Goal: Task Accomplishment & Management: Manage account settings

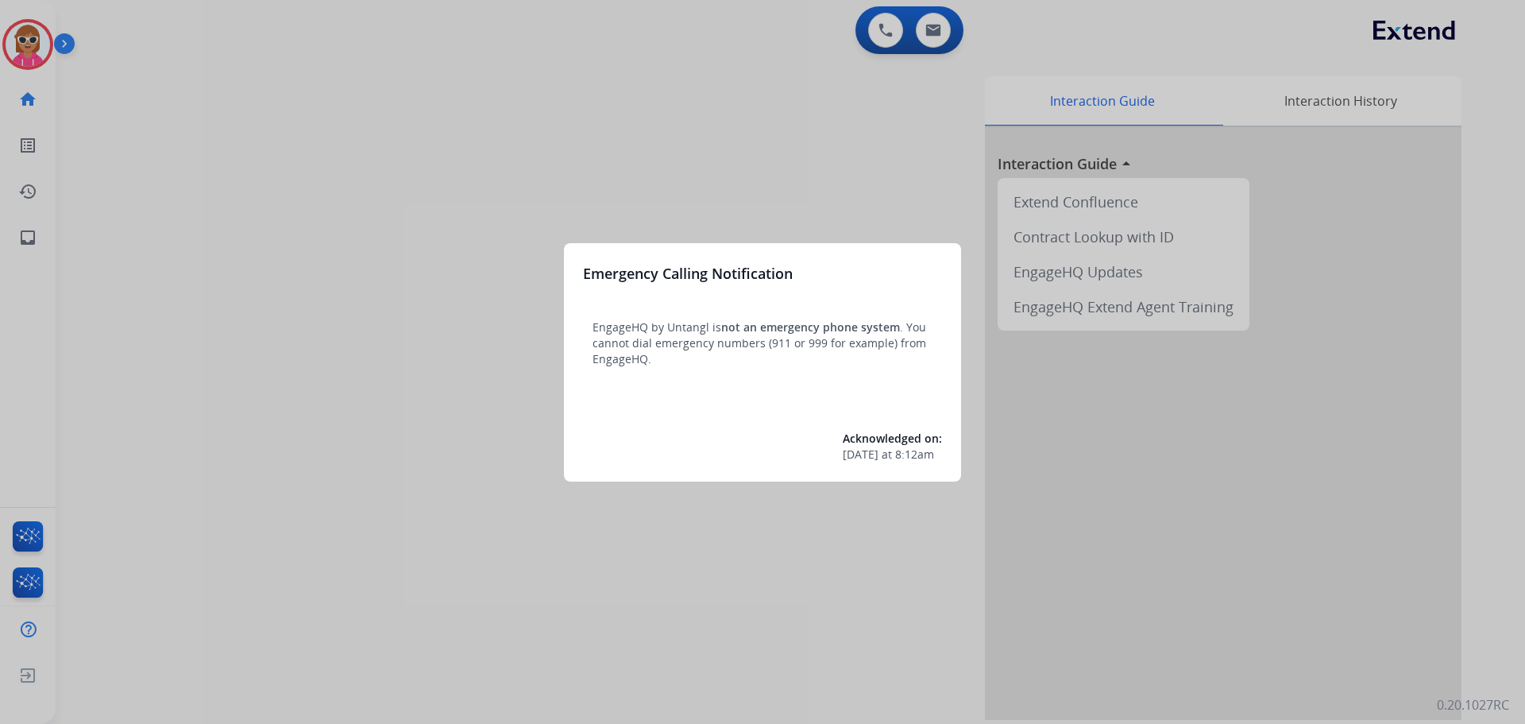
click at [218, 326] on div at bounding box center [762, 362] width 1525 height 724
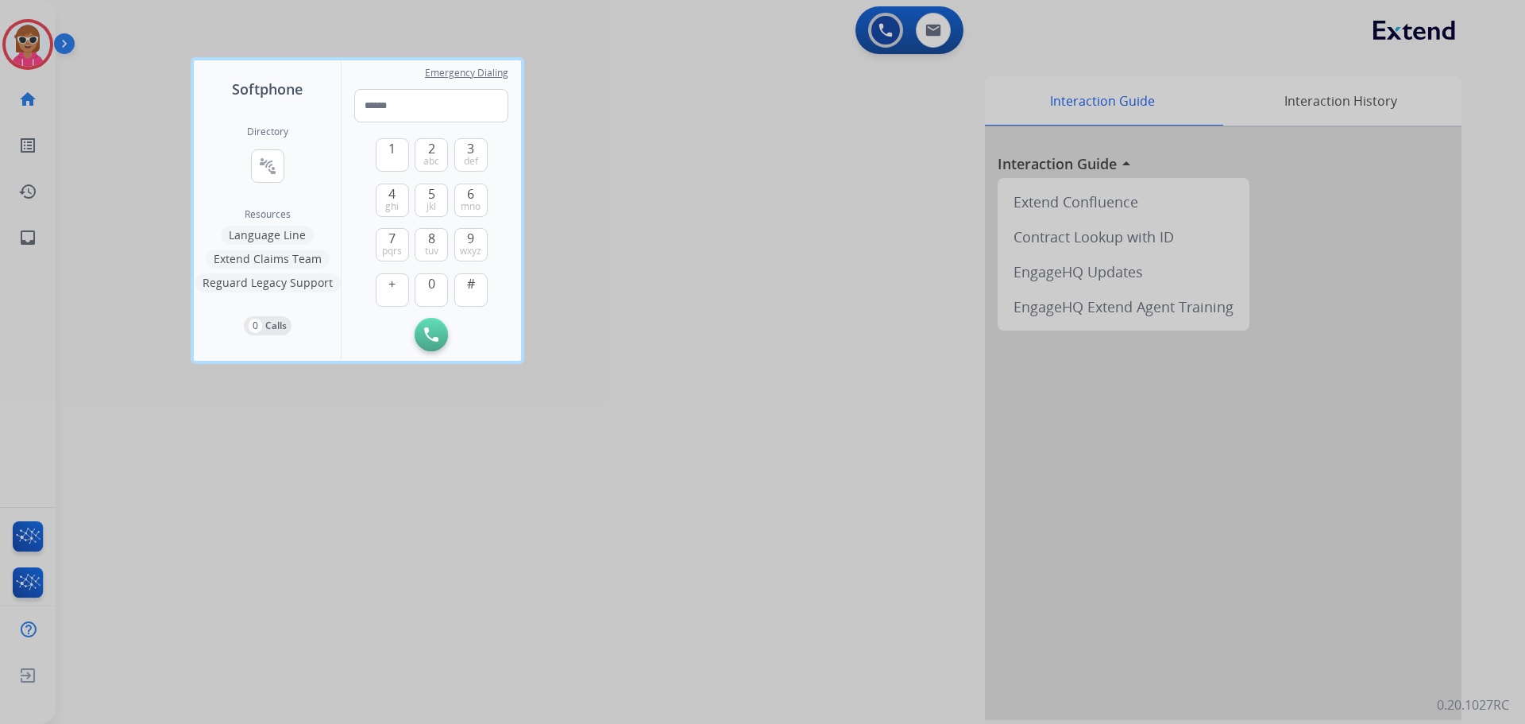
click at [218, 339] on div "Directory connect_without_contact Resource Directory Resources Language Line Ex…" at bounding box center [267, 230] width 147 height 261
click at [44, 87] on div at bounding box center [762, 362] width 1525 height 724
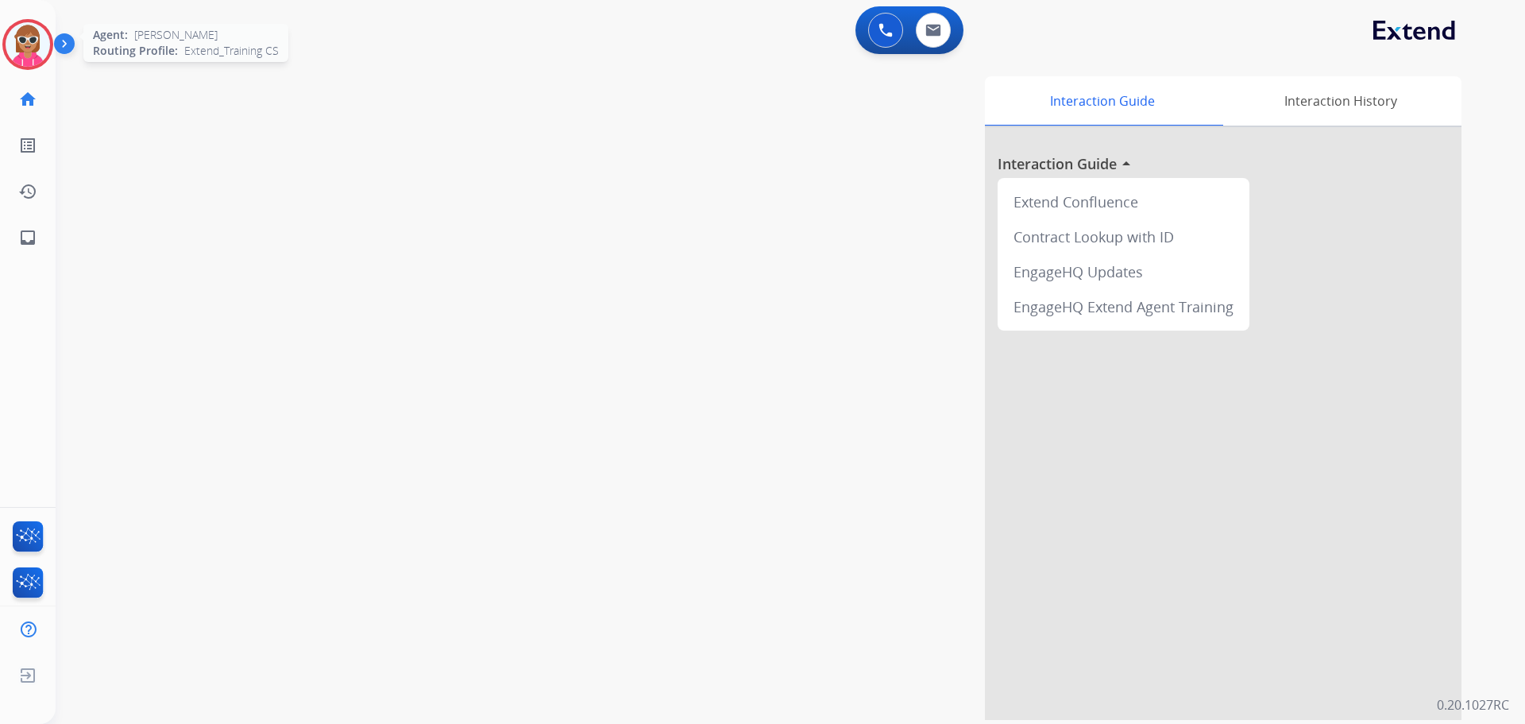
drag, startPoint x: 18, startPoint y: 42, endPoint x: 39, endPoint y: 69, distance: 34.0
click at [18, 41] on img at bounding box center [28, 44] width 44 height 44
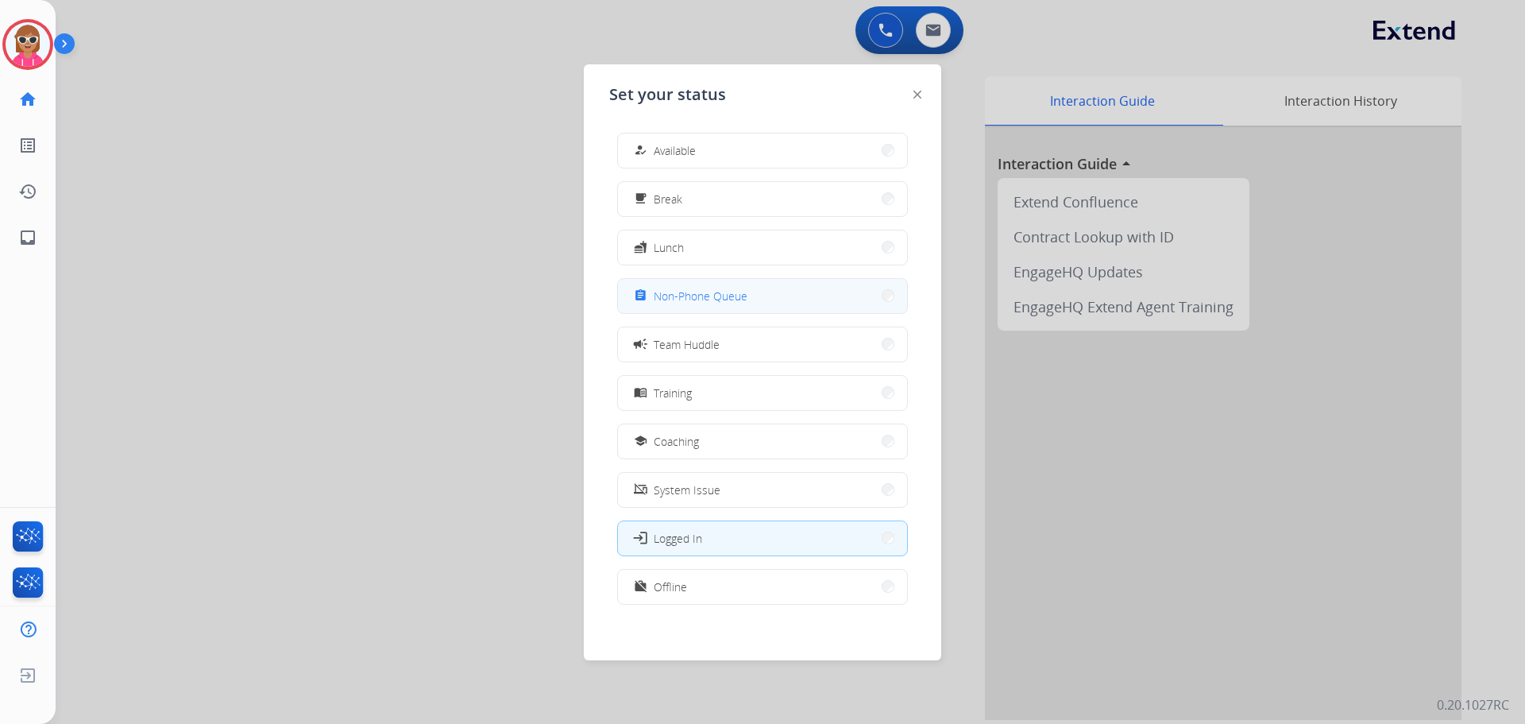
click at [690, 299] on span "Non-Phone Queue" at bounding box center [701, 296] width 94 height 17
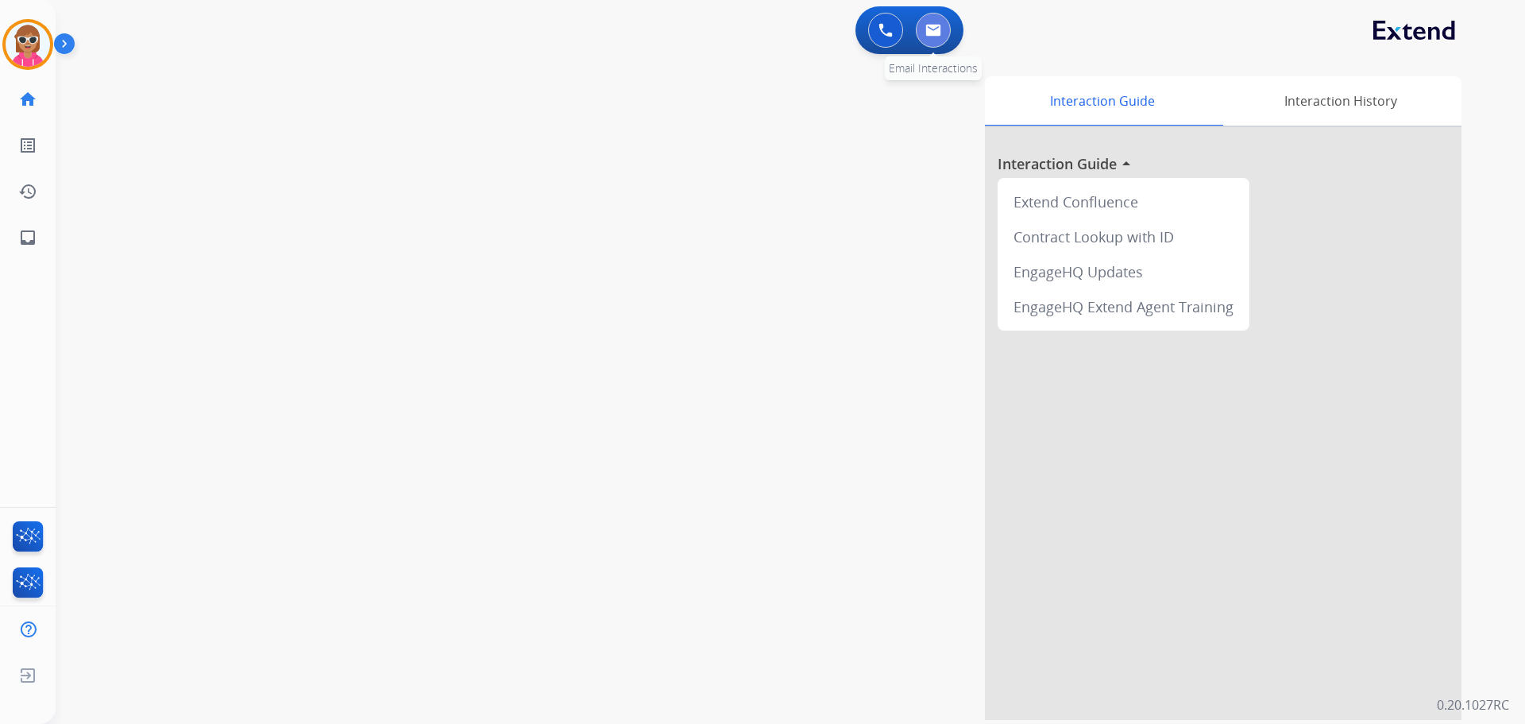
click at [944, 26] on button at bounding box center [933, 30] width 35 height 35
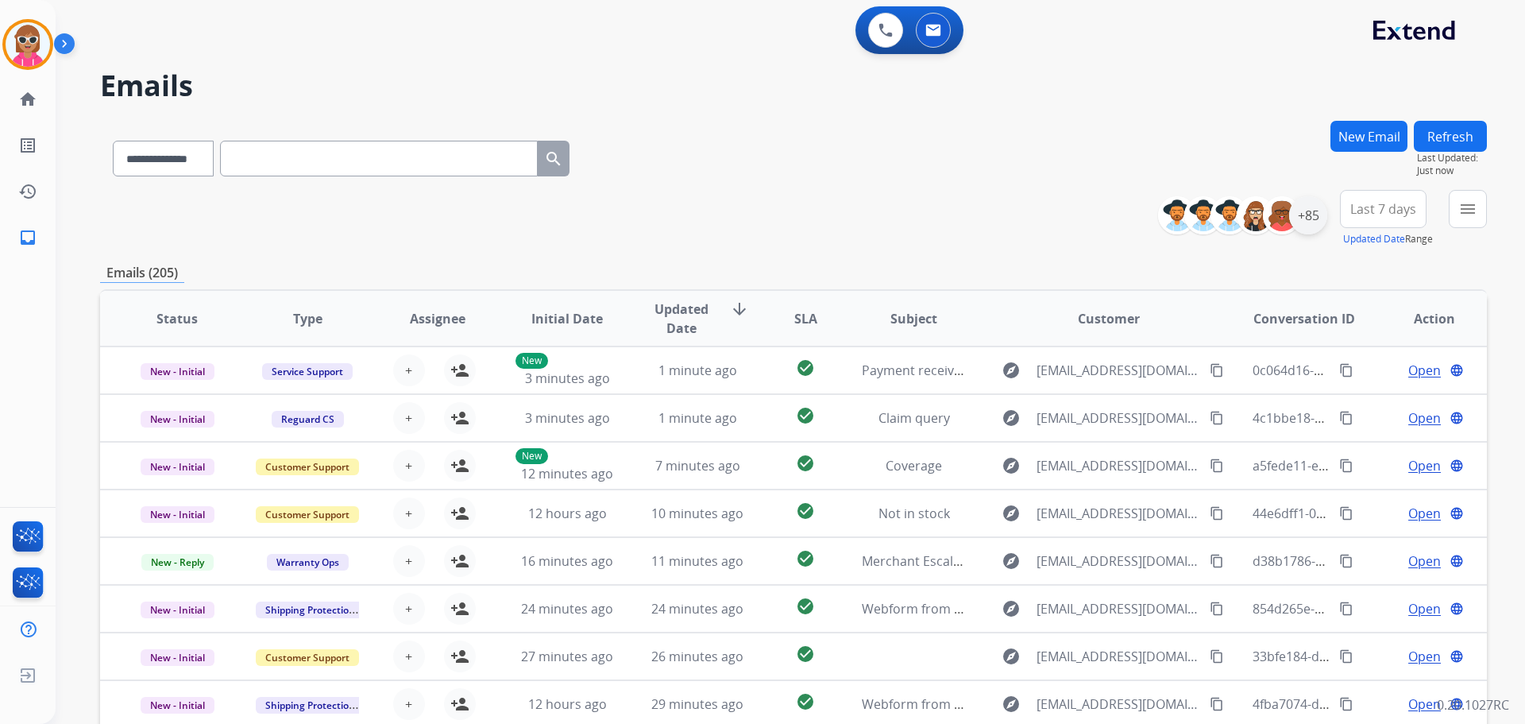
click at [1323, 217] on div "+85" at bounding box center [1308, 215] width 38 height 38
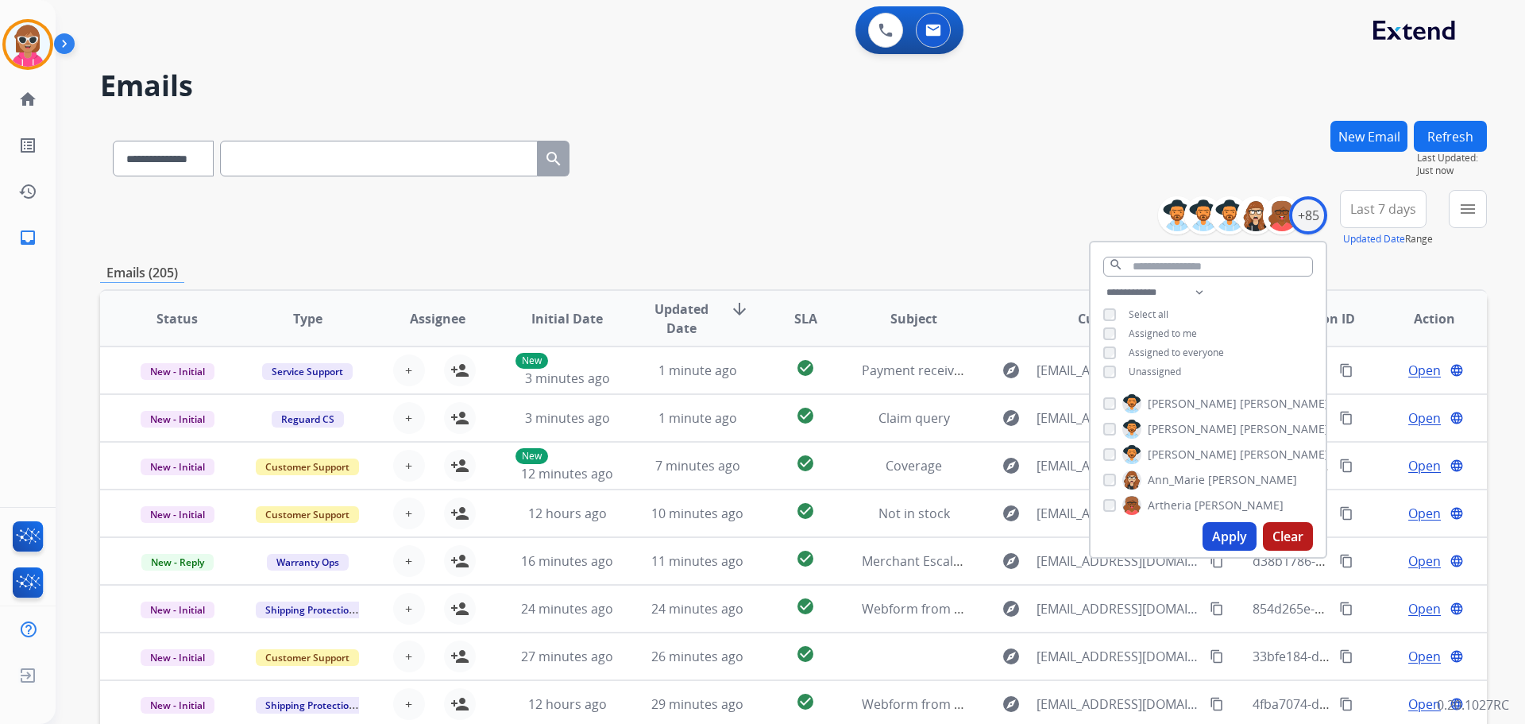
drag, startPoint x: 1156, startPoint y: 326, endPoint x: 1153, endPoint y: 335, distance: 9.3
click at [1154, 329] on span "Assigned to me" at bounding box center [1163, 333] width 68 height 14
click at [1157, 368] on span "Unassigned" at bounding box center [1155, 372] width 52 height 14
click at [1162, 359] on div "**********" at bounding box center [1208, 334] width 235 height 102
click at [1166, 365] on span "Unassigned" at bounding box center [1155, 372] width 52 height 14
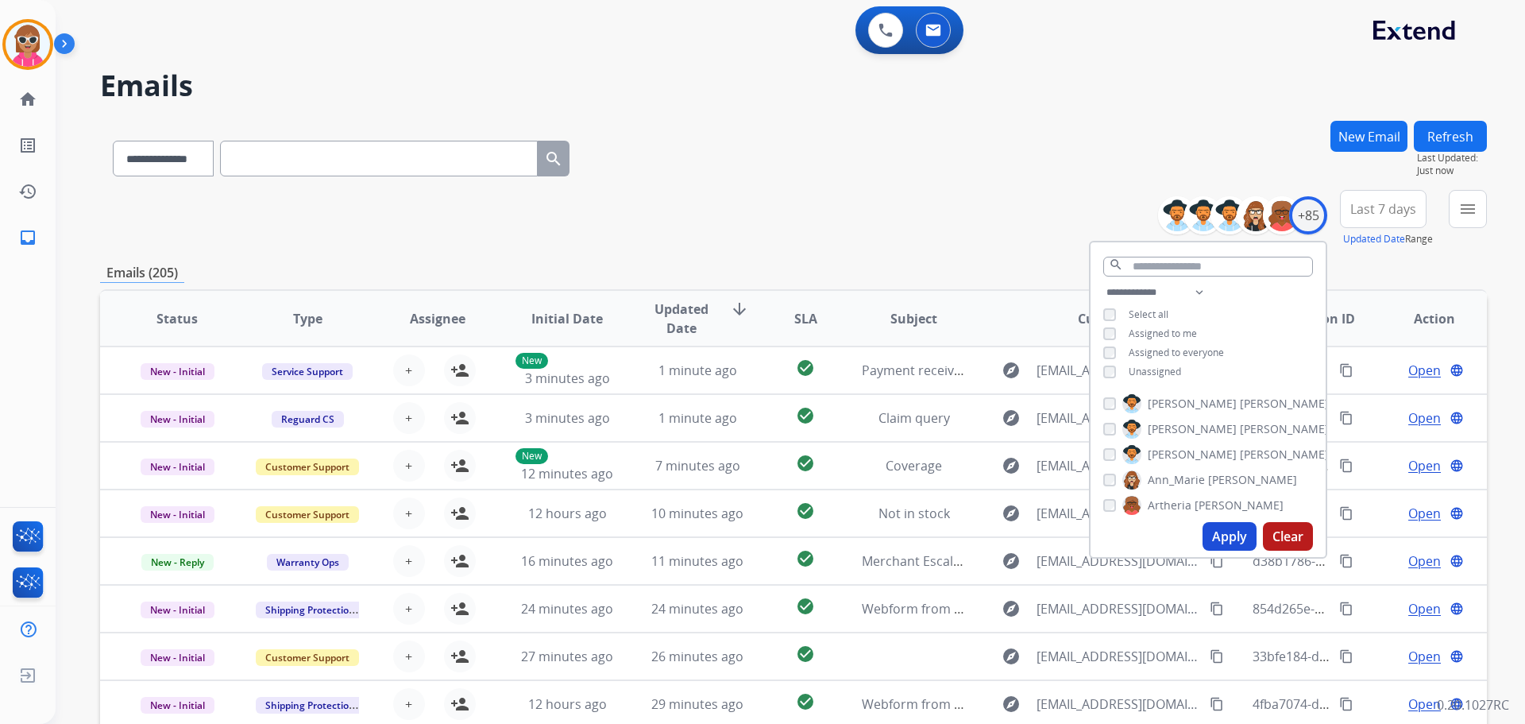
click at [1231, 537] on button "Apply" at bounding box center [1230, 536] width 54 height 29
click at [1485, 215] on button "menu" at bounding box center [1468, 209] width 38 height 38
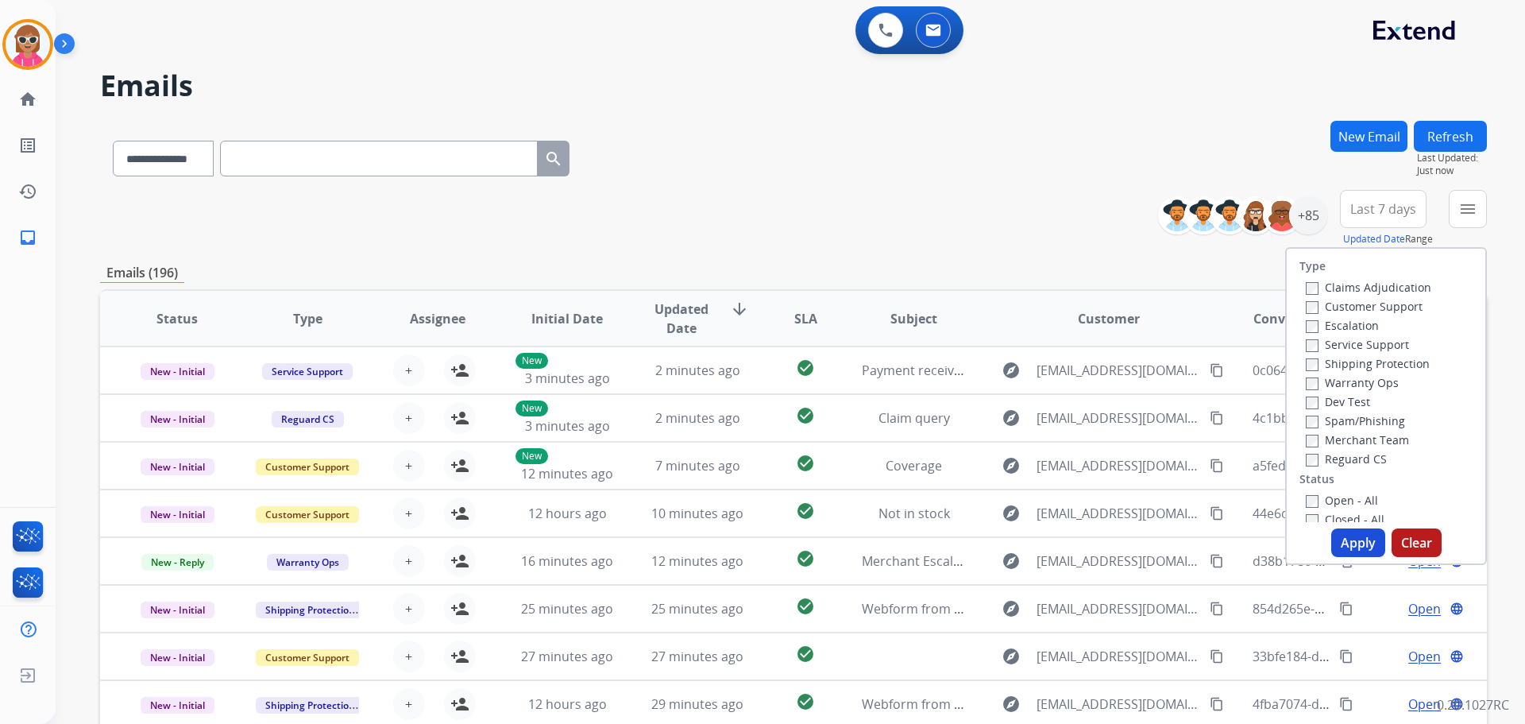
click at [1339, 299] on label "Customer Support" at bounding box center [1364, 306] width 117 height 15
click at [1361, 369] on label "Shipping Protection" at bounding box center [1368, 363] width 124 height 15
click at [1353, 459] on label "Reguard CS" at bounding box center [1346, 458] width 81 height 15
click at [1342, 500] on label "Open - All" at bounding box center [1342, 500] width 72 height 15
click at [1342, 532] on button "Apply" at bounding box center [1358, 542] width 54 height 29
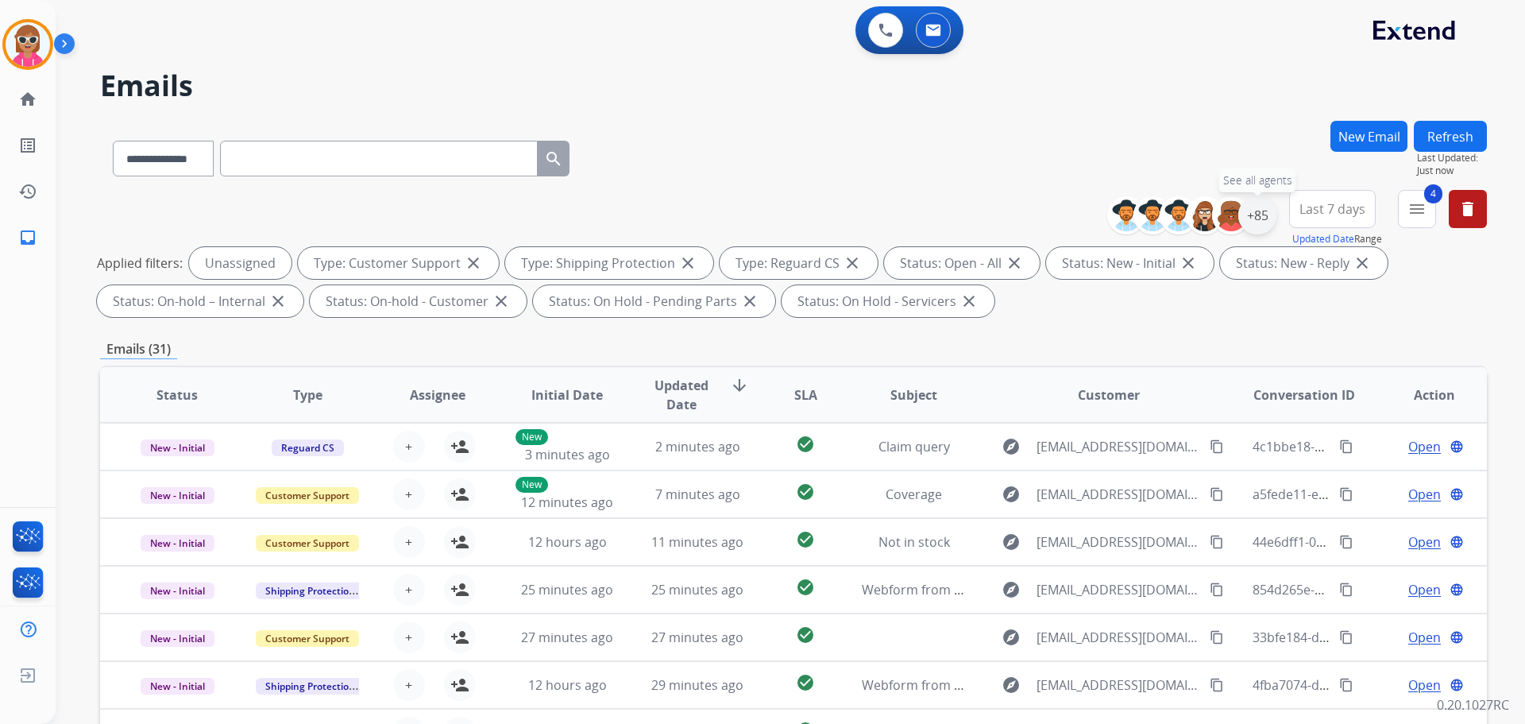
click at [1247, 214] on div "+85" at bounding box center [1257, 215] width 38 height 38
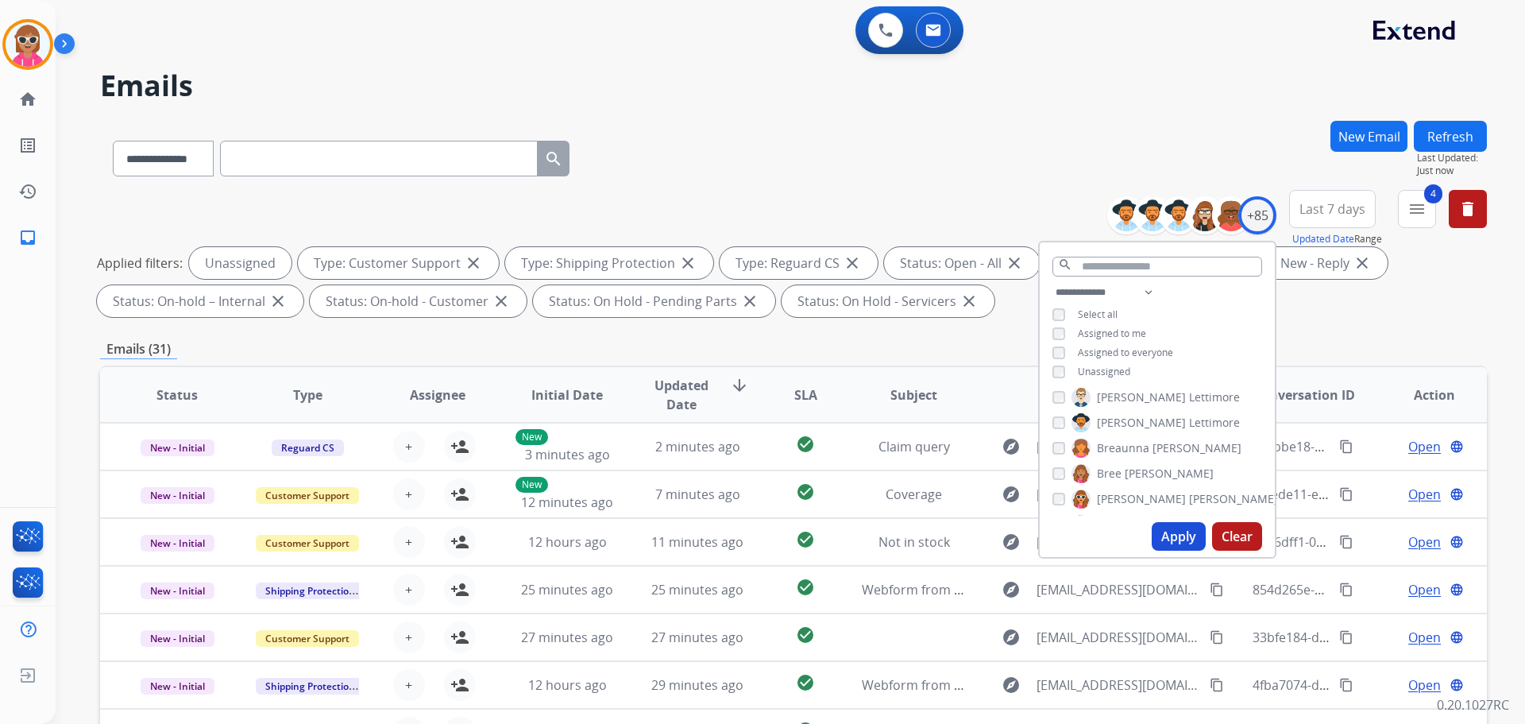
click at [1111, 370] on span "Unassigned" at bounding box center [1104, 372] width 52 height 14
click at [1123, 475] on span "Keyanta" at bounding box center [1118, 482] width 43 height 16
click at [1172, 539] on button "Apply" at bounding box center [1179, 536] width 54 height 29
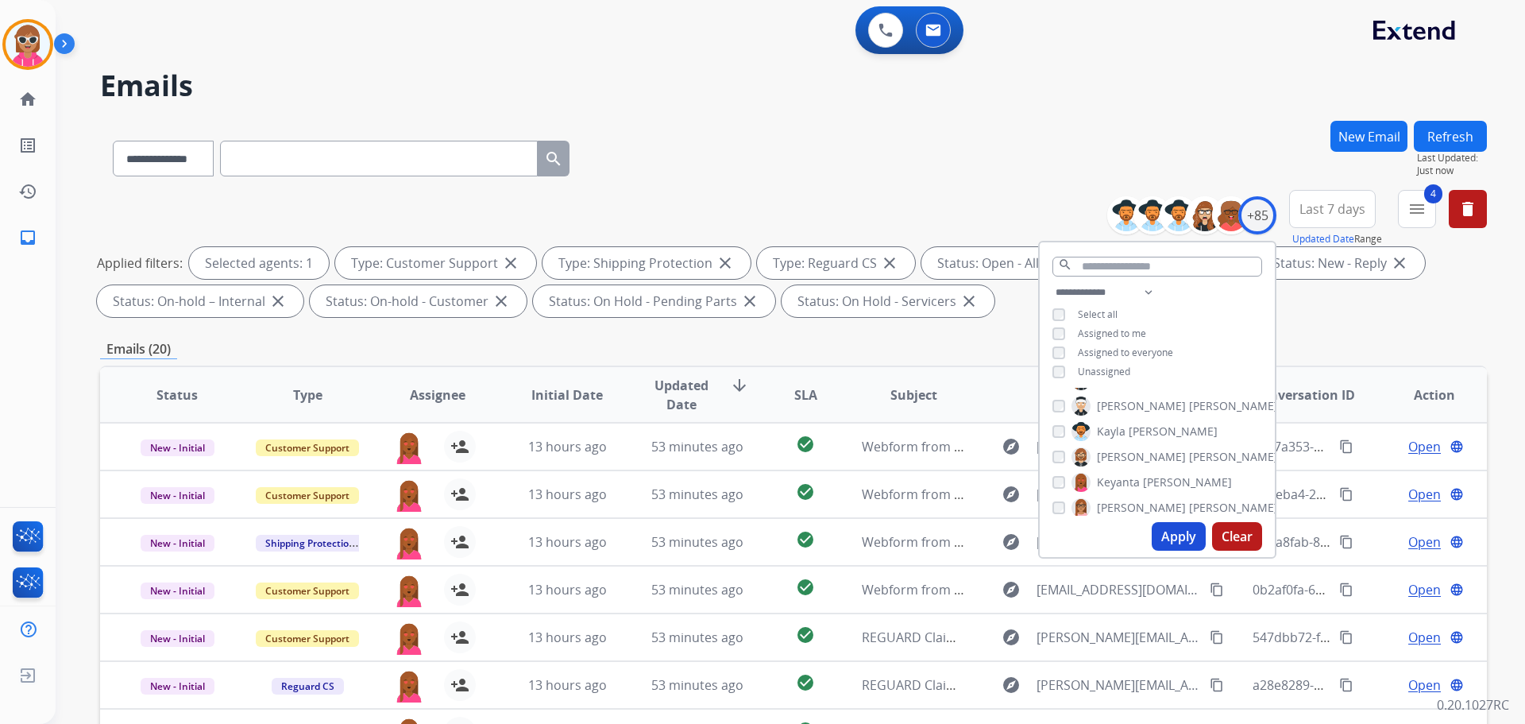
click at [909, 127] on div "**********" at bounding box center [793, 155] width 1387 height 69
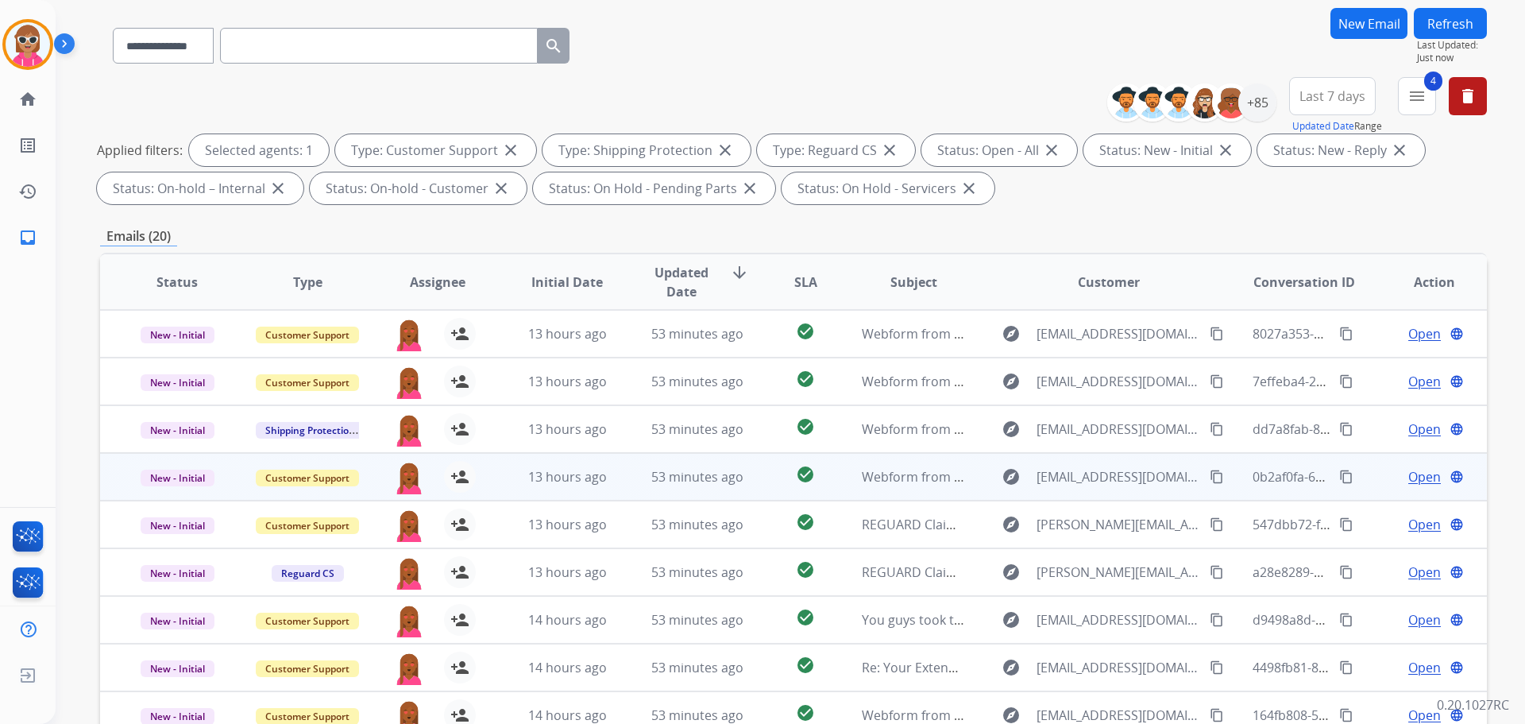
scroll to position [257, 0]
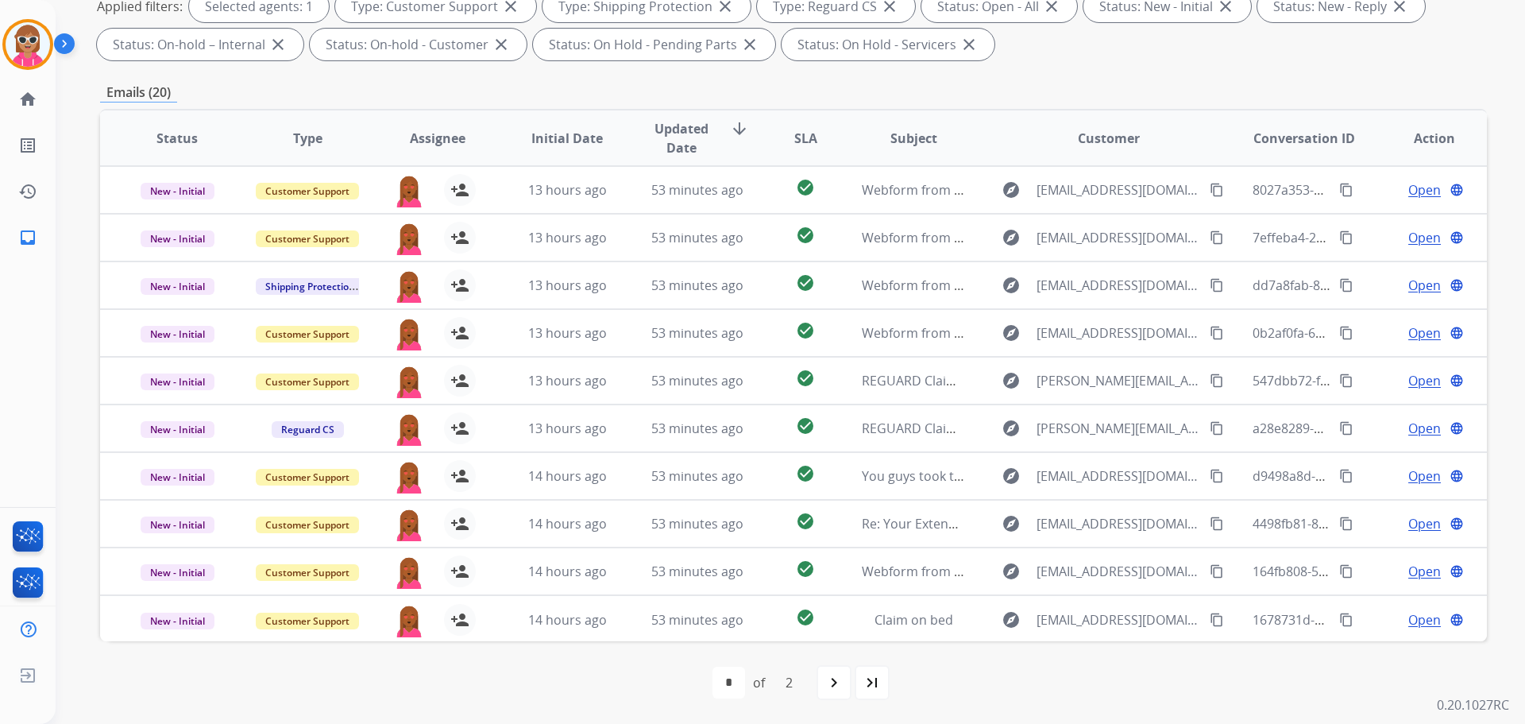
click at [801, 145] on span "SLA" at bounding box center [805, 138] width 23 height 19
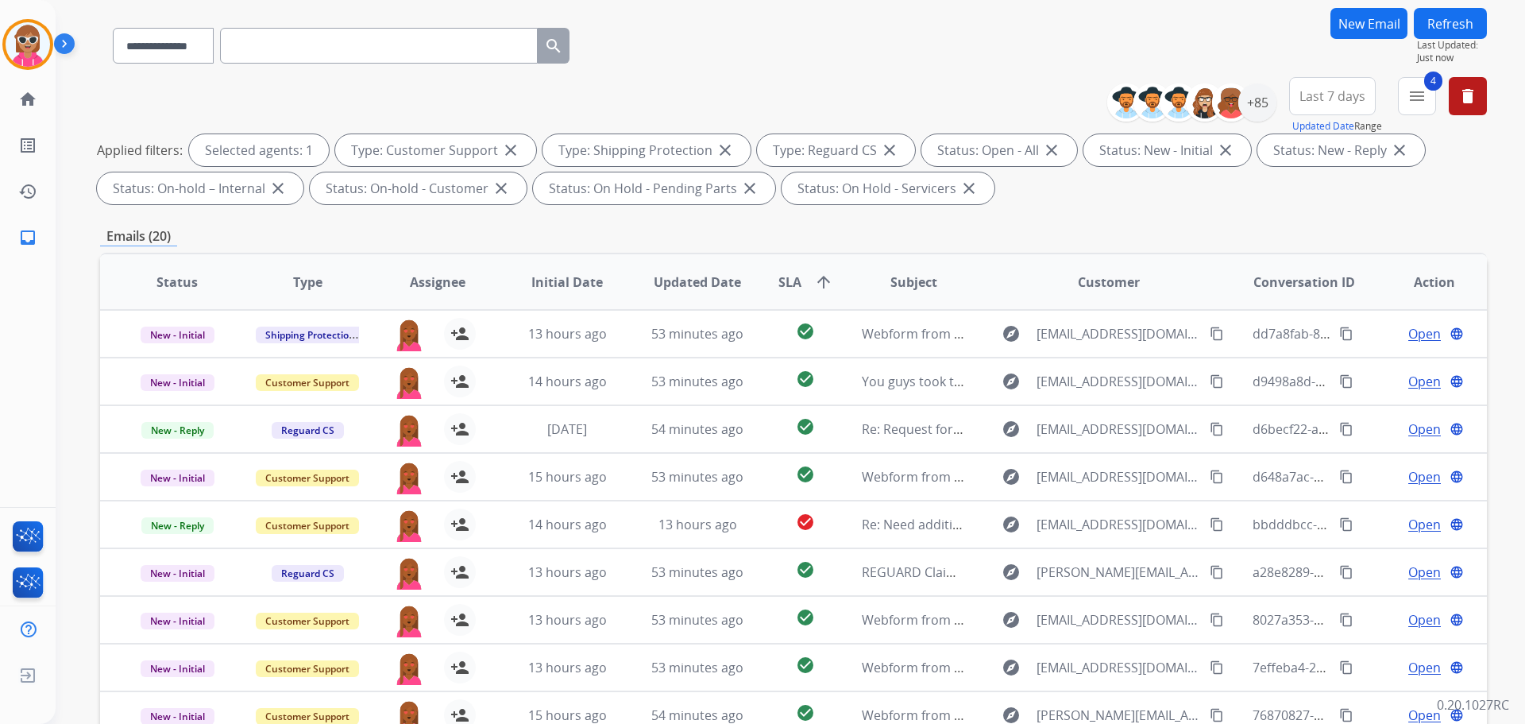
scroll to position [0, 0]
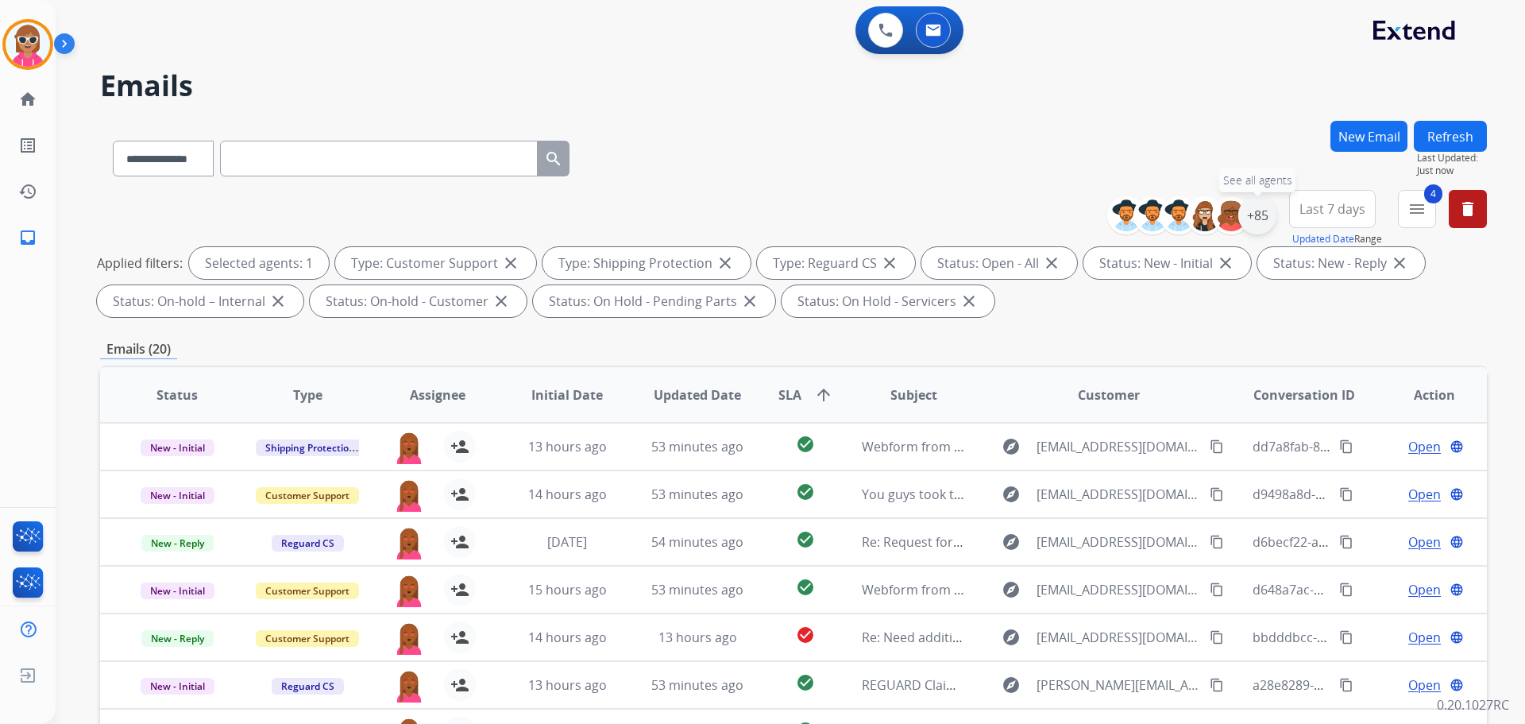
click at [1257, 214] on div "+85" at bounding box center [1257, 215] width 38 height 38
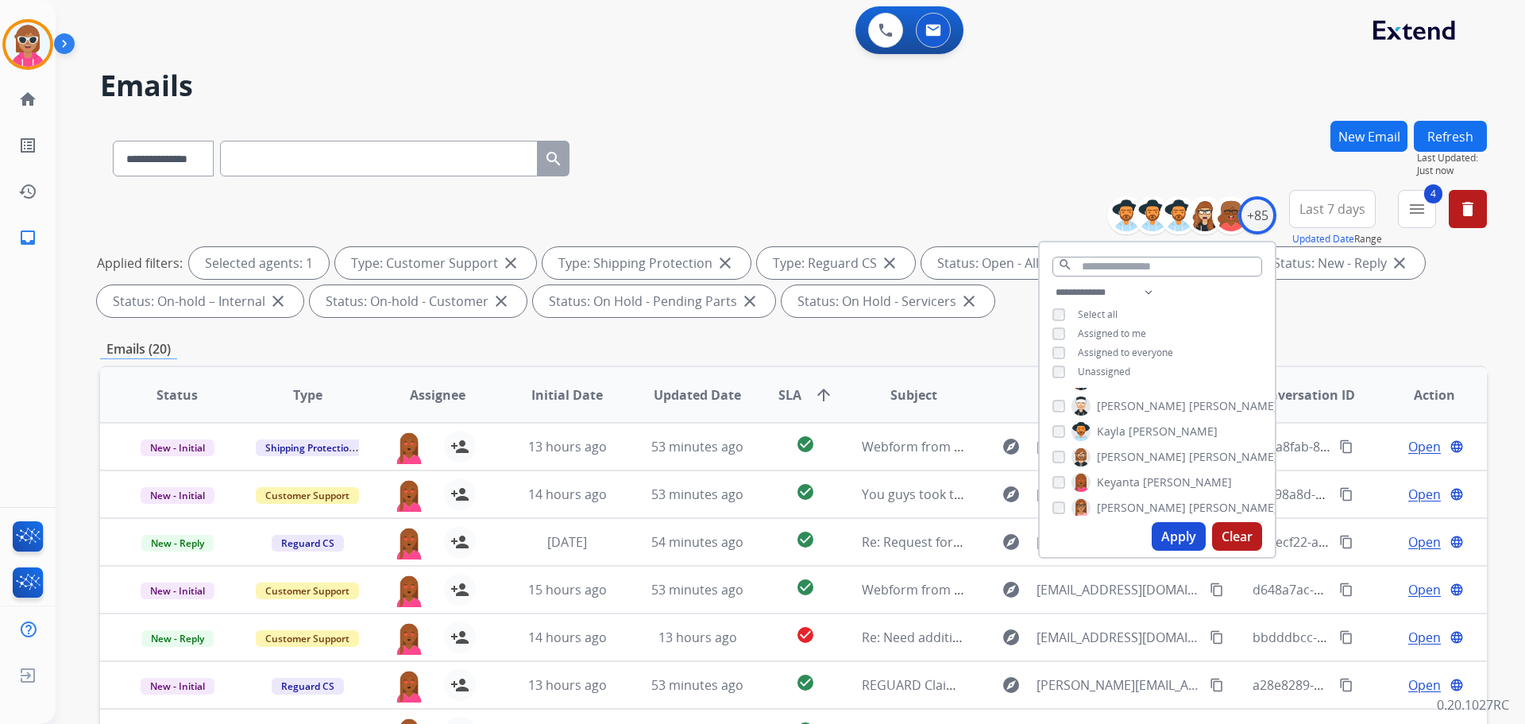
click at [1115, 475] on span "Keyanta" at bounding box center [1118, 482] width 43 height 16
click at [1130, 437] on span "[PERSON_NAME]" at bounding box center [1141, 444] width 89 height 16
drag, startPoint x: 1165, startPoint y: 528, endPoint x: 1165, endPoint y: 520, distance: 8.0
click at [1165, 523] on button "Apply" at bounding box center [1179, 536] width 54 height 29
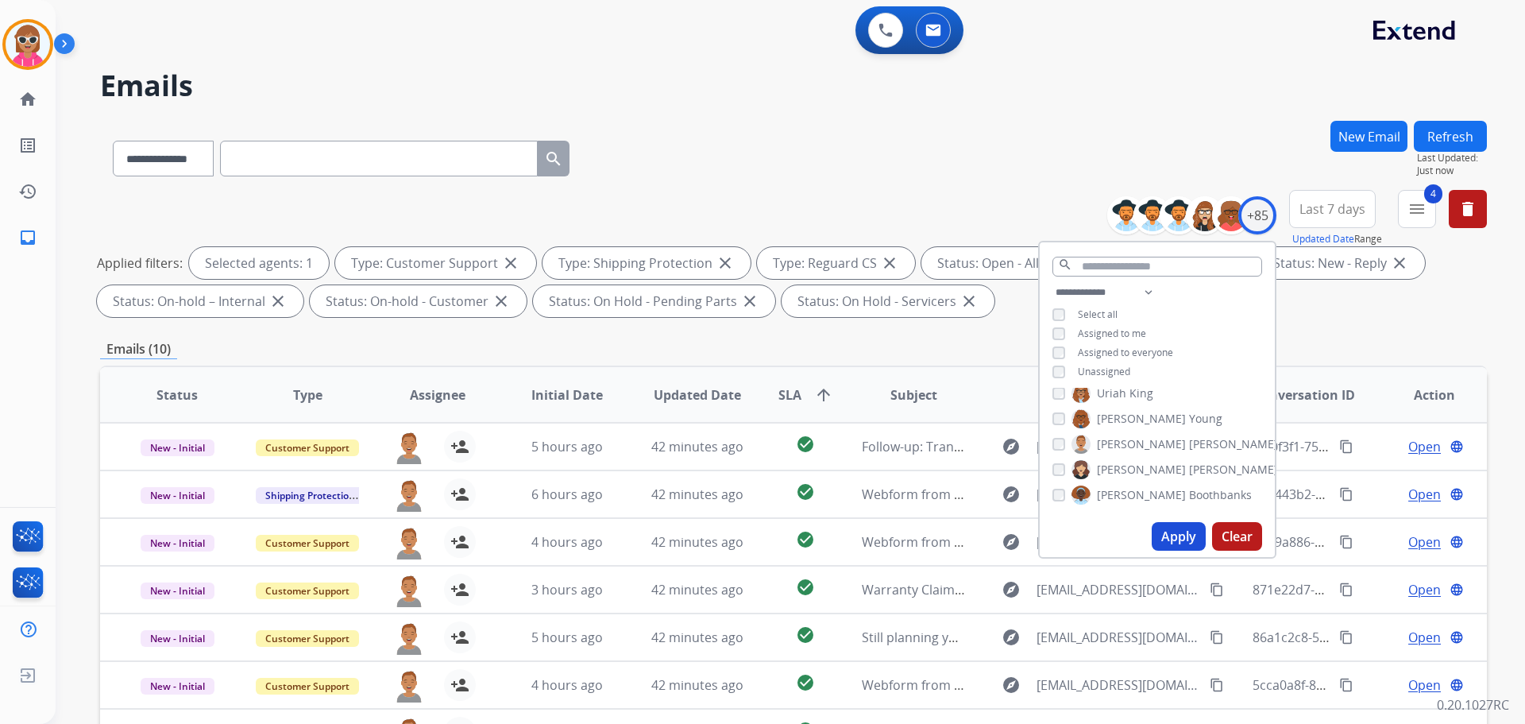
drag, startPoint x: 894, startPoint y: 129, endPoint x: 894, endPoint y: 118, distance: 10.3
click at [894, 118] on div "**********" at bounding box center [771, 419] width 1431 height 724
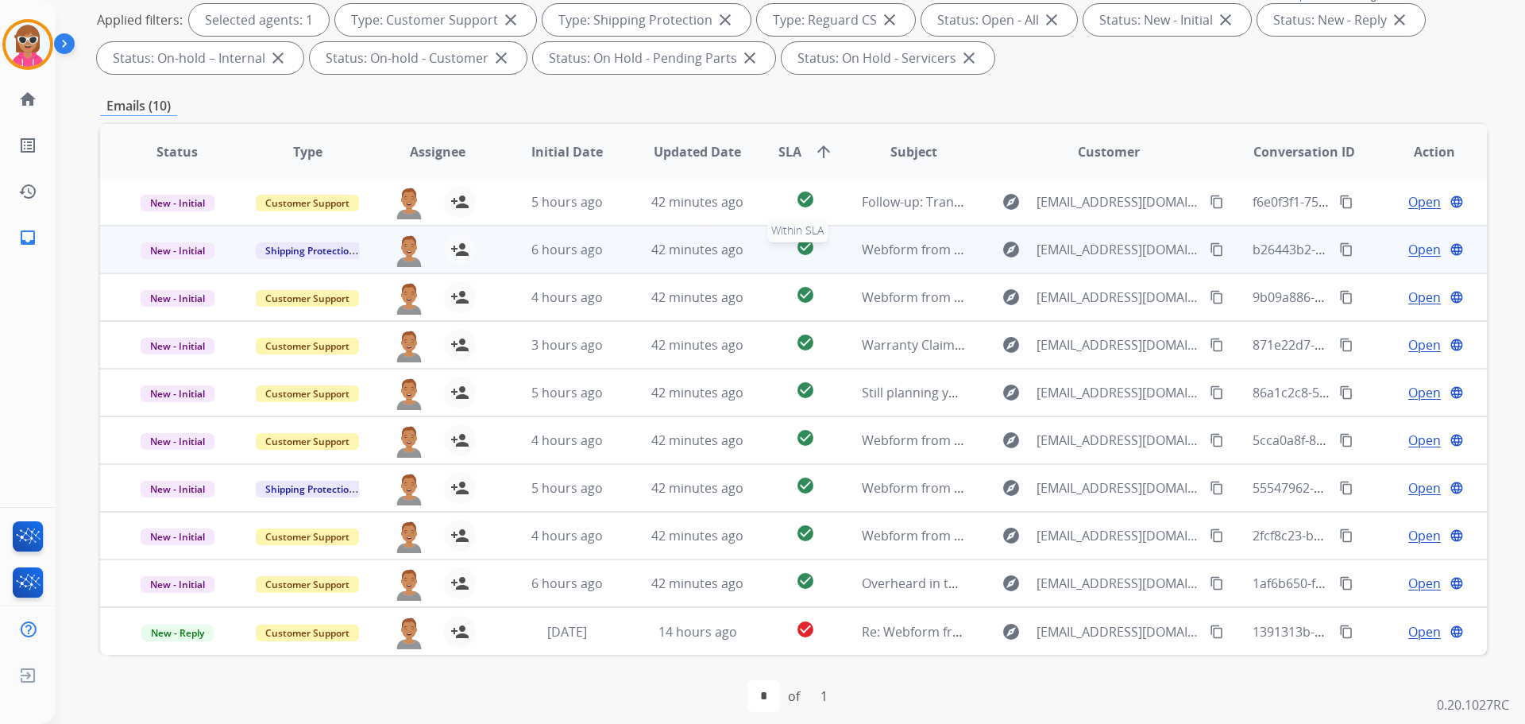
scroll to position [257, 0]
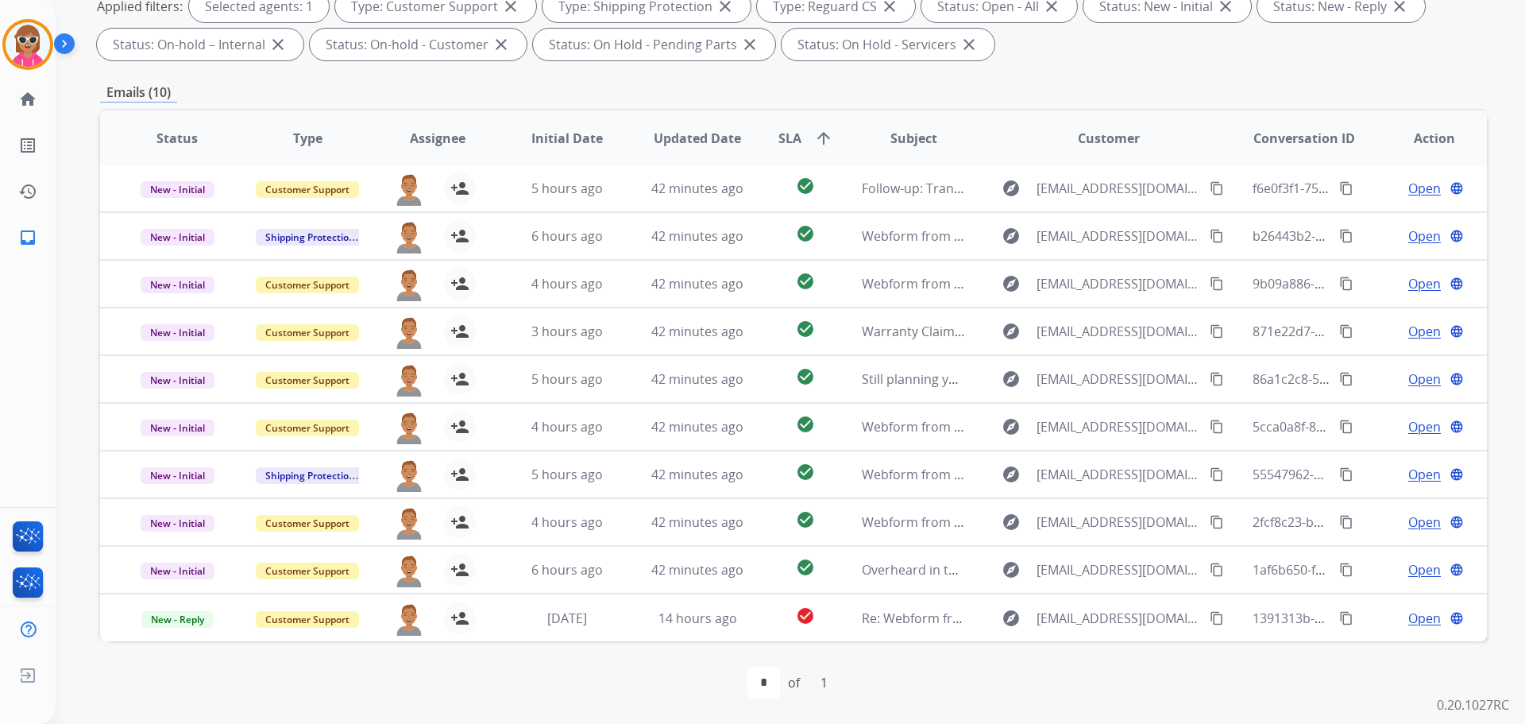
click at [797, 141] on span "SLA arrow_upward" at bounding box center [805, 138] width 55 height 19
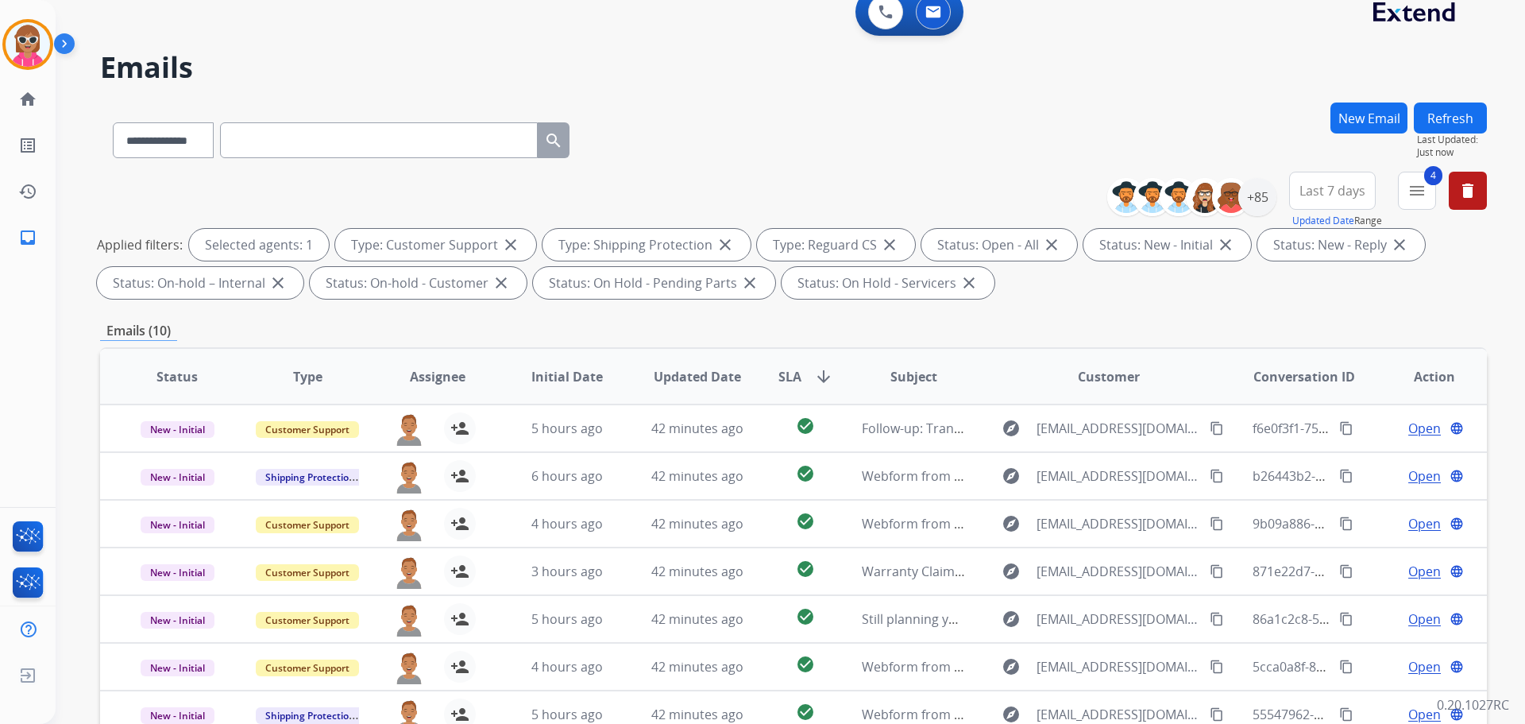
scroll to position [0, 0]
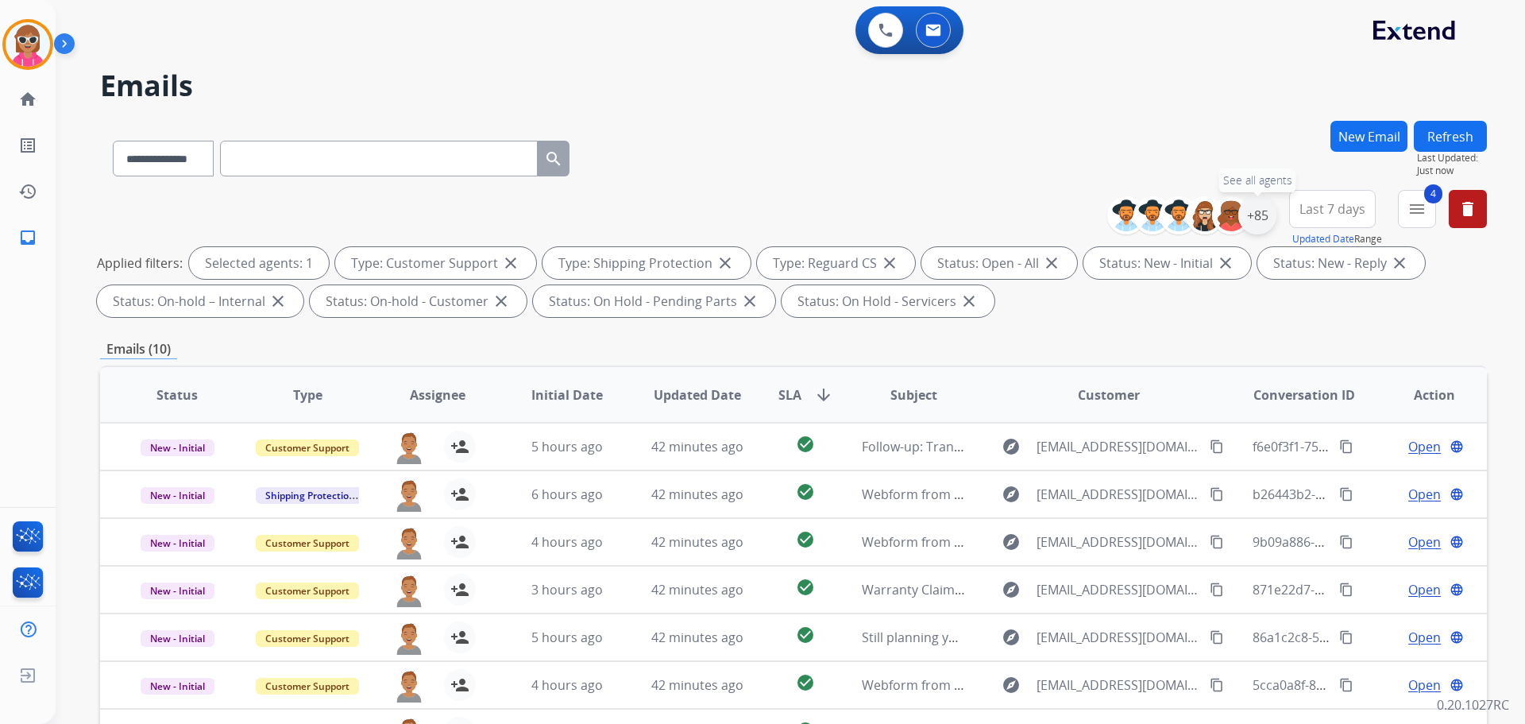
click at [1264, 226] on div "+85" at bounding box center [1257, 215] width 38 height 38
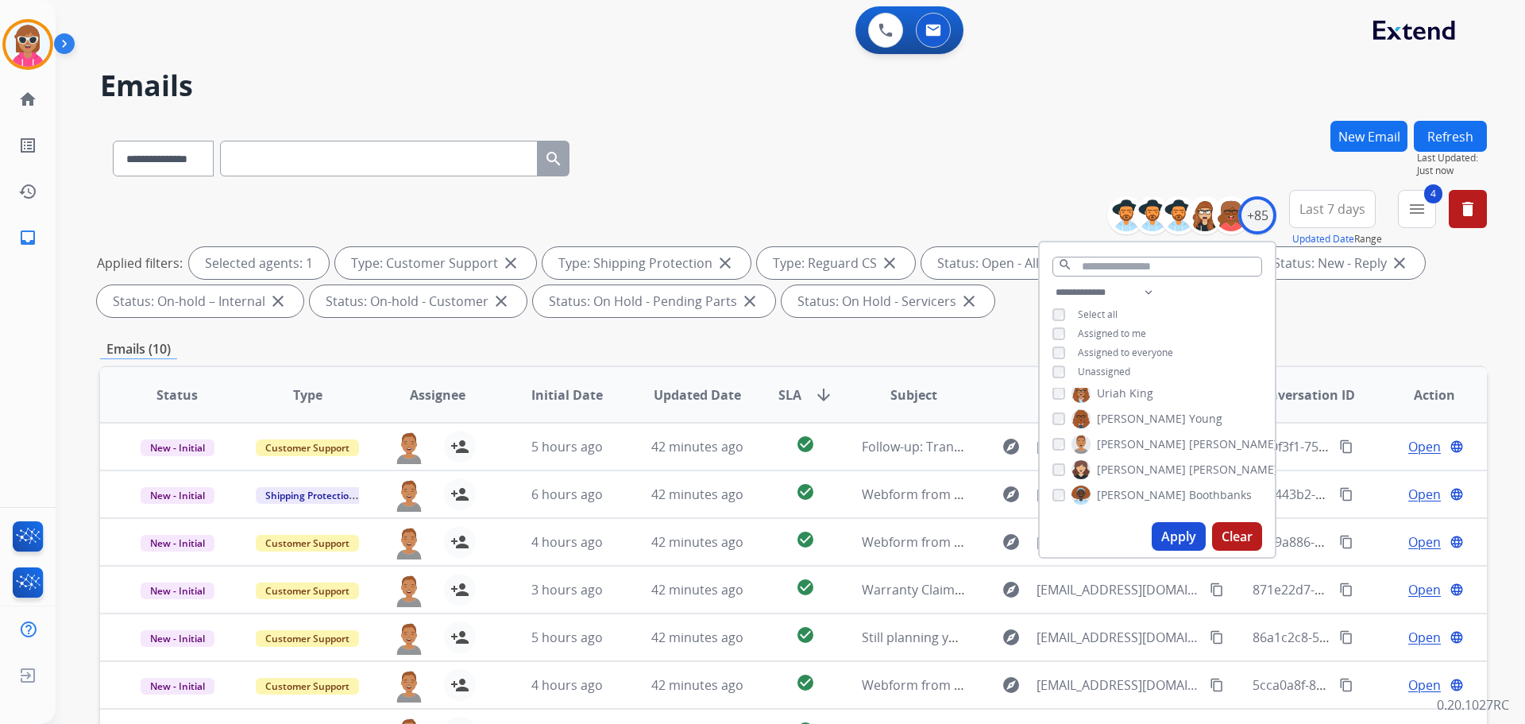
click at [1111, 436] on span "[PERSON_NAME]" at bounding box center [1141, 444] width 89 height 16
click at [1133, 438] on span "[PERSON_NAME]" at bounding box center [1141, 444] width 89 height 16
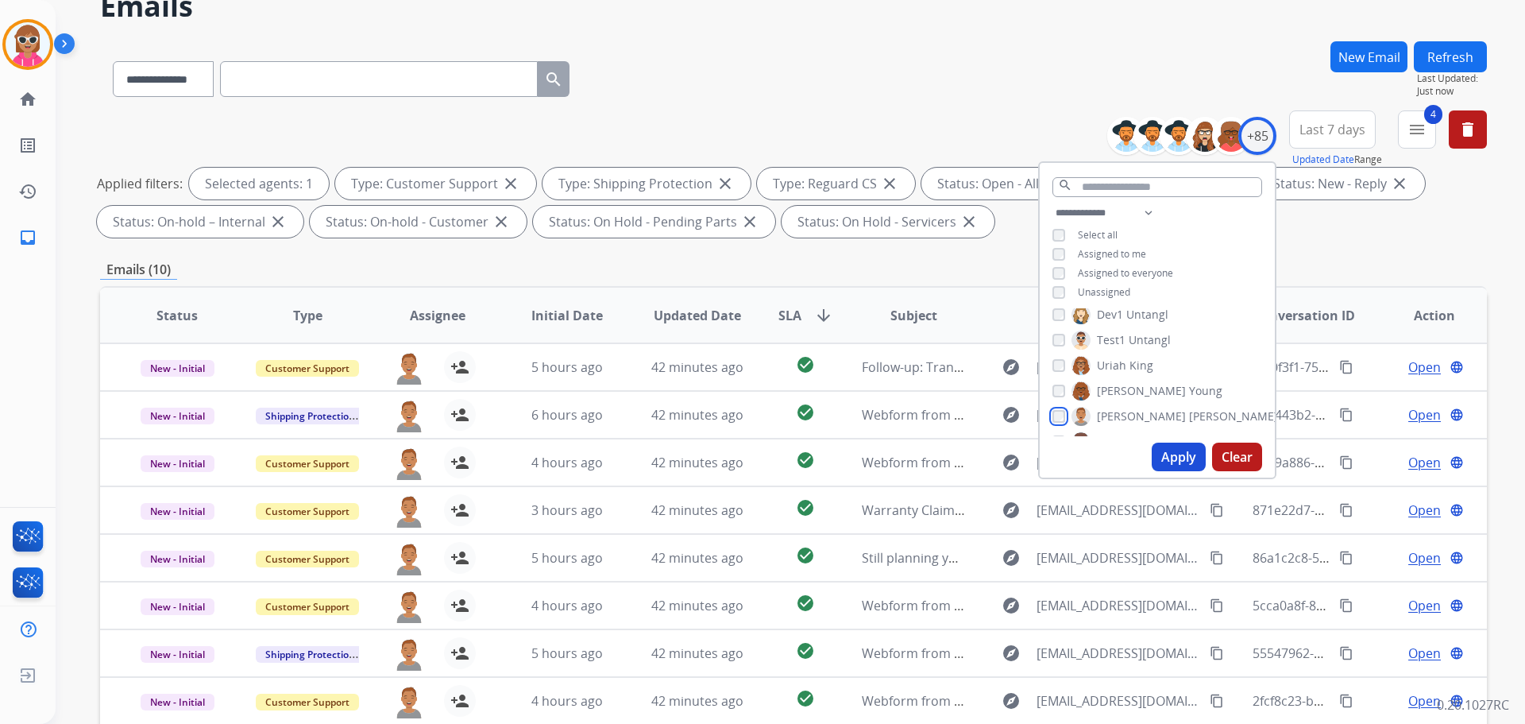
scroll to position [1964, 0]
click at [1134, 393] on span "King" at bounding box center [1142, 393] width 24 height 16
click at [1179, 468] on button "Apply" at bounding box center [1179, 456] width 54 height 29
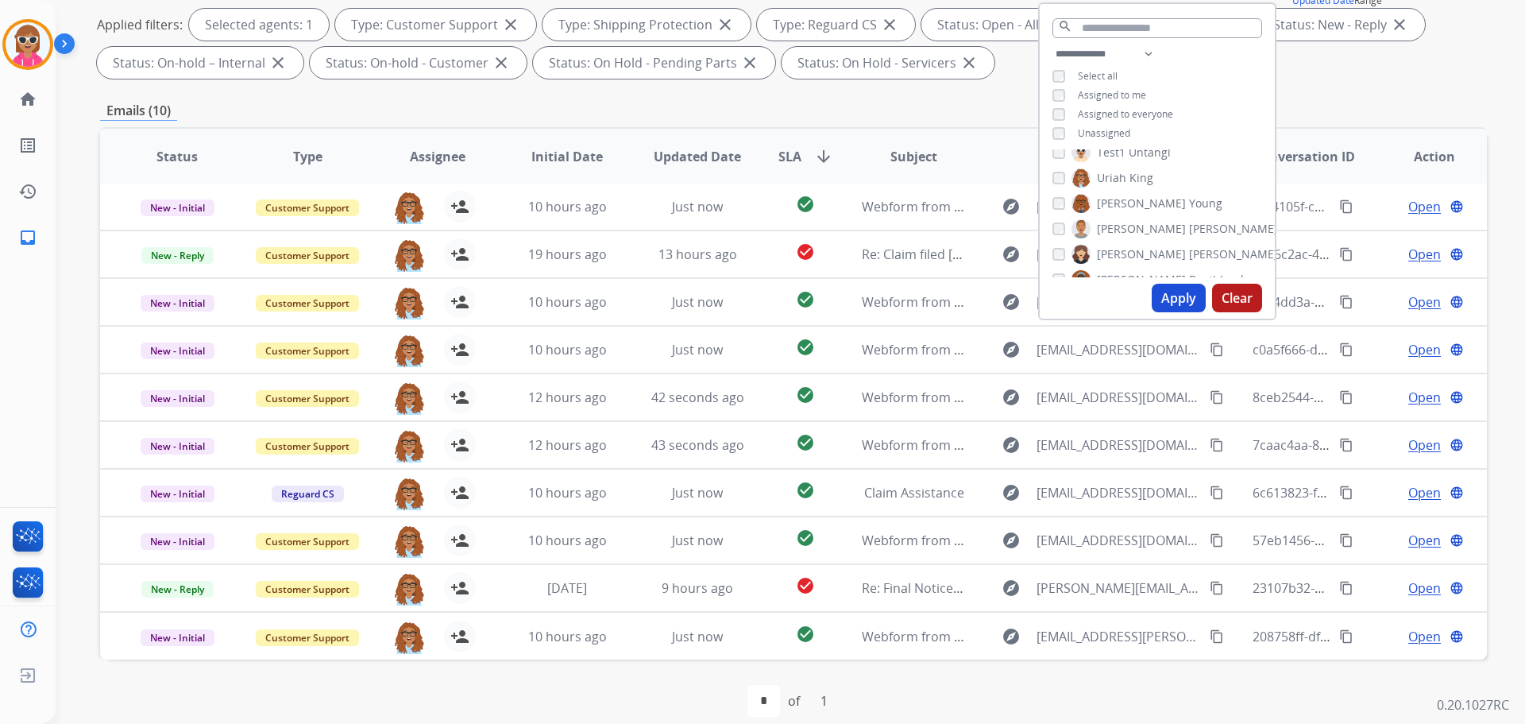
scroll to position [2044, 0]
click at [1130, 150] on span "King" at bounding box center [1142, 155] width 24 height 16
click at [1155, 162] on span "Vasque" at bounding box center [1172, 159] width 39 height 16
click at [1172, 302] on button "Apply" at bounding box center [1179, 298] width 54 height 29
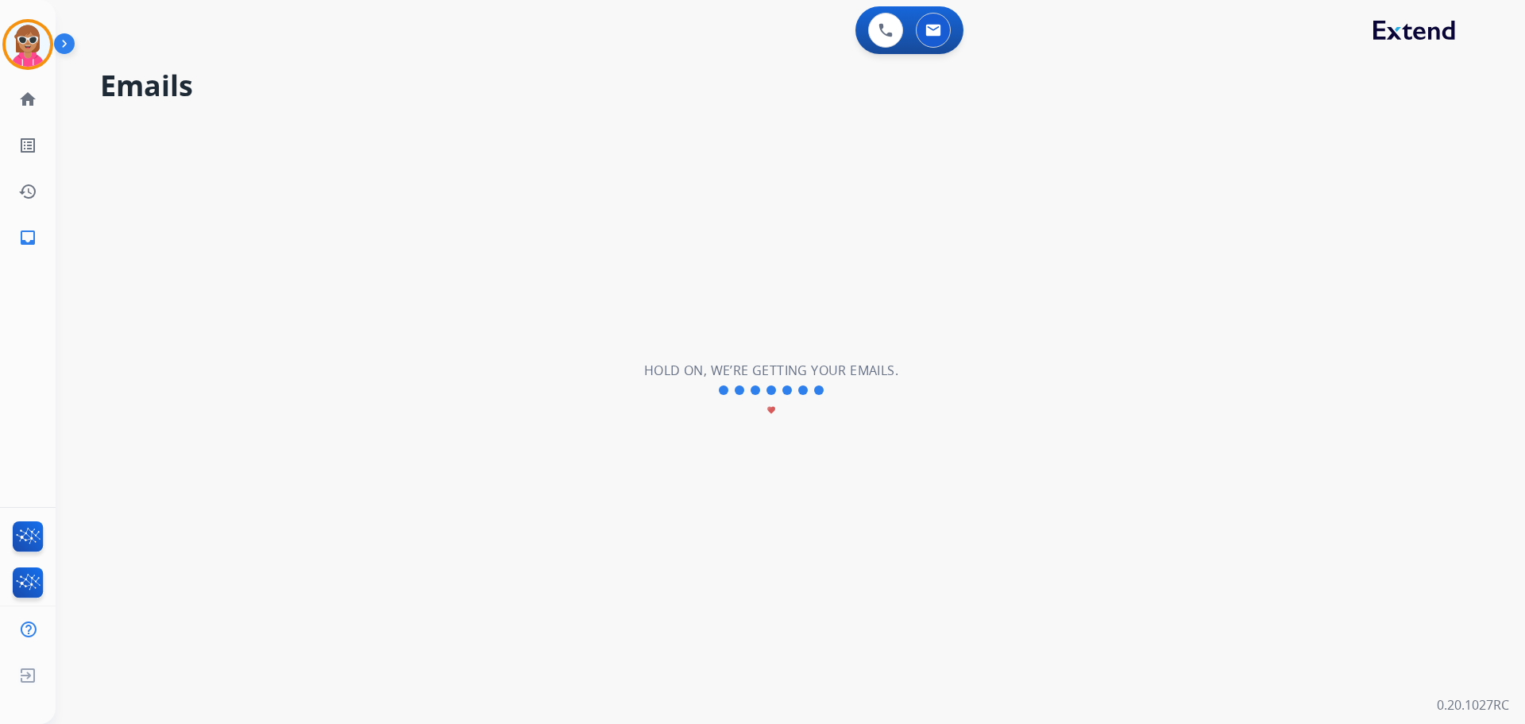
scroll to position [0, 0]
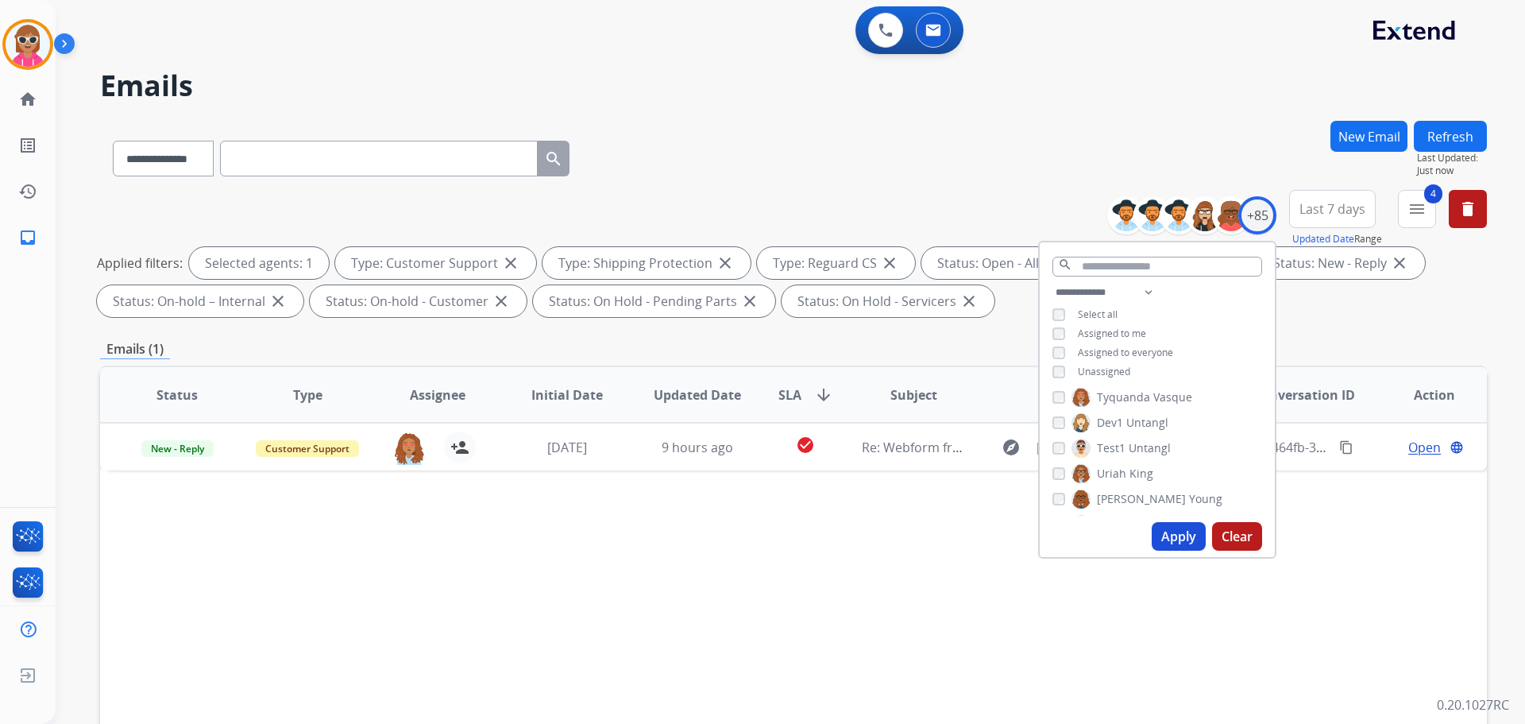
click at [1130, 392] on span "Tyquanda" at bounding box center [1123, 397] width 53 height 16
drag, startPoint x: 1119, startPoint y: 426, endPoint x: 1157, endPoint y: 522, distance: 103.4
click at [1119, 427] on span "[PERSON_NAME]" at bounding box center [1141, 426] width 89 height 16
click at [1162, 539] on button "Apply" at bounding box center [1179, 536] width 54 height 29
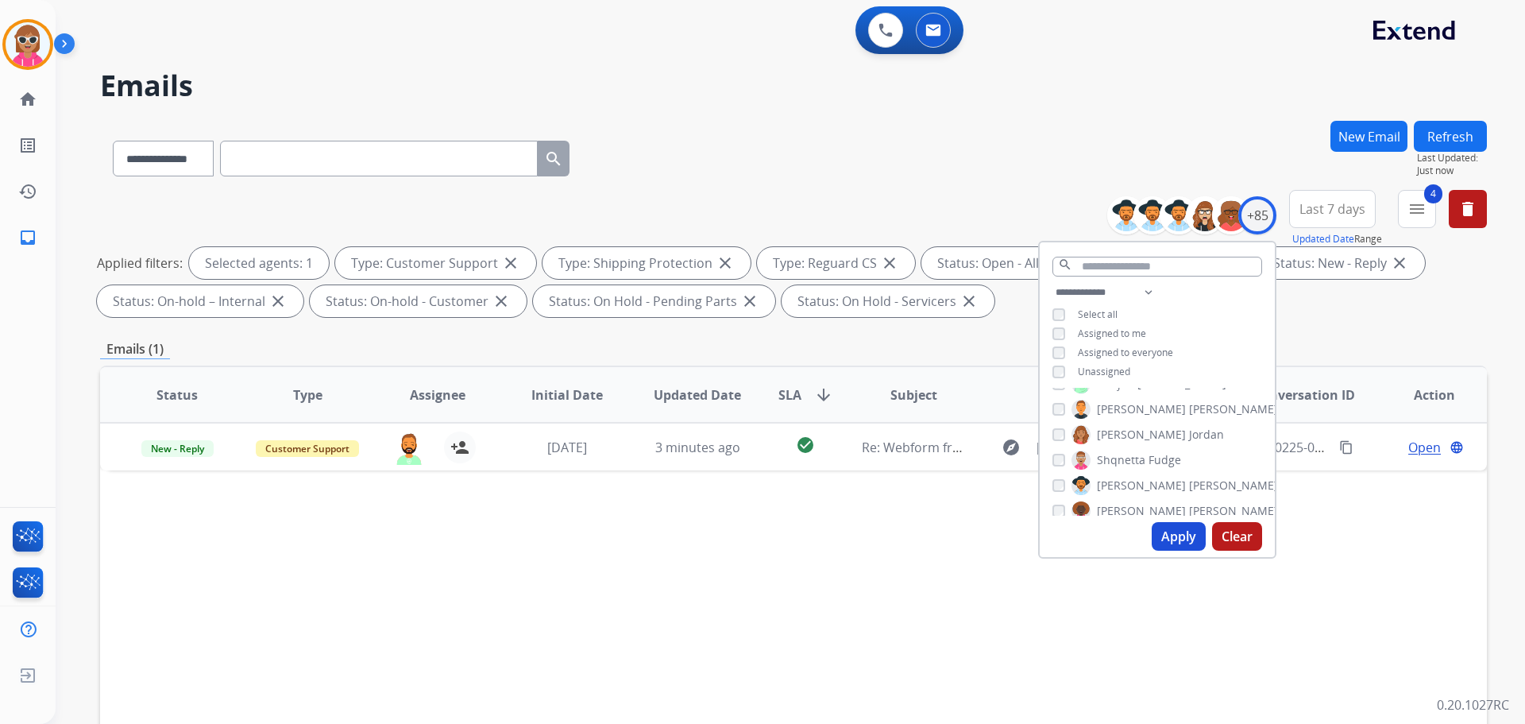
scroll to position [1567, 0]
click at [1298, 632] on div "Status Type Assignee Initial Date Updated Date SLA arrow_downward Subject Custo…" at bounding box center [793, 631] width 1387 height 532
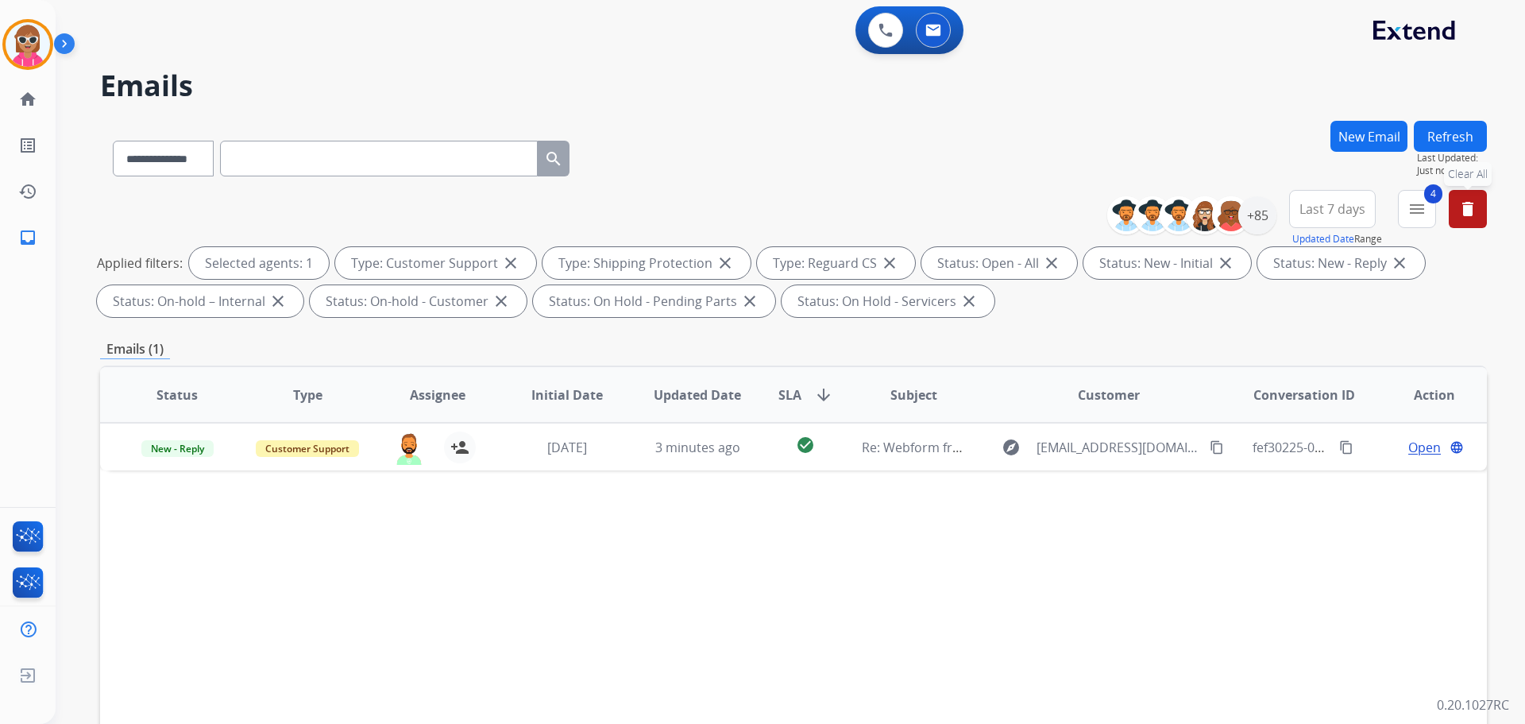
click at [1454, 212] on button "delete Clear All" at bounding box center [1468, 209] width 38 height 38
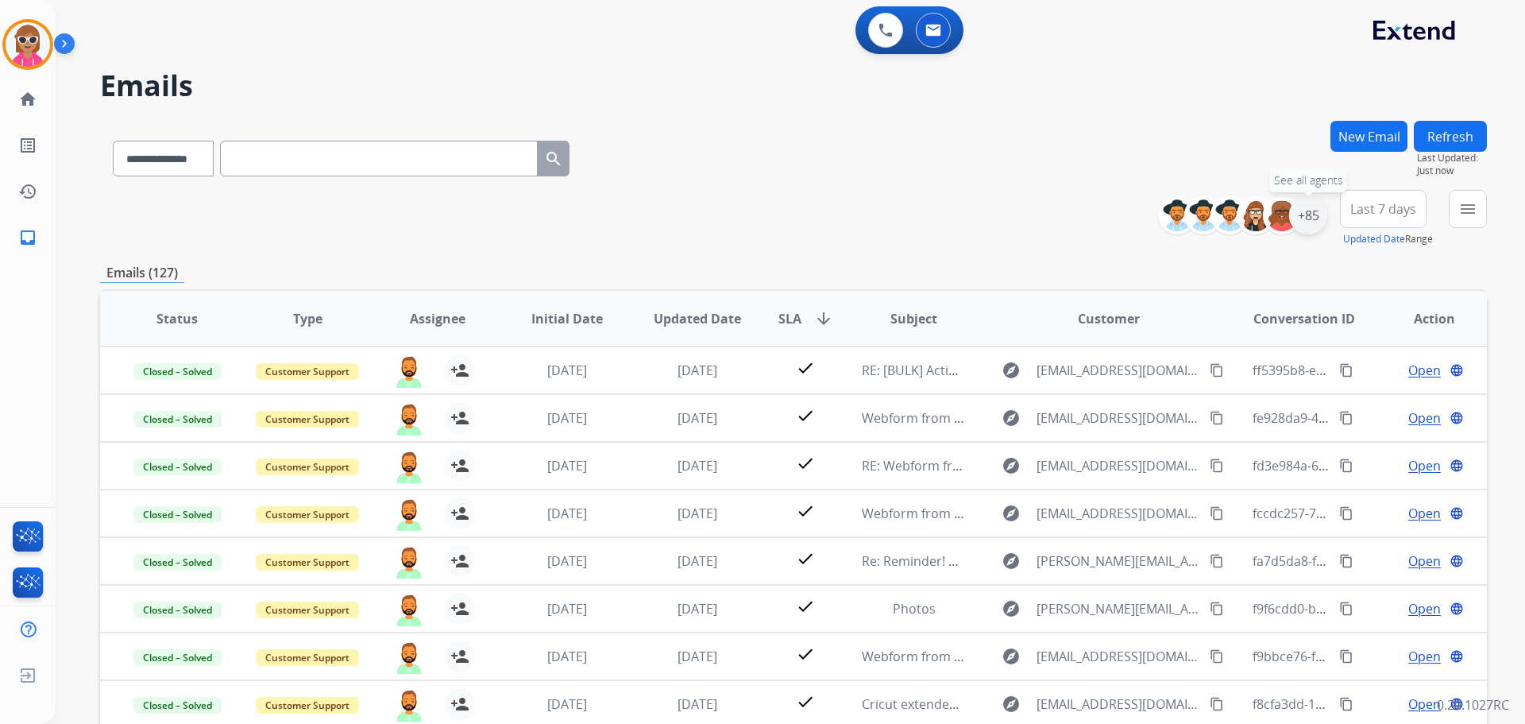
click at [1314, 209] on div "+85" at bounding box center [1308, 215] width 38 height 38
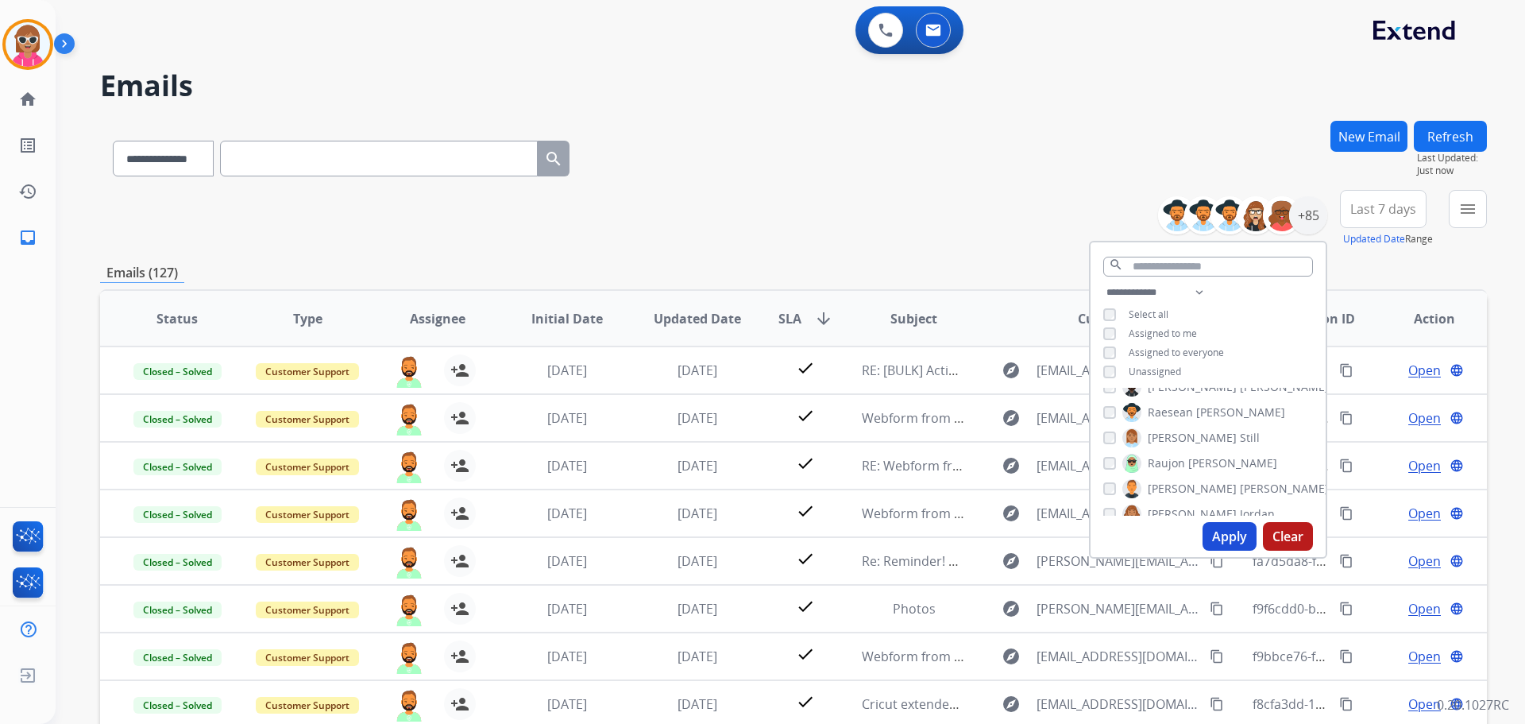
click at [1213, 531] on button "Apply" at bounding box center [1230, 536] width 54 height 29
click at [1376, 206] on span "Last 7 days" at bounding box center [1383, 209] width 66 height 6
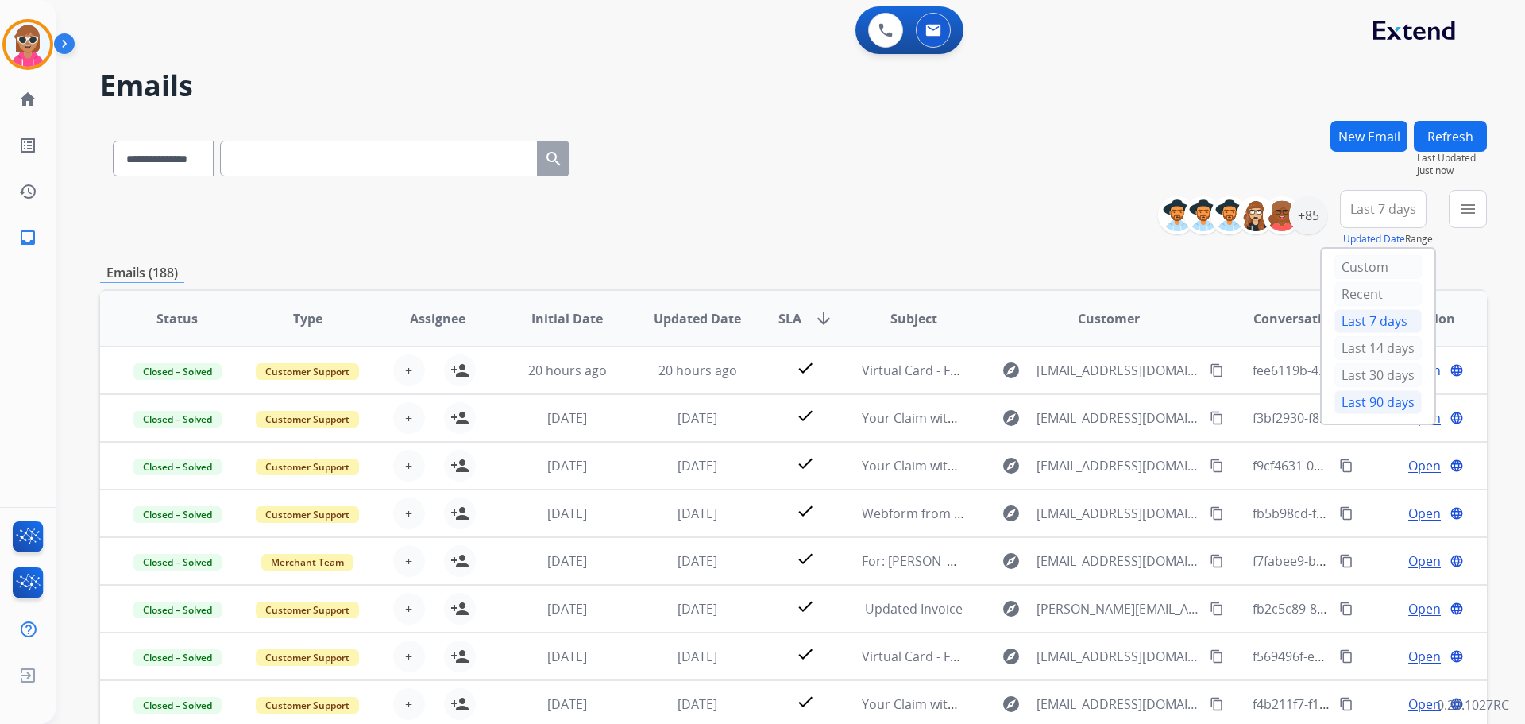
click at [1351, 404] on div "Last 90 days" at bounding box center [1378, 402] width 87 height 24
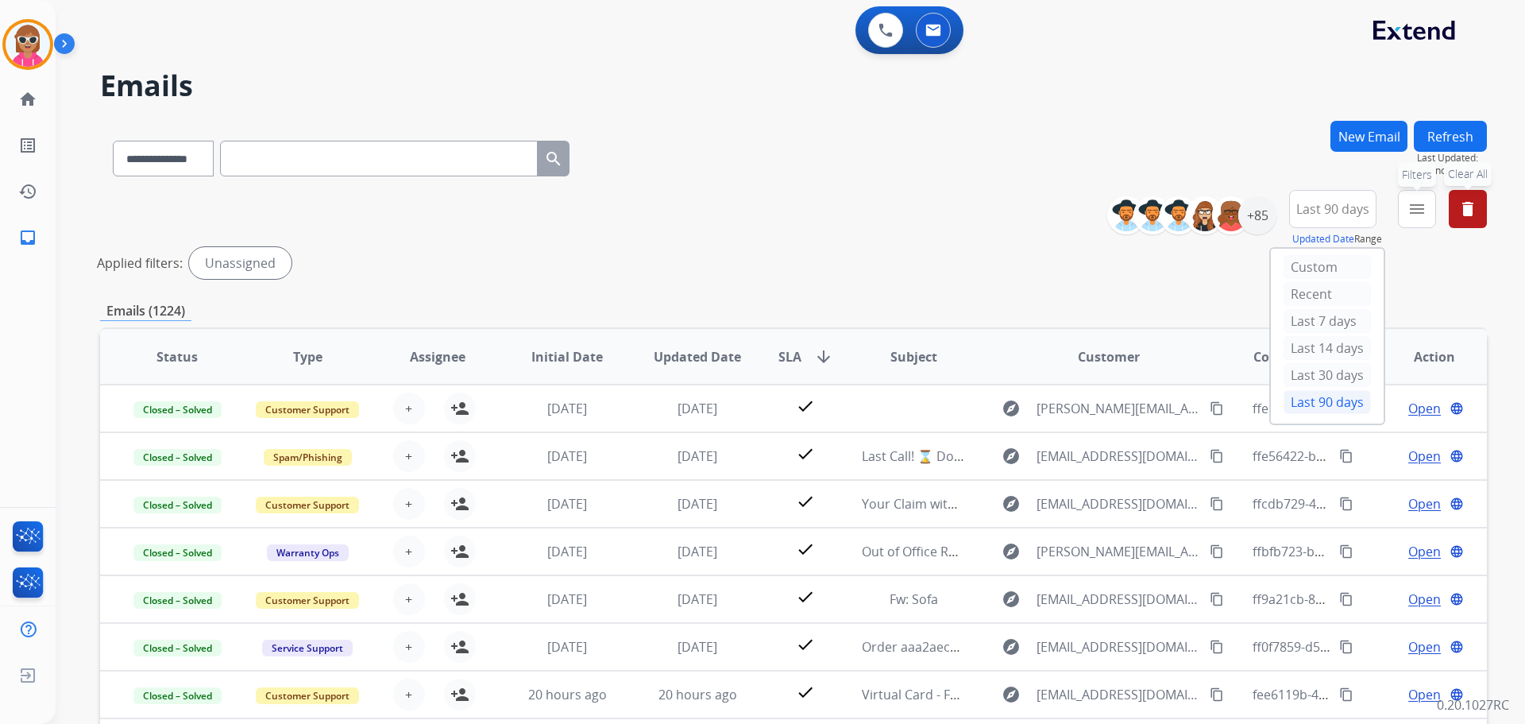
click at [1414, 207] on mat-icon "menu" at bounding box center [1417, 208] width 19 height 19
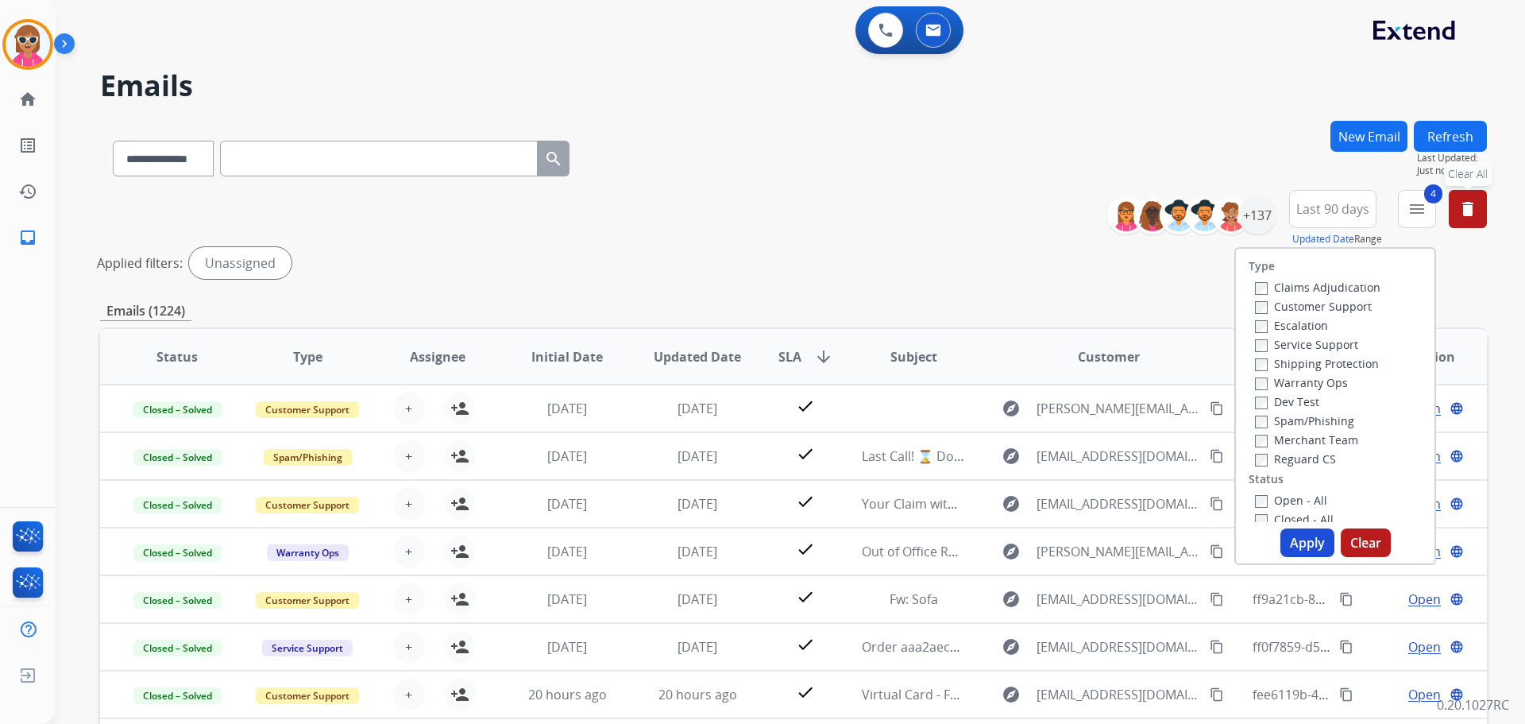
click at [1300, 545] on button "Apply" at bounding box center [1308, 542] width 54 height 29
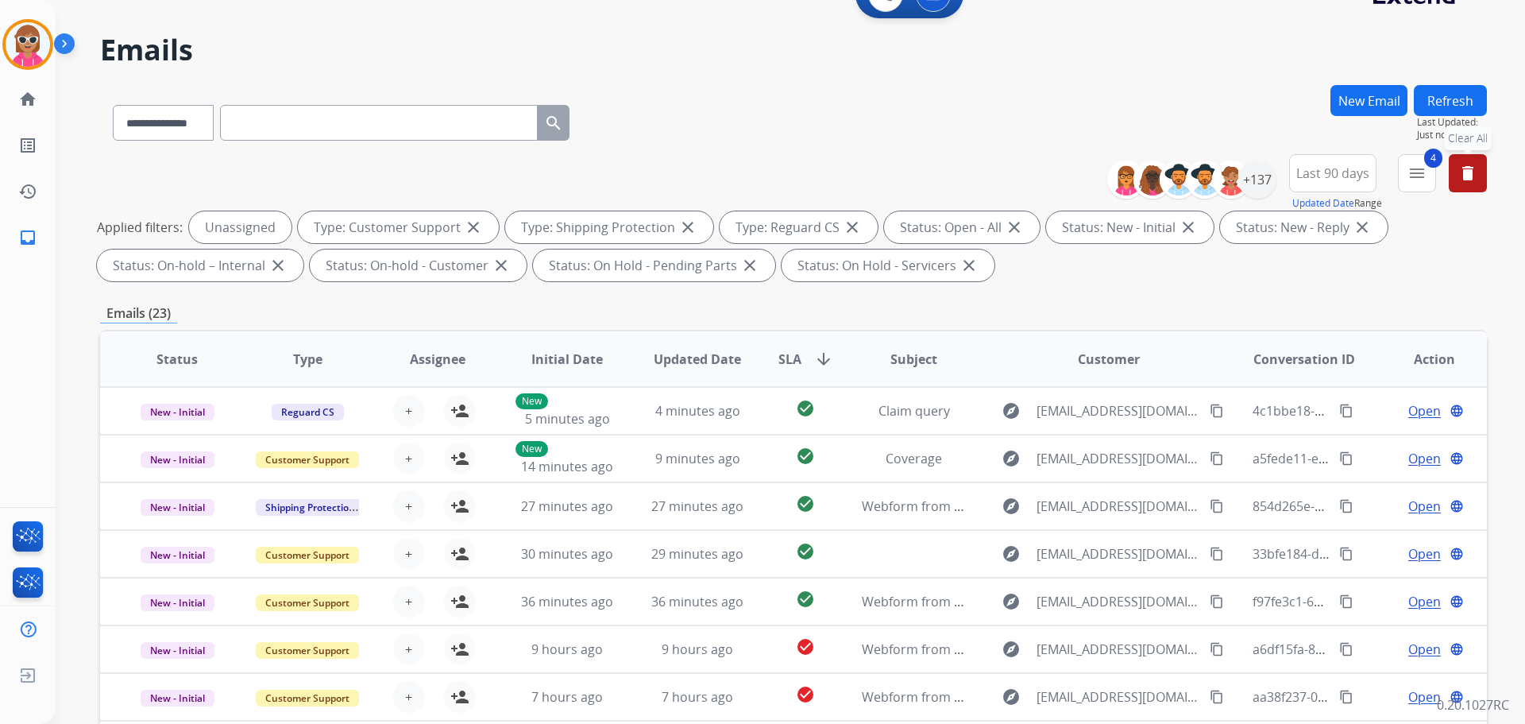
scroll to position [18, 0]
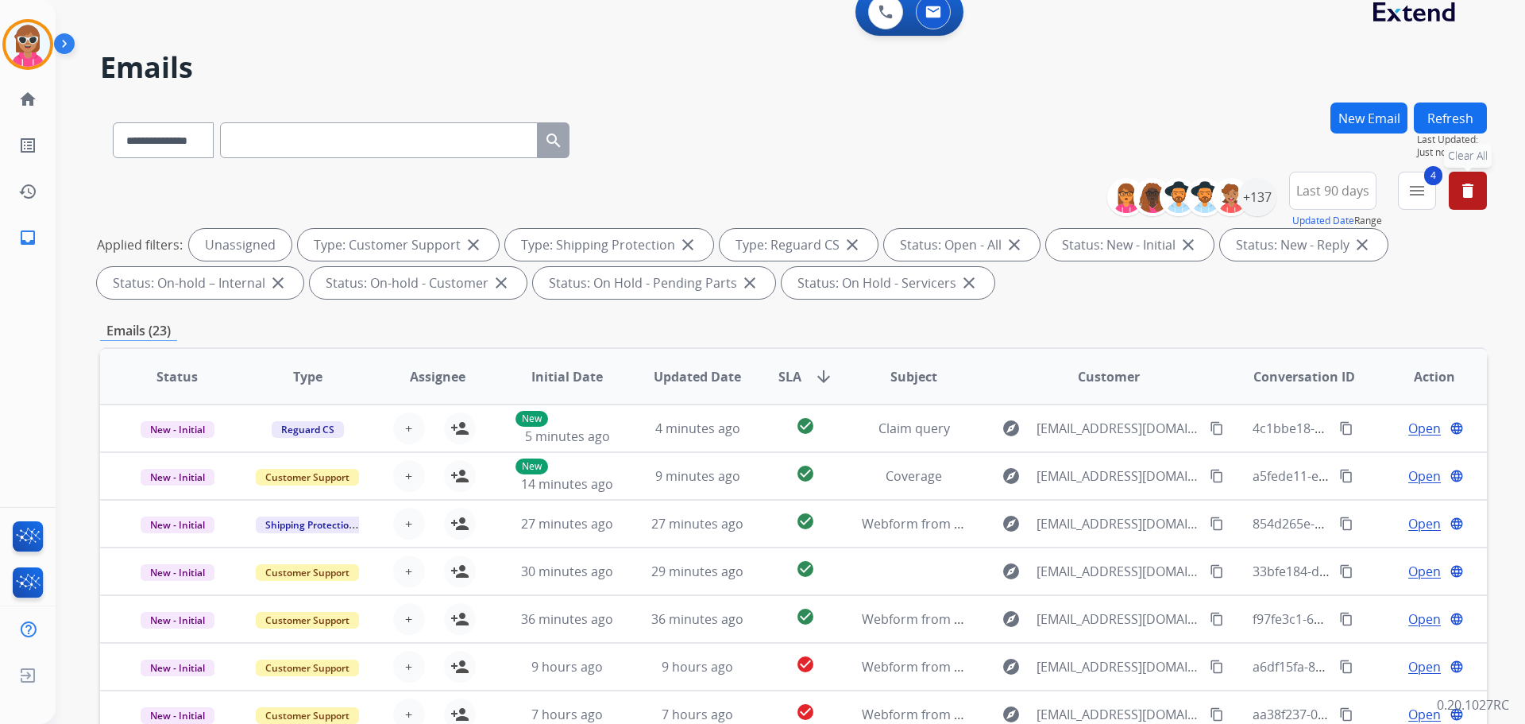
click at [1460, 192] on mat-icon "delete" at bounding box center [1467, 190] width 19 height 19
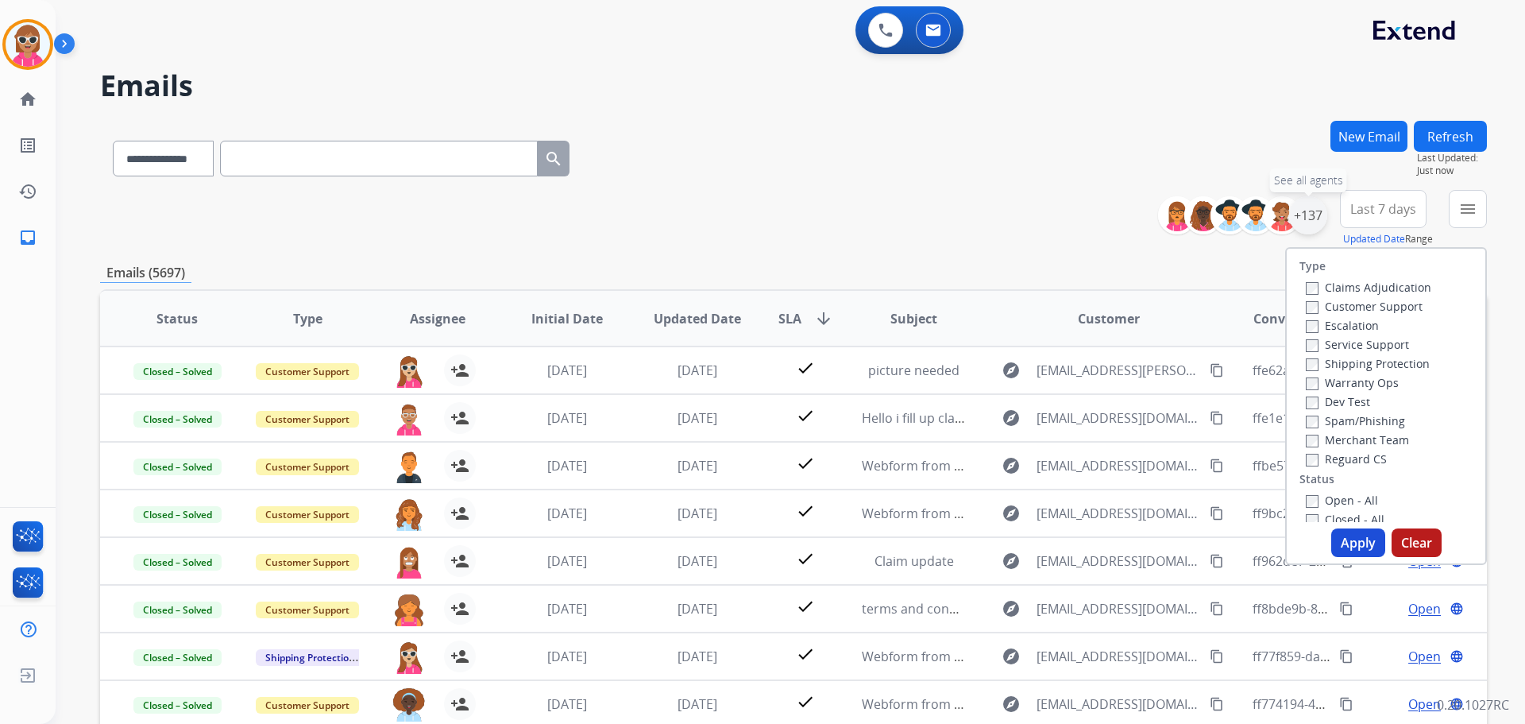
click at [1309, 214] on div "+137" at bounding box center [1308, 215] width 38 height 38
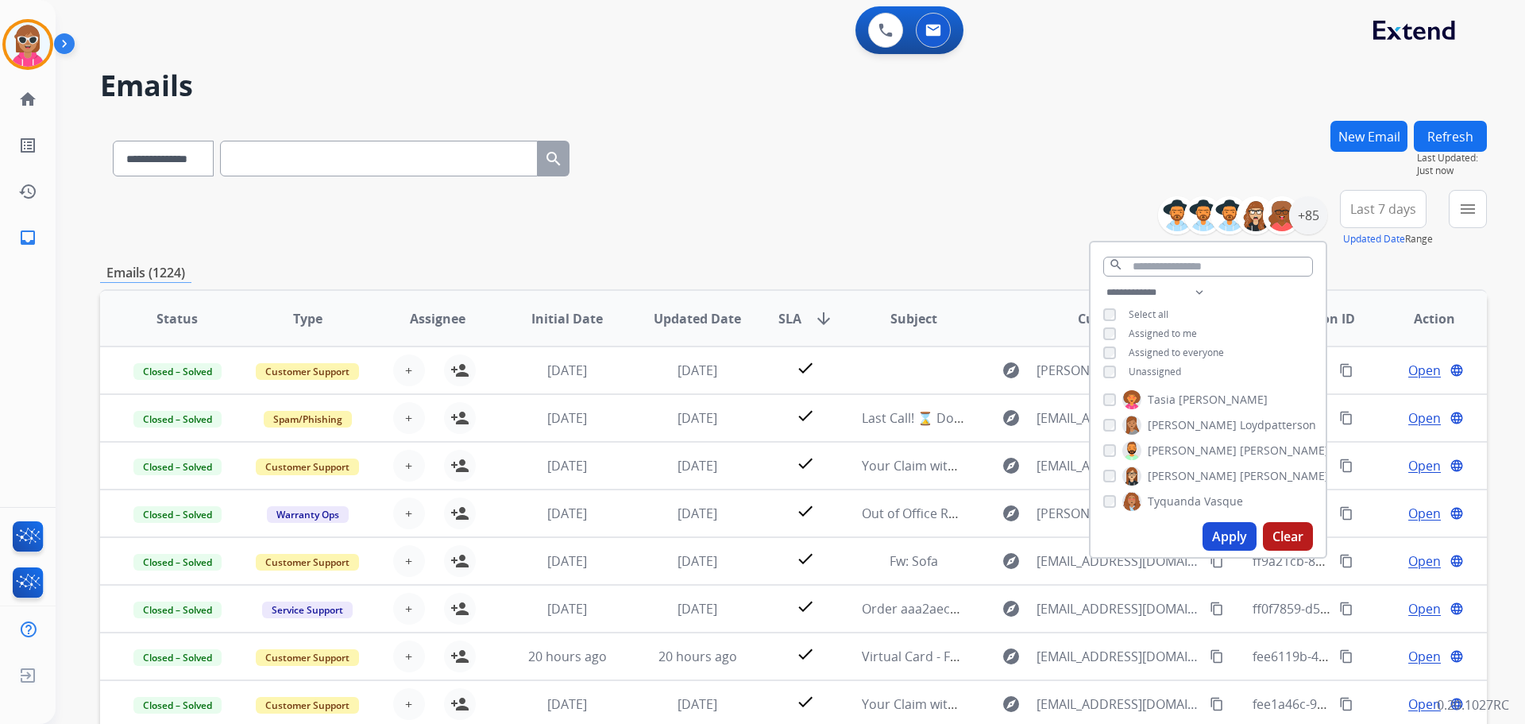
scroll to position [1885, 0]
click at [1229, 535] on button "Apply" at bounding box center [1230, 536] width 54 height 29
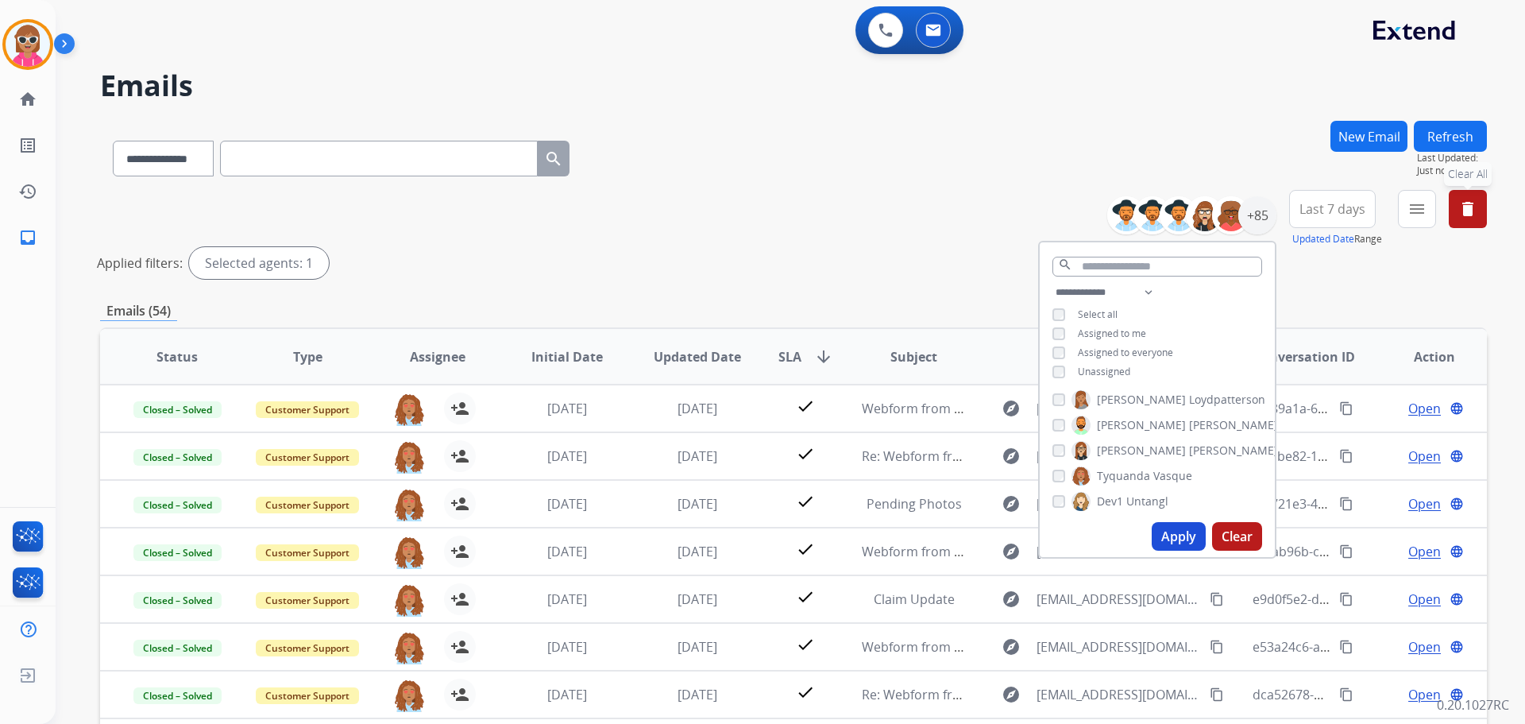
click at [1347, 290] on div "**********" at bounding box center [793, 531] width 1387 height 821
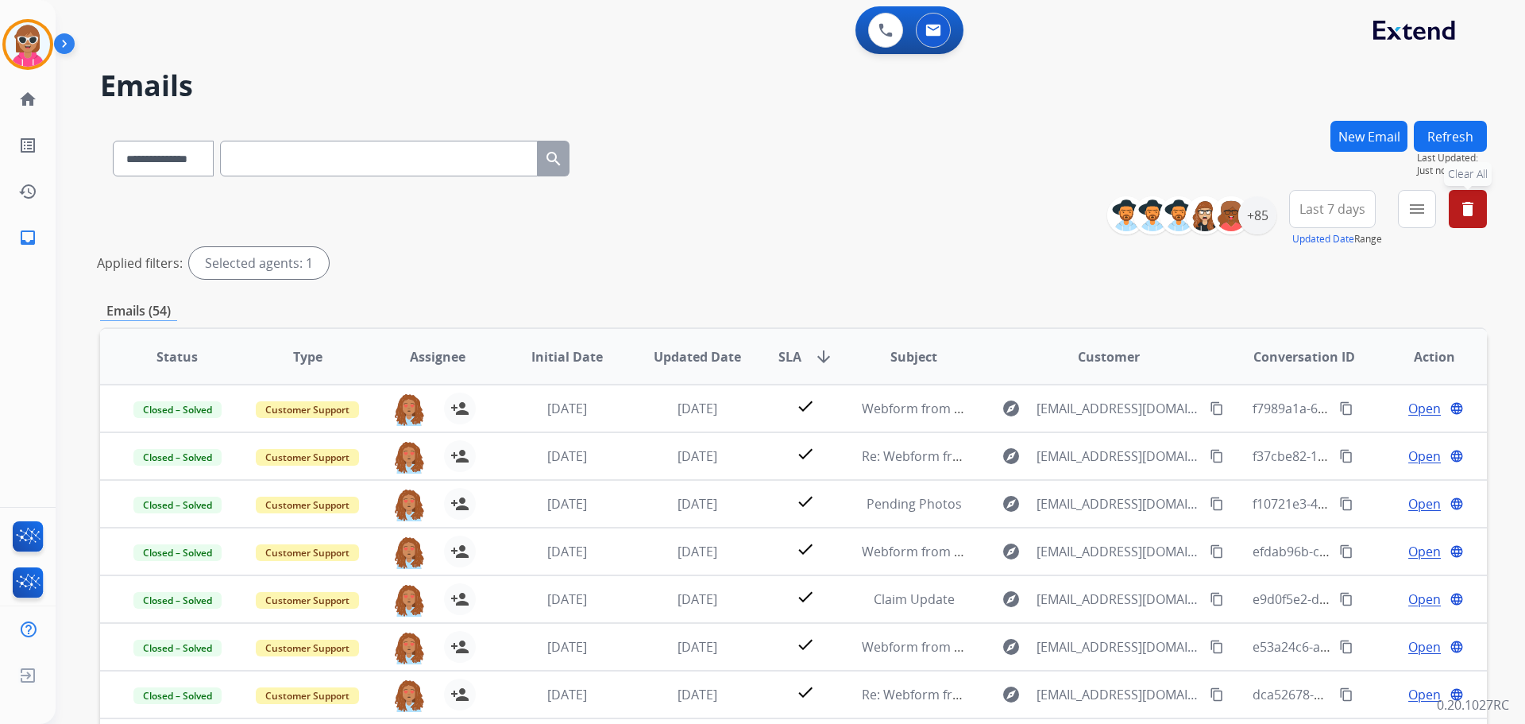
click at [1331, 206] on span "Last 7 days" at bounding box center [1333, 209] width 66 height 6
click at [1322, 396] on div "Last 90 days" at bounding box center [1327, 402] width 87 height 24
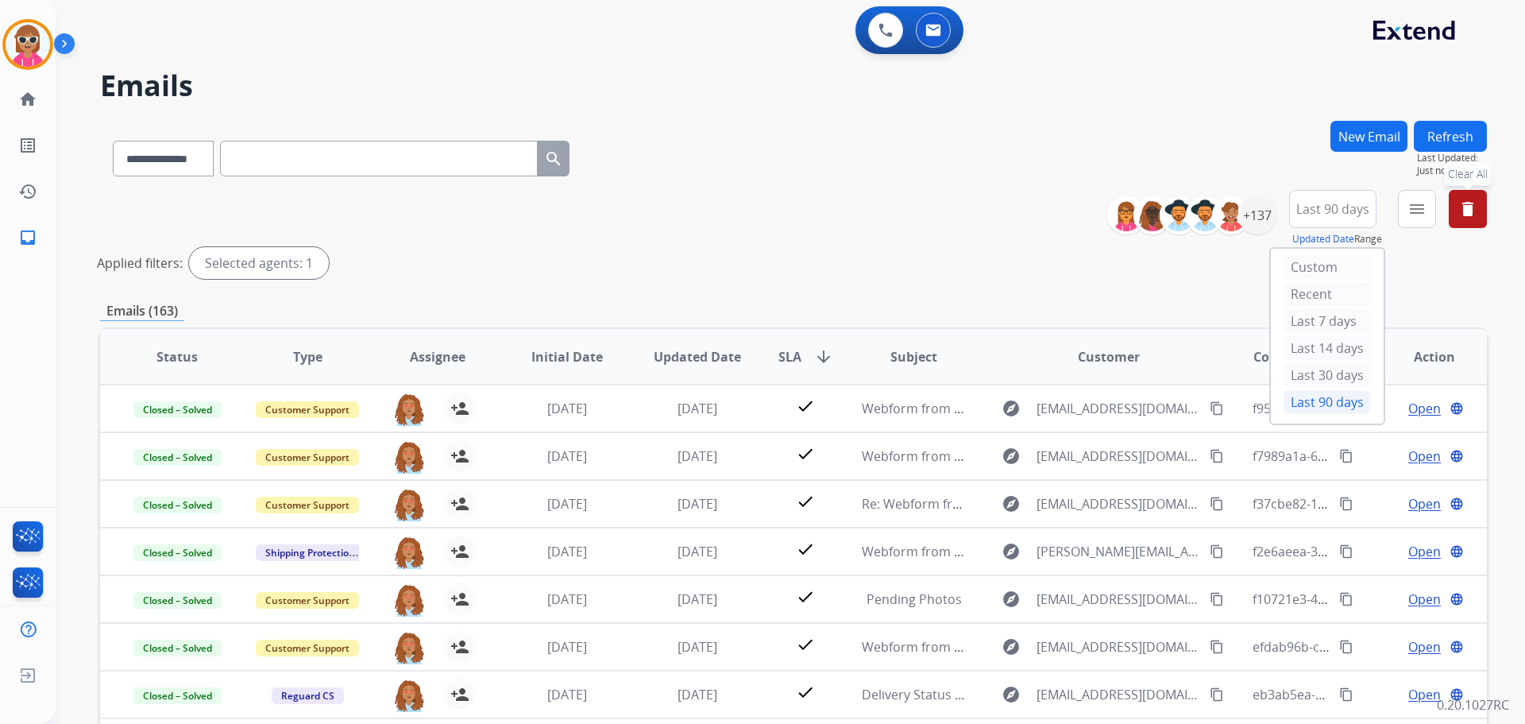
click at [1057, 311] on div "Emails (163)" at bounding box center [793, 311] width 1387 height 20
click at [1250, 225] on div "+137" at bounding box center [1257, 215] width 38 height 38
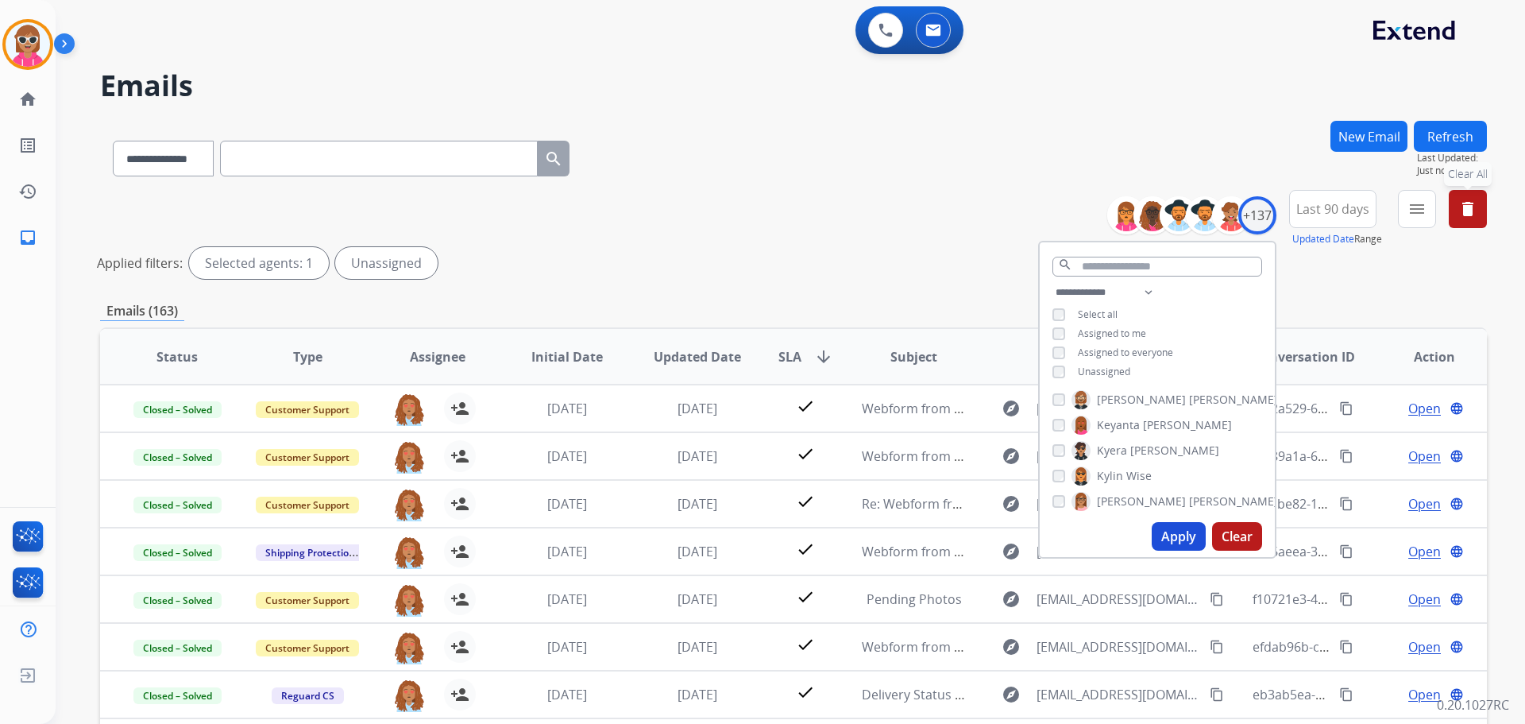
click at [1476, 213] on mat-icon "delete" at bounding box center [1467, 208] width 19 height 19
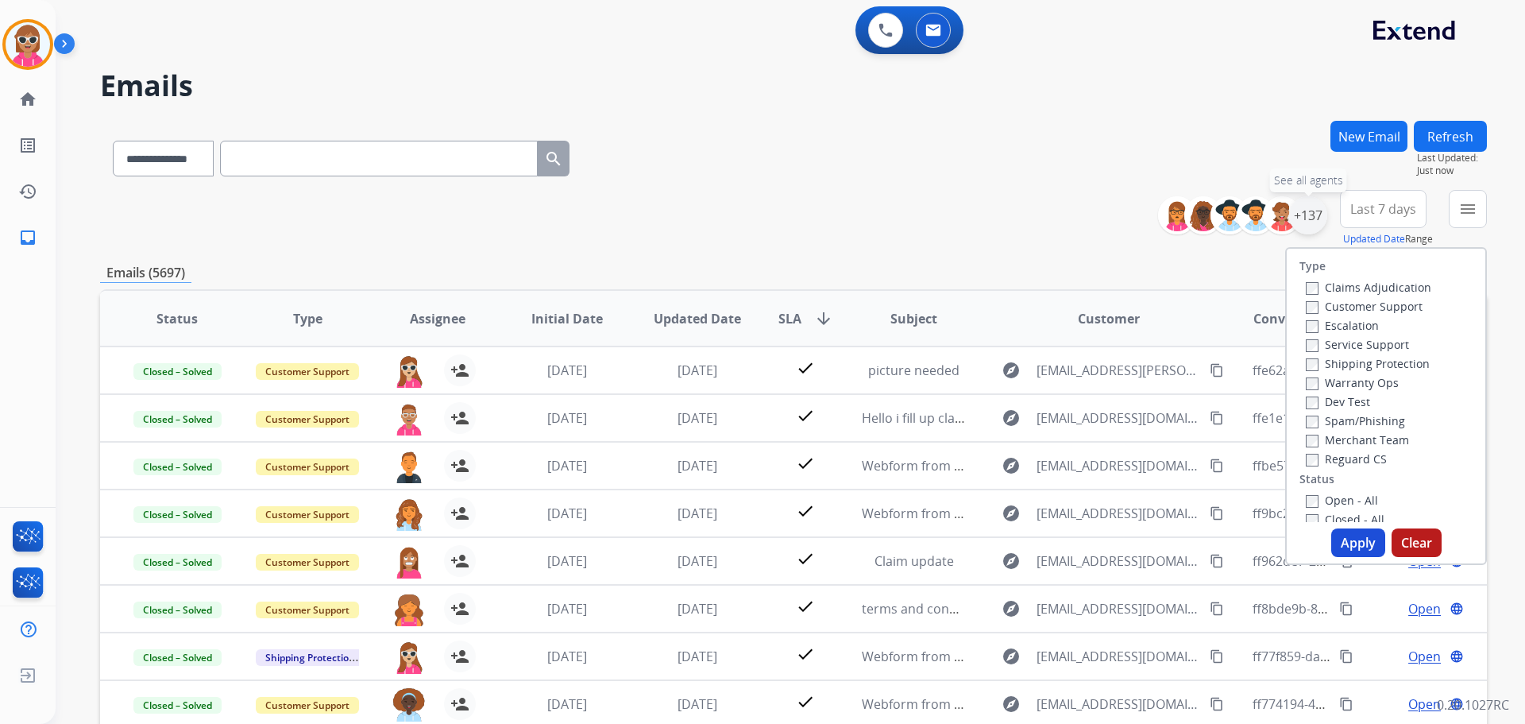
click at [1320, 223] on div "+137" at bounding box center [1308, 215] width 38 height 38
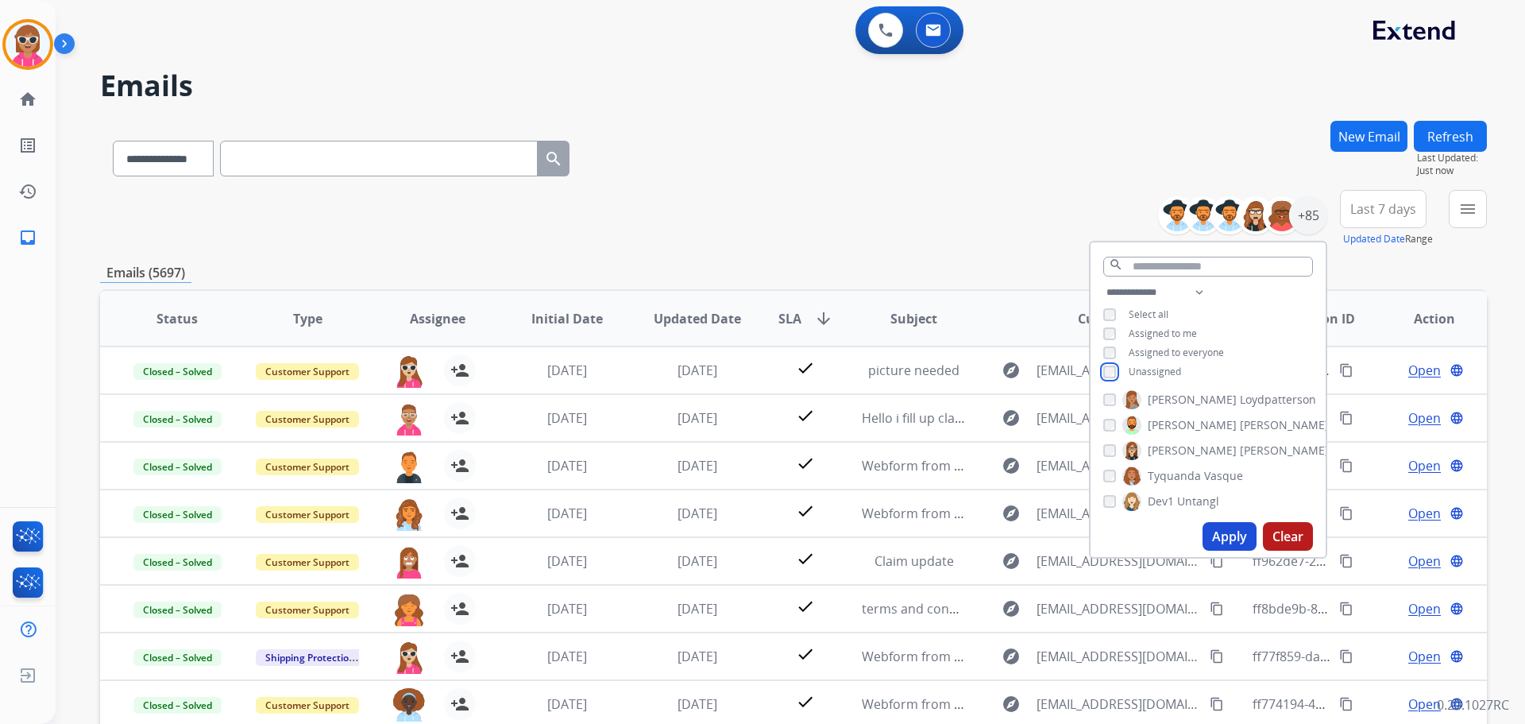
scroll to position [1148, 0]
click at [1233, 535] on button "Apply" at bounding box center [1230, 536] width 54 height 29
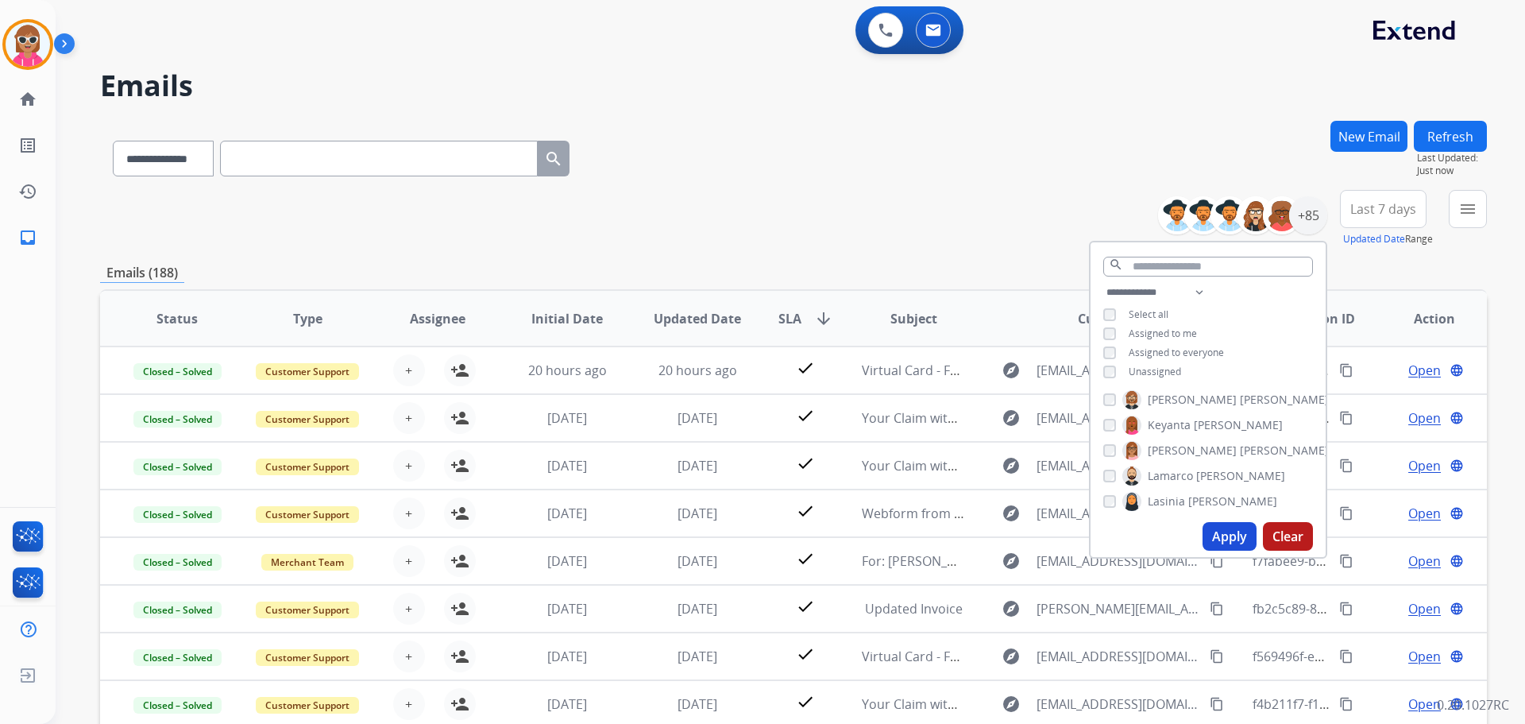
click at [1371, 207] on span "Last 7 days" at bounding box center [1383, 209] width 66 height 6
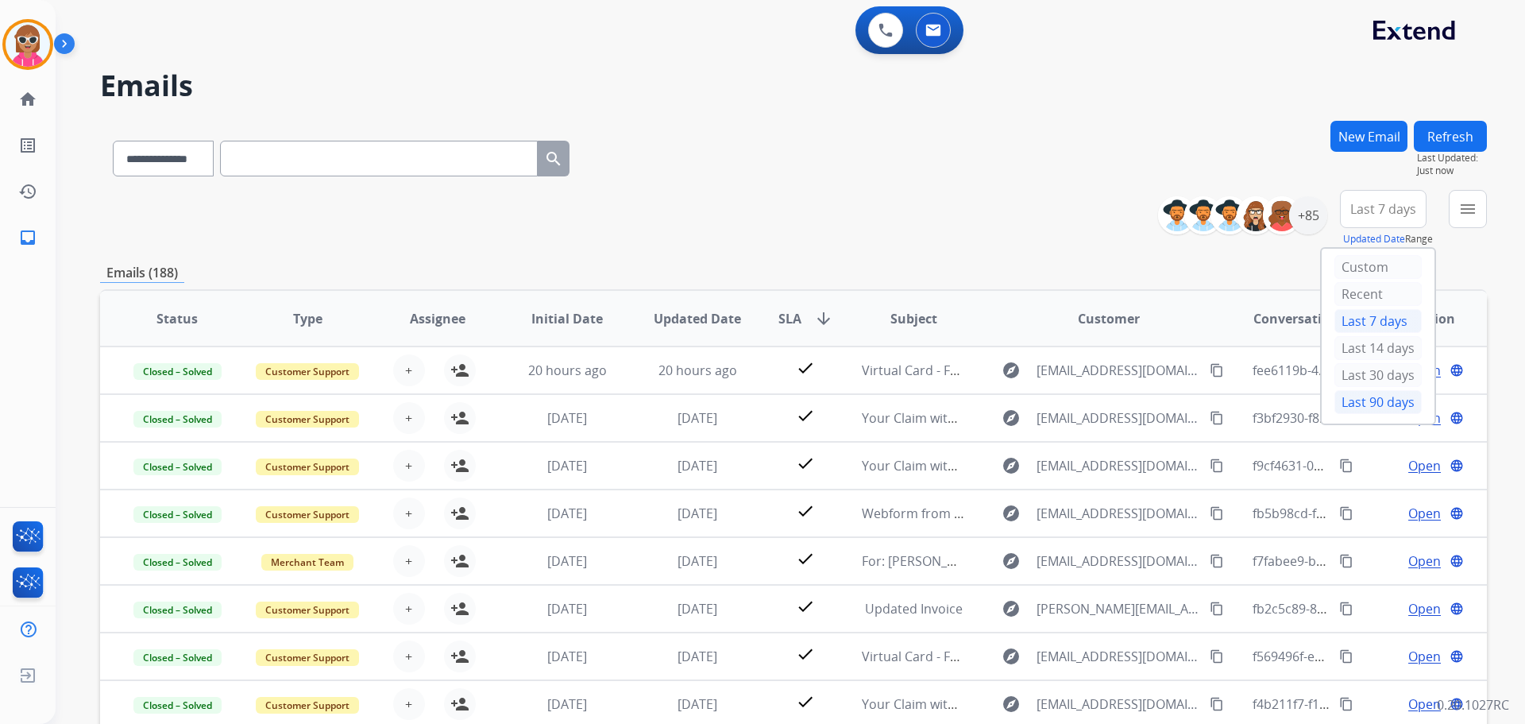
click at [1353, 398] on div "Last 90 days" at bounding box center [1378, 402] width 87 height 24
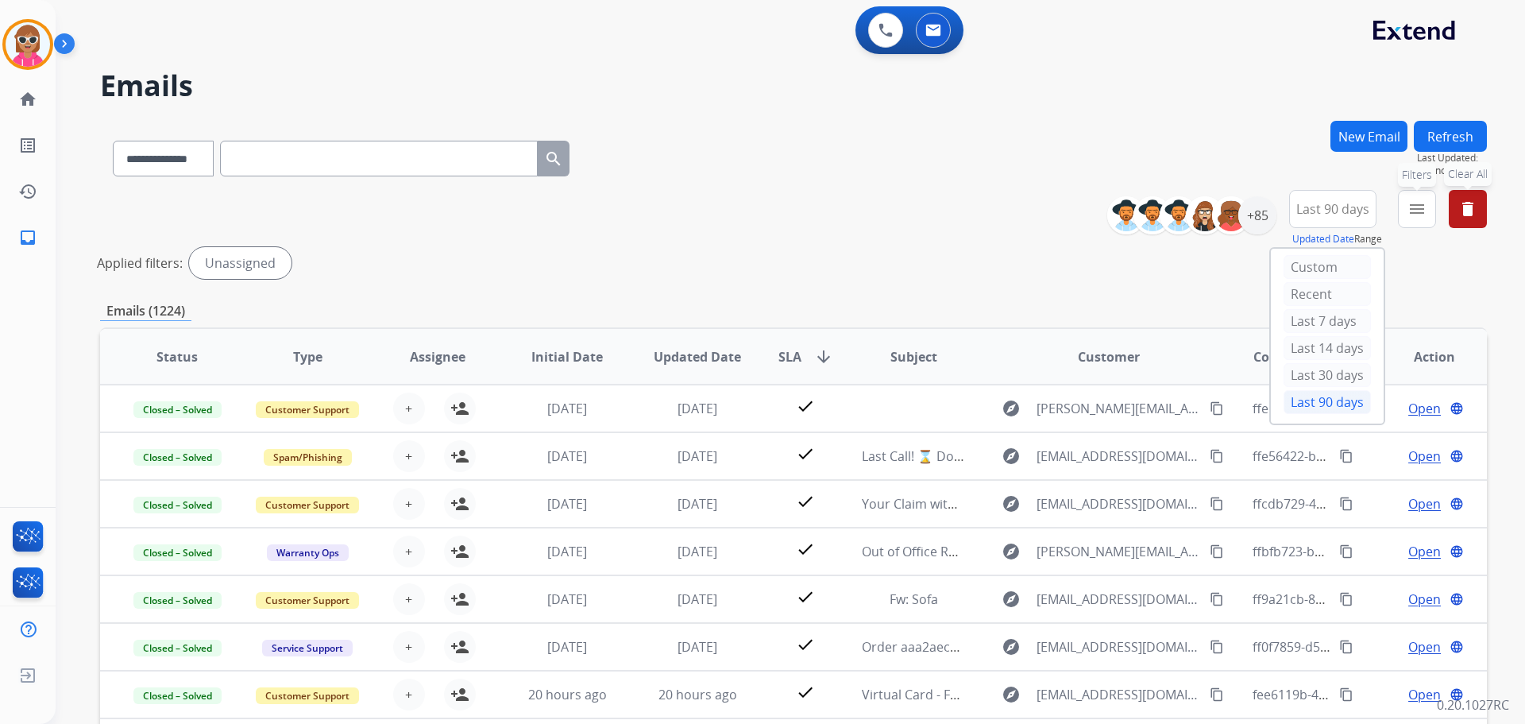
click at [1402, 220] on button "menu Filters" at bounding box center [1417, 209] width 38 height 38
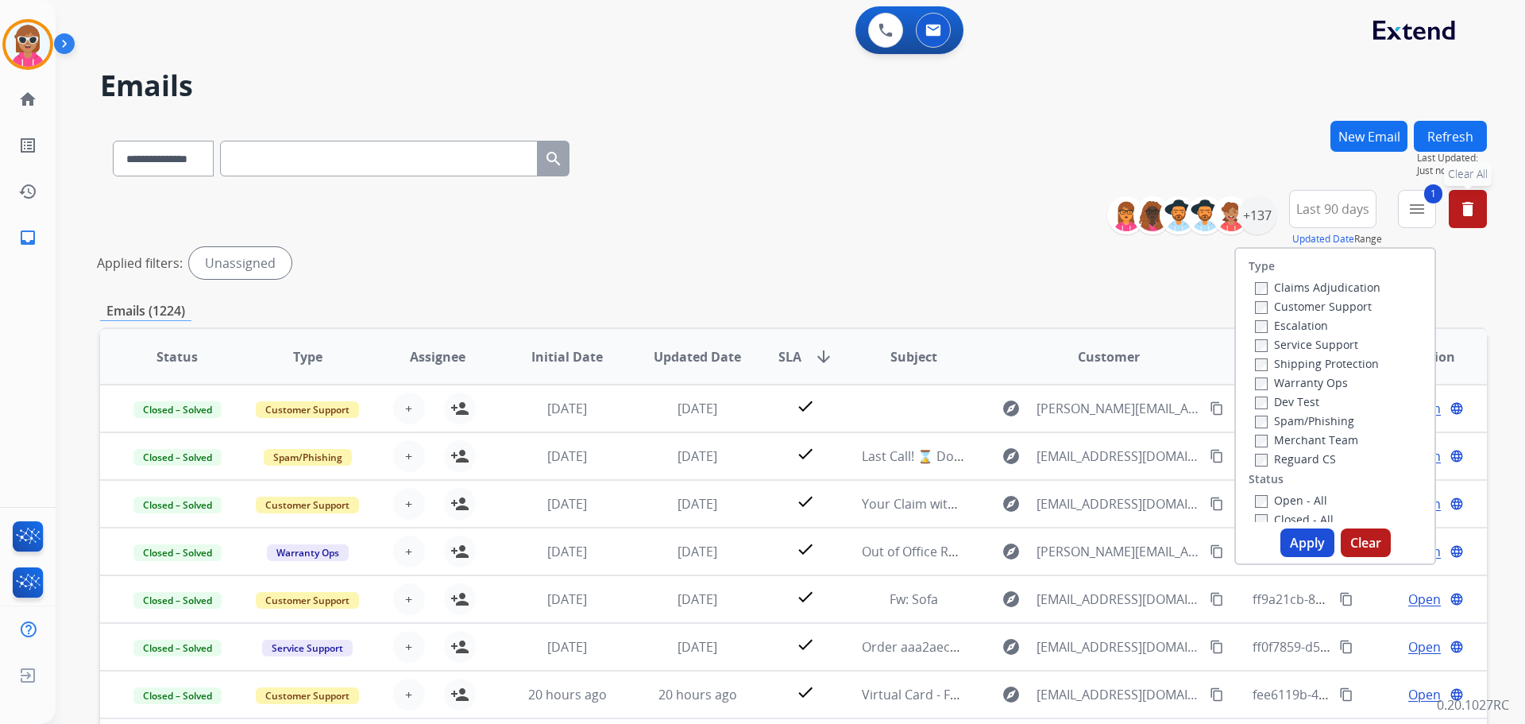
click at [1255, 297] on div "Customer Support" at bounding box center [1318, 305] width 126 height 19
click at [1257, 362] on label "Shipping Protection" at bounding box center [1317, 363] width 124 height 15
click at [1307, 541] on button "Apply" at bounding box center [1308, 542] width 54 height 29
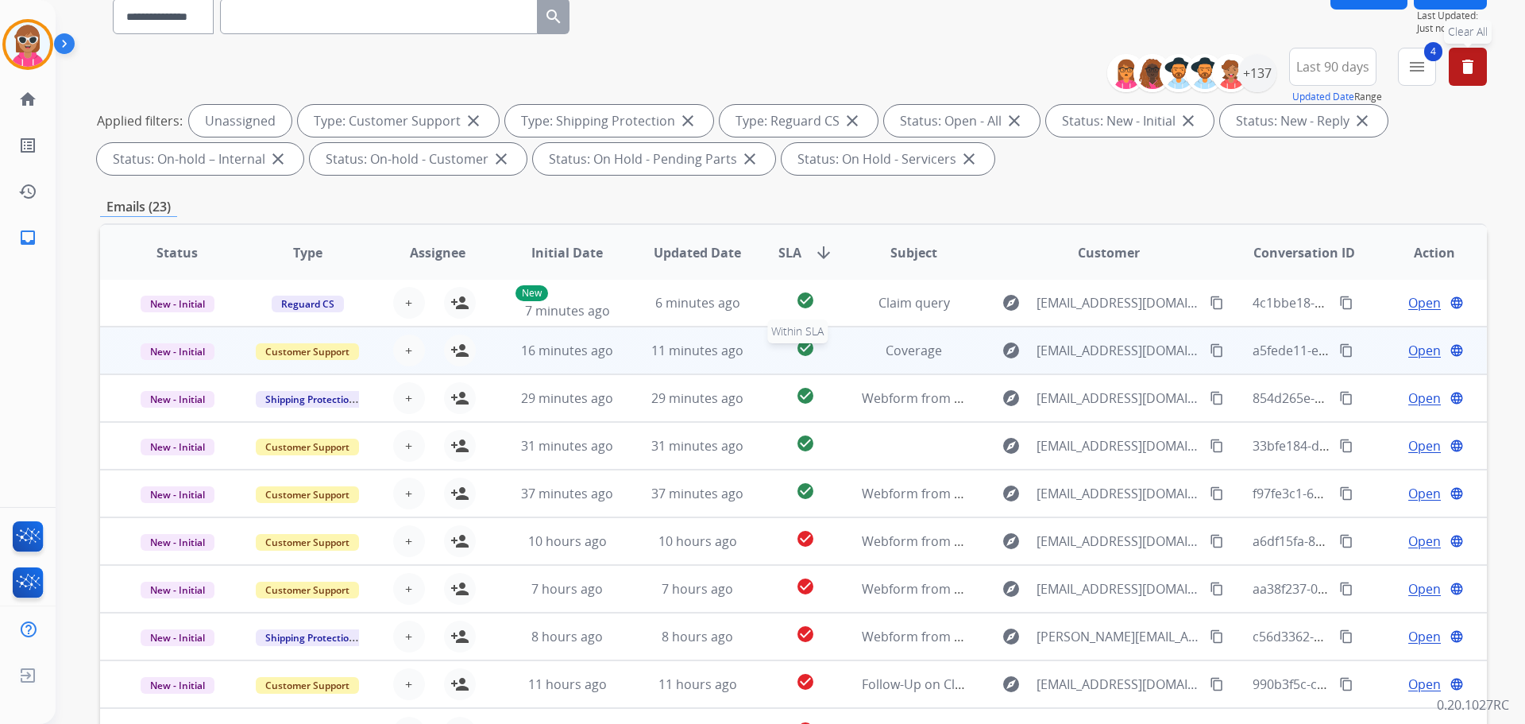
scroll to position [159, 0]
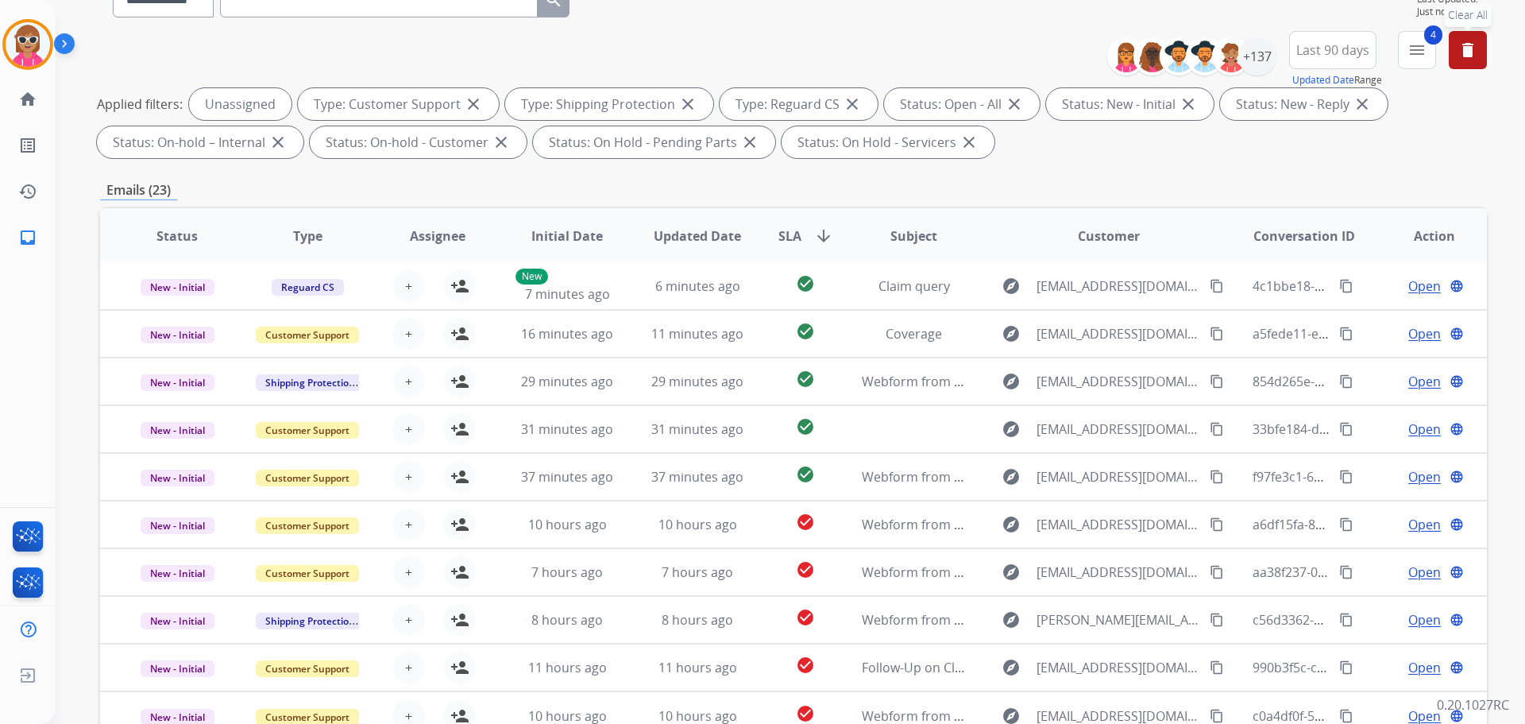
click at [786, 235] on span "SLA" at bounding box center [789, 235] width 23 height 19
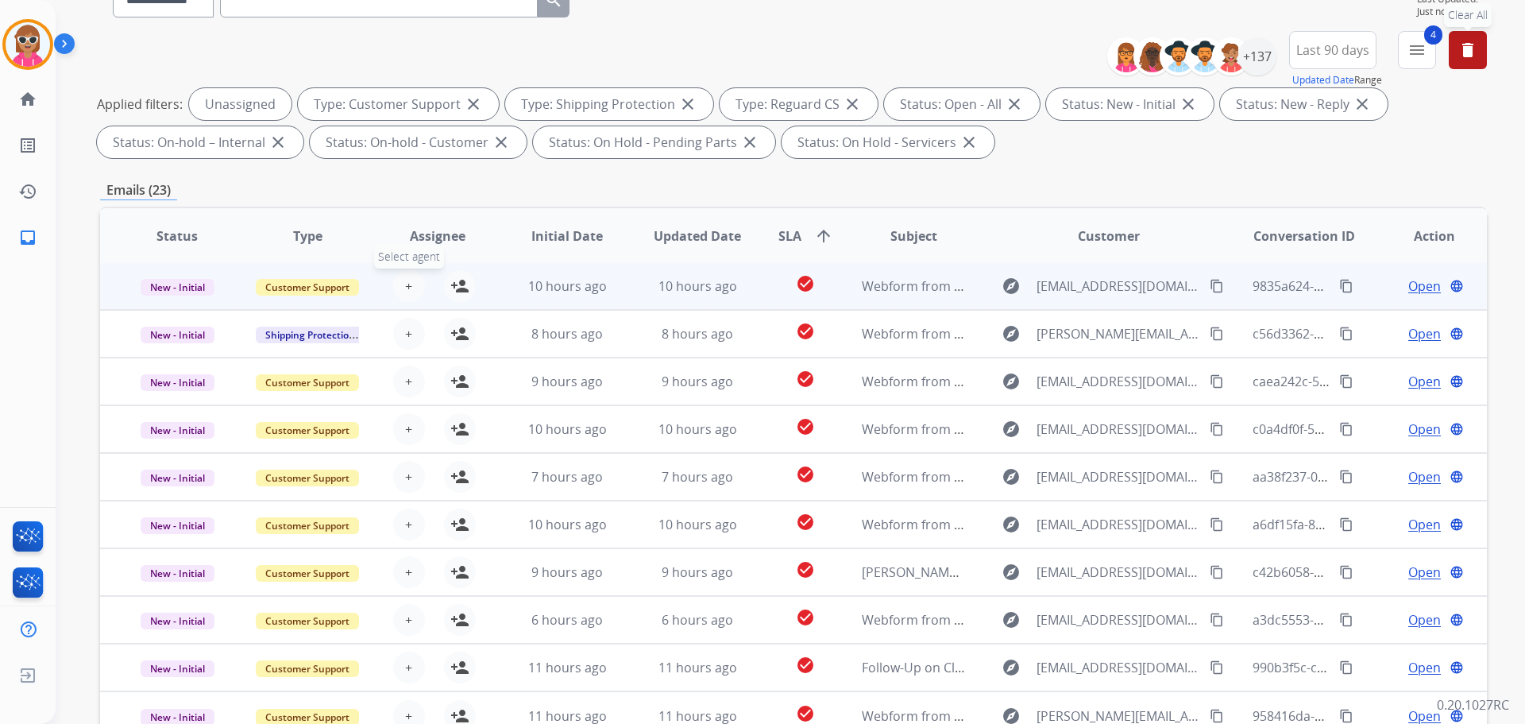
click at [405, 285] on span "+" at bounding box center [408, 285] width 7 height 19
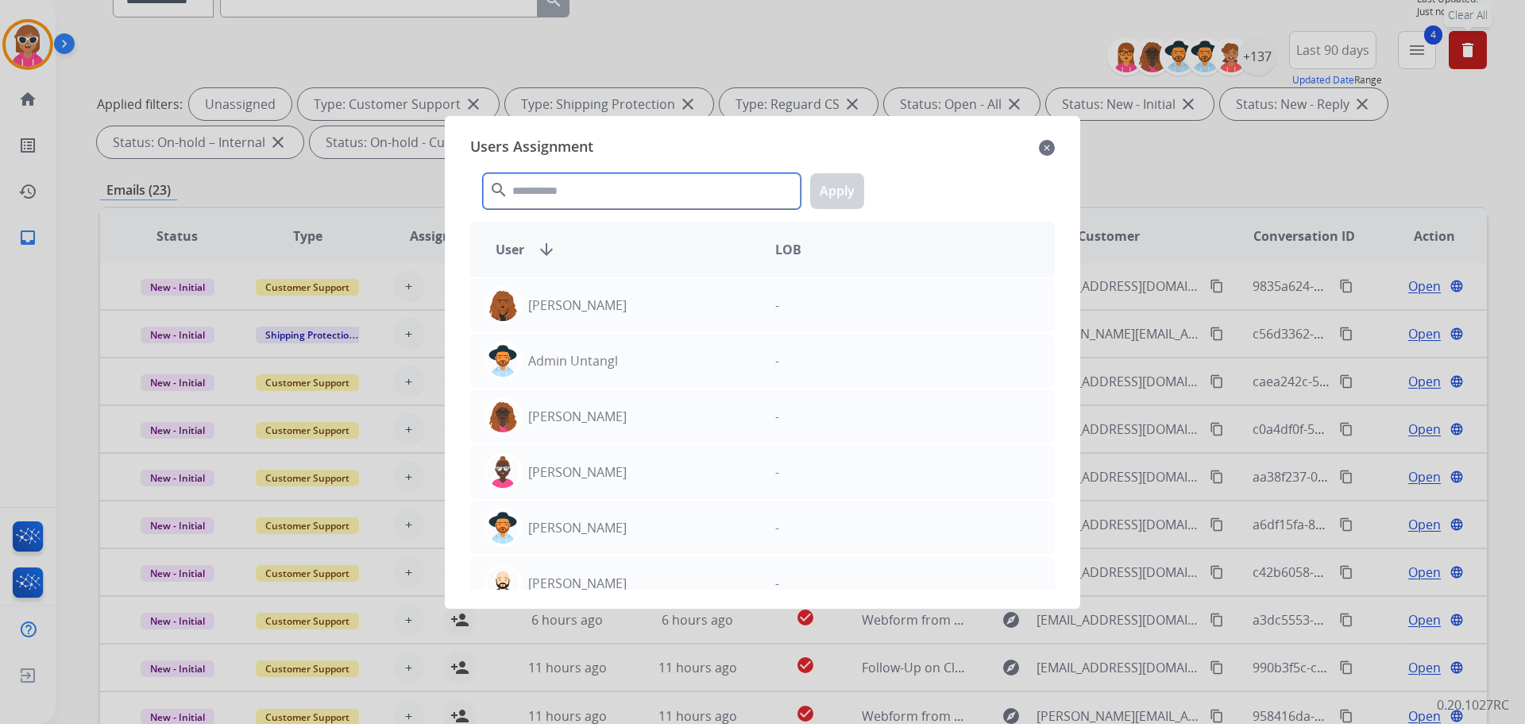
click at [628, 195] on input "text" at bounding box center [642, 191] width 318 height 36
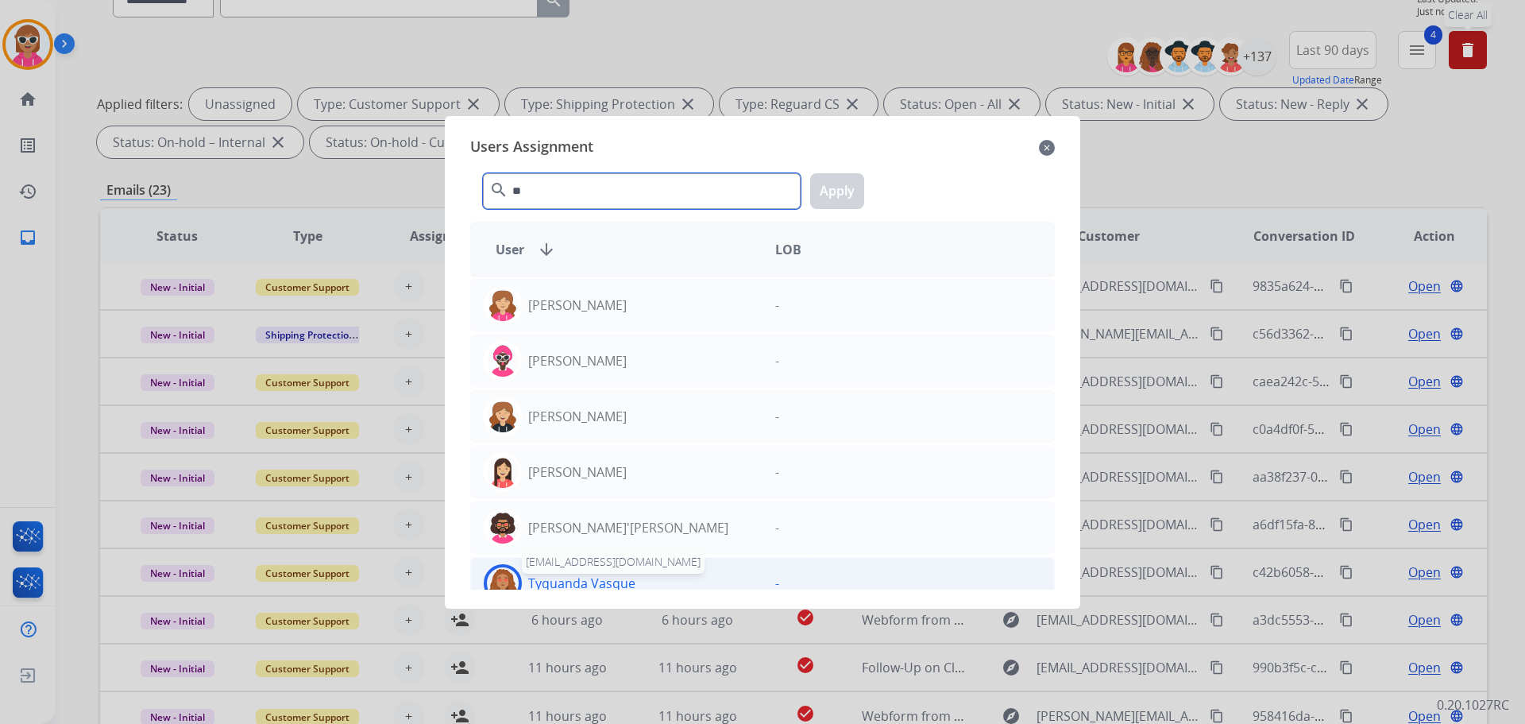
type input "**"
click at [609, 574] on p "Tyquanda Vasque" at bounding box center [581, 583] width 107 height 19
click at [832, 187] on button "Apply" at bounding box center [837, 191] width 54 height 36
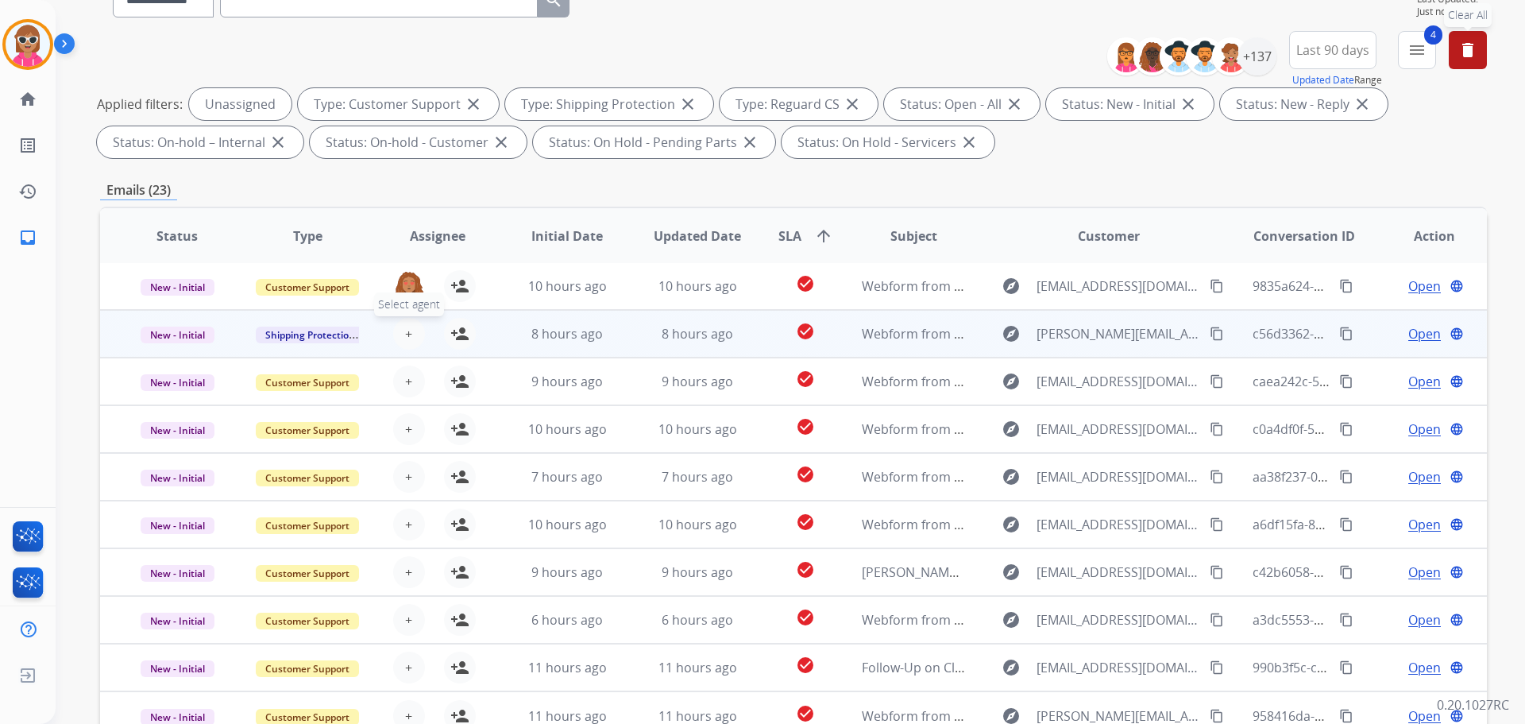
click at [406, 334] on span "+" at bounding box center [408, 333] width 7 height 19
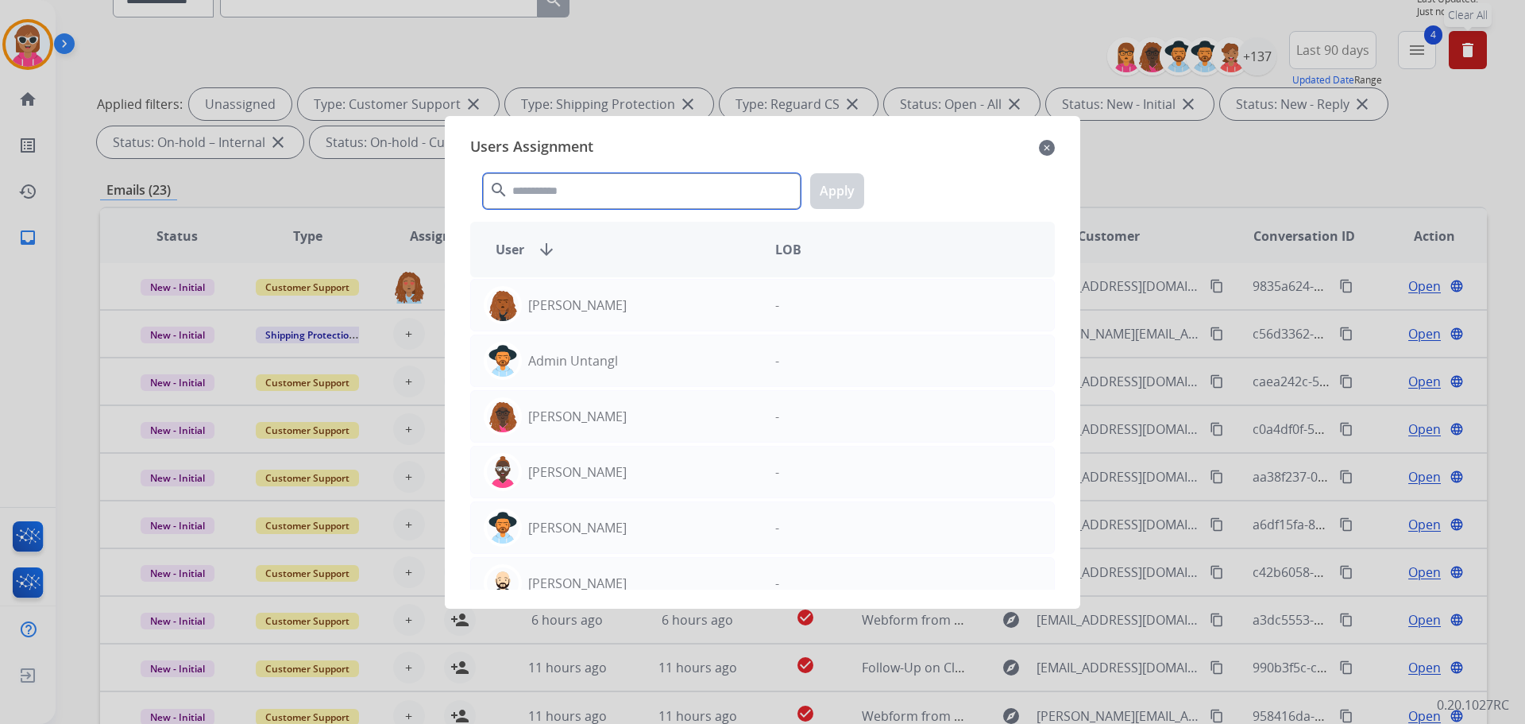
click at [613, 187] on input "text" at bounding box center [642, 191] width 318 height 36
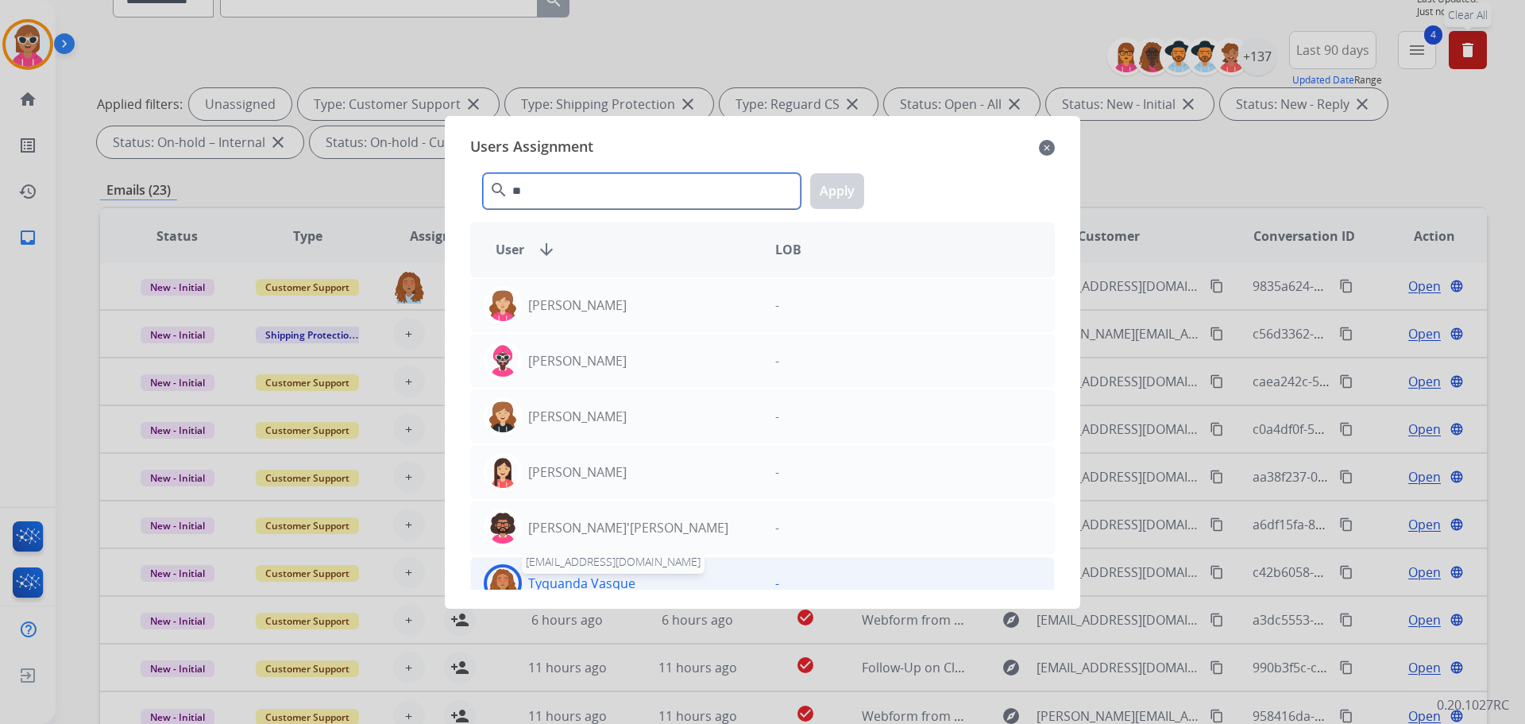
type input "**"
click at [632, 584] on p "Tyquanda Vasque" at bounding box center [581, 583] width 107 height 19
click at [846, 193] on button "Apply" at bounding box center [837, 191] width 54 height 36
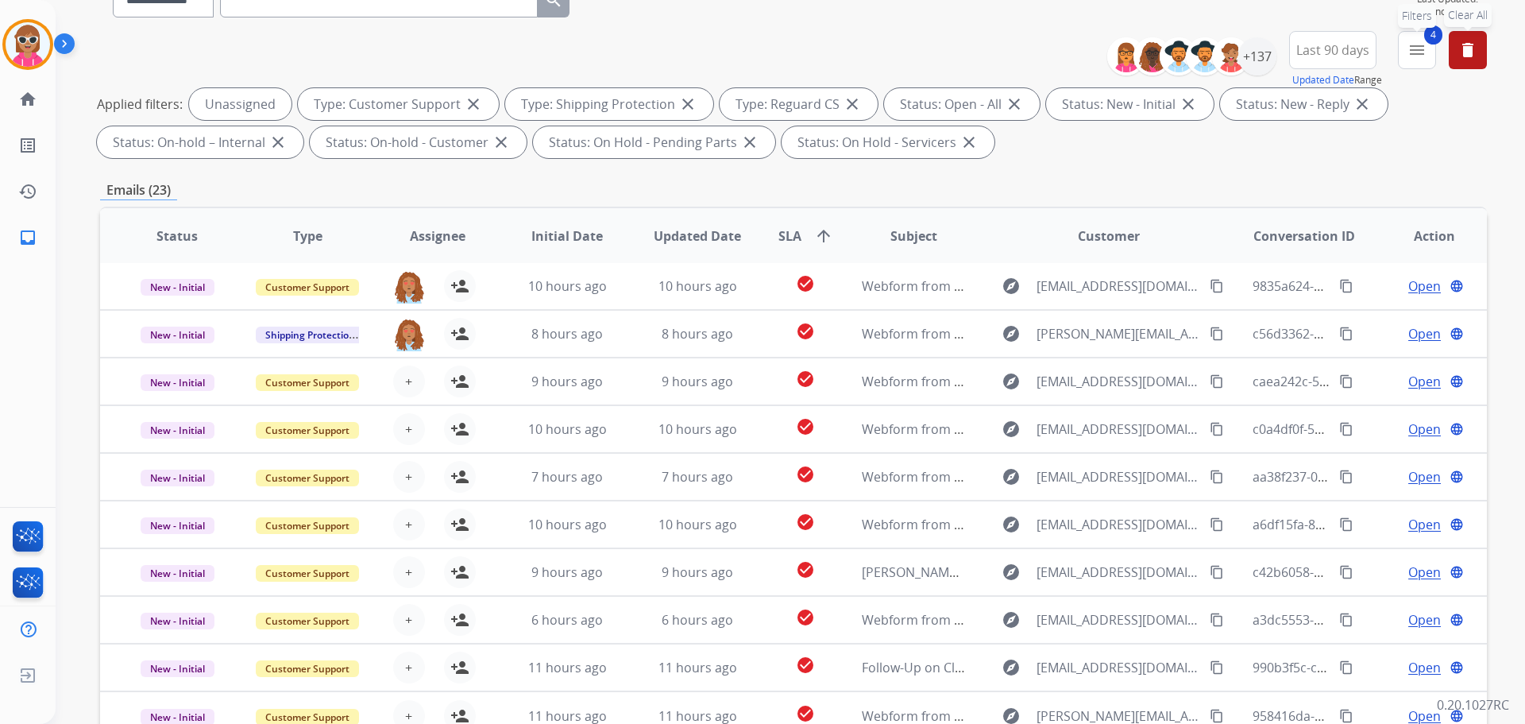
click at [1417, 57] on mat-icon "menu" at bounding box center [1417, 50] width 19 height 19
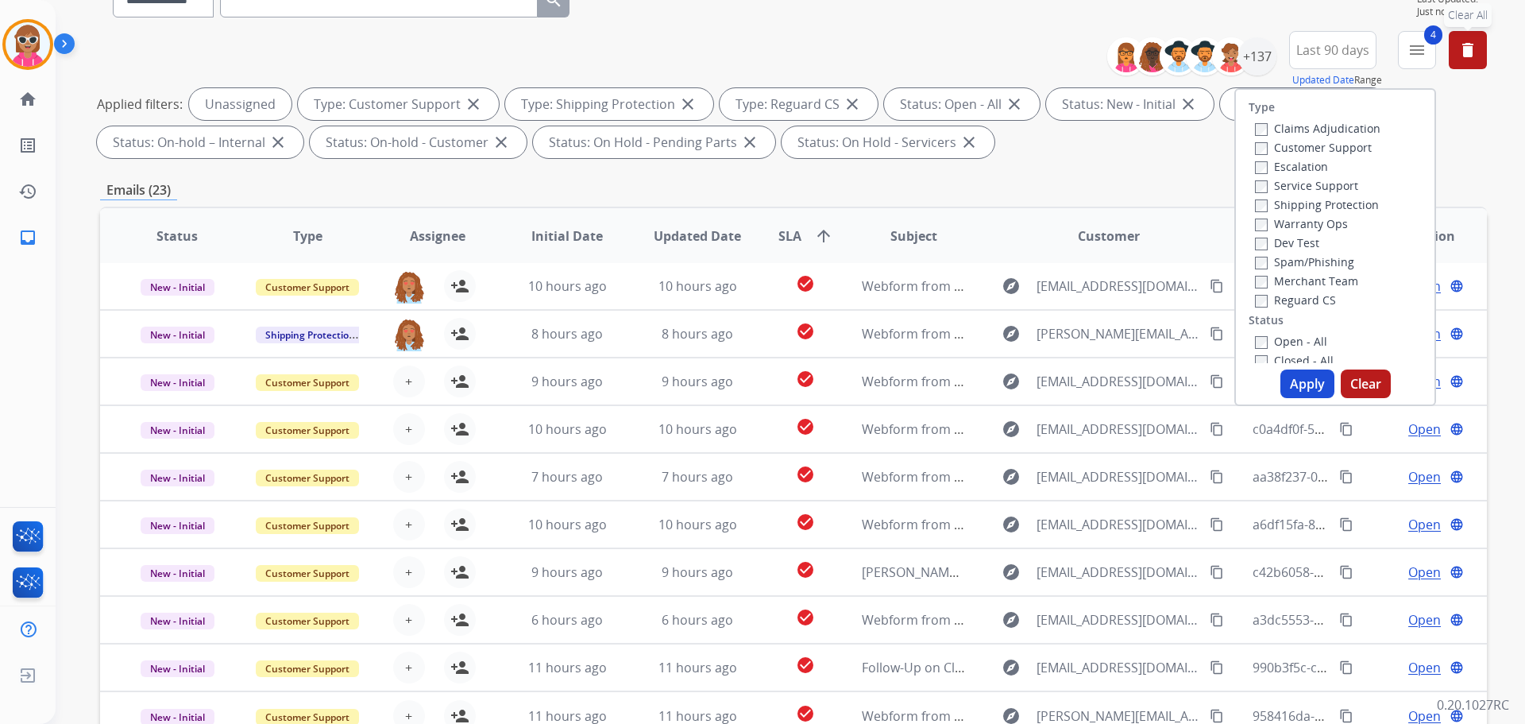
click at [1108, 183] on div "Emails (23)" at bounding box center [793, 190] width 1387 height 20
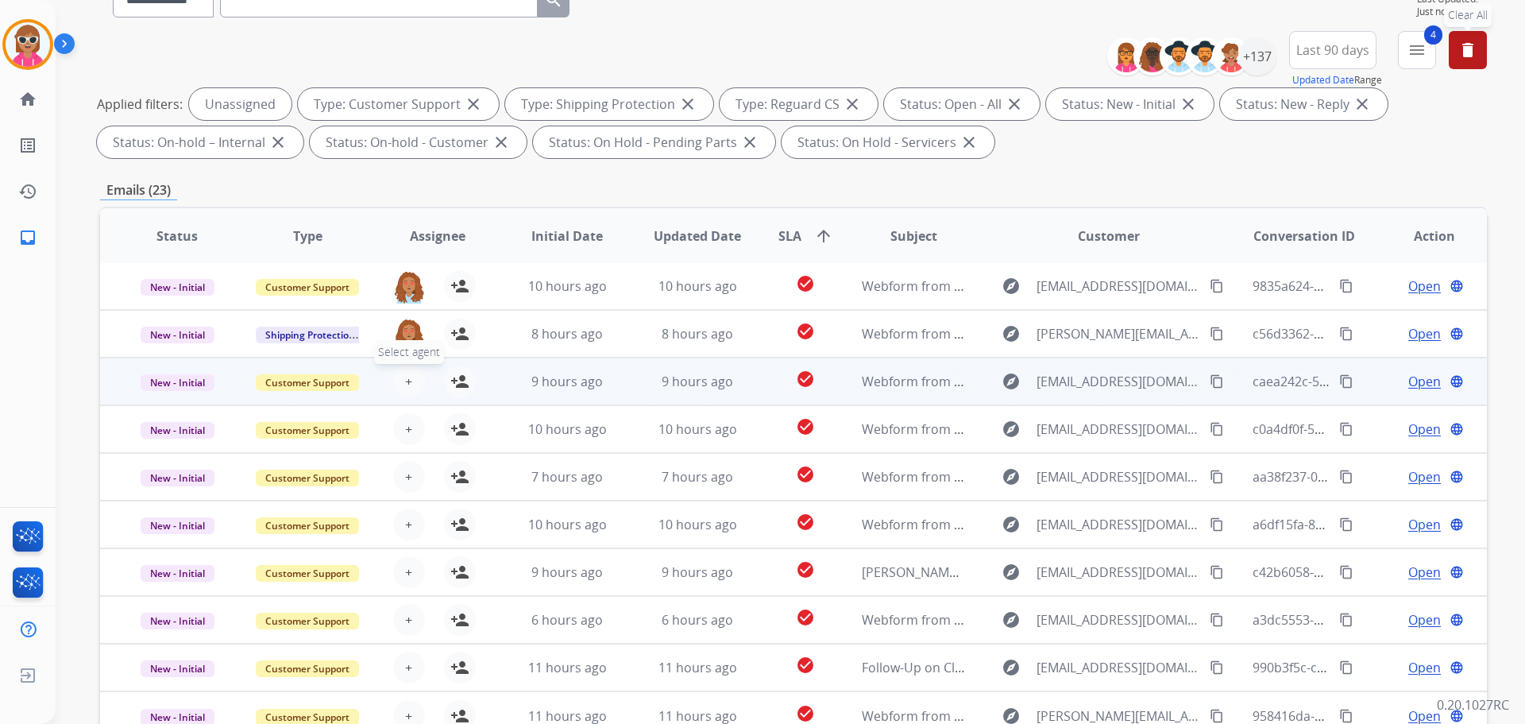
click at [408, 379] on span "+" at bounding box center [408, 381] width 7 height 19
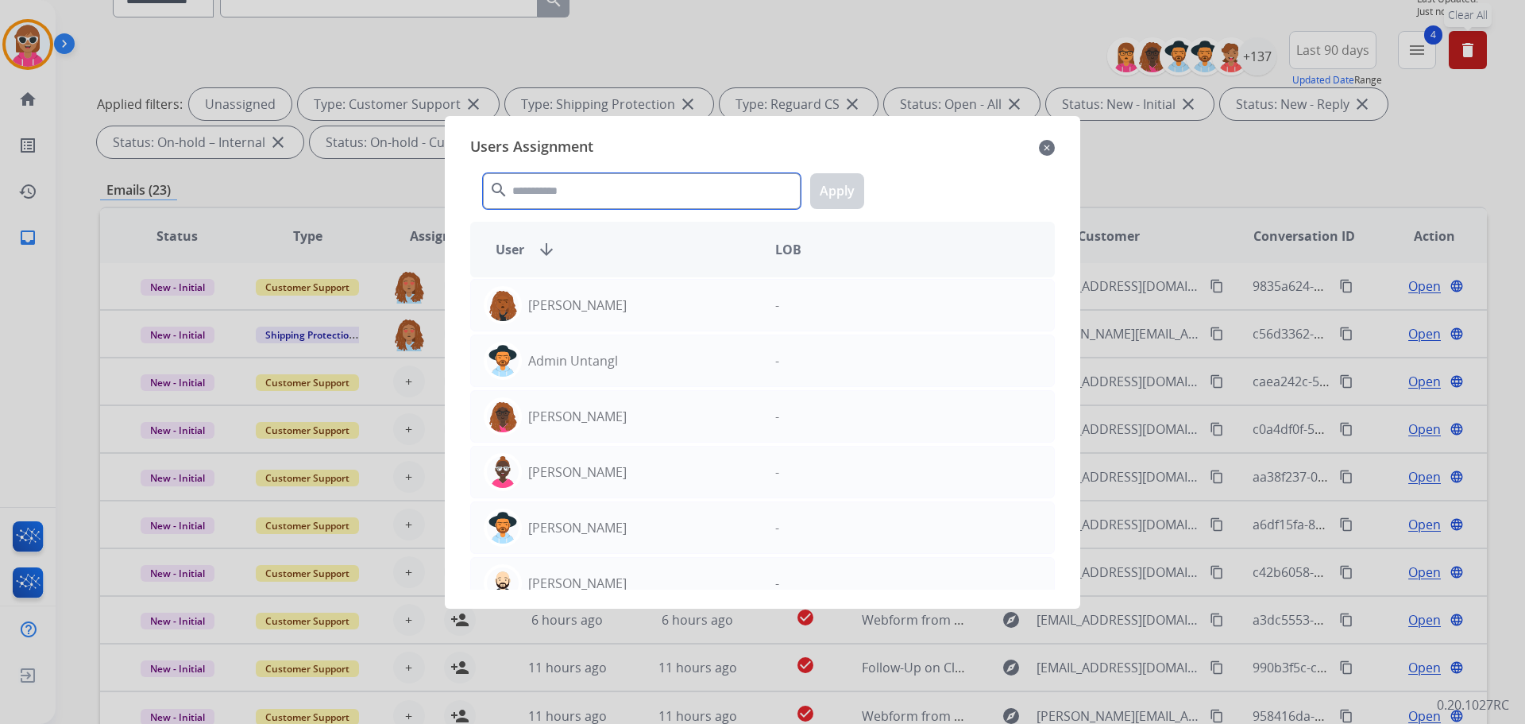
click at [670, 195] on input "text" at bounding box center [642, 191] width 318 height 36
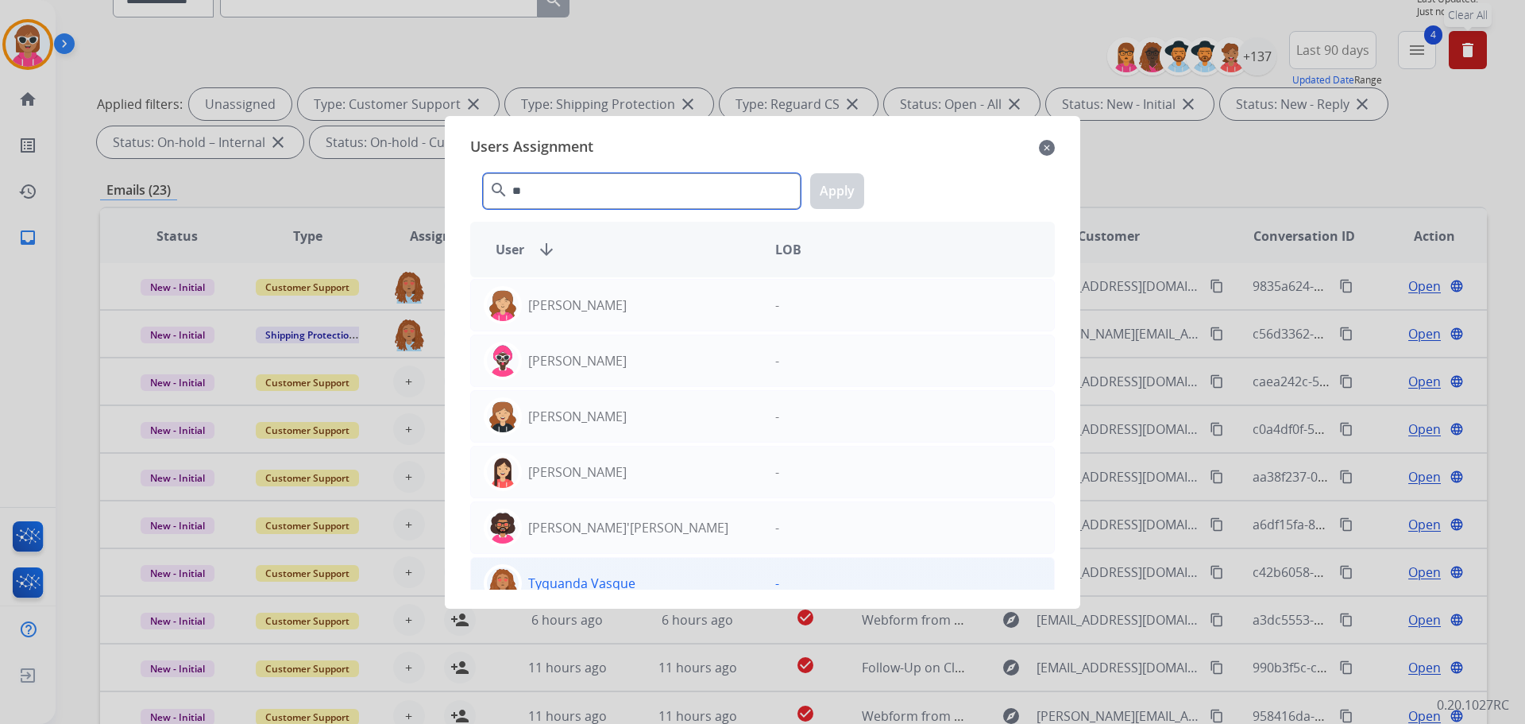
type input "**"
click at [575, 574] on p "Tyquanda Vasque" at bounding box center [581, 583] width 107 height 19
click at [829, 195] on button "Apply" at bounding box center [837, 191] width 54 height 36
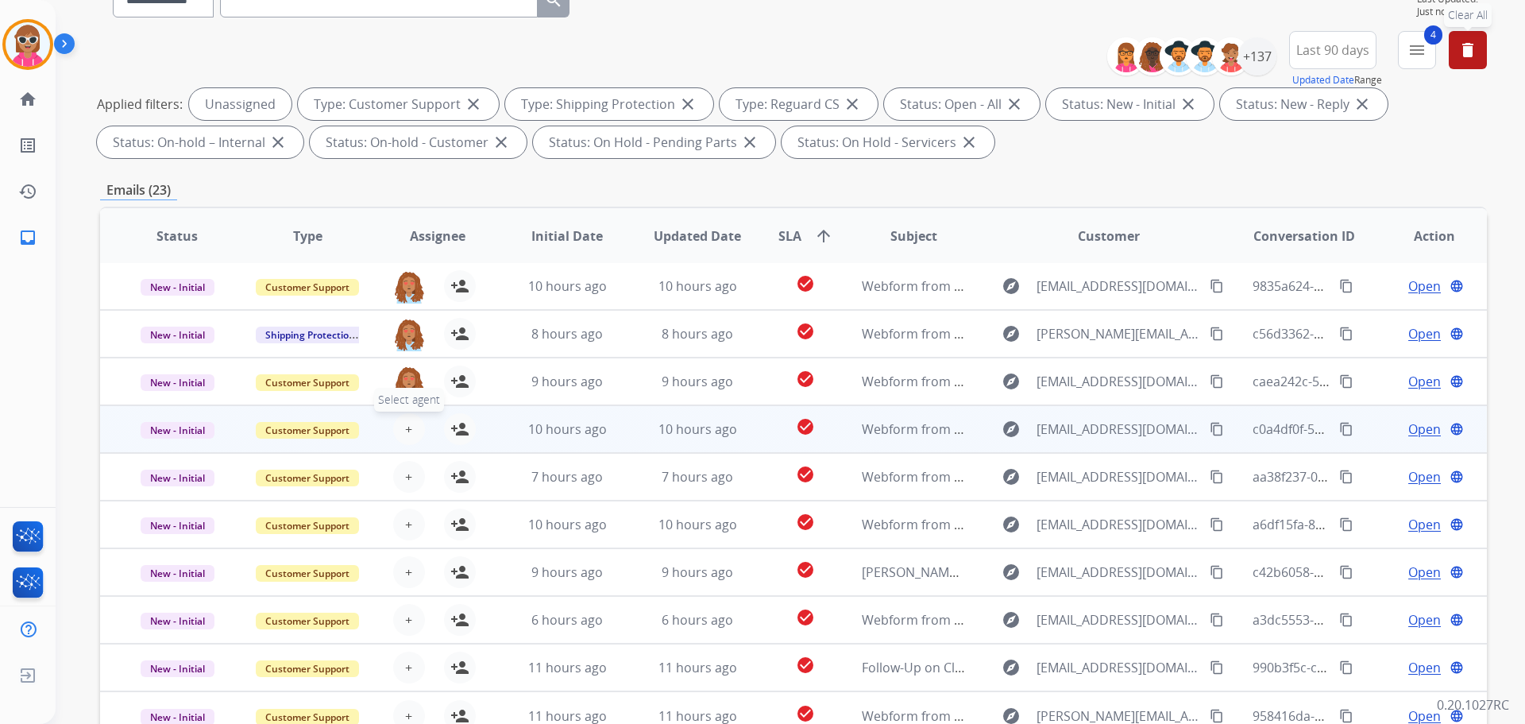
click at [405, 428] on span "+" at bounding box center [408, 428] width 7 height 19
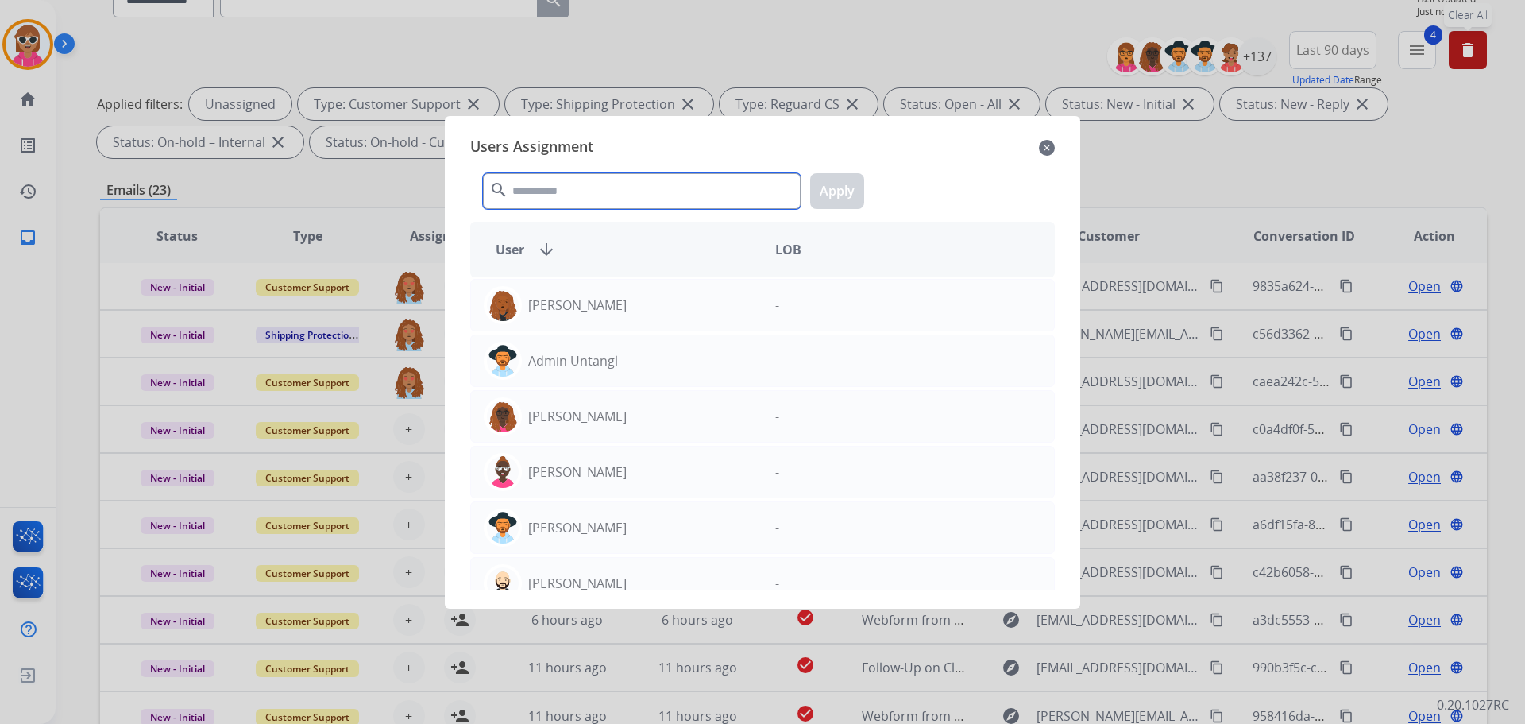
click at [633, 199] on input "text" at bounding box center [642, 191] width 318 height 36
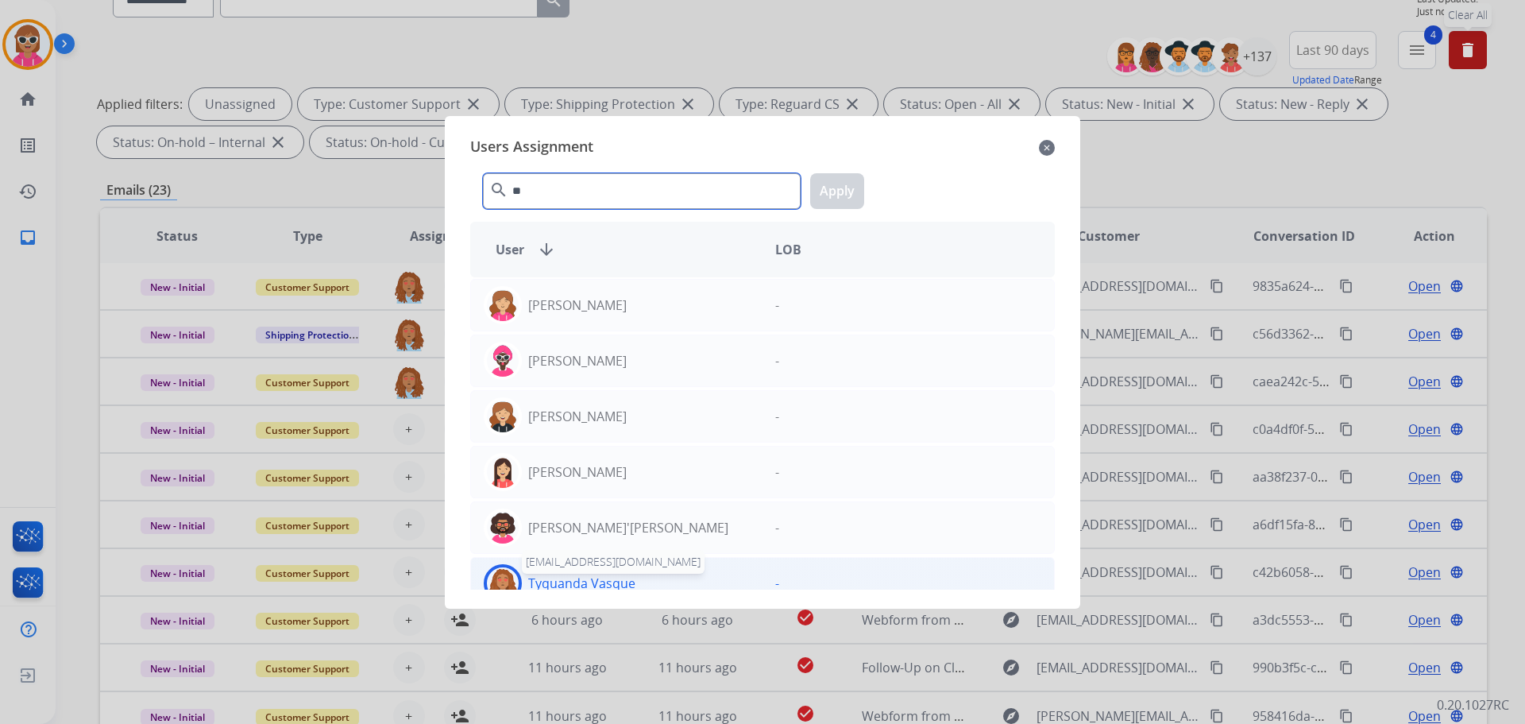
type input "**"
click at [585, 577] on p "Tyquanda Vasque" at bounding box center [581, 583] width 107 height 19
click at [827, 197] on button "Apply" at bounding box center [837, 191] width 54 height 36
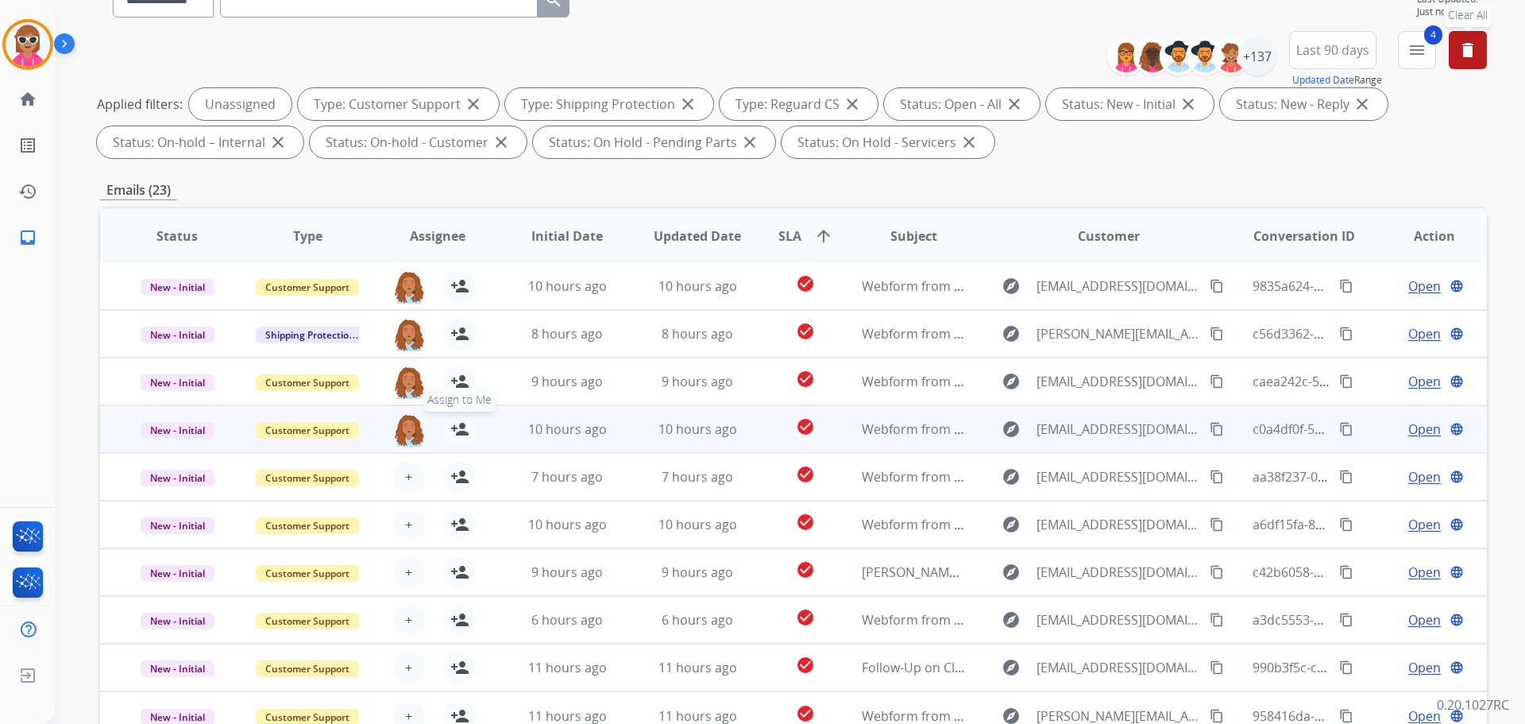
scroll to position [238, 0]
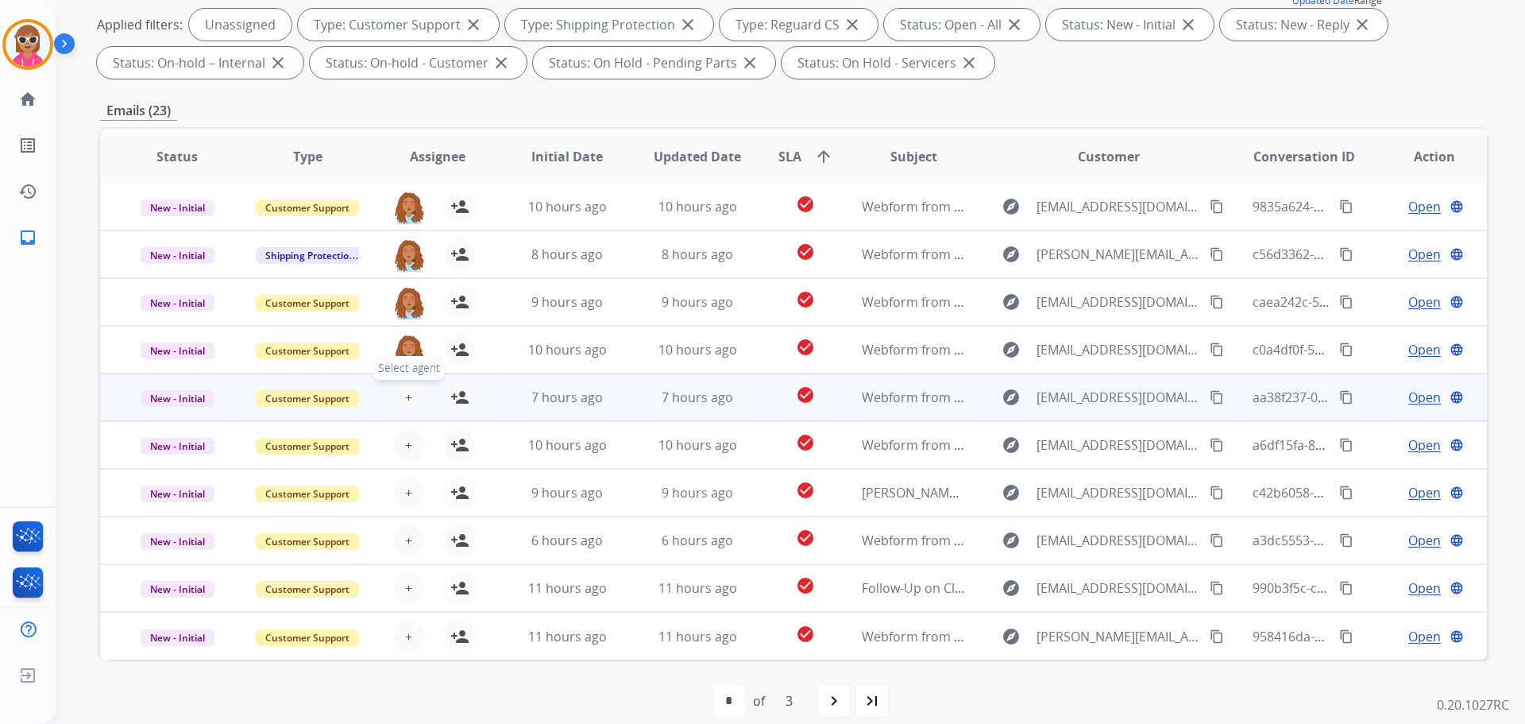
click at [405, 399] on span "+" at bounding box center [408, 397] width 7 height 19
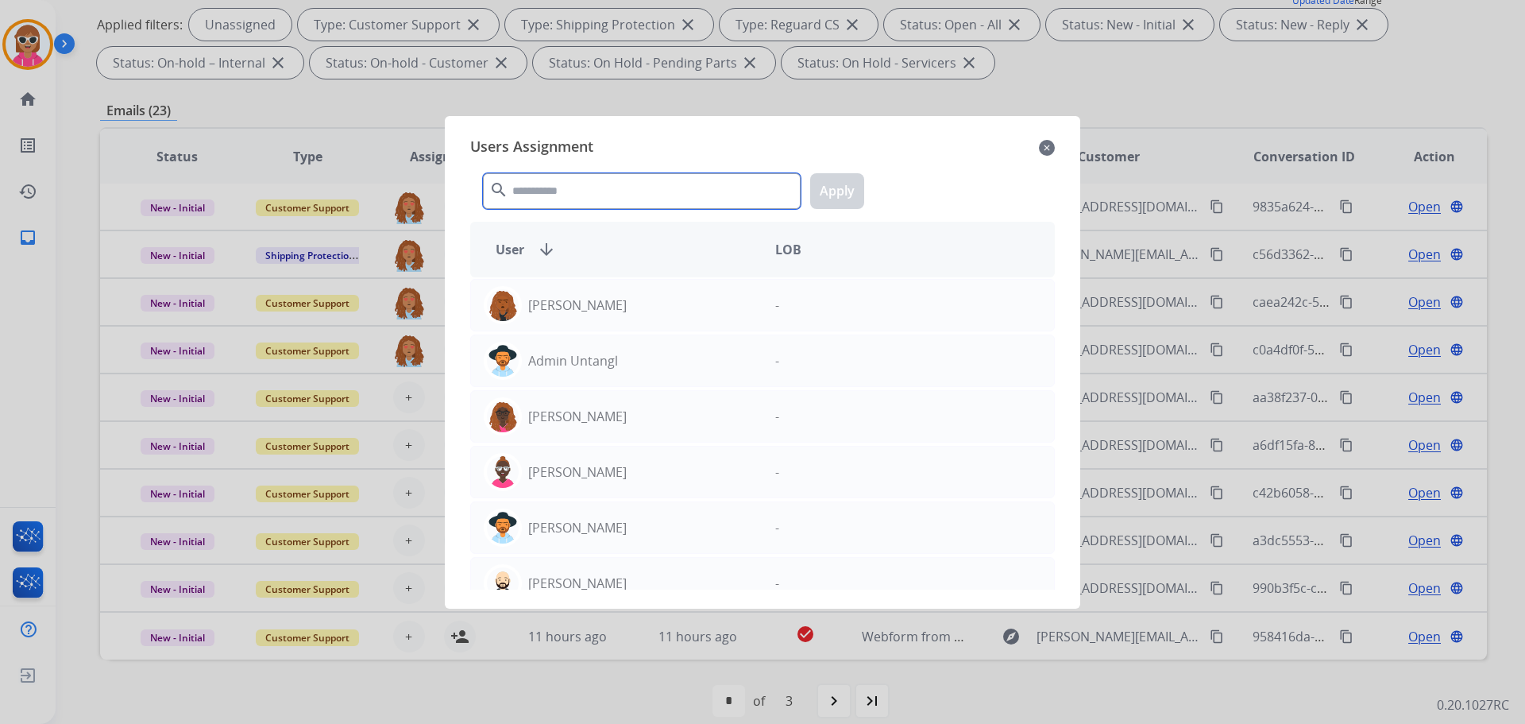
click at [613, 194] on input "text" at bounding box center [642, 191] width 318 height 36
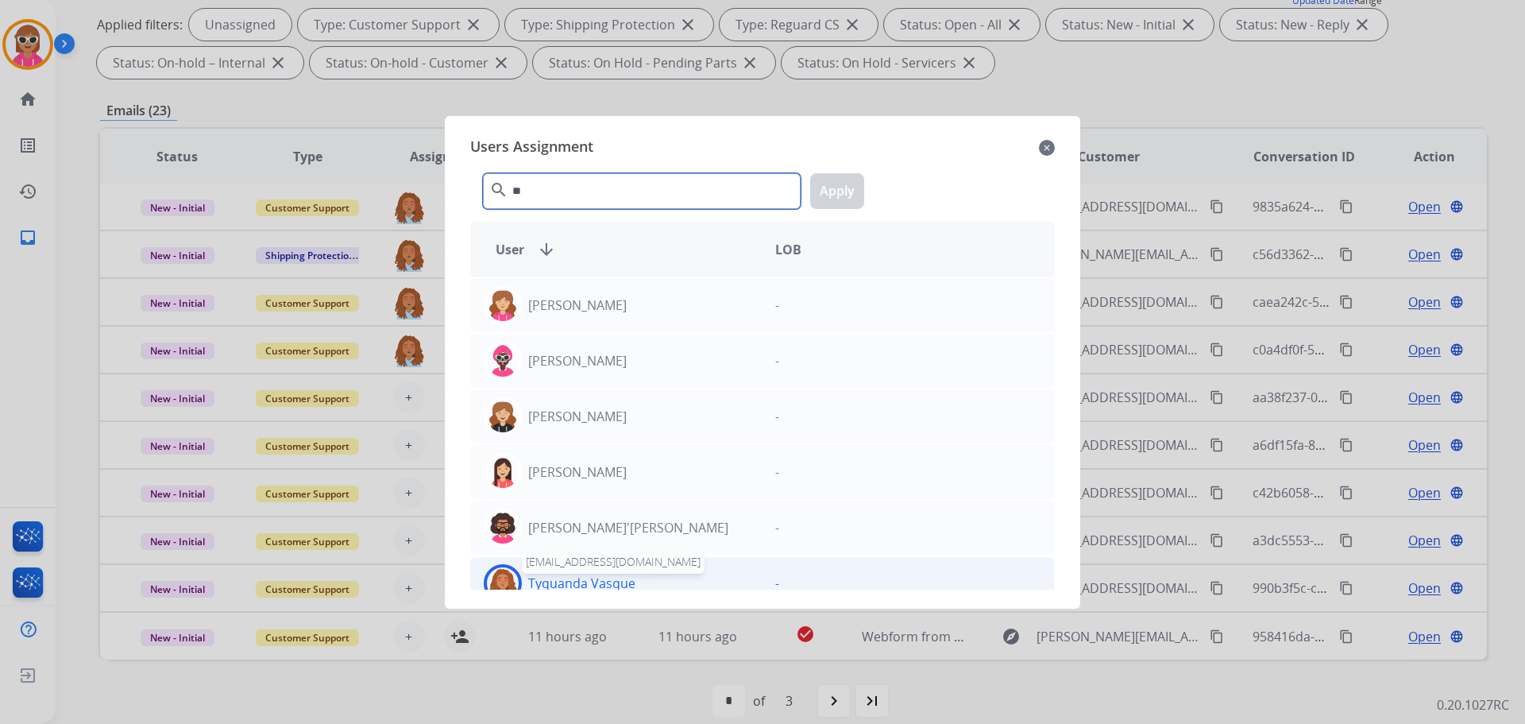
type input "**"
click at [569, 580] on p "Tyquanda Vasque" at bounding box center [581, 583] width 107 height 19
click at [841, 194] on button "Apply" at bounding box center [837, 191] width 54 height 36
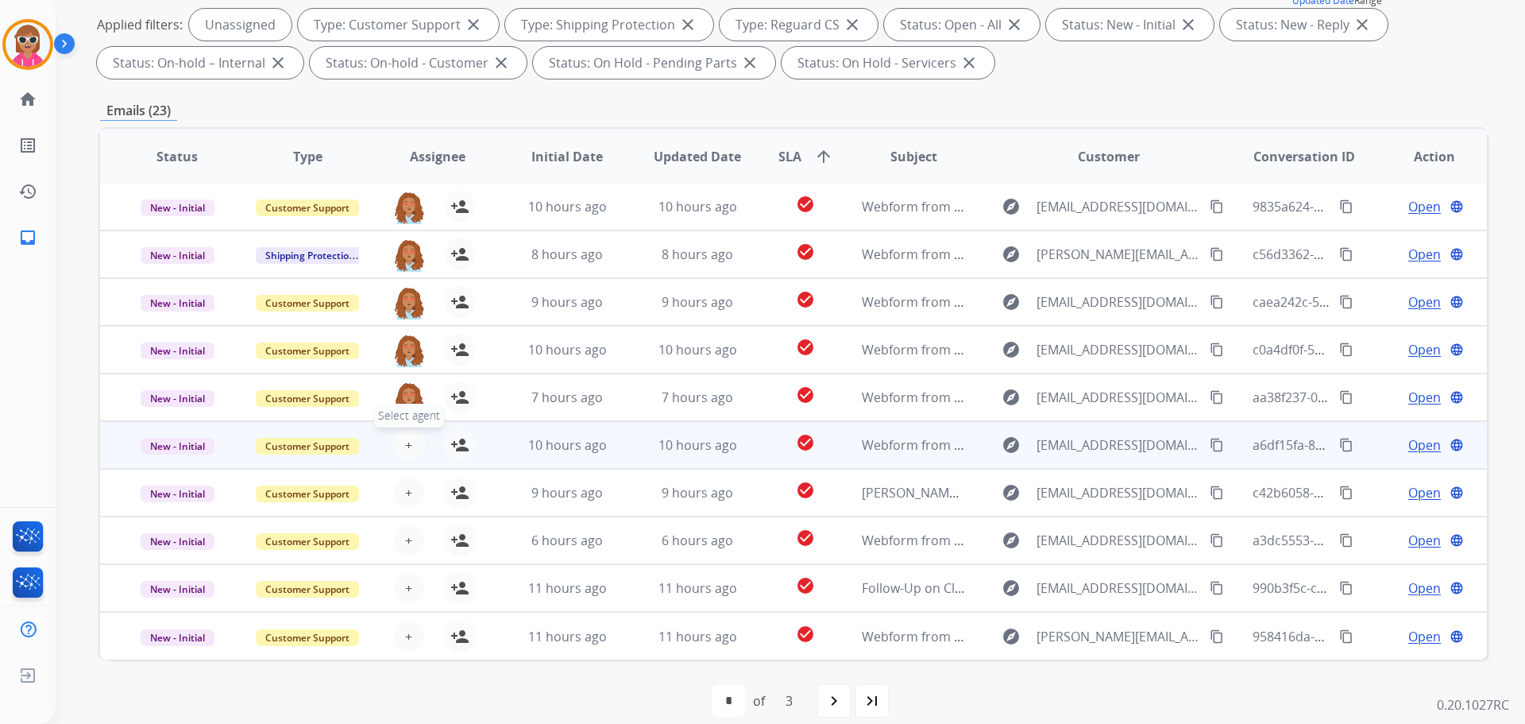
click at [401, 445] on button "+ Select agent" at bounding box center [409, 445] width 32 height 32
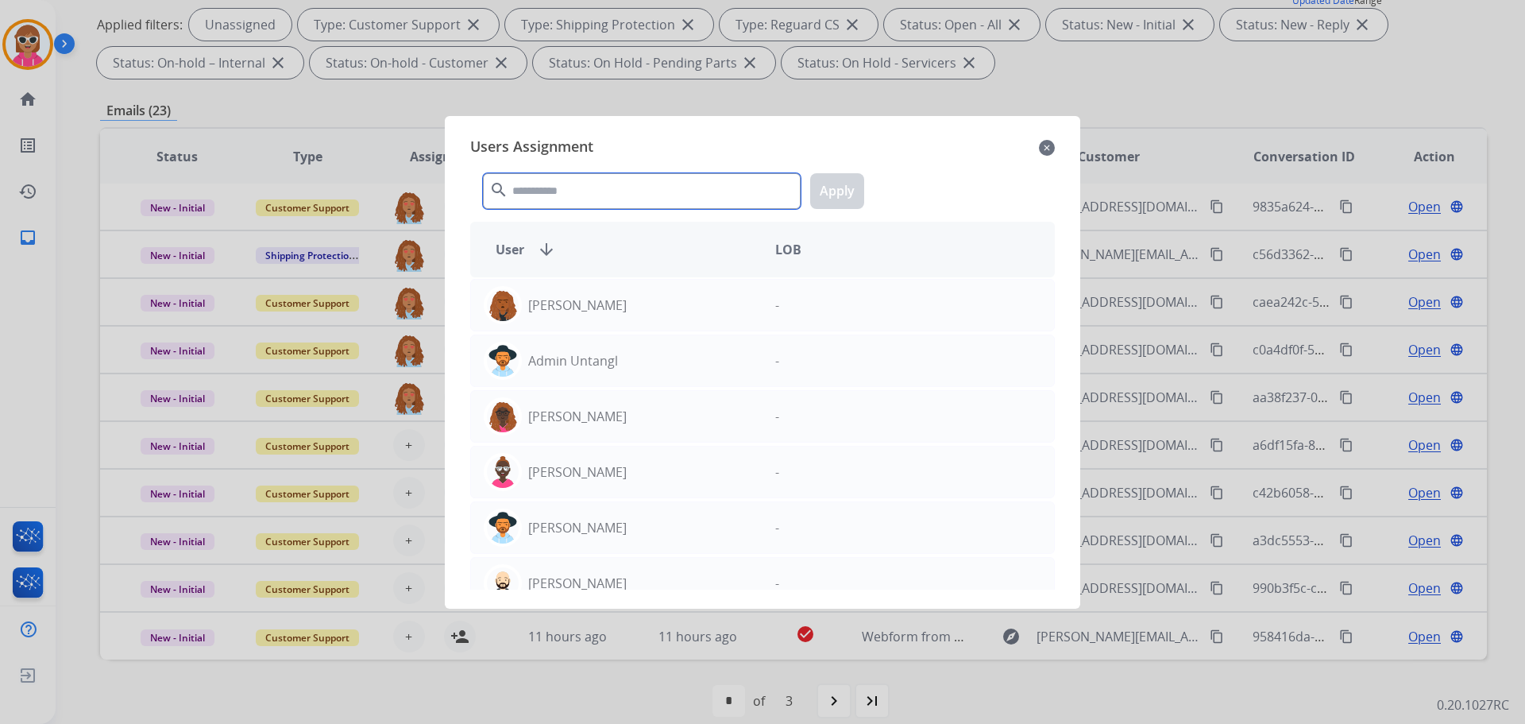
click at [679, 183] on input "text" at bounding box center [642, 191] width 318 height 36
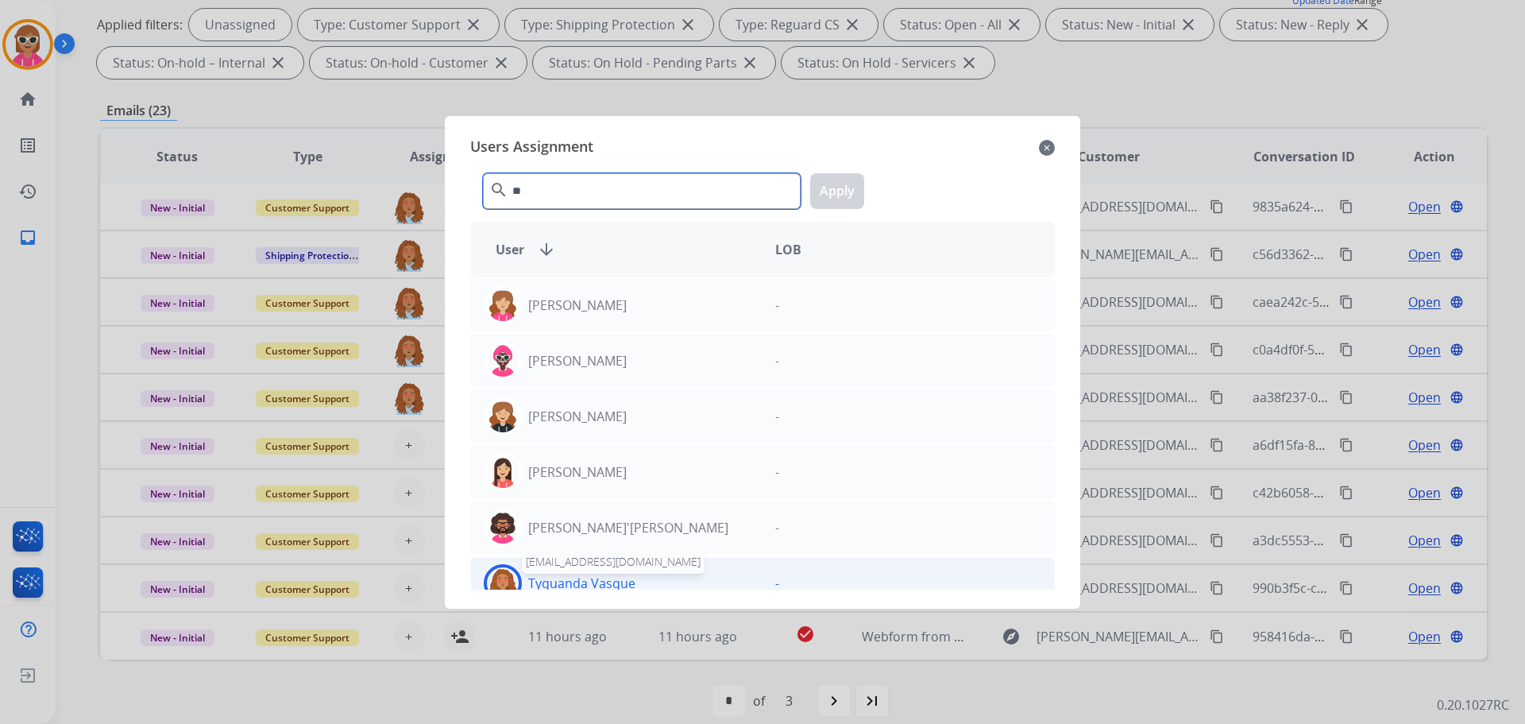
type input "**"
click at [573, 587] on p "Tyquanda Vasque" at bounding box center [581, 583] width 107 height 19
click at [833, 189] on button "Apply" at bounding box center [837, 191] width 54 height 36
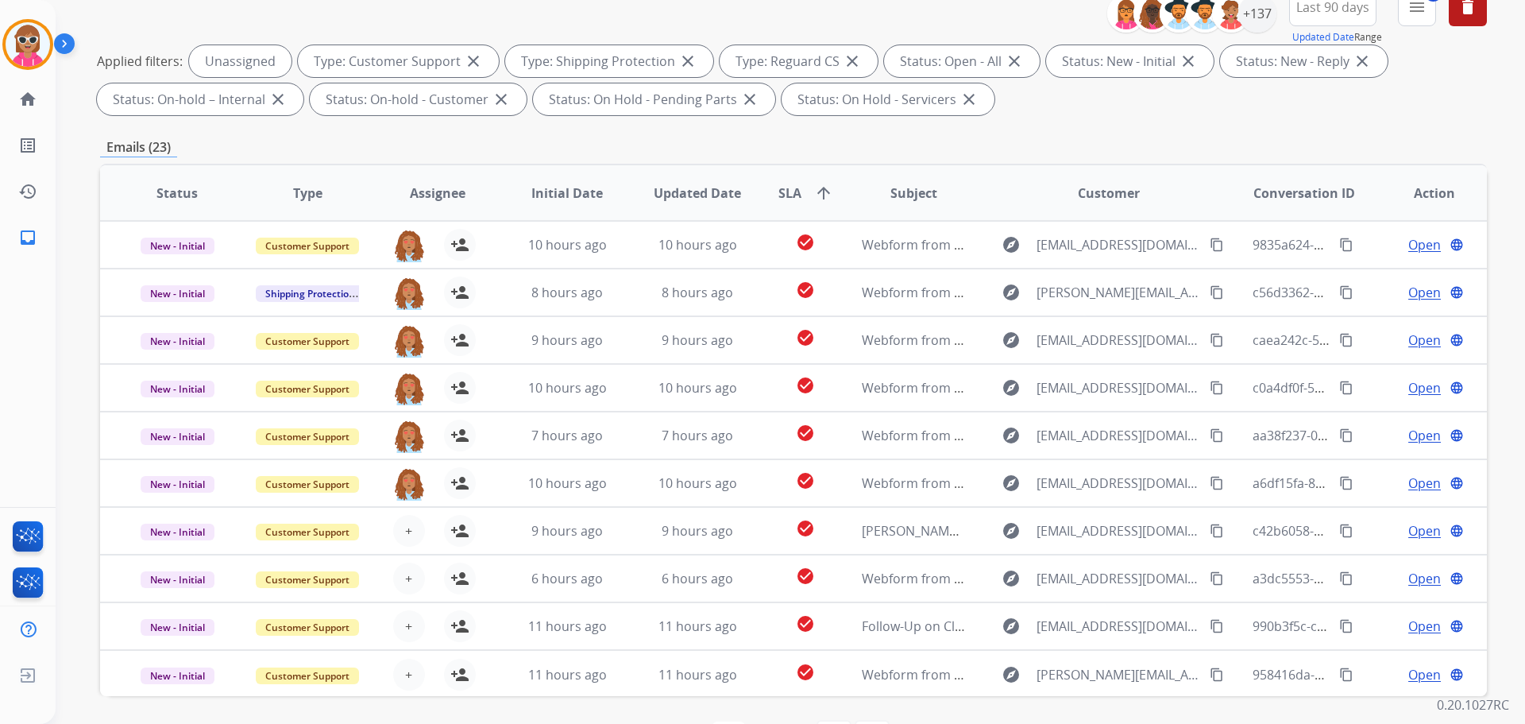
scroll to position [98, 0]
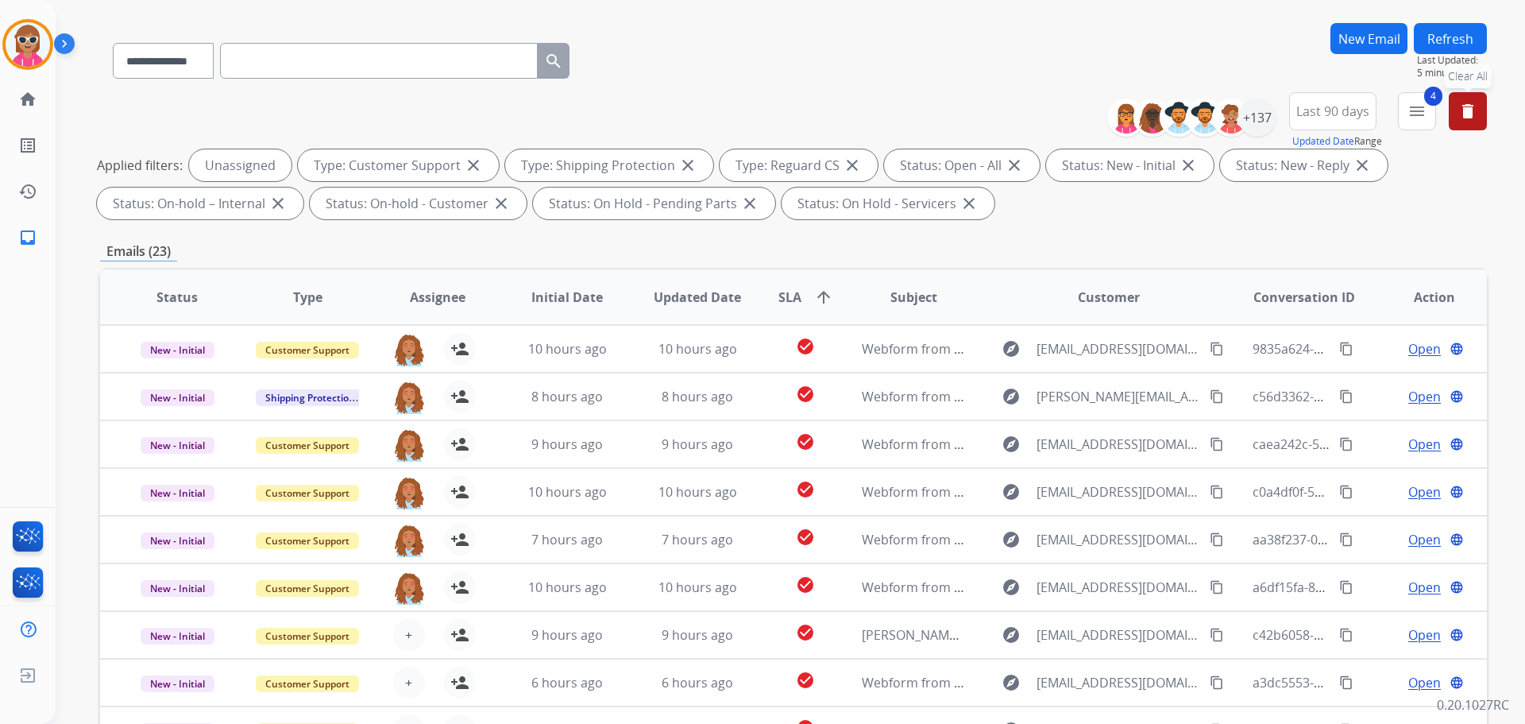
click at [1310, 223] on div "**********" at bounding box center [793, 158] width 1387 height 133
click at [1459, 112] on mat-icon "delete" at bounding box center [1467, 111] width 19 height 19
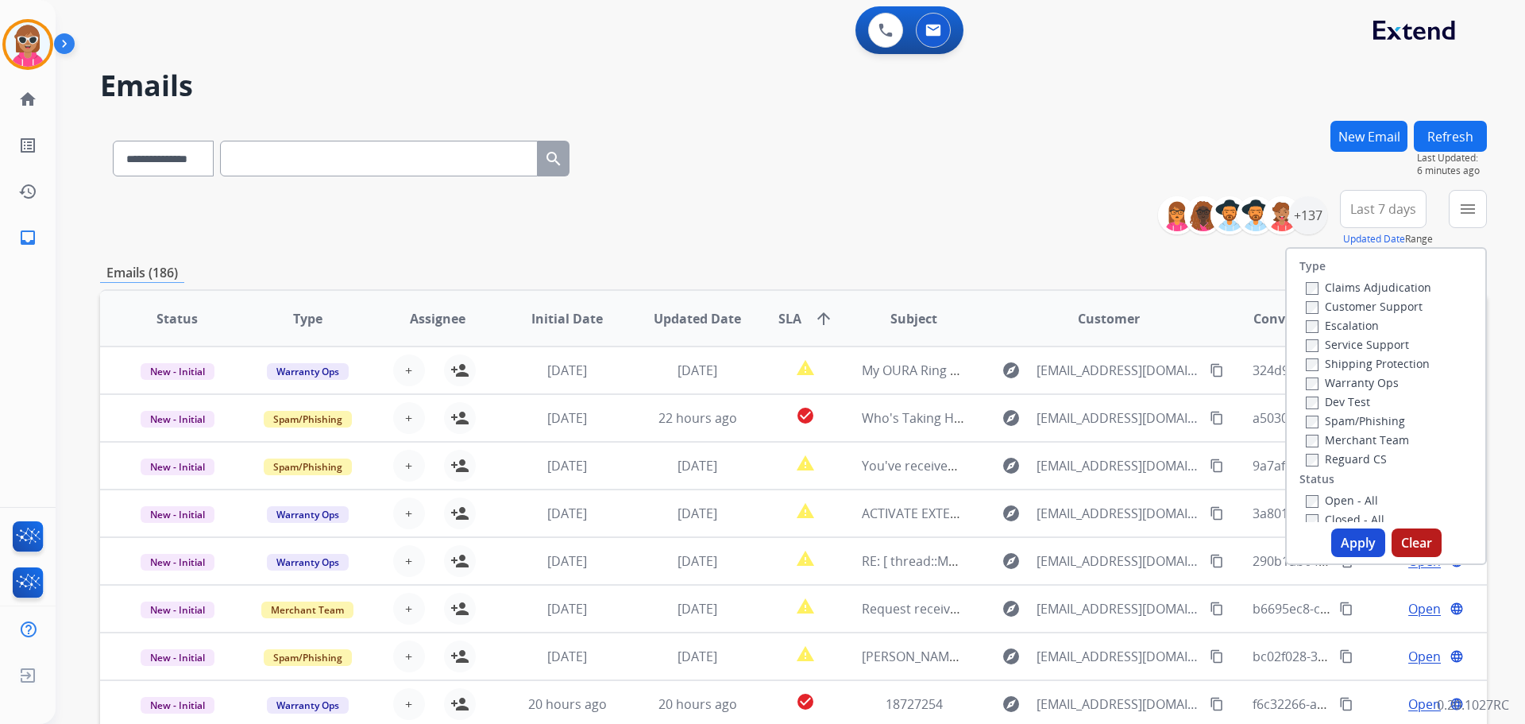
drag, startPoint x: 1247, startPoint y: 130, endPoint x: 1248, endPoint y: 143, distance: 12.7
click at [1247, 133] on div "**********" at bounding box center [793, 155] width 1387 height 69
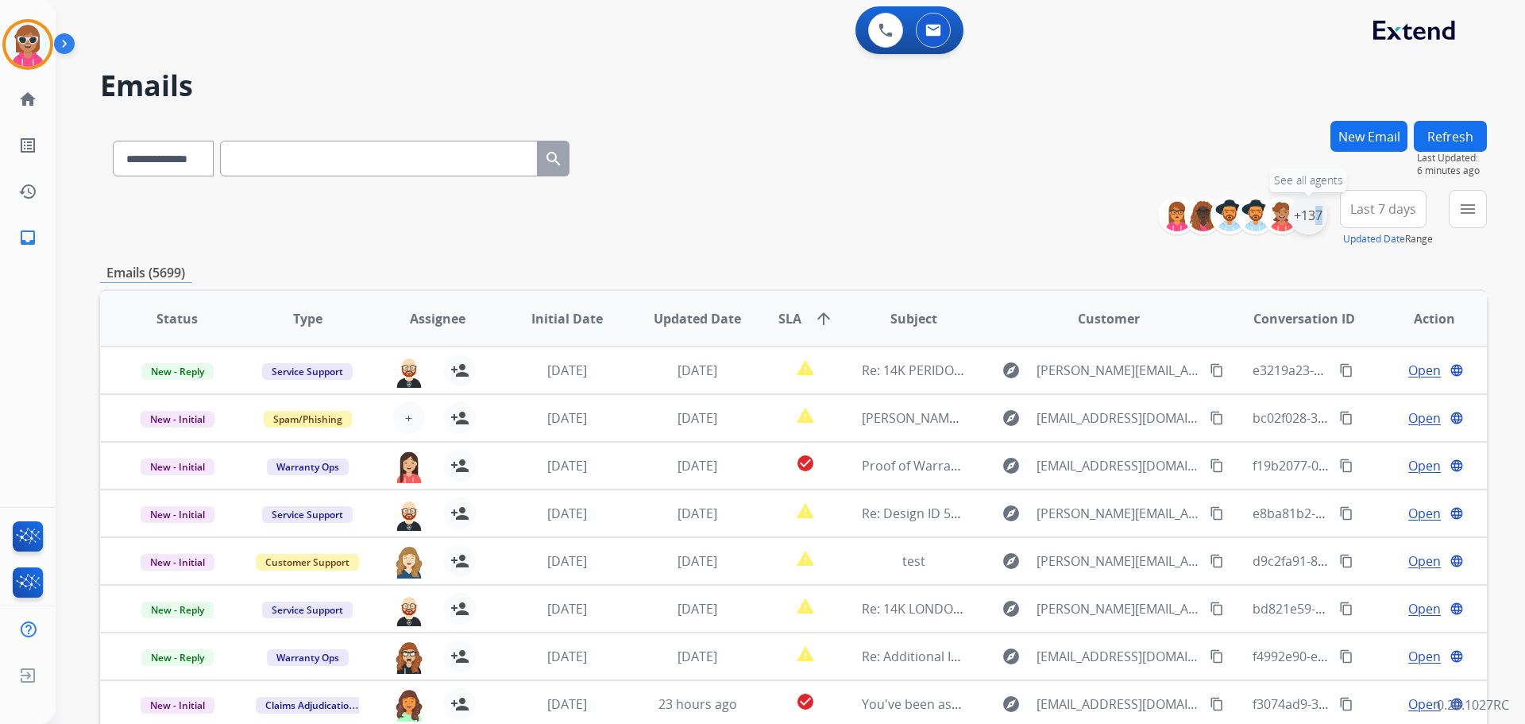
click at [1308, 208] on div "+137" at bounding box center [1308, 215] width 38 height 38
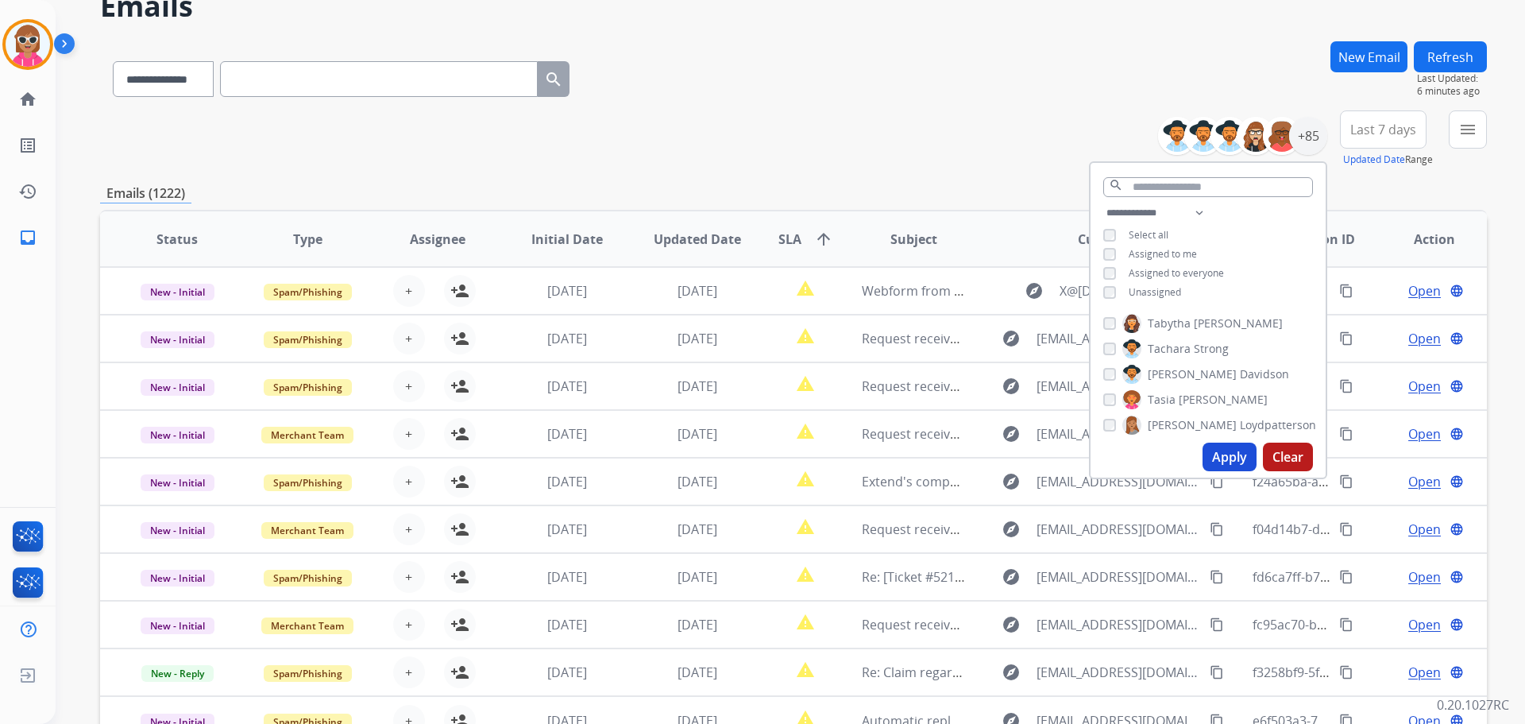
scroll to position [1860, 0]
click at [1215, 454] on button "Apply" at bounding box center [1230, 456] width 54 height 29
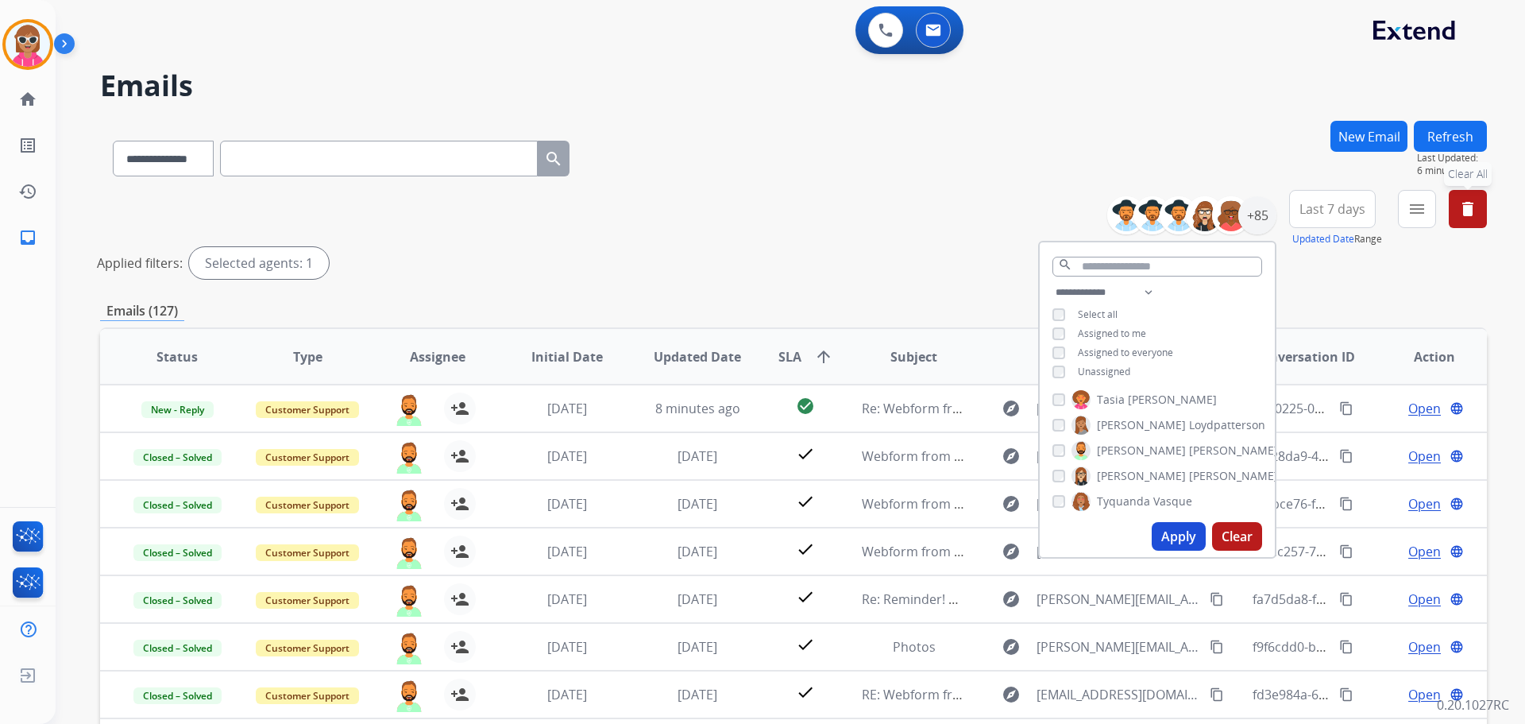
click at [1323, 206] on span "Last 7 days" at bounding box center [1333, 209] width 66 height 6
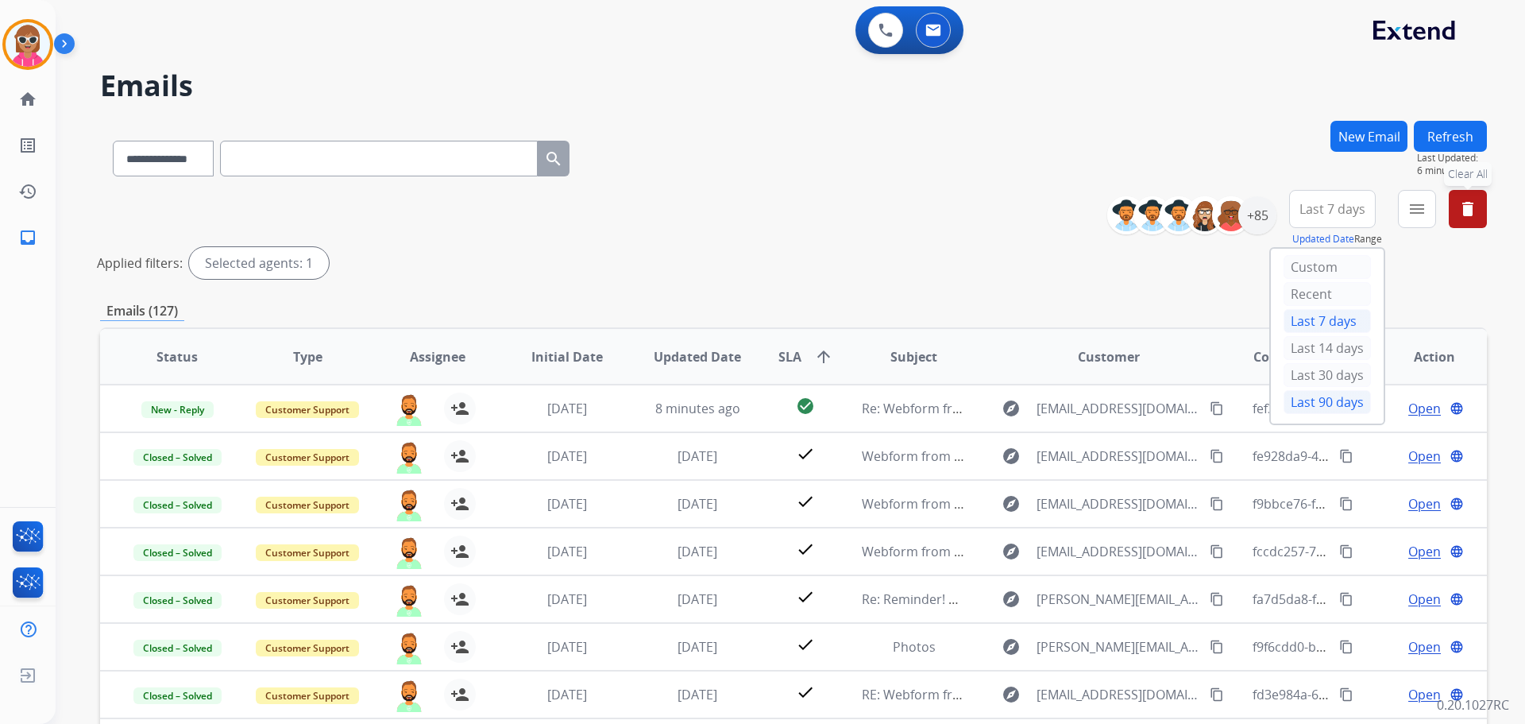
click at [1312, 405] on div "Last 90 days" at bounding box center [1327, 402] width 87 height 24
click at [1402, 207] on button "menu Filters" at bounding box center [1417, 209] width 38 height 38
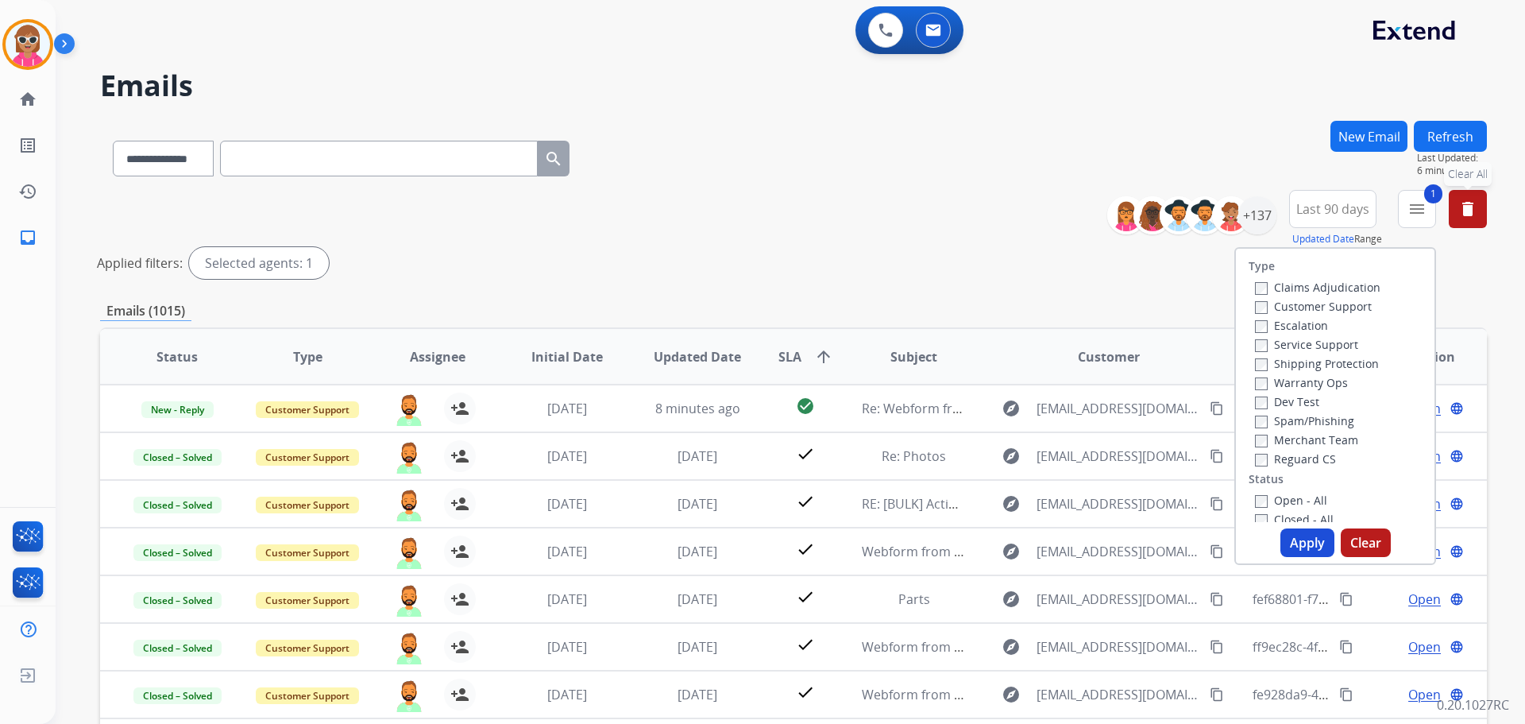
click at [1308, 540] on button "Apply" at bounding box center [1308, 542] width 54 height 29
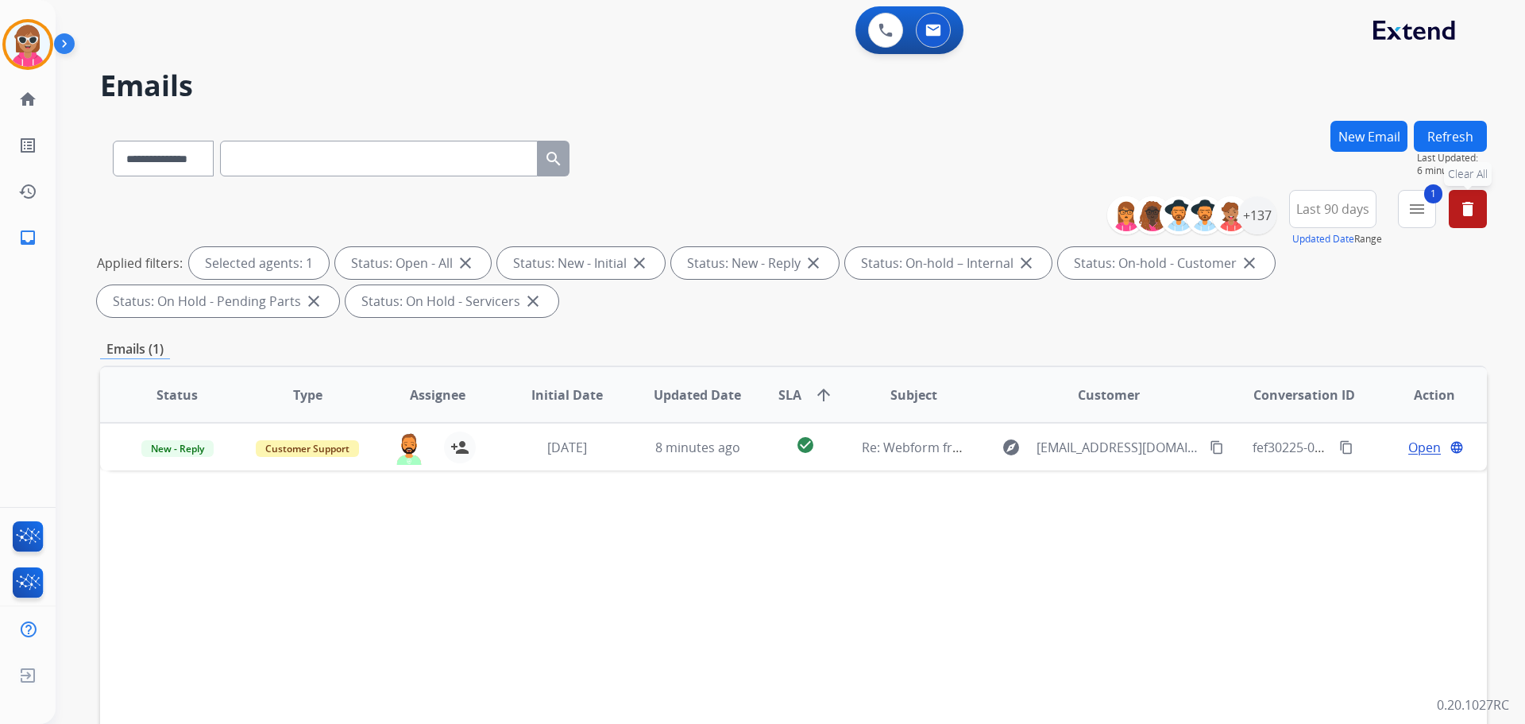
click at [1337, 207] on span "Last 90 days" at bounding box center [1332, 209] width 73 height 6
click at [1252, 218] on div "+137" at bounding box center [1257, 215] width 38 height 38
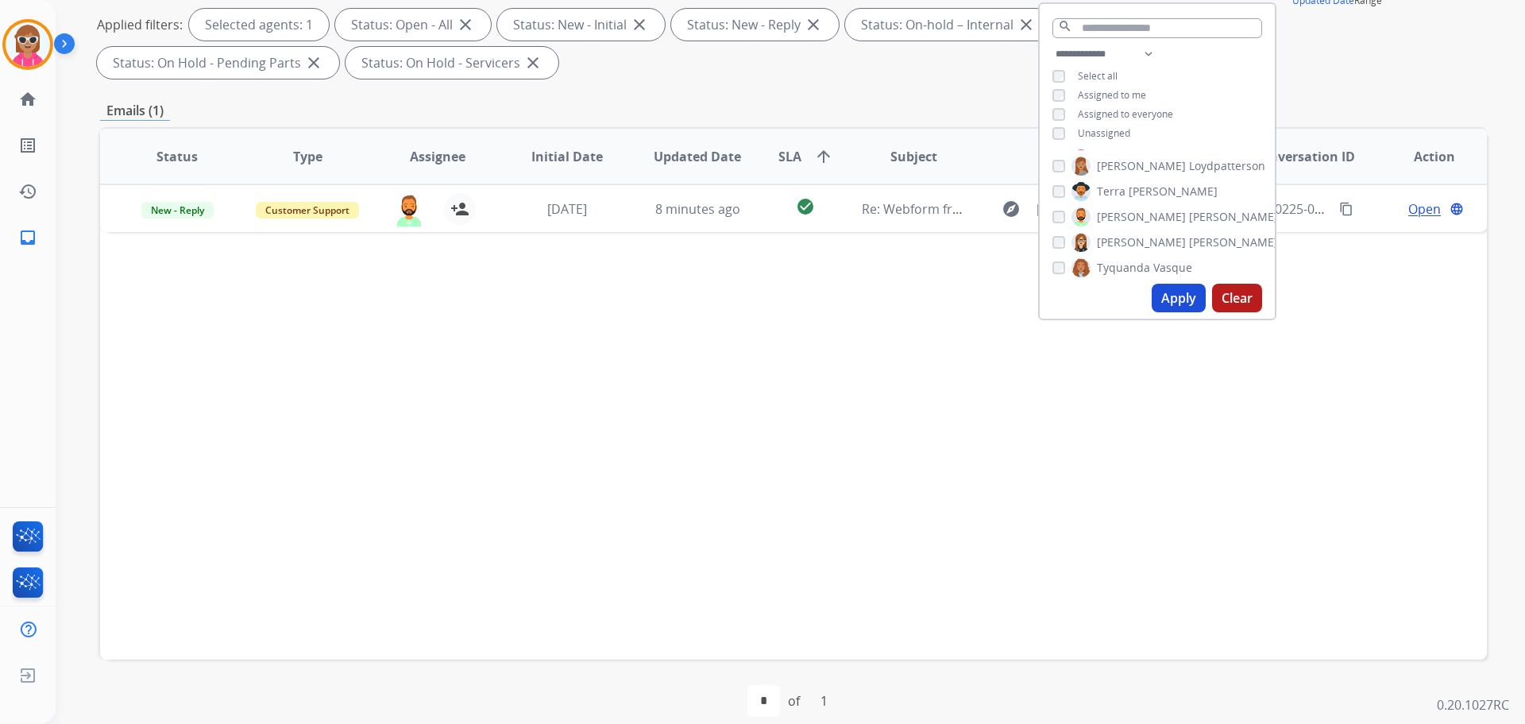
scroll to position [3085, 0]
click at [1126, 421] on div "Status Type Assignee Initial Date Updated Date SLA arrow_upward Subject Custome…" at bounding box center [793, 393] width 1387 height 532
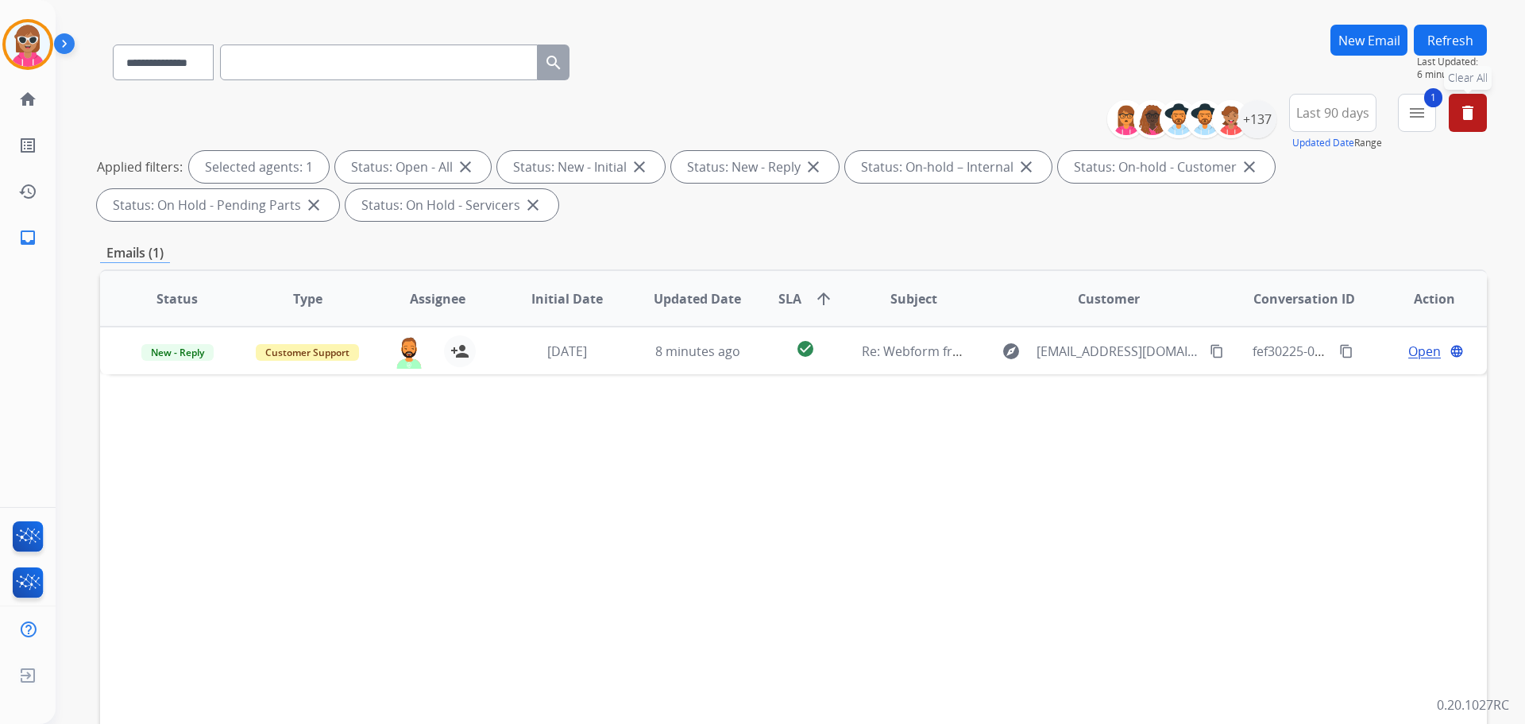
scroll to position [79, 0]
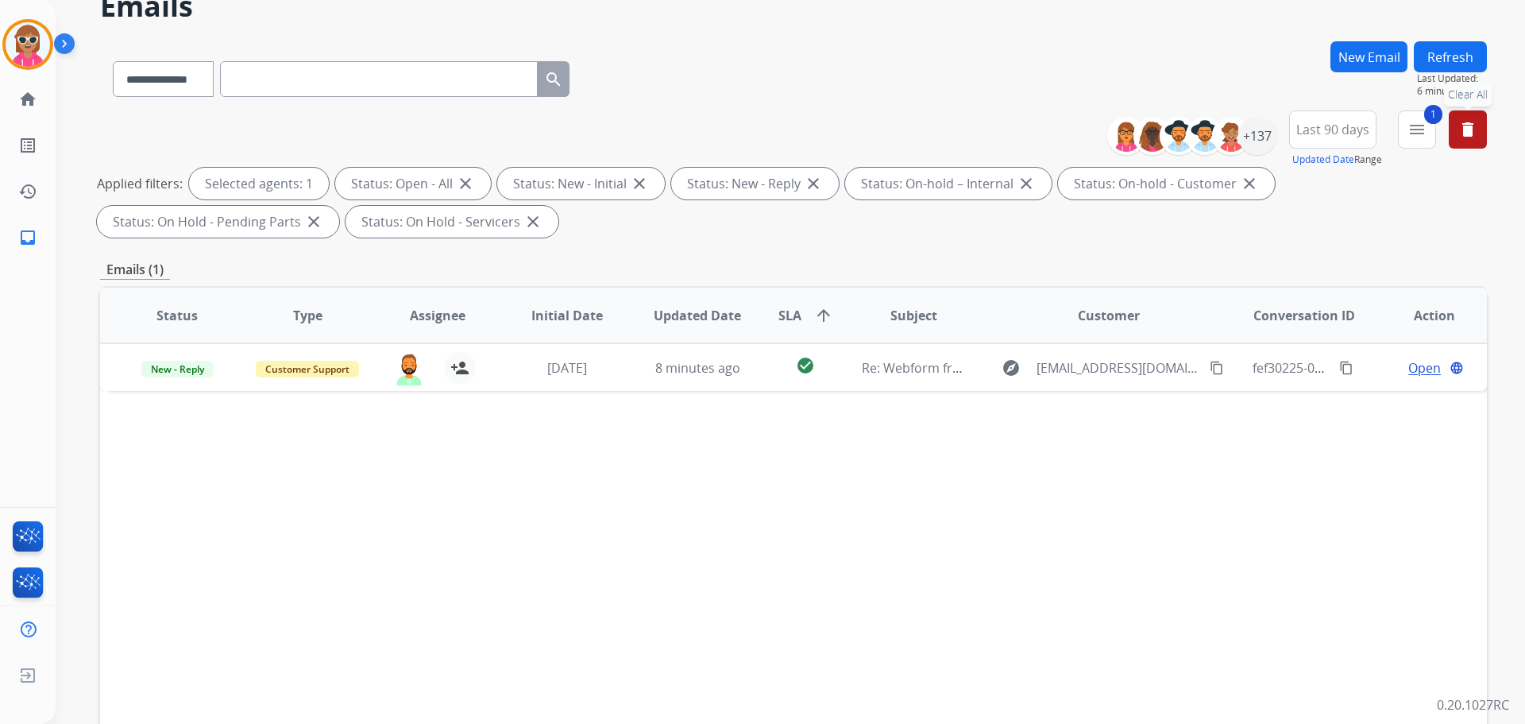
click at [1468, 131] on mat-icon "delete" at bounding box center [1467, 129] width 19 height 19
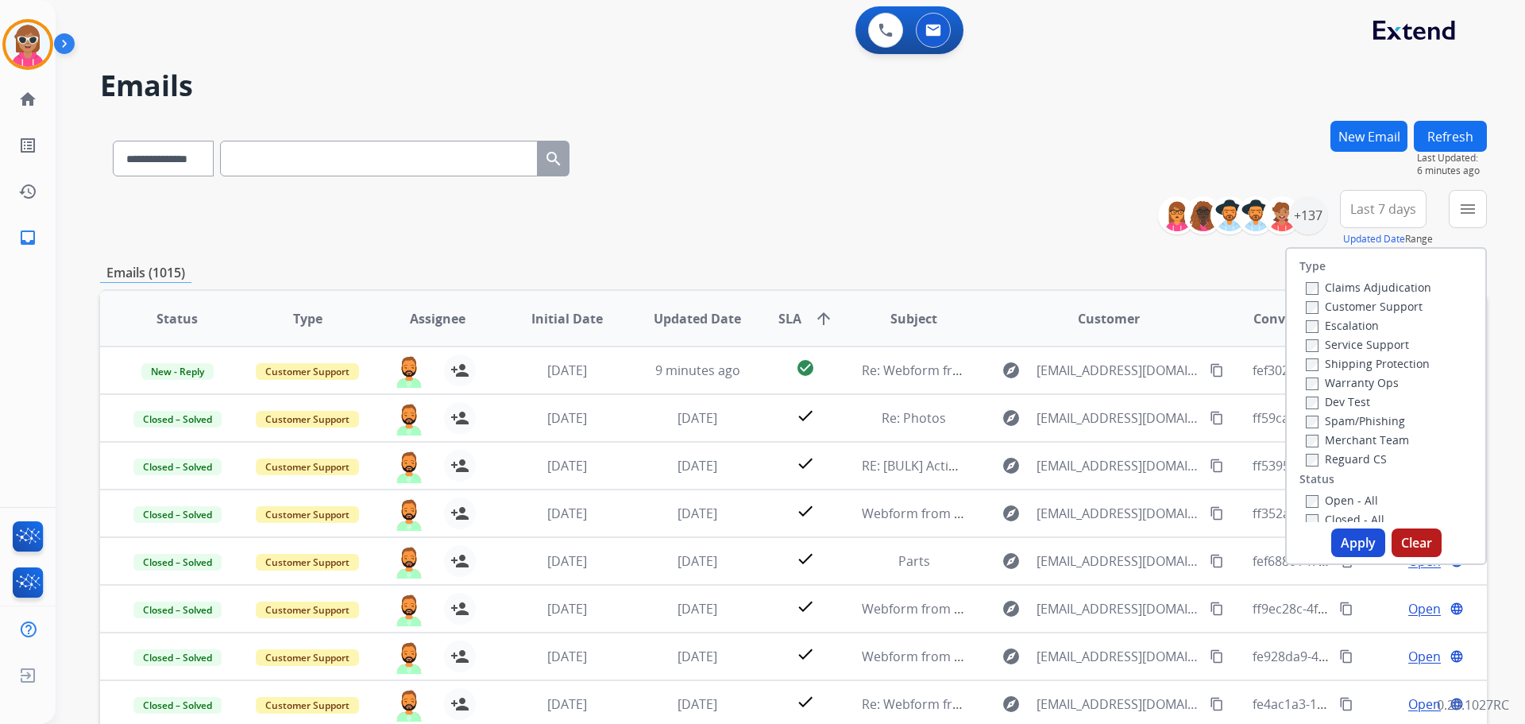
click at [979, 223] on div "**********" at bounding box center [793, 218] width 1387 height 57
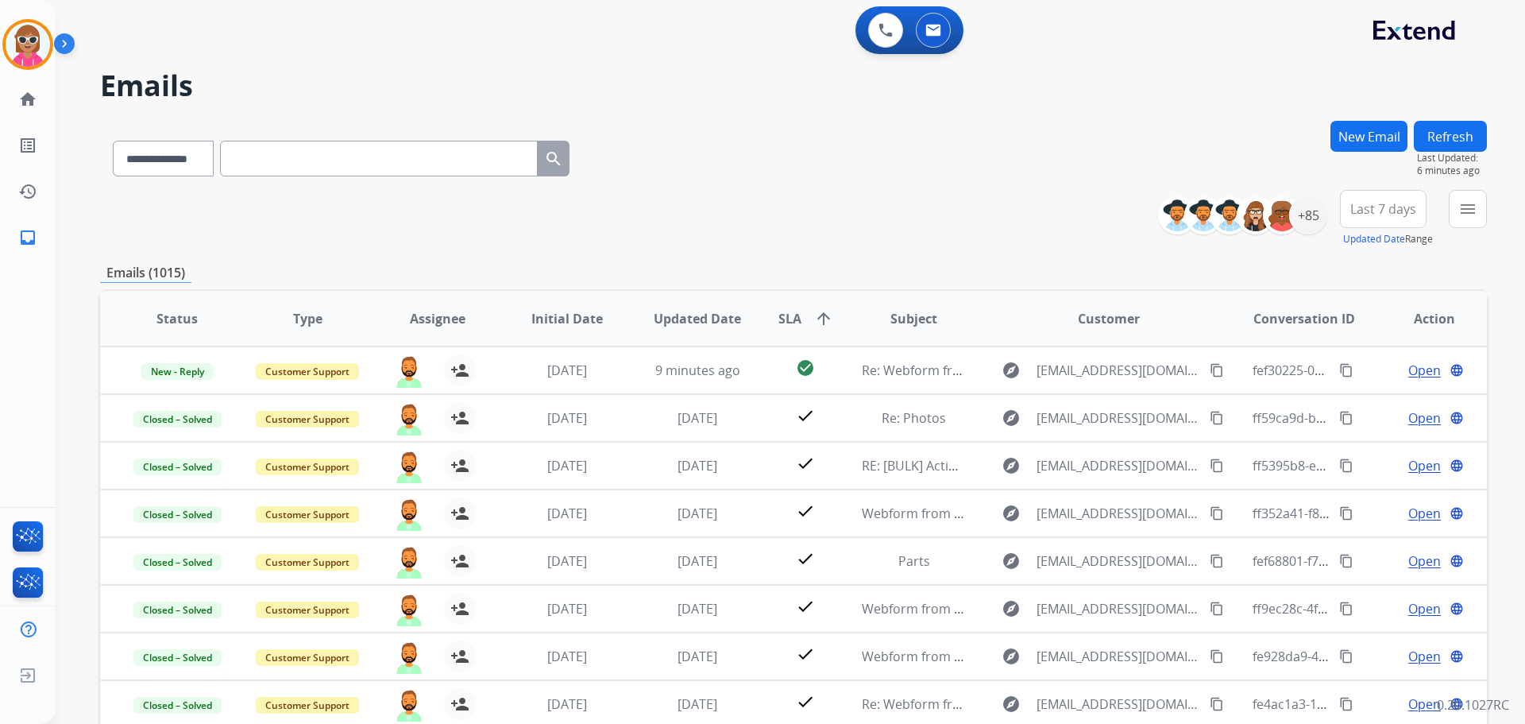
click at [1223, 141] on div "**********" at bounding box center [793, 155] width 1387 height 69
click at [1304, 215] on div "+85" at bounding box center [1308, 215] width 38 height 38
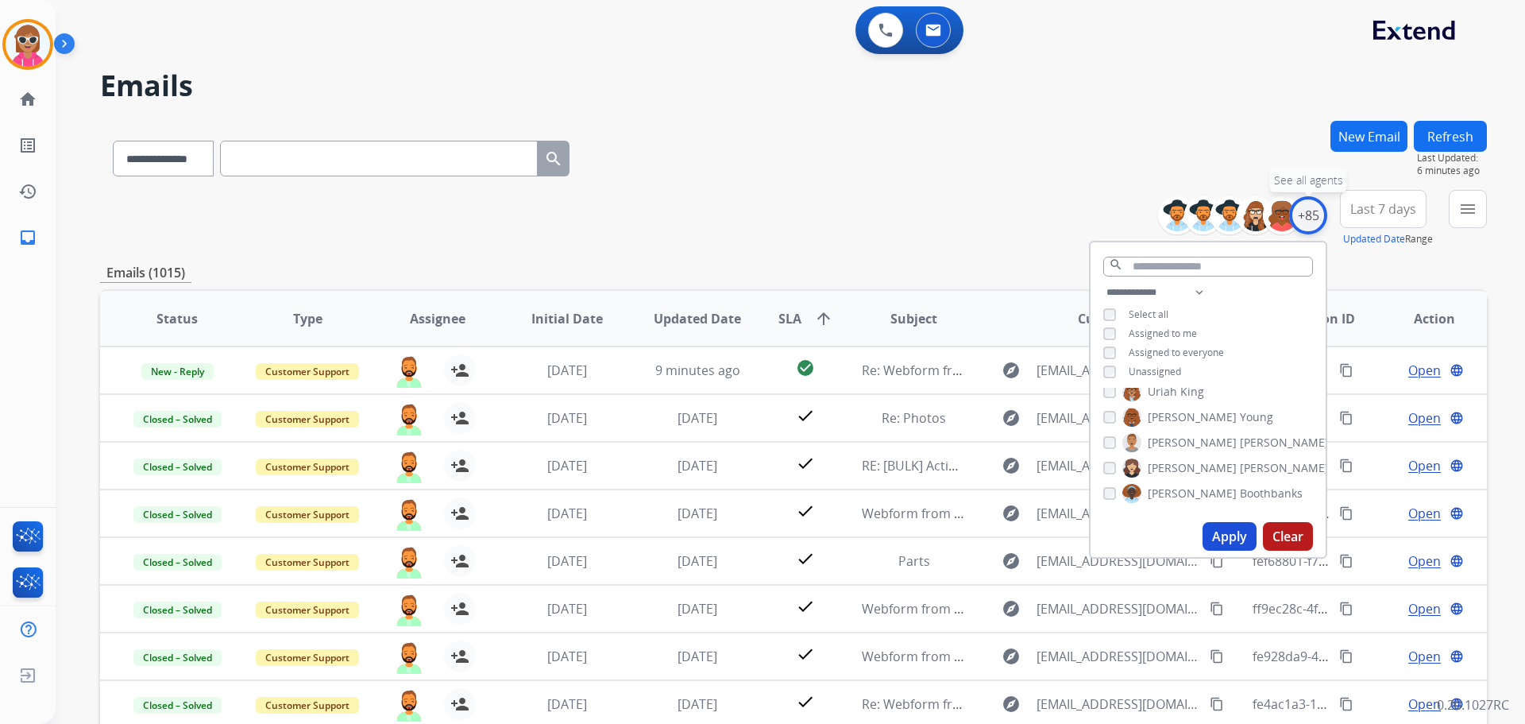
scroll to position [2044, 0]
click at [1221, 530] on button "Apply" at bounding box center [1230, 536] width 54 height 29
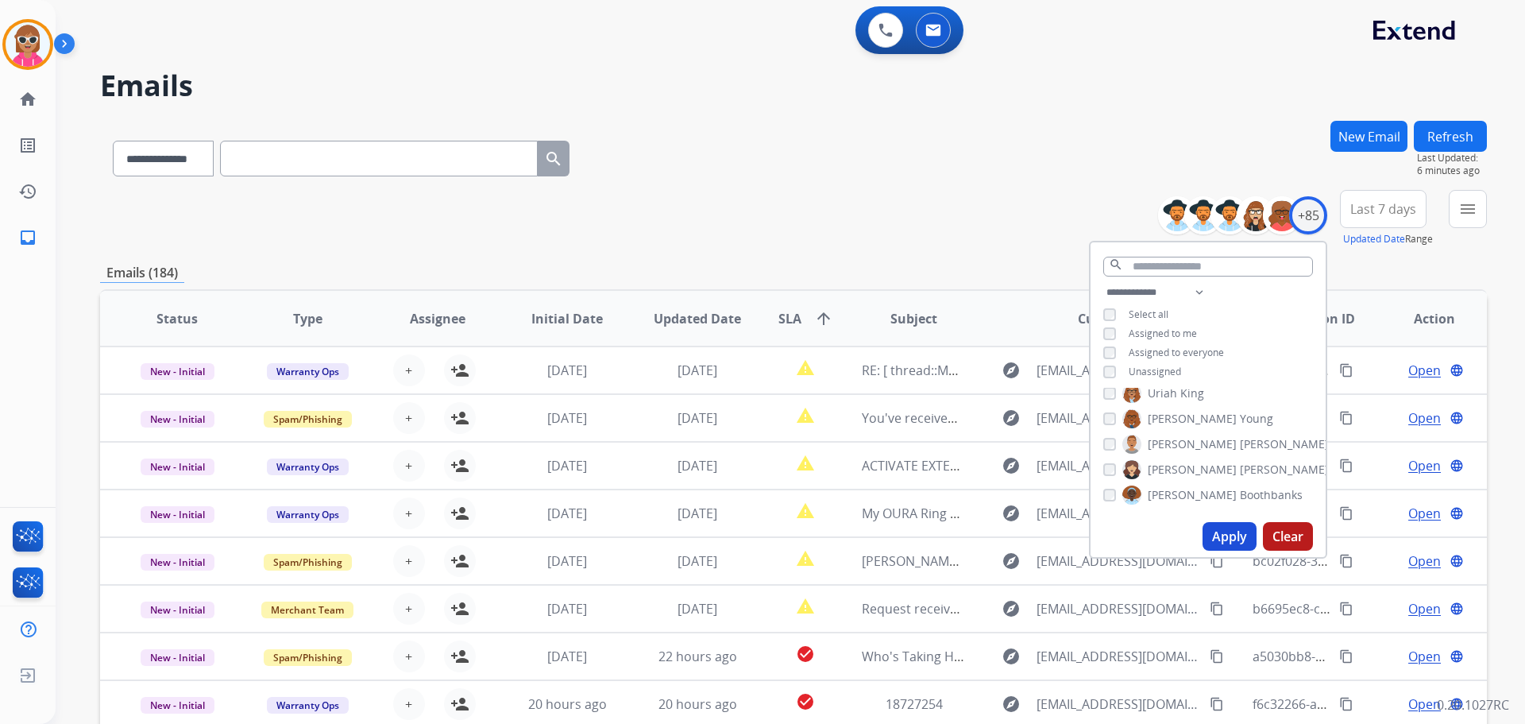
click at [1383, 207] on span "Last 7 days" at bounding box center [1383, 209] width 66 height 6
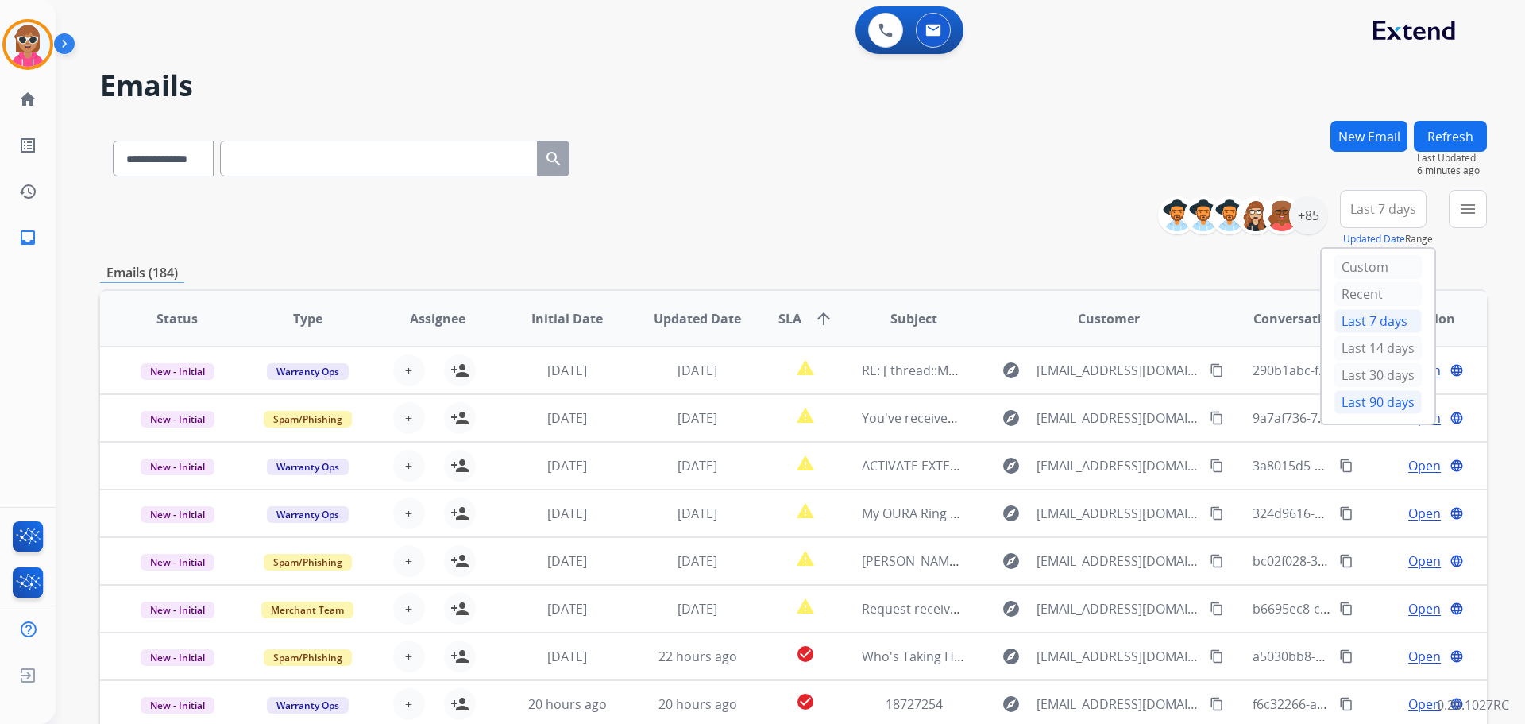
click at [1369, 397] on div "Last 90 days" at bounding box center [1378, 402] width 87 height 24
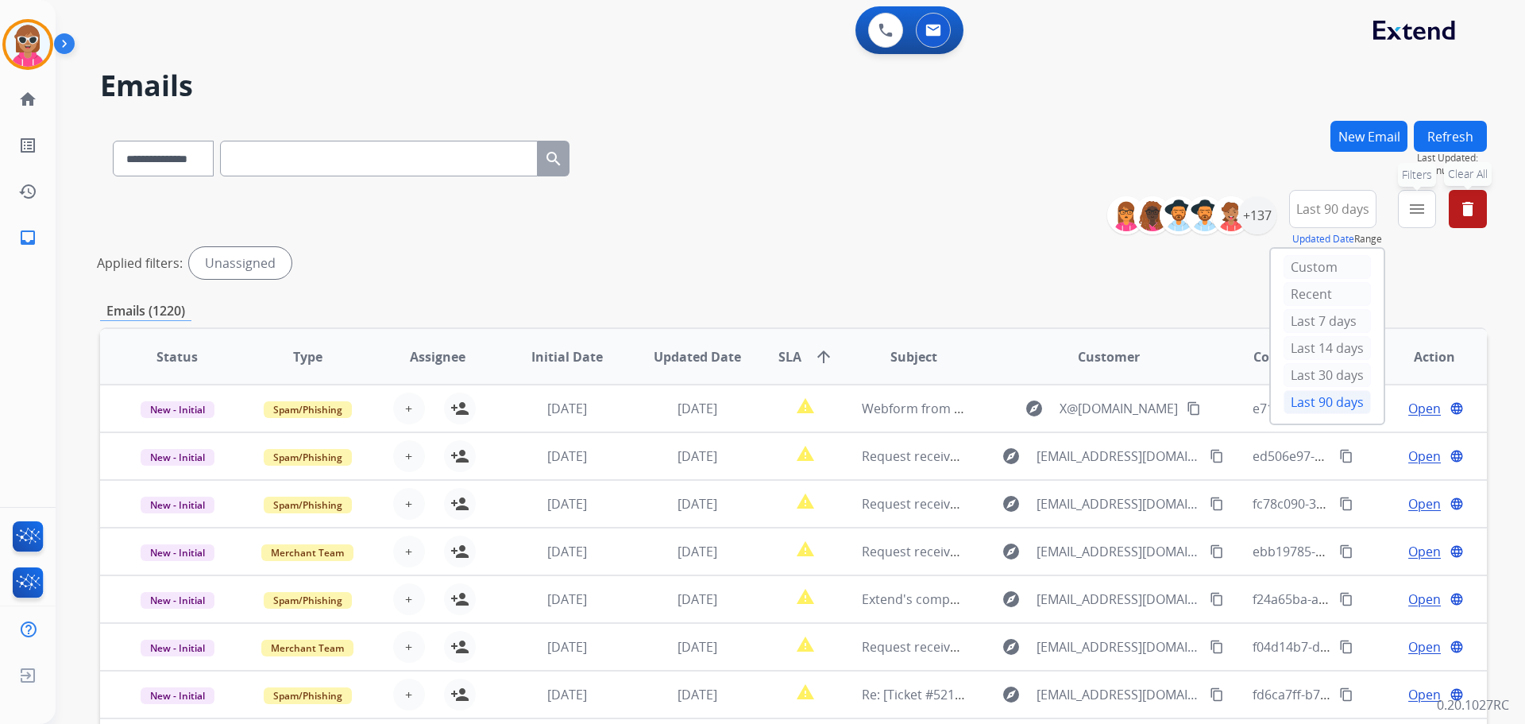
click at [1411, 209] on mat-icon "menu" at bounding box center [1417, 208] width 19 height 19
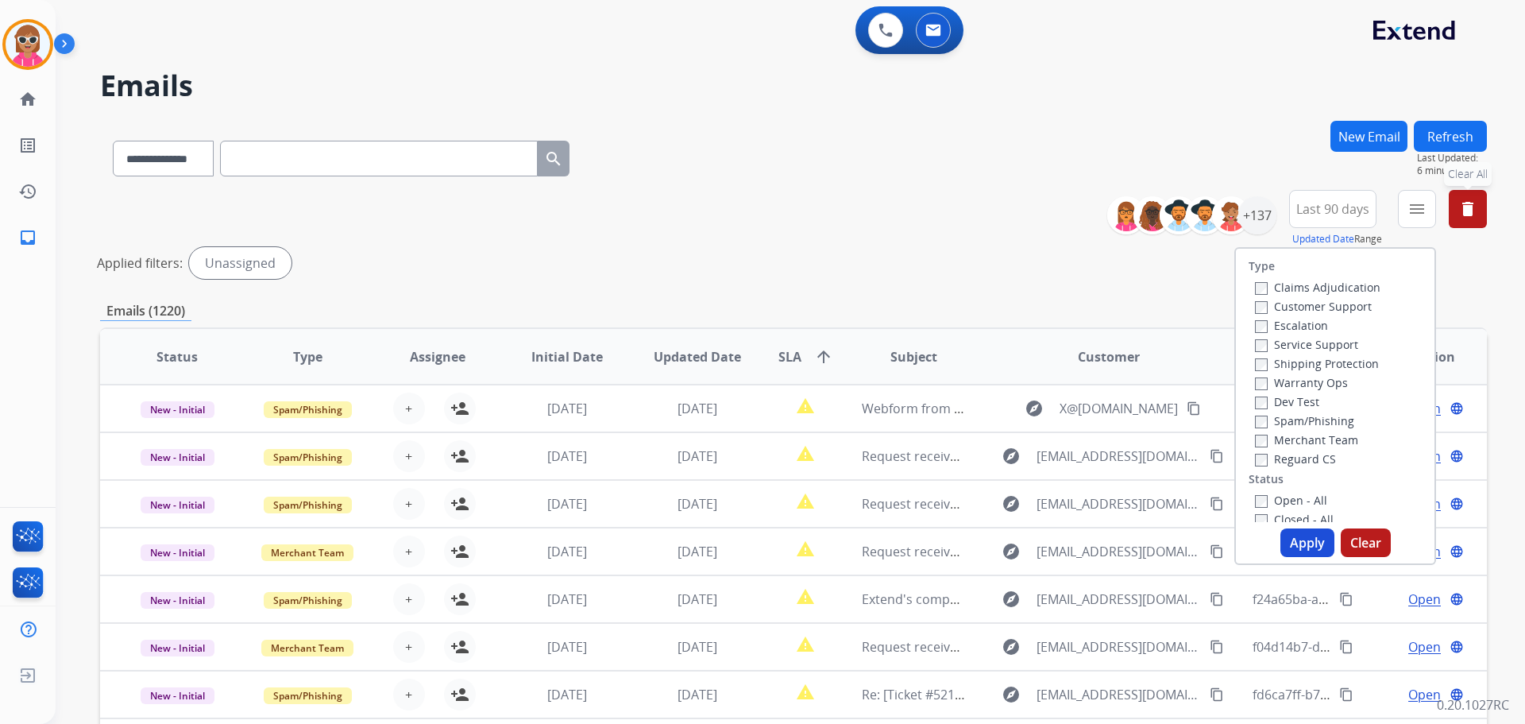
click at [1110, 294] on div "**********" at bounding box center [793, 531] width 1387 height 821
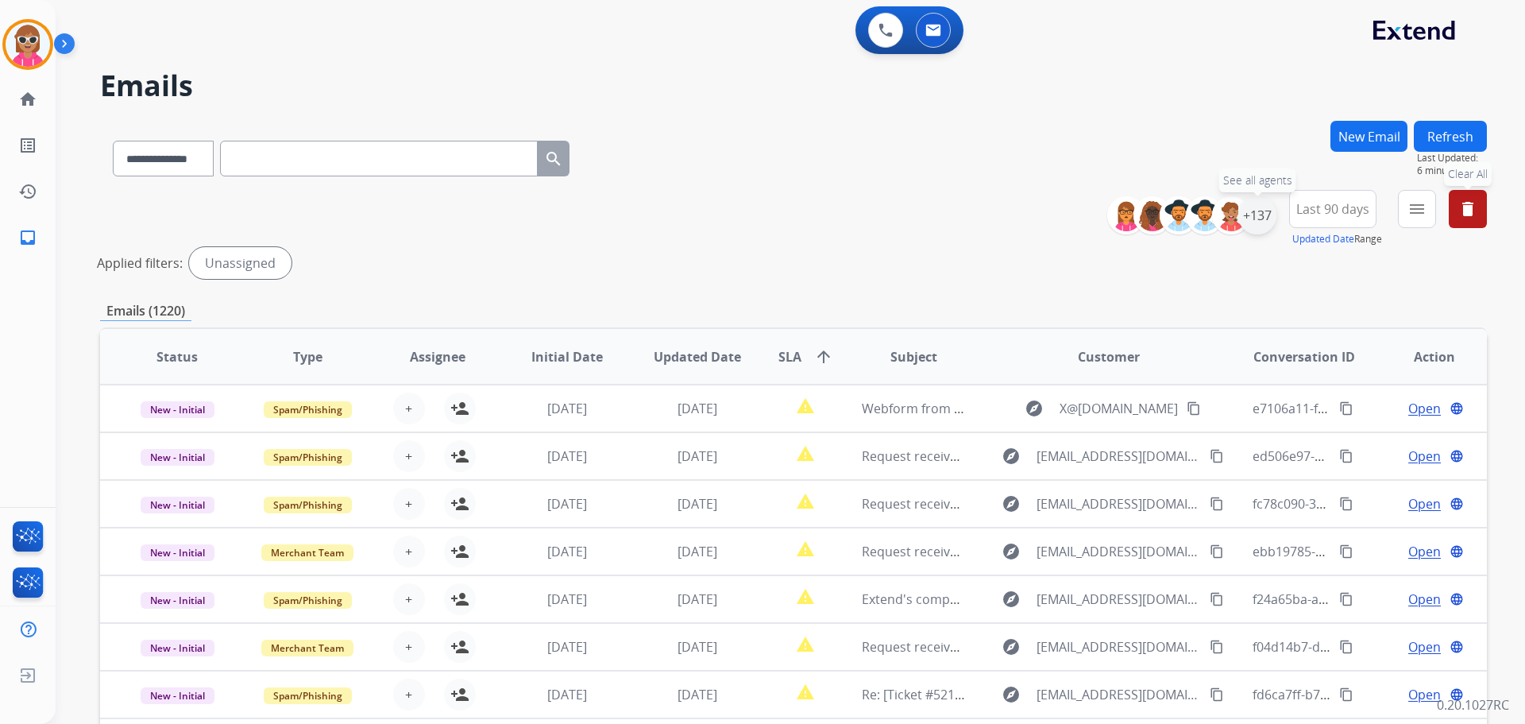
click at [1260, 214] on div "+137" at bounding box center [1257, 215] width 38 height 38
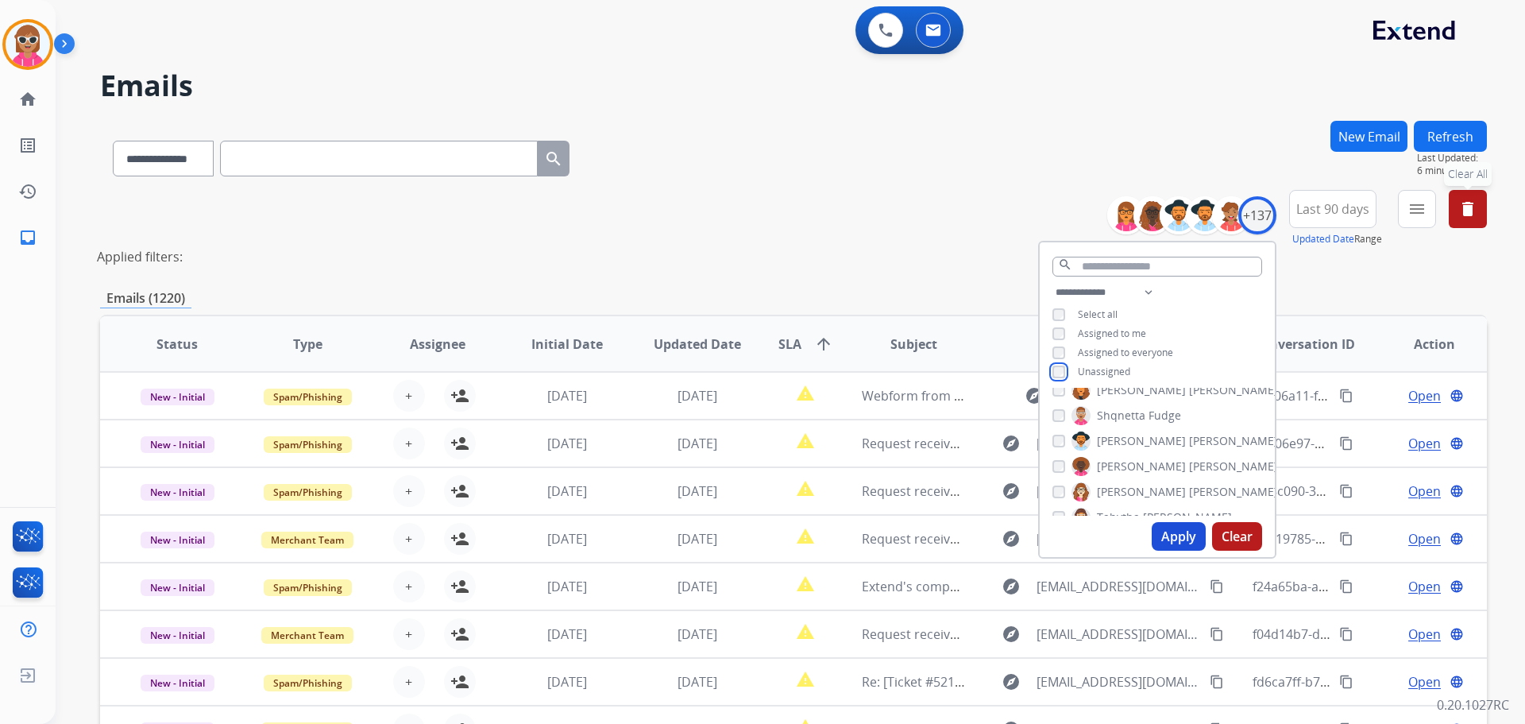
scroll to position [2838, 0]
click at [1179, 534] on button "Apply" at bounding box center [1179, 536] width 54 height 29
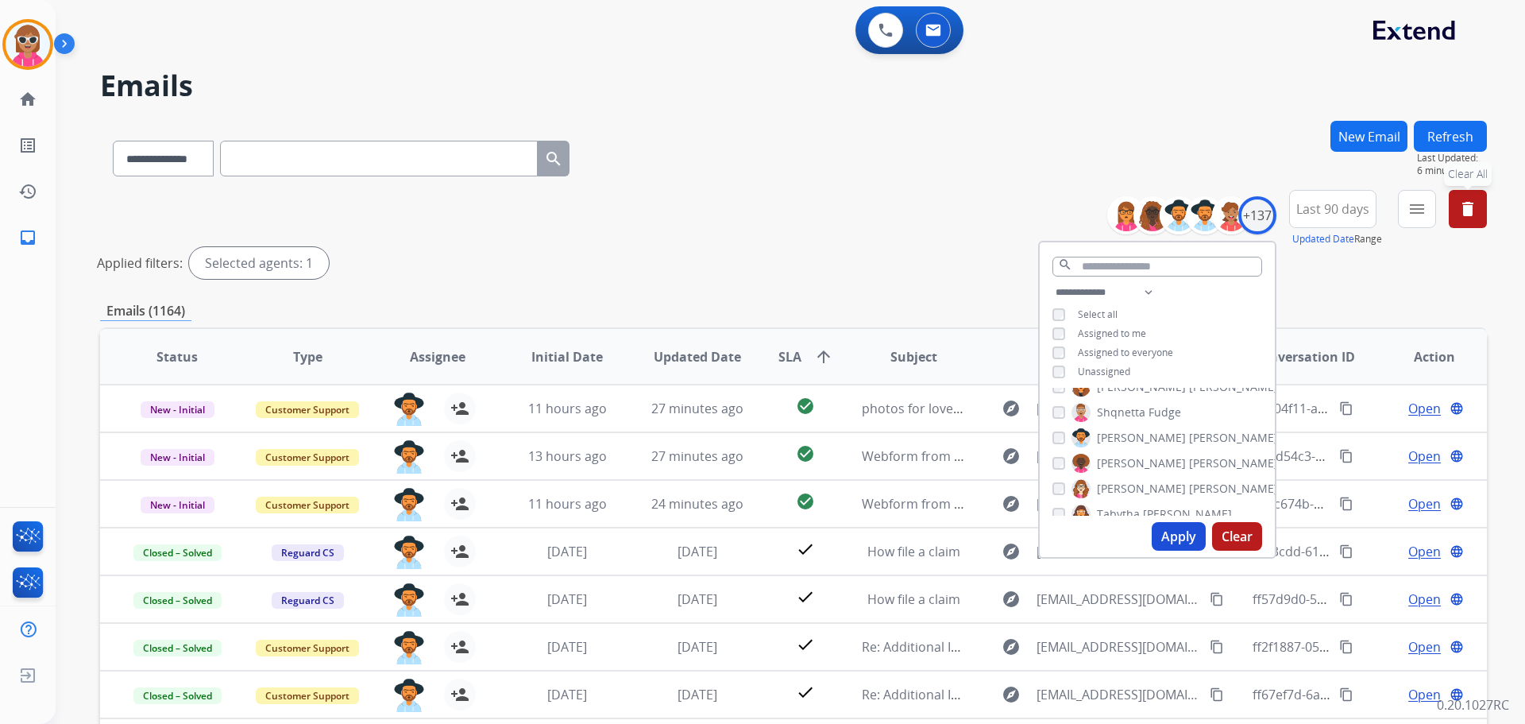
click at [1318, 211] on span "Last 90 days" at bounding box center [1332, 209] width 73 height 6
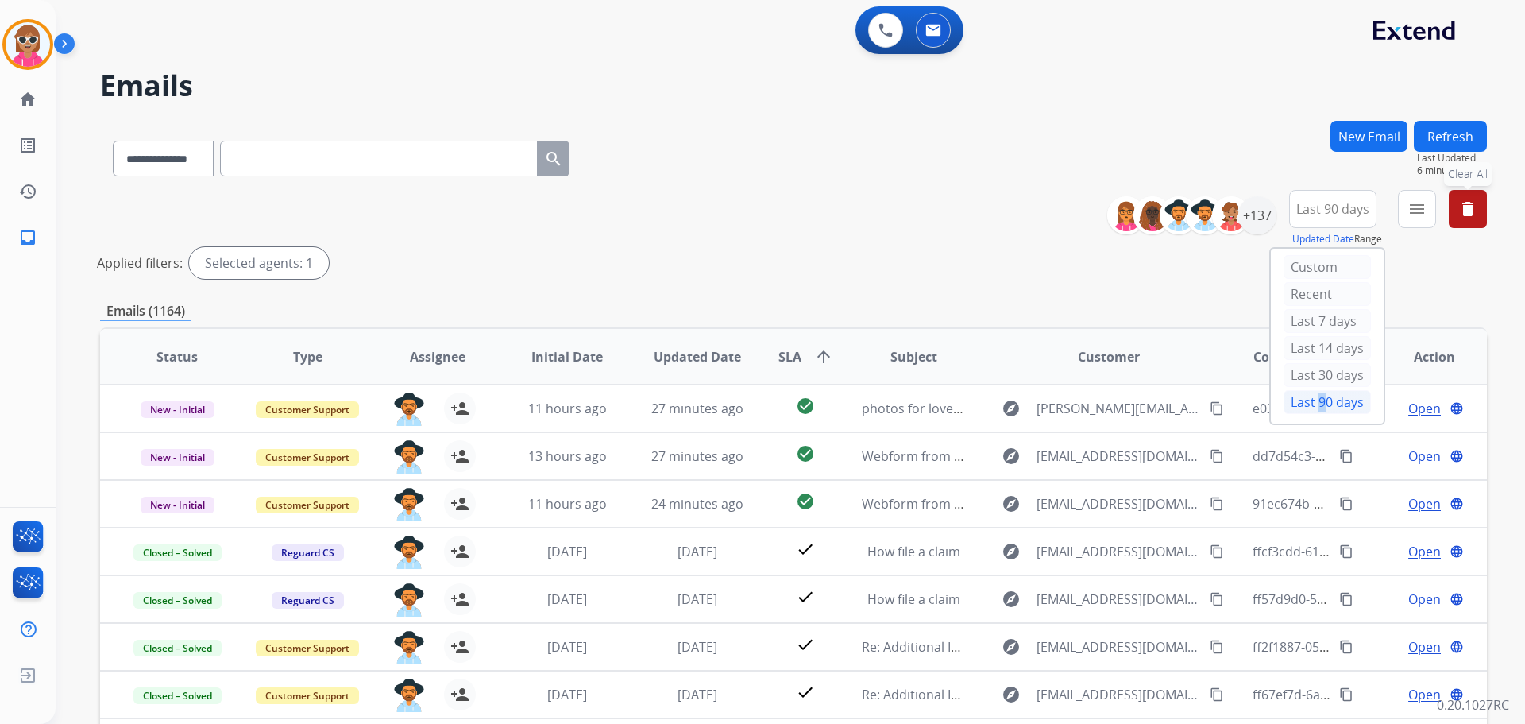
click at [1309, 403] on div "Last 90 days" at bounding box center [1327, 402] width 87 height 24
click at [1408, 204] on mat-icon "menu" at bounding box center [1417, 208] width 19 height 19
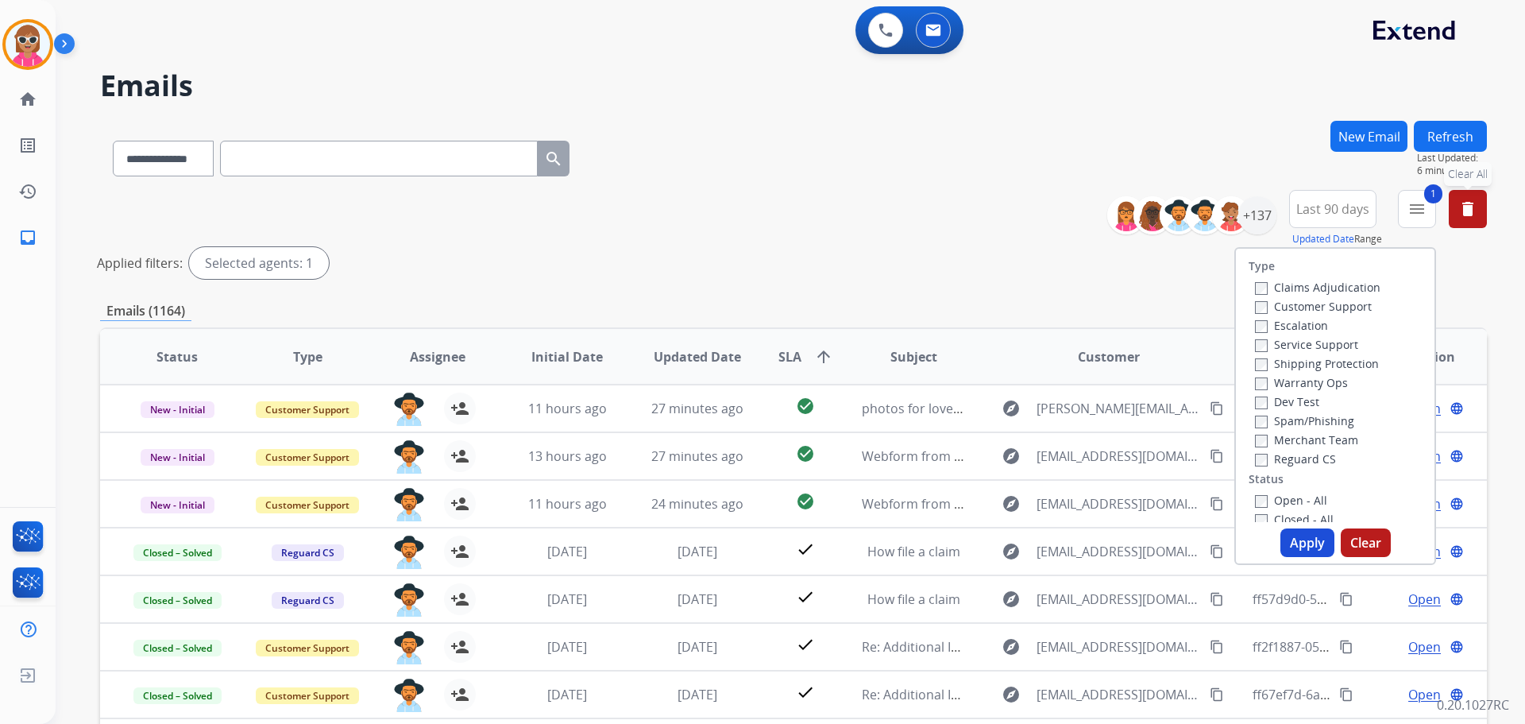
click at [1312, 539] on button "Apply" at bounding box center [1308, 542] width 54 height 29
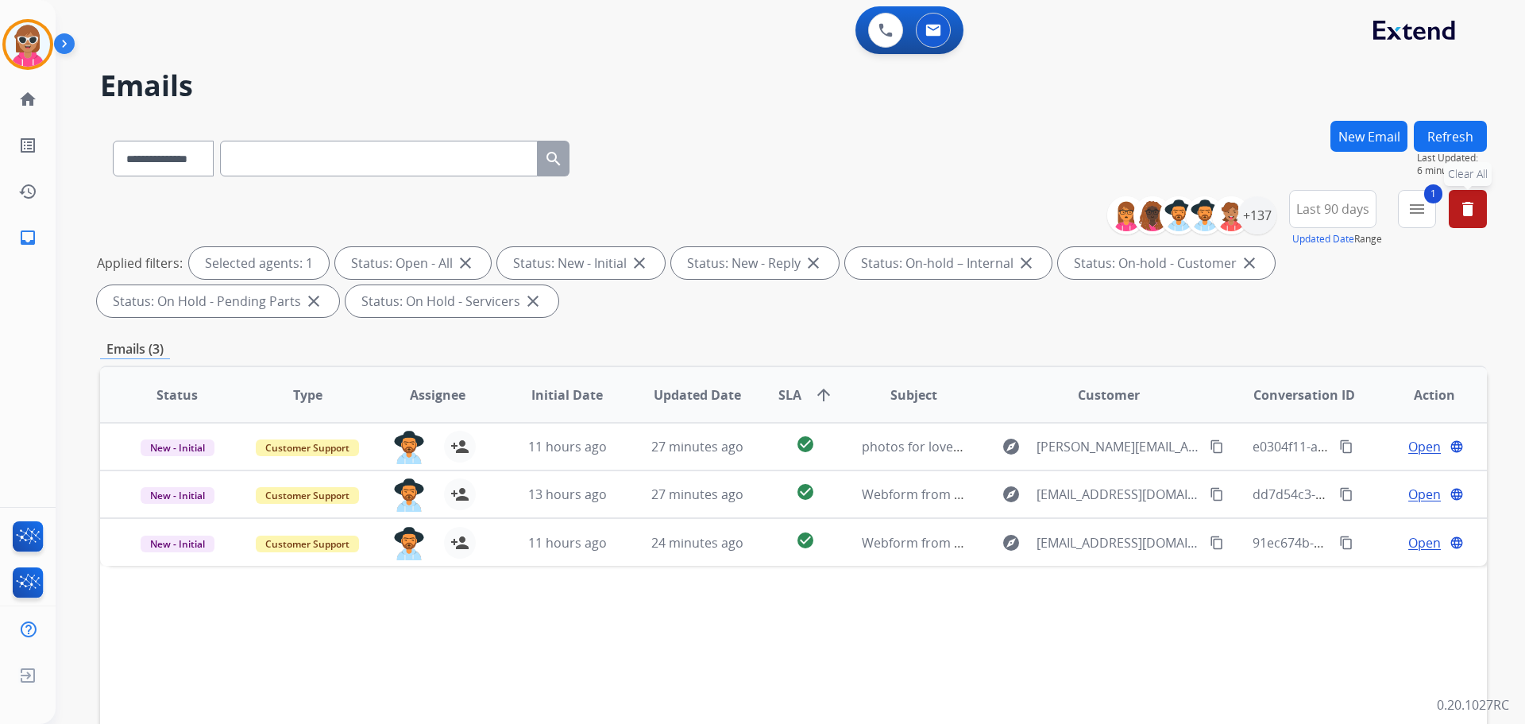
click at [1468, 208] on mat-icon "delete" at bounding box center [1467, 208] width 19 height 19
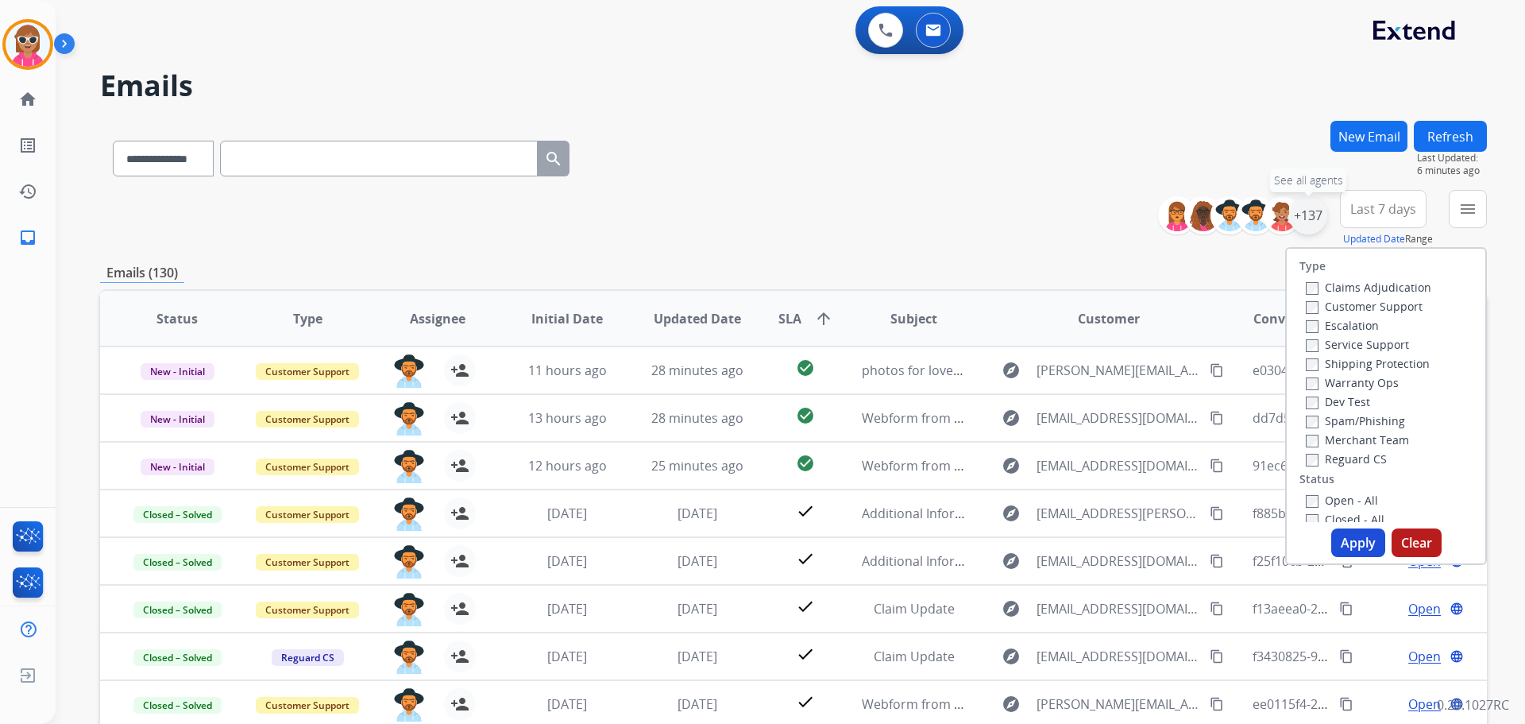
click at [1311, 212] on div "+137" at bounding box center [1308, 215] width 38 height 38
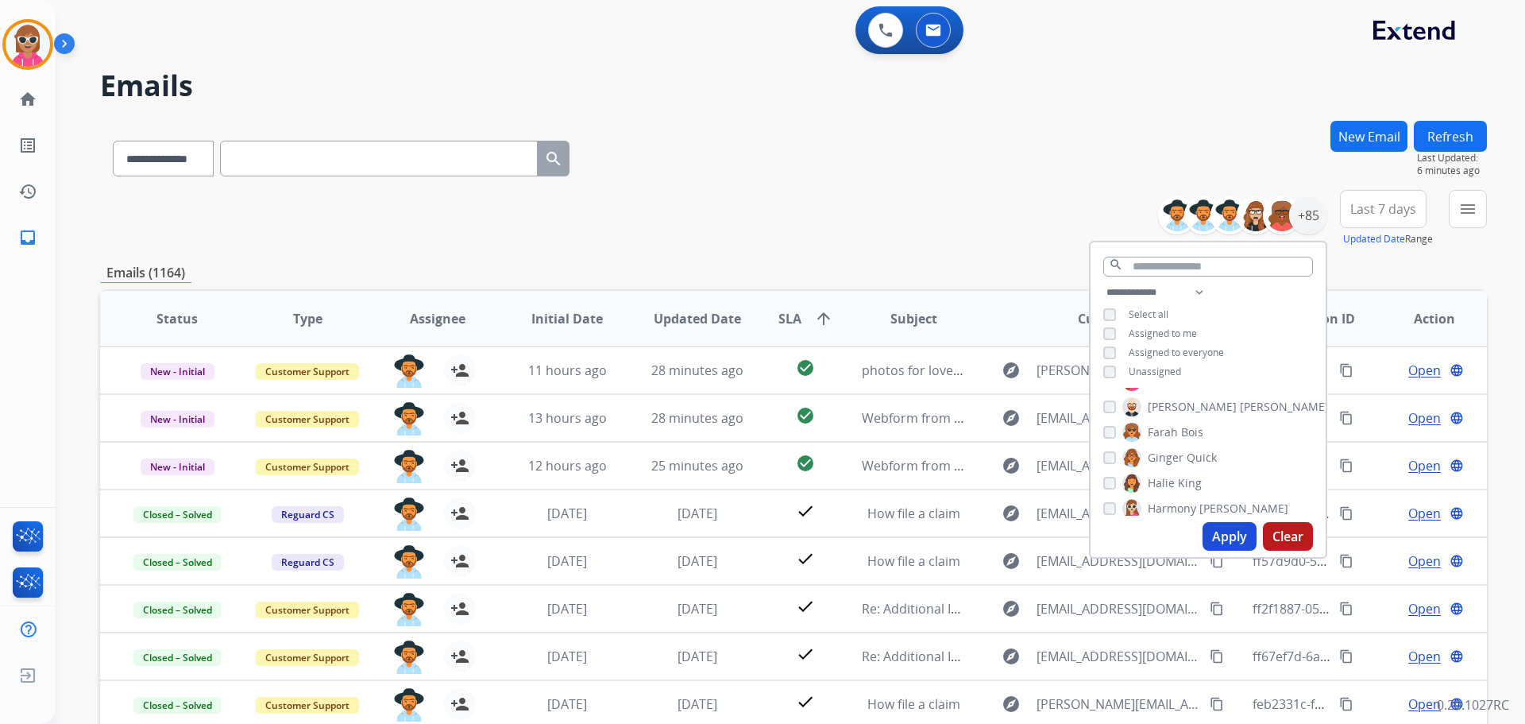
scroll to position [439, 0]
click at [1225, 531] on button "Apply" at bounding box center [1230, 536] width 54 height 29
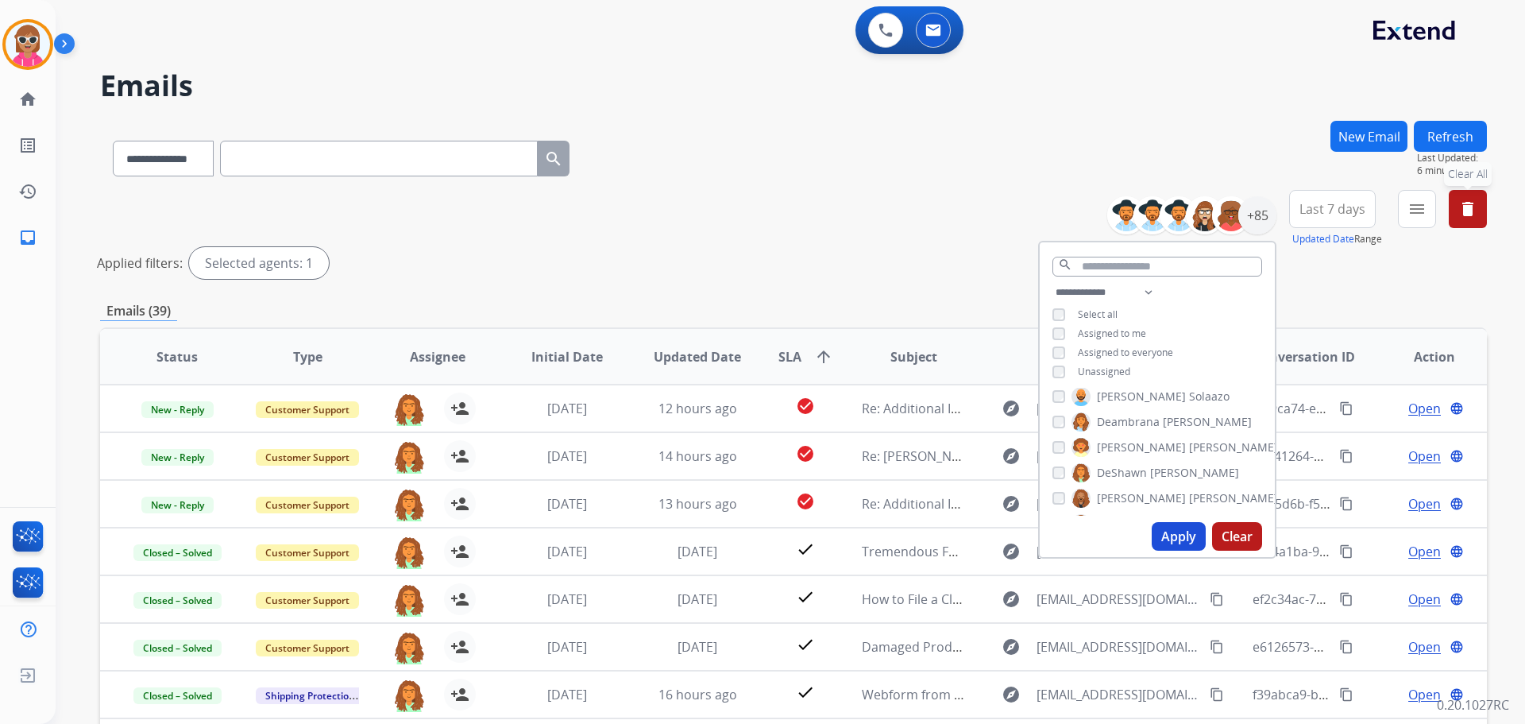
click at [1316, 210] on span "Last 7 days" at bounding box center [1333, 209] width 66 height 6
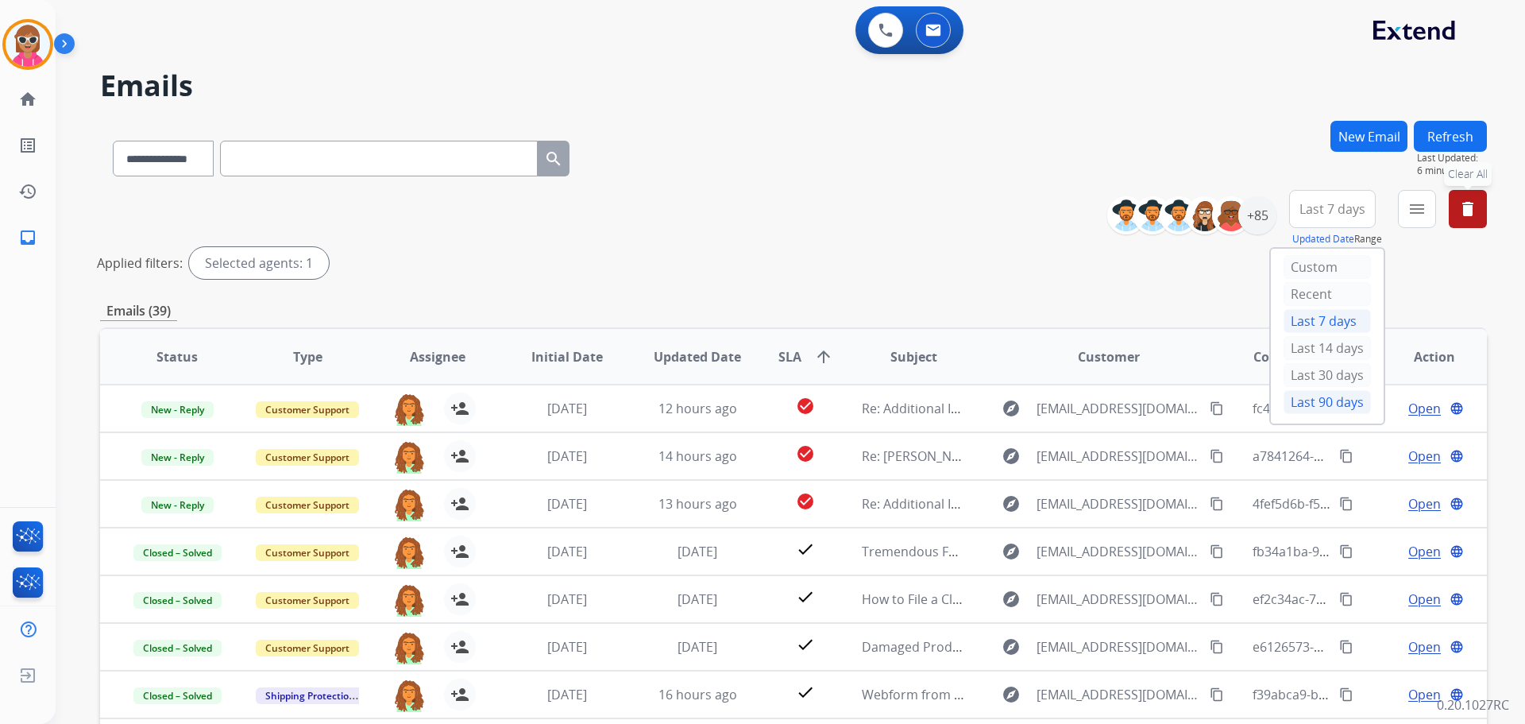
click at [1319, 404] on div "Last 90 days" at bounding box center [1327, 402] width 87 height 24
click at [1406, 215] on button "menu Filters" at bounding box center [1417, 209] width 38 height 38
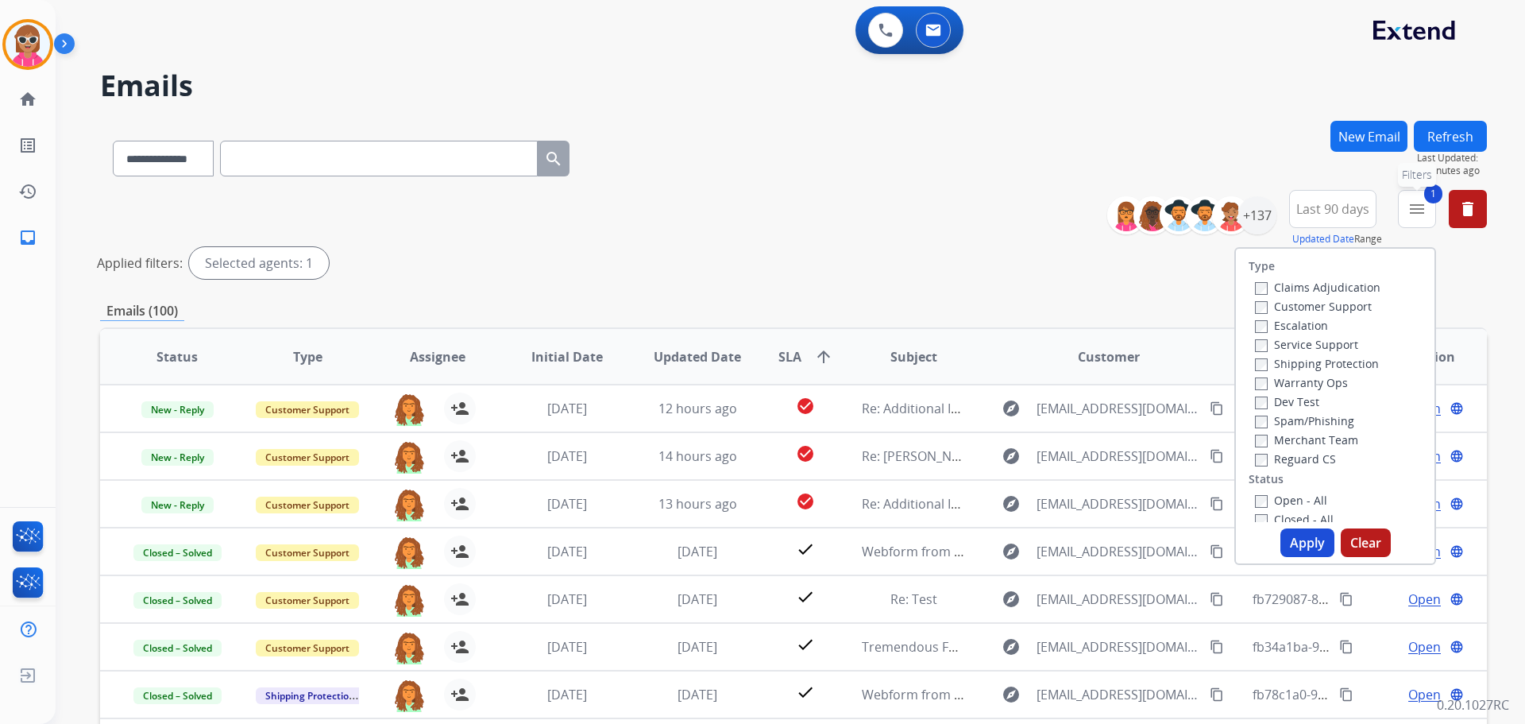
click at [1413, 207] on mat-icon "menu" at bounding box center [1417, 208] width 19 height 19
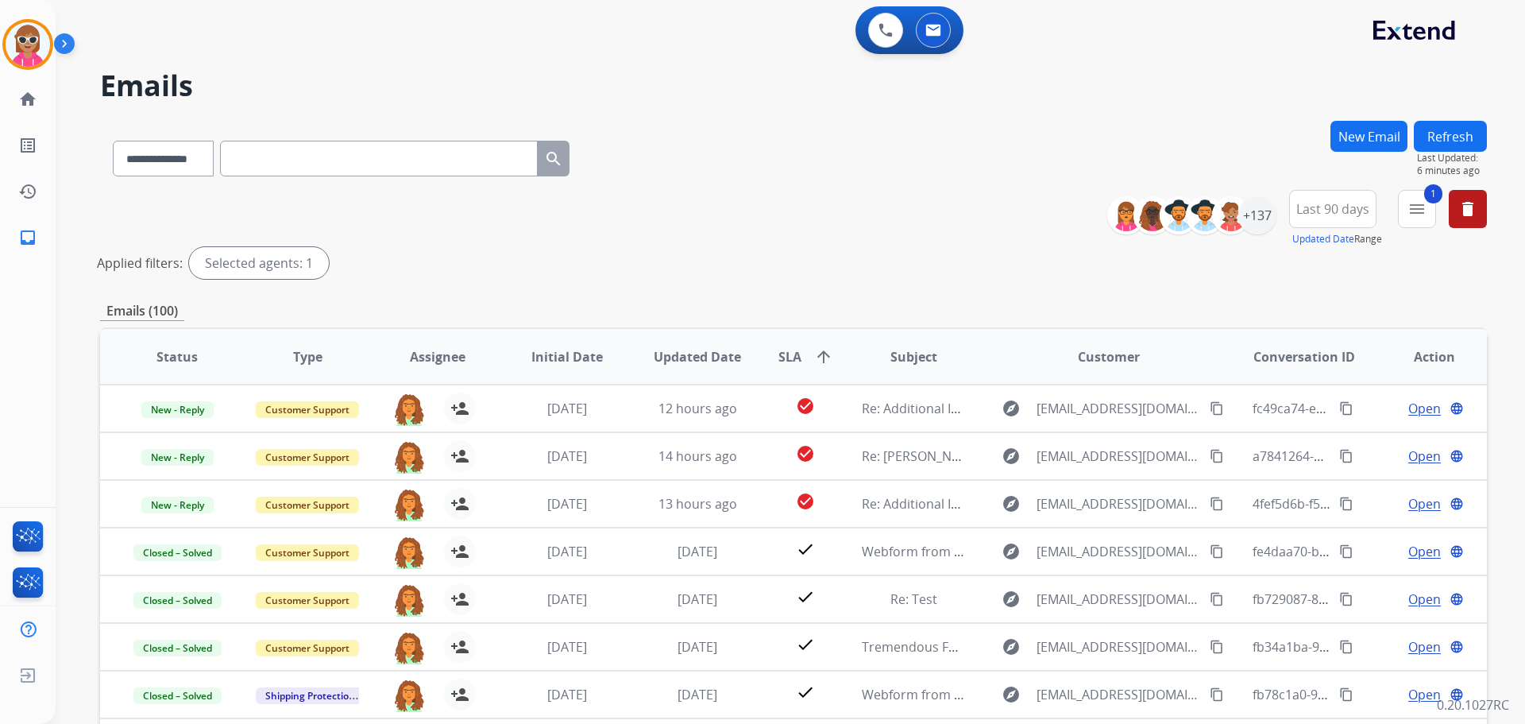
click at [1340, 212] on span "Last 90 days" at bounding box center [1332, 209] width 73 height 6
click at [1308, 400] on div "Last 90 days" at bounding box center [1327, 402] width 87 height 24
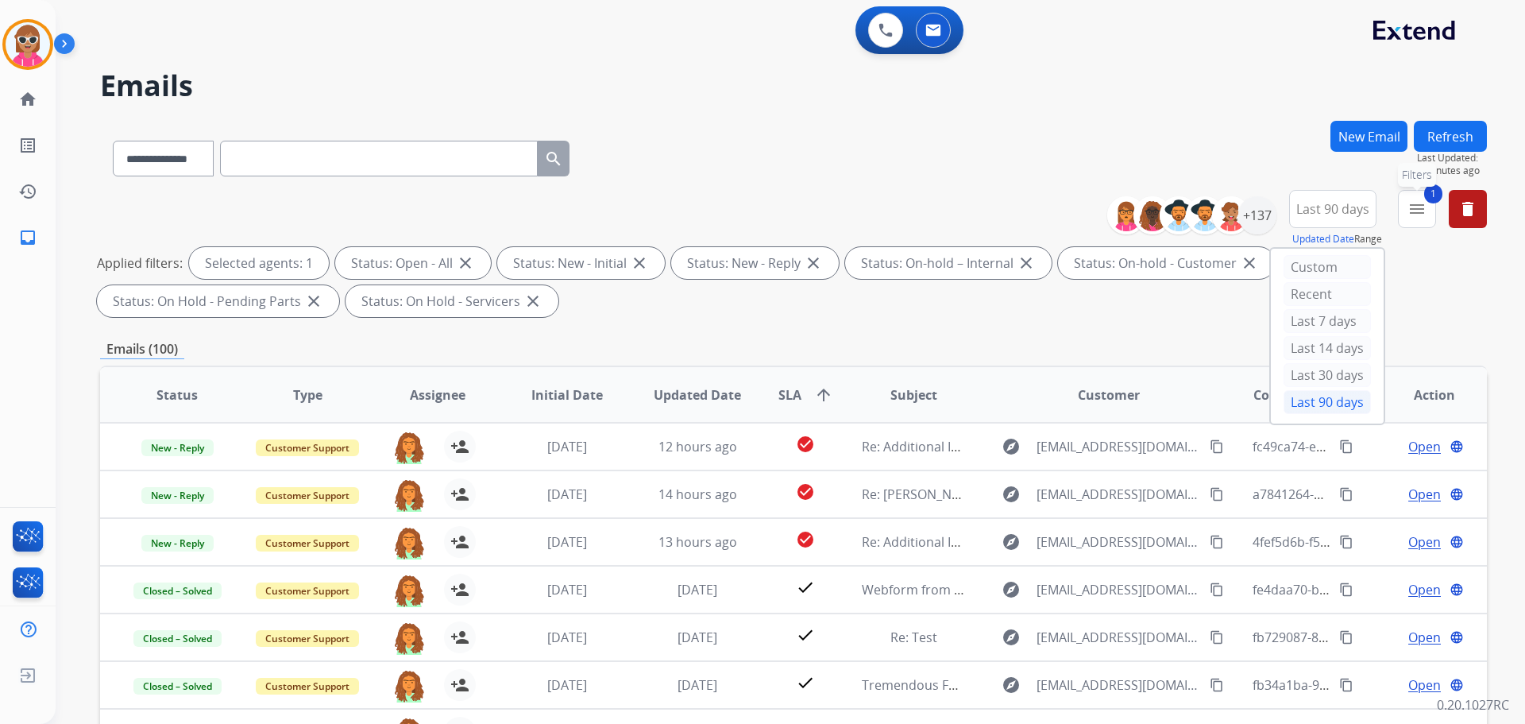
click at [1414, 210] on mat-icon "menu" at bounding box center [1417, 208] width 19 height 19
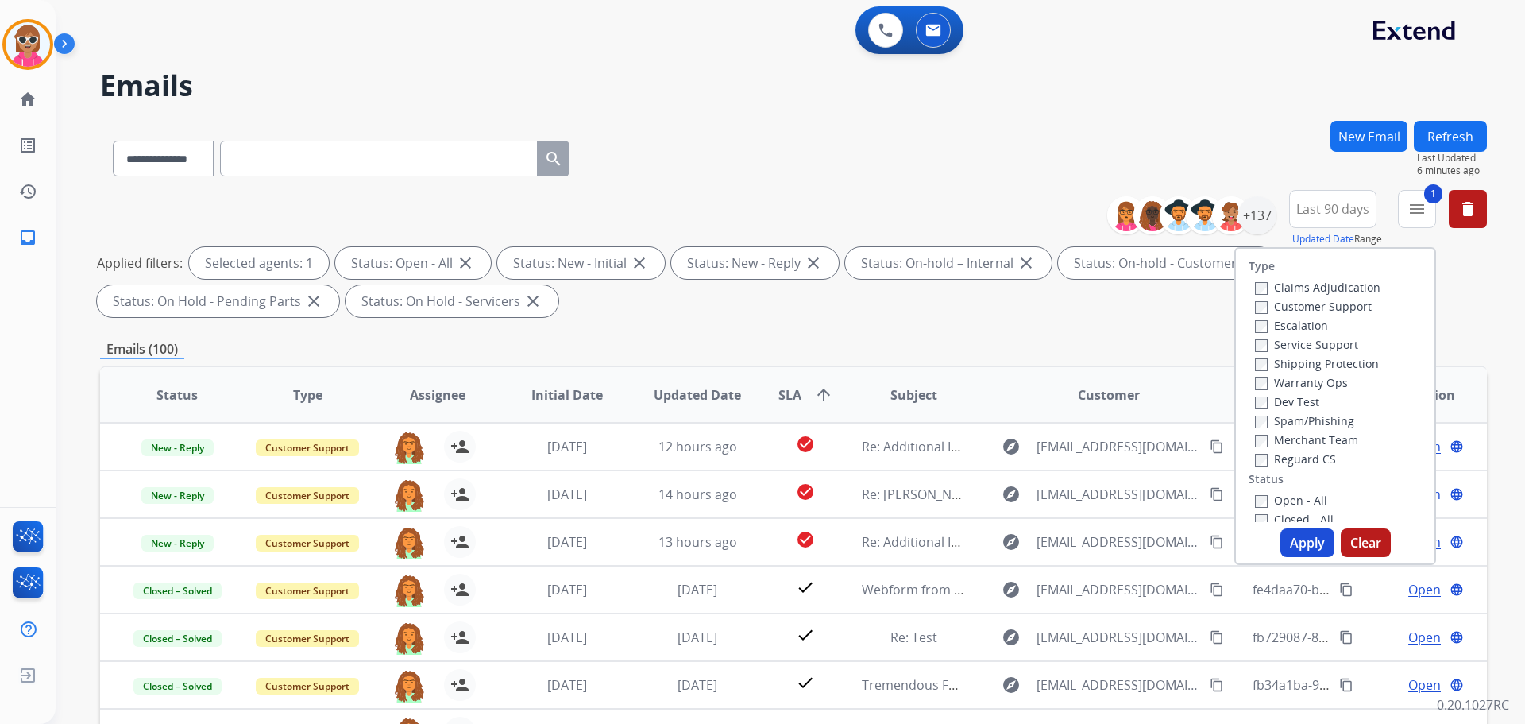
click at [1308, 541] on button "Apply" at bounding box center [1308, 542] width 54 height 29
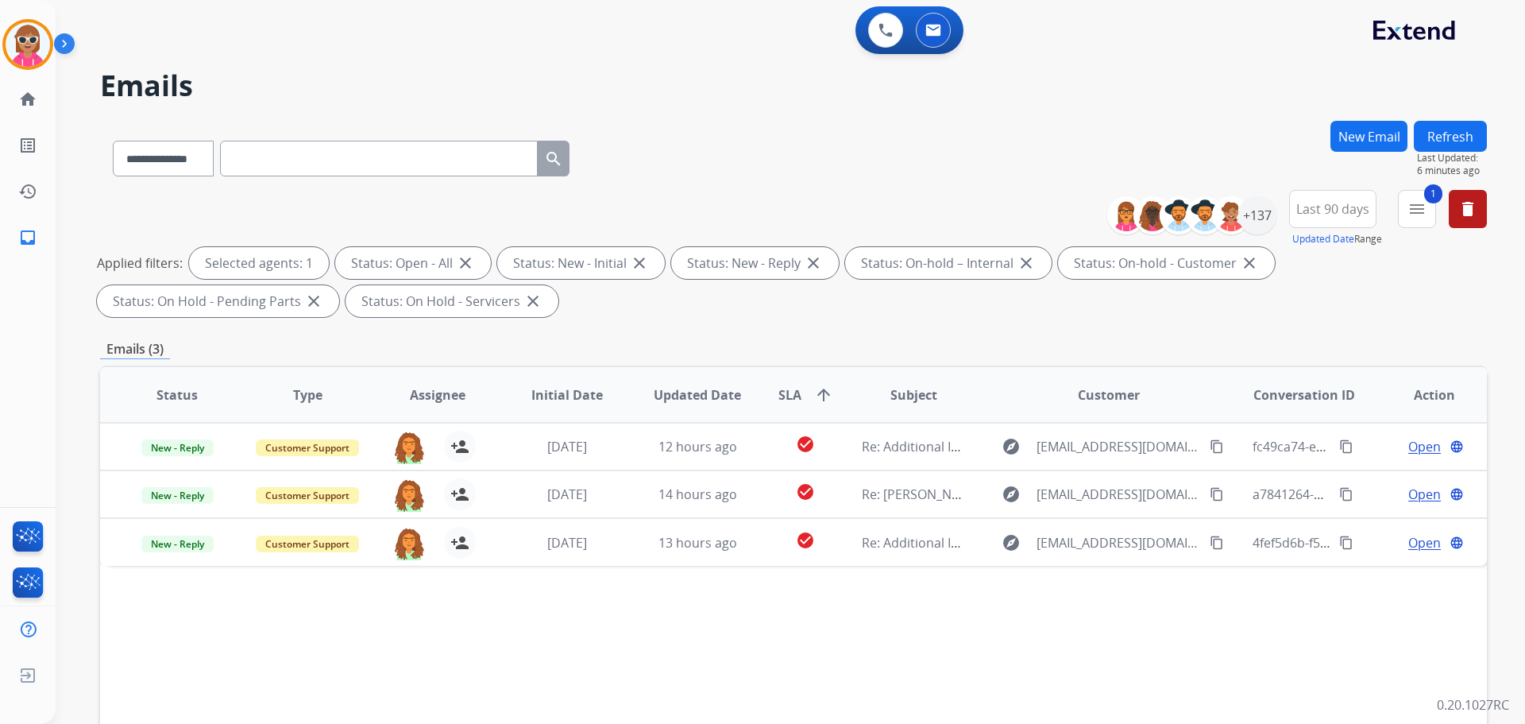
drag, startPoint x: 549, startPoint y: 654, endPoint x: 630, endPoint y: 604, distance: 95.2
click at [552, 653] on div "Status Type Assignee Initial Date Updated Date SLA arrow_upward Subject Custome…" at bounding box center [793, 631] width 1387 height 532
click at [1373, 128] on button "New Email" at bounding box center [1369, 136] width 77 height 31
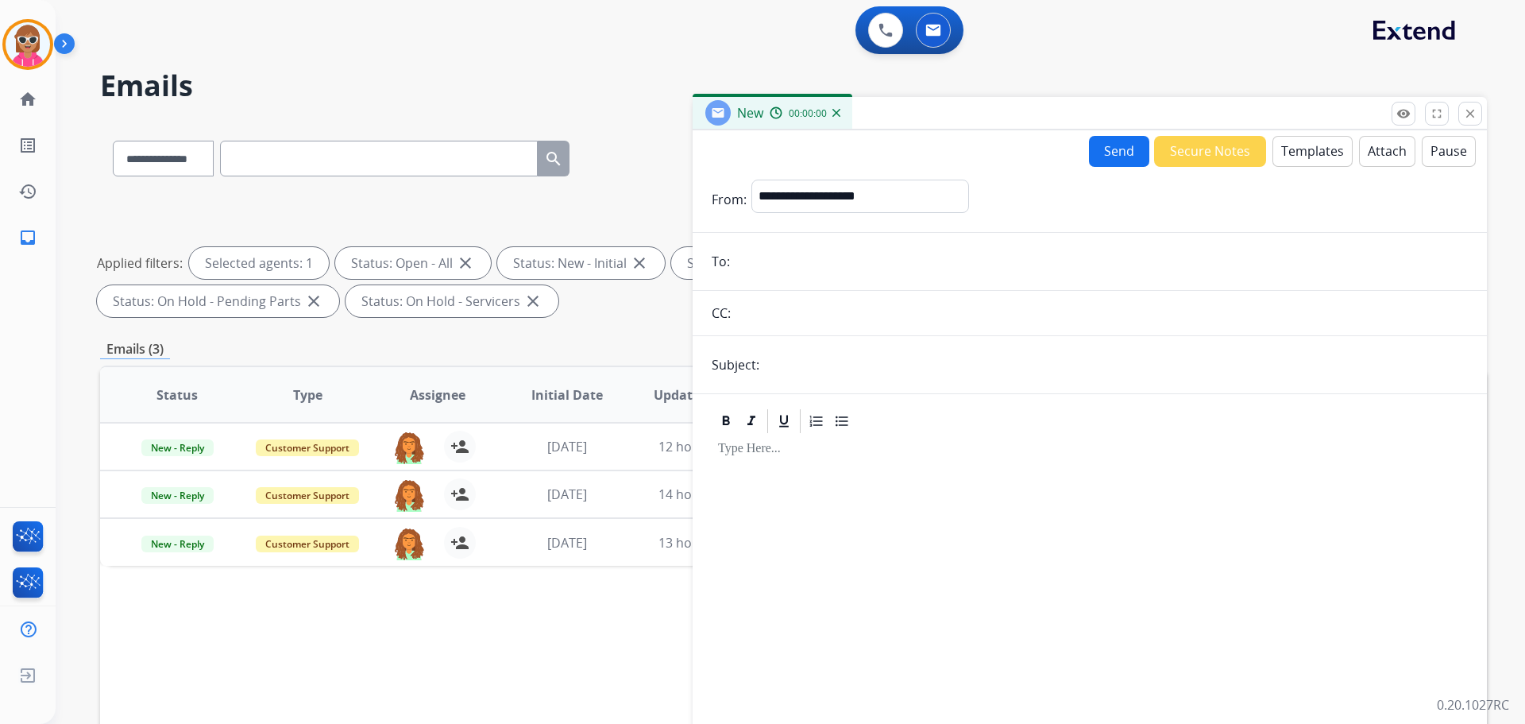
click at [798, 249] on input "email" at bounding box center [1101, 261] width 733 height 32
paste input "**********"
type input "**********"
drag, startPoint x: 823, startPoint y: 195, endPoint x: 827, endPoint y: 210, distance: 15.6
click at [823, 195] on select "**********" at bounding box center [859, 196] width 216 height 32
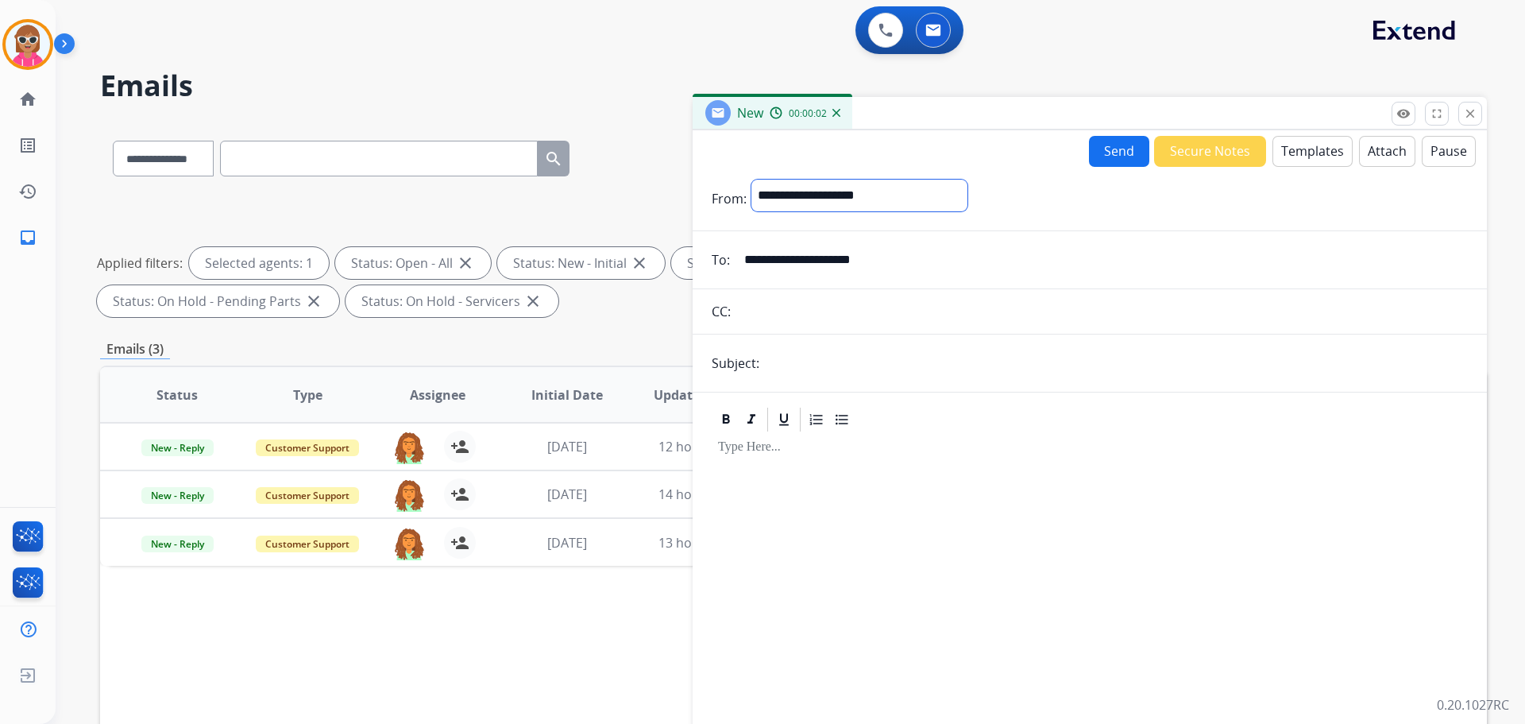
select select "**********"
click at [751, 180] on select "**********" at bounding box center [859, 196] width 216 height 32
click at [813, 307] on input "text" at bounding box center [1102, 313] width 732 height 32
drag, startPoint x: 814, startPoint y: 362, endPoint x: 836, endPoint y: 381, distance: 29.3
click at [814, 364] on input "text" at bounding box center [1116, 365] width 704 height 32
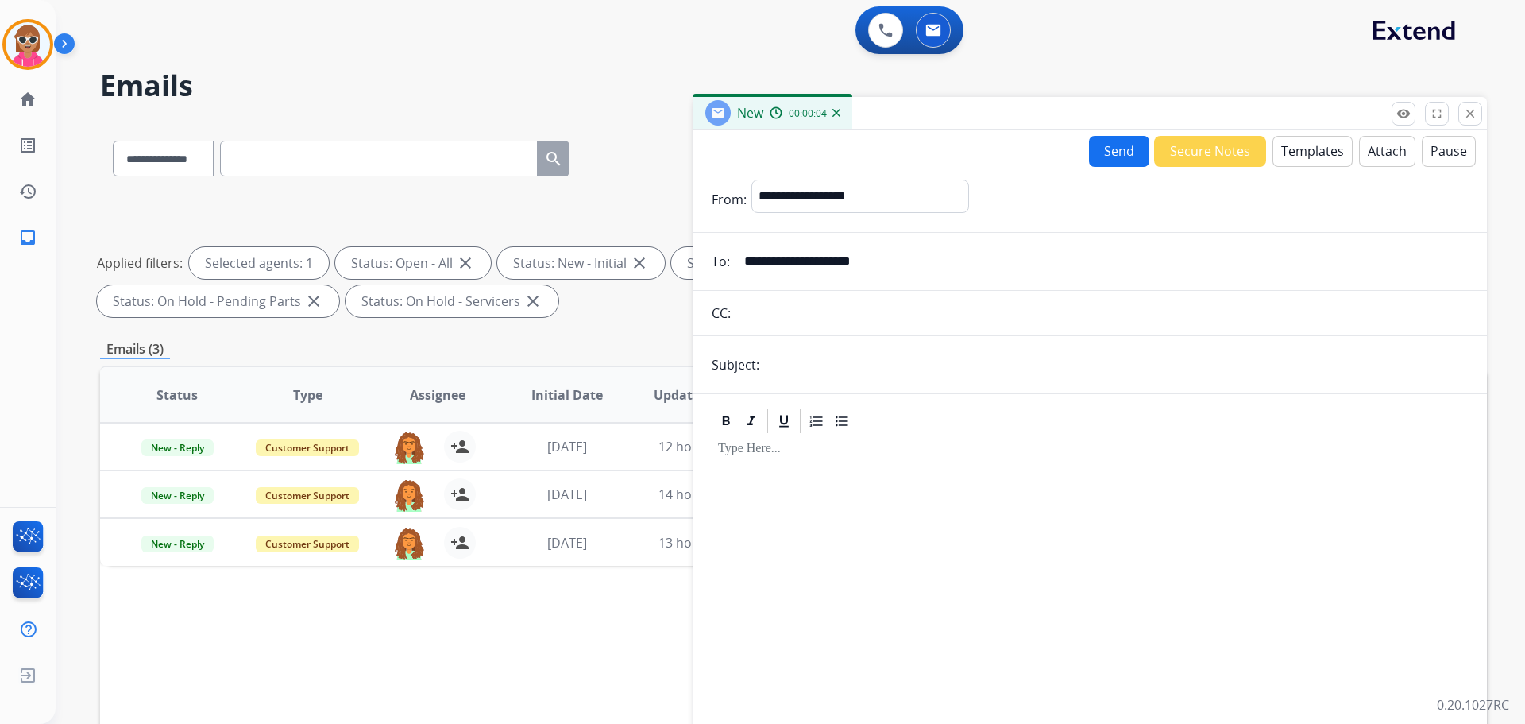
type input "**********"
drag, startPoint x: 815, startPoint y: 466, endPoint x: 949, endPoint y: 417, distance: 142.7
click at [815, 466] on div at bounding box center [1090, 602] width 756 height 334
click at [1285, 146] on button "Templates" at bounding box center [1313, 151] width 80 height 31
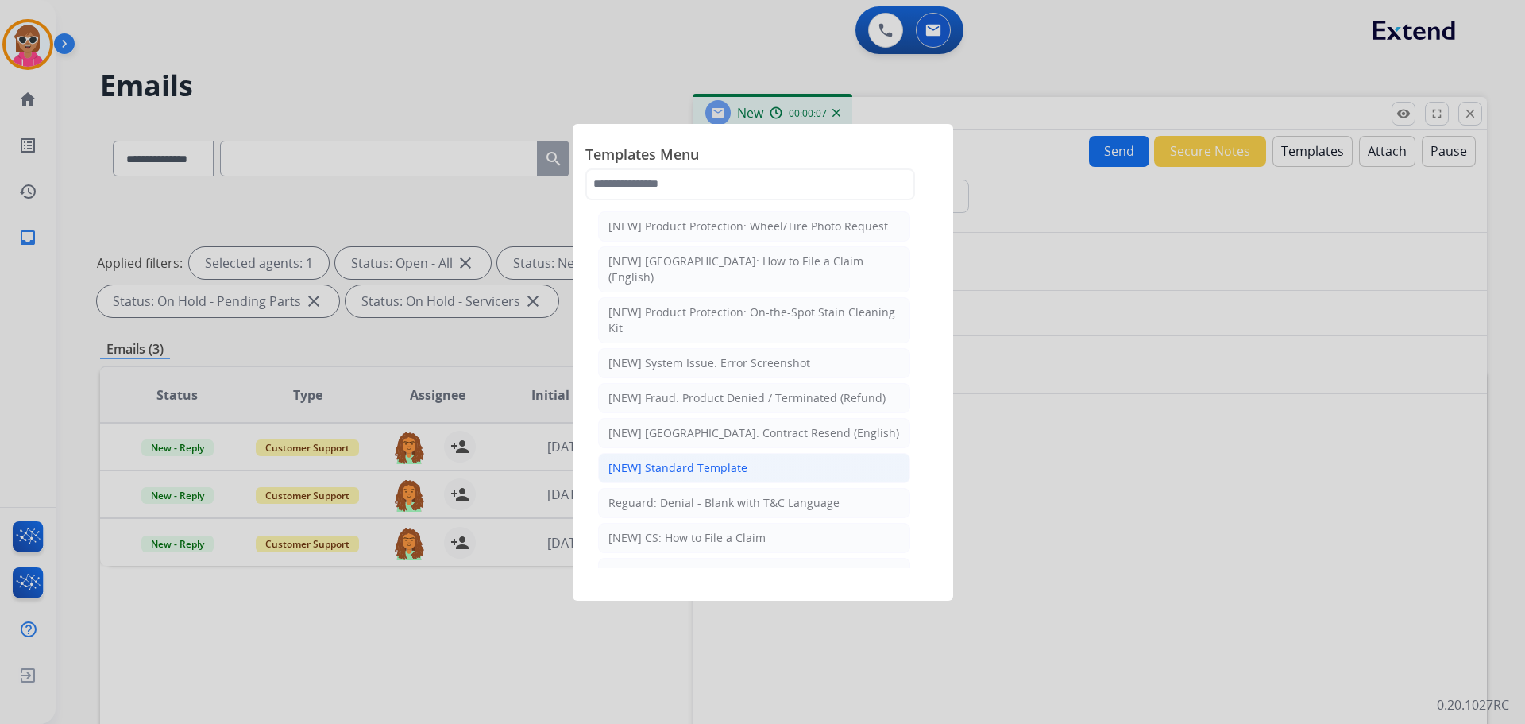
click at [710, 460] on div "[NEW] Standard Template" at bounding box center [677, 468] width 139 height 16
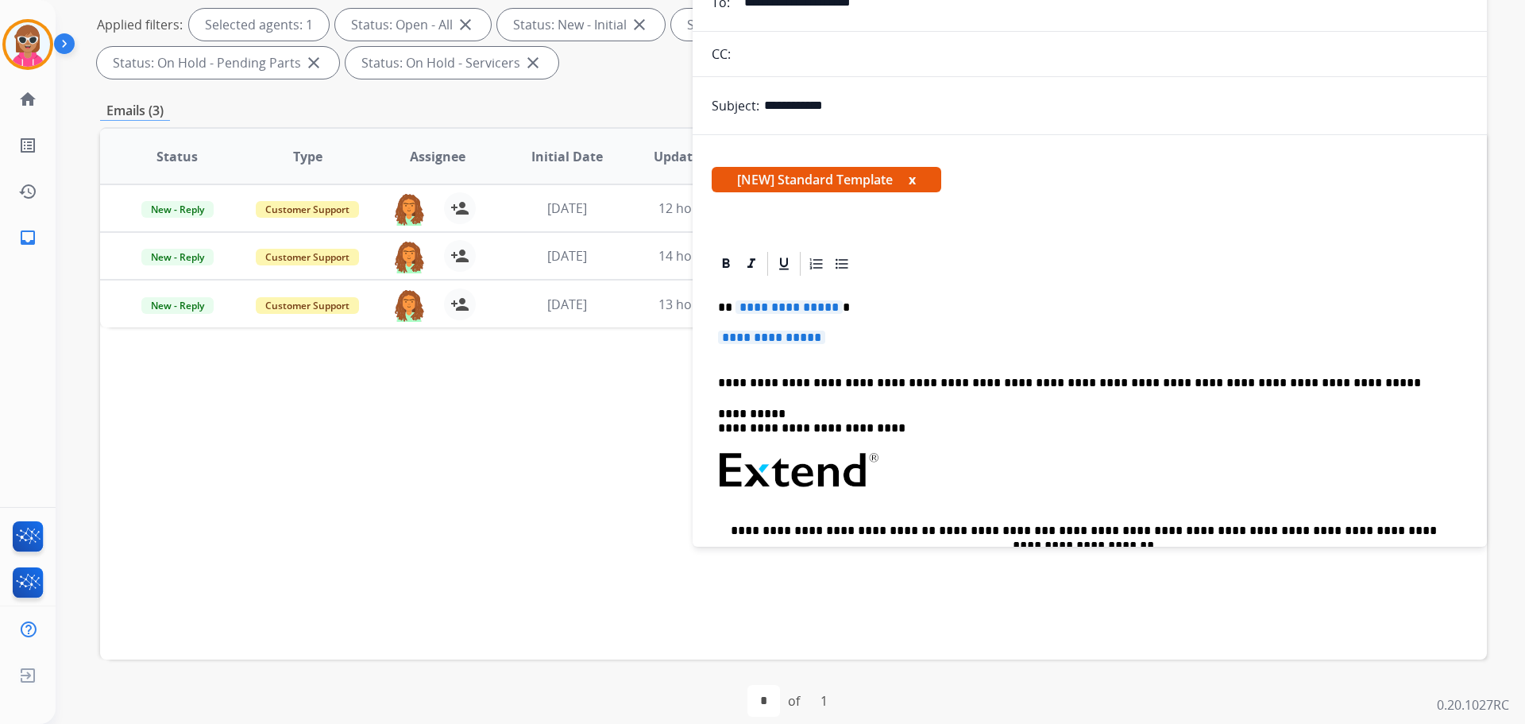
scroll to position [0, 0]
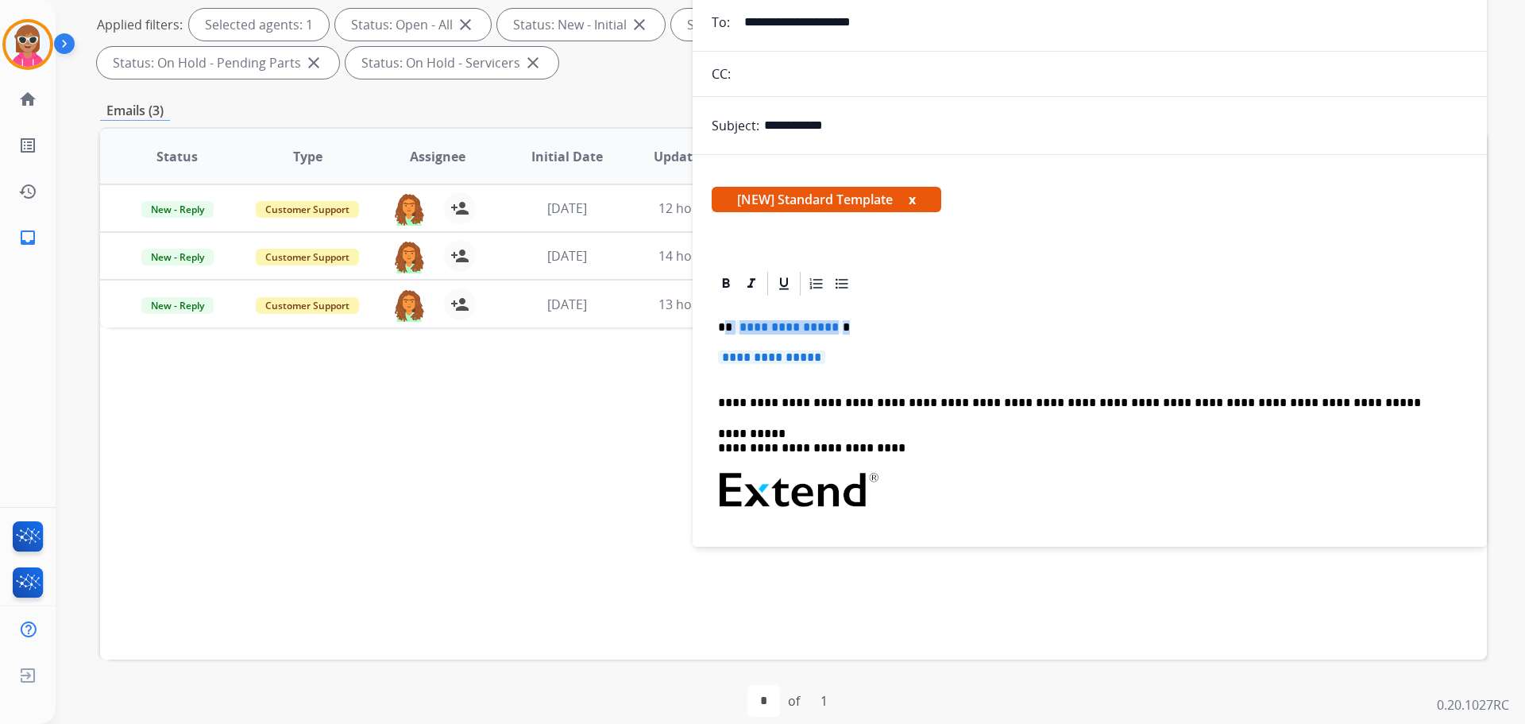
drag, startPoint x: 726, startPoint y: 325, endPoint x: 851, endPoint y: 348, distance: 126.8
click at [851, 348] on div "**********" at bounding box center [1090, 528] width 756 height 460
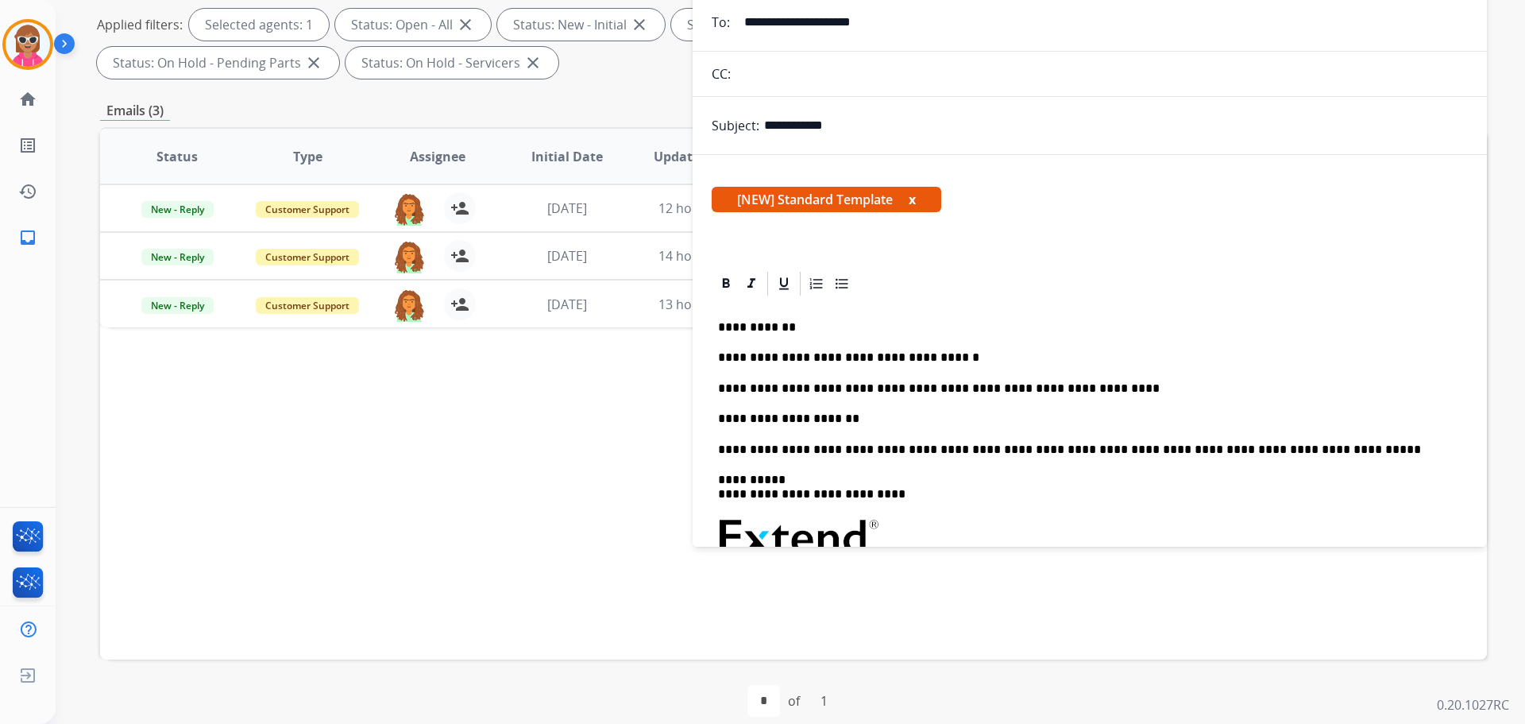
drag, startPoint x: 532, startPoint y: 449, endPoint x: 624, endPoint y: 446, distance: 92.2
click at [541, 447] on div "Status Type Assignee Initial Date Updated Date SLA arrow_upward Subject Custome…" at bounding box center [793, 393] width 1387 height 532
click at [904, 414] on p "**********" at bounding box center [1083, 418] width 731 height 14
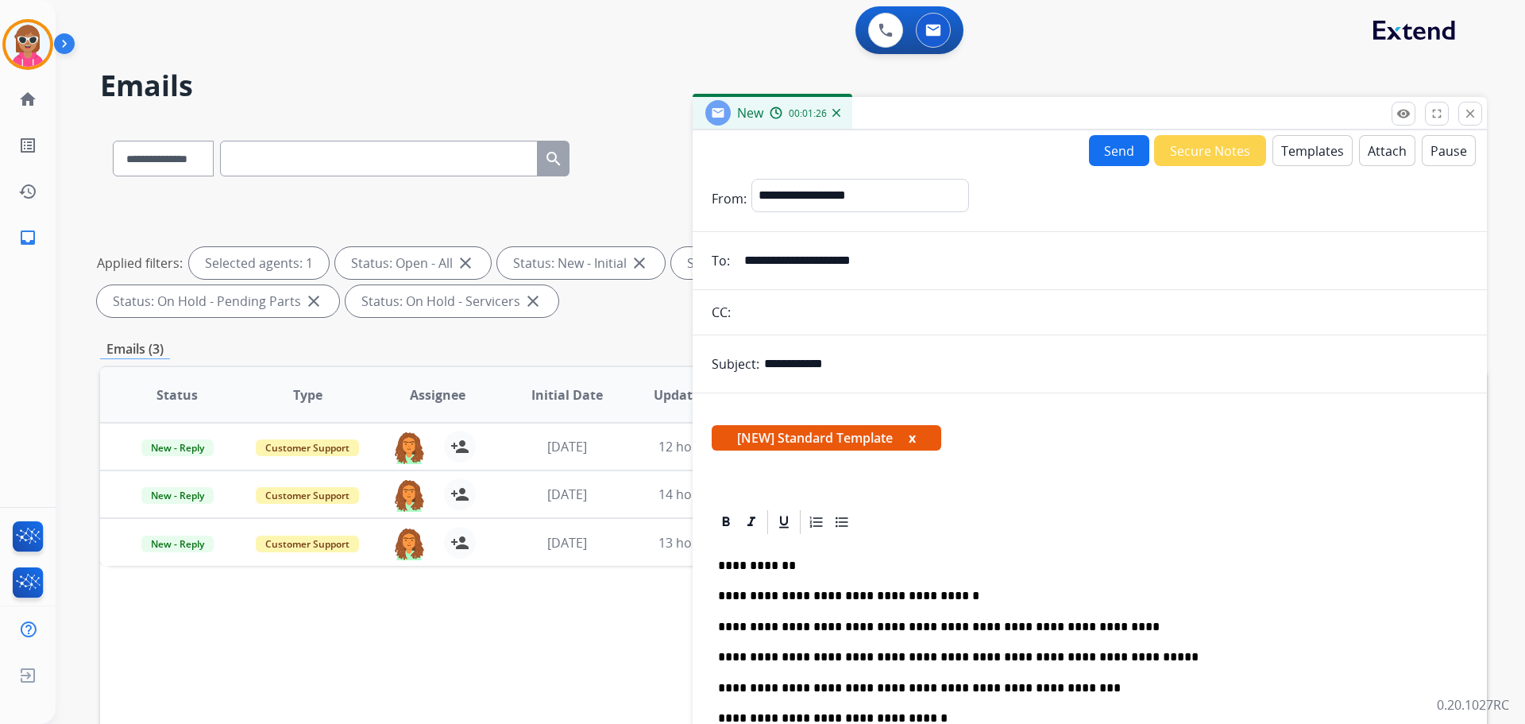
click at [1099, 163] on button "Send" at bounding box center [1119, 150] width 60 height 31
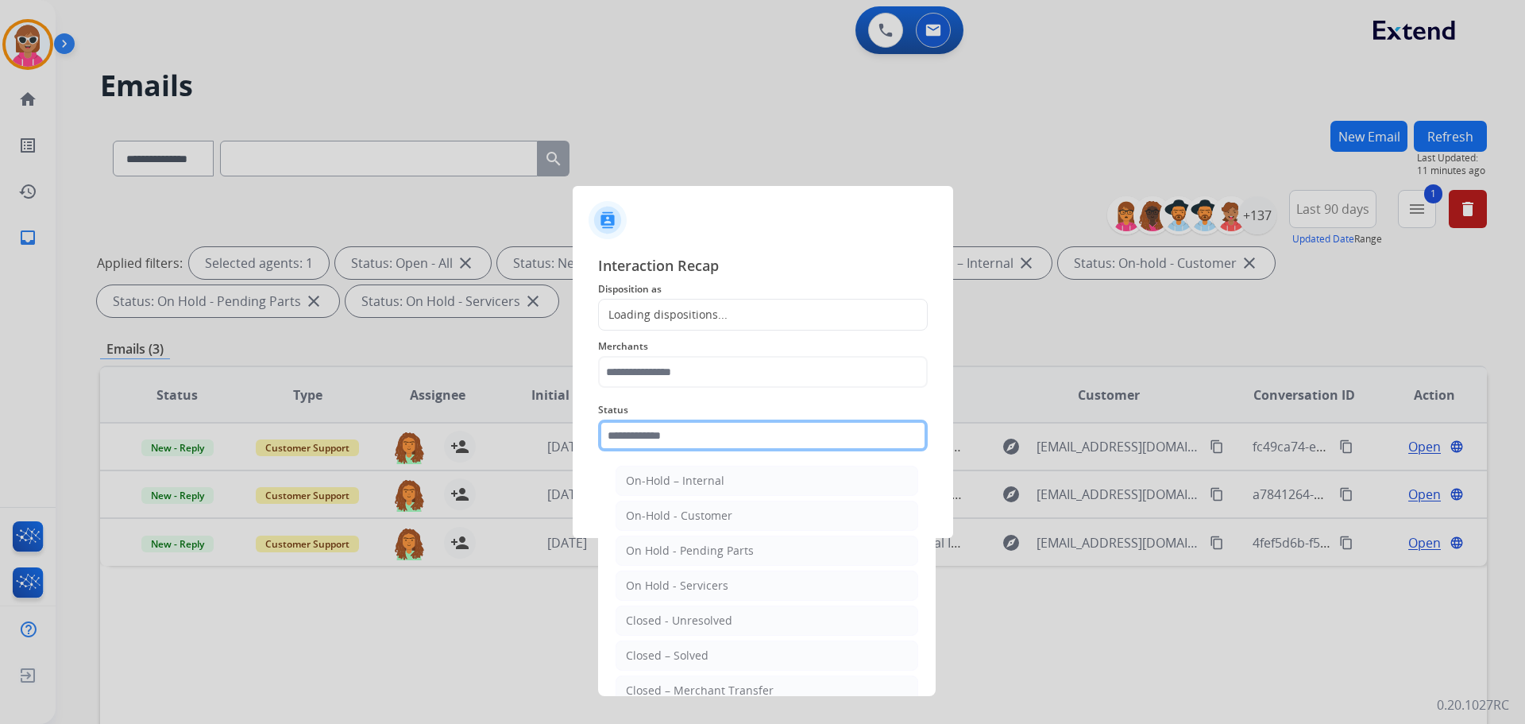
drag, startPoint x: 697, startPoint y: 432, endPoint x: 696, endPoint y: 449, distance: 16.7
click at [697, 433] on input "text" at bounding box center [763, 435] width 330 height 32
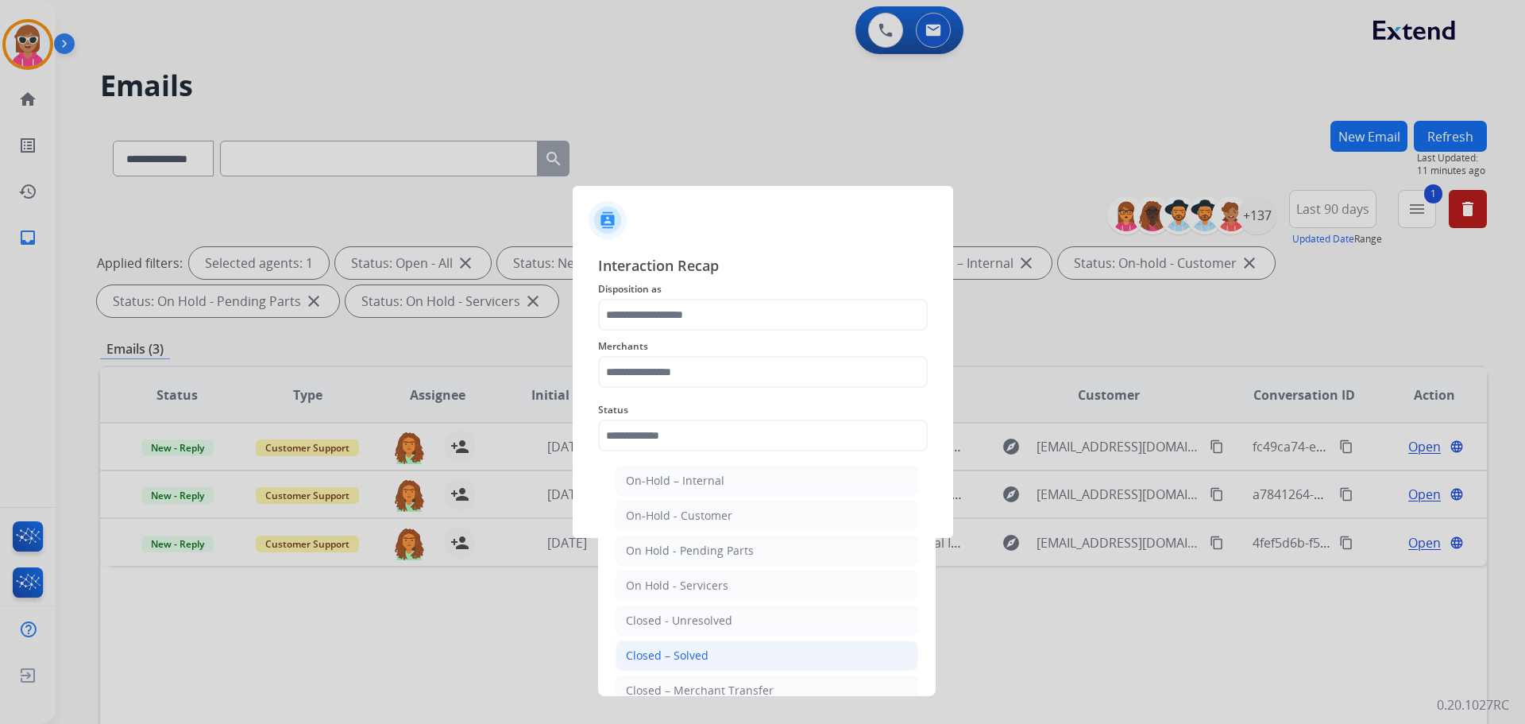
drag, startPoint x: 722, startPoint y: 660, endPoint x: 717, endPoint y: 535, distance: 124.8
click at [724, 660] on li "Closed – Solved" at bounding box center [767, 655] width 303 height 30
type input "**********"
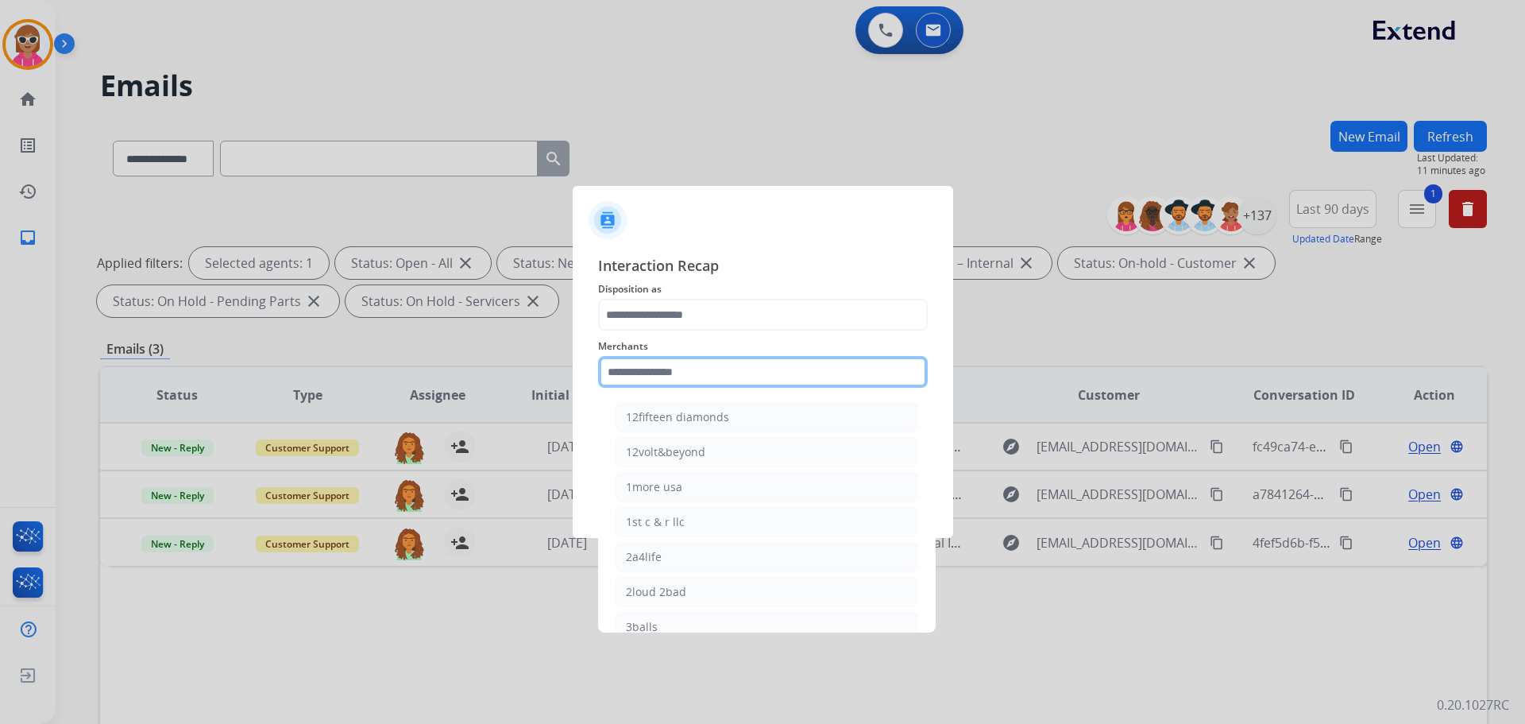
click at [671, 366] on input "text" at bounding box center [763, 372] width 330 height 32
click at [678, 462] on li "Ashley furniture" at bounding box center [767, 452] width 303 height 30
type input "**********"
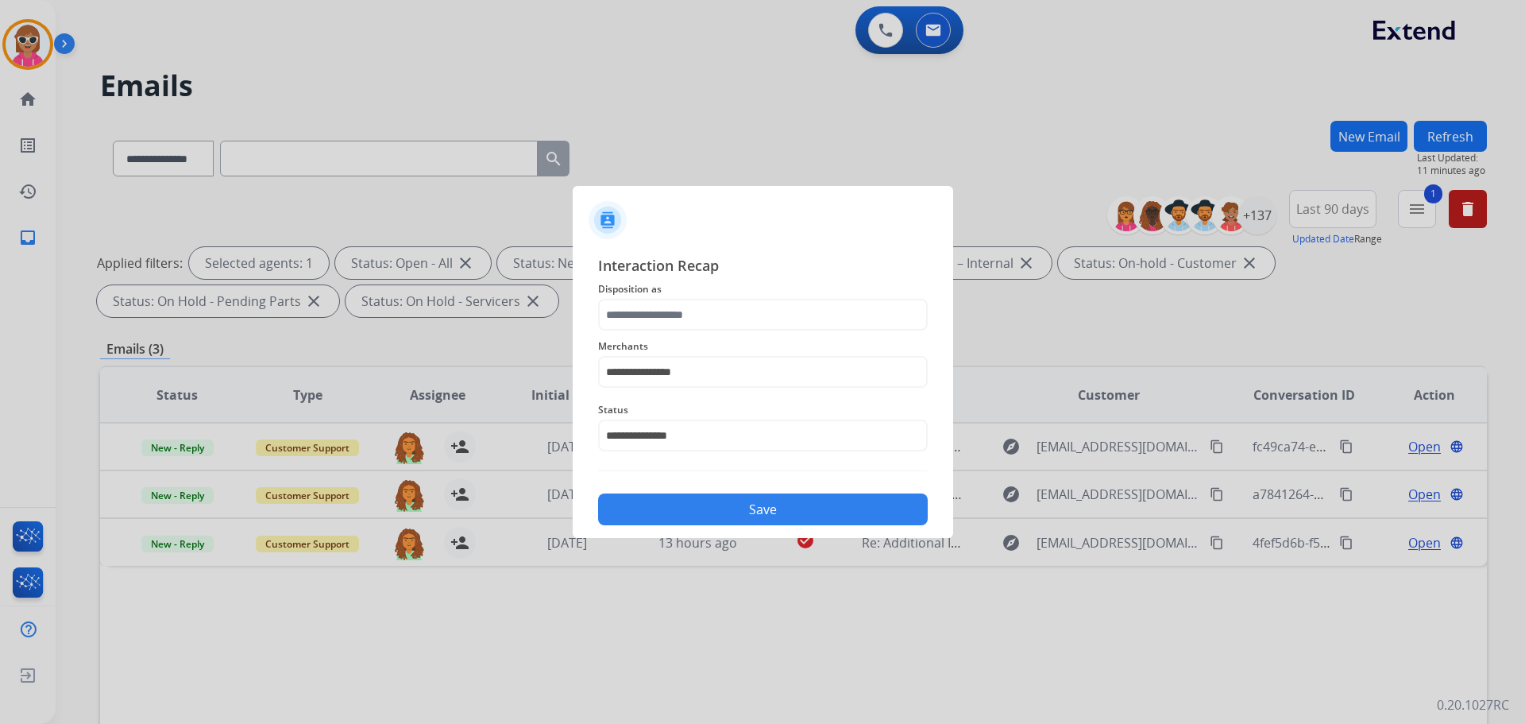
click at [655, 290] on span "Disposition as" at bounding box center [763, 289] width 330 height 19
drag, startPoint x: 658, startPoint y: 307, endPoint x: 663, endPoint y: 330, distance: 23.5
click at [659, 309] on input "text" at bounding box center [763, 315] width 330 height 32
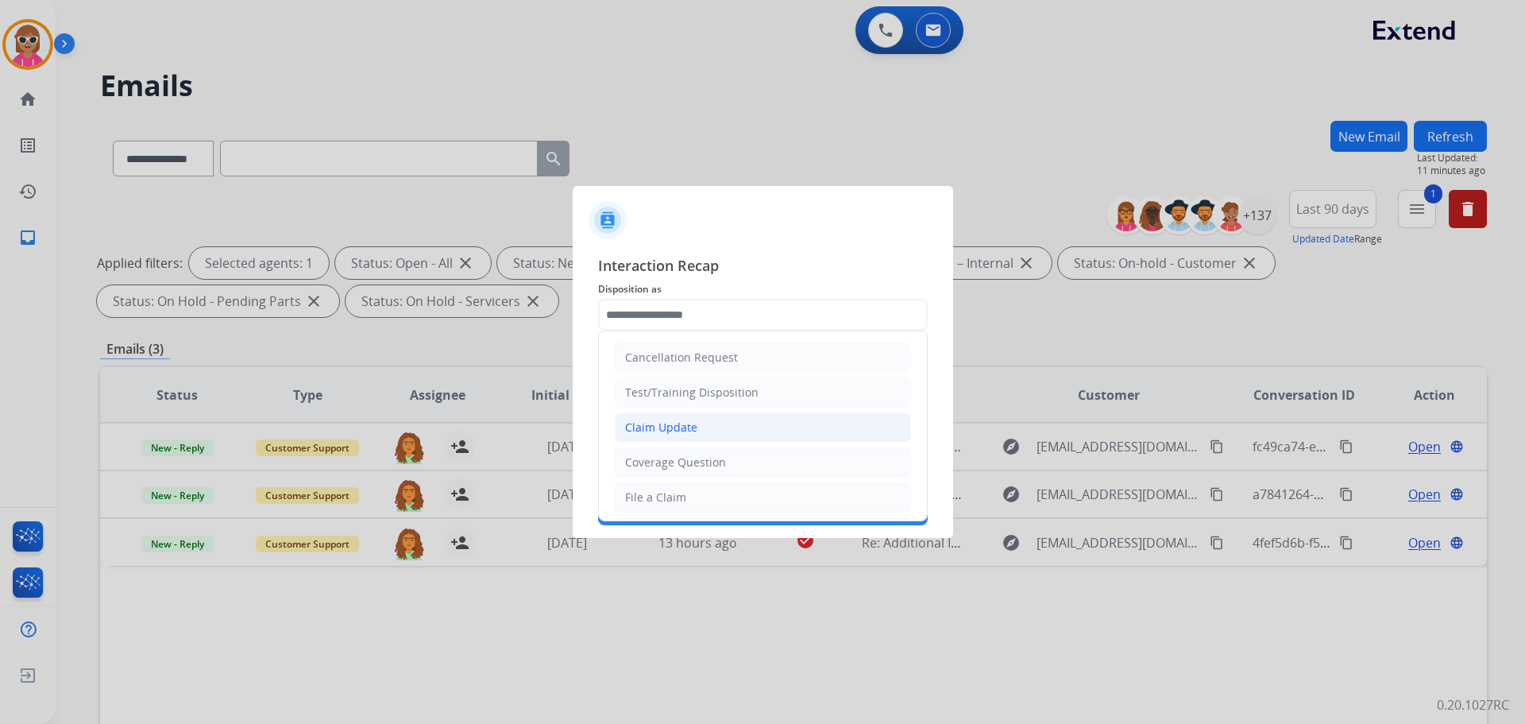
click at [680, 423] on div "Claim Update" at bounding box center [661, 427] width 72 height 16
type input "**********"
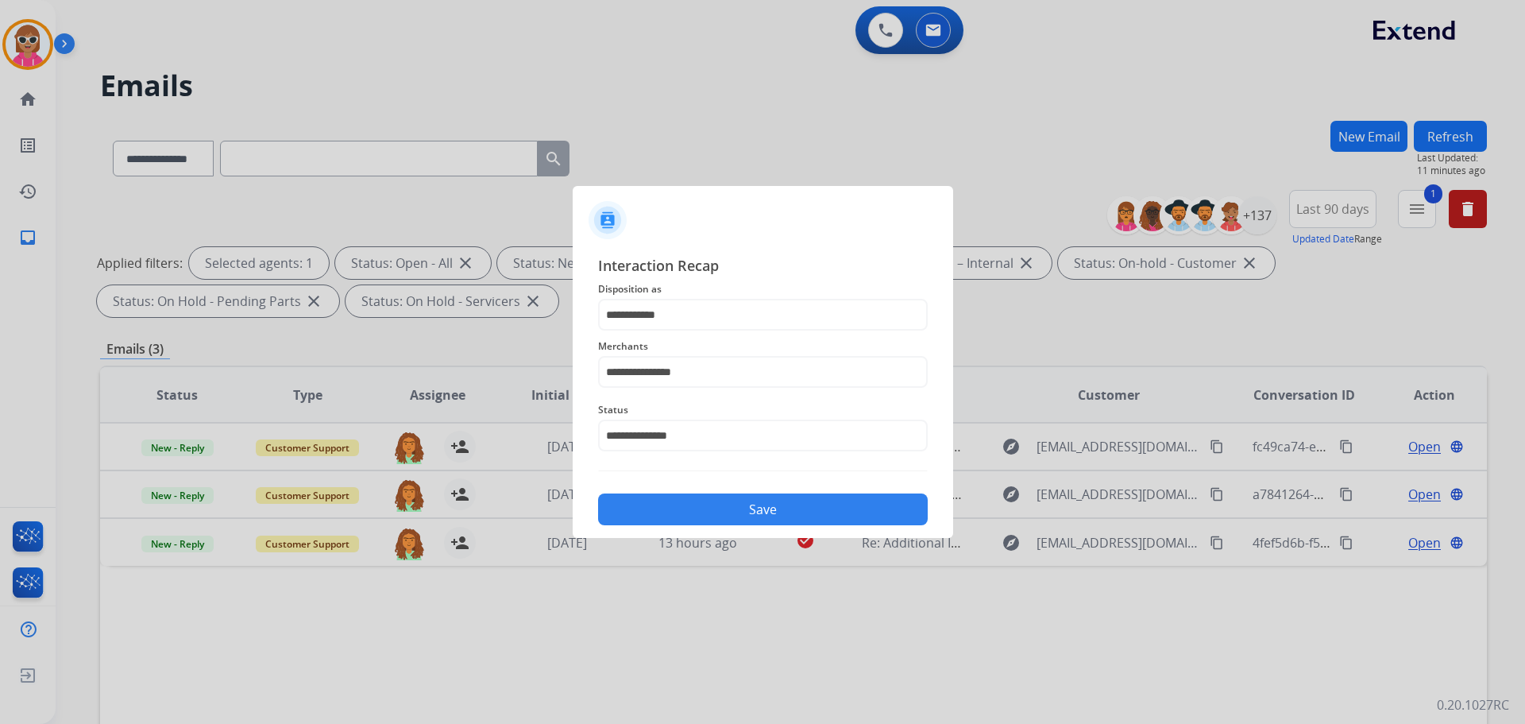
click at [707, 516] on button "Save" at bounding box center [763, 509] width 330 height 32
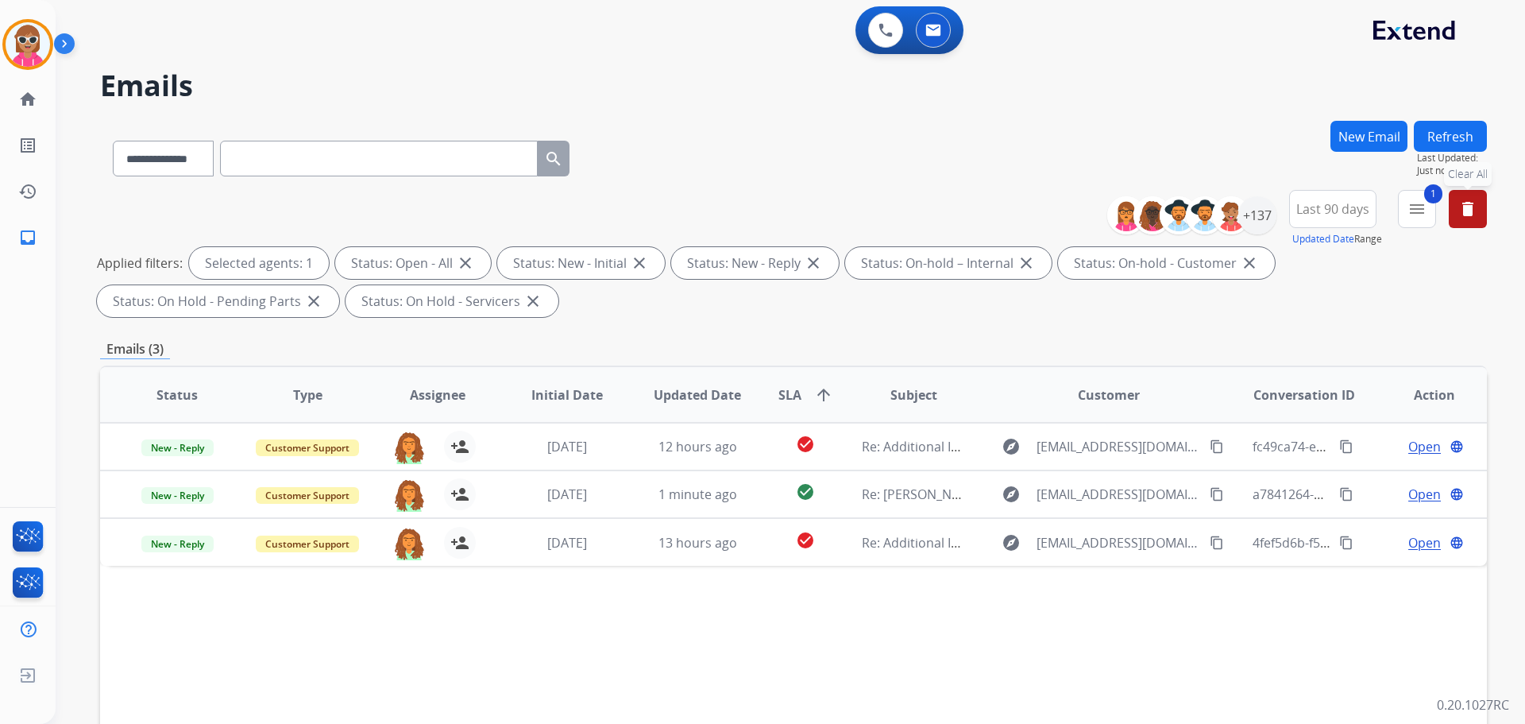
click at [1470, 206] on mat-icon "delete" at bounding box center [1467, 208] width 19 height 19
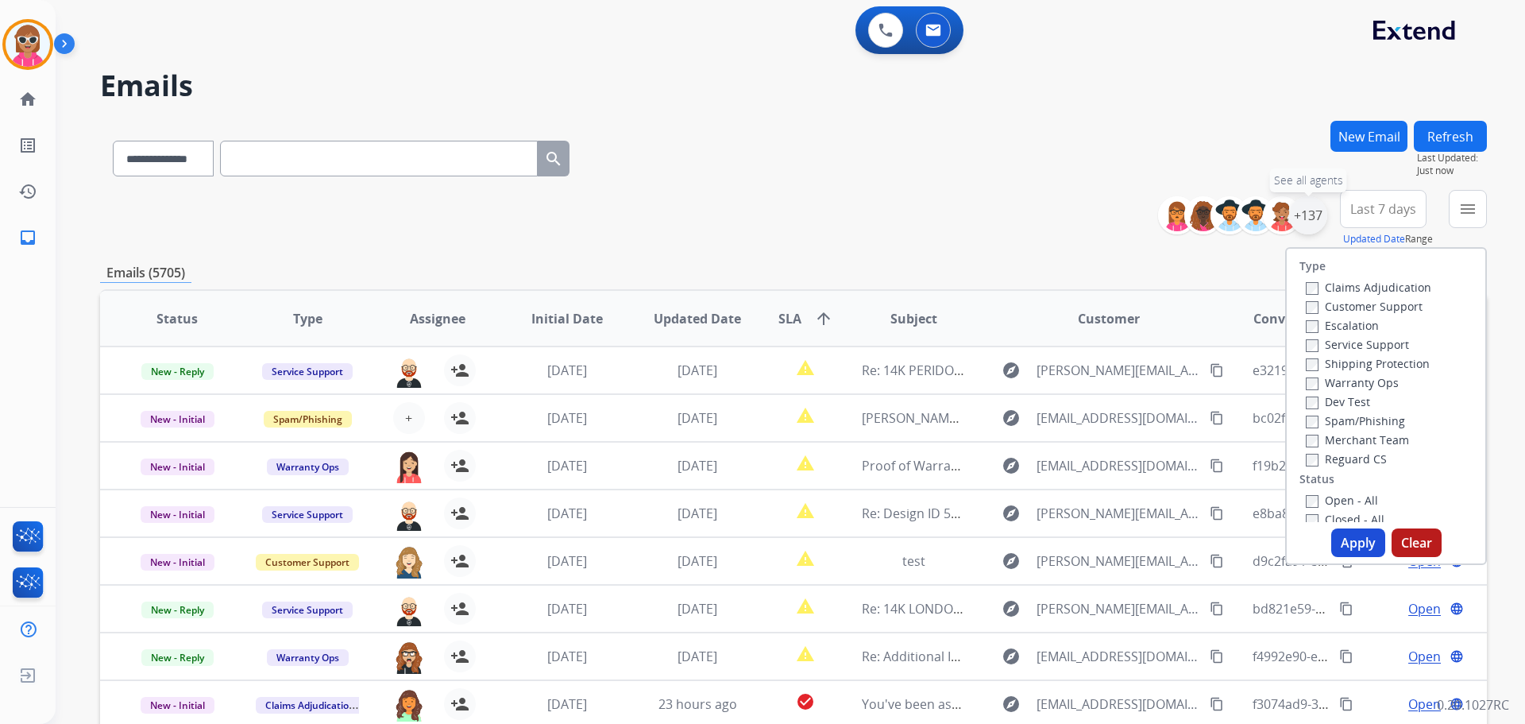
drag, startPoint x: 1317, startPoint y: 213, endPoint x: 1312, endPoint y: 222, distance: 11.0
click at [1312, 217] on div "+137" at bounding box center [1308, 215] width 38 height 38
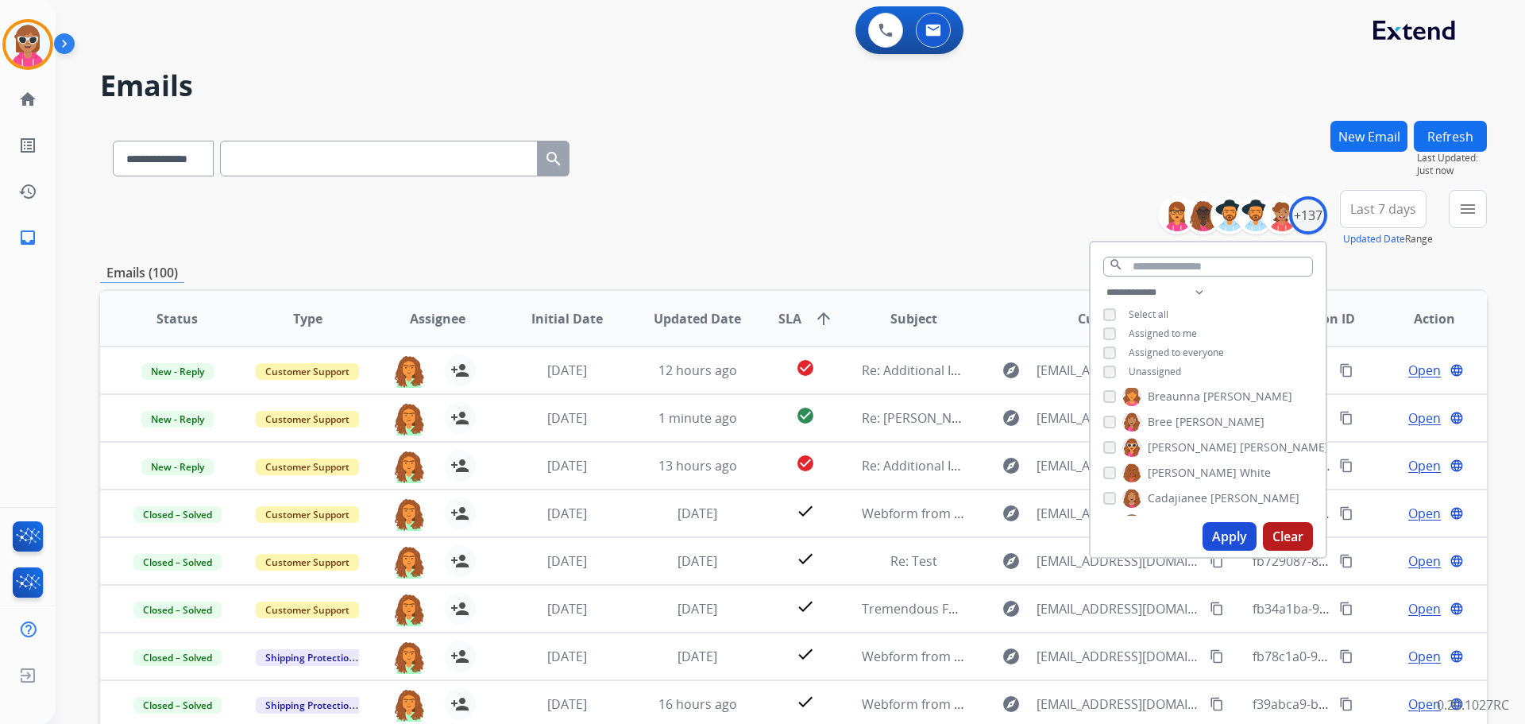
click at [1171, 333] on span "Assigned to me" at bounding box center [1163, 333] width 68 height 14
click at [1218, 528] on button "Apply" at bounding box center [1230, 536] width 54 height 29
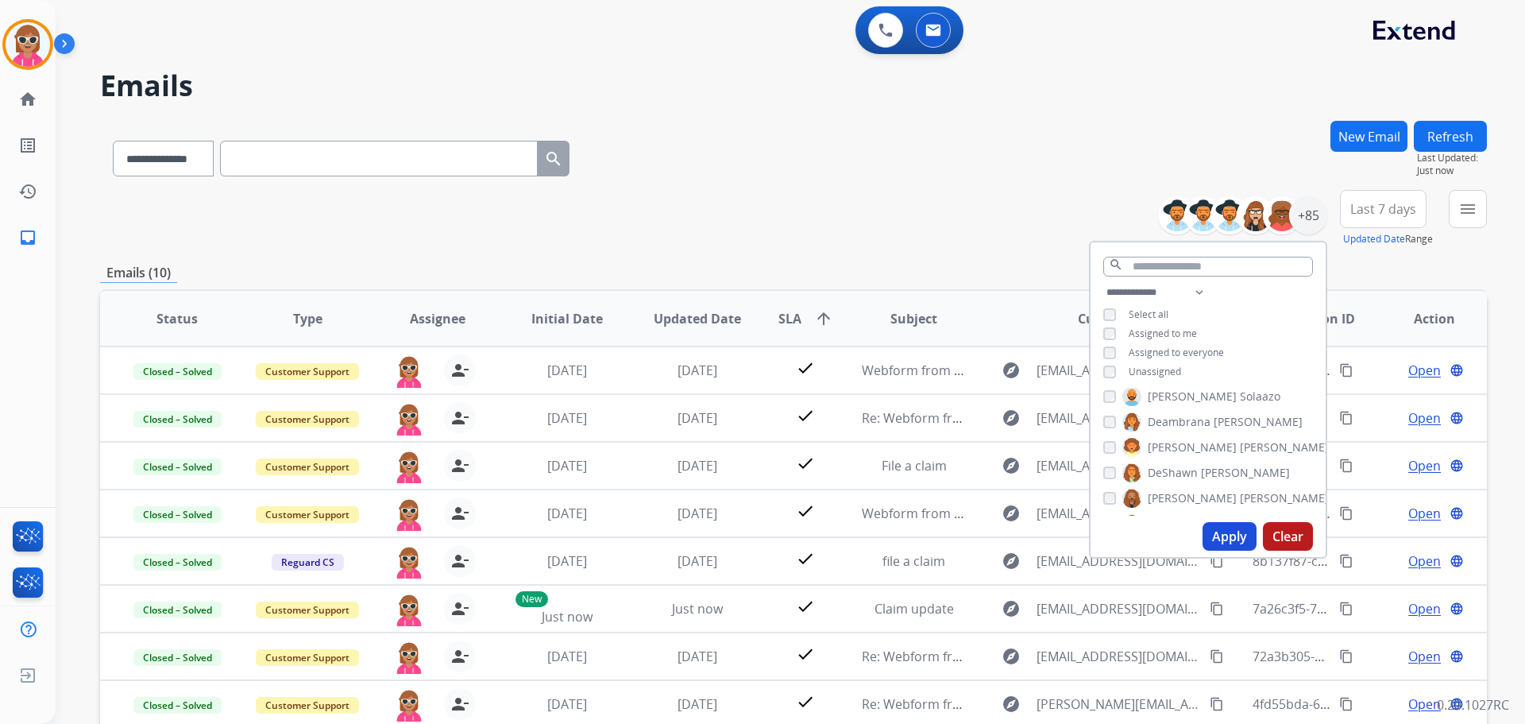
click at [900, 207] on div "**********" at bounding box center [793, 218] width 1387 height 57
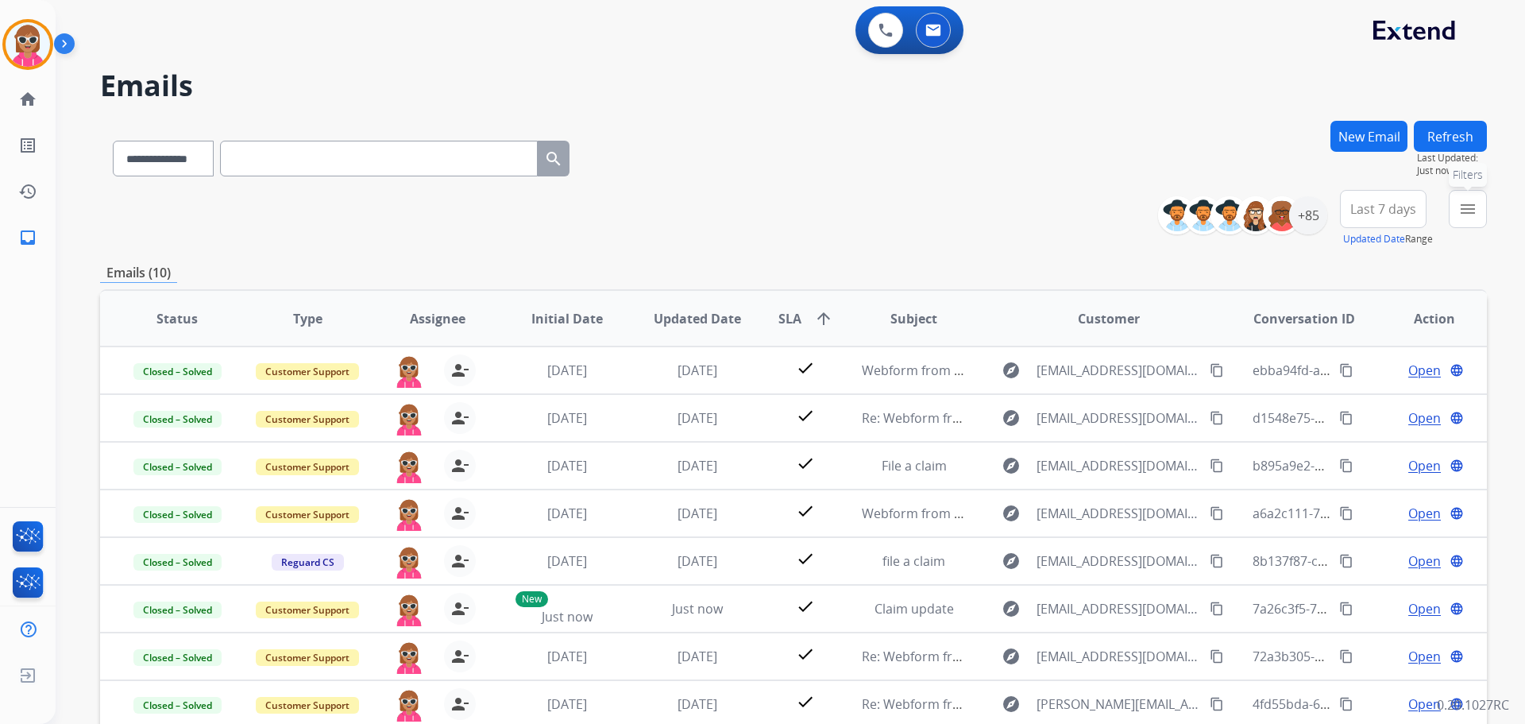
drag, startPoint x: 1458, startPoint y: 191, endPoint x: 1383, endPoint y: 279, distance: 115.5
click at [1456, 196] on button "menu Filters" at bounding box center [1468, 209] width 38 height 38
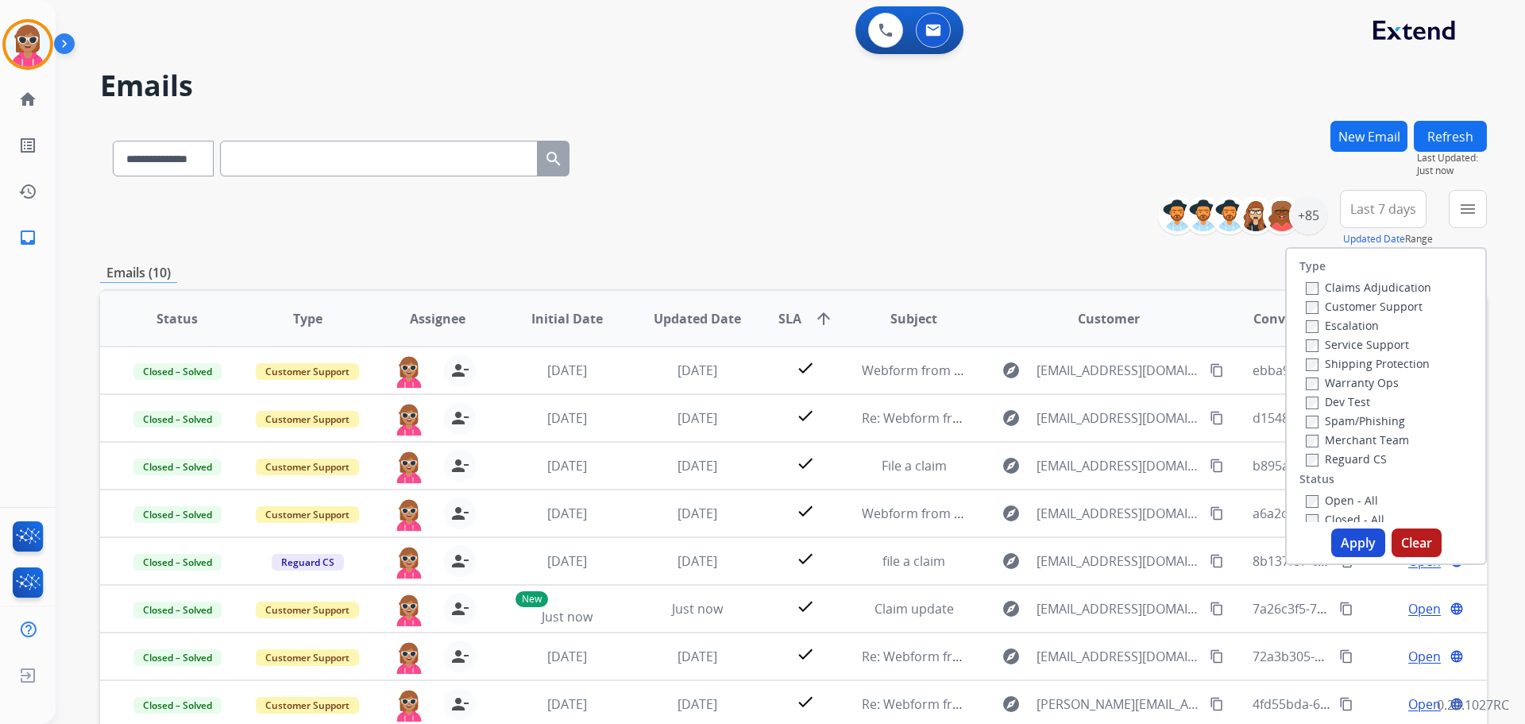
drag, startPoint x: 1351, startPoint y: 299, endPoint x: 1350, endPoint y: 344, distance: 45.3
click at [1350, 301] on label "Customer Support" at bounding box center [1364, 306] width 117 height 15
drag, startPoint x: 1354, startPoint y: 361, endPoint x: 1344, endPoint y: 423, distance: 63.5
click at [1354, 362] on label "Shipping Protection" at bounding box center [1368, 363] width 124 height 15
drag, startPoint x: 1349, startPoint y: 450, endPoint x: 1353, endPoint y: 469, distance: 18.7
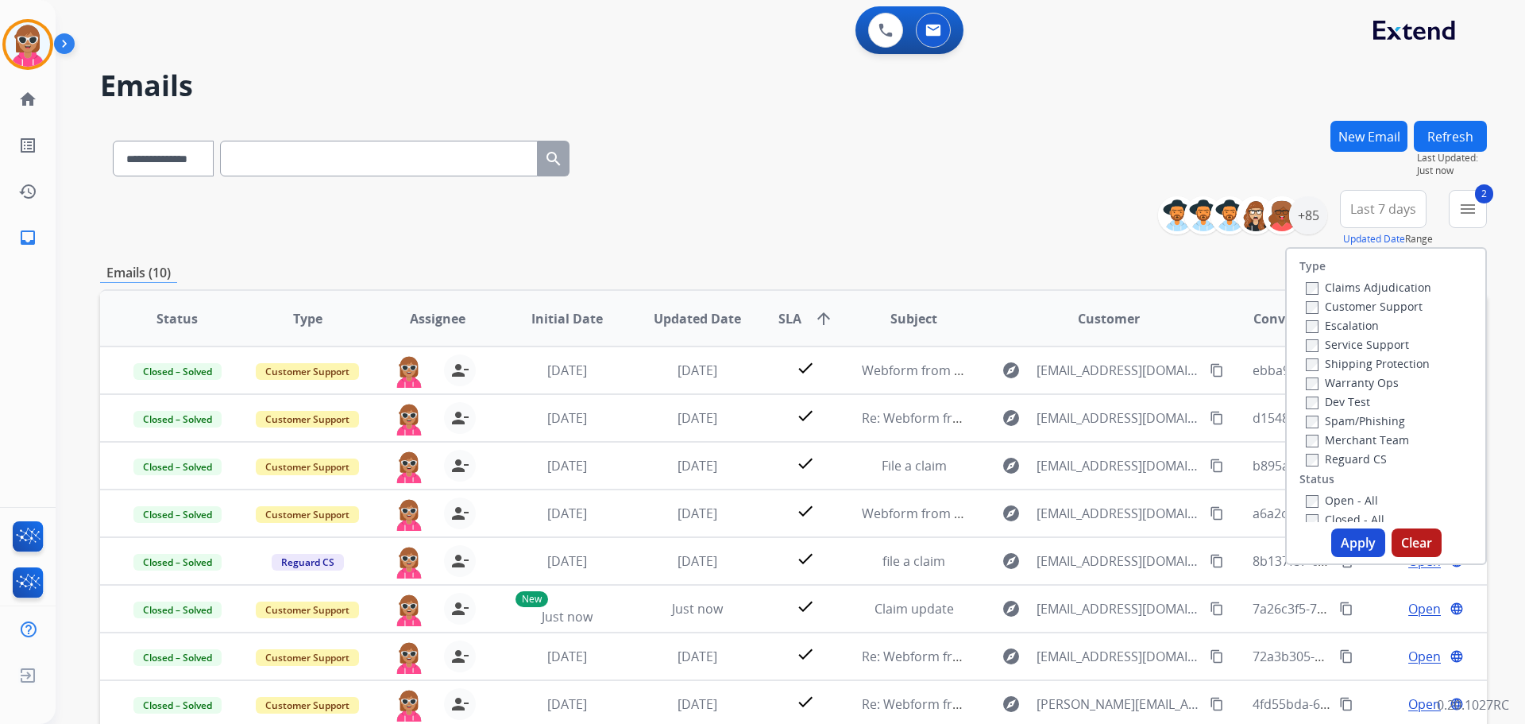
click at [1350, 452] on div "Reguard CS" at bounding box center [1369, 458] width 126 height 19
drag, startPoint x: 1353, startPoint y: 465, endPoint x: 1349, endPoint y: 476, distance: 11.8
click at [1353, 464] on label "Reguard CS" at bounding box center [1346, 458] width 81 height 15
drag, startPoint x: 1342, startPoint y: 499, endPoint x: 1357, endPoint y: 544, distance: 47.7
click at [1342, 500] on label "Open - All" at bounding box center [1342, 500] width 72 height 15
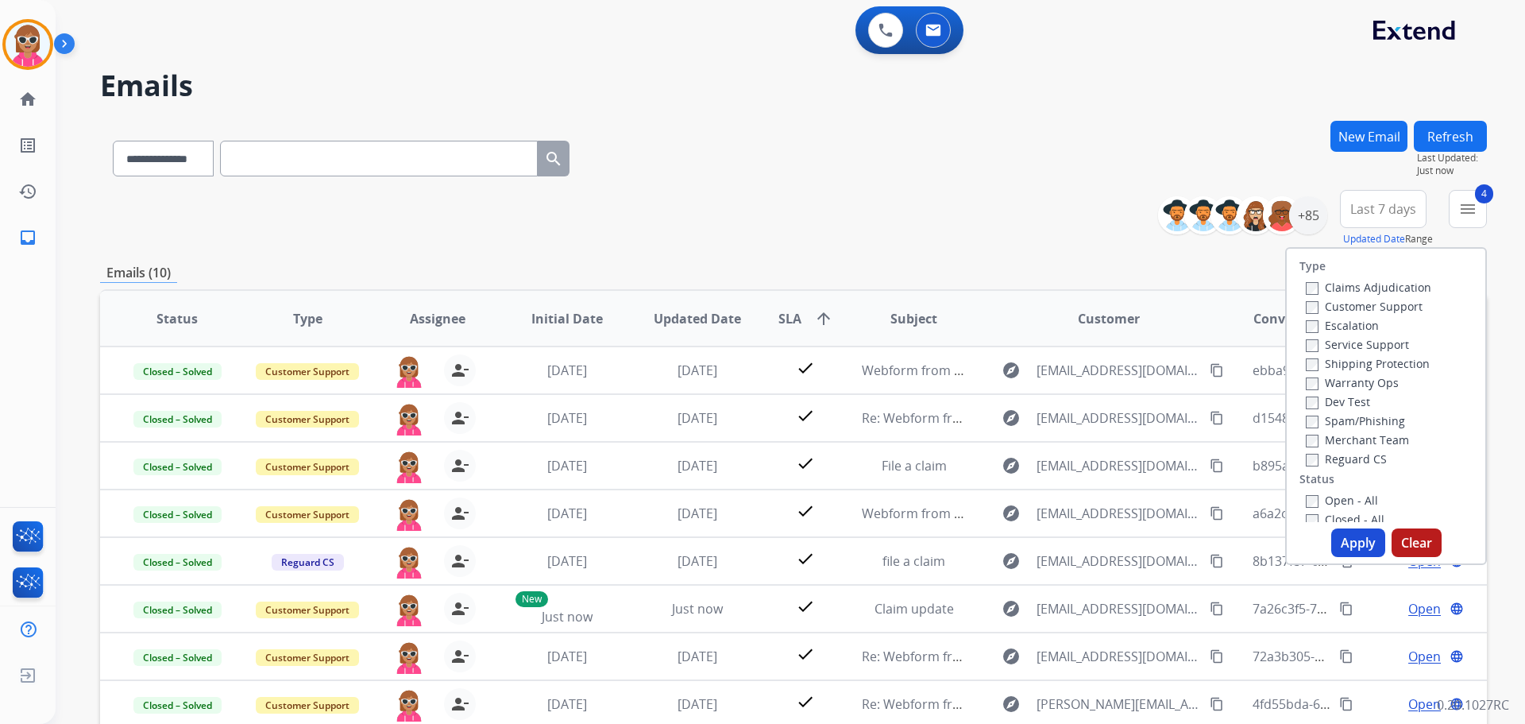
click at [1357, 545] on button "Apply" at bounding box center [1358, 542] width 54 height 29
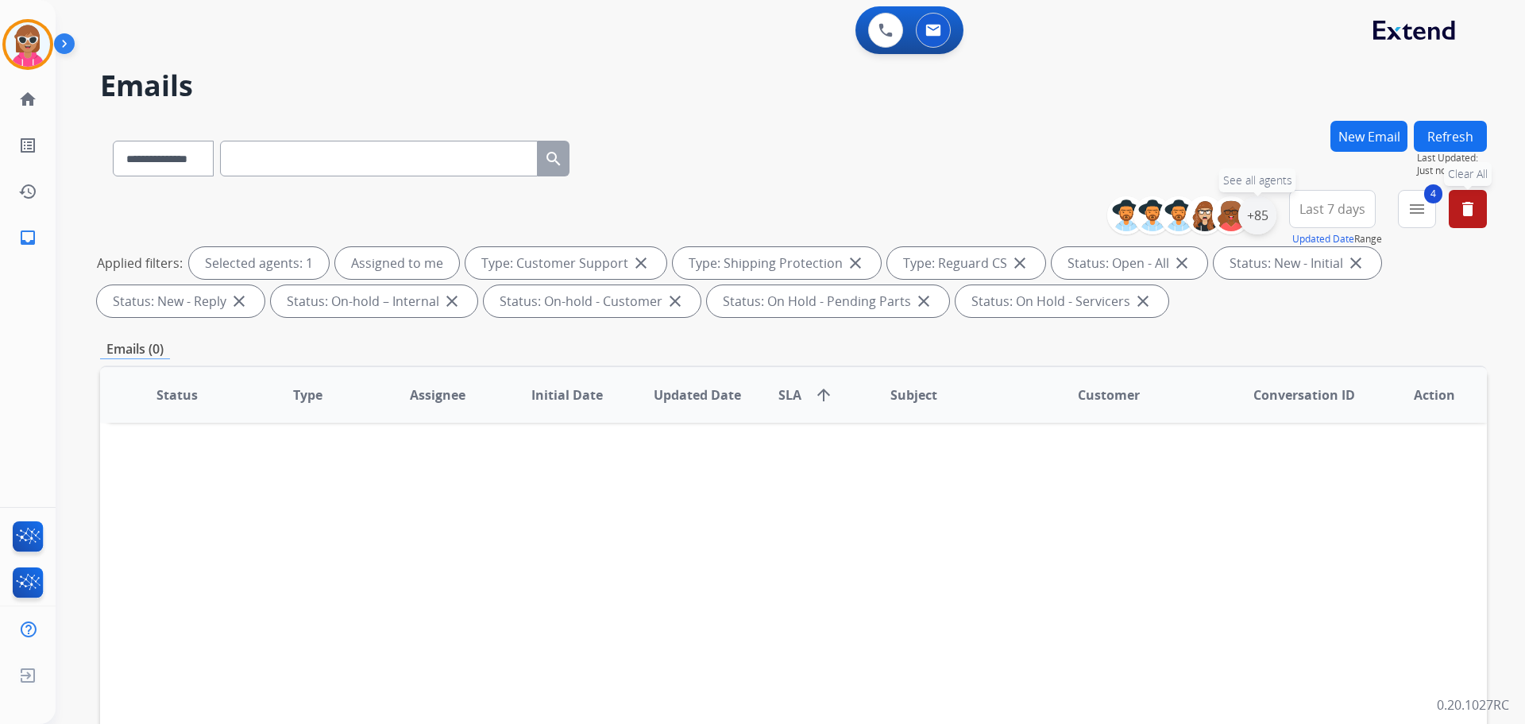
click at [1248, 221] on div "+85" at bounding box center [1257, 215] width 38 height 38
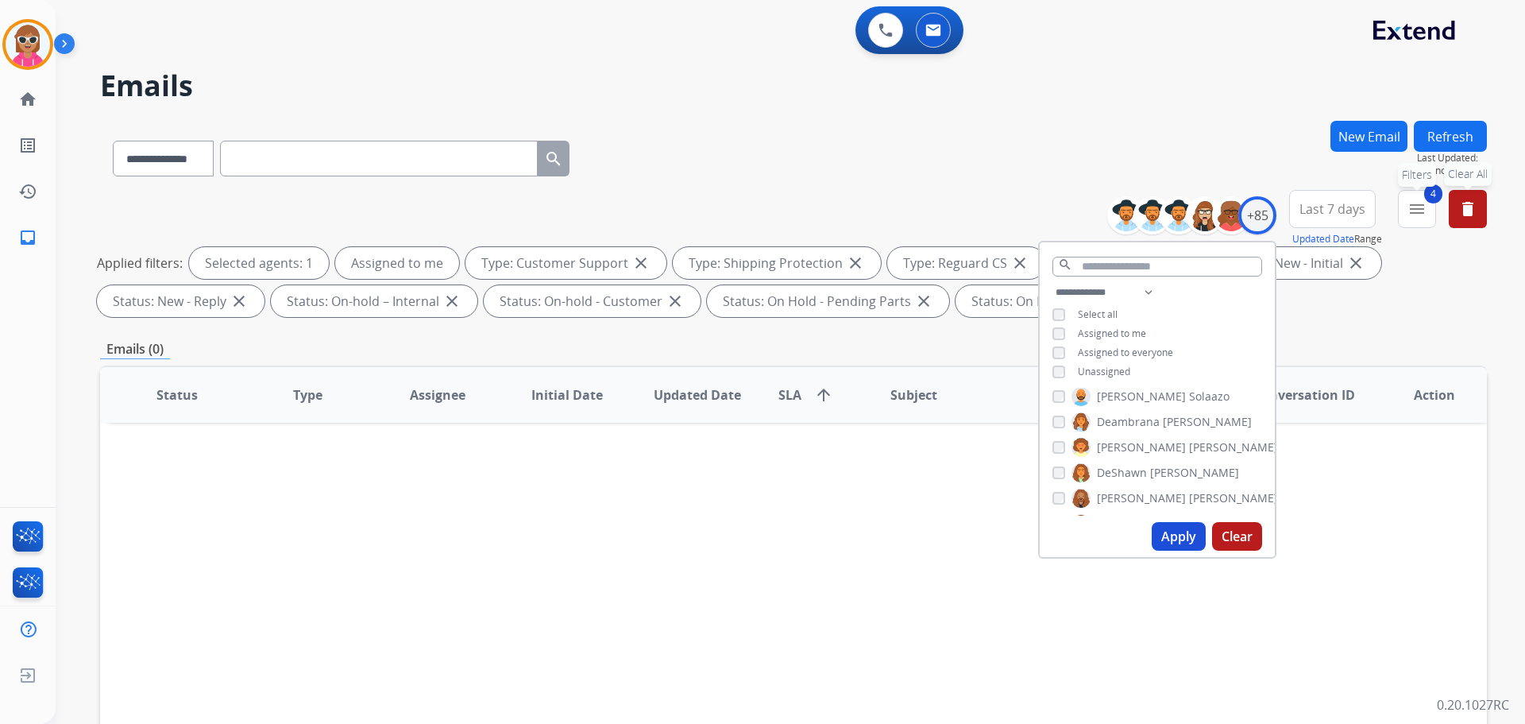
drag, startPoint x: 1427, startPoint y: 206, endPoint x: 1420, endPoint y: 212, distance: 9.0
click at [1426, 206] on button "4 menu Filters" at bounding box center [1417, 209] width 38 height 38
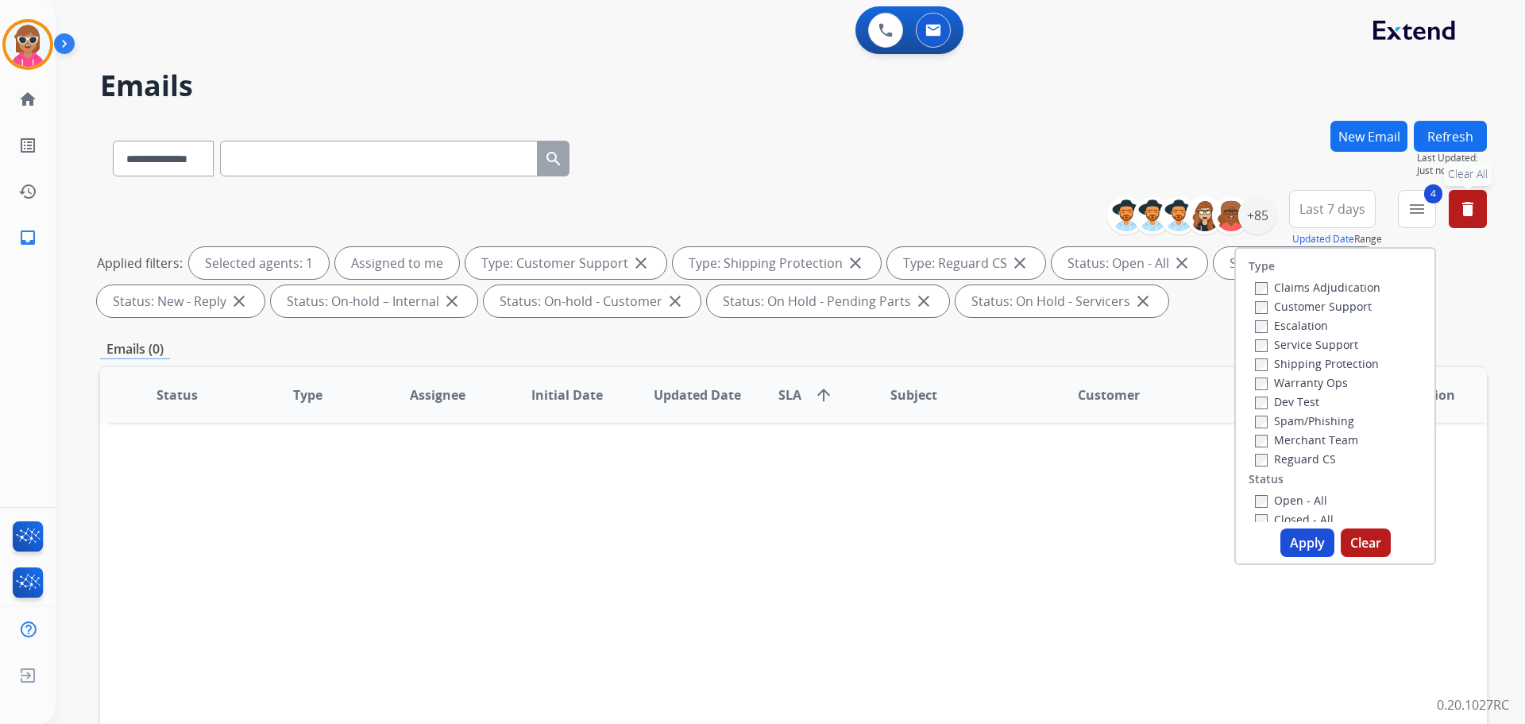
drag, startPoint x: 1288, startPoint y: 520, endPoint x: 1289, endPoint y: 508, distance: 12.0
click at [1288, 520] on label "Closed - All" at bounding box center [1294, 519] width 79 height 15
click at [1292, 496] on label "Open - All" at bounding box center [1291, 495] width 72 height 15
click at [1297, 543] on button "Apply" at bounding box center [1308, 542] width 54 height 29
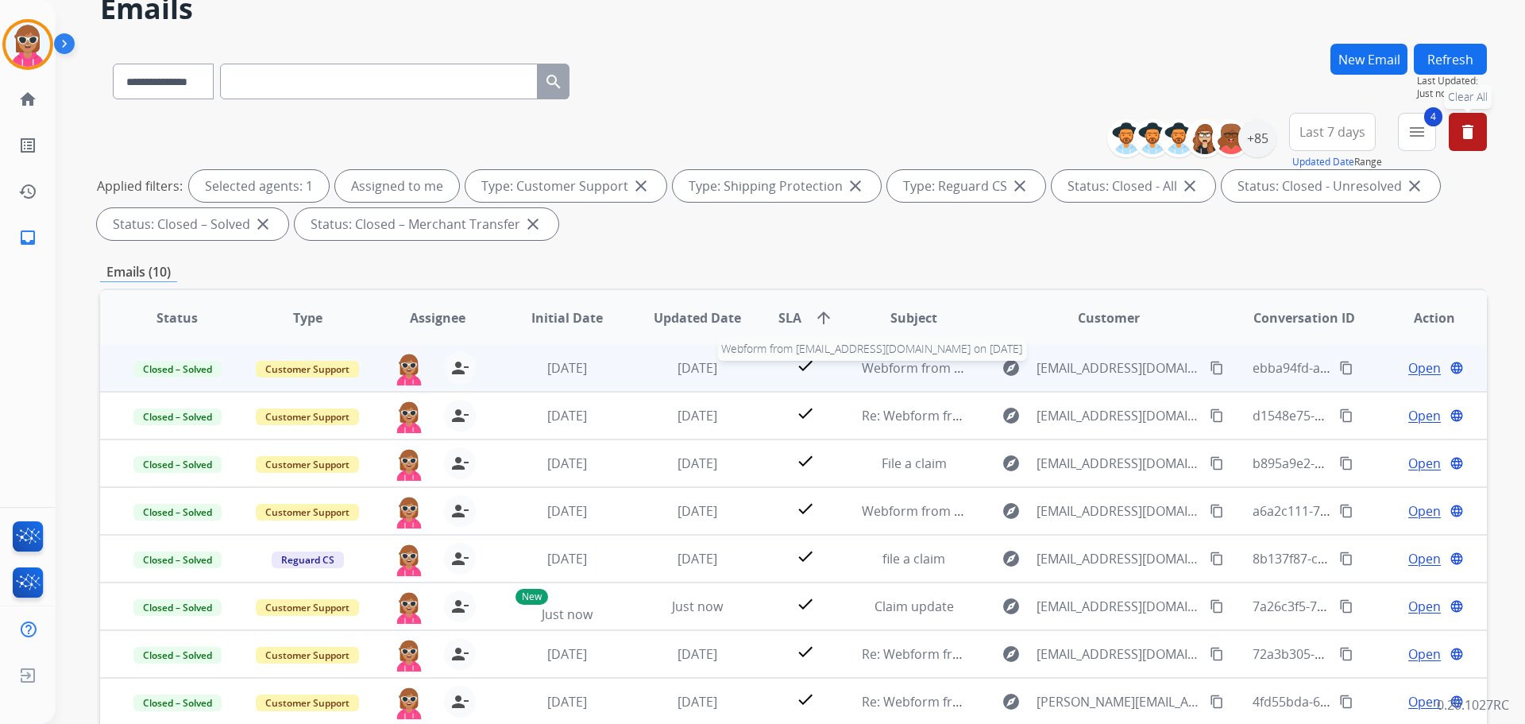
scroll to position [79, 0]
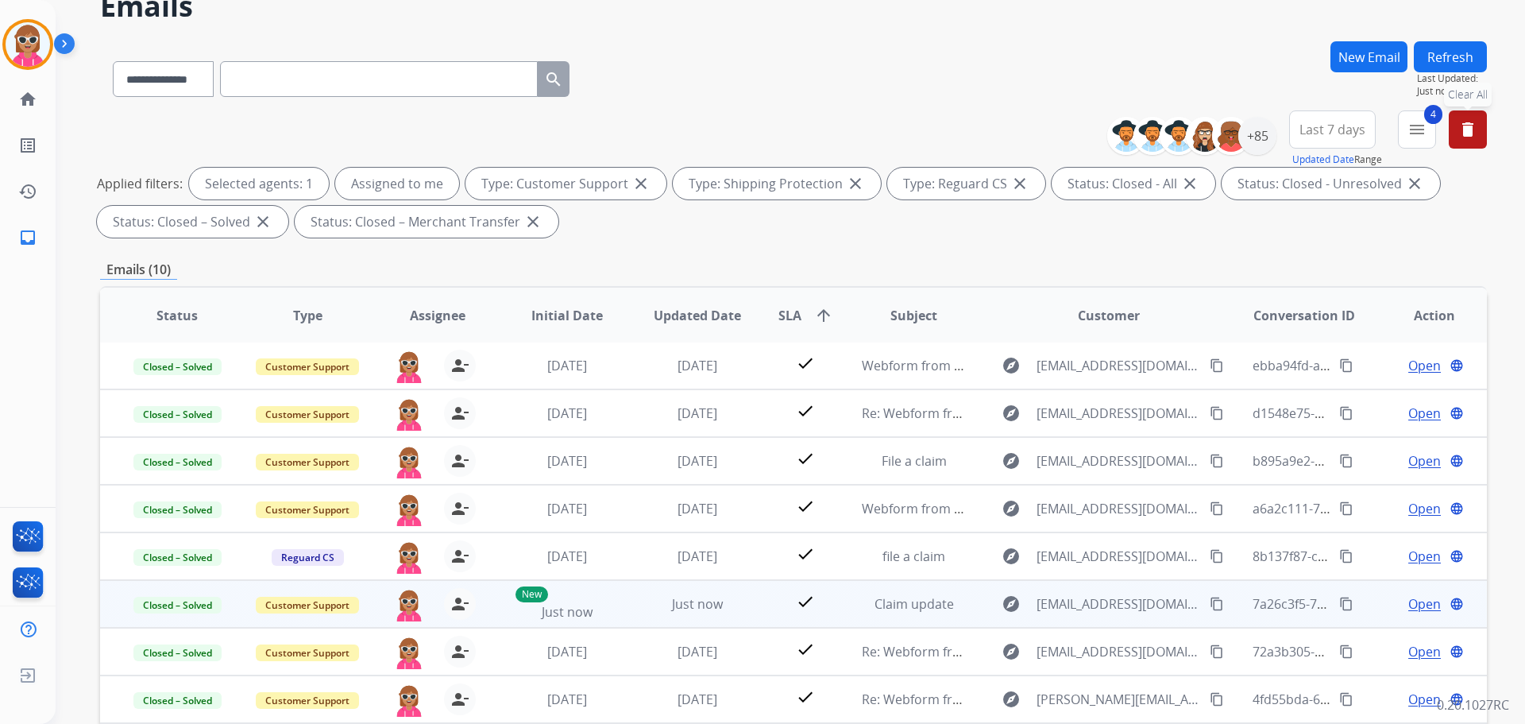
click at [1344, 602] on button "content_copy" at bounding box center [1346, 603] width 19 height 19
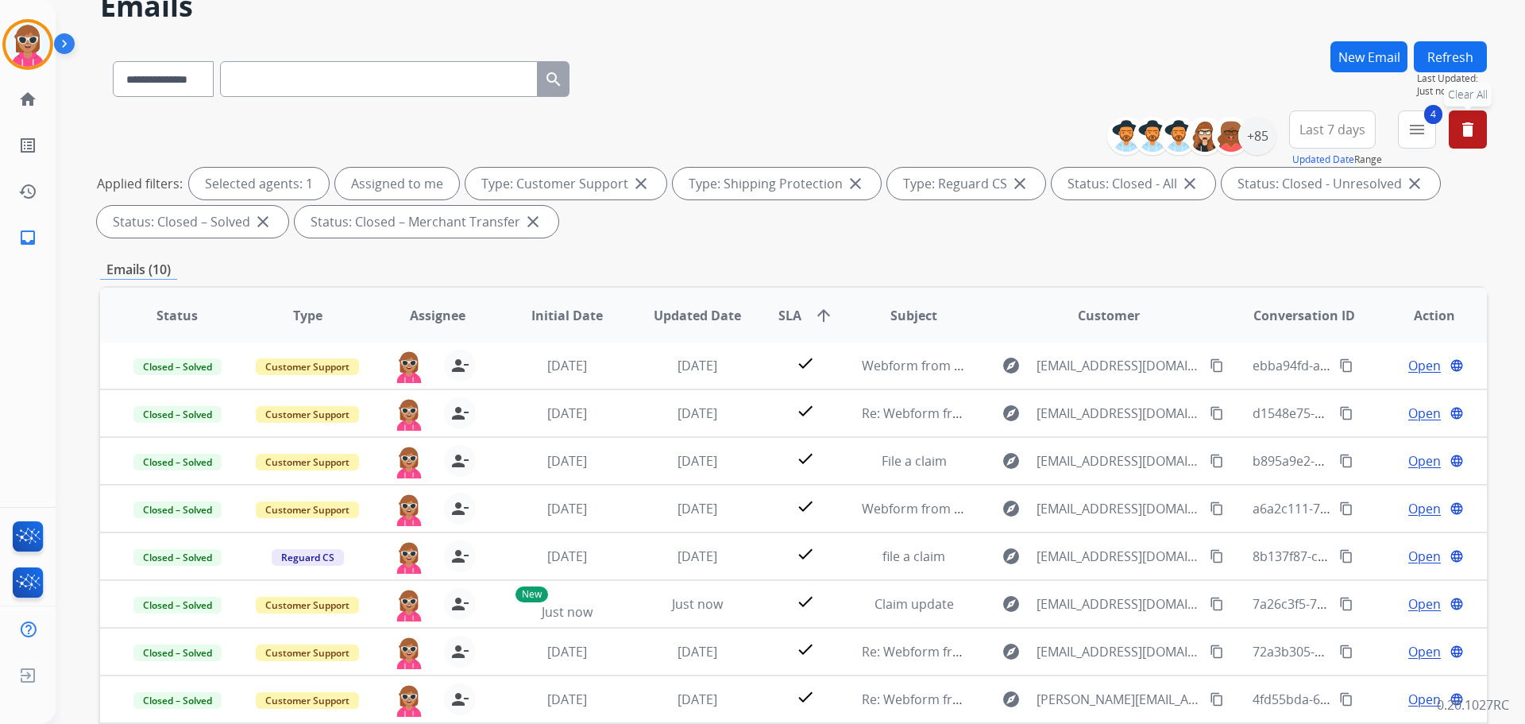
click at [1482, 125] on button "delete Clear All" at bounding box center [1468, 129] width 38 height 38
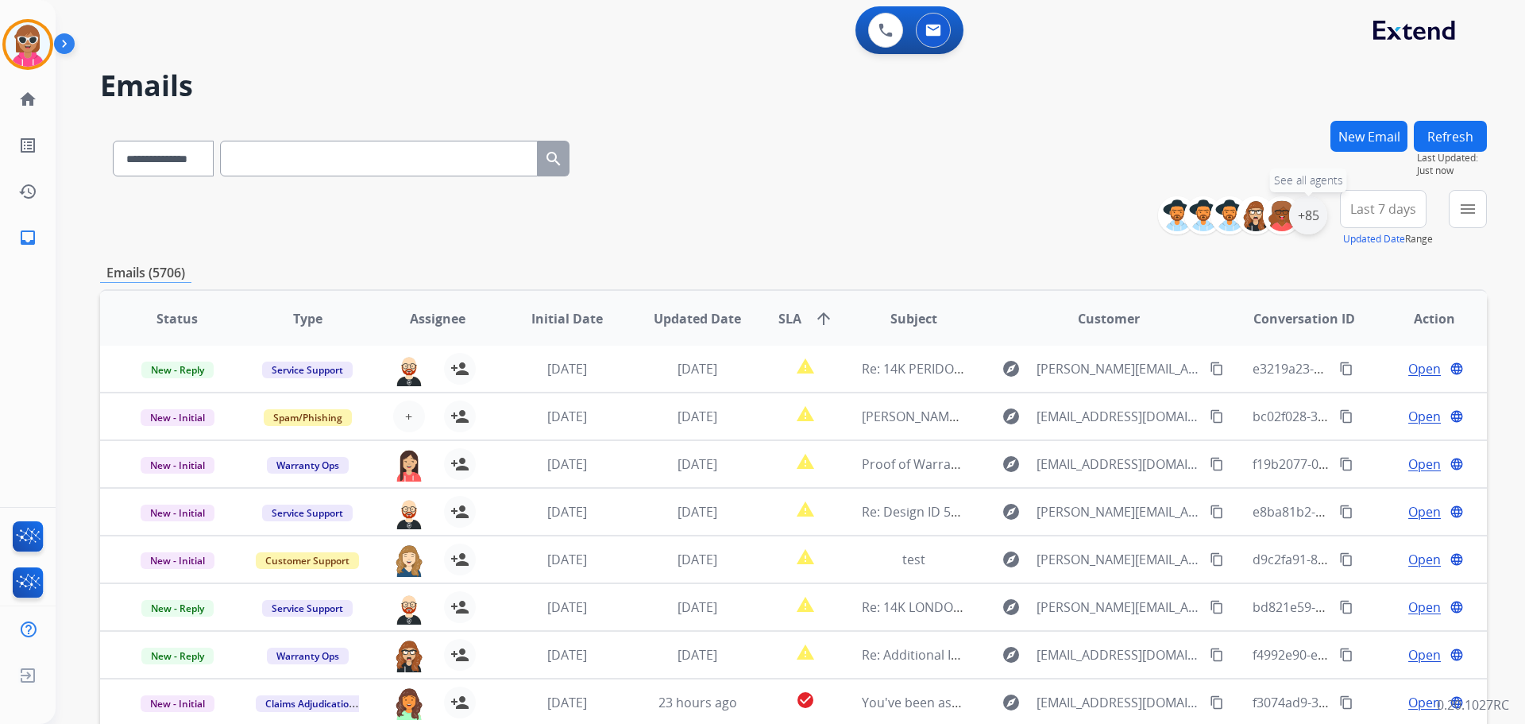
click at [1304, 218] on div "+85" at bounding box center [1308, 215] width 38 height 38
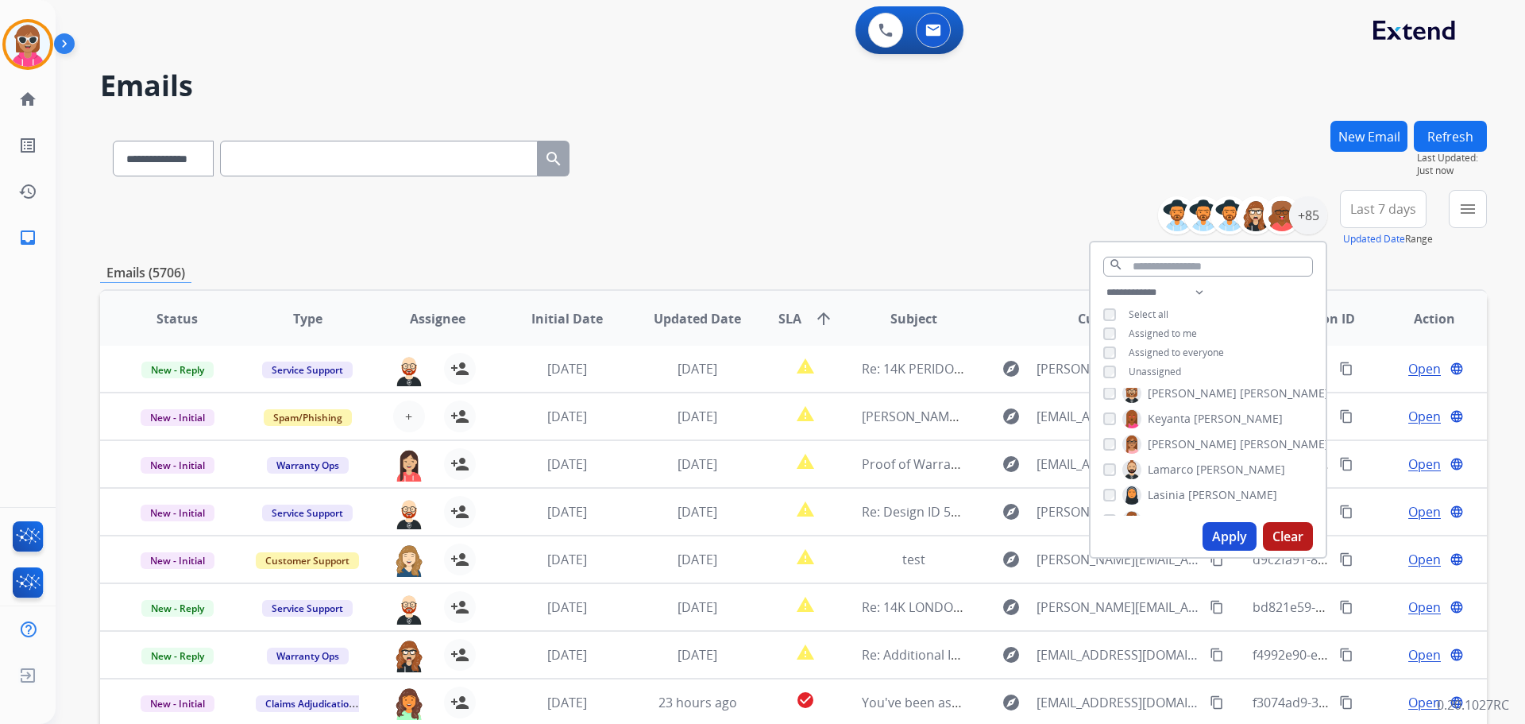
scroll to position [1234, 0]
click at [1238, 535] on button "Apply" at bounding box center [1230, 536] width 54 height 29
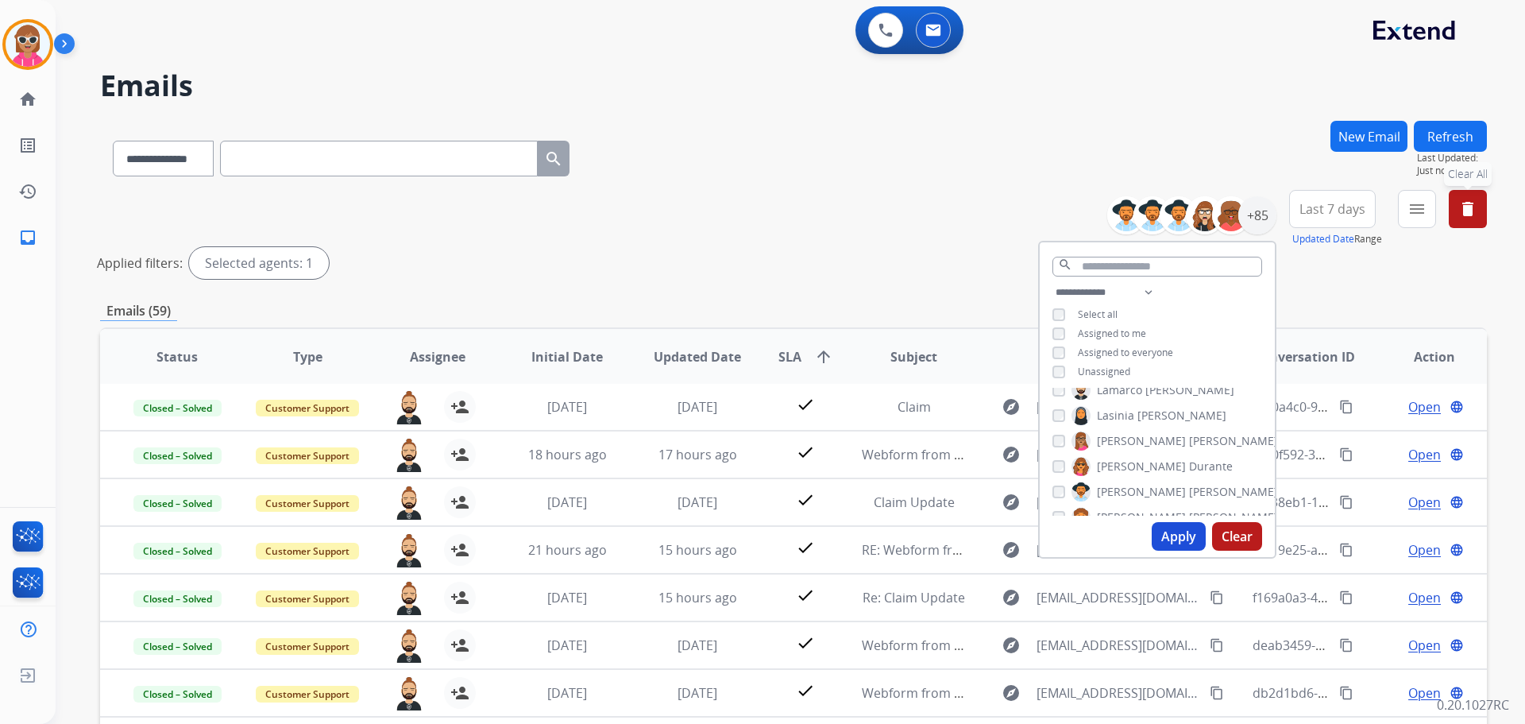
click at [1331, 212] on span "Last 7 days" at bounding box center [1333, 209] width 66 height 6
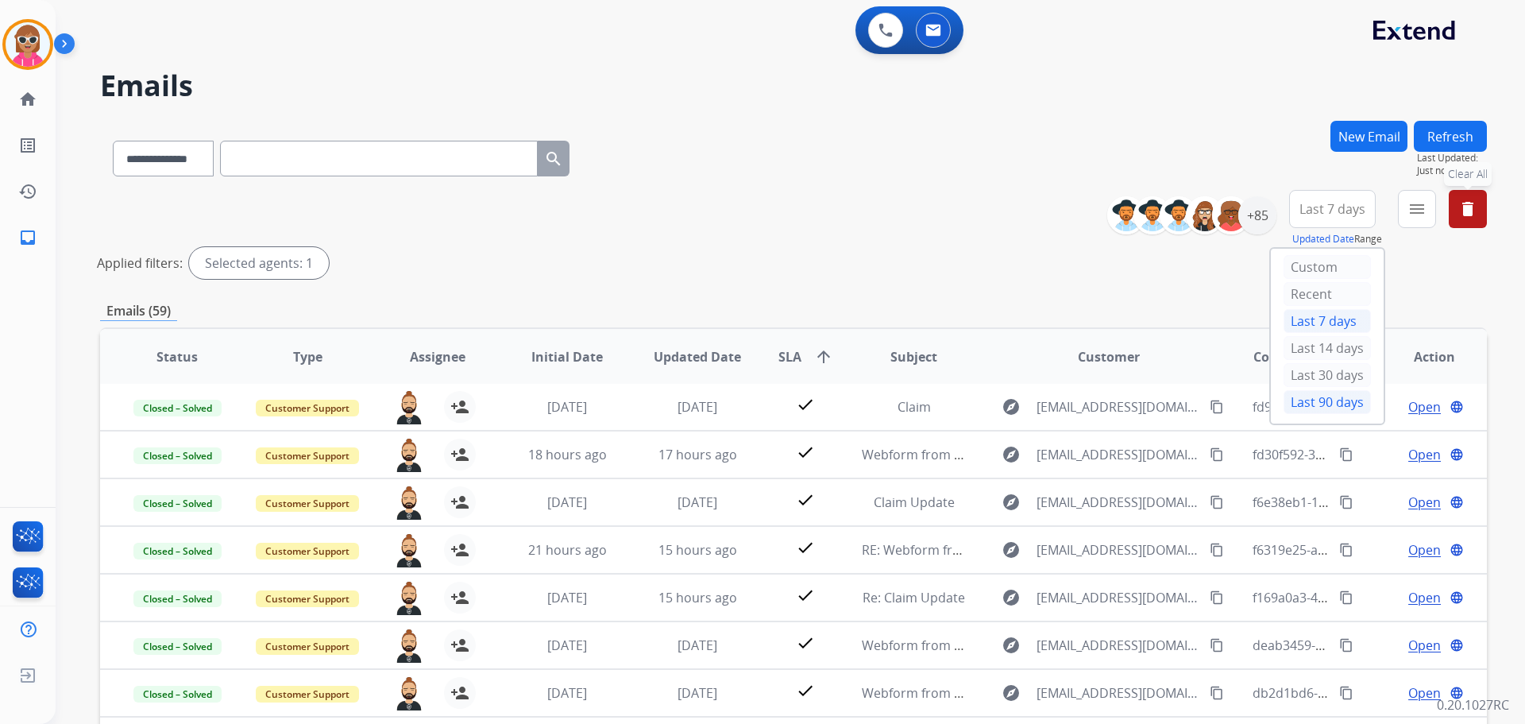
click at [1339, 406] on div "Last 90 days" at bounding box center [1327, 402] width 87 height 24
click at [1416, 207] on mat-icon "menu" at bounding box center [1417, 208] width 19 height 19
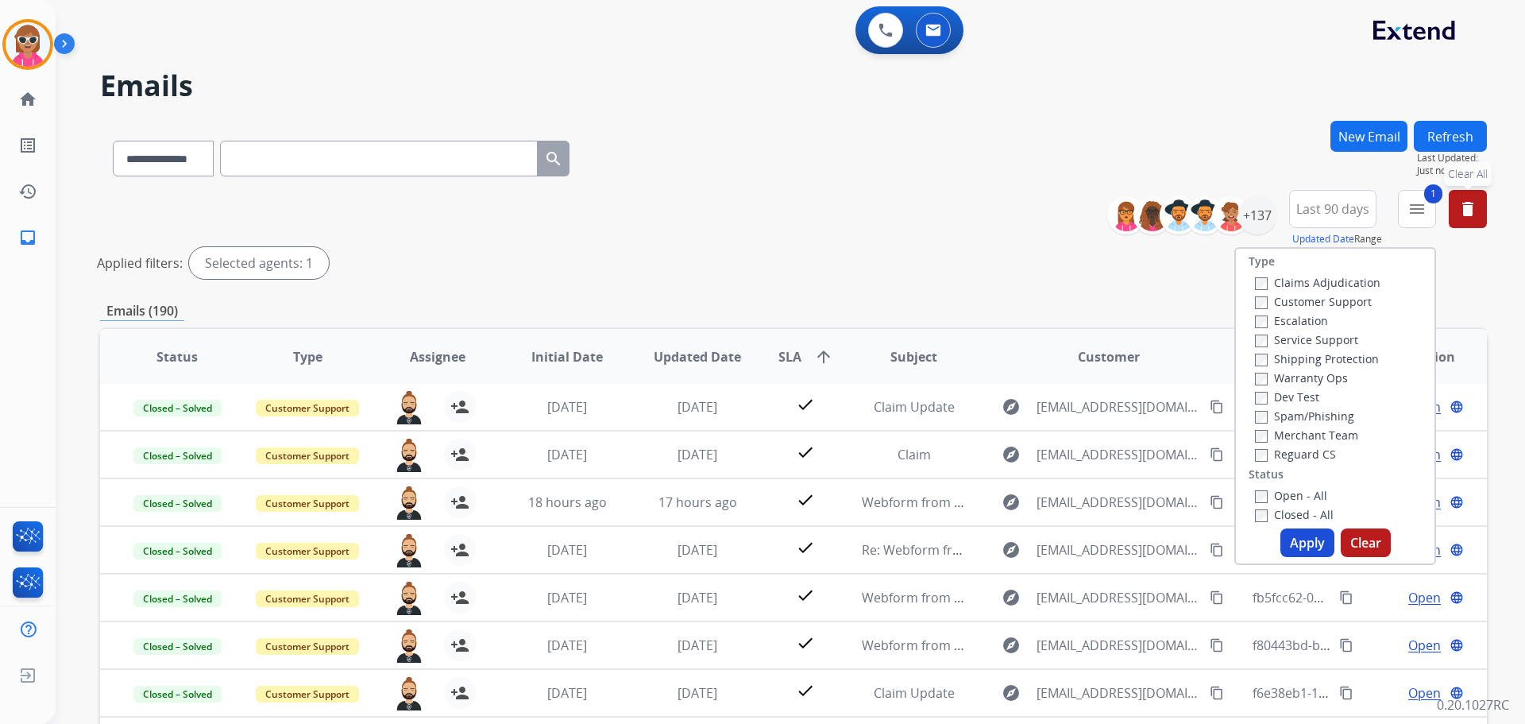
click at [1301, 539] on button "Apply" at bounding box center [1308, 542] width 54 height 29
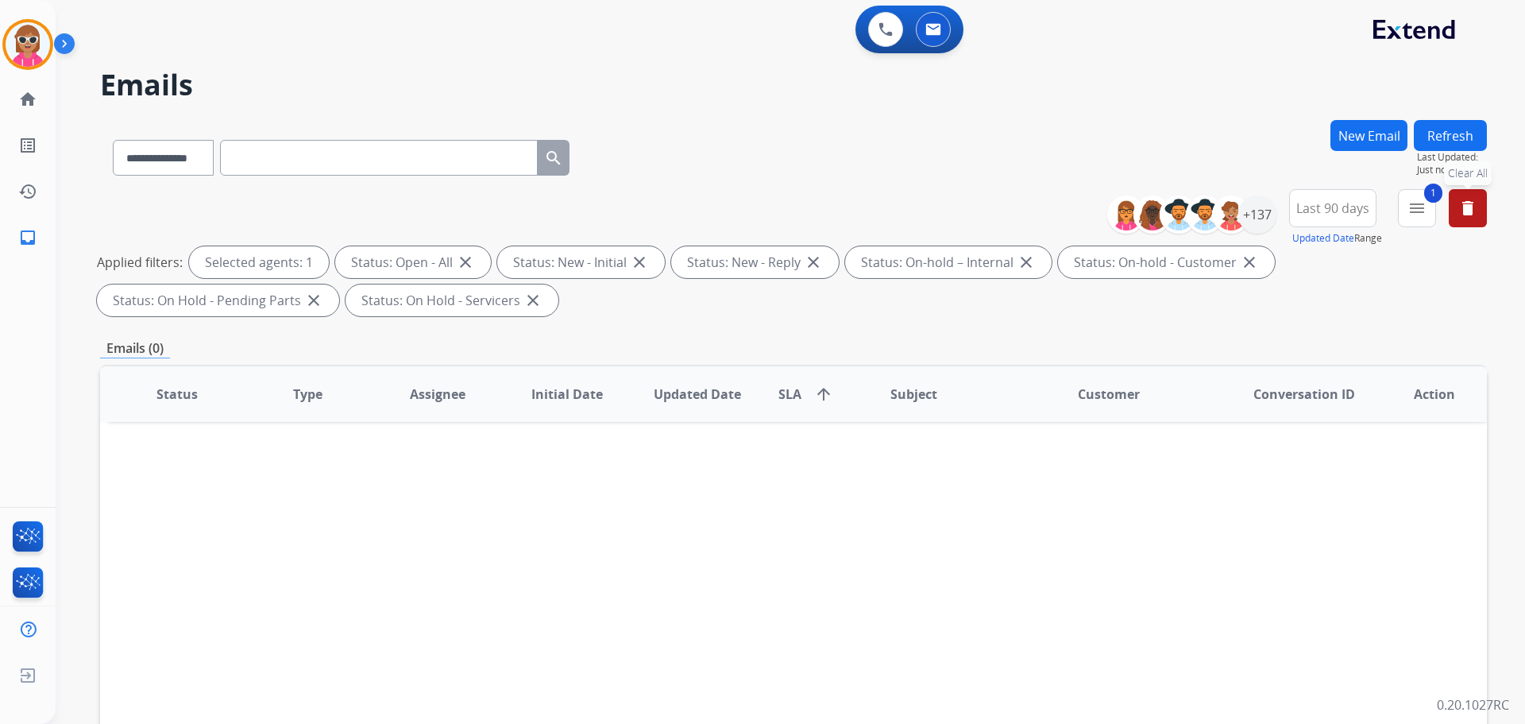
scroll to position [0, 0]
click at [1468, 203] on mat-icon "delete" at bounding box center [1467, 208] width 19 height 19
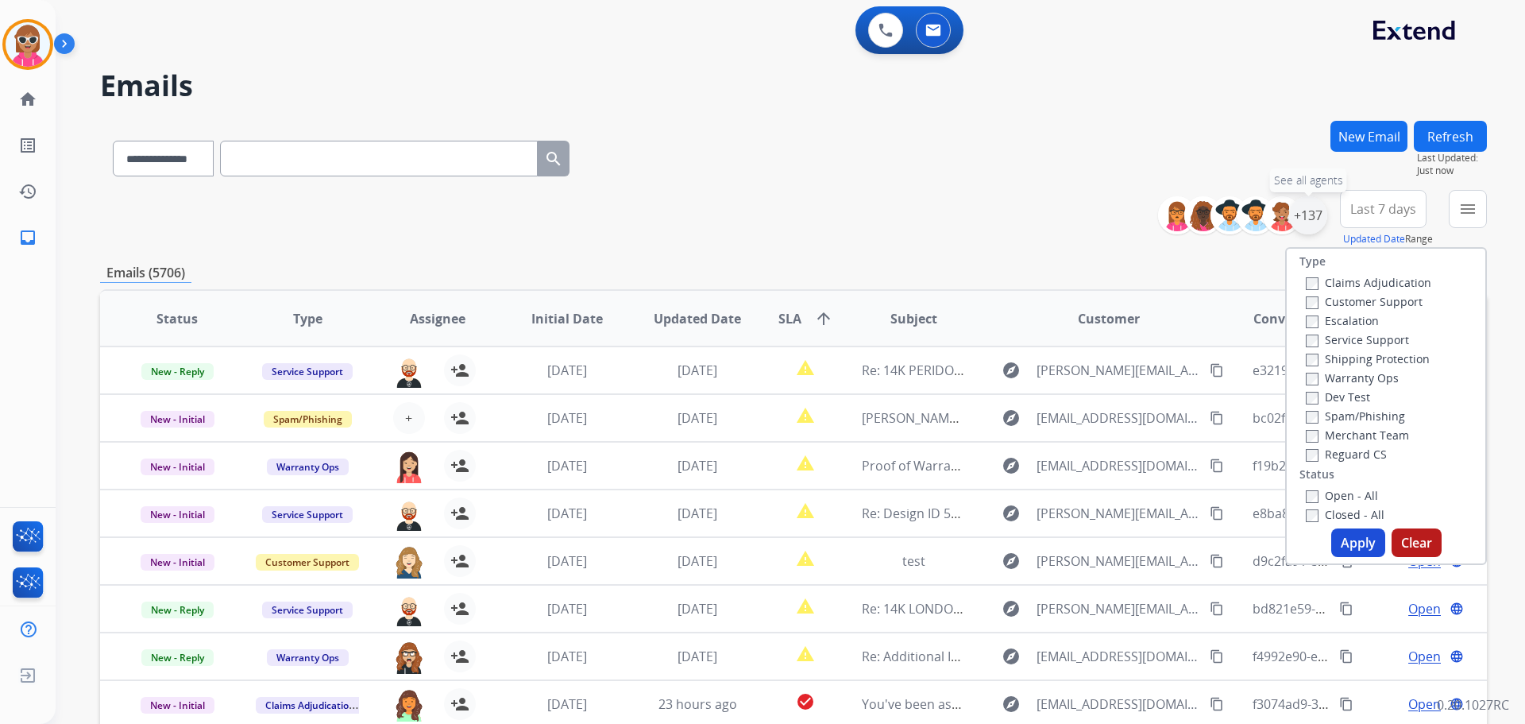
click at [1304, 214] on div "+137" at bounding box center [1308, 215] width 38 height 38
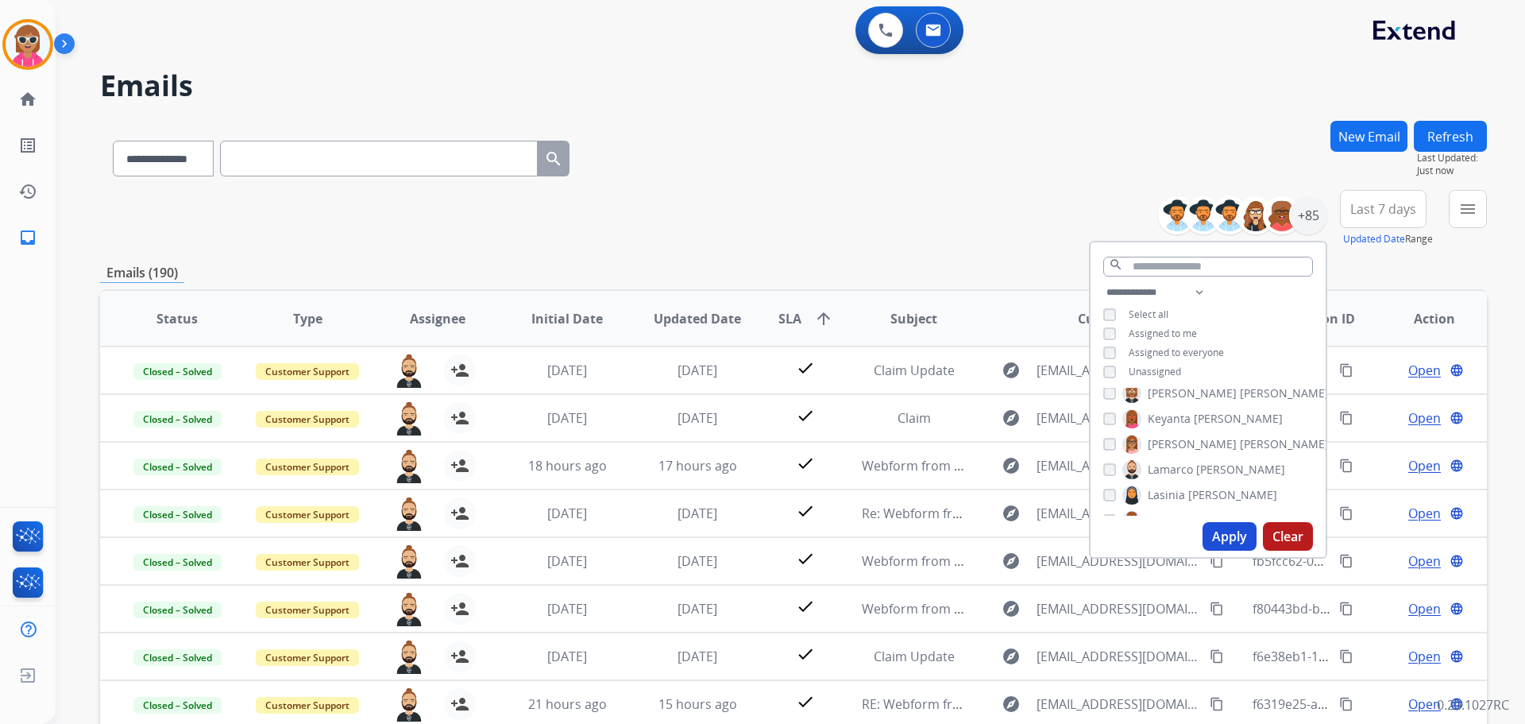
scroll to position [671, 0]
click at [1214, 539] on button "Apply" at bounding box center [1230, 536] width 54 height 29
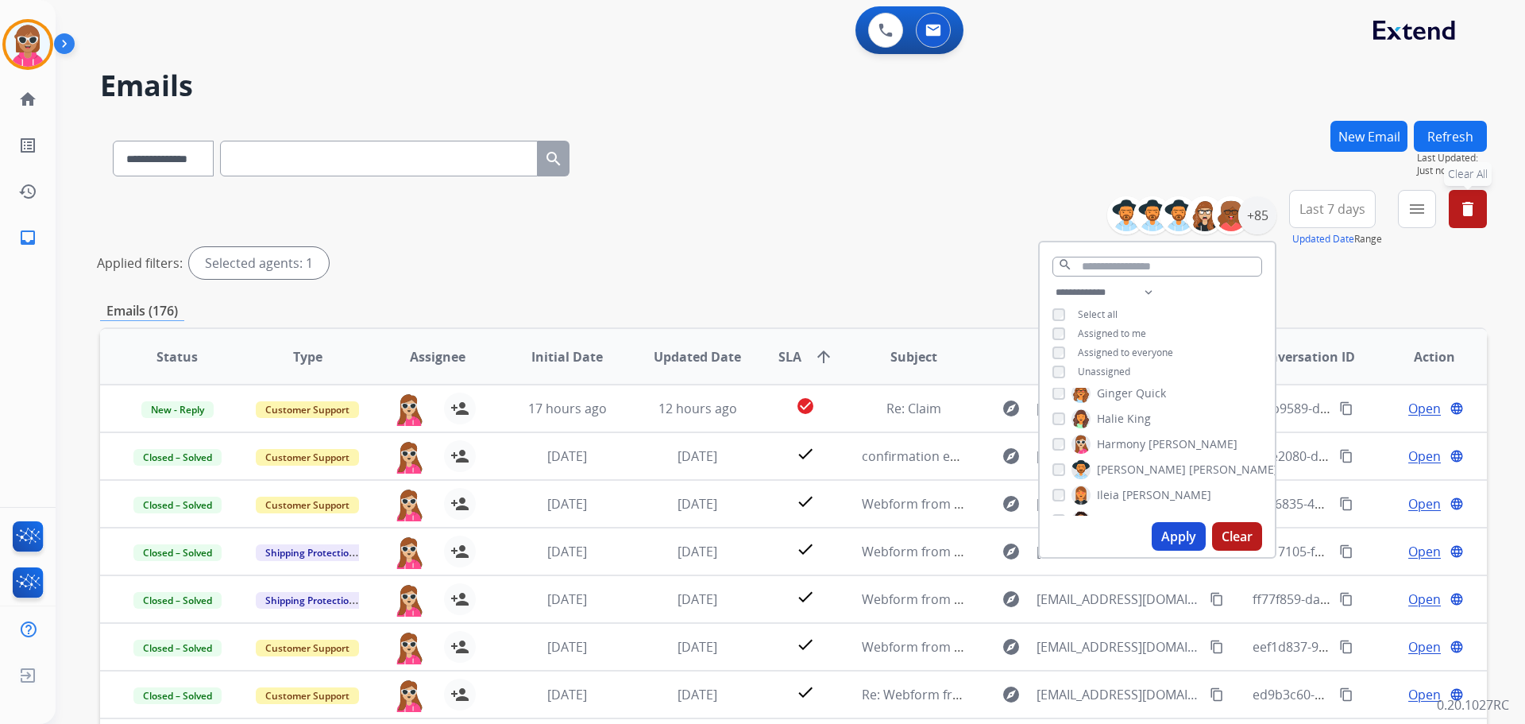
click at [1321, 212] on span "Last 7 days" at bounding box center [1333, 209] width 66 height 6
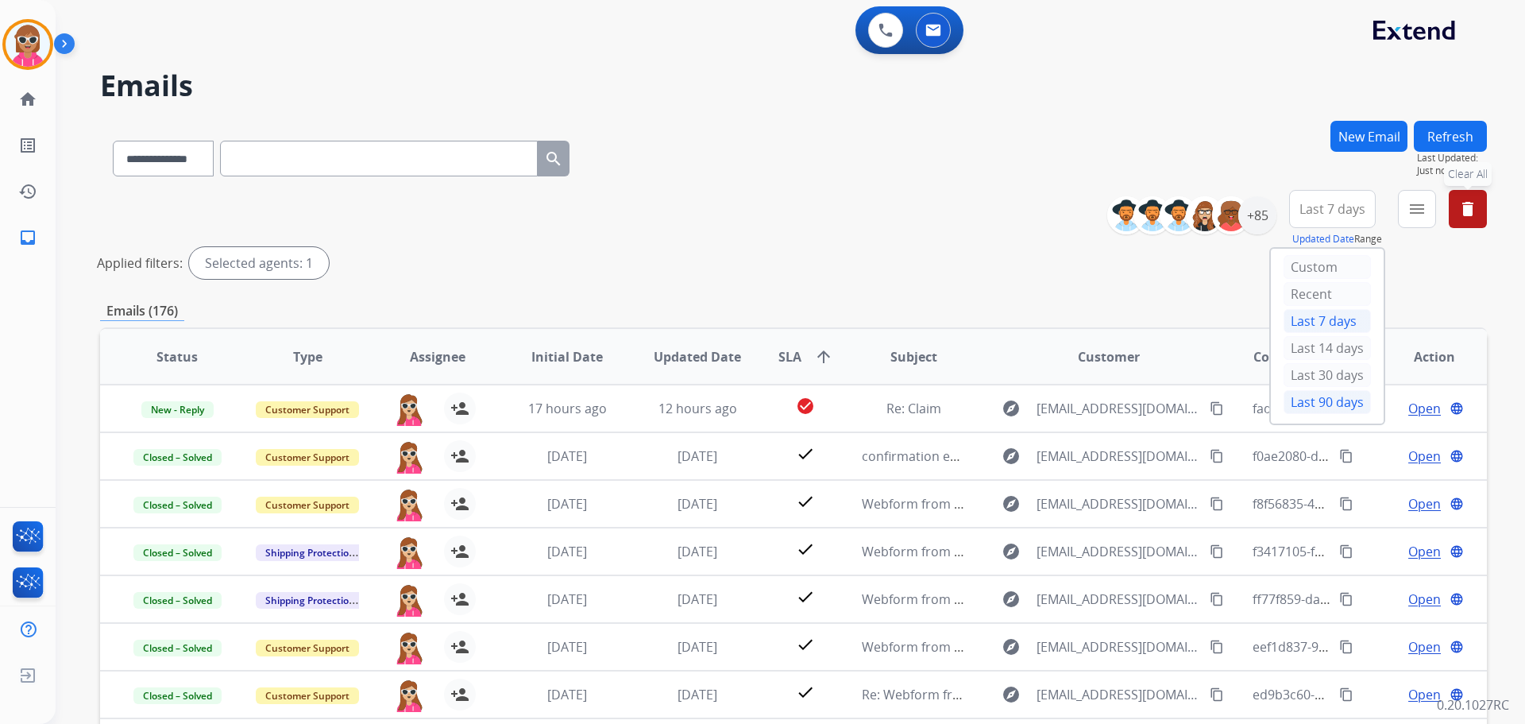
click at [1312, 403] on div "Last 90 days" at bounding box center [1327, 402] width 87 height 24
click at [1408, 206] on mat-icon "menu" at bounding box center [1417, 208] width 19 height 19
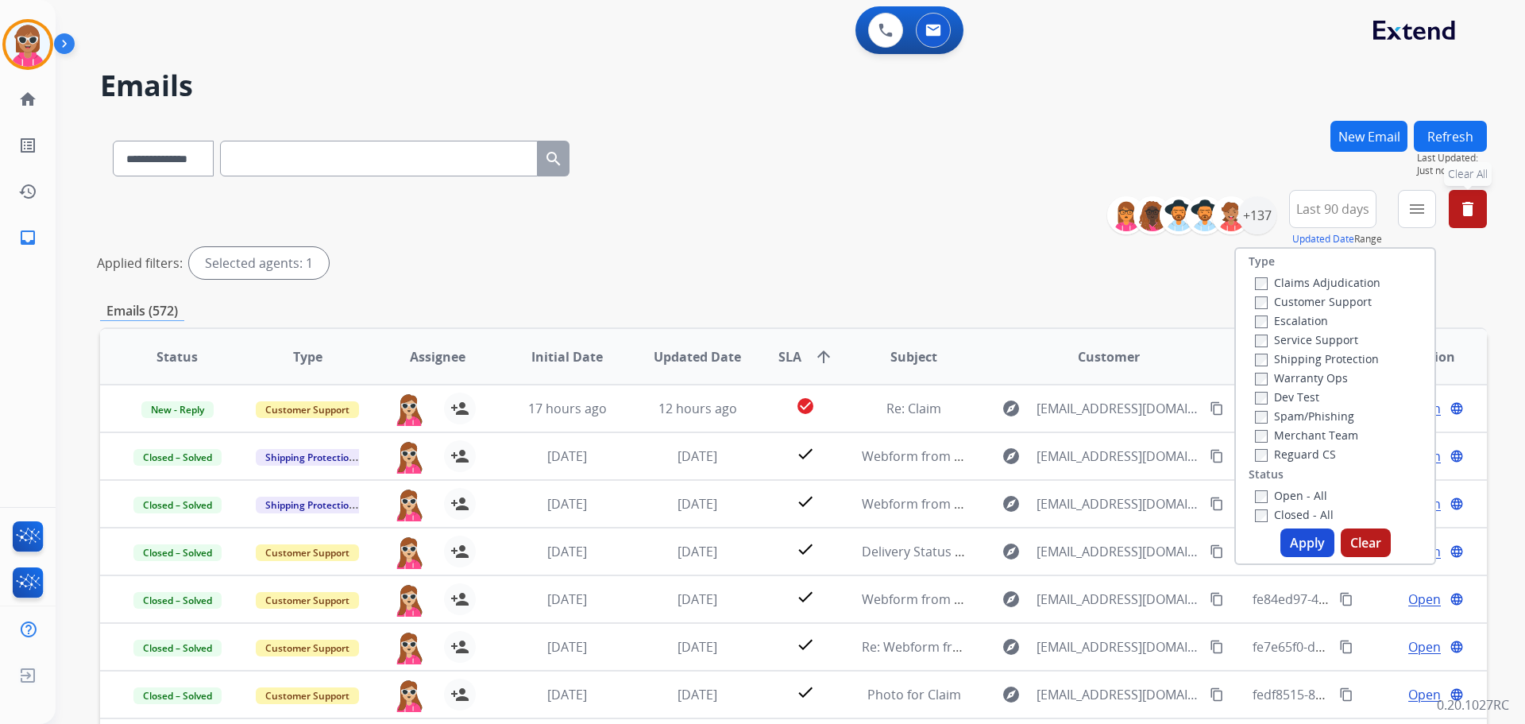
click at [1255, 489] on label "Open - All" at bounding box center [1291, 495] width 72 height 15
click at [1306, 547] on button "Apply" at bounding box center [1308, 542] width 54 height 29
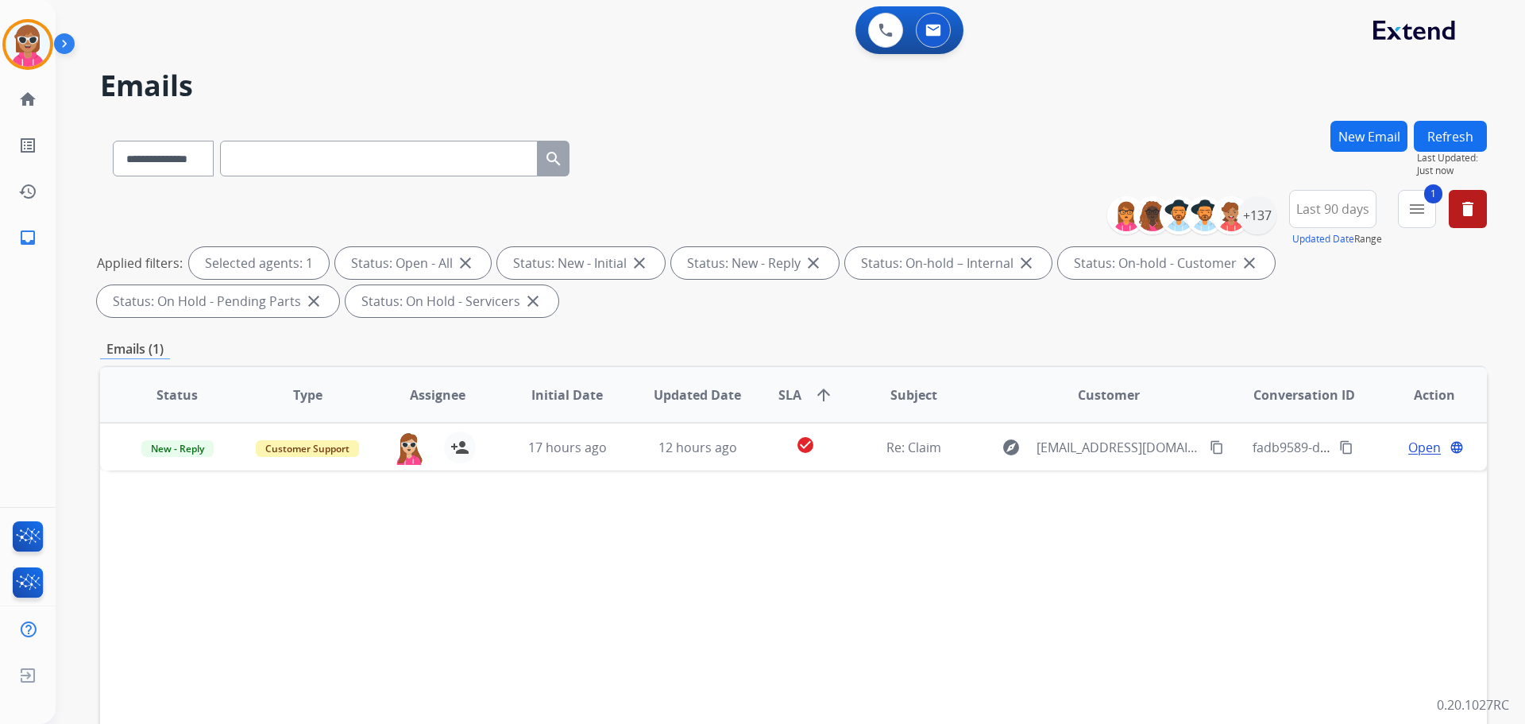
click at [1486, 198] on div "**********" at bounding box center [1303, 218] width 368 height 57
click at [1457, 211] on button "delete Clear All" at bounding box center [1468, 209] width 38 height 38
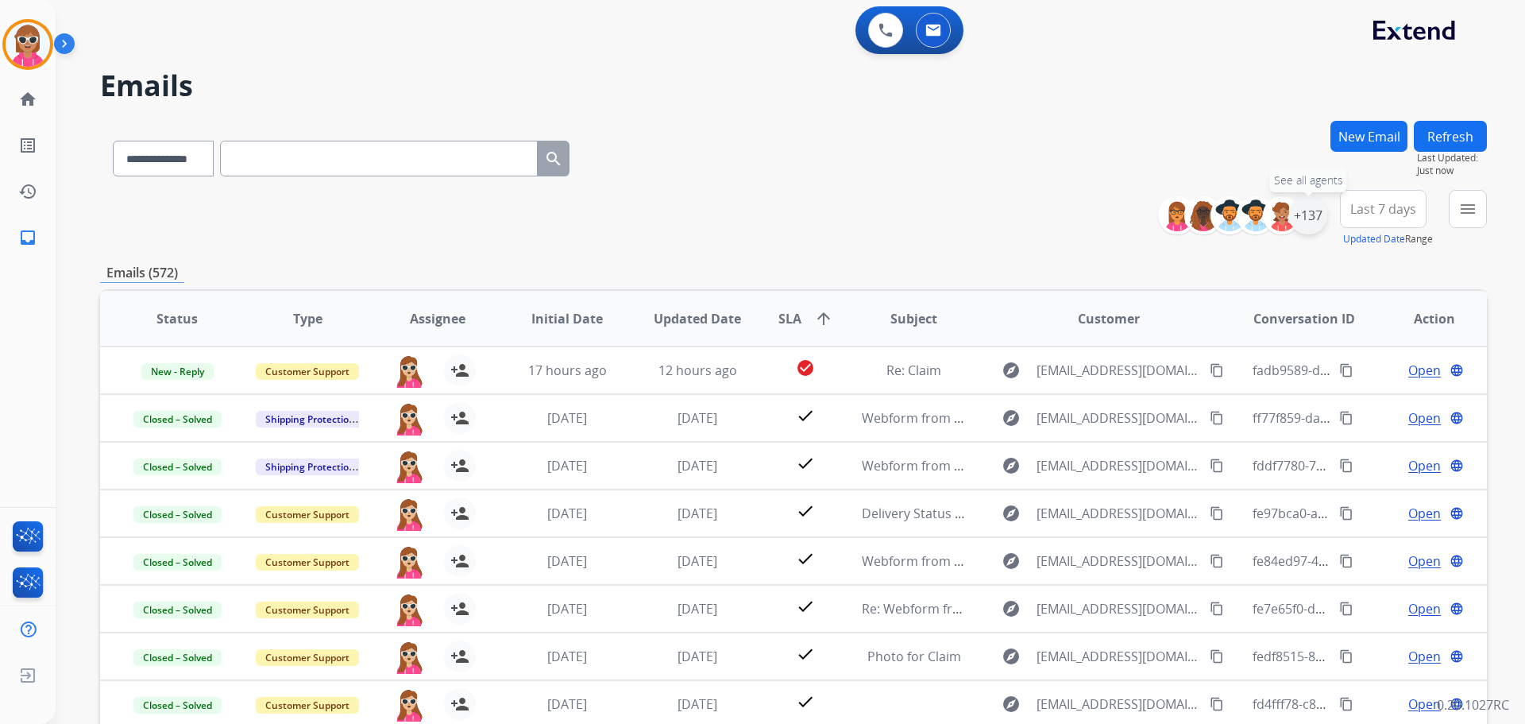
click at [1313, 216] on div "+137" at bounding box center [1308, 215] width 38 height 38
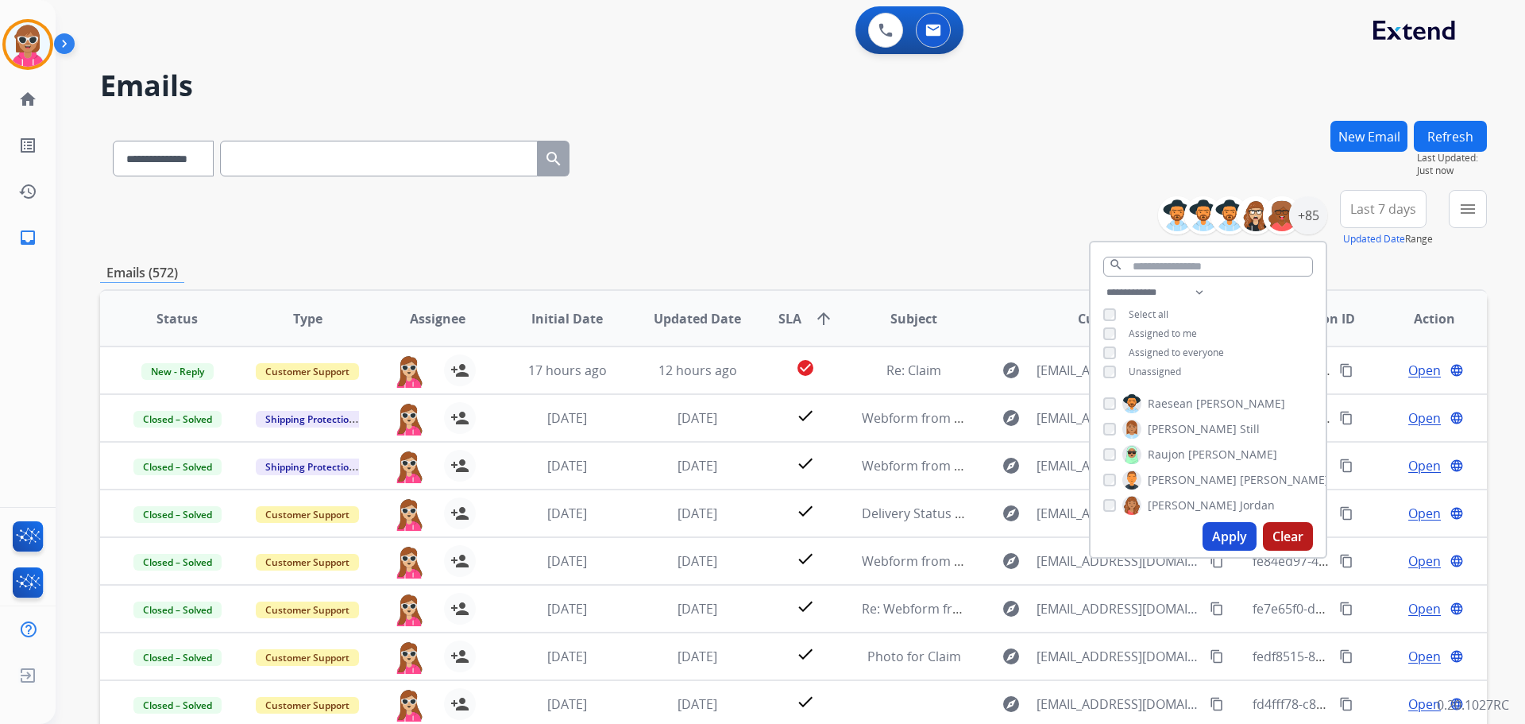
scroll to position [1589, 0]
click at [1100, 463] on div "[PERSON_NAME] [PERSON_NAME] [PERSON_NAME] [PERSON_NAME] [PERSON_NAME] [PERSON_N…" at bounding box center [1208, 452] width 235 height 128
click at [1235, 531] on button "Apply" at bounding box center [1230, 536] width 54 height 29
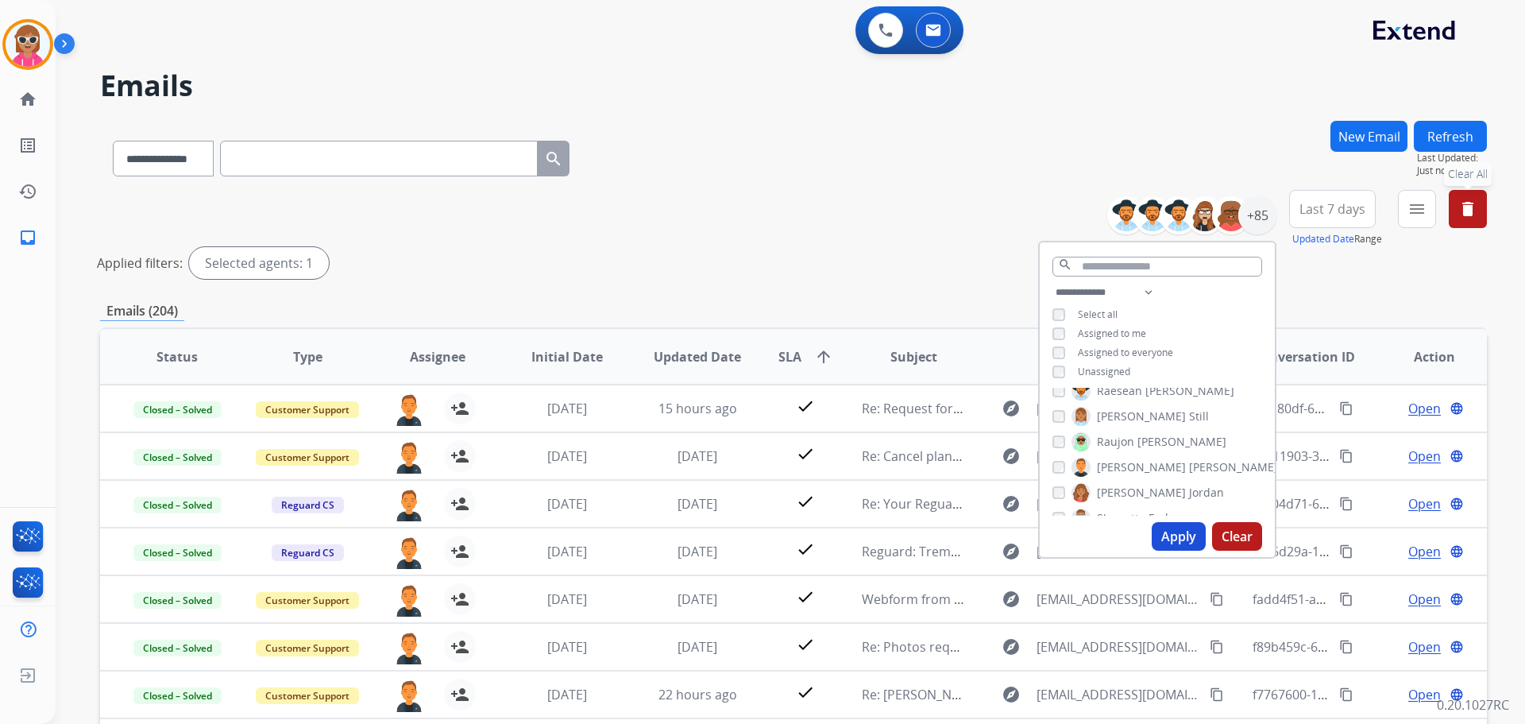
click at [1325, 211] on span "Last 7 days" at bounding box center [1333, 209] width 66 height 6
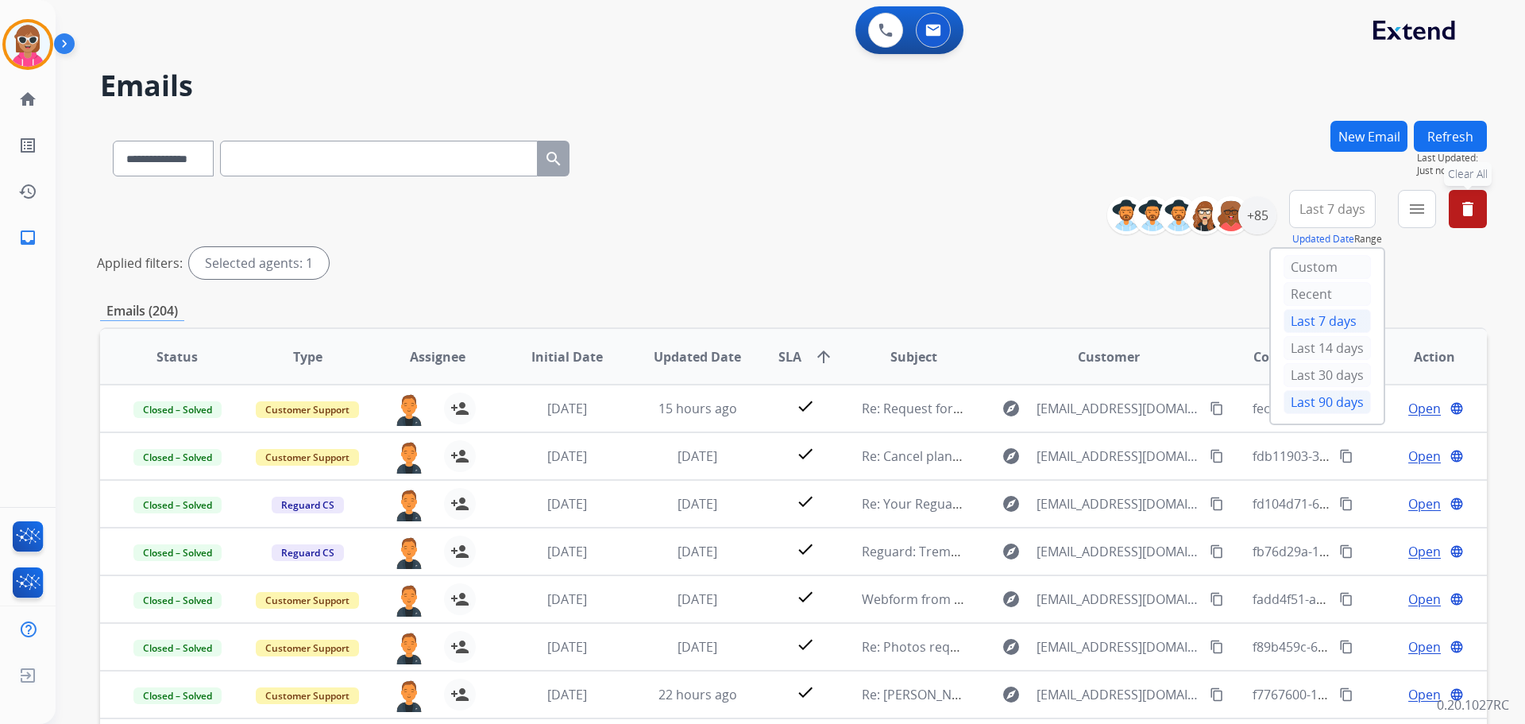
click at [1325, 398] on div "Last 90 days" at bounding box center [1327, 402] width 87 height 24
click at [1412, 209] on mat-icon "menu" at bounding box center [1417, 208] width 19 height 19
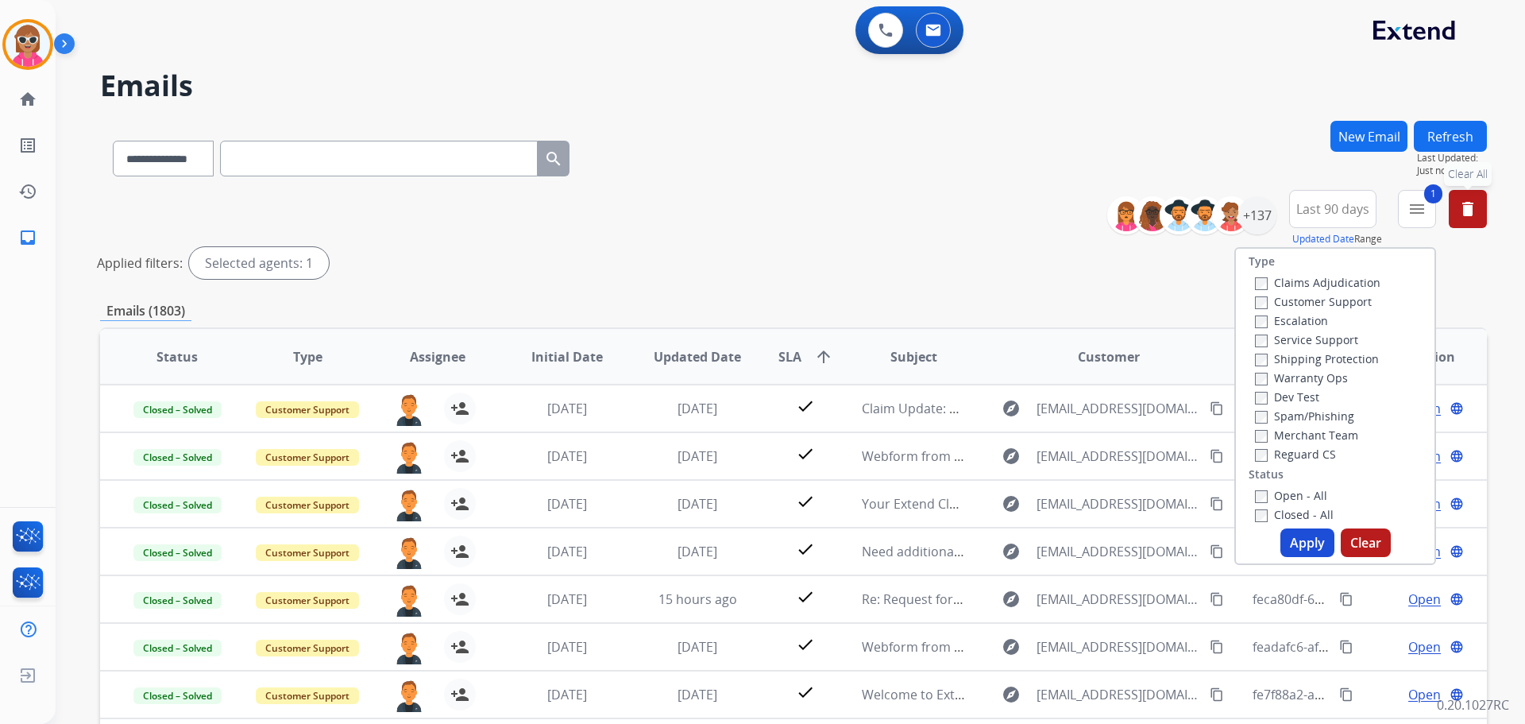
click at [1303, 540] on button "Apply" at bounding box center [1308, 542] width 54 height 29
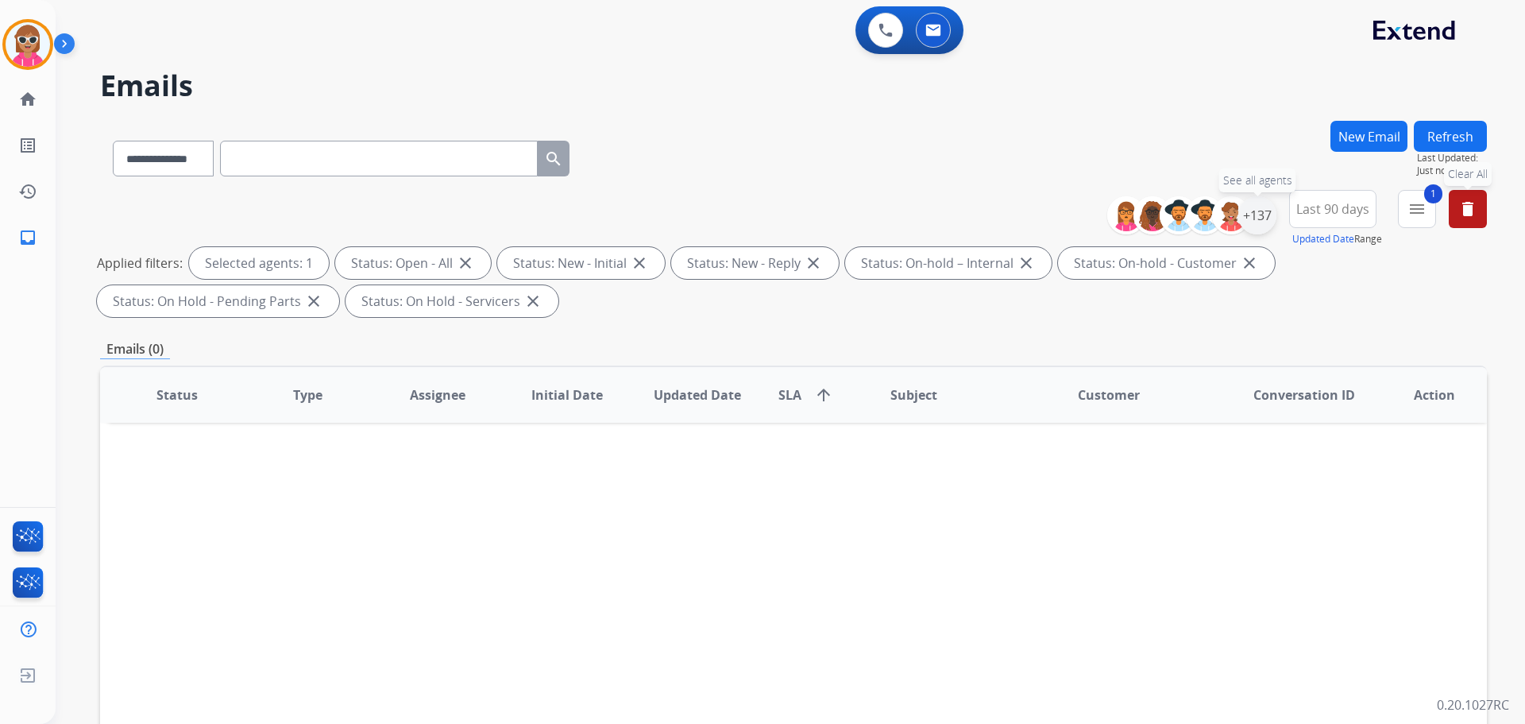
click at [1261, 214] on div "+137" at bounding box center [1257, 215] width 38 height 38
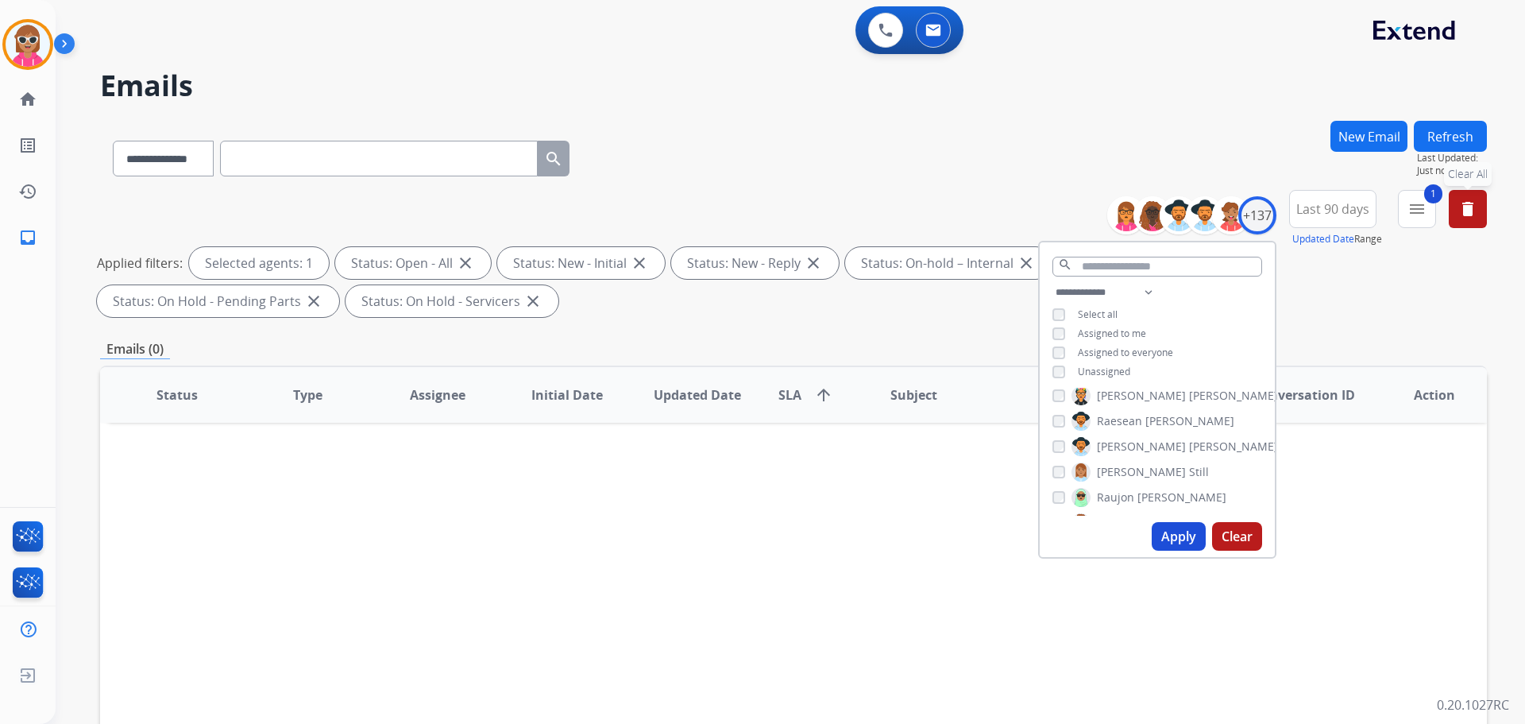
scroll to position [2621, 0]
click at [1348, 206] on span "Last 90 days" at bounding box center [1332, 209] width 73 height 6
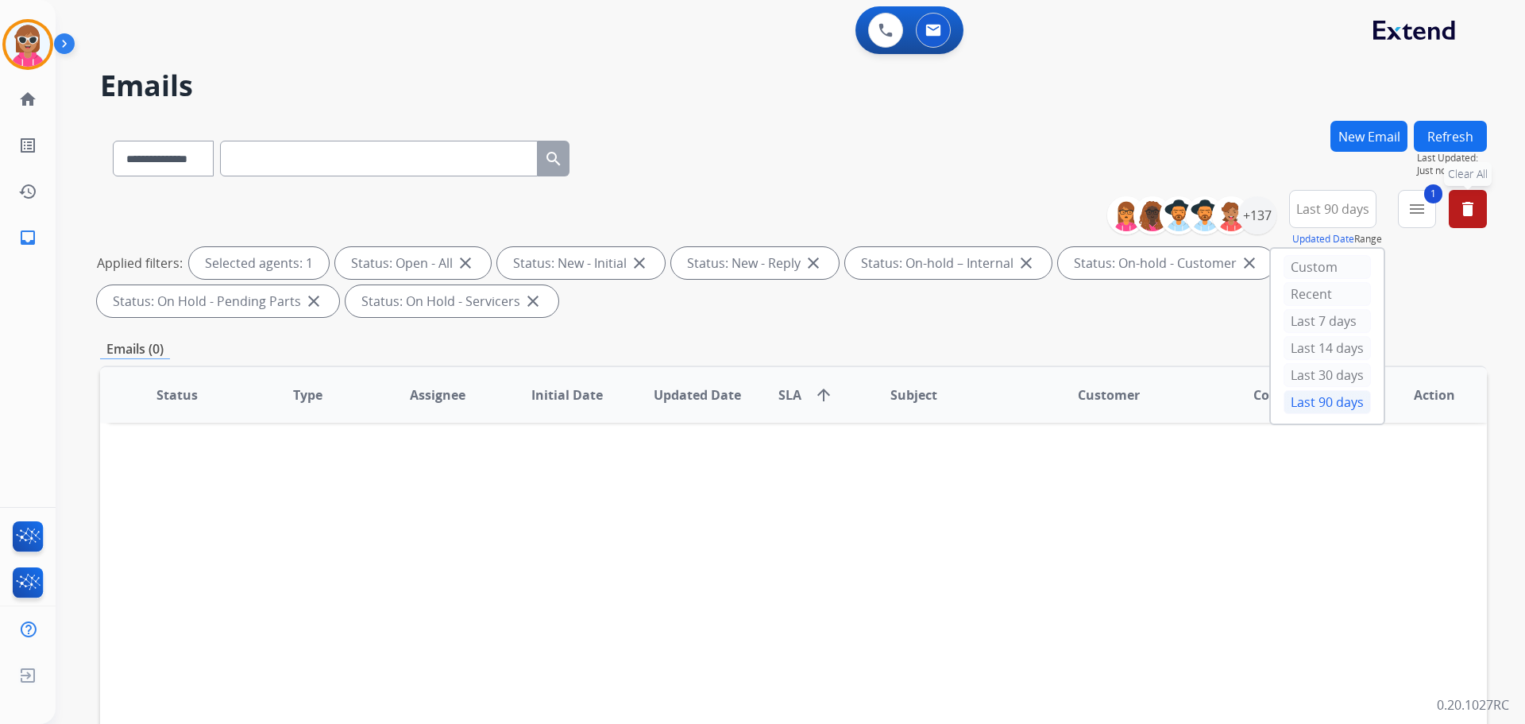
click at [1422, 289] on div "Applied filters: Selected agents: 1 Status: Open - All close Status: New - Init…" at bounding box center [790, 282] width 1387 height 70
click at [1409, 217] on mat-icon "menu" at bounding box center [1417, 208] width 19 height 19
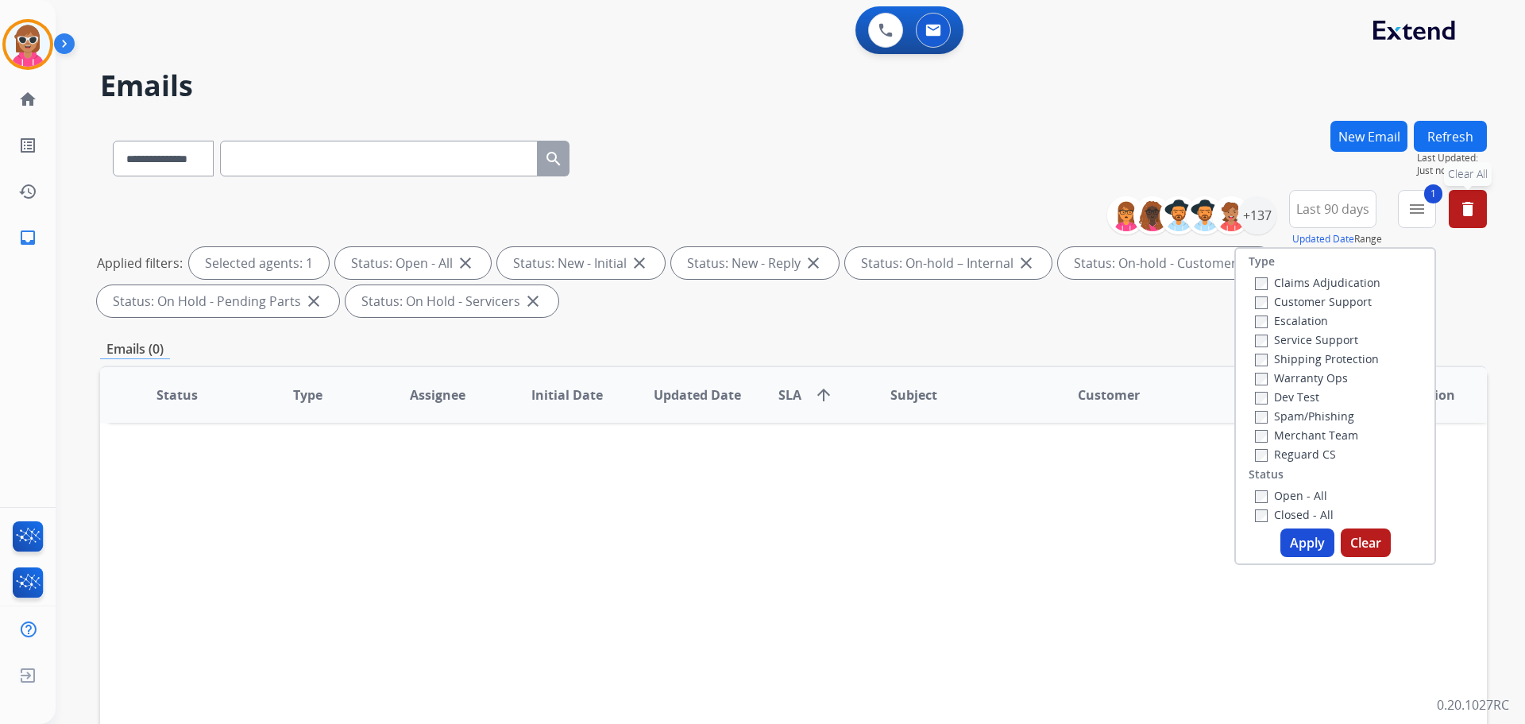
click at [1464, 308] on div "Applied filters: Selected agents: 1 Status: Open - All close Status: New - Init…" at bounding box center [790, 282] width 1387 height 70
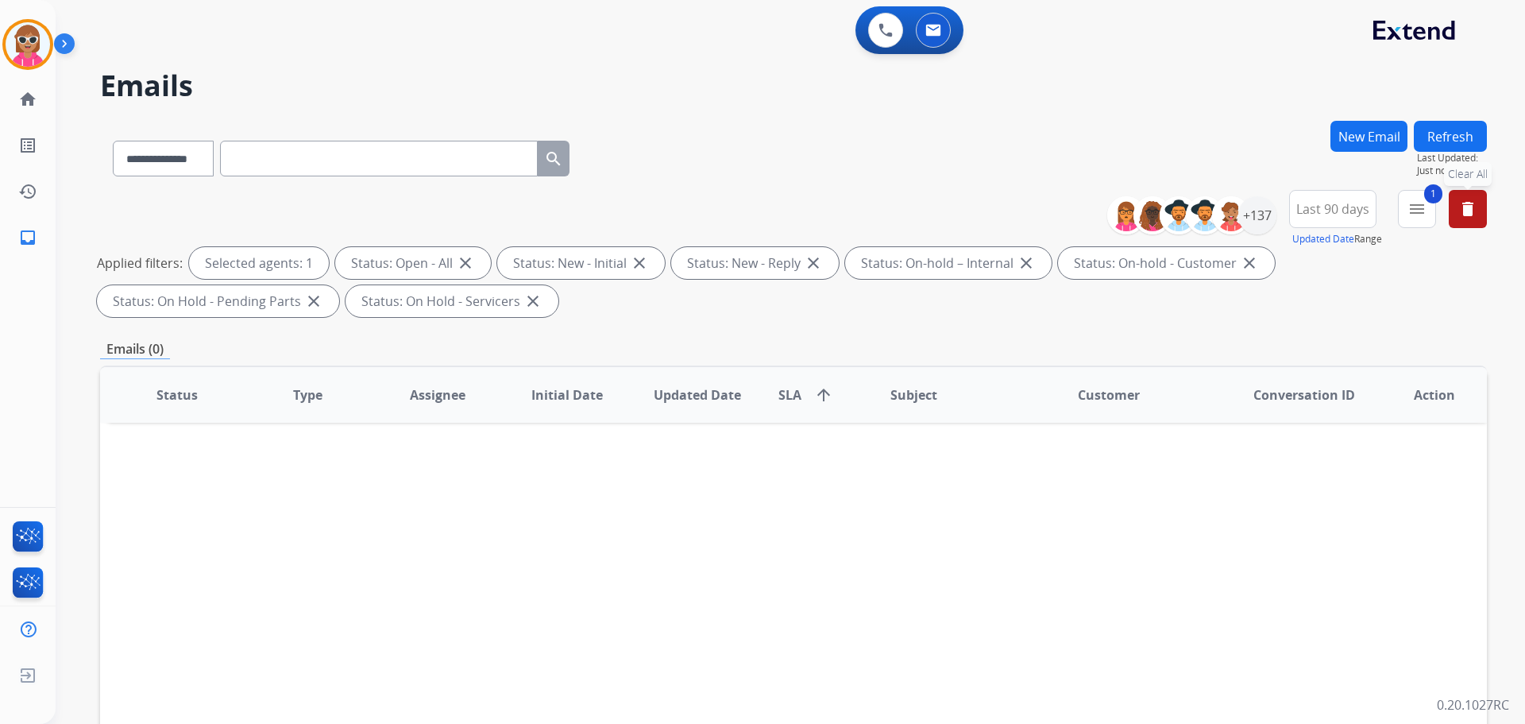
click at [1474, 207] on mat-icon "delete" at bounding box center [1467, 208] width 19 height 19
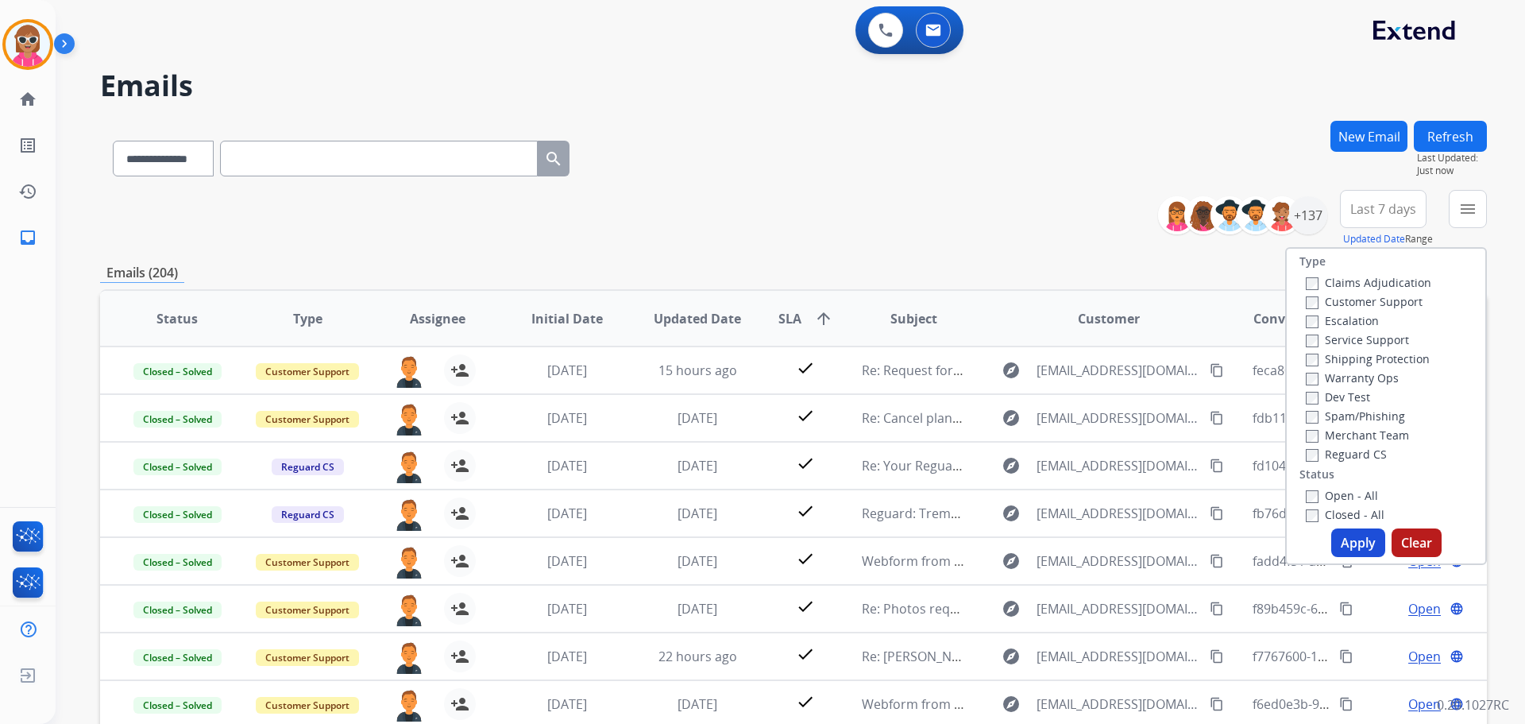
click at [1089, 231] on div "**********" at bounding box center [793, 218] width 1387 height 57
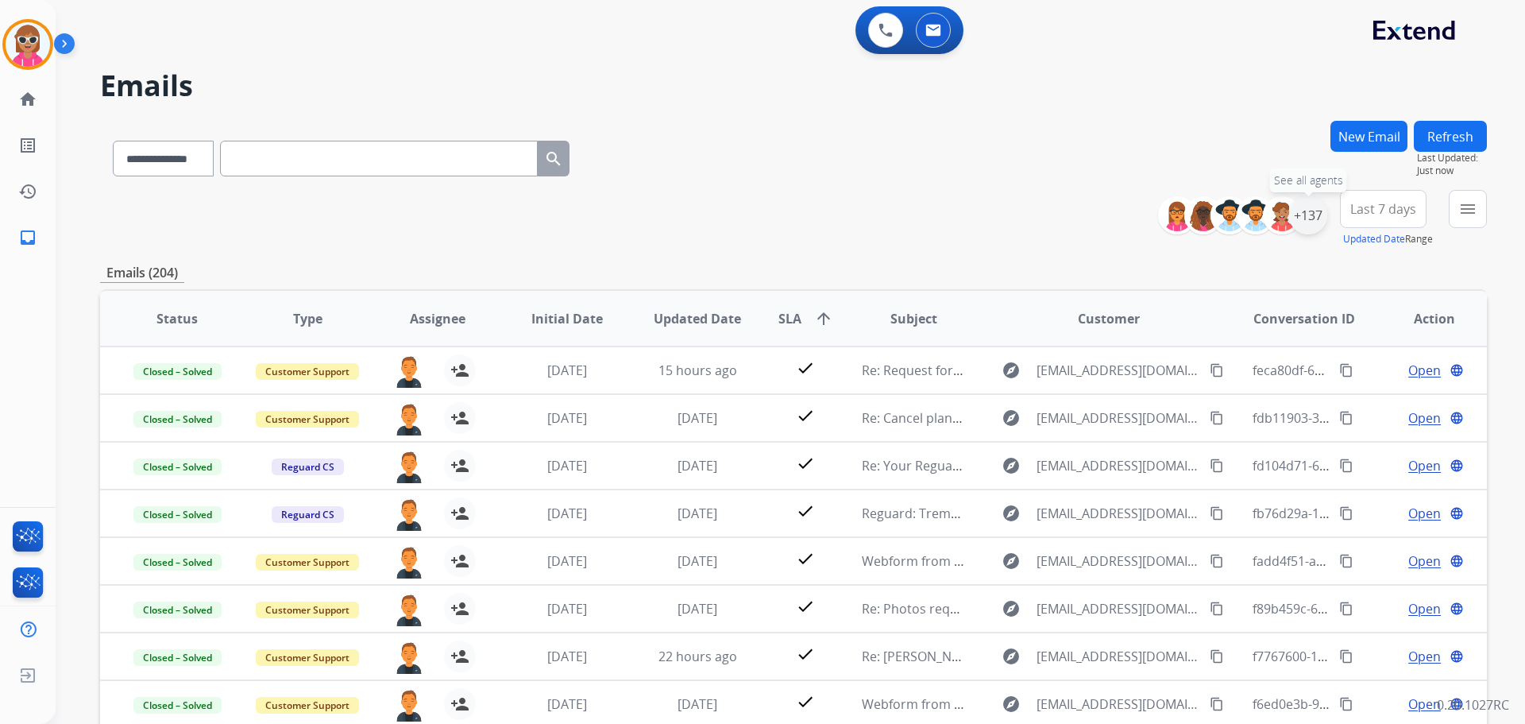
click at [1296, 214] on div "+137" at bounding box center [1308, 215] width 38 height 38
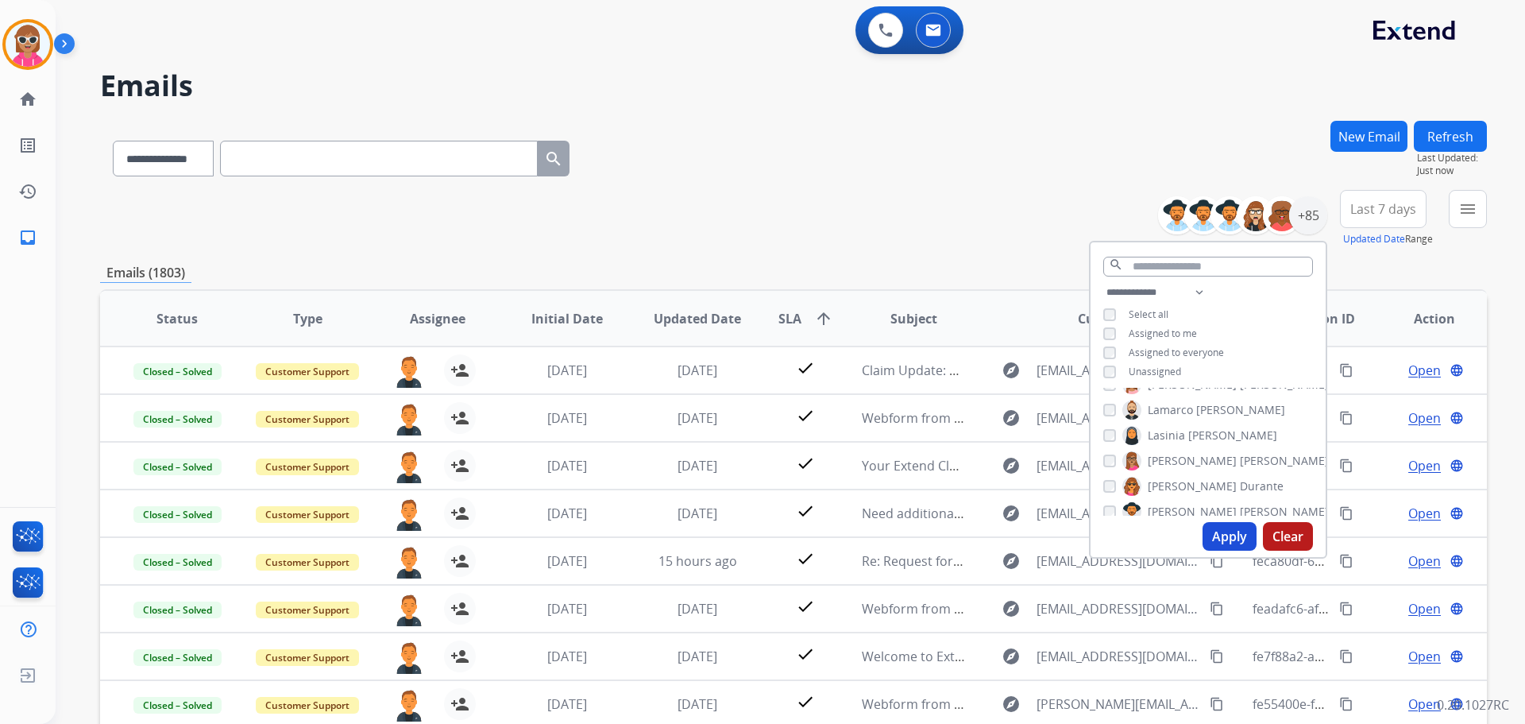
scroll to position [1250, 0]
click at [1227, 531] on button "Apply" at bounding box center [1230, 536] width 54 height 29
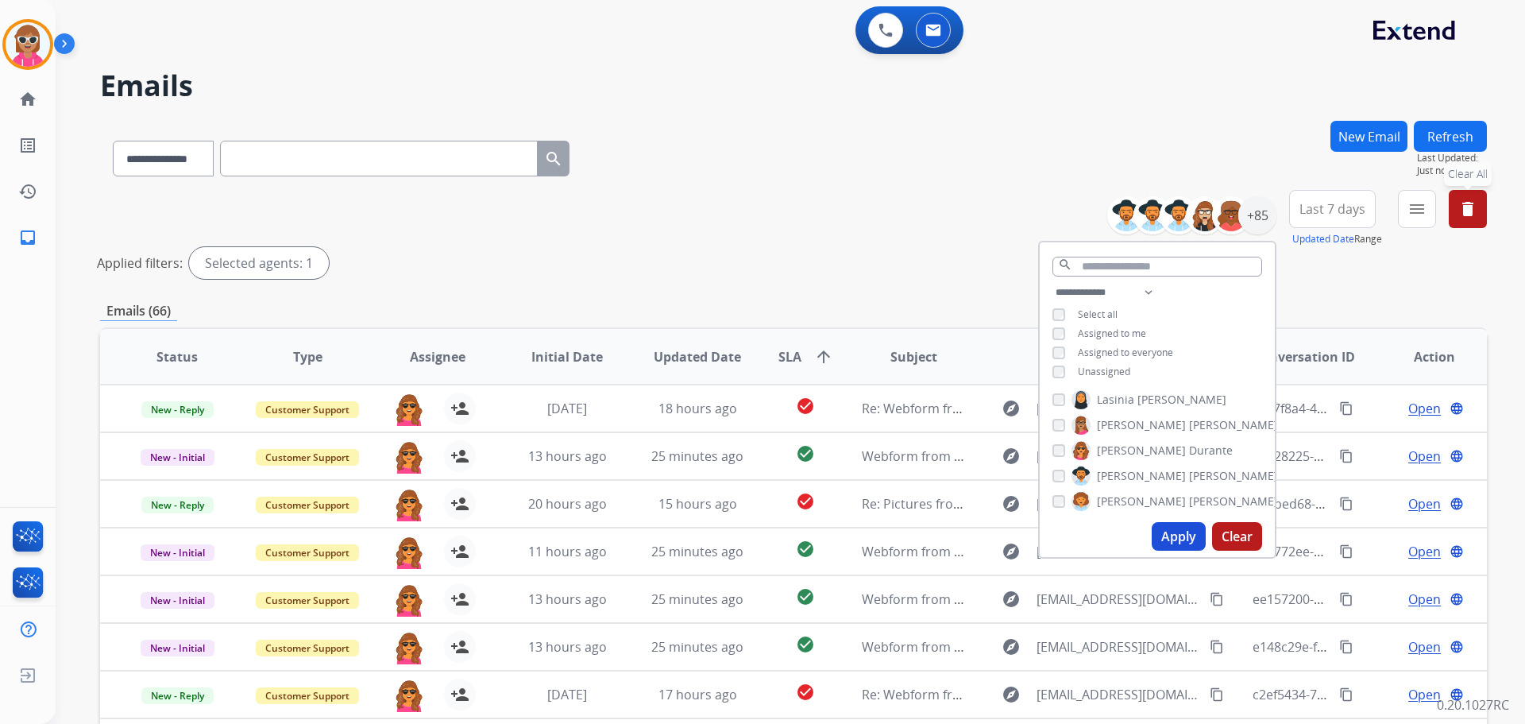
click at [1343, 208] on span "Last 7 days" at bounding box center [1333, 209] width 66 height 6
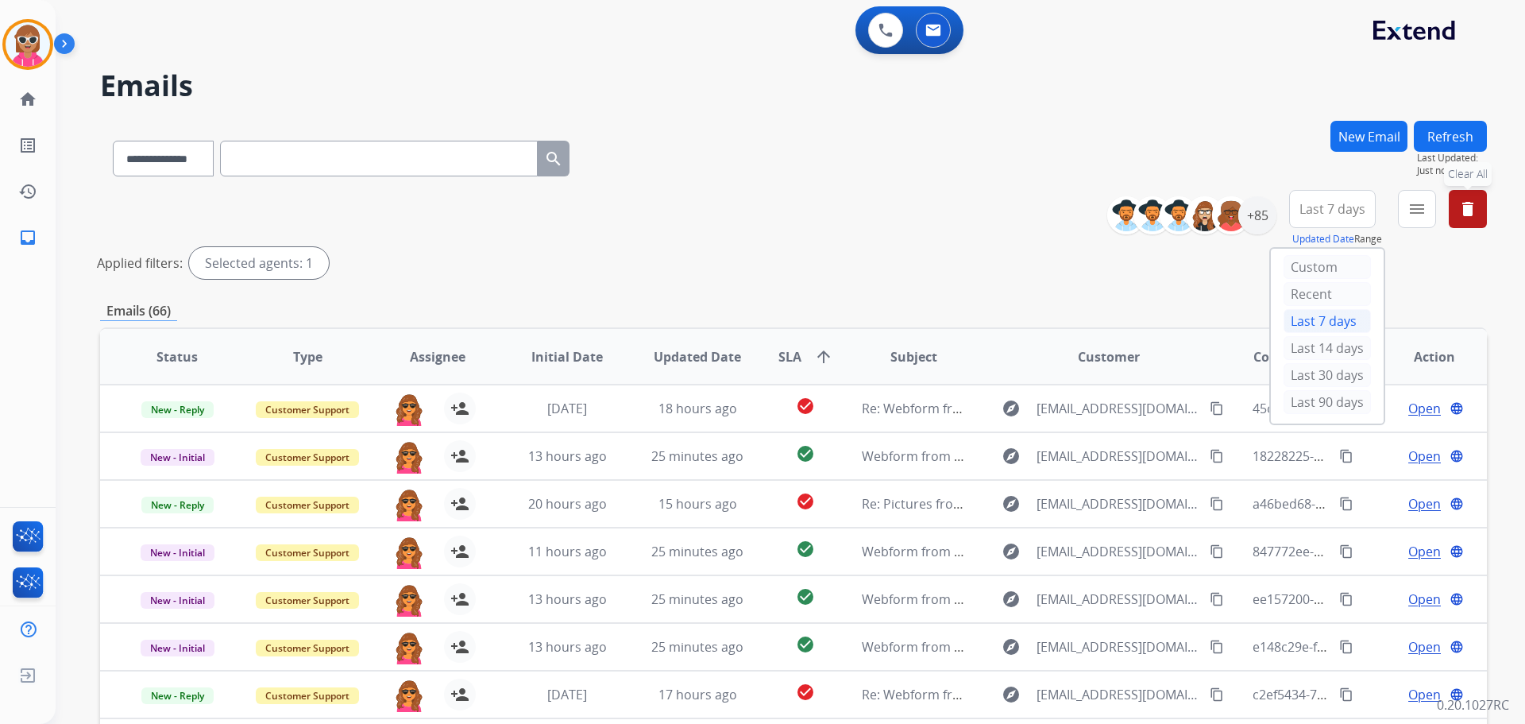
click at [1308, 414] on div "Last 90 days" at bounding box center [1327, 403] width 87 height 27
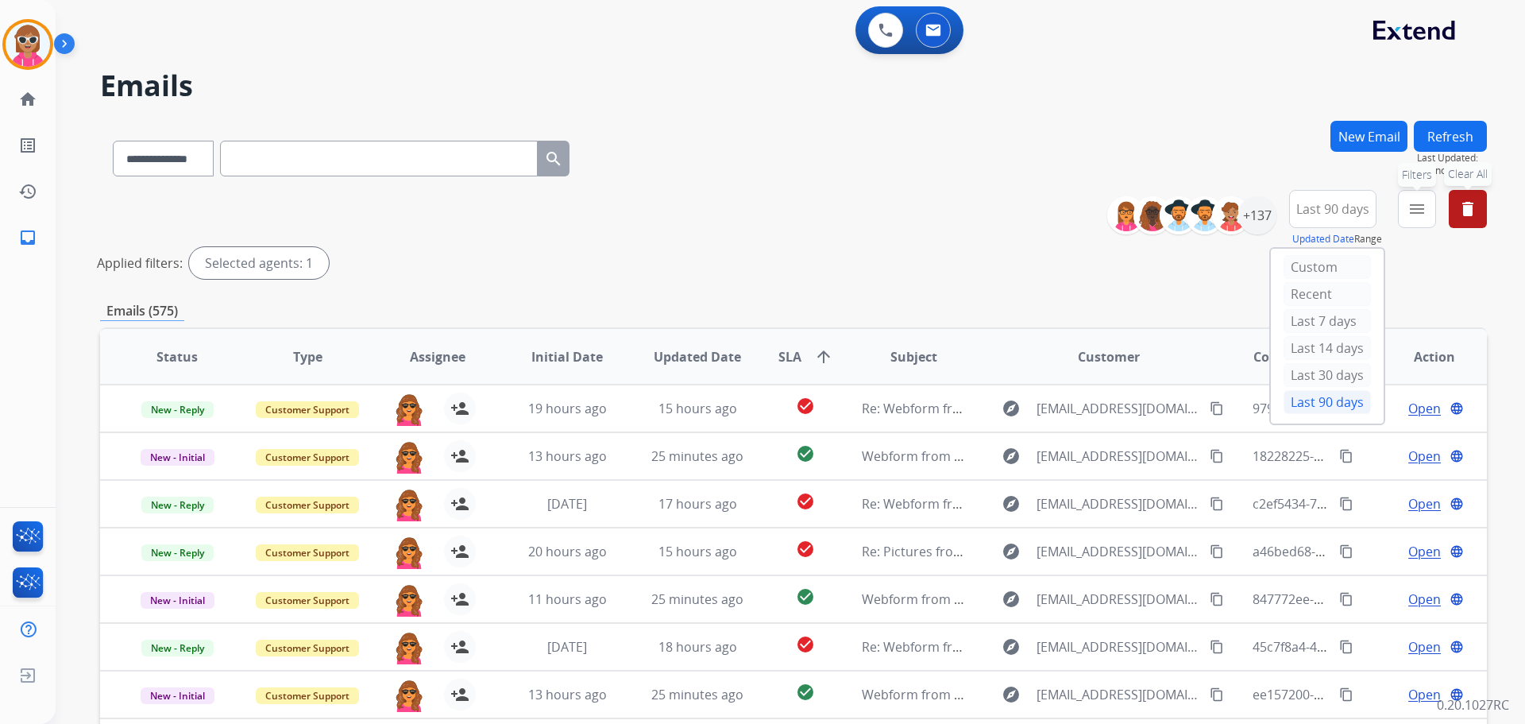
click at [1406, 211] on button "menu Filters" at bounding box center [1417, 209] width 38 height 38
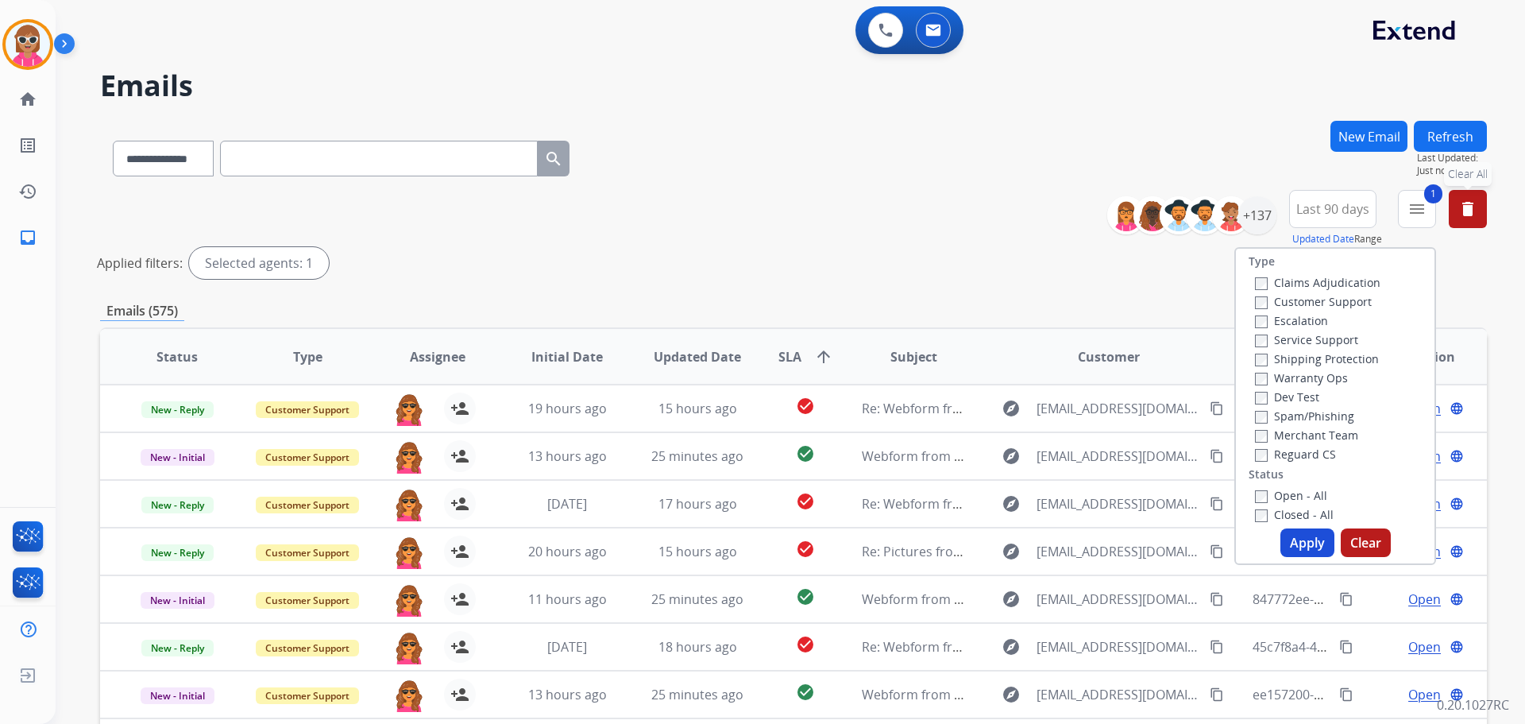
drag, startPoint x: 1296, startPoint y: 539, endPoint x: 1296, endPoint y: 515, distance: 23.8
click at [1297, 539] on button "Apply" at bounding box center [1308, 542] width 54 height 29
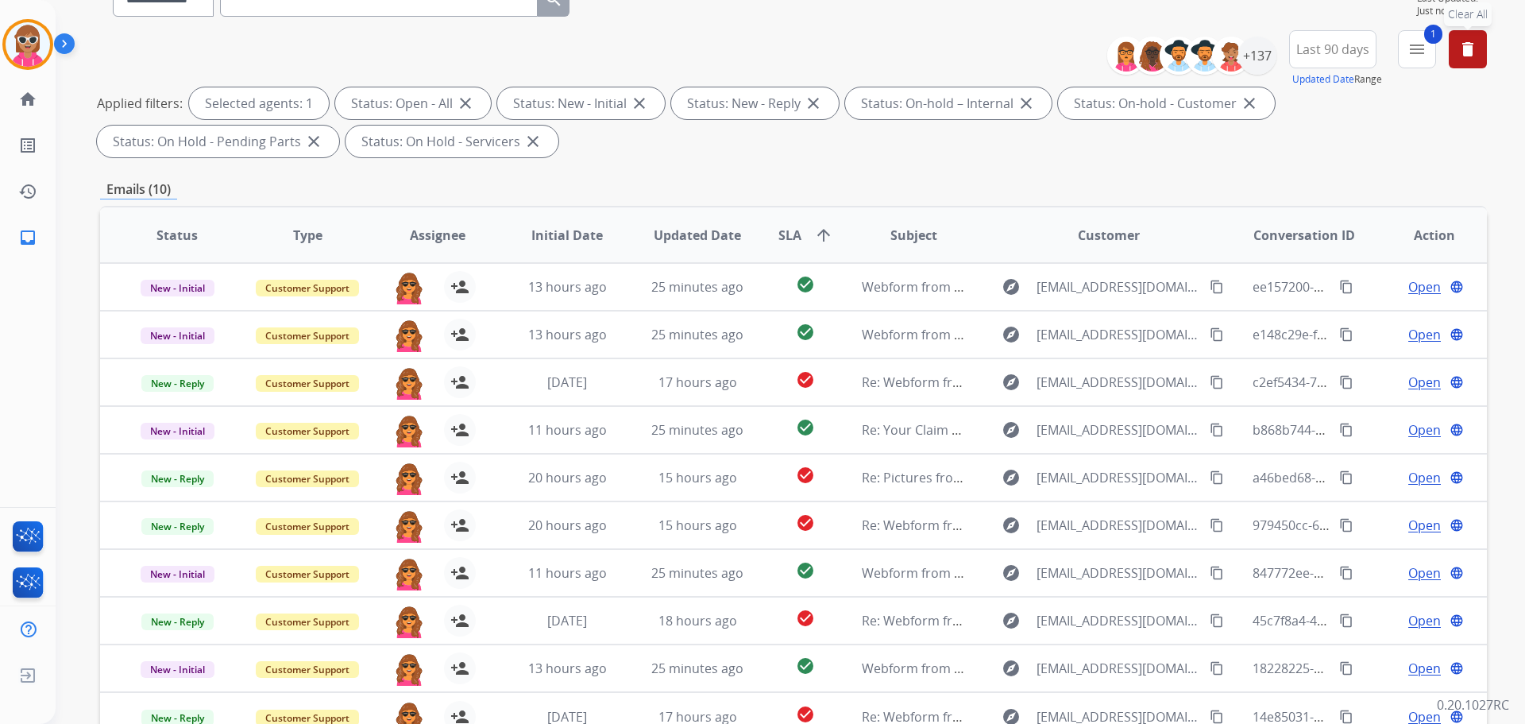
scroll to position [0, 0]
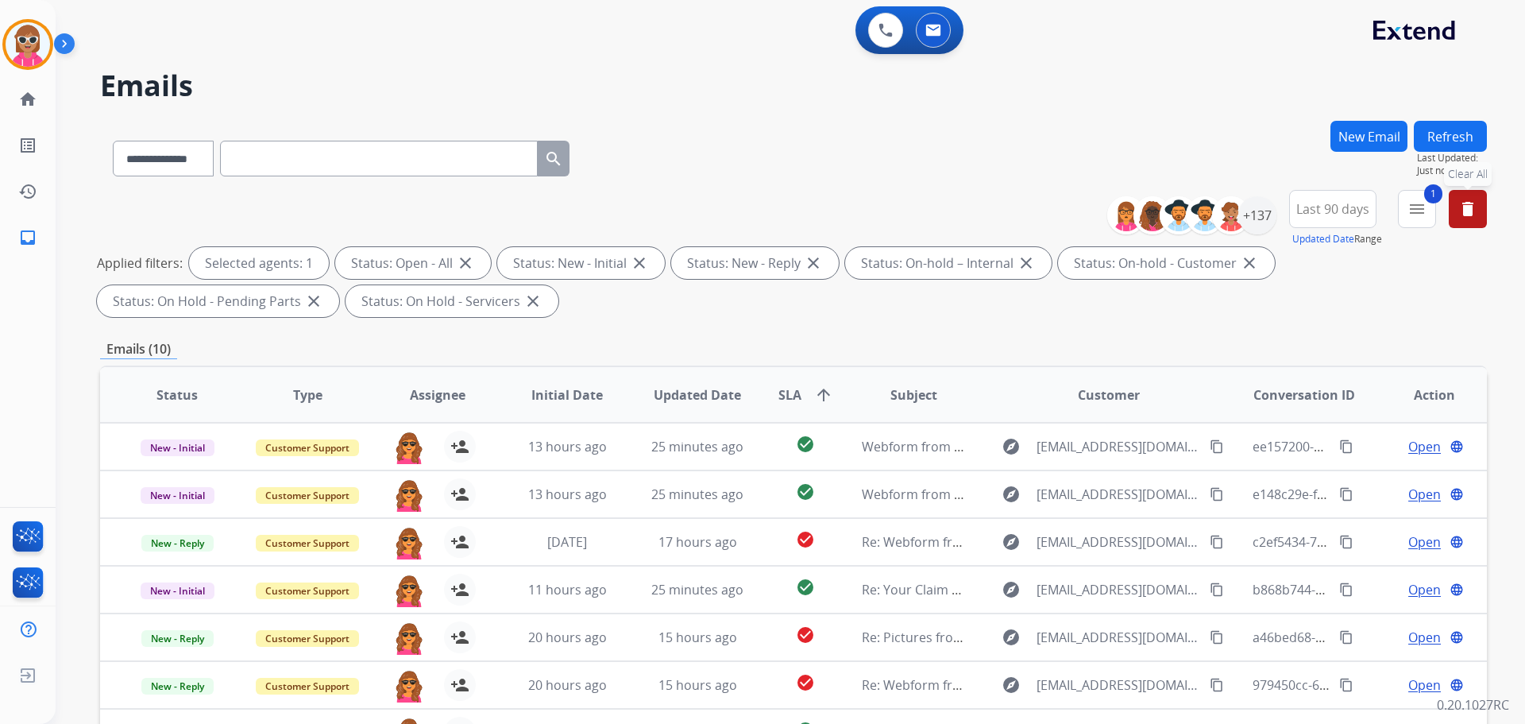
drag, startPoint x: 1476, startPoint y: 204, endPoint x: 1462, endPoint y: 211, distance: 14.9
click at [1474, 205] on mat-icon "delete" at bounding box center [1467, 208] width 19 height 19
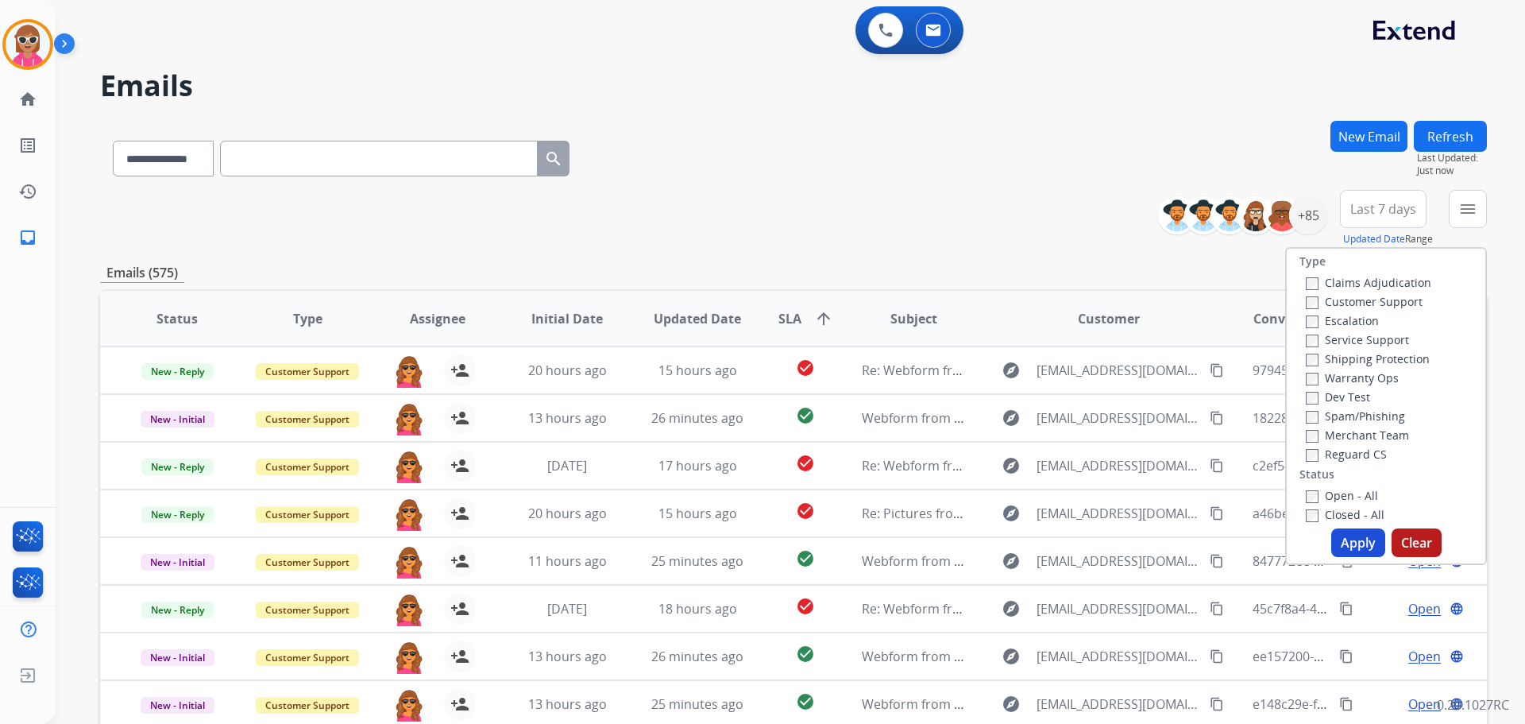
click at [997, 180] on div "**********" at bounding box center [793, 155] width 1387 height 69
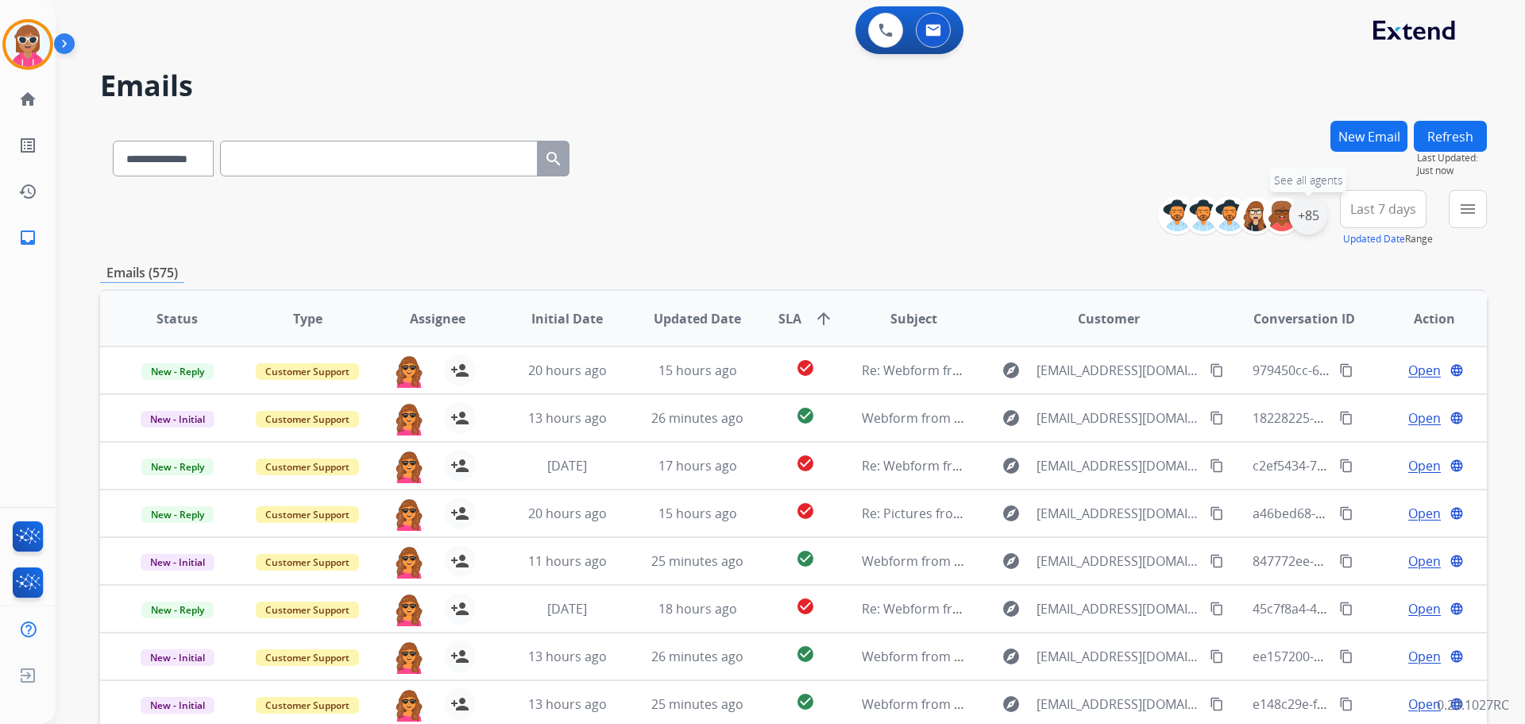
click at [1312, 214] on div "+85" at bounding box center [1308, 215] width 38 height 38
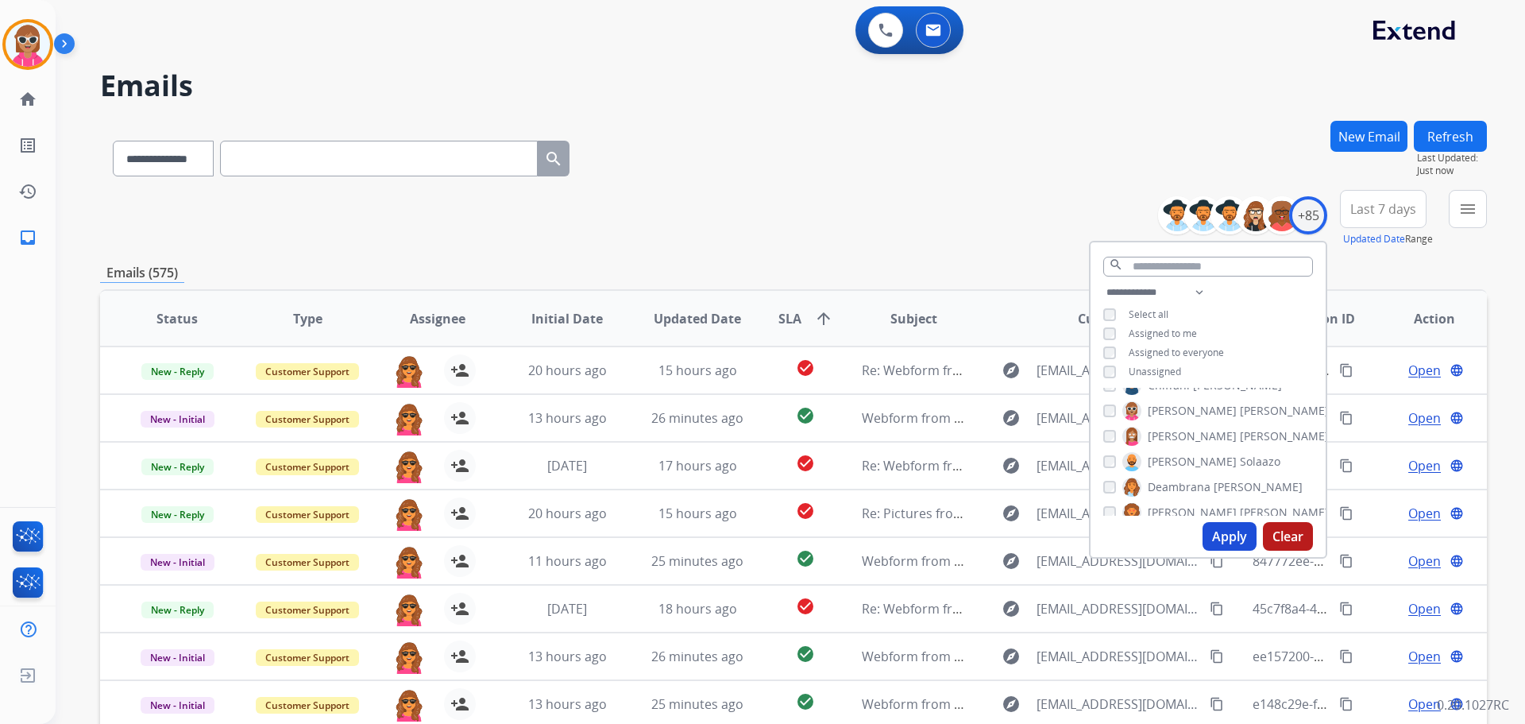
scroll to position [376, 0]
click at [1234, 541] on button "Apply" at bounding box center [1230, 536] width 54 height 29
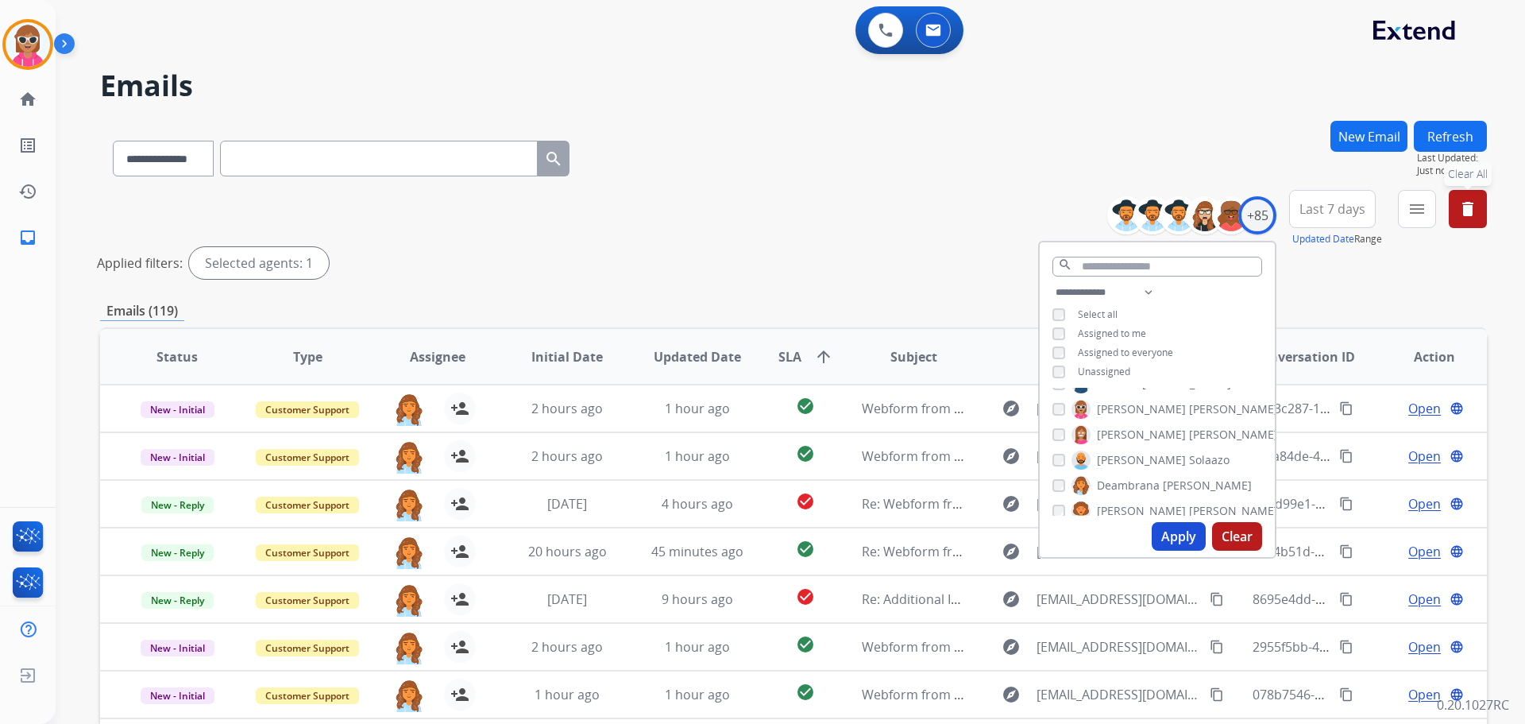
drag, startPoint x: 1317, startPoint y: 268, endPoint x: 1317, endPoint y: 258, distance: 9.5
click at [1317, 268] on div "Applied filters: Selected agents: 1" at bounding box center [790, 263] width 1387 height 32
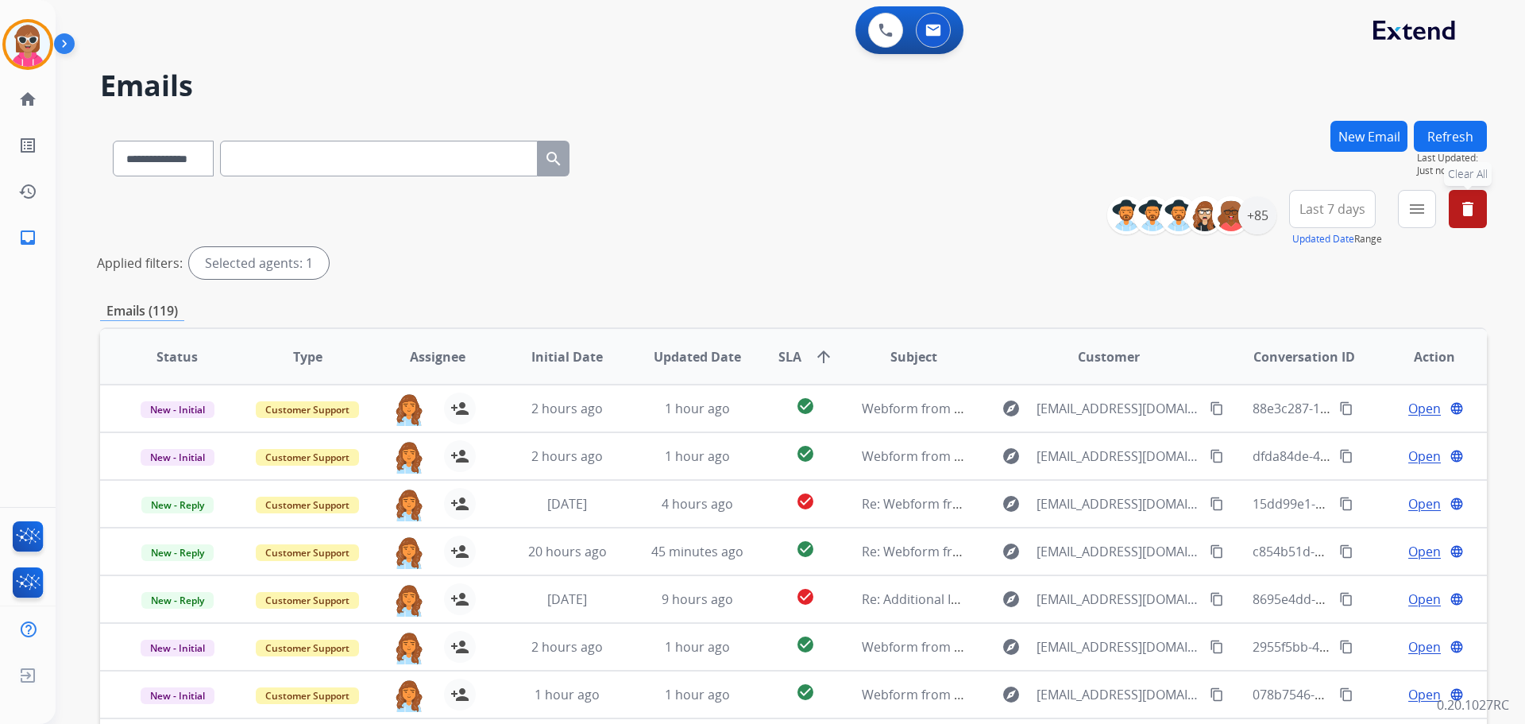
click at [1319, 206] on span "Last 7 days" at bounding box center [1333, 209] width 66 height 6
click at [1336, 399] on div "Last 90 days" at bounding box center [1327, 402] width 87 height 24
click at [1412, 211] on mat-icon "menu" at bounding box center [1417, 208] width 19 height 19
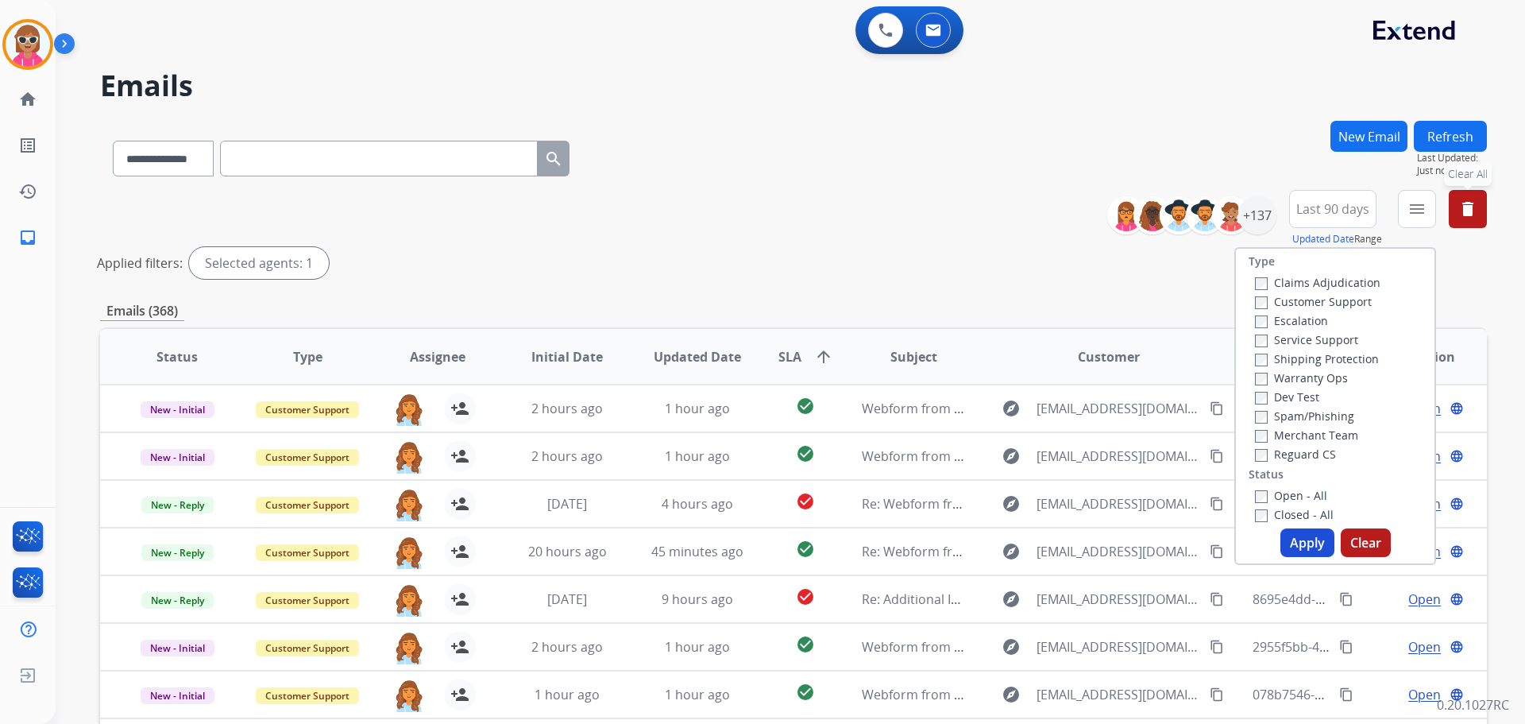
click at [1255, 489] on label "Open - All" at bounding box center [1291, 495] width 72 height 15
click at [1306, 543] on button "Apply" at bounding box center [1308, 542] width 54 height 29
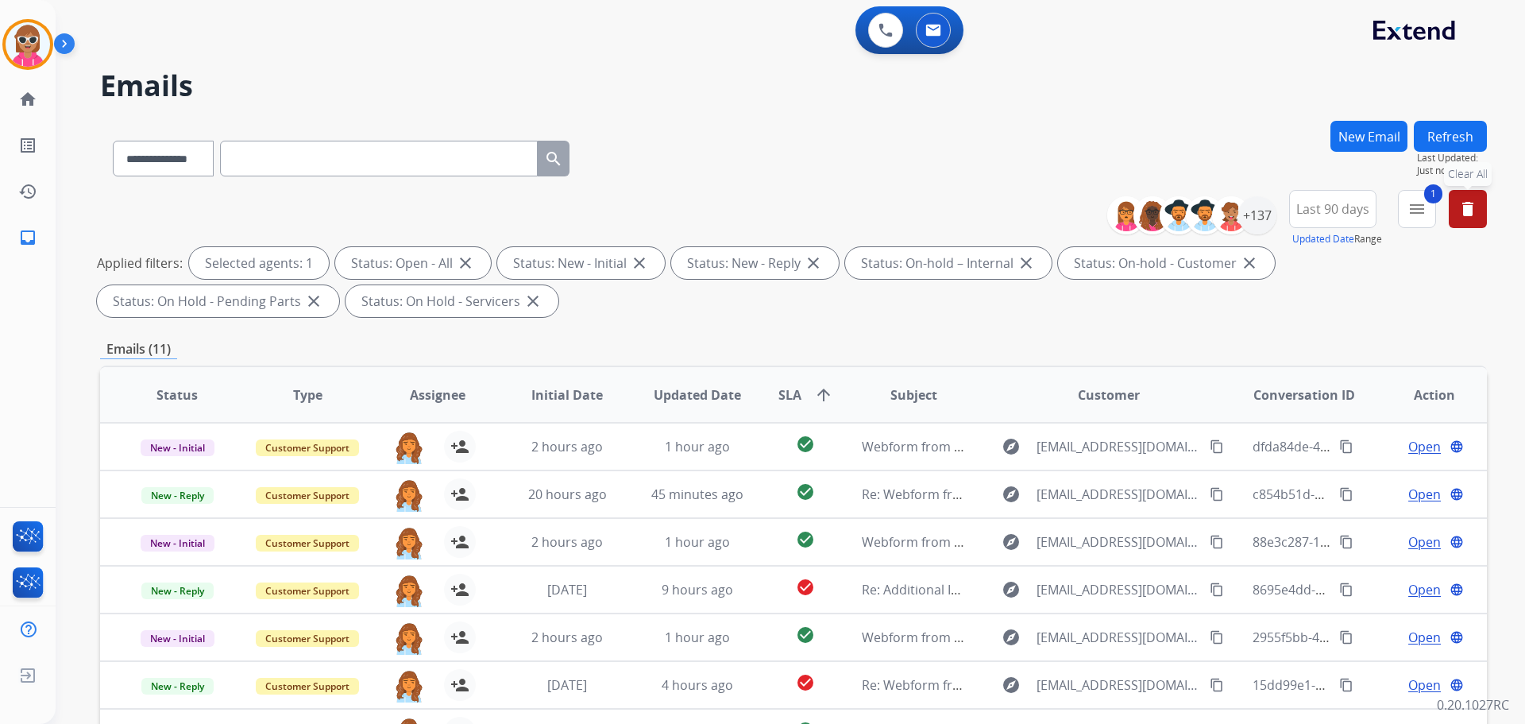
click at [1478, 202] on button "delete Clear All" at bounding box center [1468, 209] width 38 height 38
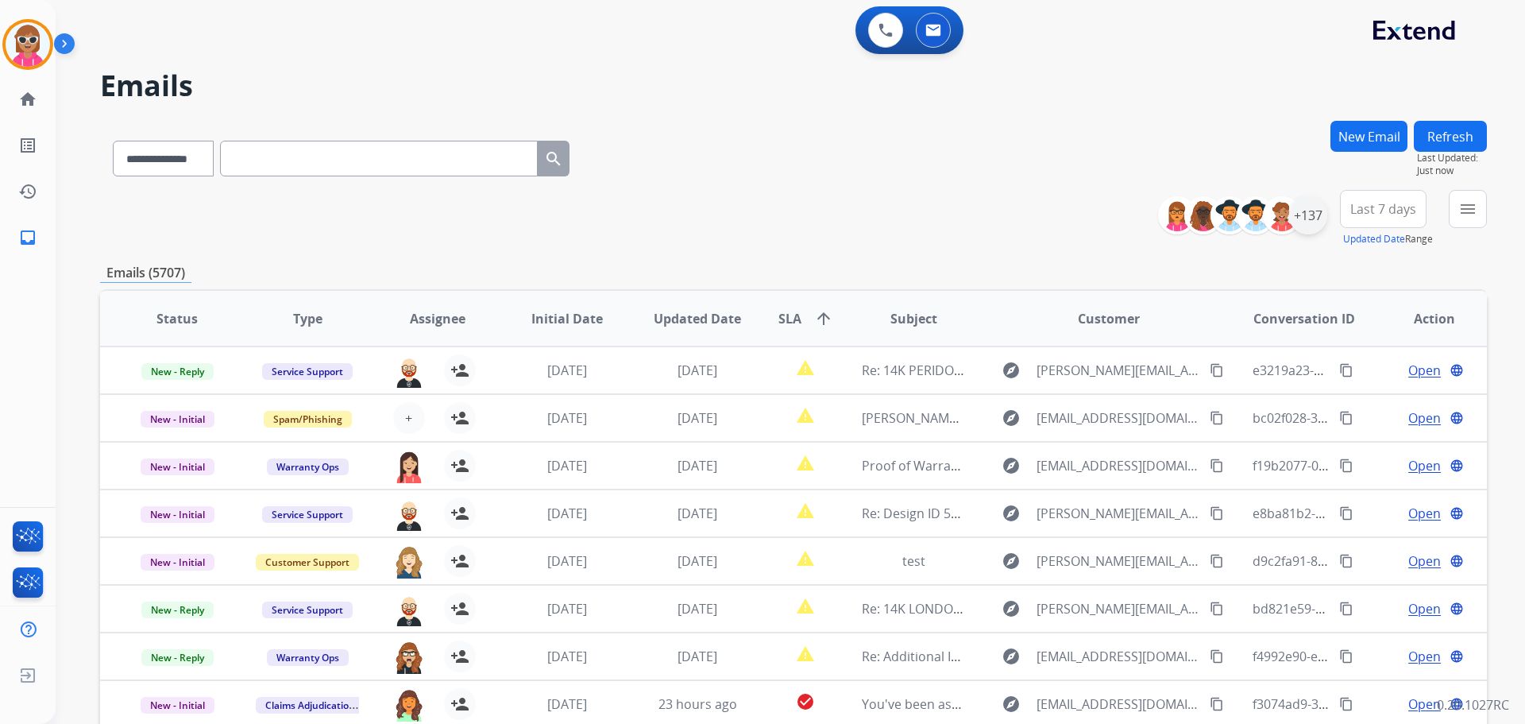
drag, startPoint x: 955, startPoint y: 168, endPoint x: 1299, endPoint y: 210, distance: 346.4
click at [959, 170] on div "**********" at bounding box center [793, 155] width 1387 height 69
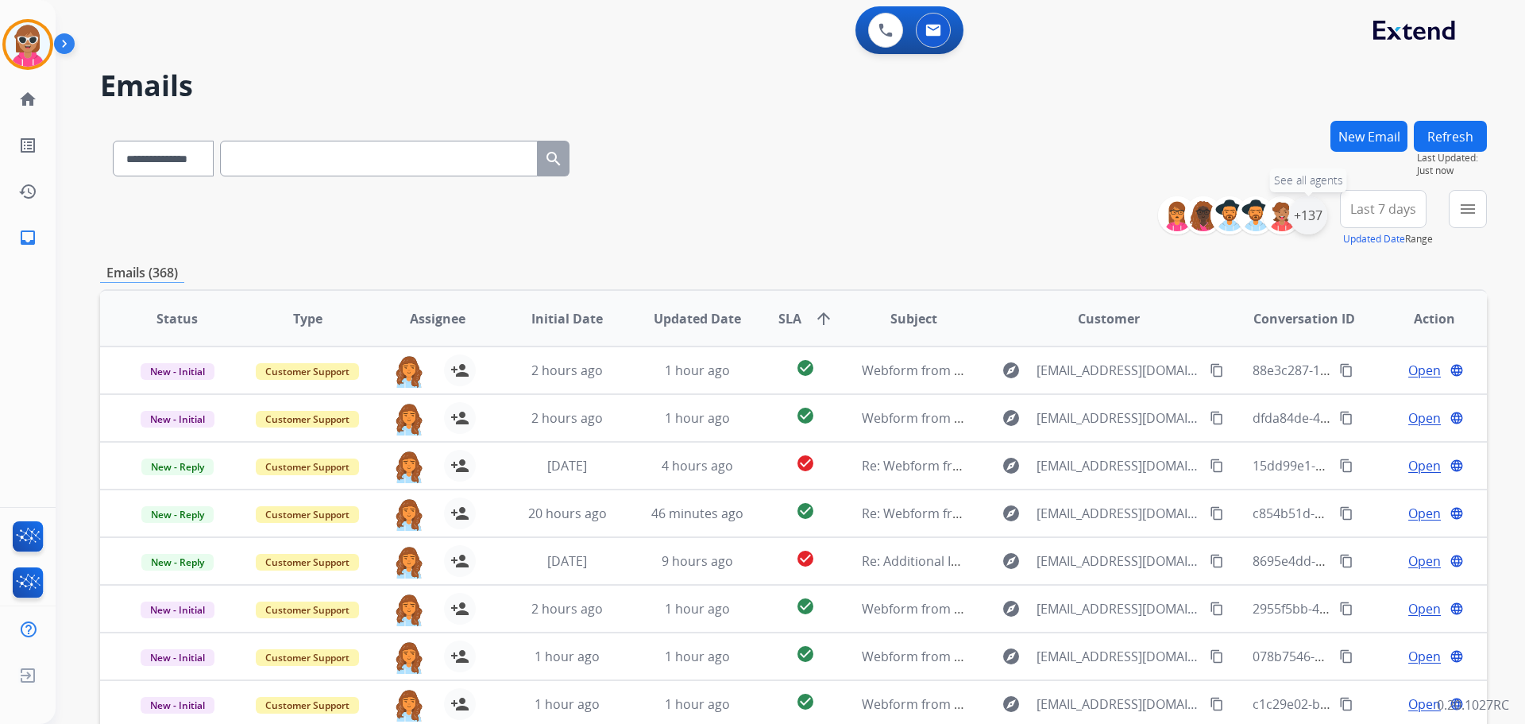
click at [1309, 214] on div "+137" at bounding box center [1308, 215] width 38 height 38
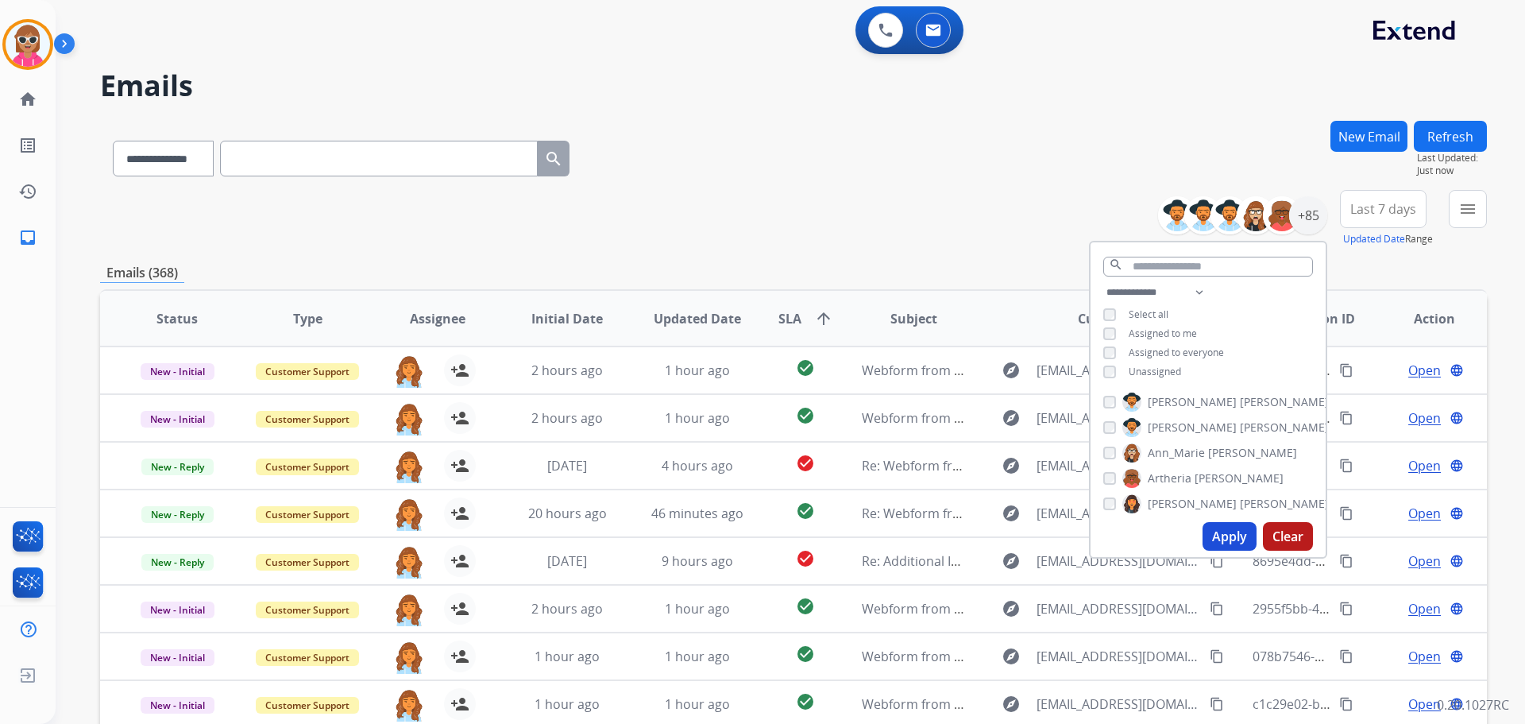
scroll to position [0, 0]
click at [1150, 330] on span "Assigned to me" at bounding box center [1163, 333] width 68 height 14
click at [1221, 539] on button "Apply" at bounding box center [1230, 536] width 54 height 29
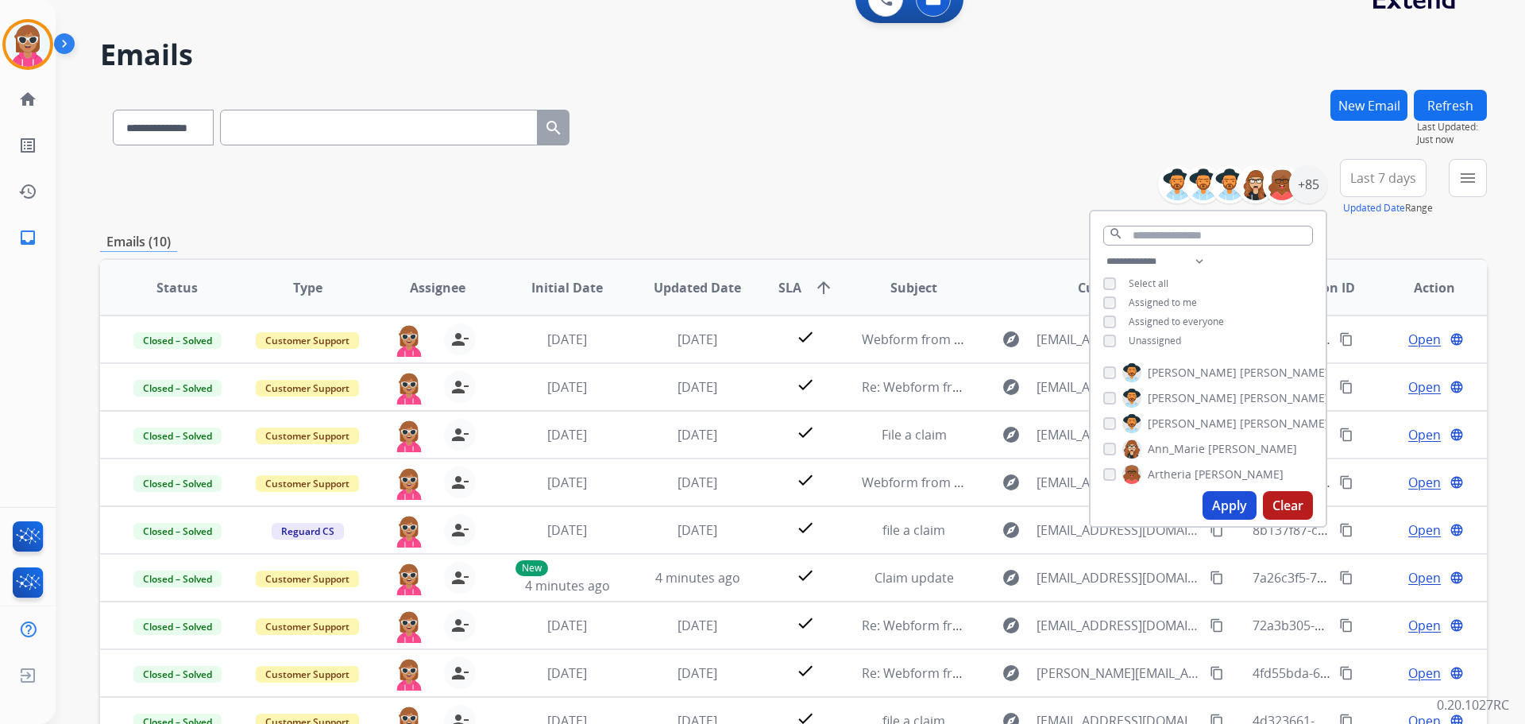
scroll to position [79, 0]
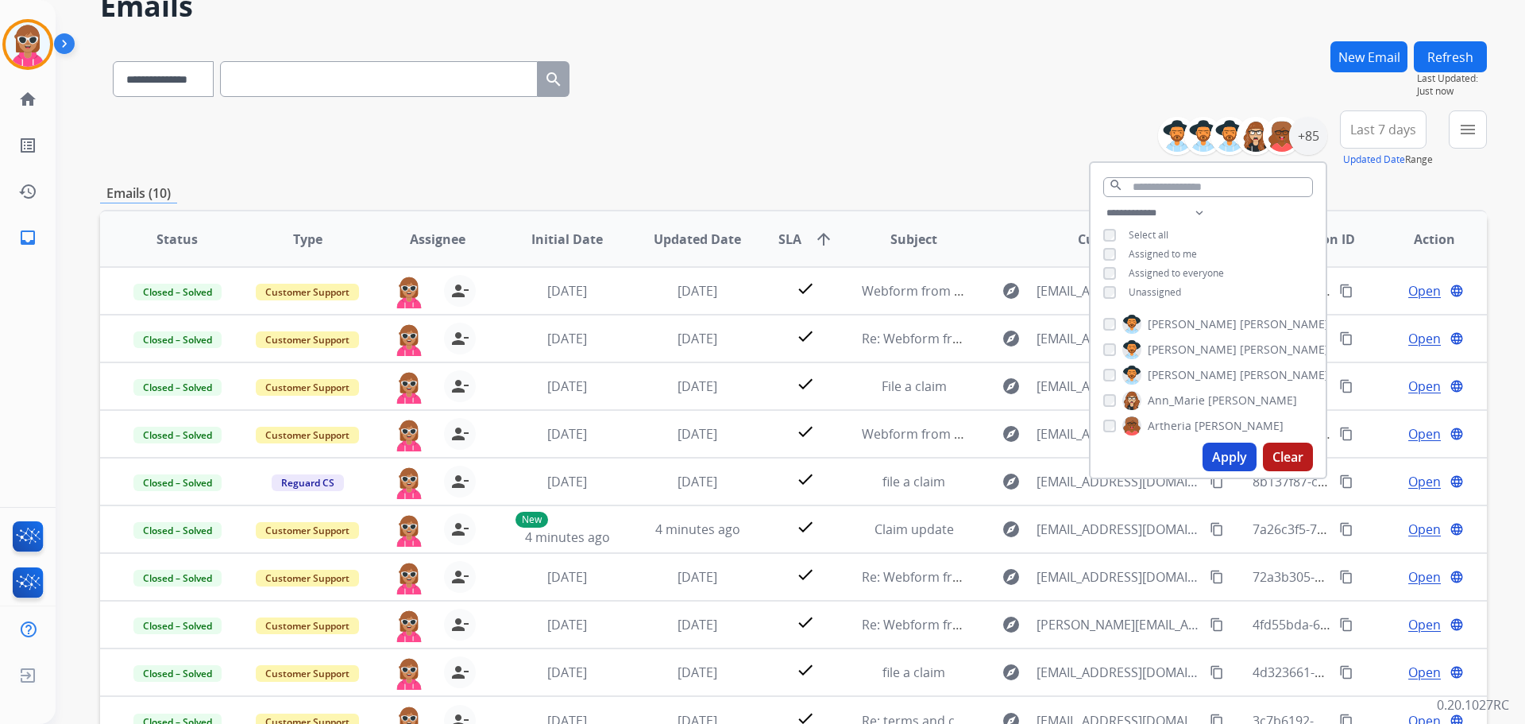
click at [948, 130] on div "**********" at bounding box center [793, 138] width 1387 height 57
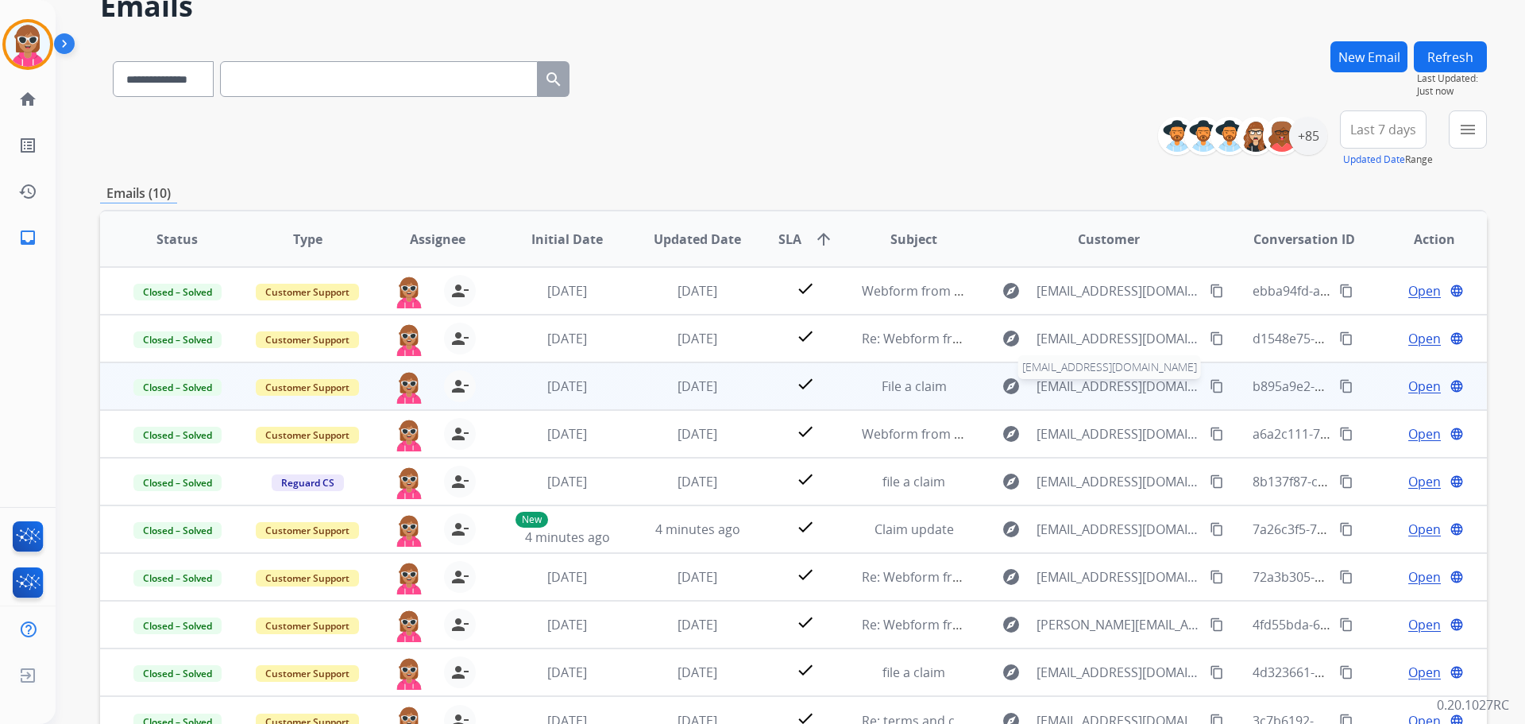
scroll to position [2, 0]
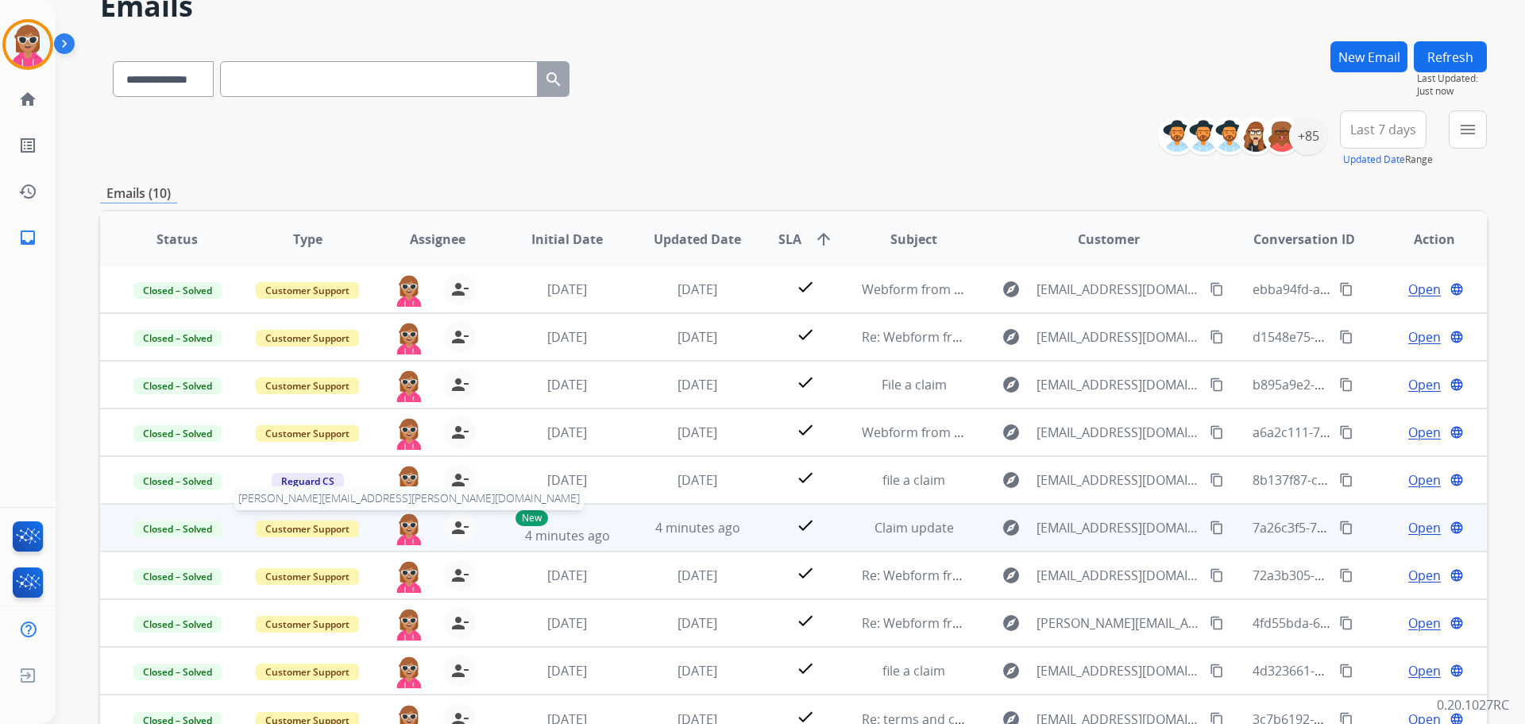
click at [399, 532] on img at bounding box center [409, 528] width 32 height 33
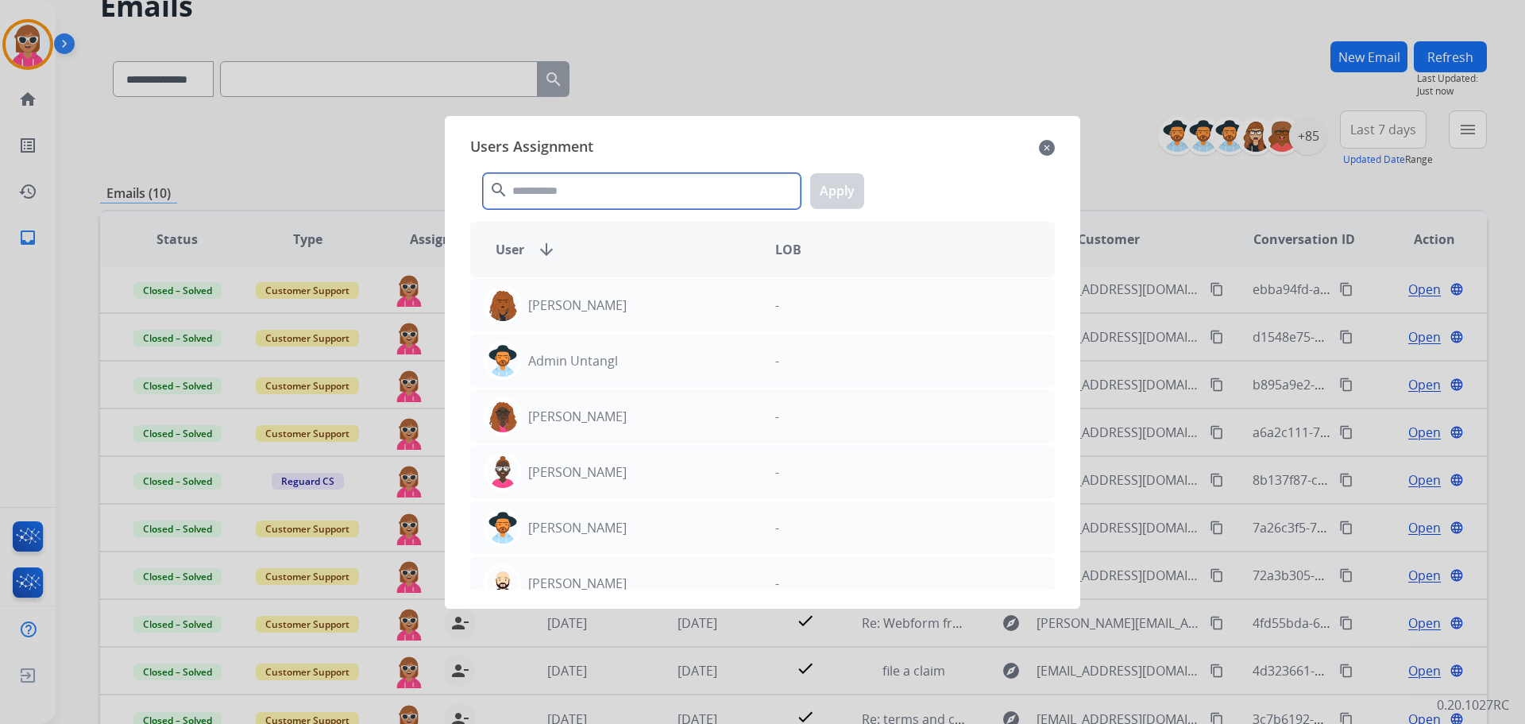
click at [562, 184] on input "text" at bounding box center [642, 191] width 318 height 36
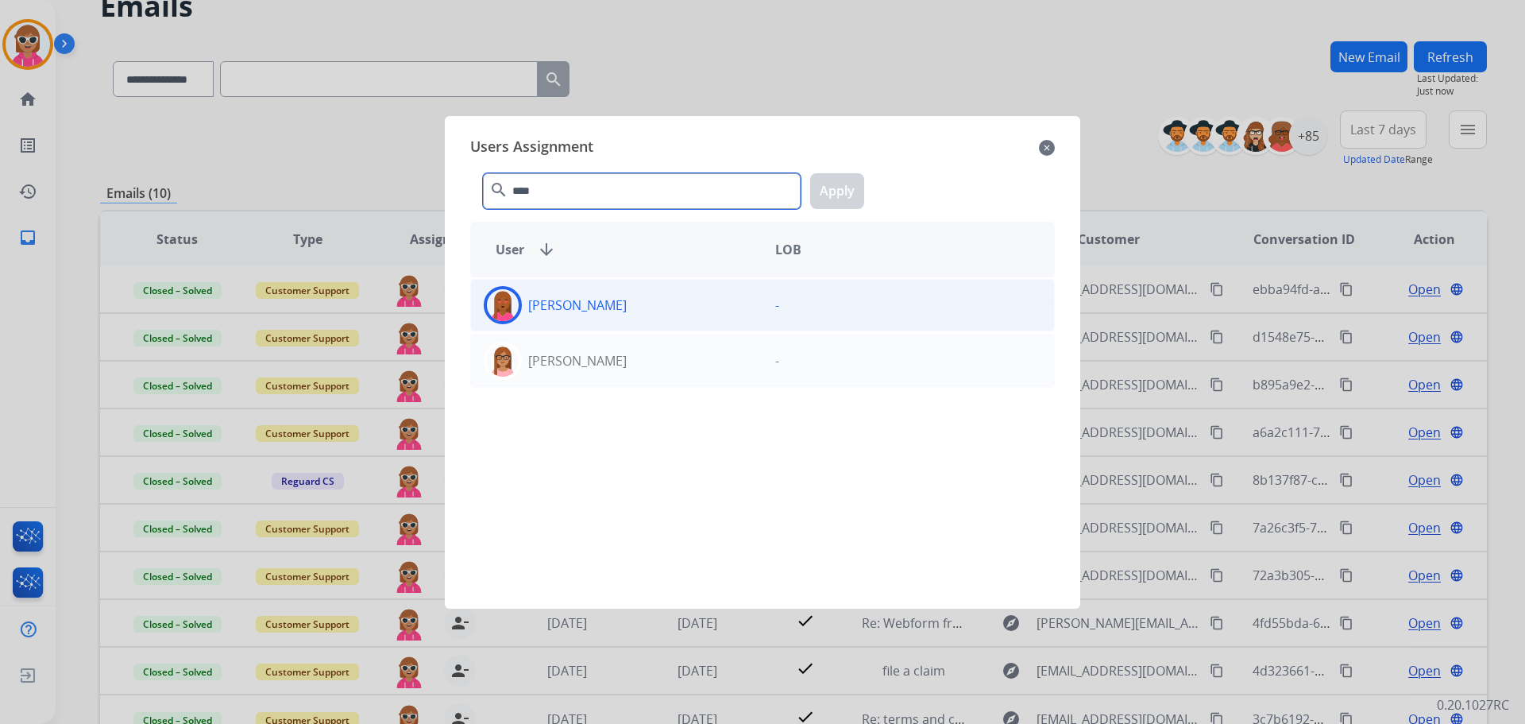
type input "****"
click at [674, 305] on div "[PERSON_NAME]" at bounding box center [617, 305] width 292 height 38
drag, startPoint x: 825, startPoint y: 183, endPoint x: 1071, endPoint y: 141, distance: 250.0
click at [830, 185] on button "Apply" at bounding box center [837, 191] width 54 height 36
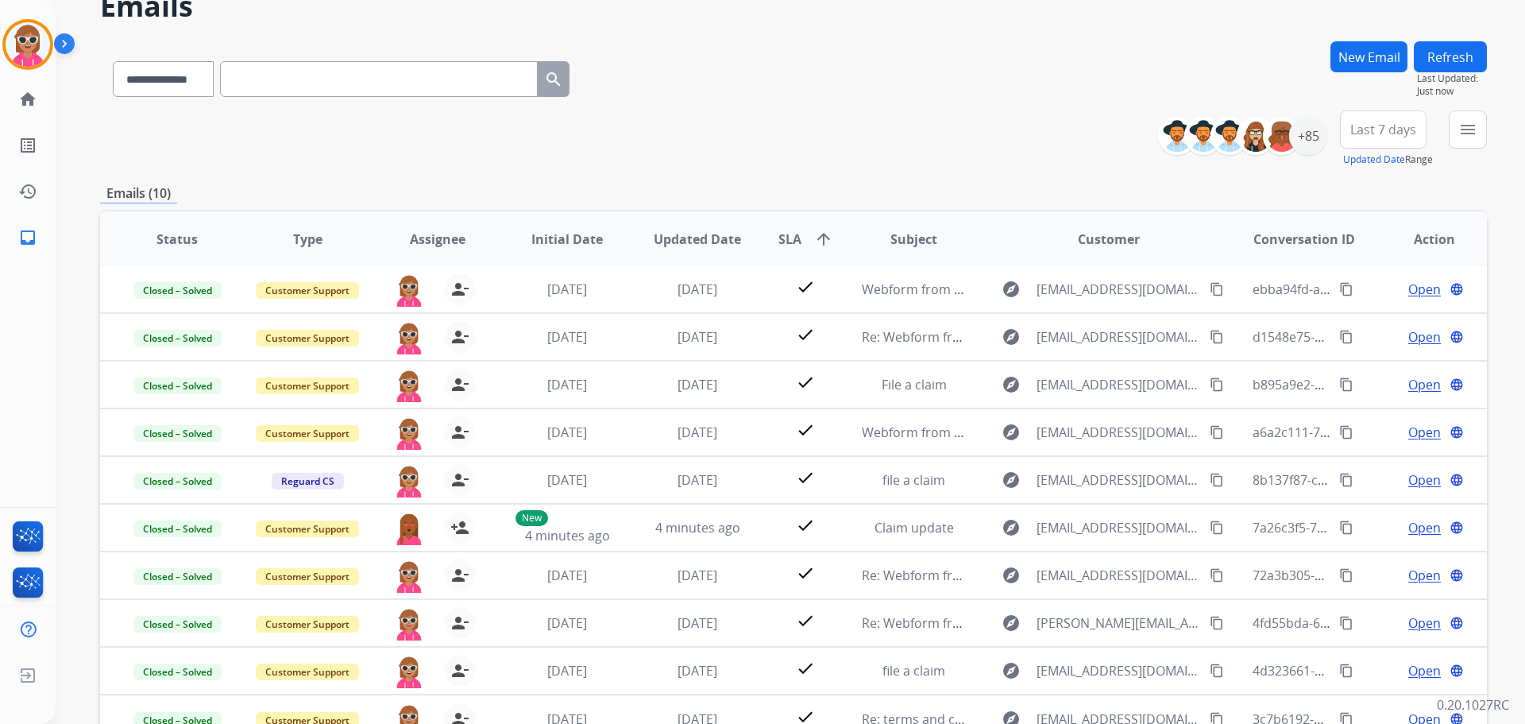
drag, startPoint x: 1478, startPoint y: 49, endPoint x: 1427, endPoint y: 95, distance: 68.1
click at [1478, 57] on button "Refresh" at bounding box center [1450, 56] width 73 height 31
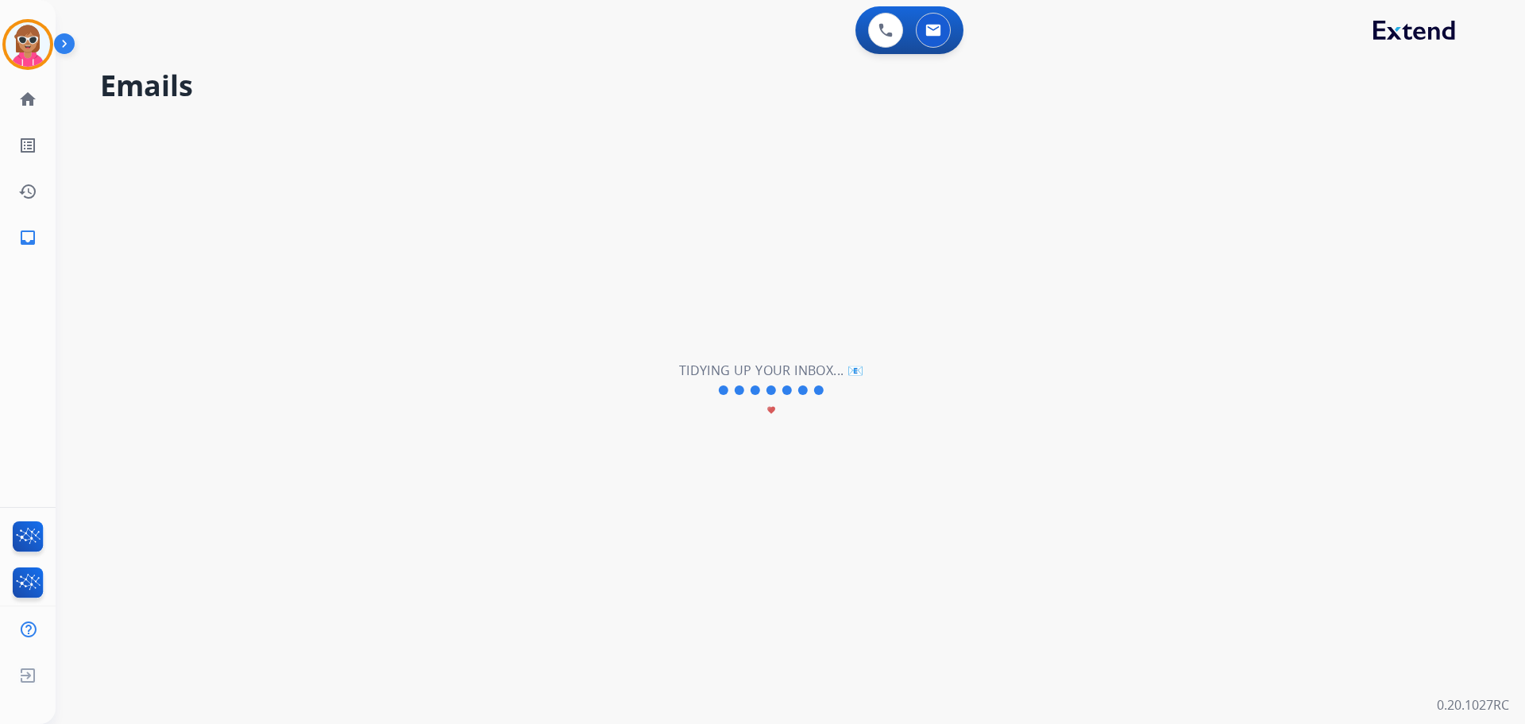
scroll to position [0, 0]
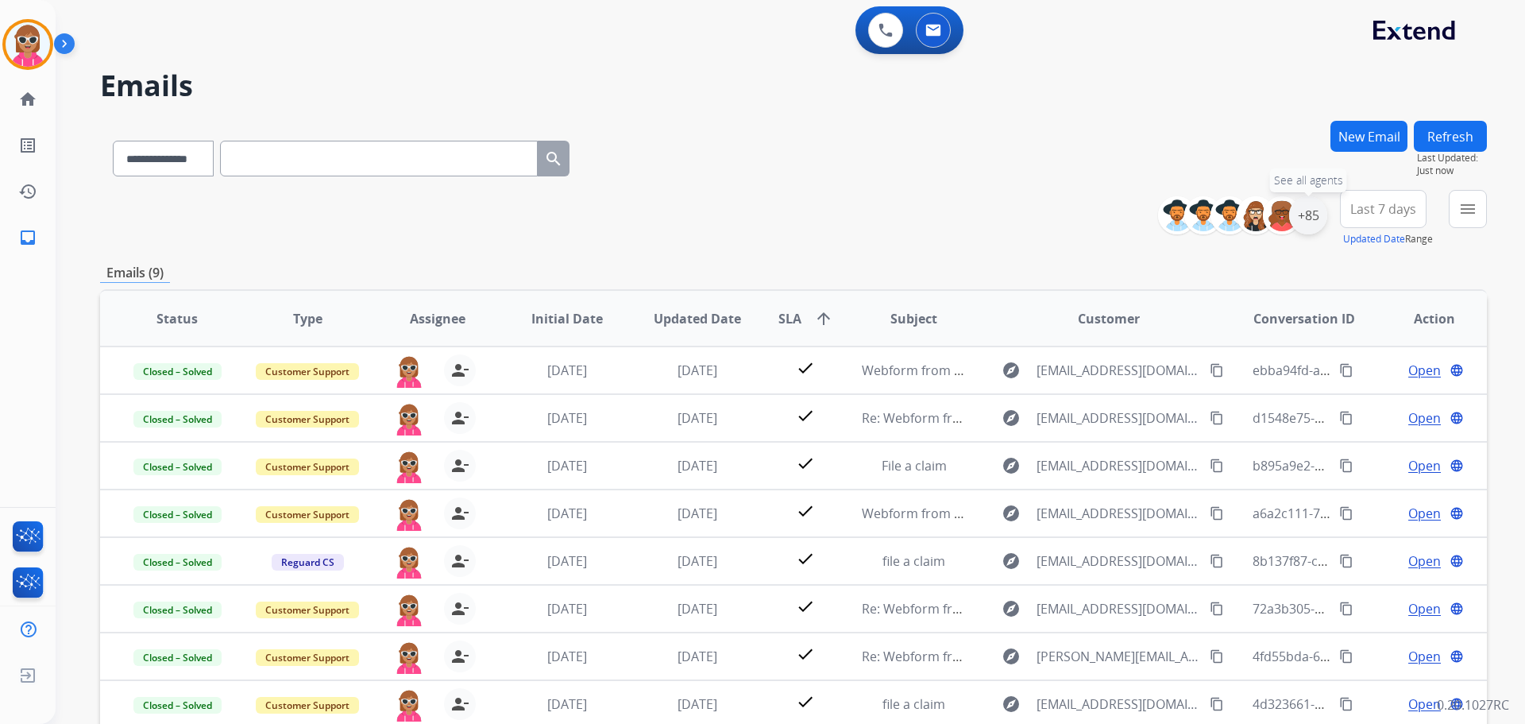
click at [1304, 228] on div "+85" at bounding box center [1308, 215] width 38 height 38
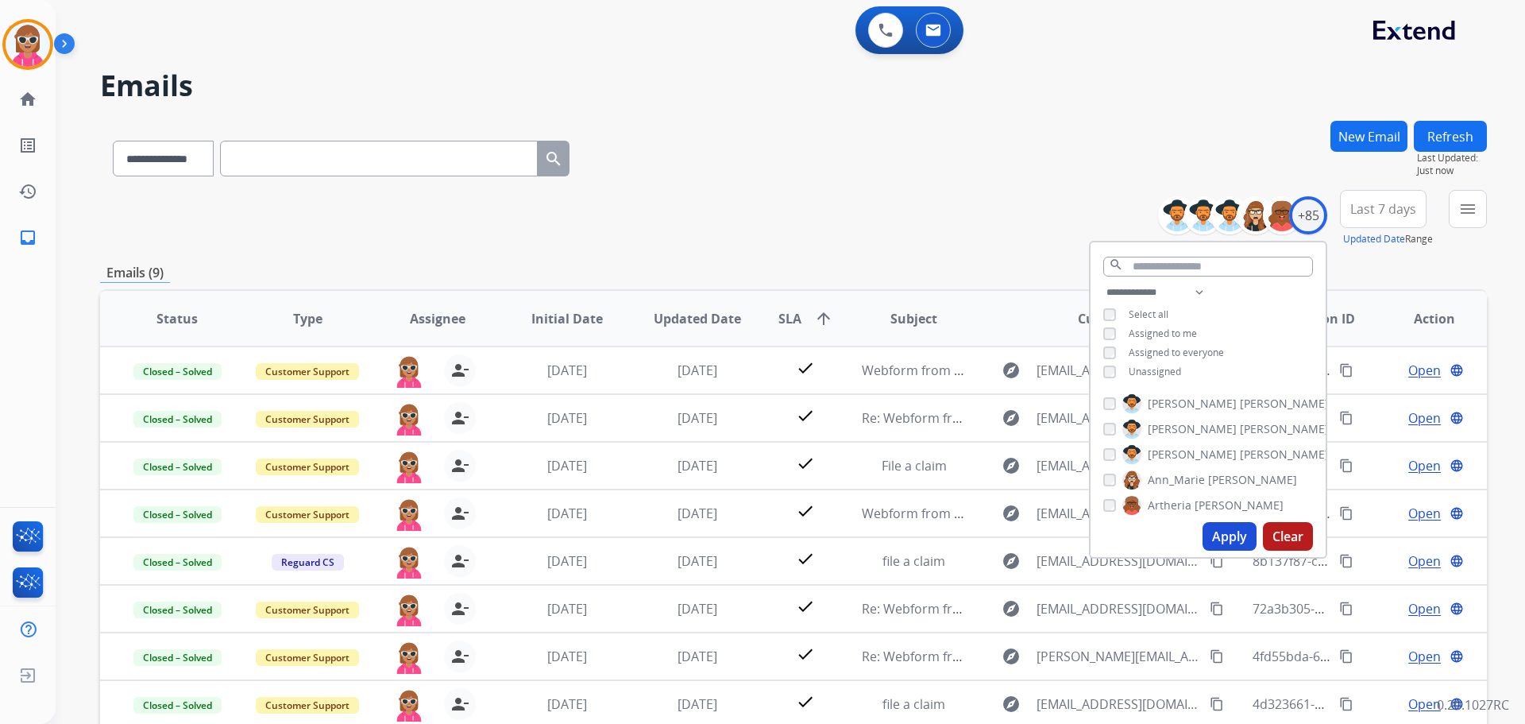
click at [1144, 335] on span "Assigned to me" at bounding box center [1163, 333] width 68 height 14
click at [1178, 293] on select "**********" at bounding box center [1158, 292] width 110 height 19
select select "**********"
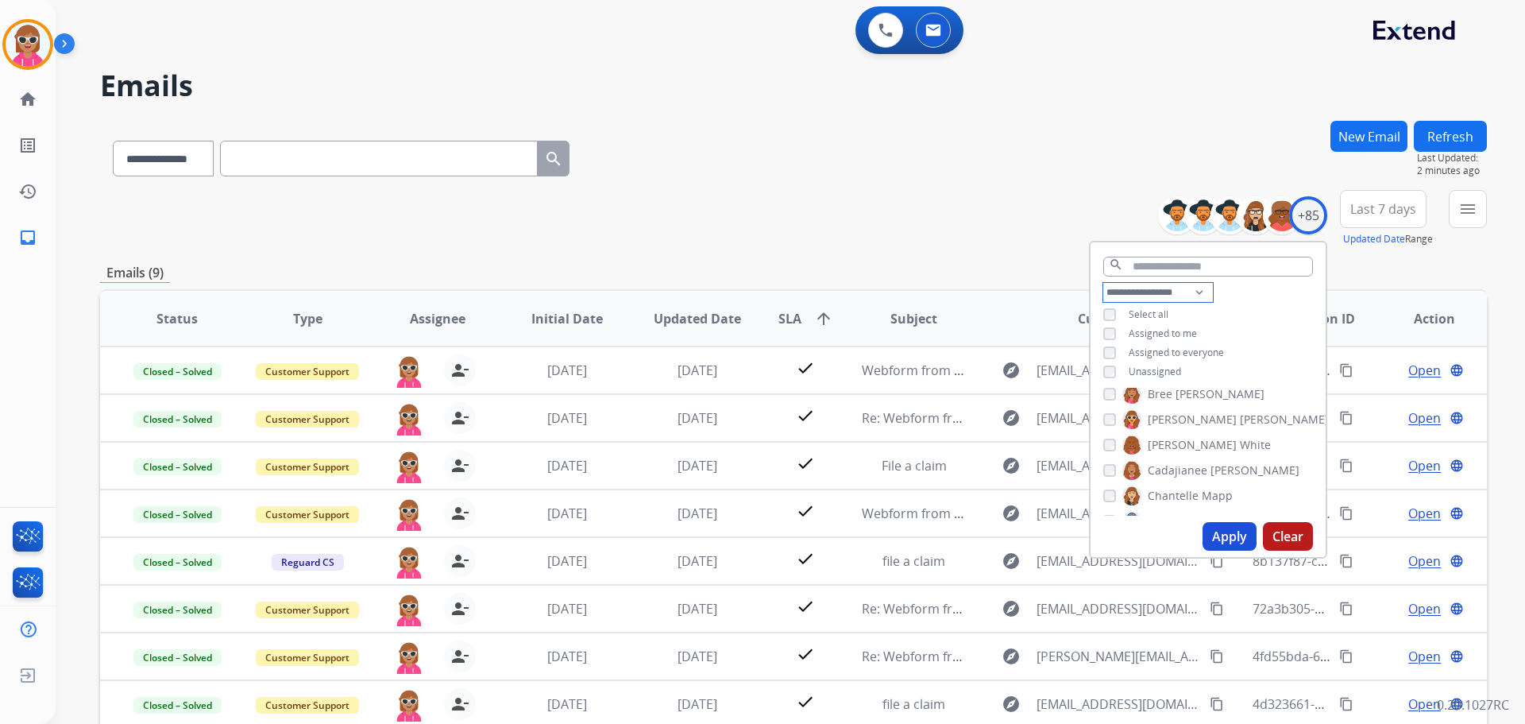
click at [1103, 283] on select "**********" at bounding box center [1158, 292] width 110 height 19
drag, startPoint x: 1255, startPoint y: 301, endPoint x: 1341, endPoint y: 275, distance: 89.7
click at [1255, 294] on div "**********" at bounding box center [1208, 324] width 235 height 83
click at [1489, 198] on div "**********" at bounding box center [791, 362] width 1470 height 724
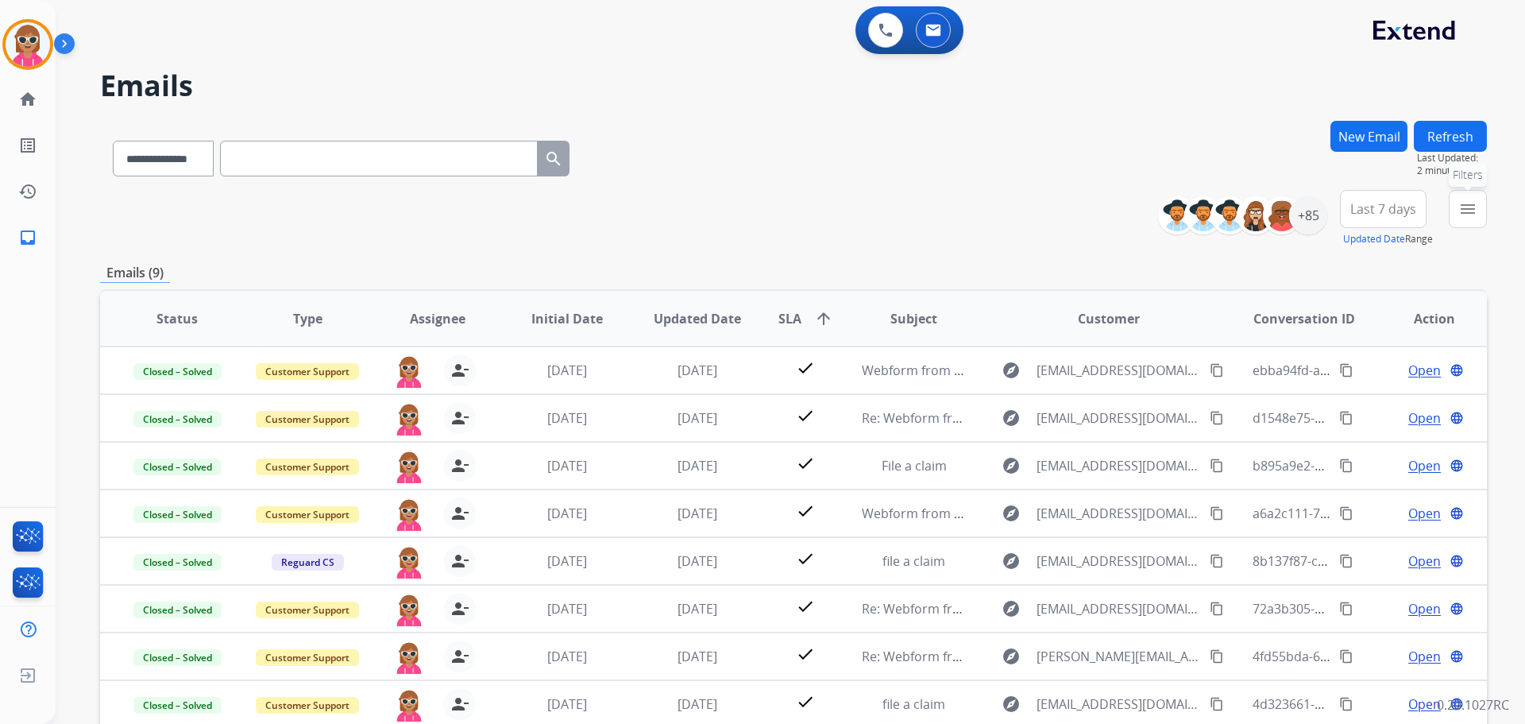
click at [1475, 211] on mat-icon "menu" at bounding box center [1467, 208] width 19 height 19
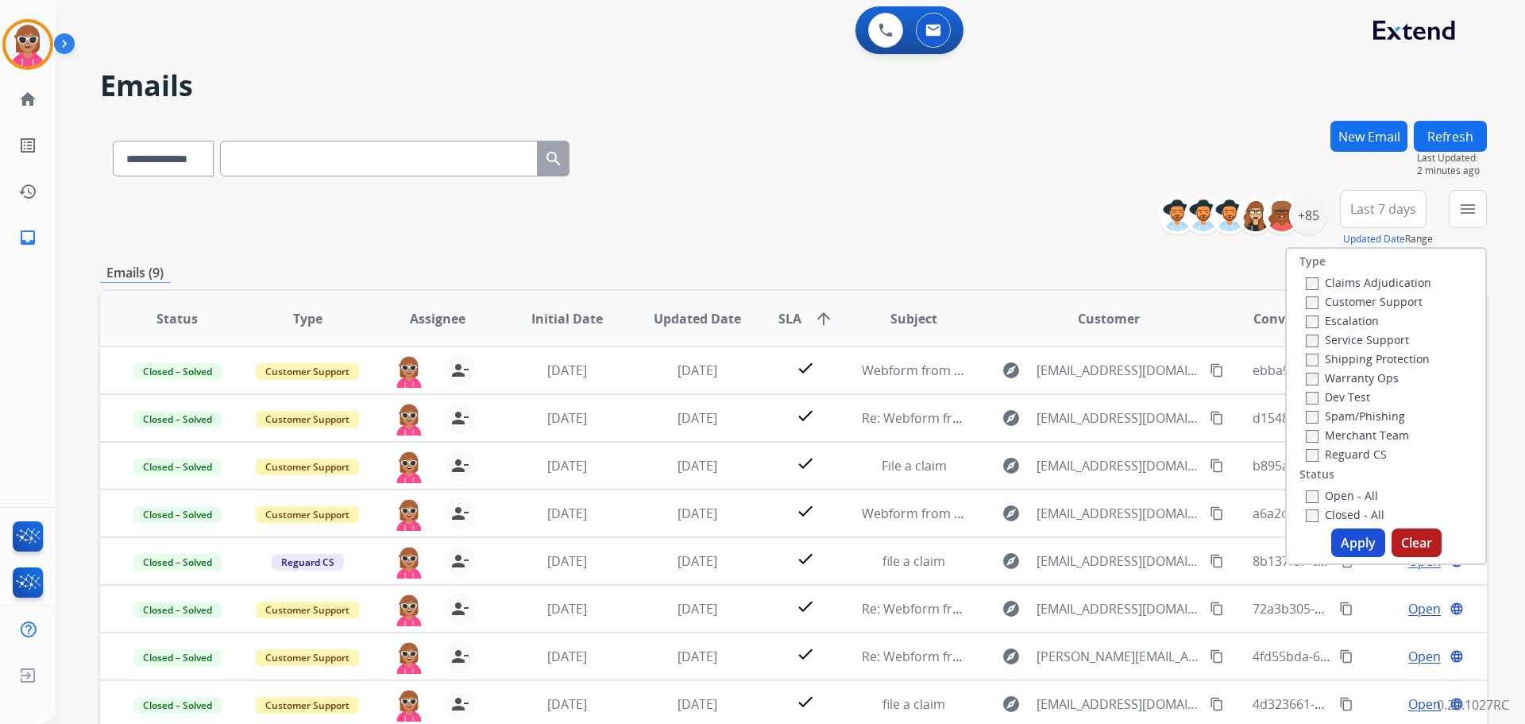
click at [1358, 299] on label "Customer Support" at bounding box center [1364, 301] width 117 height 15
click at [1364, 357] on label "Shipping Protection" at bounding box center [1368, 358] width 124 height 15
click at [1344, 454] on label "Reguard CS" at bounding box center [1346, 453] width 81 height 15
click at [1331, 491] on label "Open - All" at bounding box center [1342, 495] width 72 height 15
click at [1354, 550] on button "Apply" at bounding box center [1358, 542] width 54 height 29
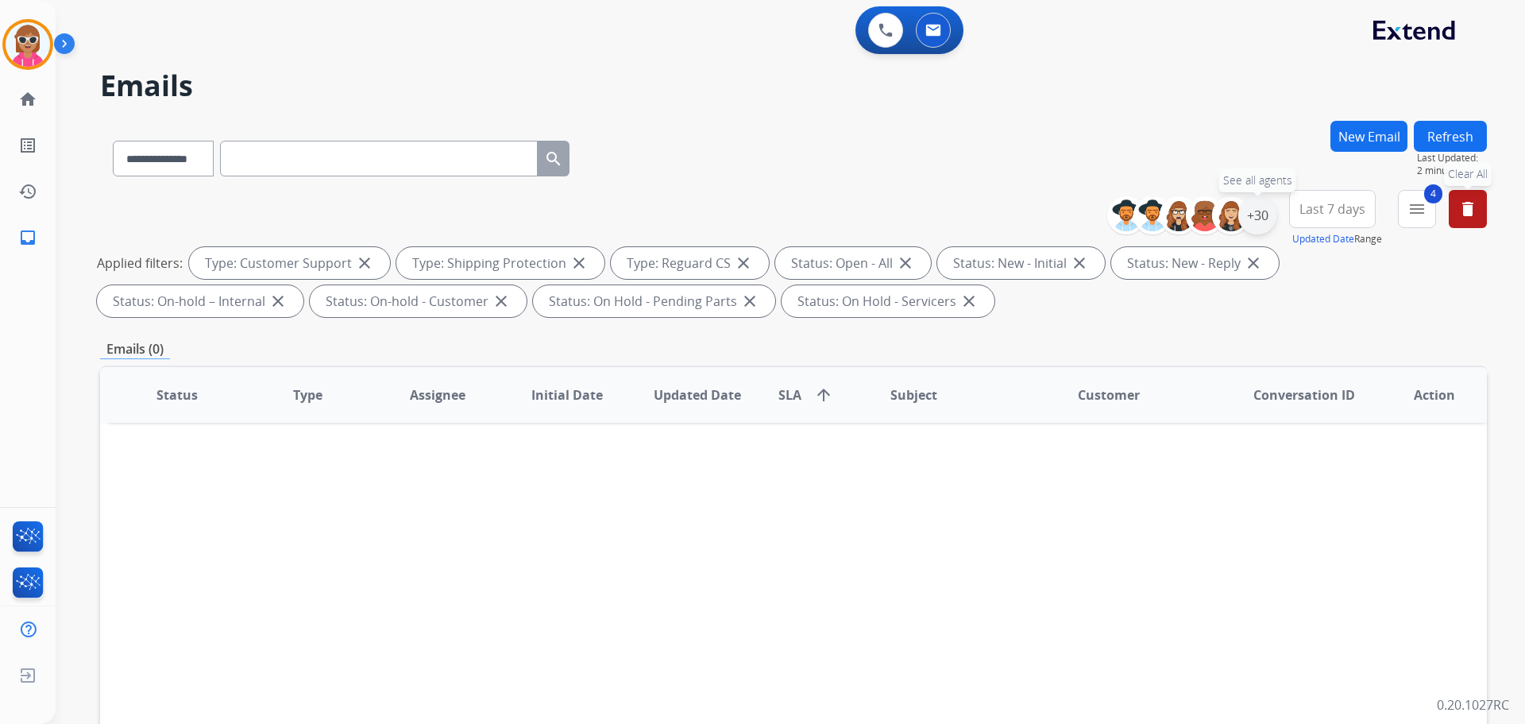
click at [1255, 222] on div "+30" at bounding box center [1257, 215] width 38 height 38
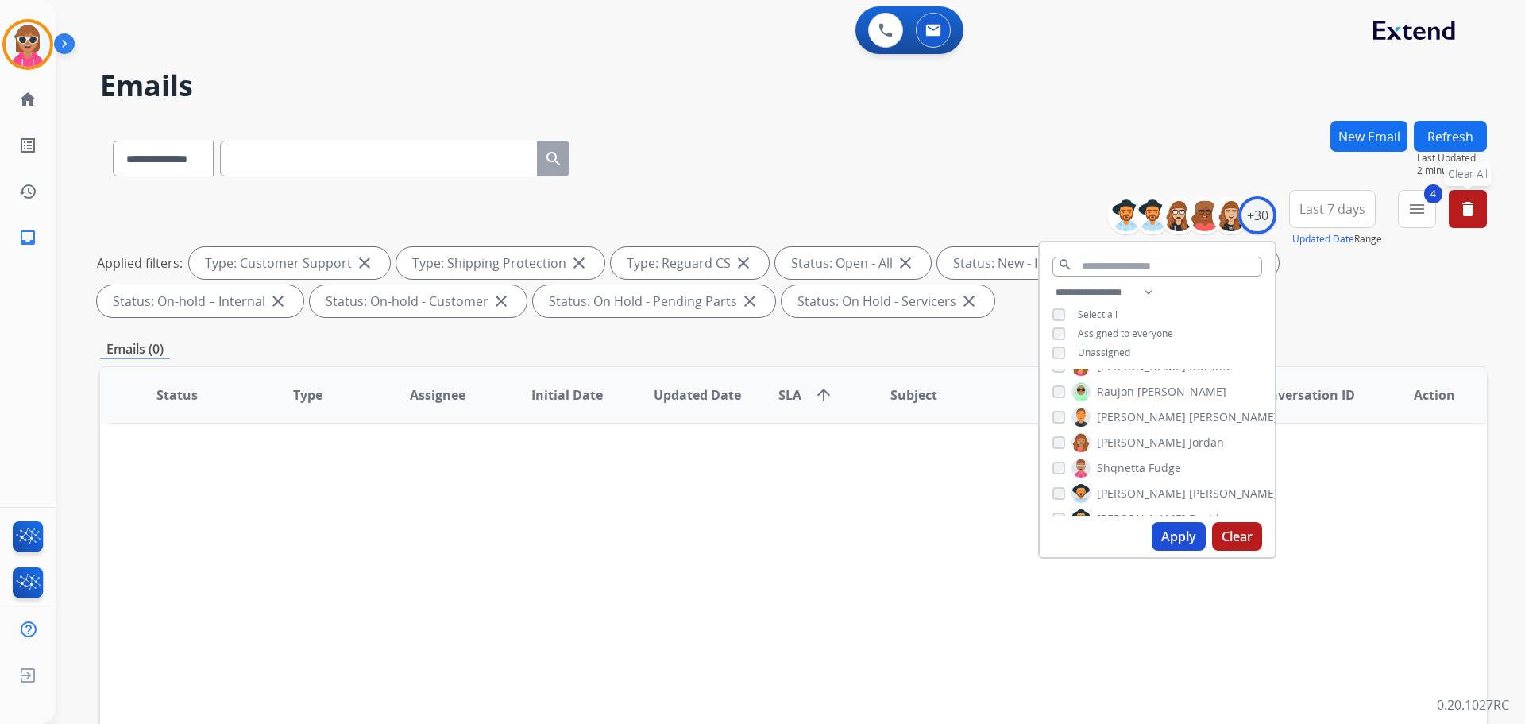
scroll to position [477, 0]
click at [1126, 460] on span "Shqnetta" at bounding box center [1121, 467] width 48 height 16
click at [1099, 468] on span "Shqnetta" at bounding box center [1121, 467] width 48 height 16
click at [1163, 523] on button "Apply" at bounding box center [1179, 536] width 54 height 29
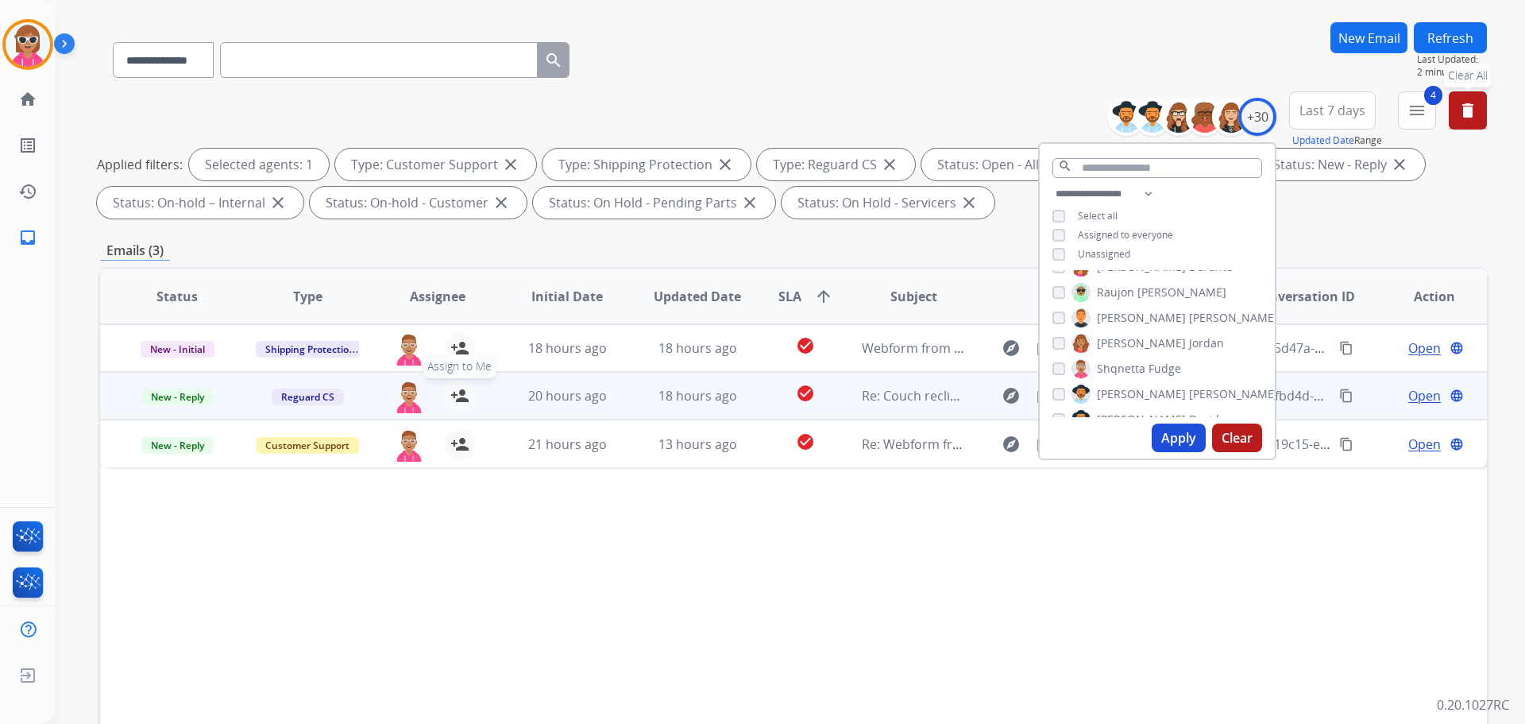
scroll to position [159, 0]
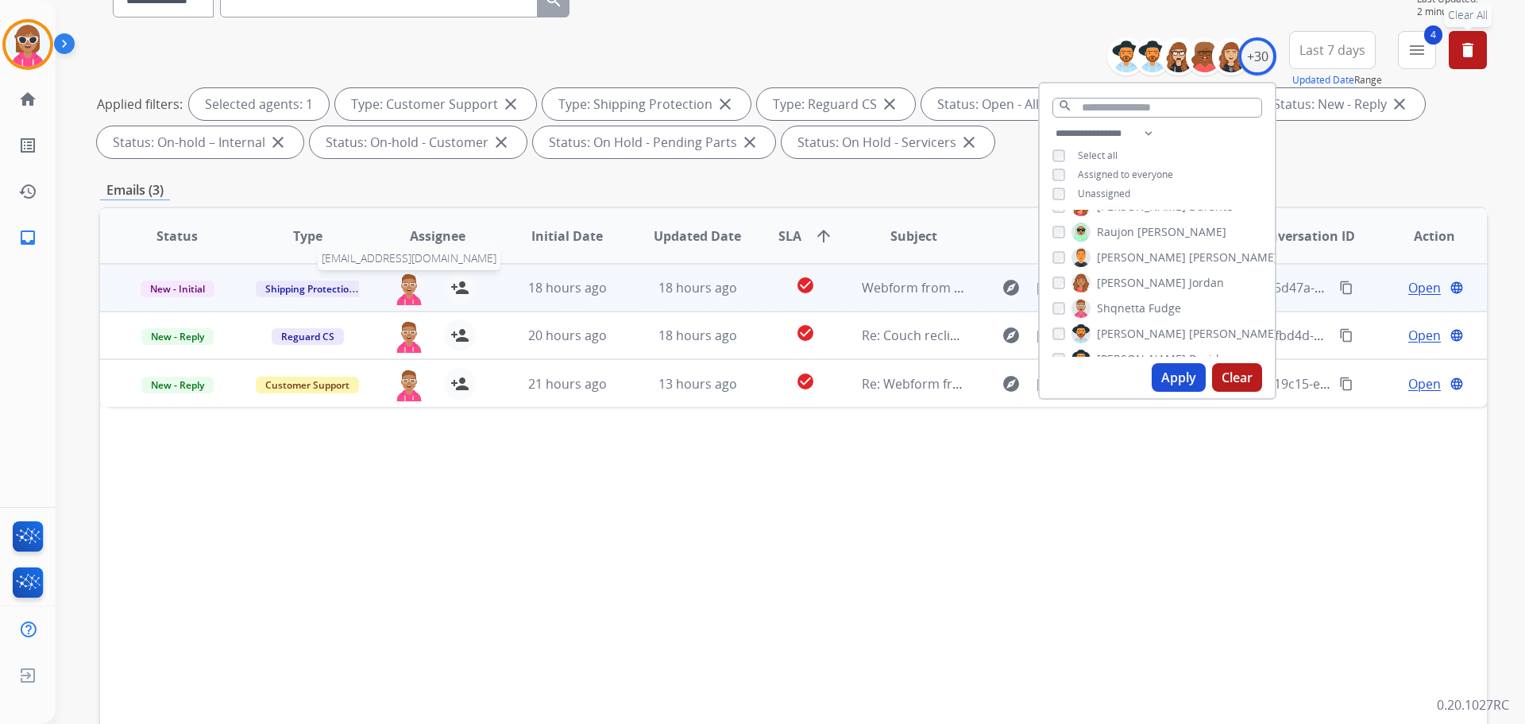
click at [410, 286] on img at bounding box center [409, 288] width 32 height 33
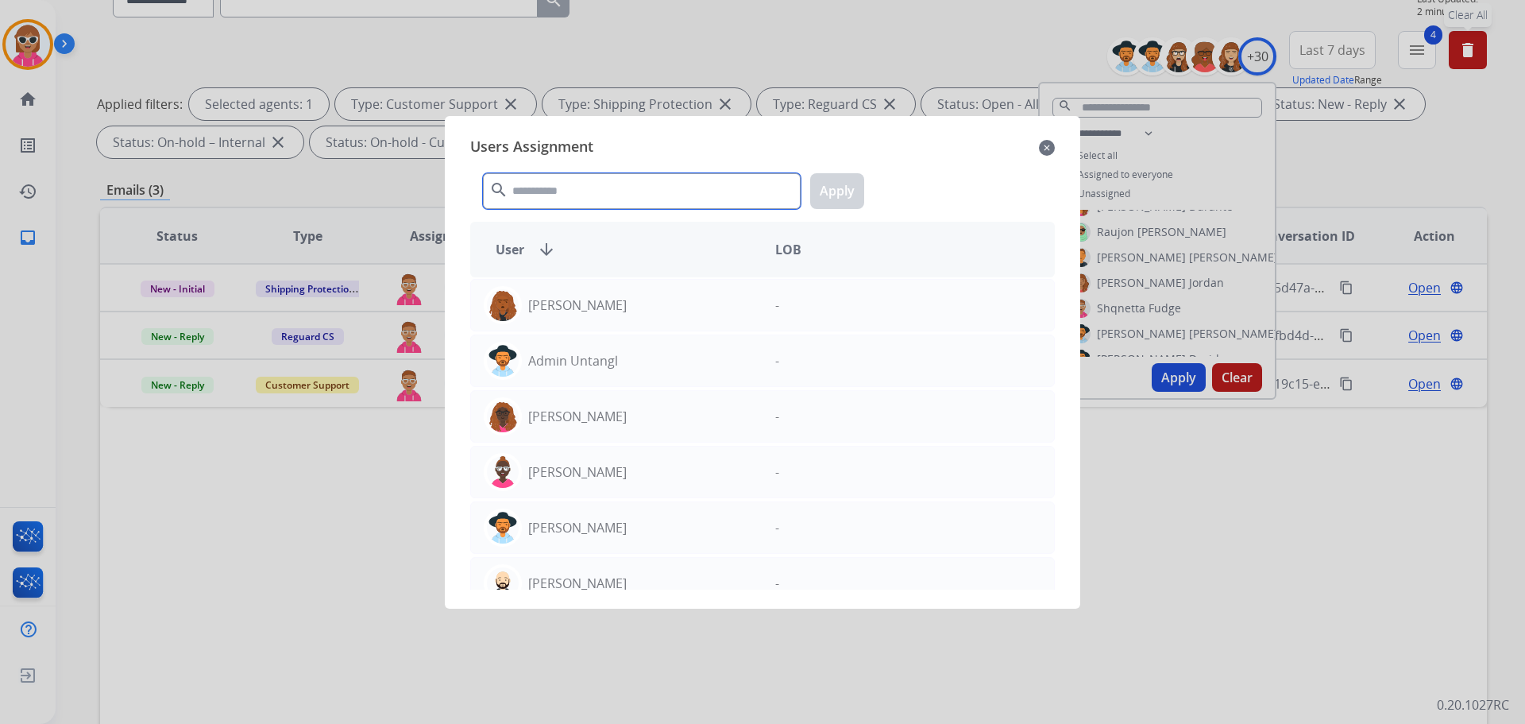
click at [597, 183] on input "text" at bounding box center [642, 191] width 318 height 36
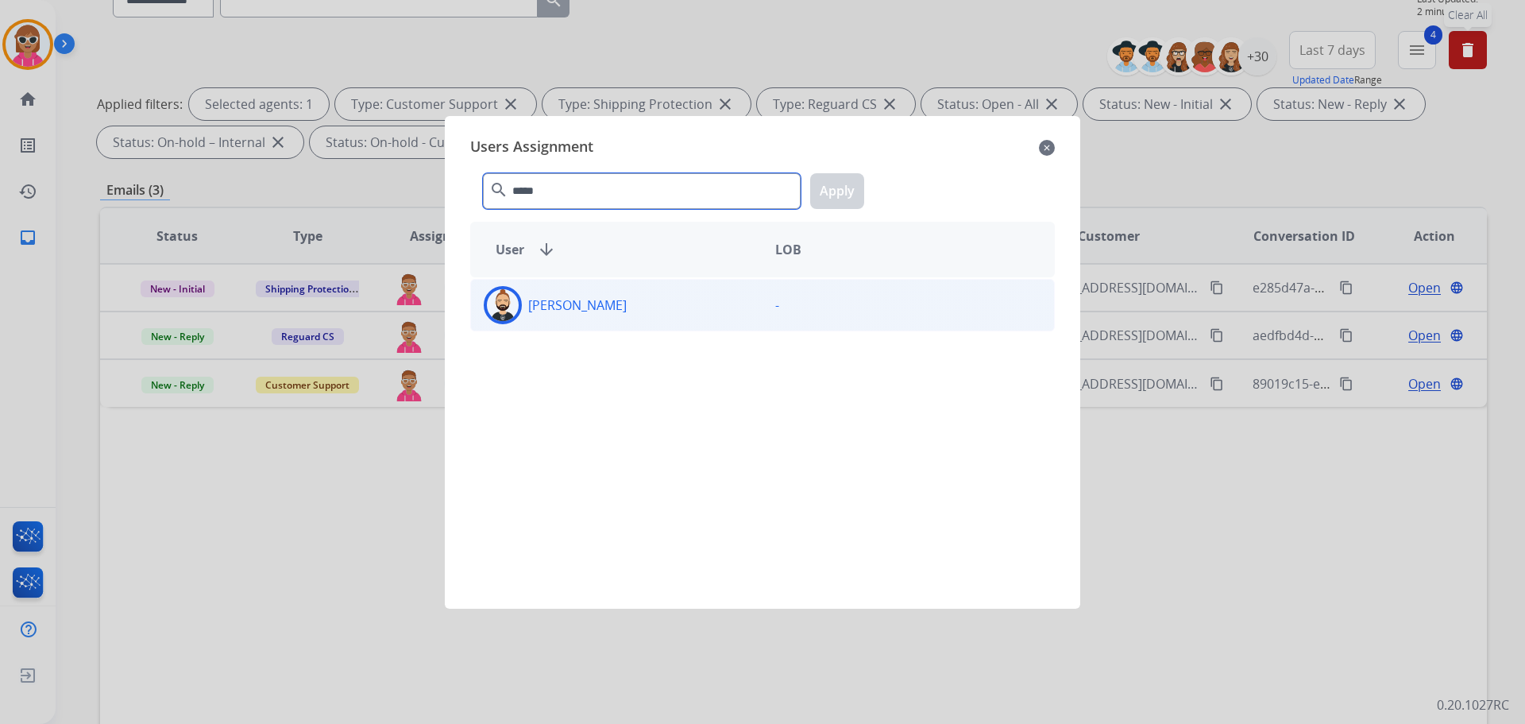
type input "*****"
click at [699, 324] on div "[PERSON_NAME] -" at bounding box center [762, 305] width 585 height 52
click at [832, 191] on button "Apply" at bounding box center [837, 191] width 54 height 36
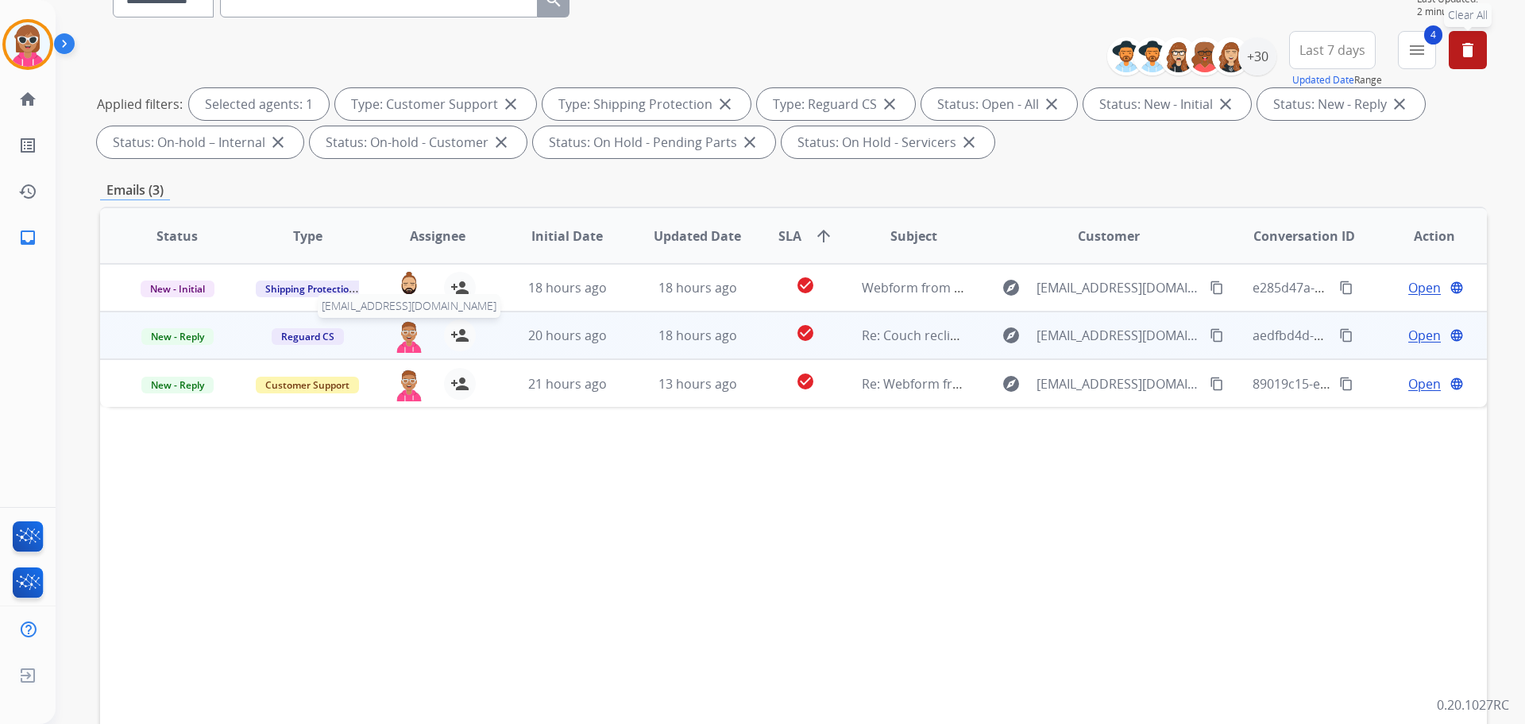
click at [411, 334] on img at bounding box center [409, 335] width 32 height 33
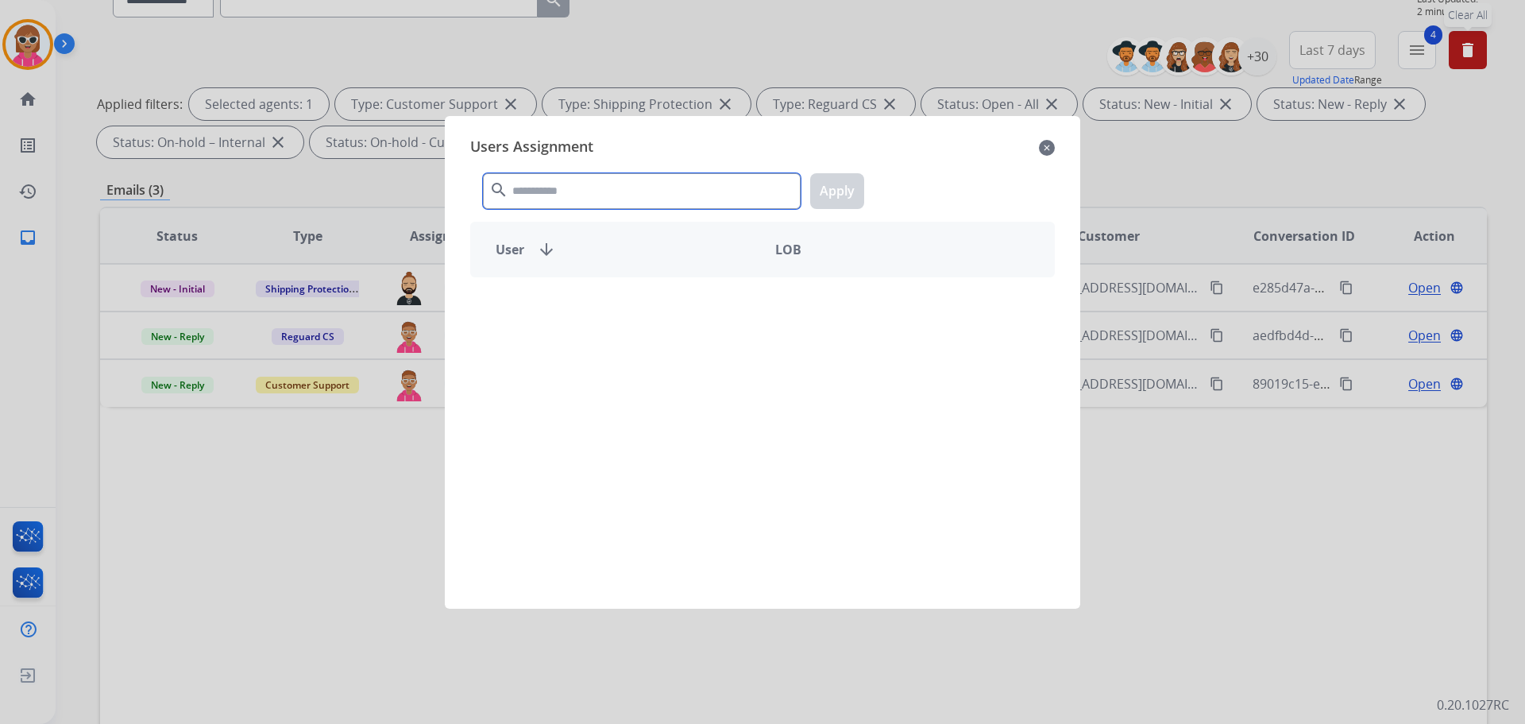
click at [554, 176] on input "text" at bounding box center [642, 191] width 318 height 36
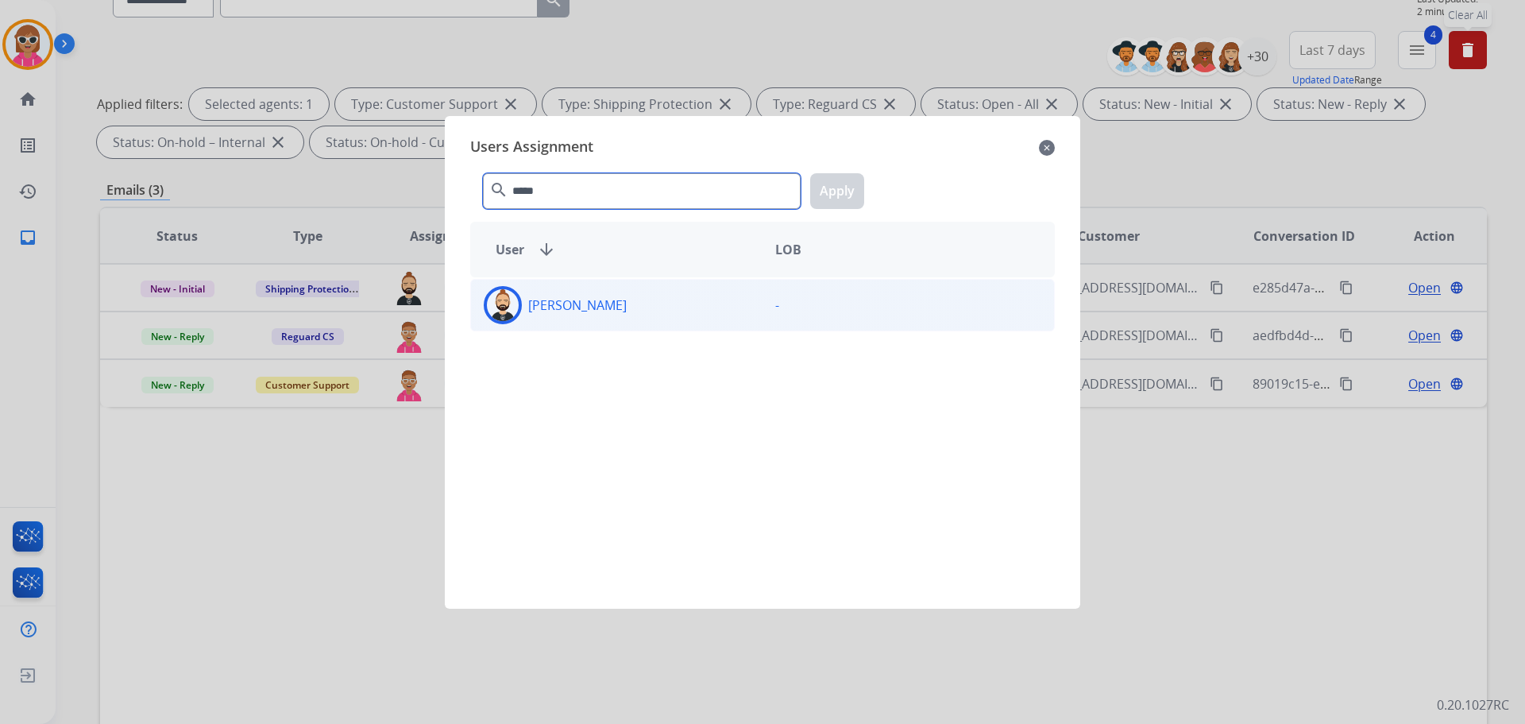
type input "*****"
click at [589, 319] on div "[PERSON_NAME]" at bounding box center [617, 305] width 292 height 38
drag, startPoint x: 840, startPoint y: 182, endPoint x: 818, endPoint y: 194, distance: 25.2
click at [840, 182] on button "Apply" at bounding box center [837, 191] width 54 height 36
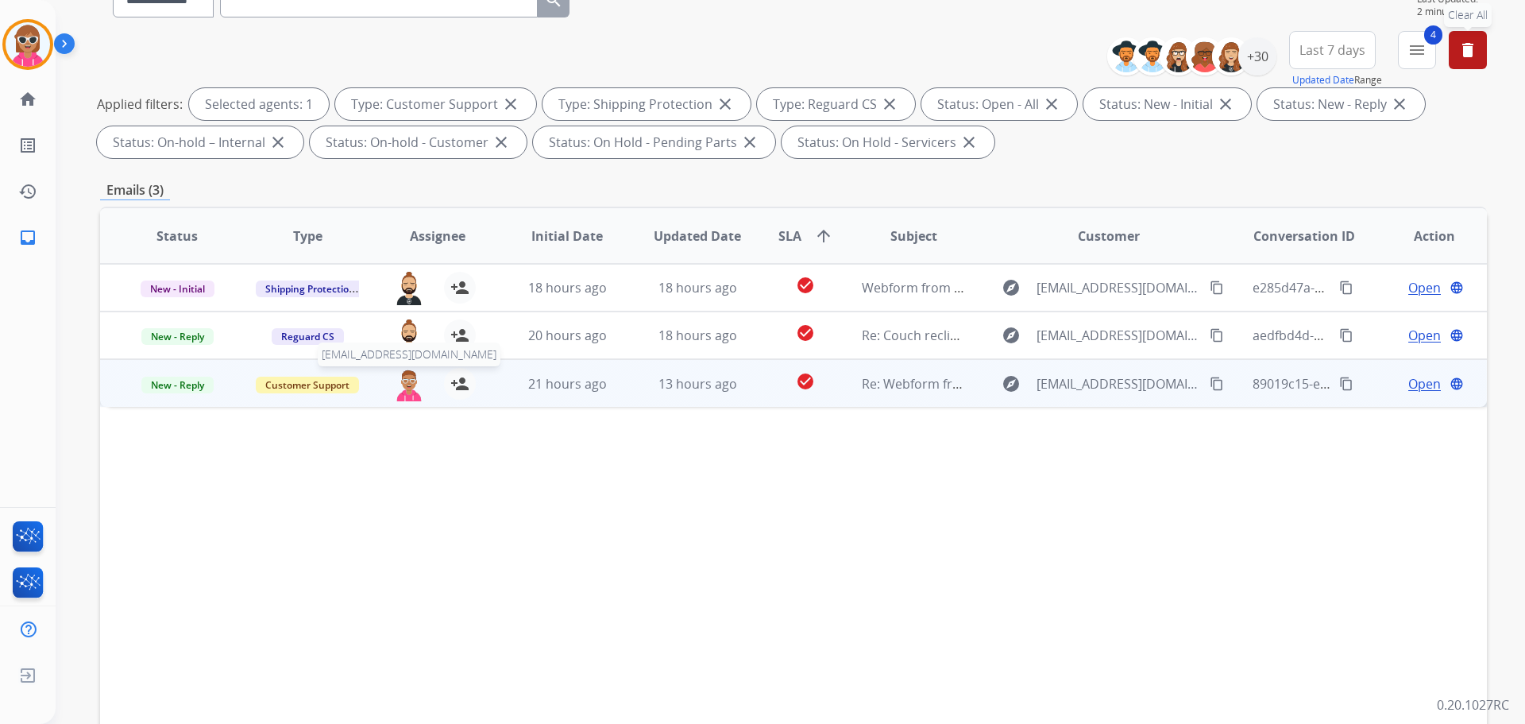
click at [415, 384] on img at bounding box center [409, 384] width 32 height 33
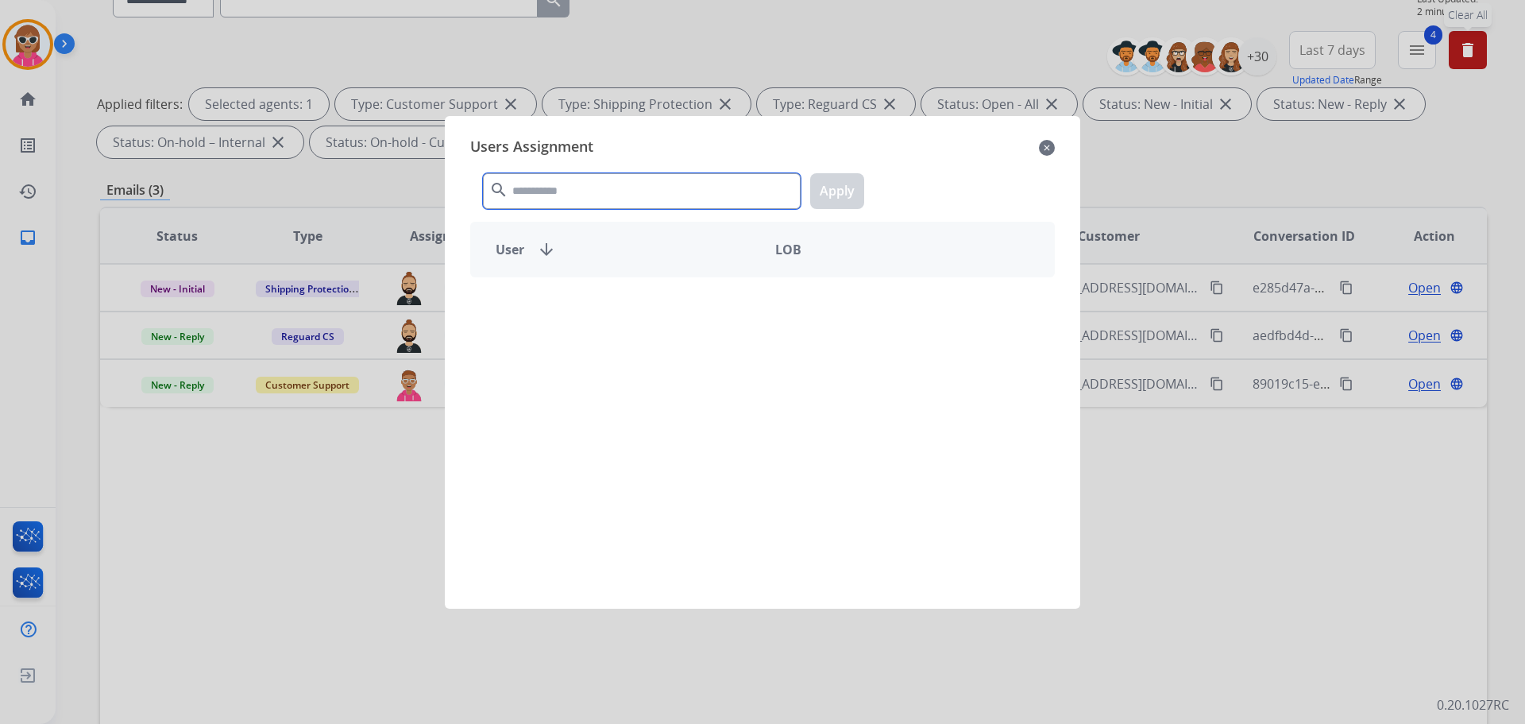
click at [558, 202] on input "text" at bounding box center [642, 191] width 318 height 36
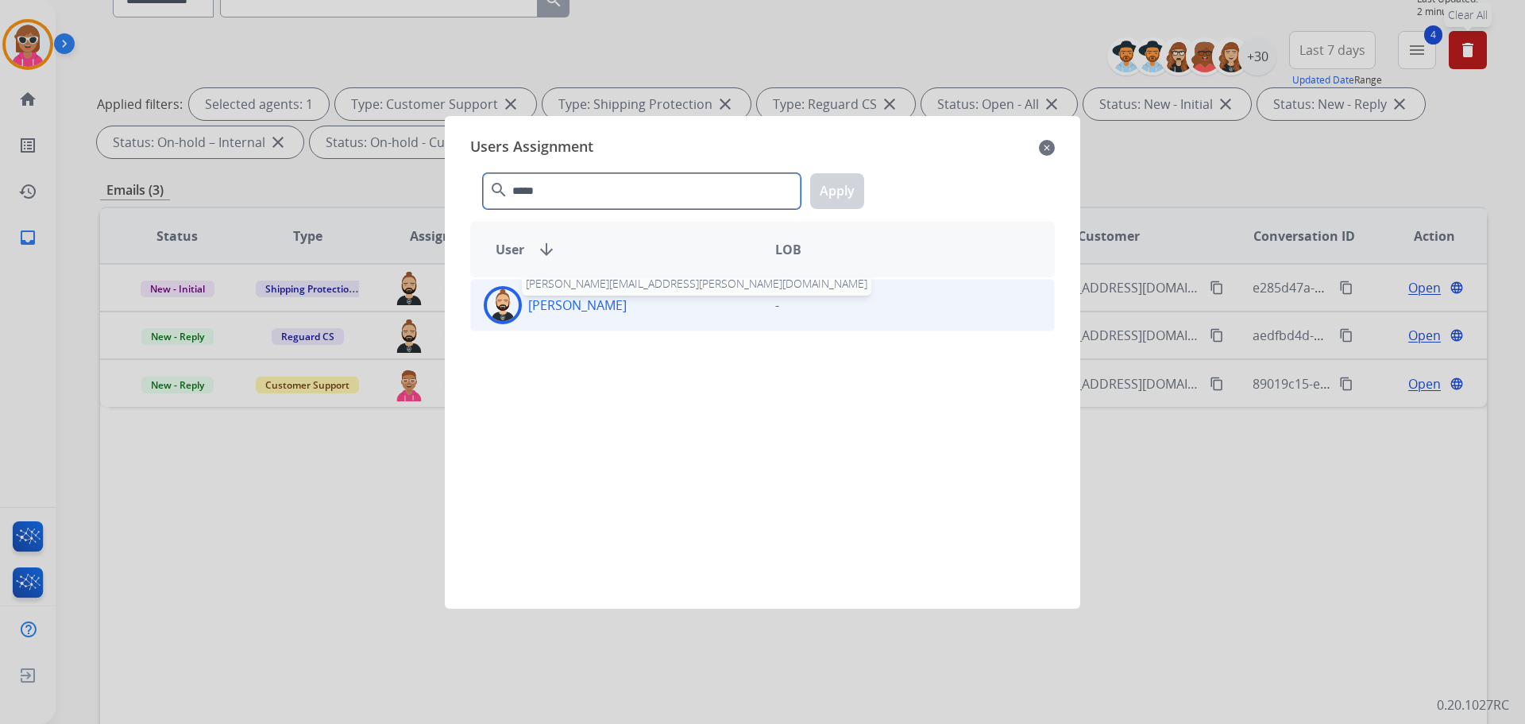
type input "*****"
drag, startPoint x: 557, startPoint y: 296, endPoint x: 578, endPoint y: 288, distance: 22.9
click at [558, 296] on p "[PERSON_NAME]" at bounding box center [577, 305] width 99 height 19
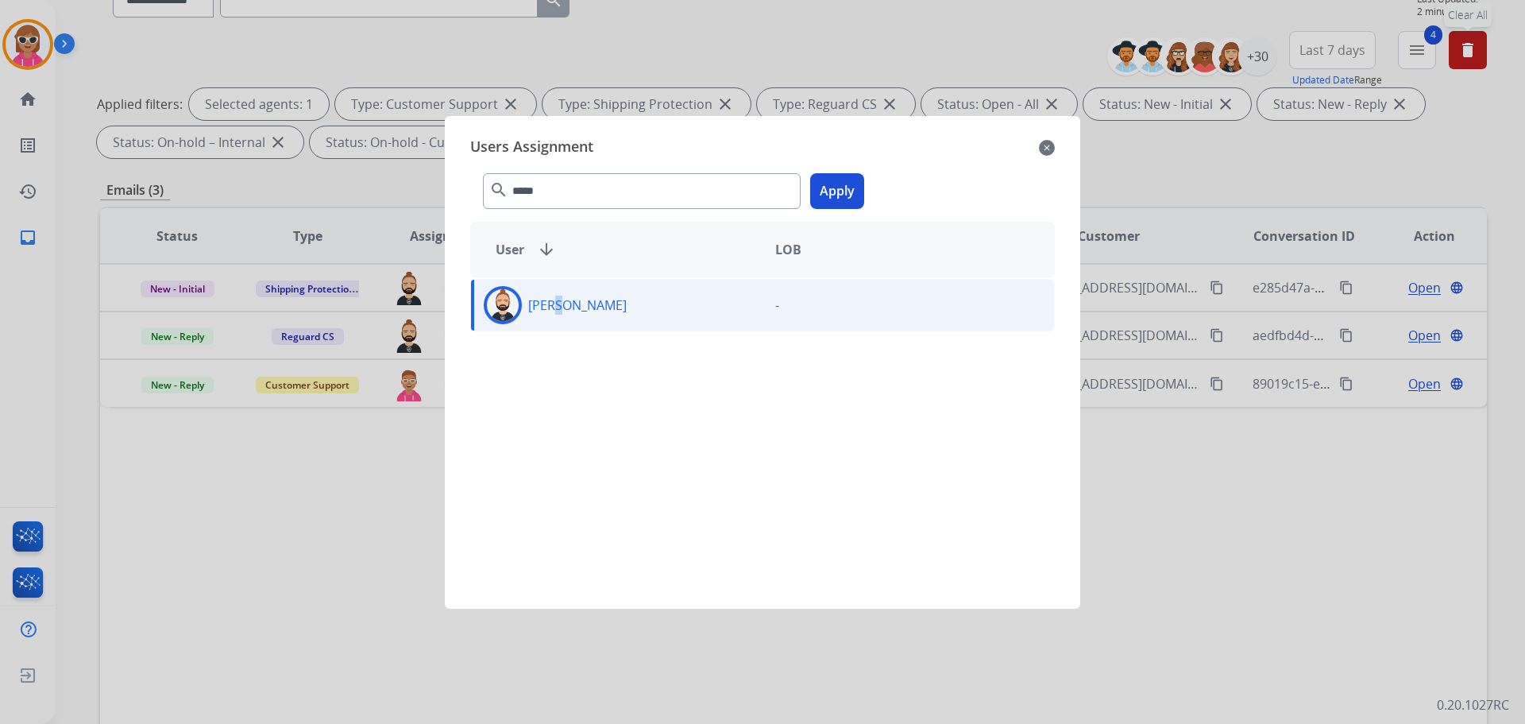
click at [813, 199] on button "Apply" at bounding box center [837, 191] width 54 height 36
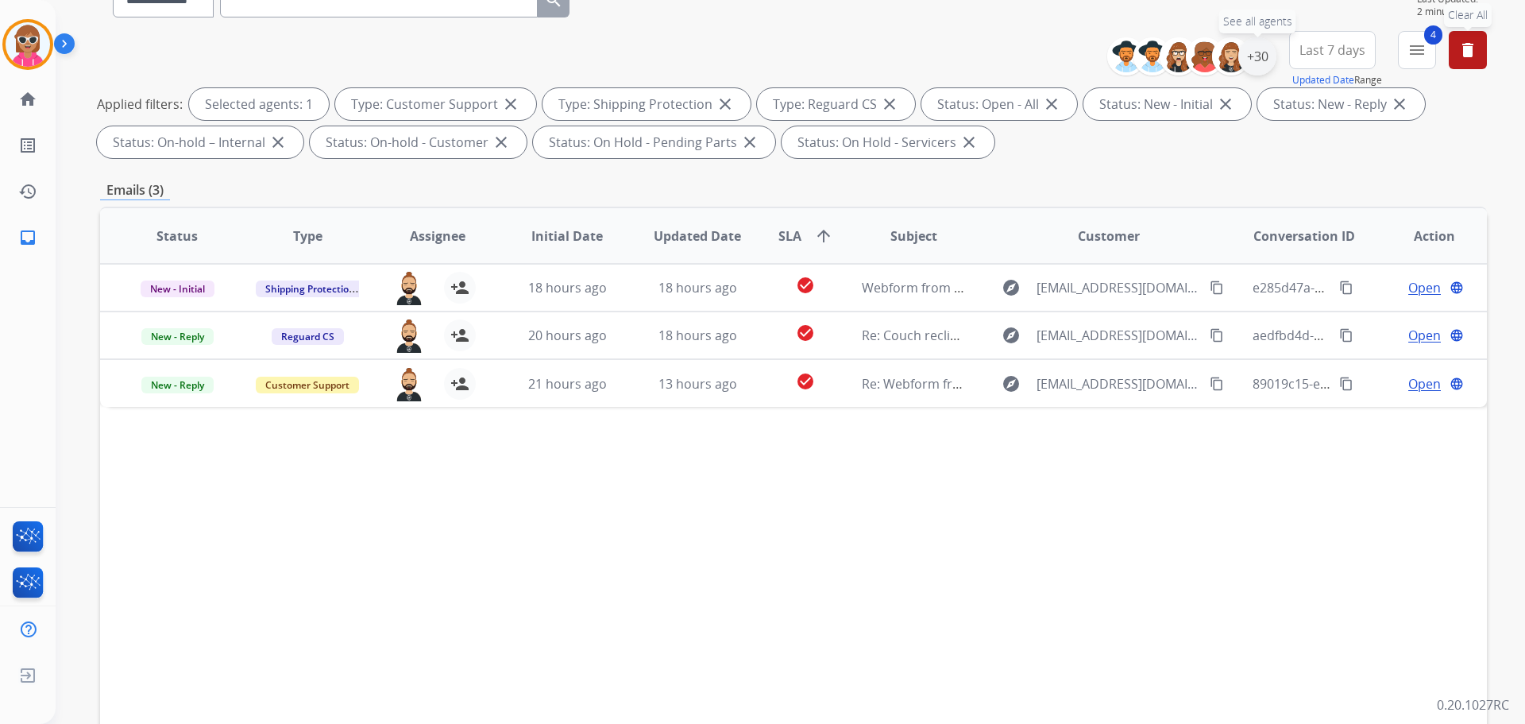
click at [1261, 59] on div "+30" at bounding box center [1257, 56] width 38 height 38
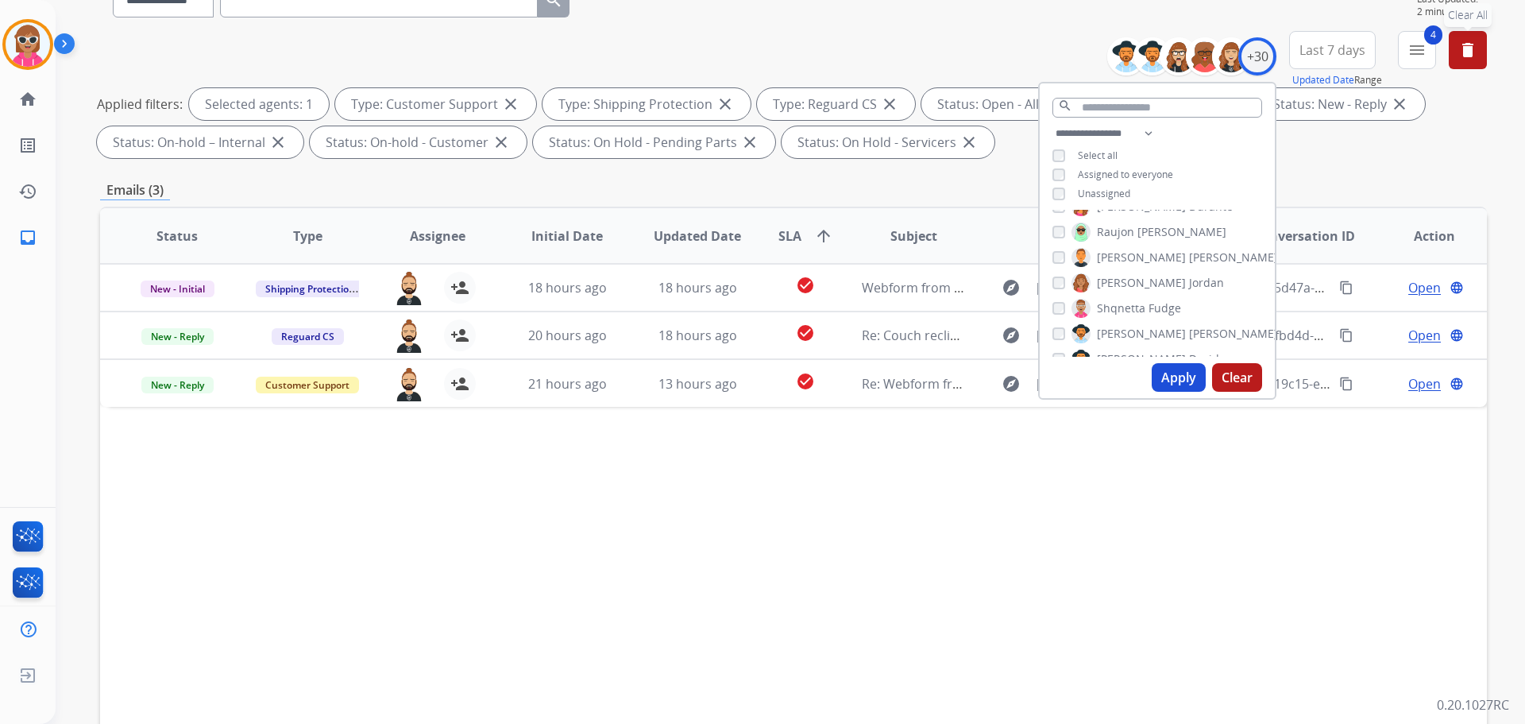
click at [1149, 302] on span "Fudge" at bounding box center [1165, 308] width 33 height 16
click at [1189, 251] on span "[PERSON_NAME]" at bounding box center [1233, 254] width 89 height 16
click at [1189, 256] on span "[PERSON_NAME]" at bounding box center [1233, 254] width 89 height 16
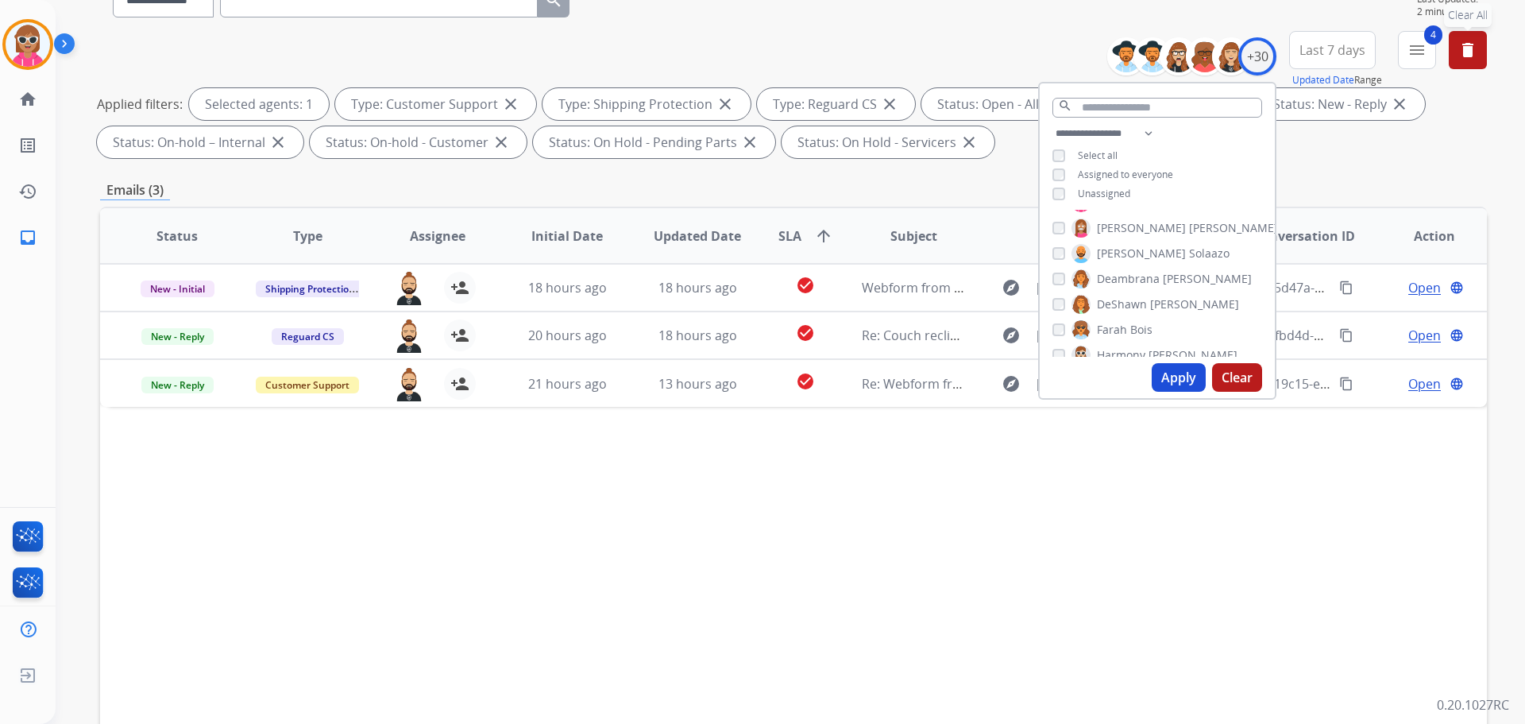
click at [1126, 323] on label "Farah Bois" at bounding box center [1112, 329] width 81 height 19
drag, startPoint x: 1130, startPoint y: 270, endPoint x: 1139, endPoint y: 299, distance: 30.7
click at [1130, 272] on span "Ann_Marie" at bounding box center [1125, 276] width 57 height 16
click at [1165, 367] on button "Apply" at bounding box center [1179, 377] width 54 height 29
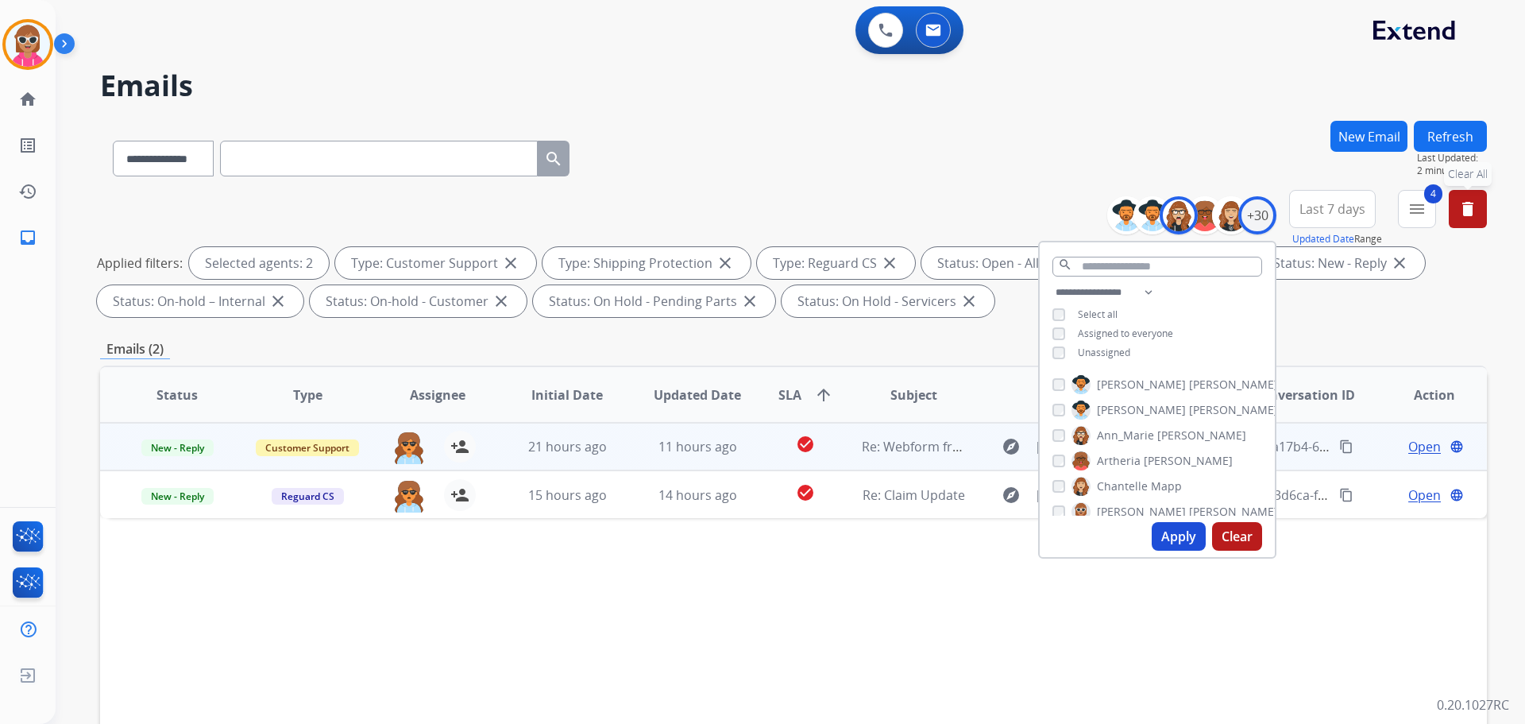
scroll to position [79, 0]
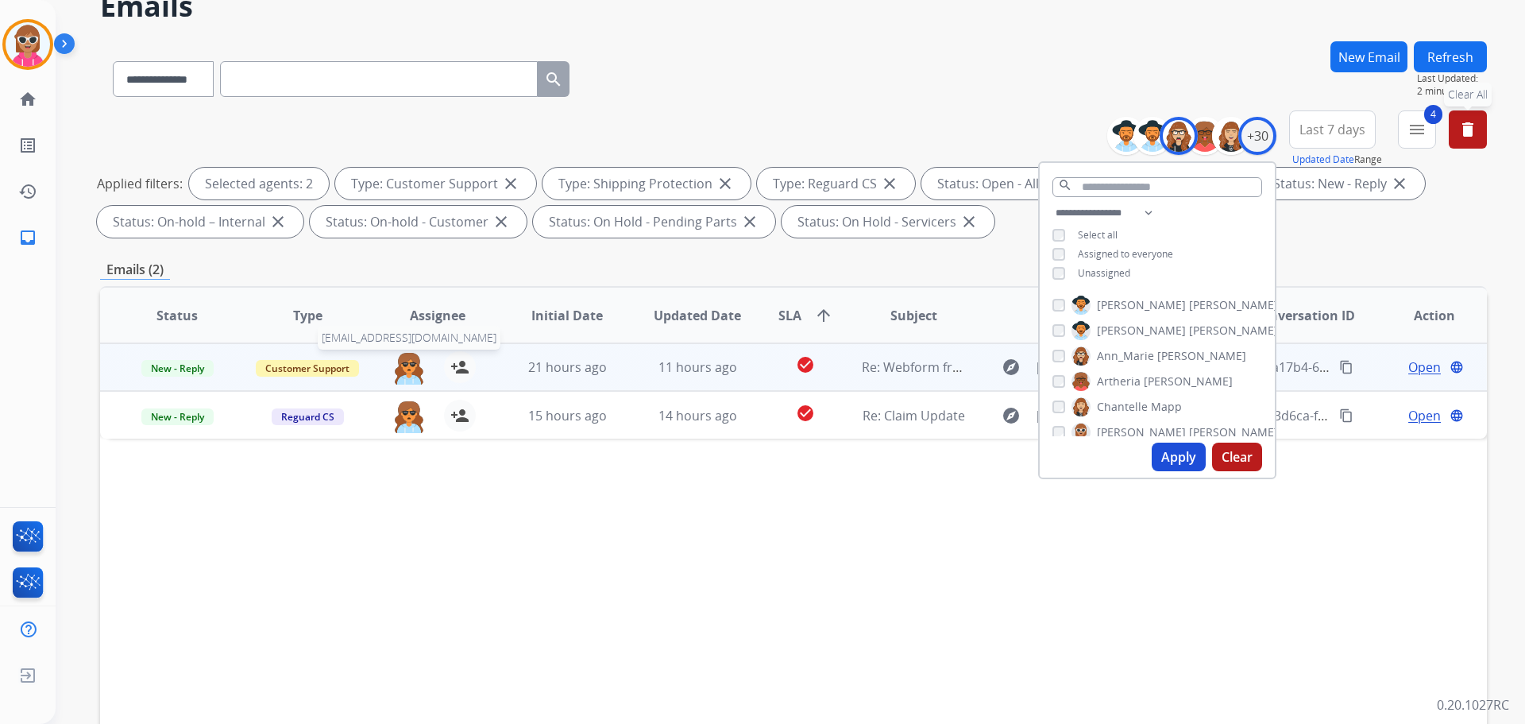
click at [410, 372] on img at bounding box center [409, 367] width 32 height 33
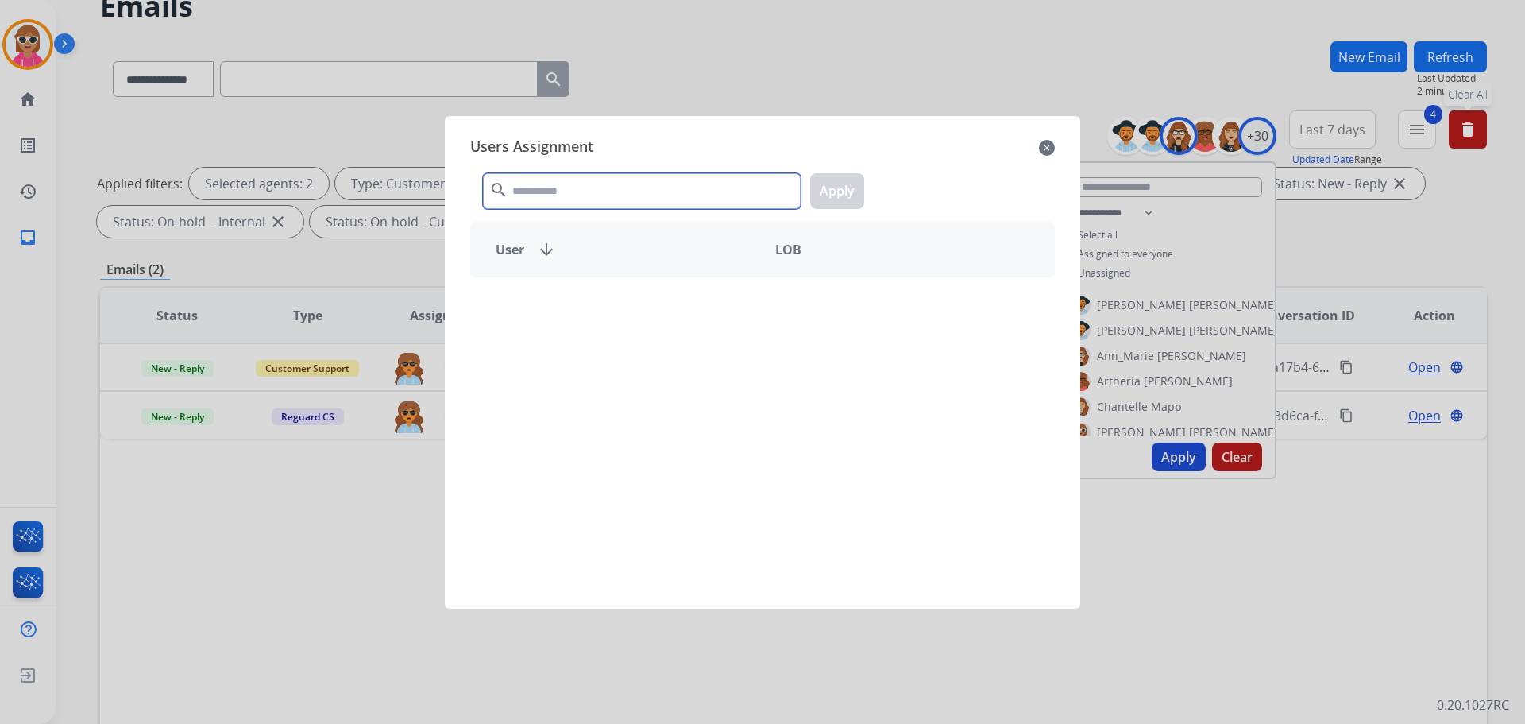
click at [534, 194] on input "text" at bounding box center [642, 191] width 318 height 36
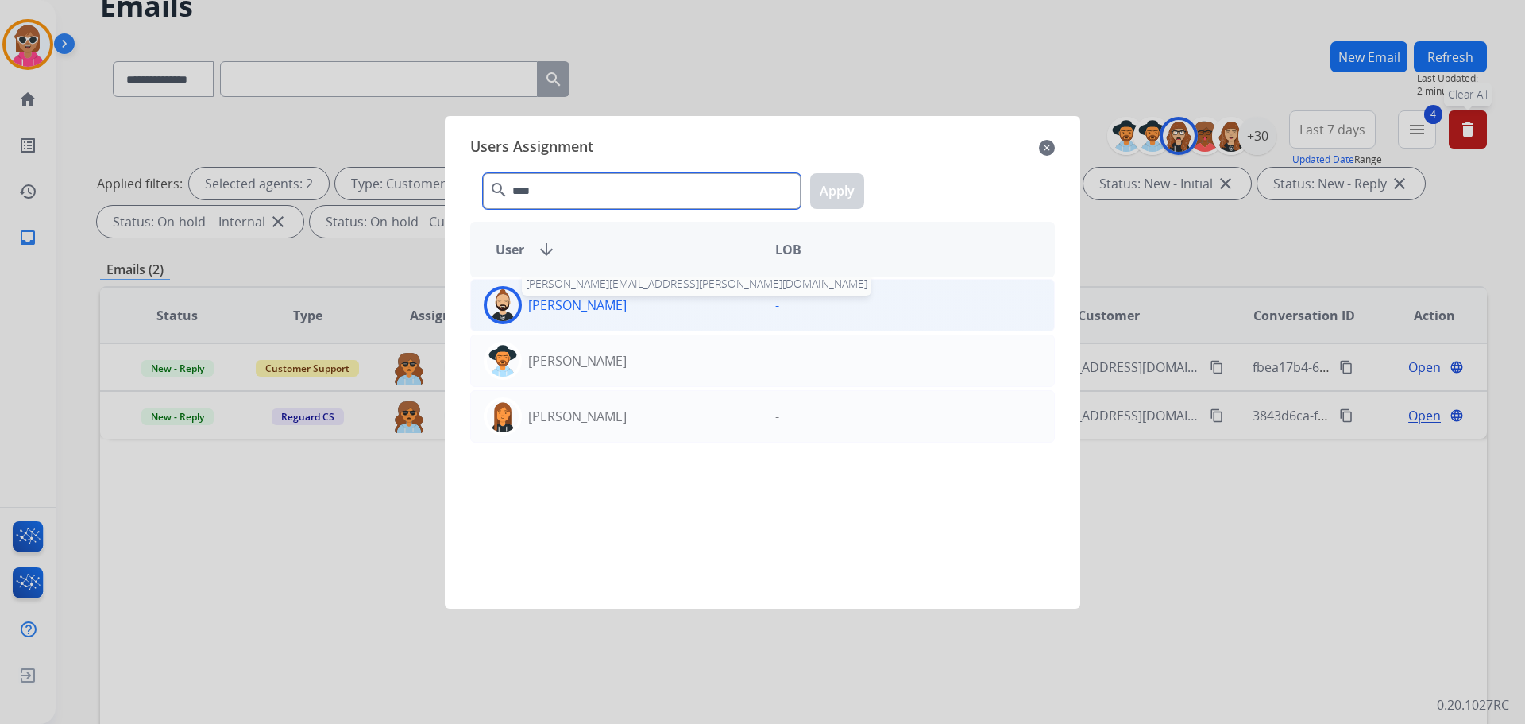
type input "****"
click at [585, 303] on p "[PERSON_NAME]" at bounding box center [577, 305] width 99 height 19
click at [851, 177] on button "Apply" at bounding box center [837, 191] width 54 height 36
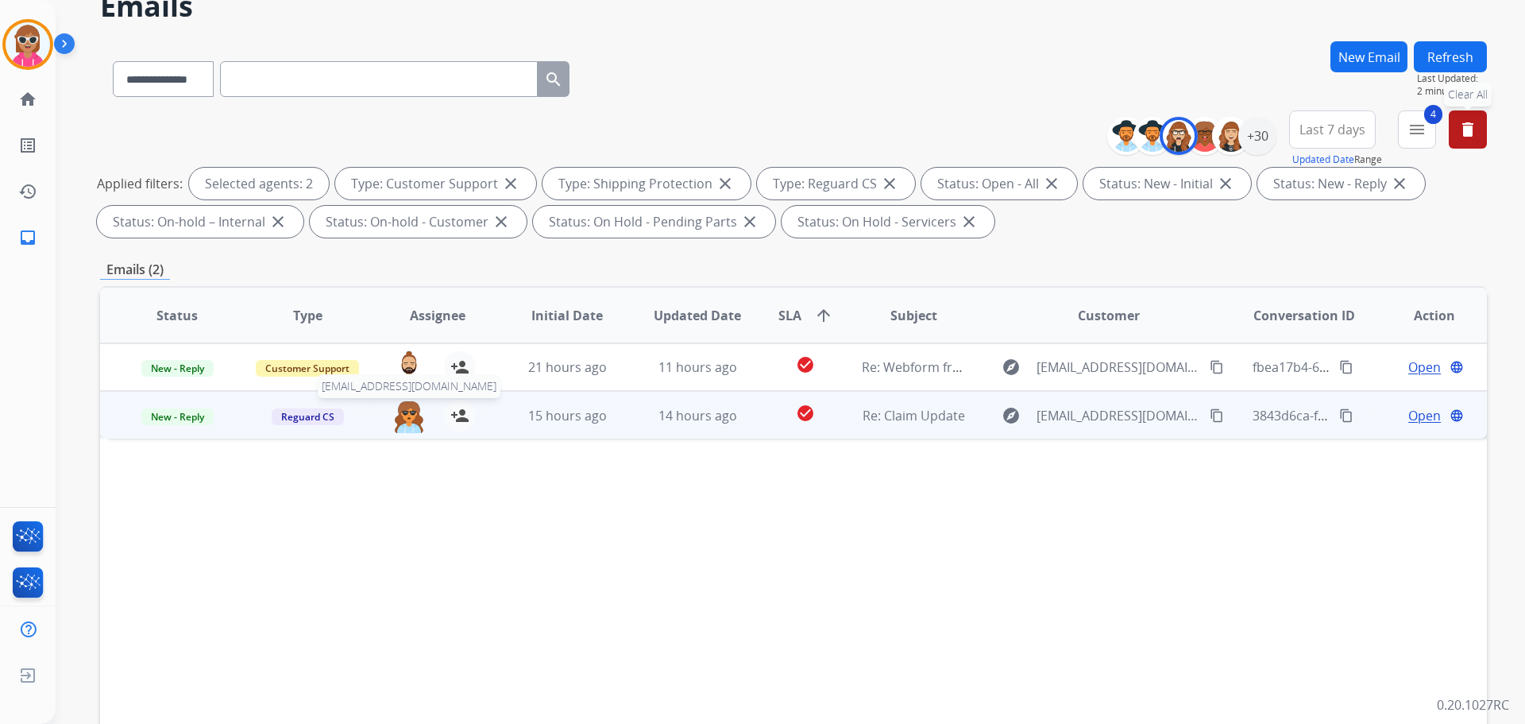
click at [413, 419] on img at bounding box center [409, 416] width 32 height 33
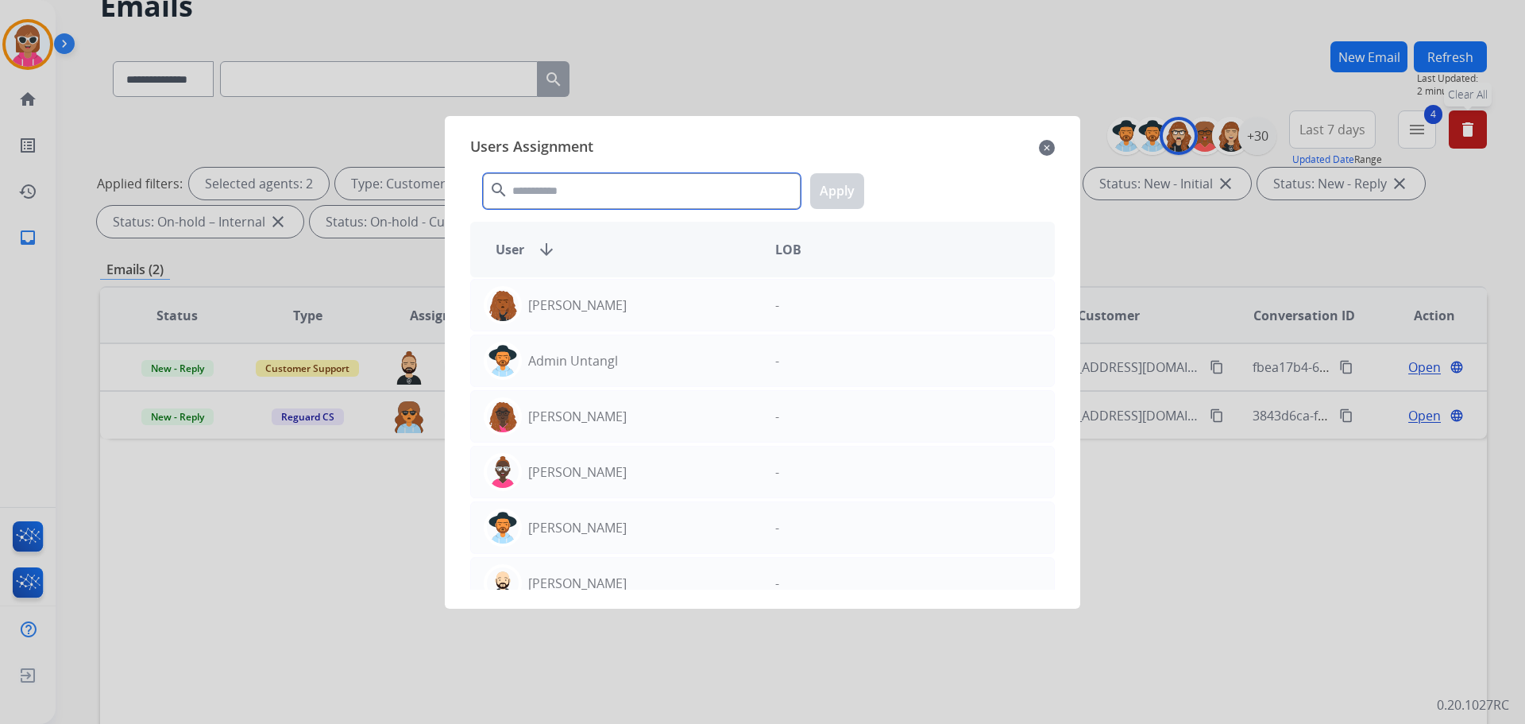
click at [615, 192] on input "text" at bounding box center [642, 191] width 318 height 36
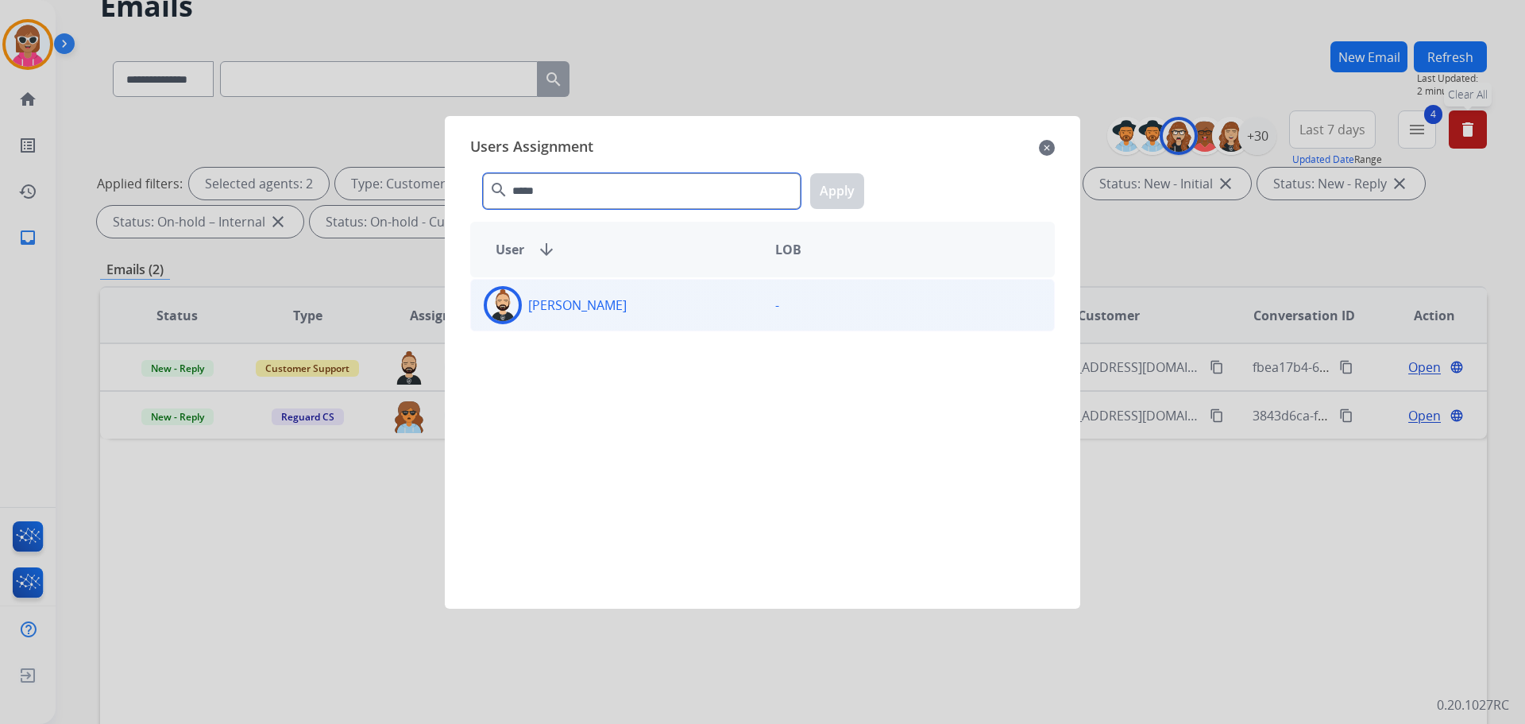
type input "*****"
drag, startPoint x: 604, startPoint y: 324, endPoint x: 608, endPoint y: 317, distance: 8.2
click at [607, 319] on div "[PERSON_NAME] -" at bounding box center [762, 305] width 585 height 52
click at [828, 201] on button "Apply" at bounding box center [837, 191] width 54 height 36
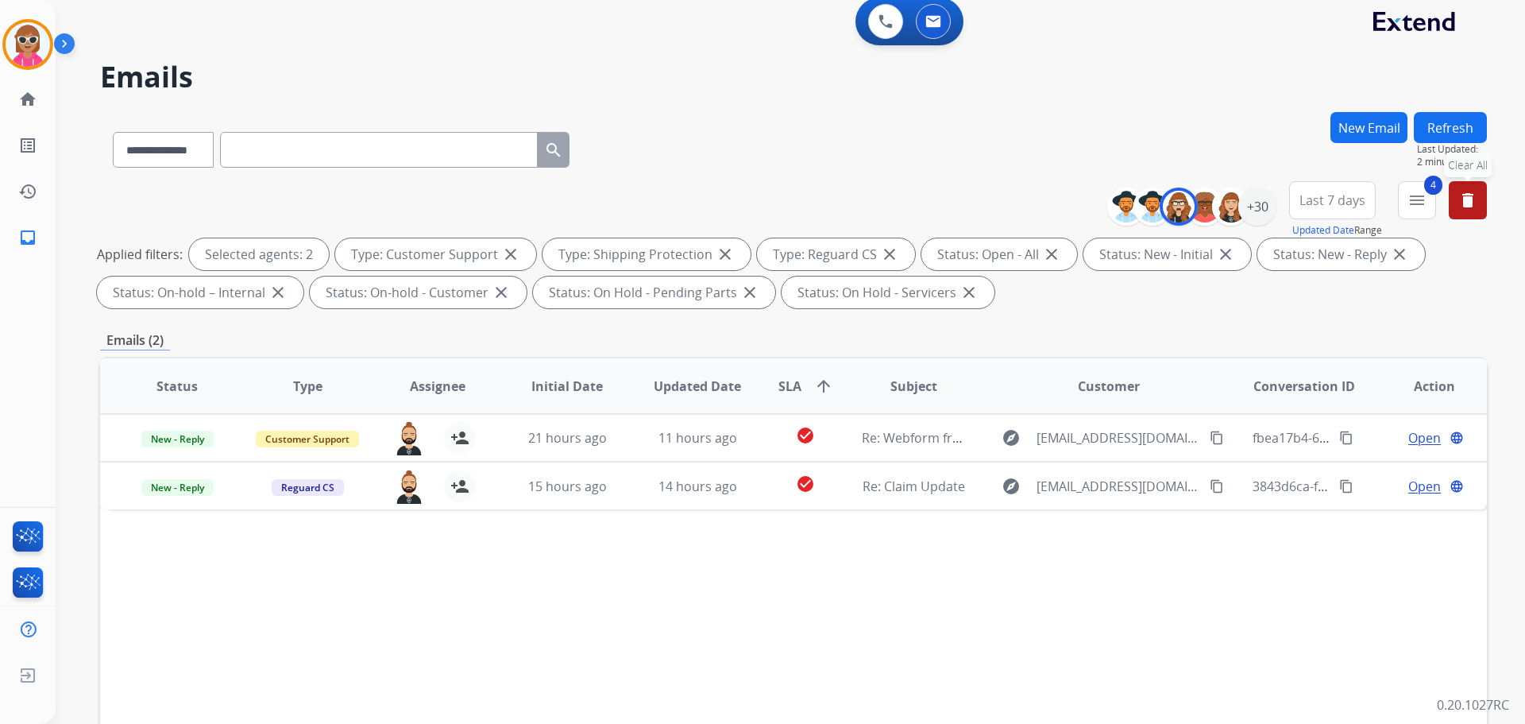
scroll to position [0, 0]
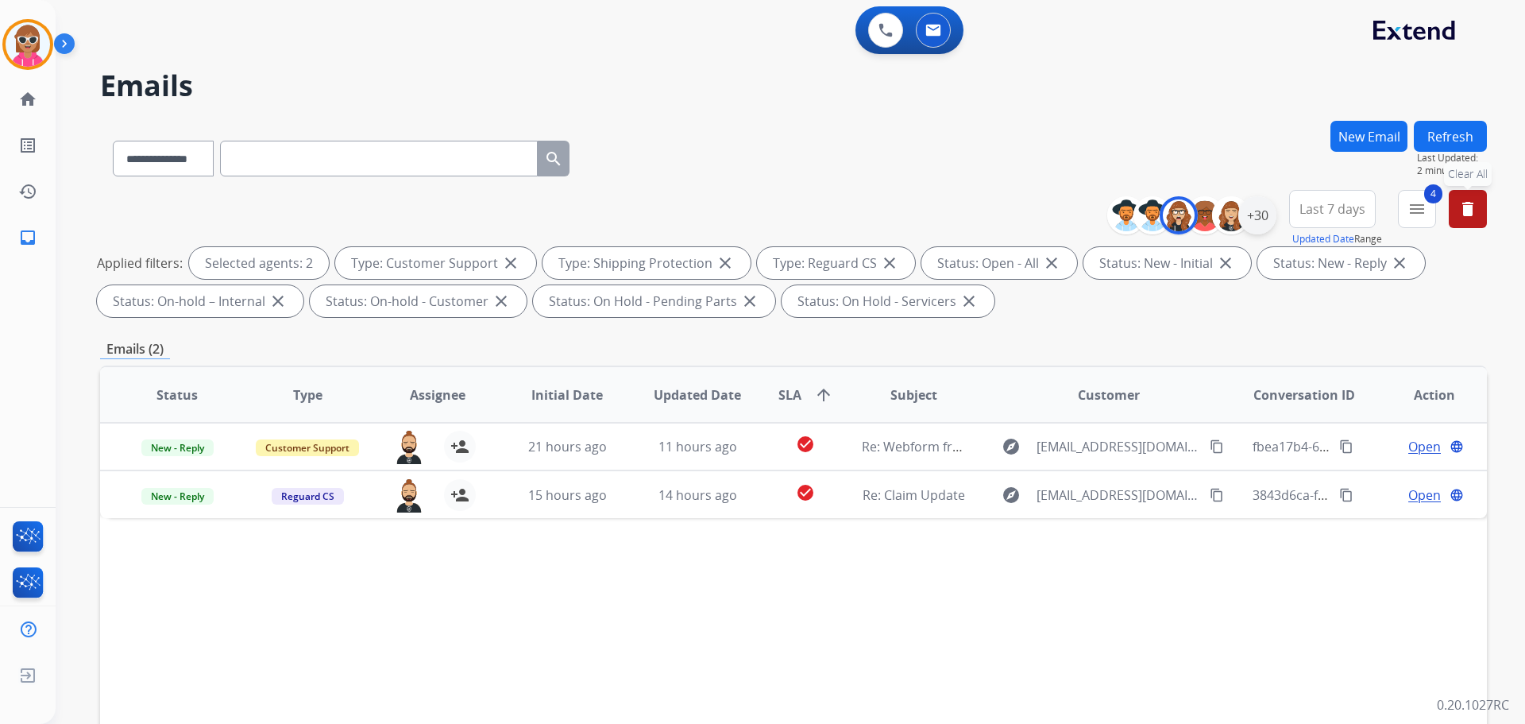
click at [1259, 216] on div "+30" at bounding box center [1257, 215] width 38 height 38
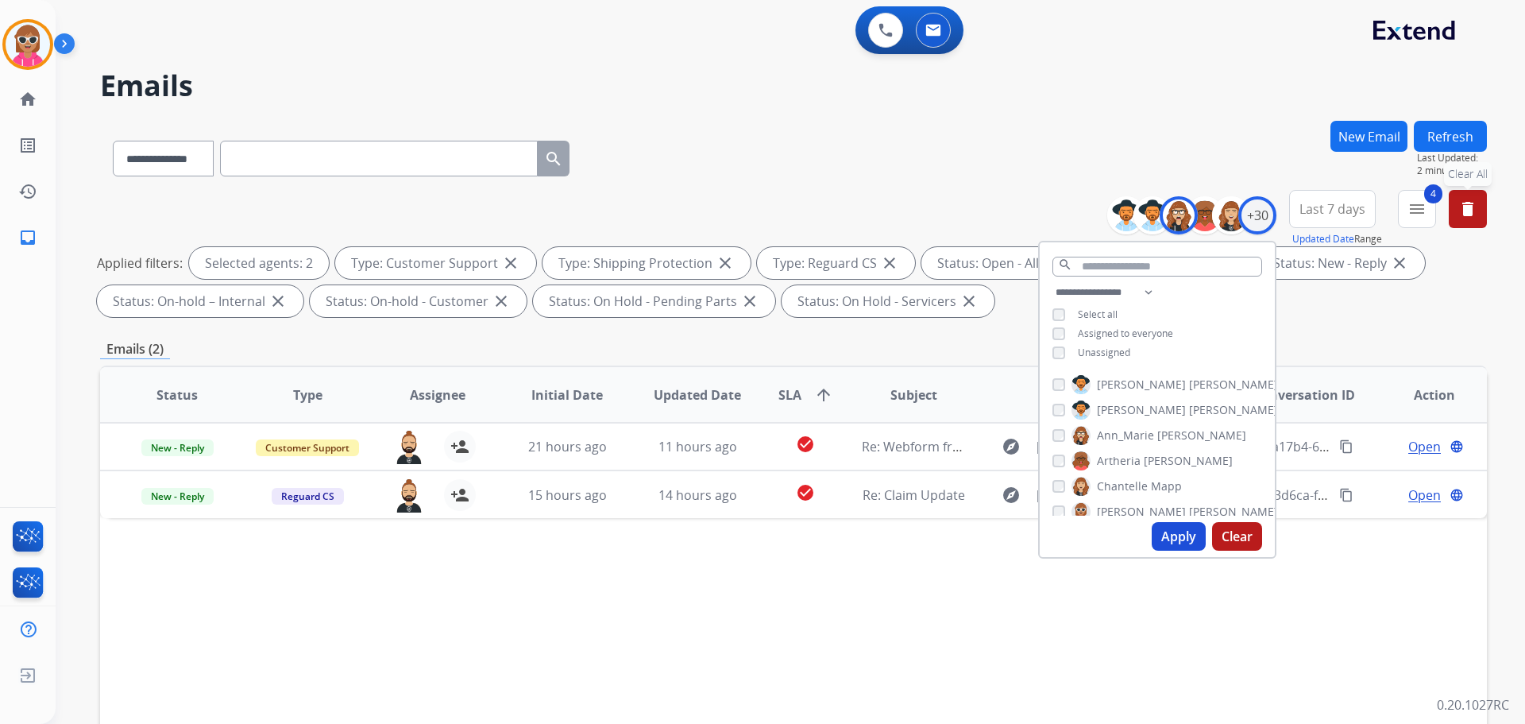
click at [1120, 436] on span "Ann_Marie" at bounding box center [1125, 435] width 57 height 16
click at [1120, 434] on span "Ann_Marie" at bounding box center [1125, 435] width 57 height 16
click at [1115, 434] on span "Ann_Marie" at bounding box center [1125, 435] width 57 height 16
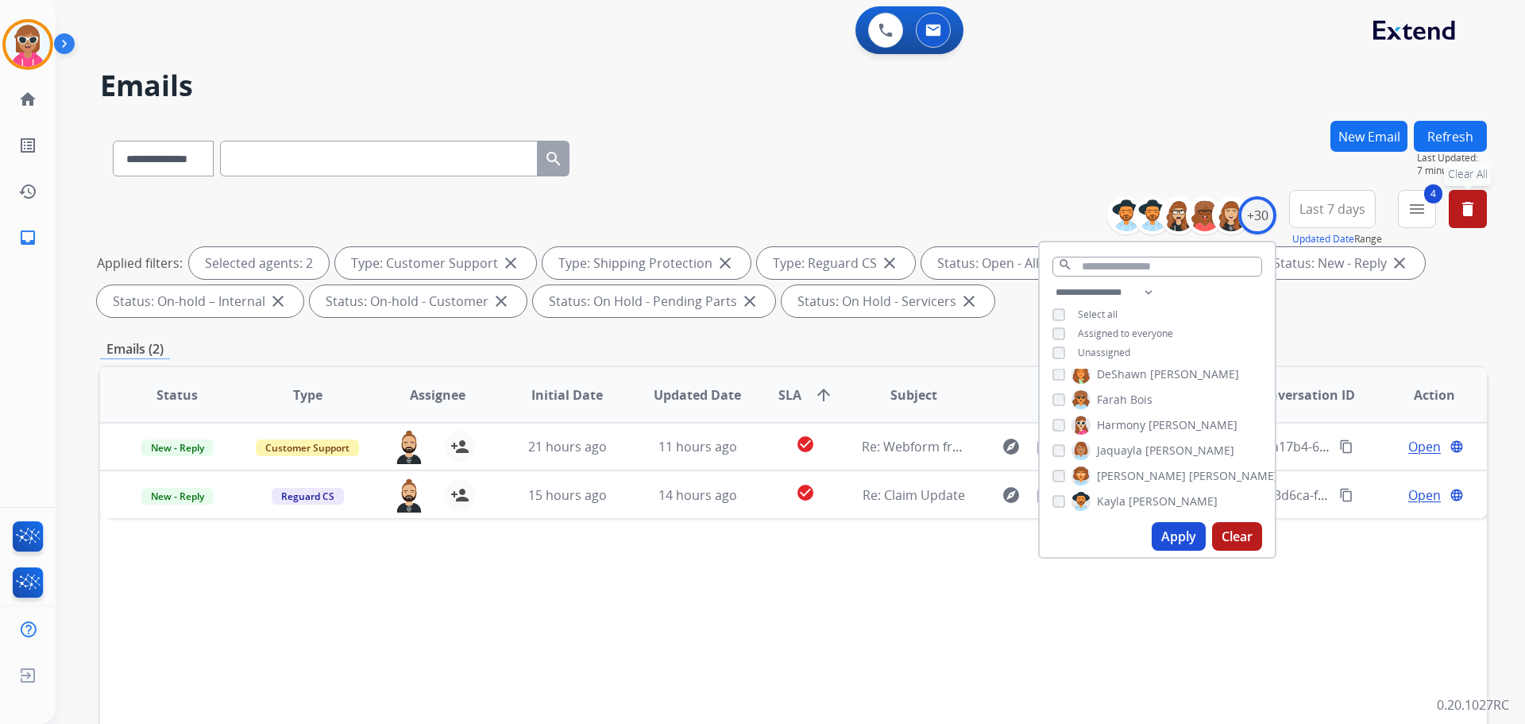
scroll to position [238, 0]
click at [1104, 396] on span "Farah" at bounding box center [1112, 400] width 30 height 16
click at [1189, 395] on span "[PERSON_NAME]" at bounding box center [1233, 393] width 89 height 16
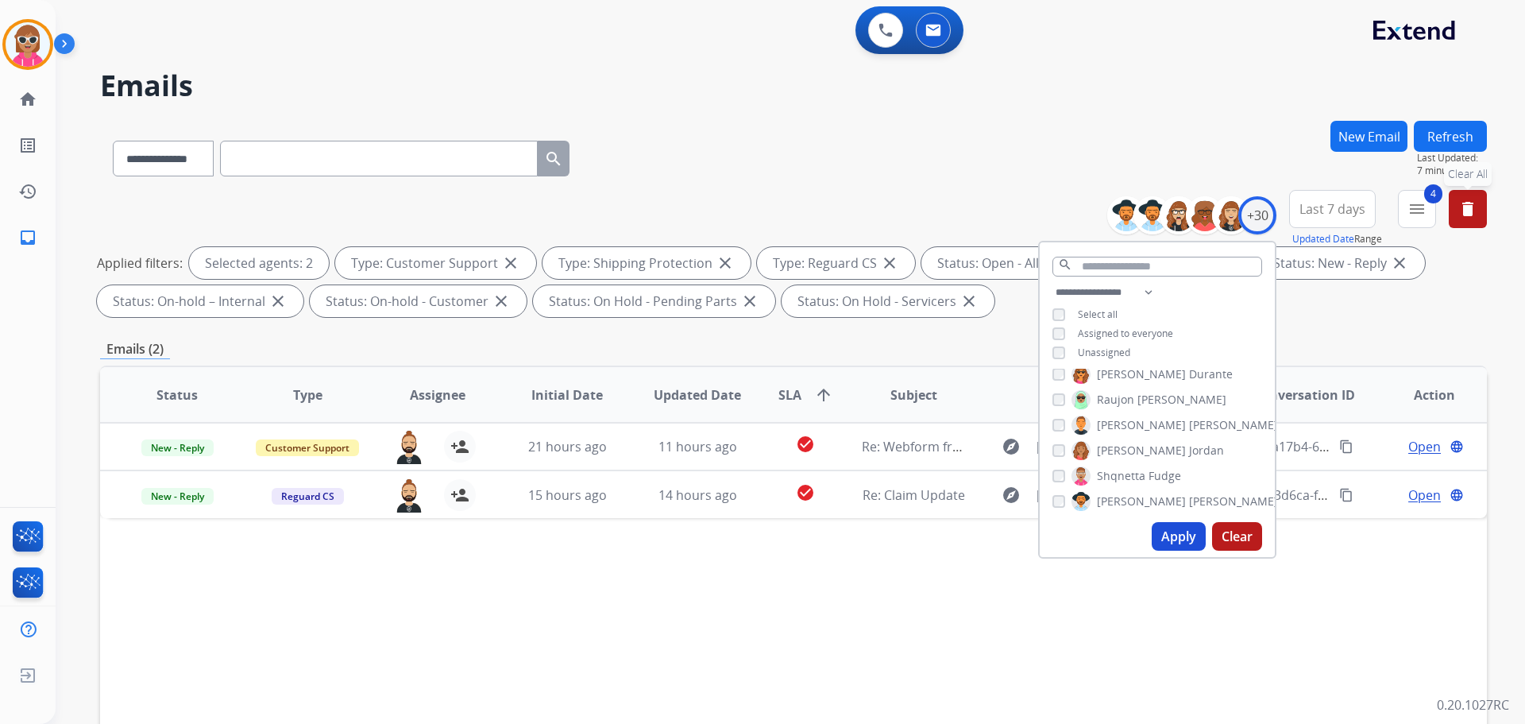
drag, startPoint x: 1131, startPoint y: 425, endPoint x: 1161, endPoint y: 481, distance: 64.0
click at [1189, 430] on span "[PERSON_NAME]" at bounding box center [1233, 425] width 89 height 16
click at [1164, 539] on button "Apply" at bounding box center [1179, 536] width 54 height 29
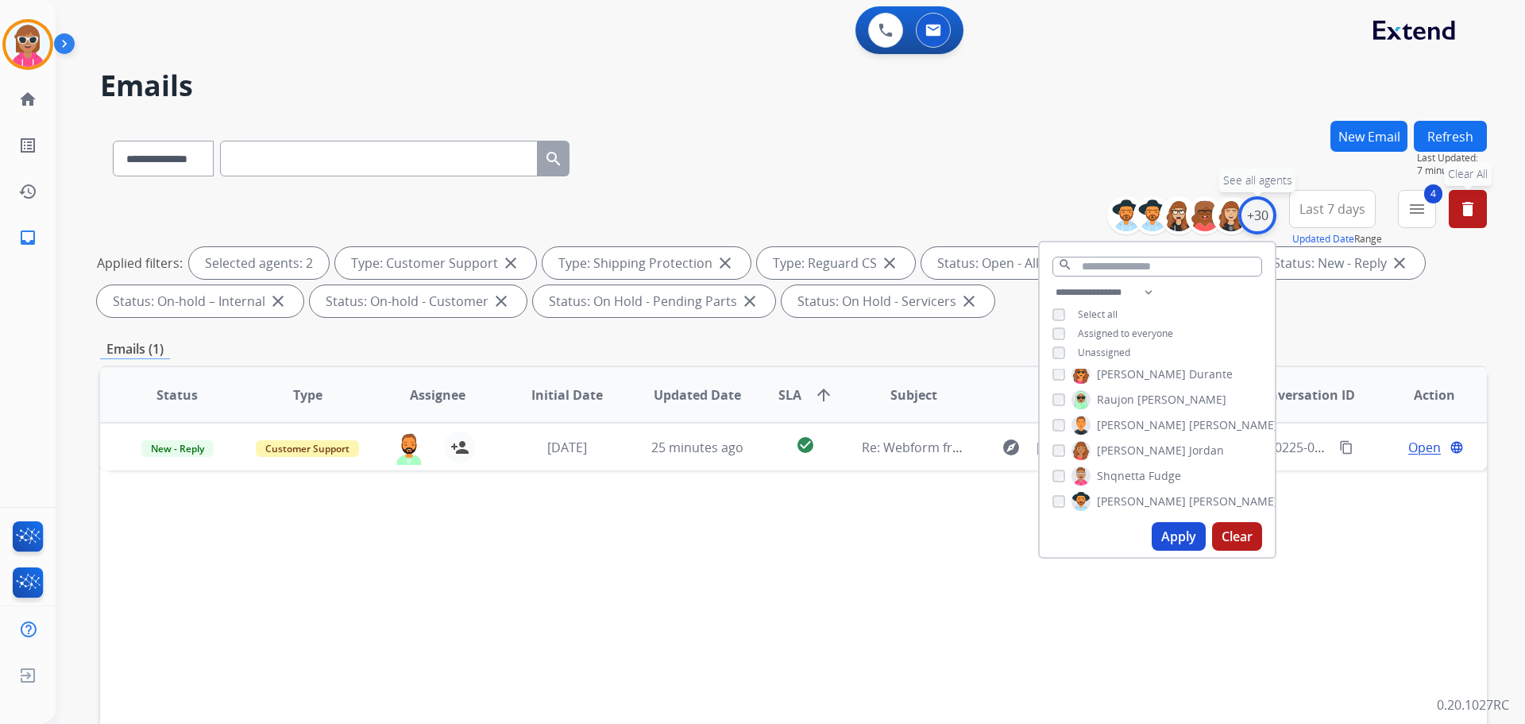
click at [1261, 221] on div "+30" at bounding box center [1257, 215] width 38 height 38
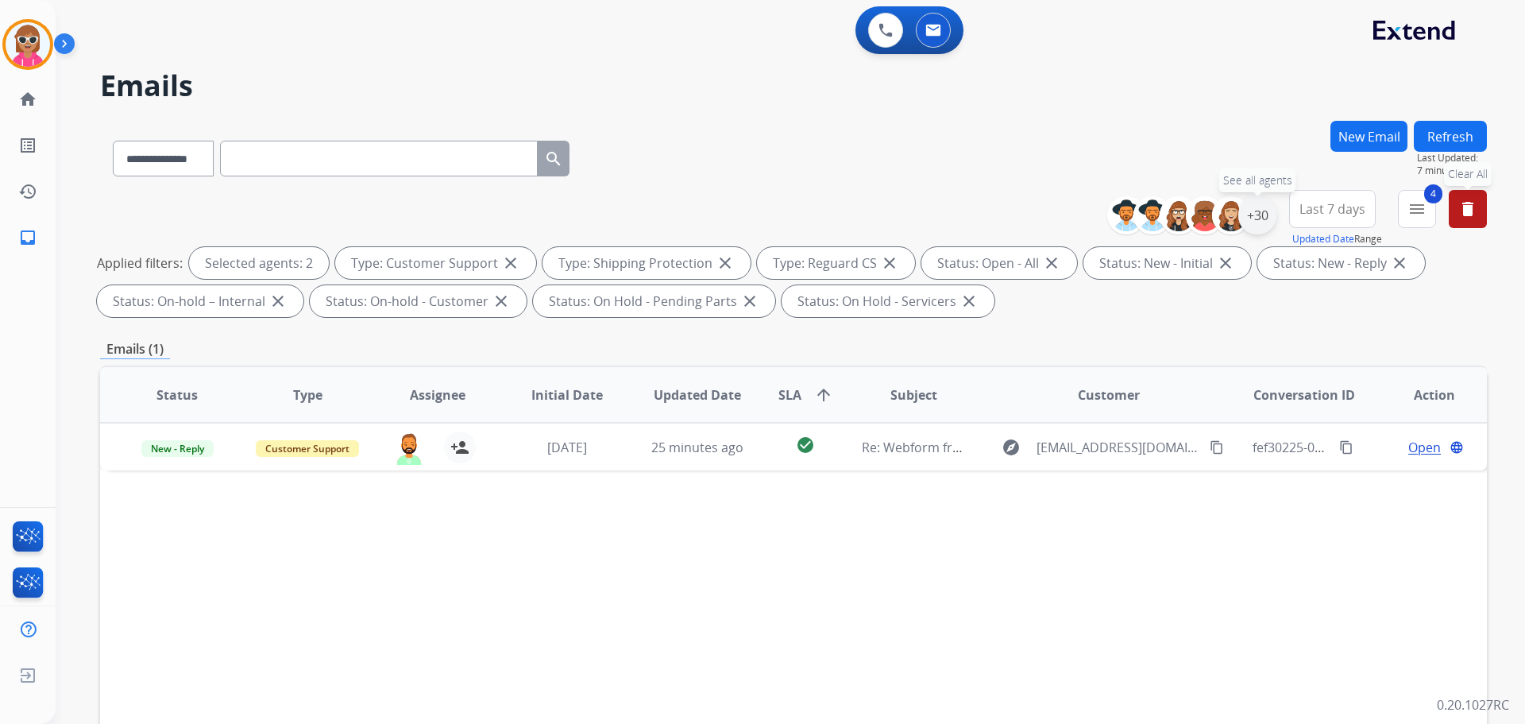
click at [1257, 221] on div "+30" at bounding box center [1257, 215] width 38 height 38
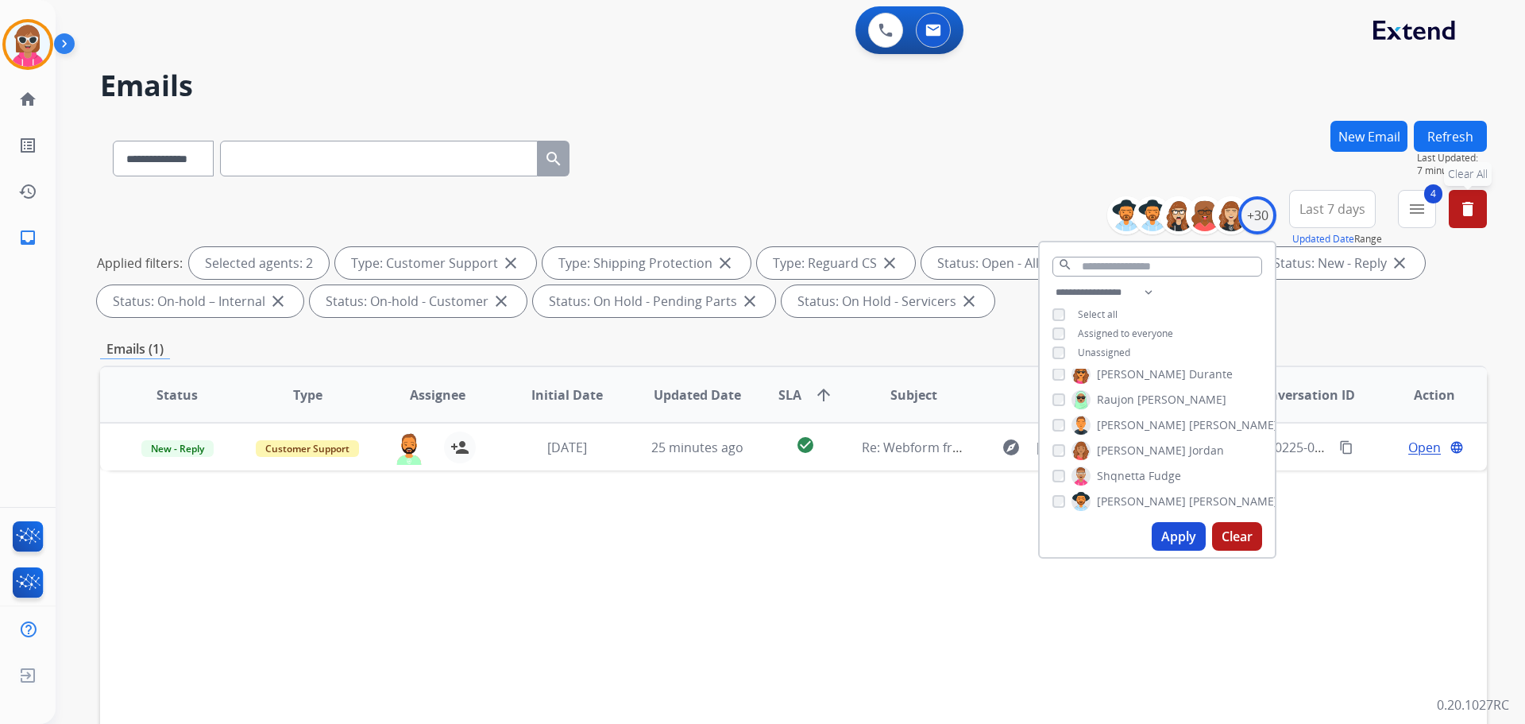
click at [1115, 357] on div "**********" at bounding box center [1157, 324] width 235 height 83
click at [1115, 348] on span "Unassigned" at bounding box center [1104, 353] width 52 height 14
click at [1175, 545] on button "Apply" at bounding box center [1179, 536] width 54 height 29
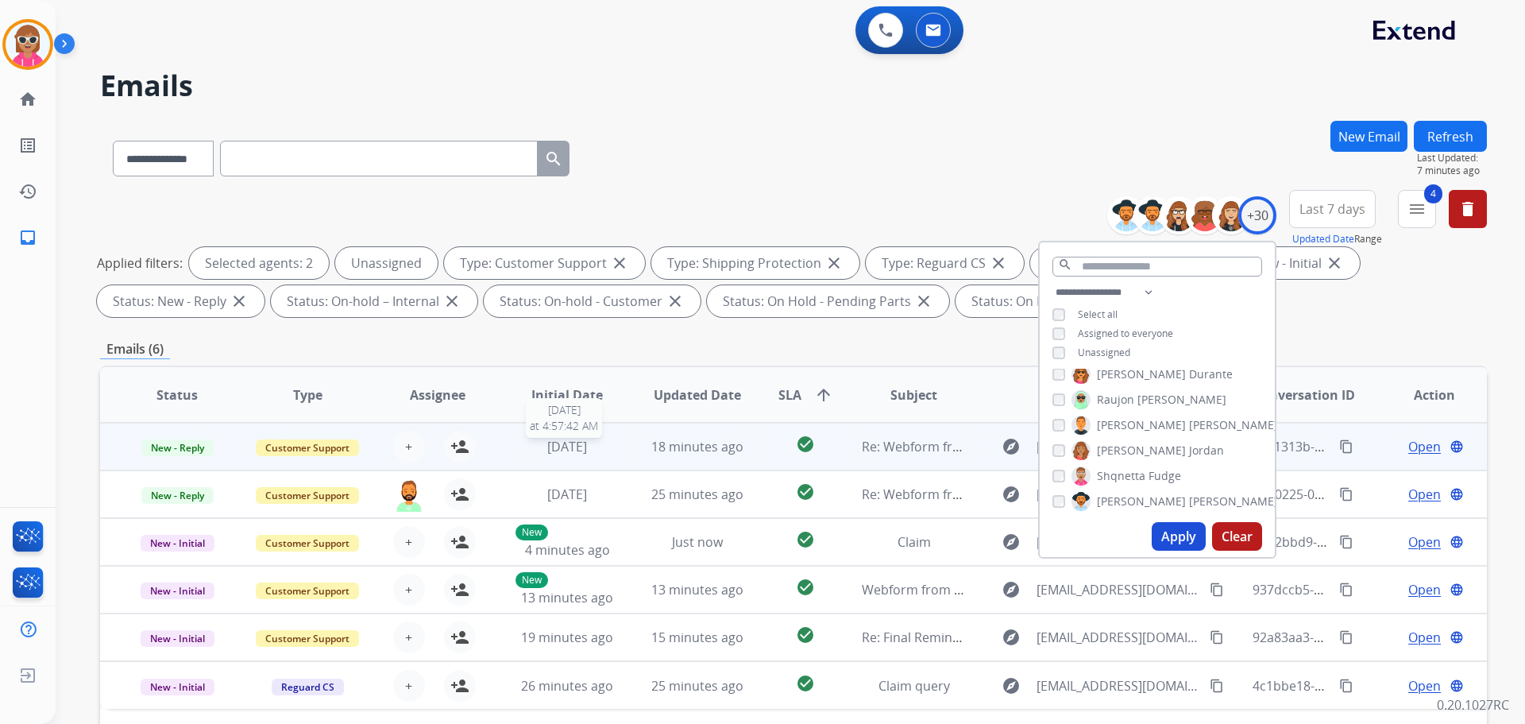
scroll to position [257, 0]
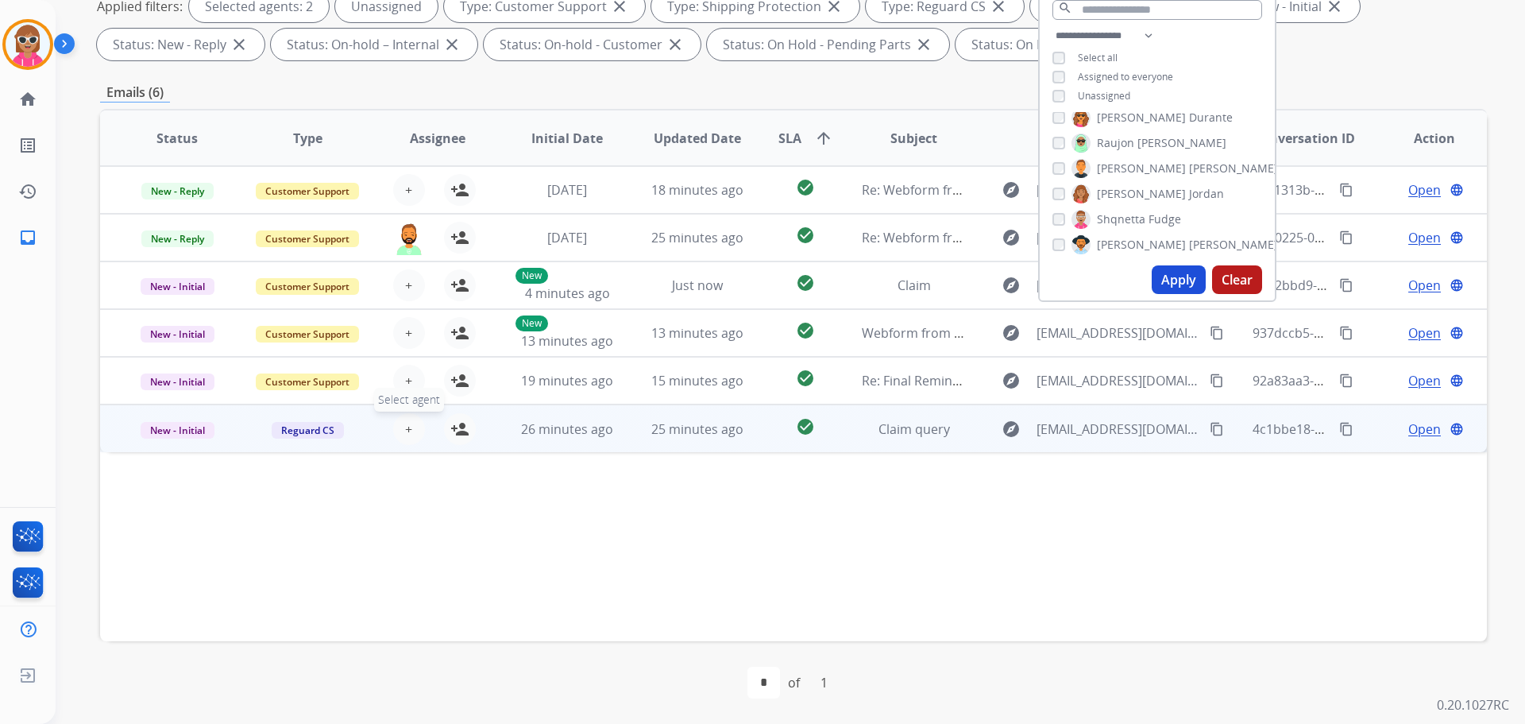
click at [408, 426] on span "+" at bounding box center [408, 428] width 7 height 19
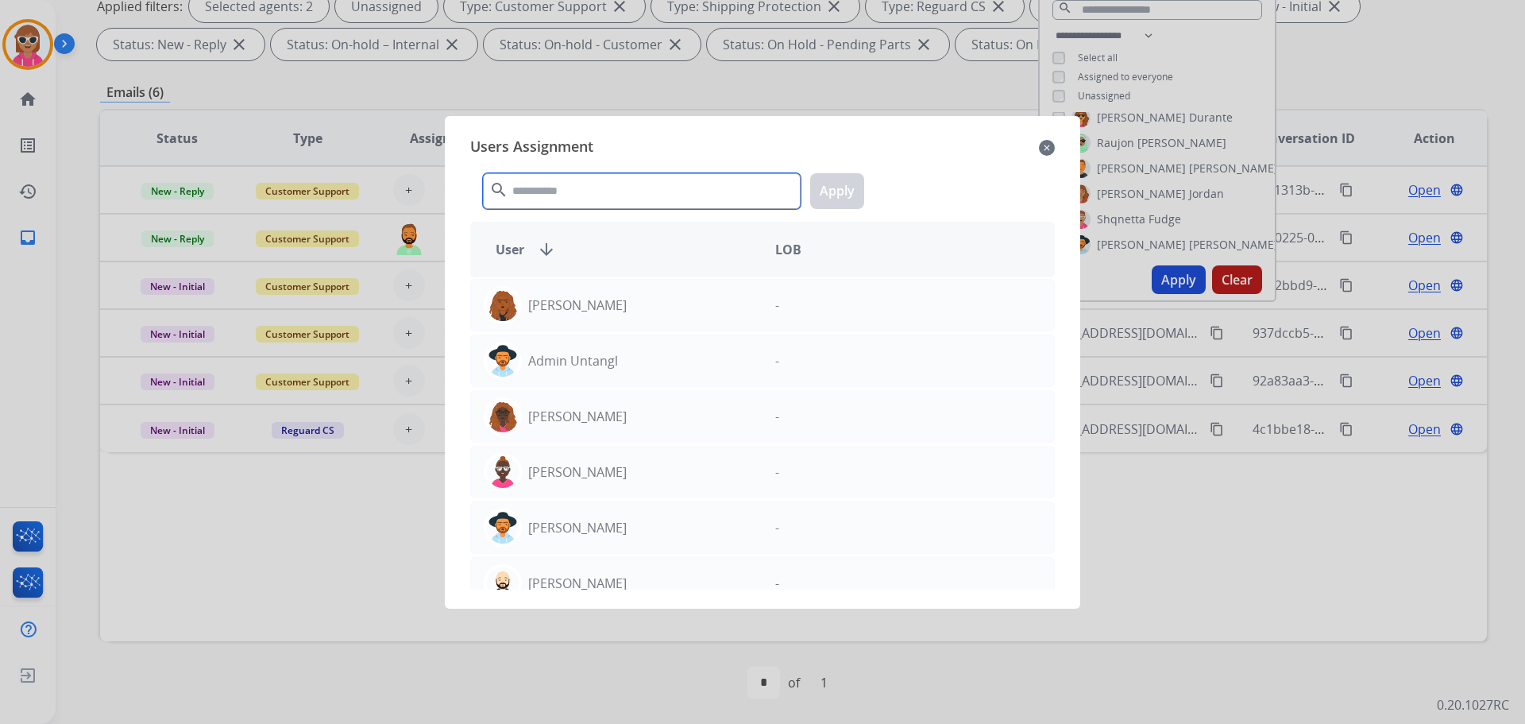
click at [550, 196] on input "text" at bounding box center [642, 191] width 318 height 36
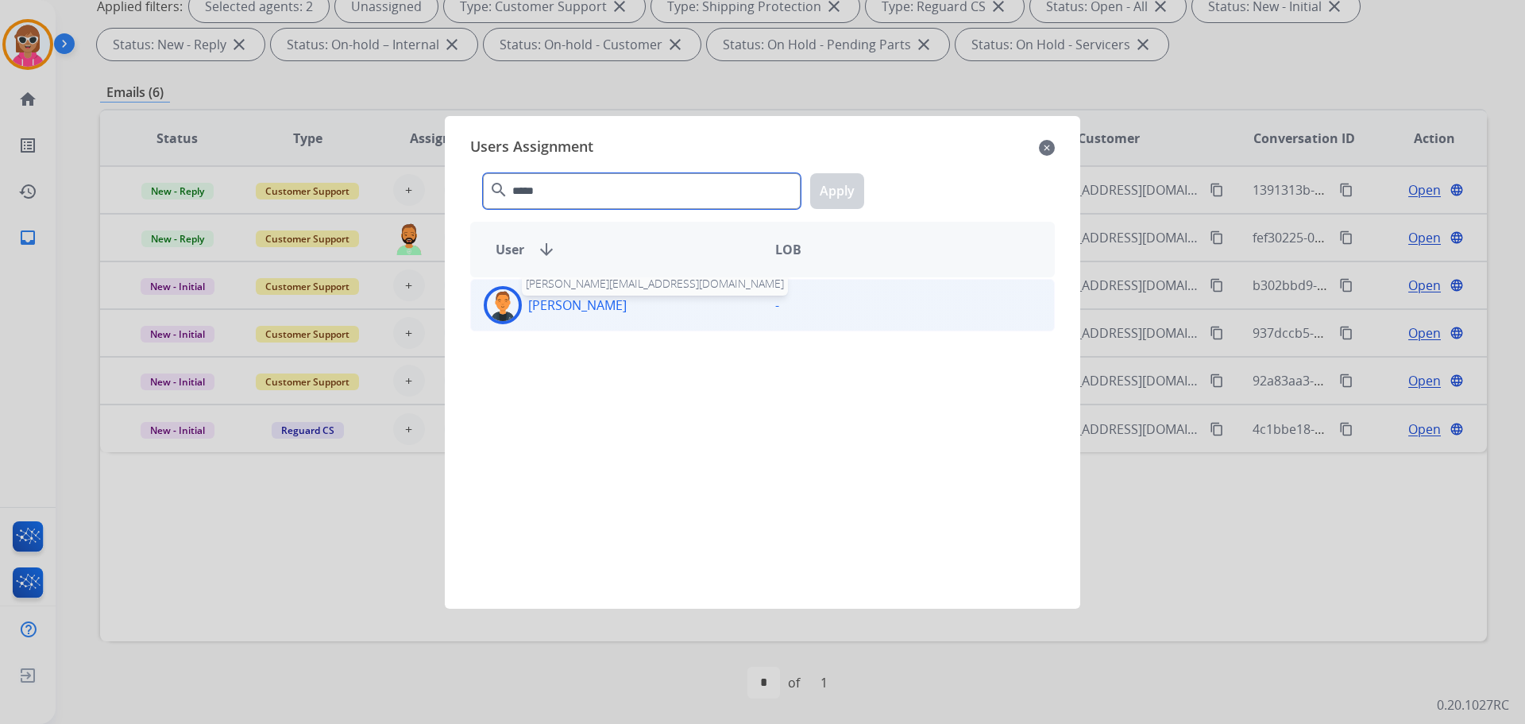
type input "*****"
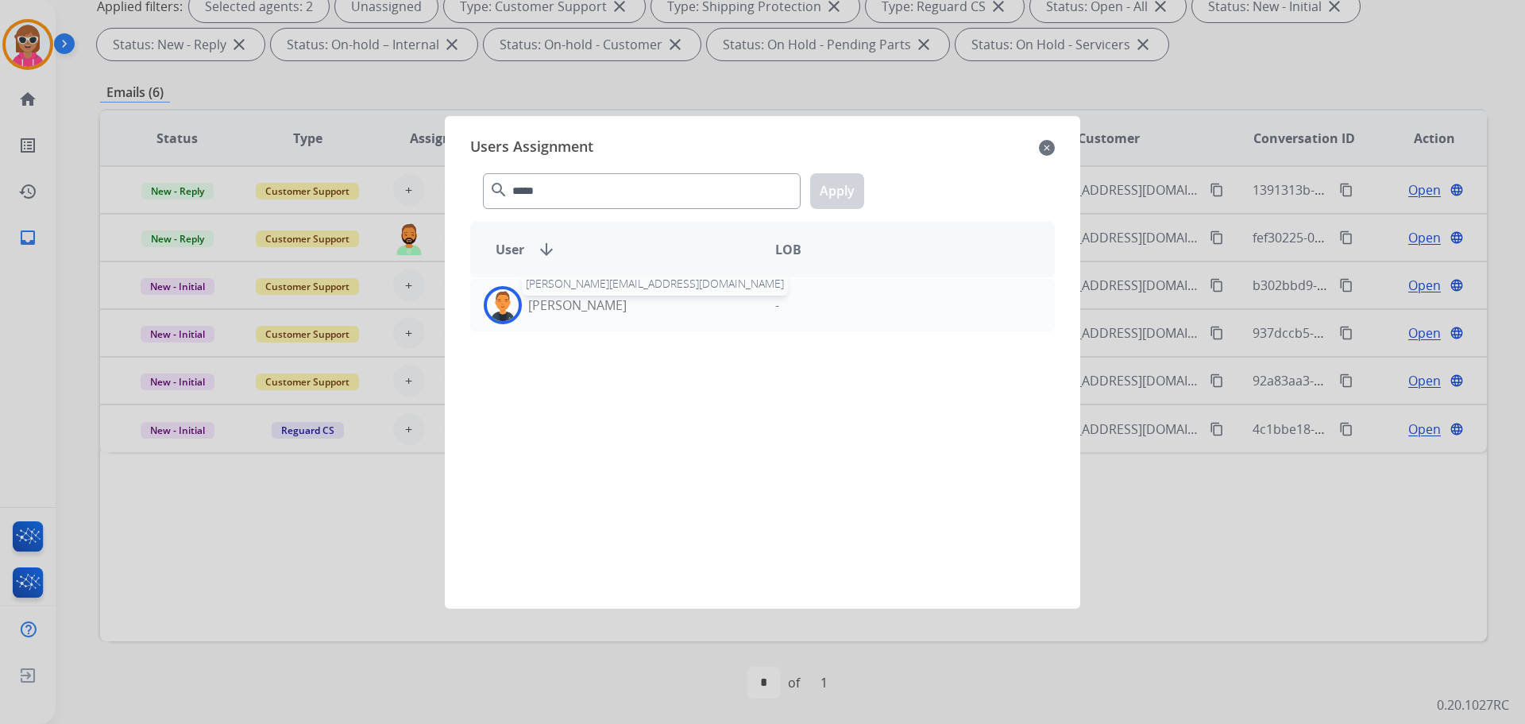
drag, startPoint x: 571, startPoint y: 300, endPoint x: 629, endPoint y: 268, distance: 66.5
click at [570, 296] on p "[PERSON_NAME]" at bounding box center [577, 305] width 99 height 19
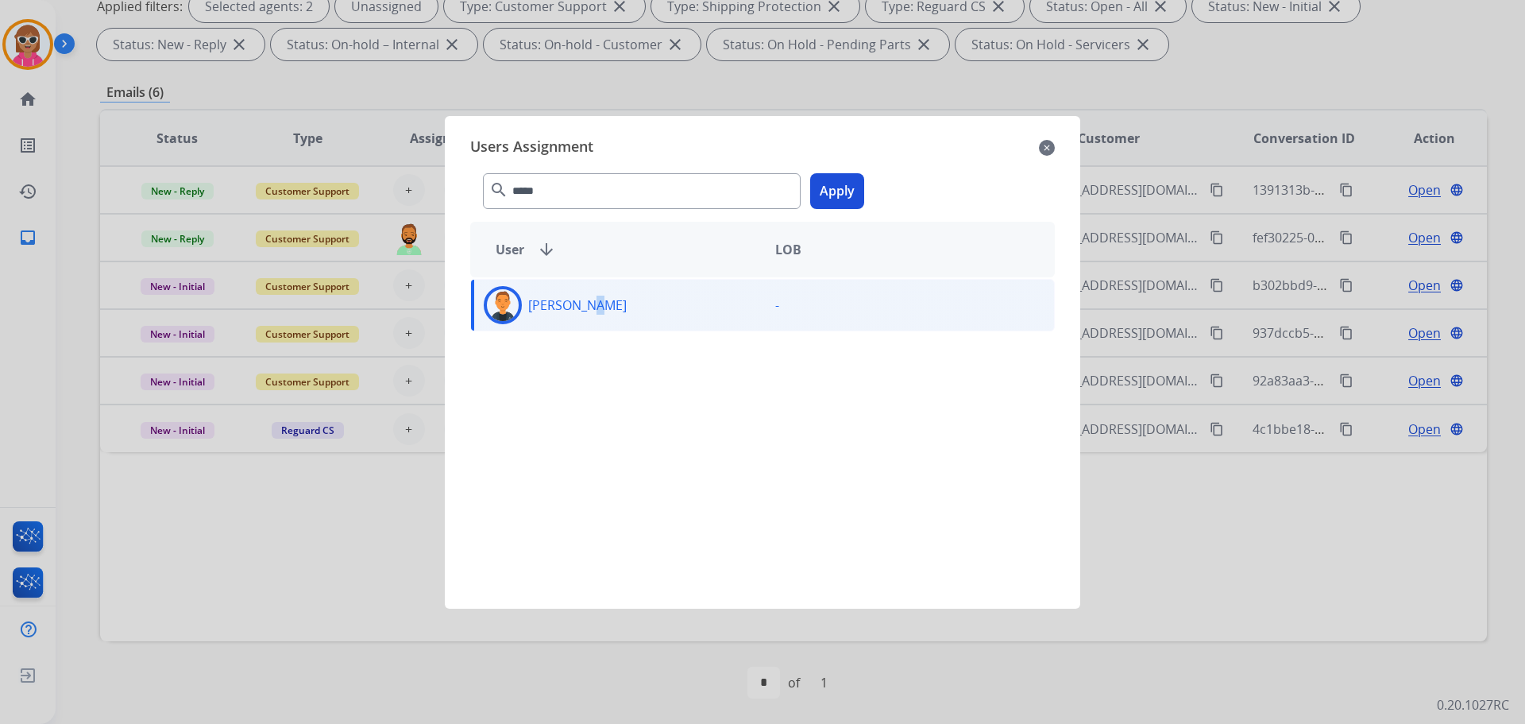
click at [829, 203] on button "Apply" at bounding box center [837, 191] width 54 height 36
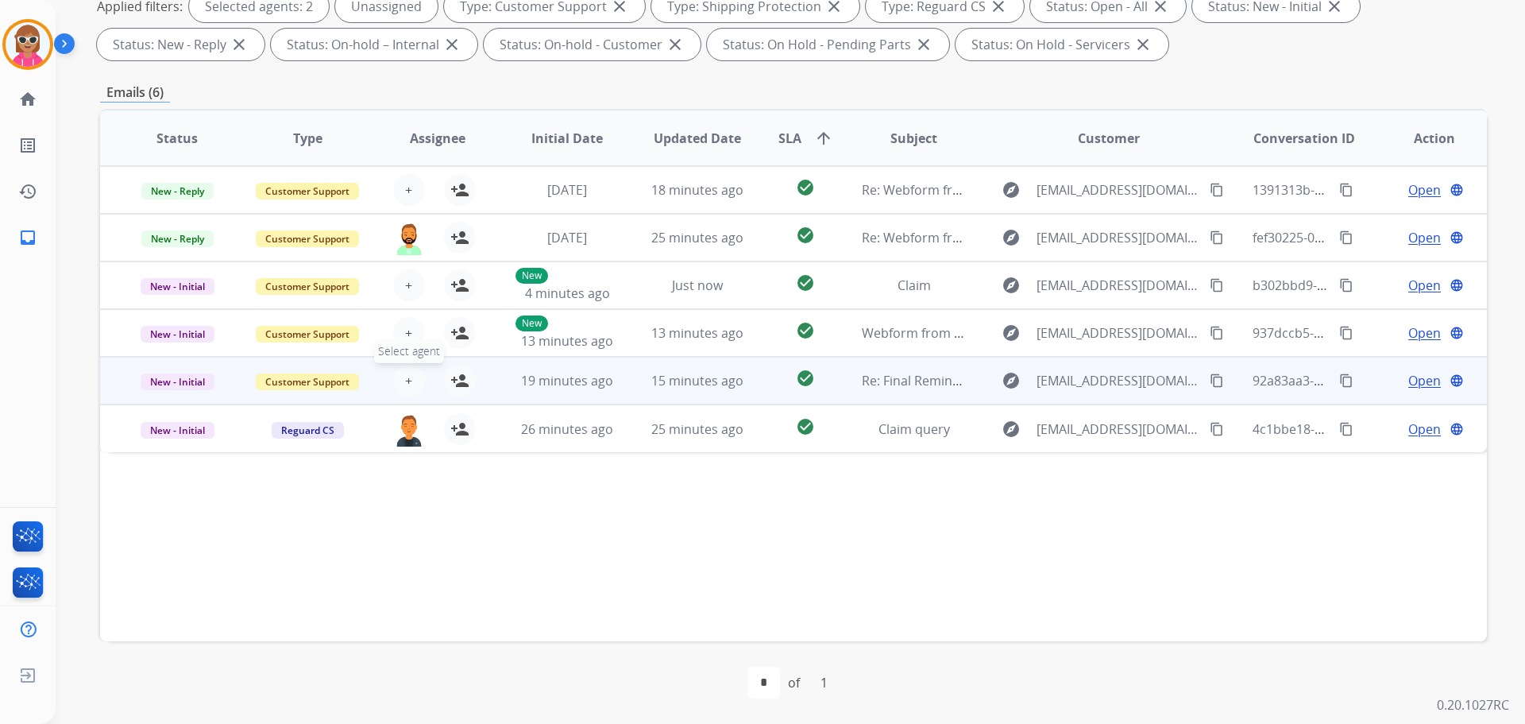
click at [419, 378] on button "+ Select agent" at bounding box center [409, 381] width 32 height 32
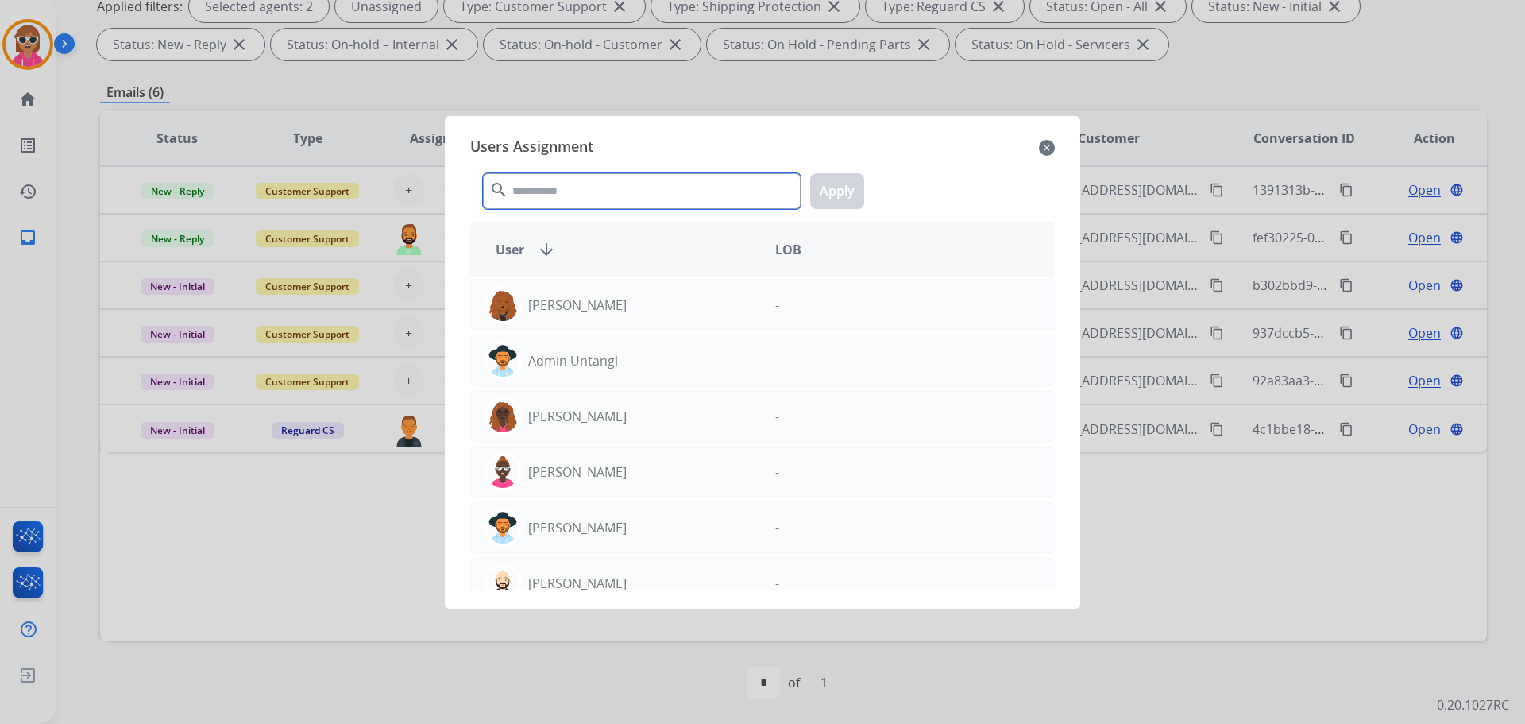
click at [637, 191] on input "text" at bounding box center [642, 191] width 318 height 36
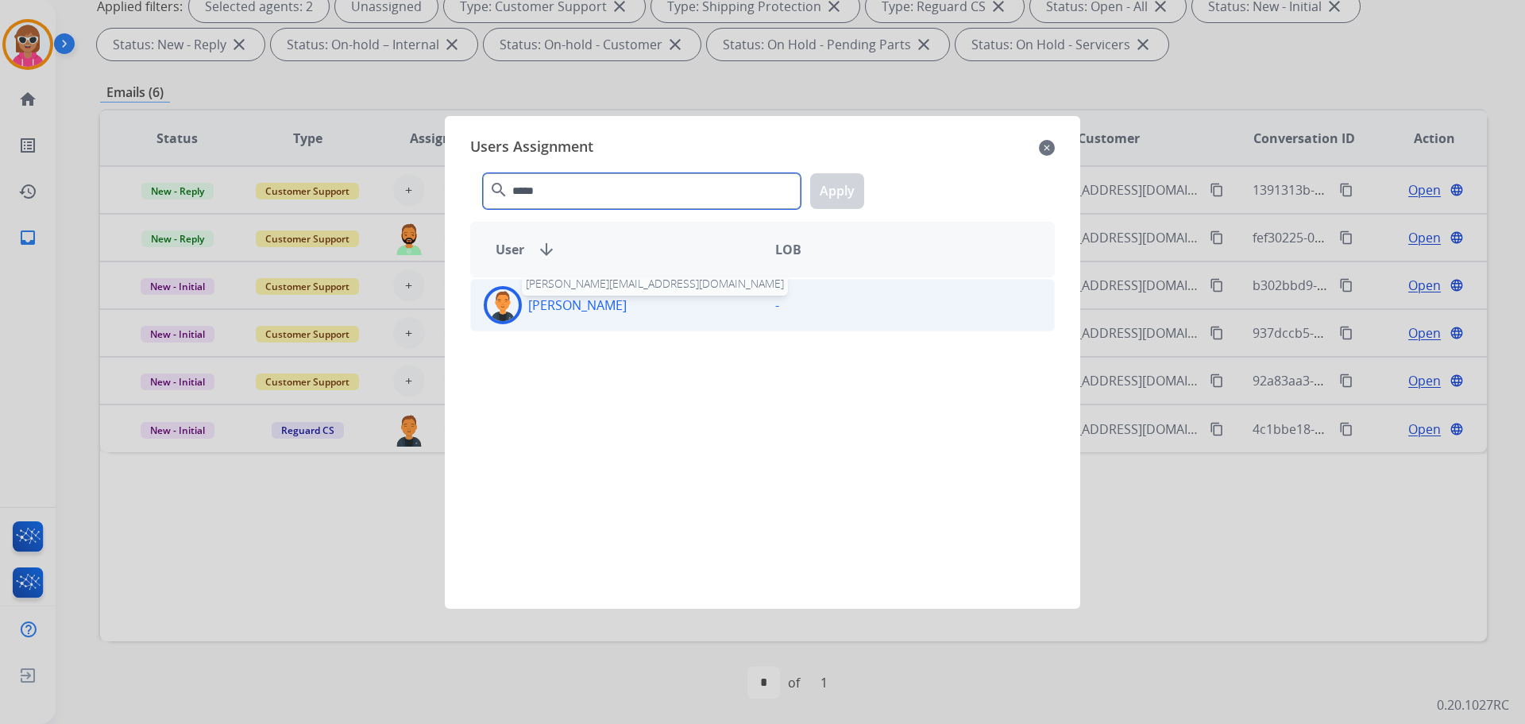
type input "*****"
drag, startPoint x: 584, startPoint y: 307, endPoint x: 648, endPoint y: 268, distance: 75.2
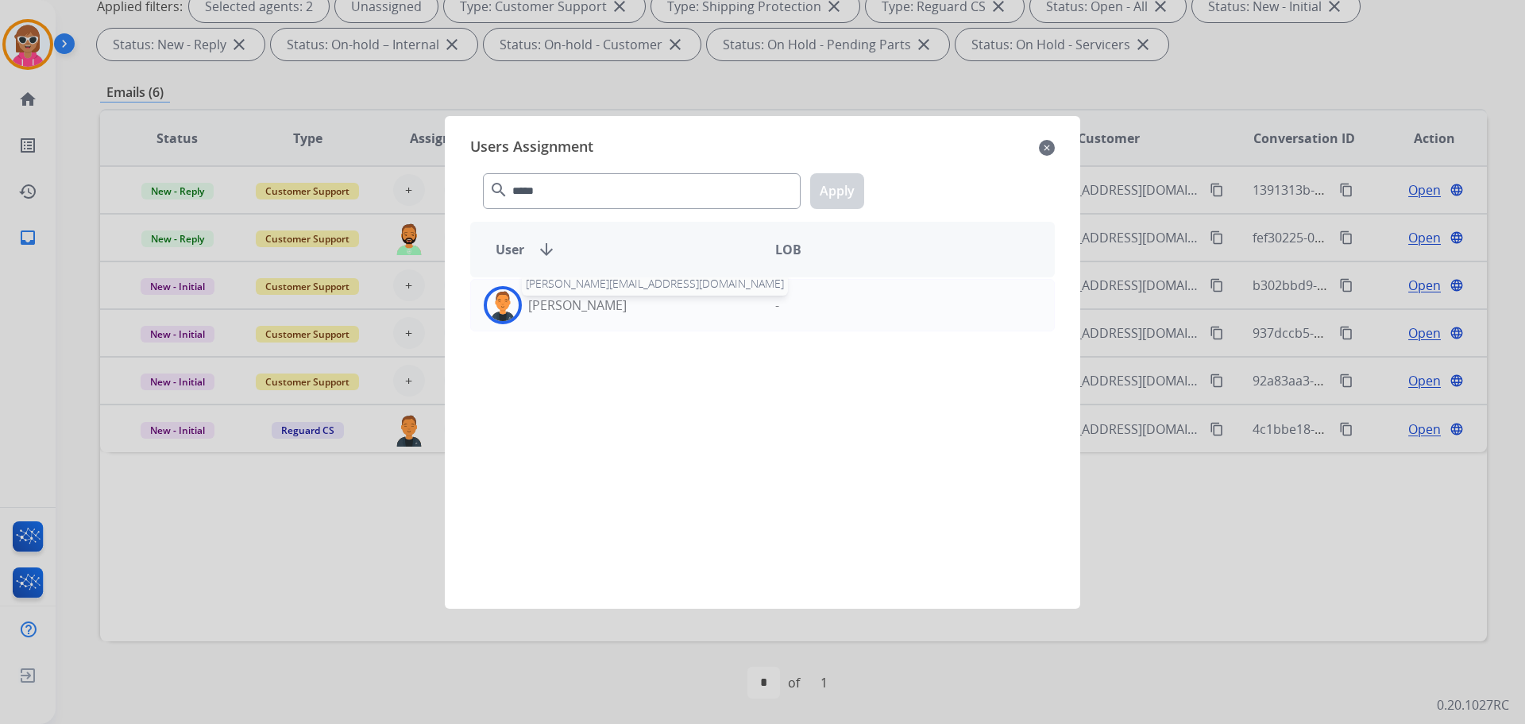
click at [584, 306] on p "[PERSON_NAME]" at bounding box center [577, 305] width 99 height 19
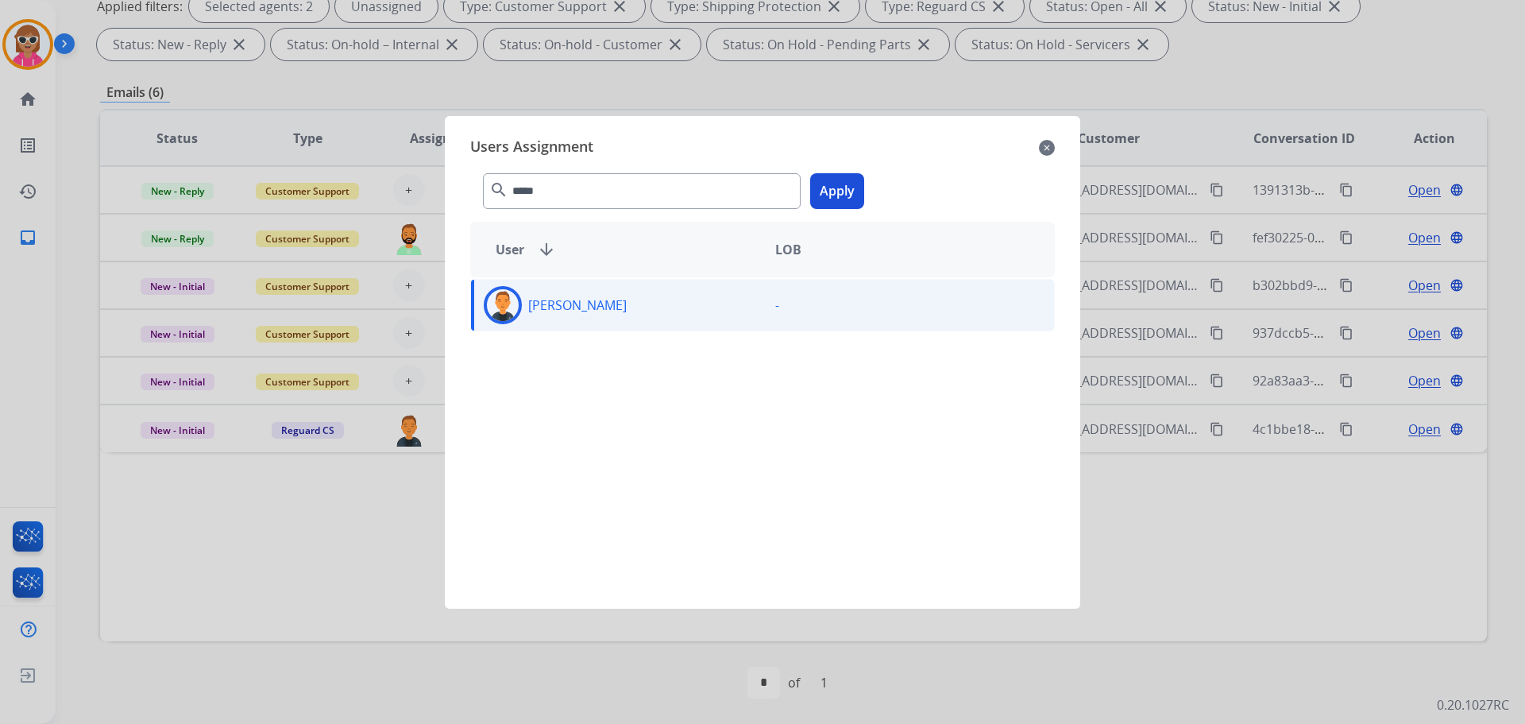
click at [833, 206] on button "Apply" at bounding box center [837, 191] width 54 height 36
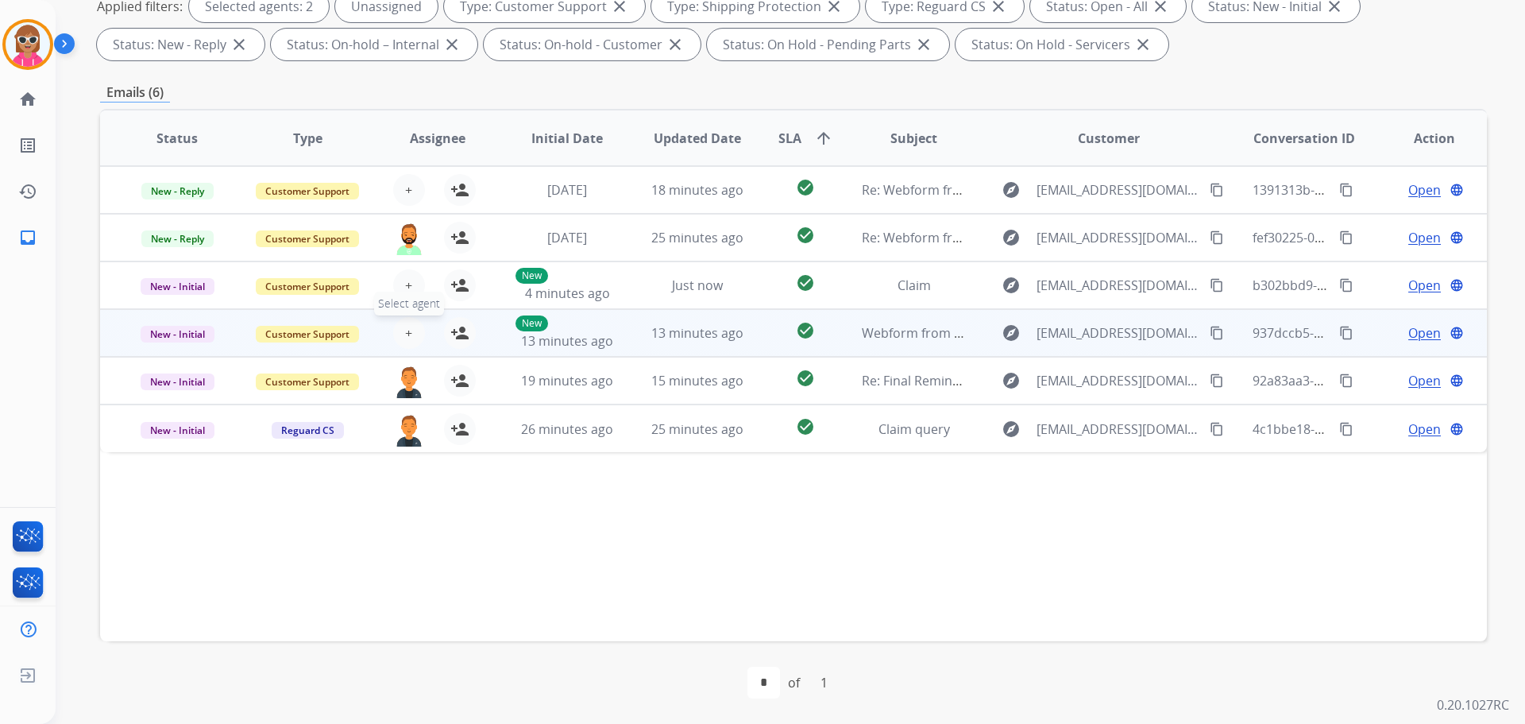
click at [407, 331] on span "+" at bounding box center [408, 332] width 7 height 19
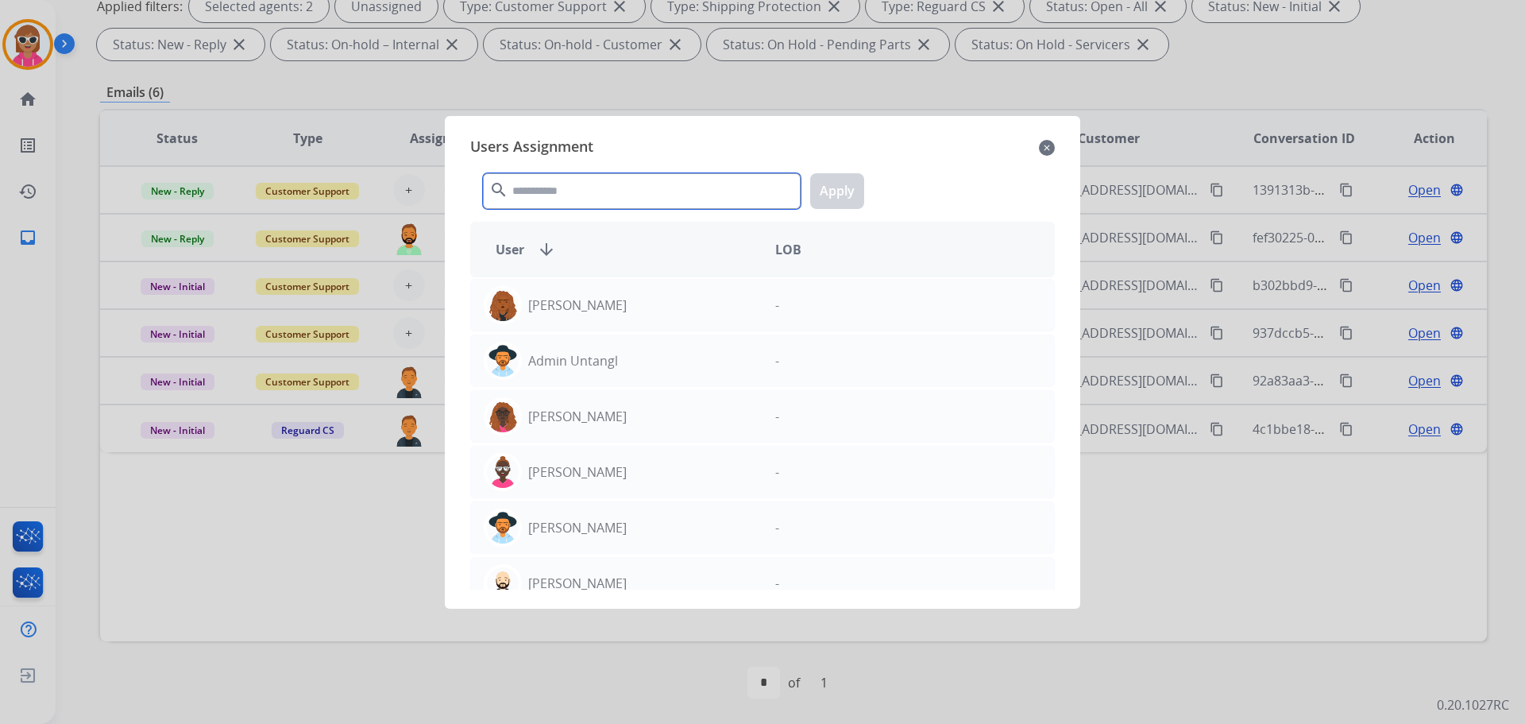
click at [539, 199] on input "text" at bounding box center [642, 191] width 318 height 36
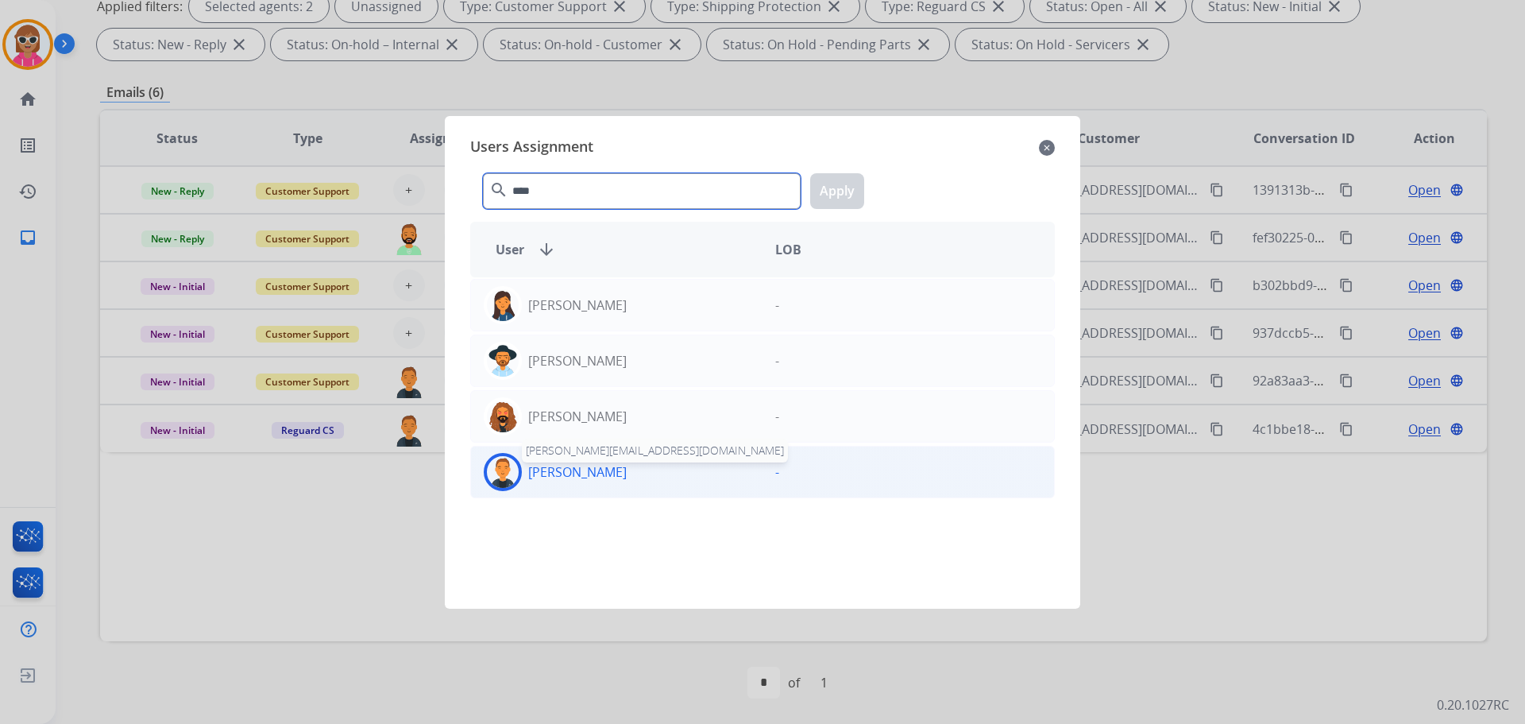
type input "****"
click at [561, 483] on div "[PERSON_NAME]" at bounding box center [617, 472] width 292 height 38
click at [845, 203] on button "Apply" at bounding box center [837, 191] width 54 height 36
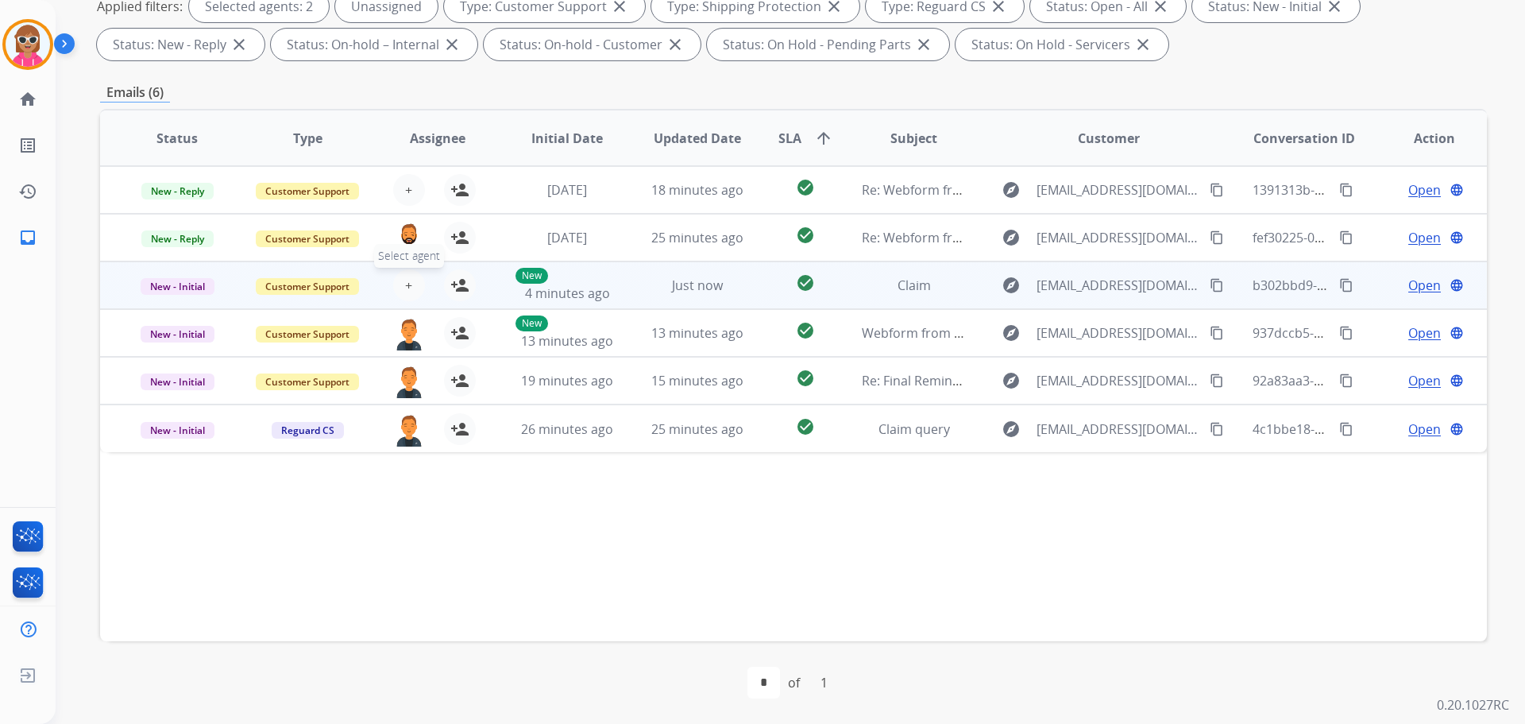
click at [405, 283] on span "+" at bounding box center [408, 285] width 7 height 19
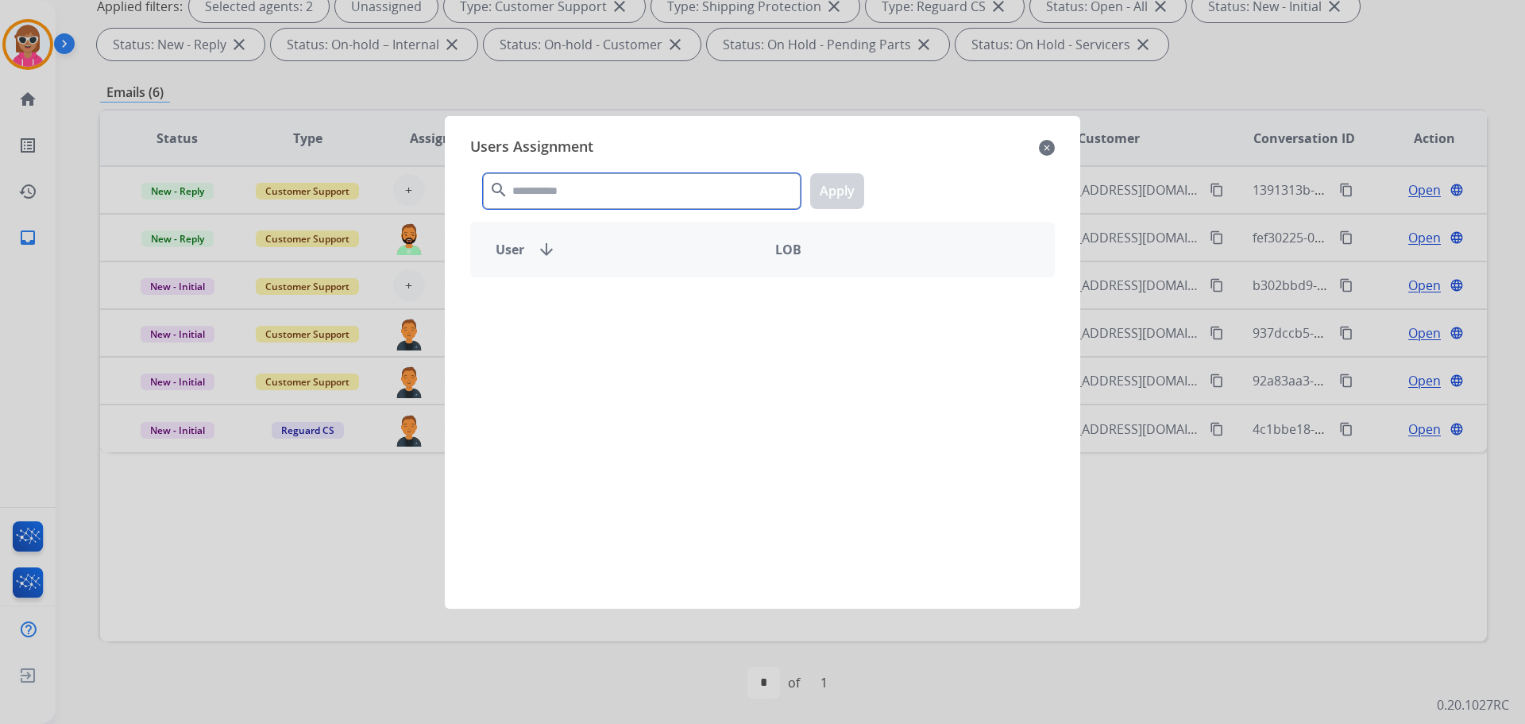
click at [520, 191] on input "text" at bounding box center [642, 191] width 318 height 36
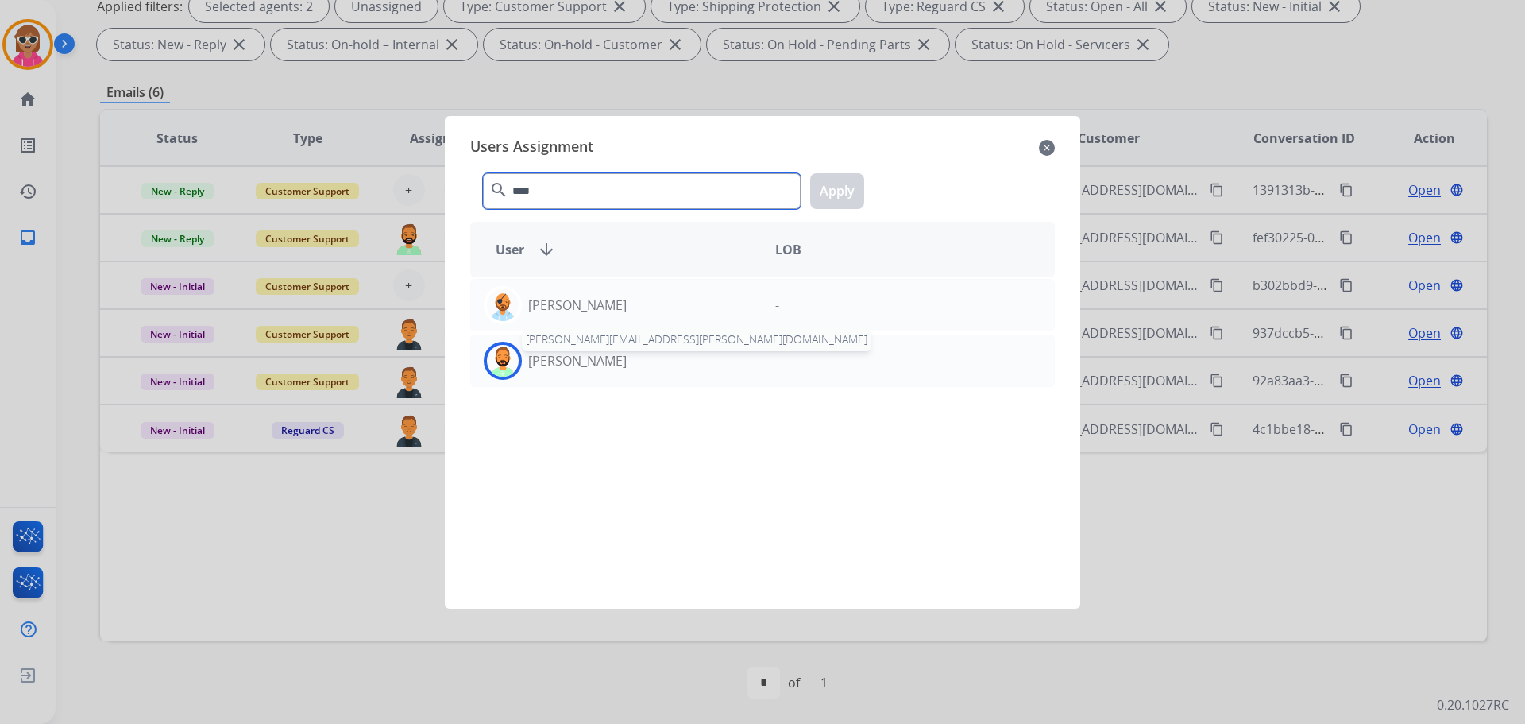
type input "****"
click at [551, 361] on p "[PERSON_NAME]" at bounding box center [577, 360] width 99 height 19
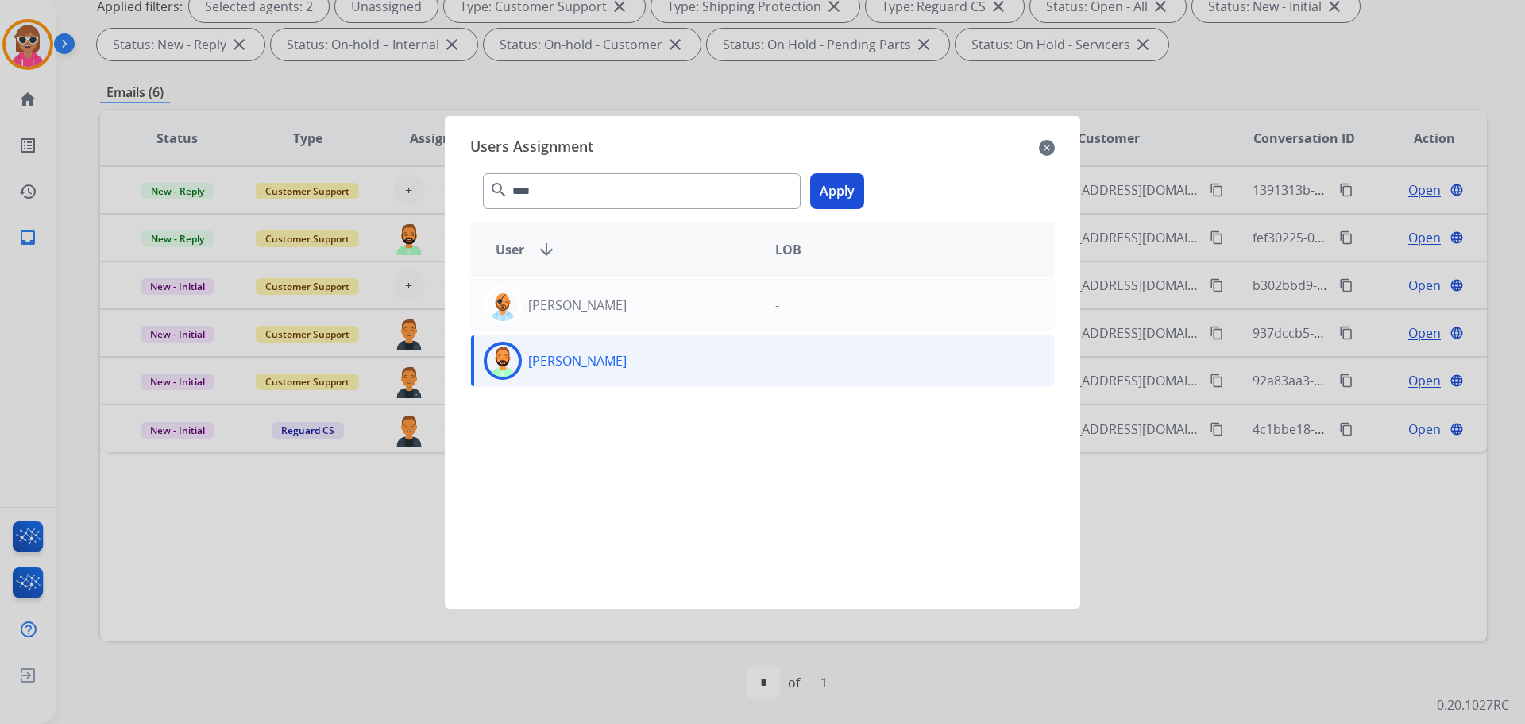
click at [826, 187] on button "Apply" at bounding box center [837, 191] width 54 height 36
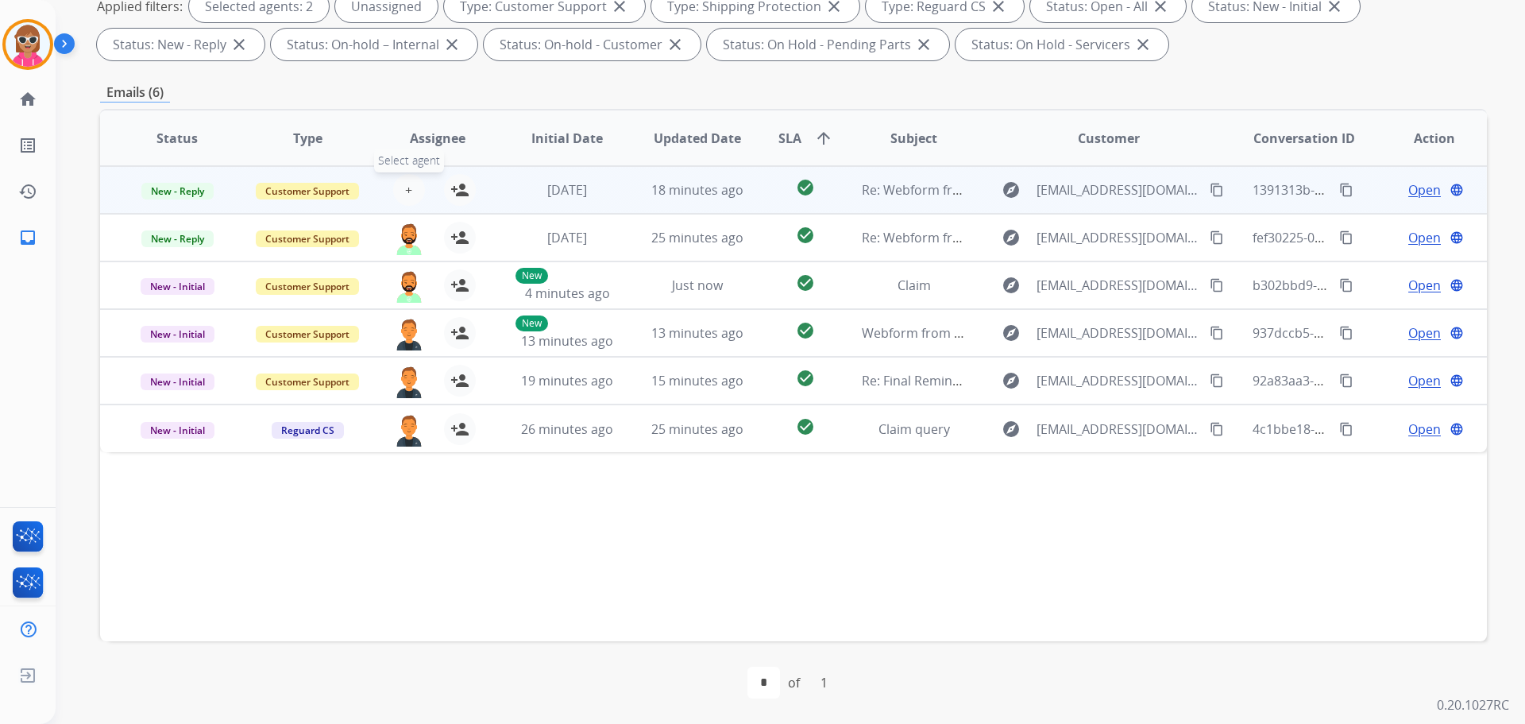
click at [405, 194] on span "+" at bounding box center [408, 189] width 7 height 19
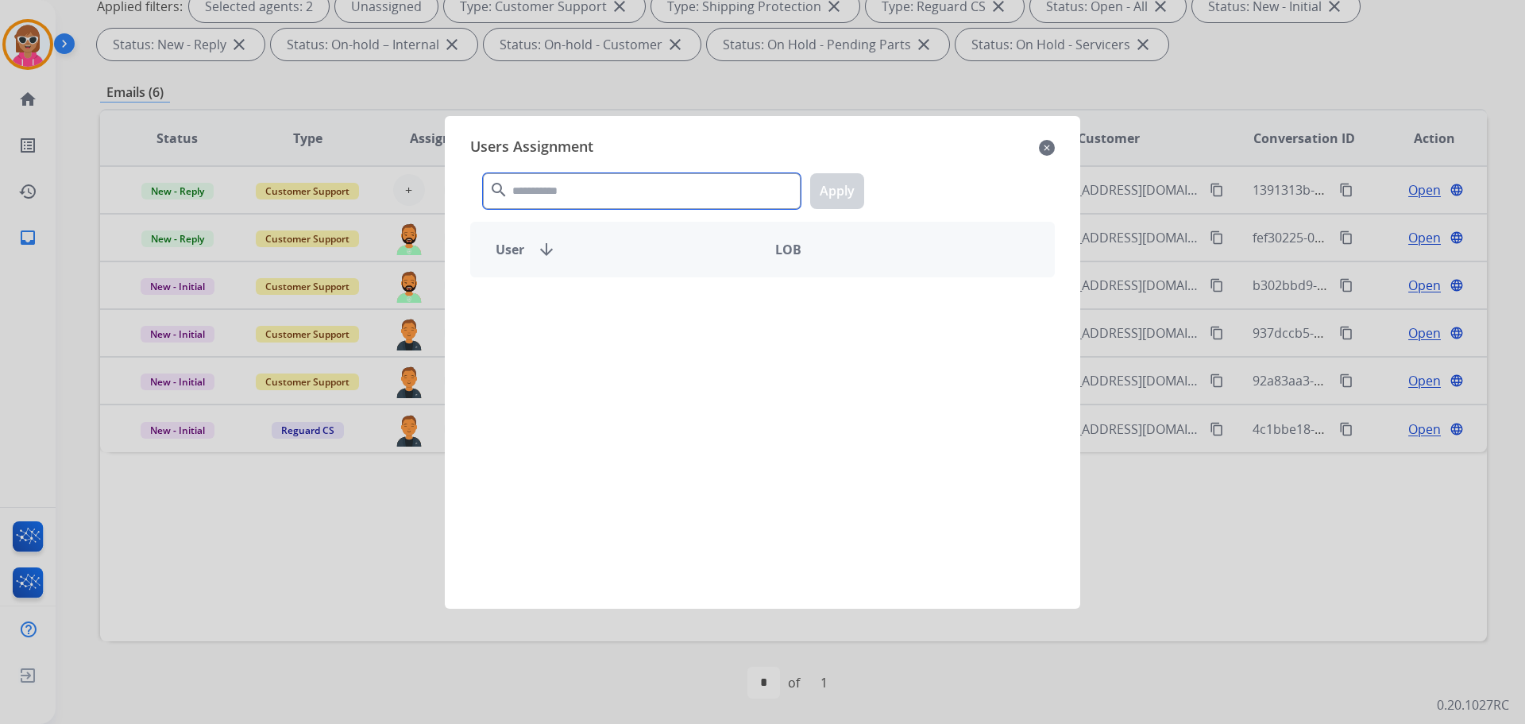
click at [567, 197] on input "text" at bounding box center [642, 191] width 318 height 36
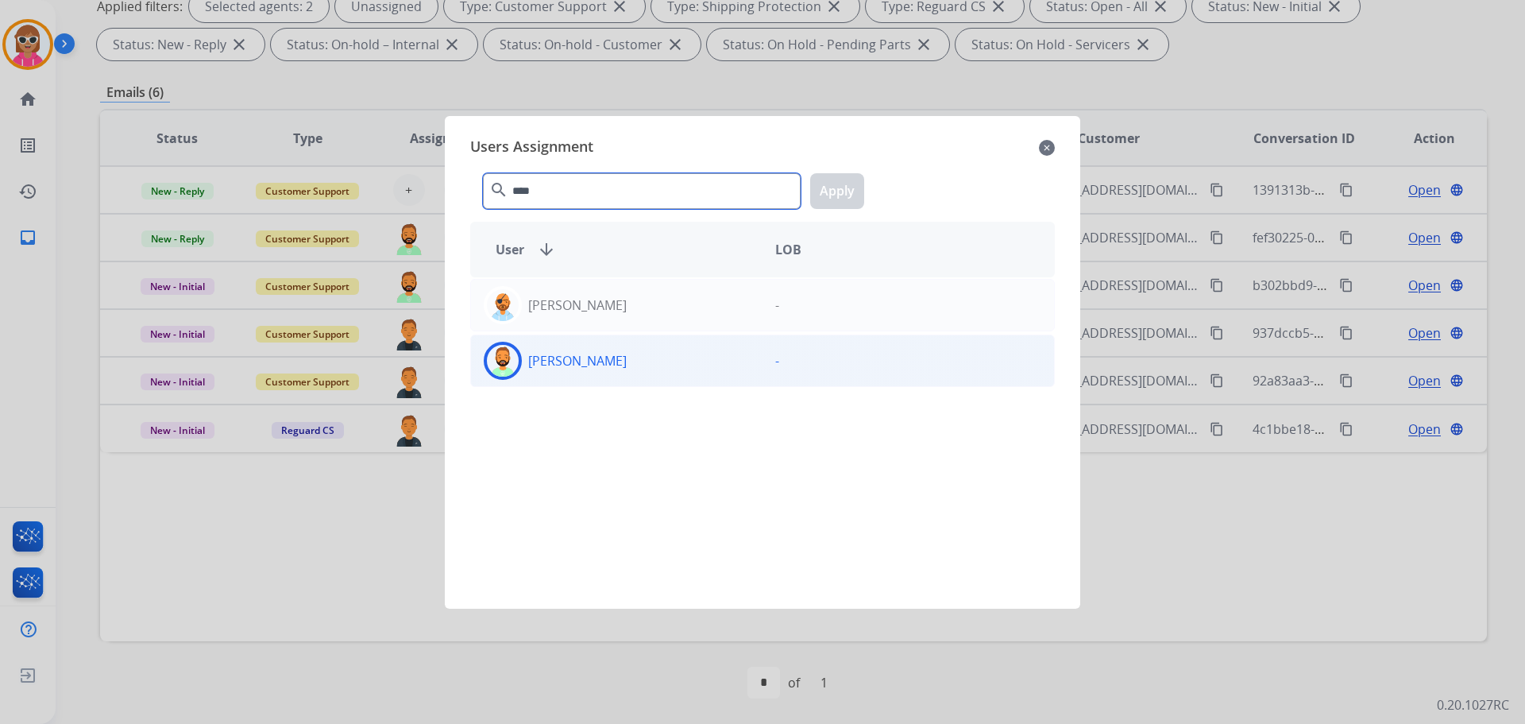
type input "****"
click at [583, 385] on div "[PERSON_NAME] -" at bounding box center [762, 360] width 585 height 52
click at [836, 196] on button "Apply" at bounding box center [837, 191] width 54 height 36
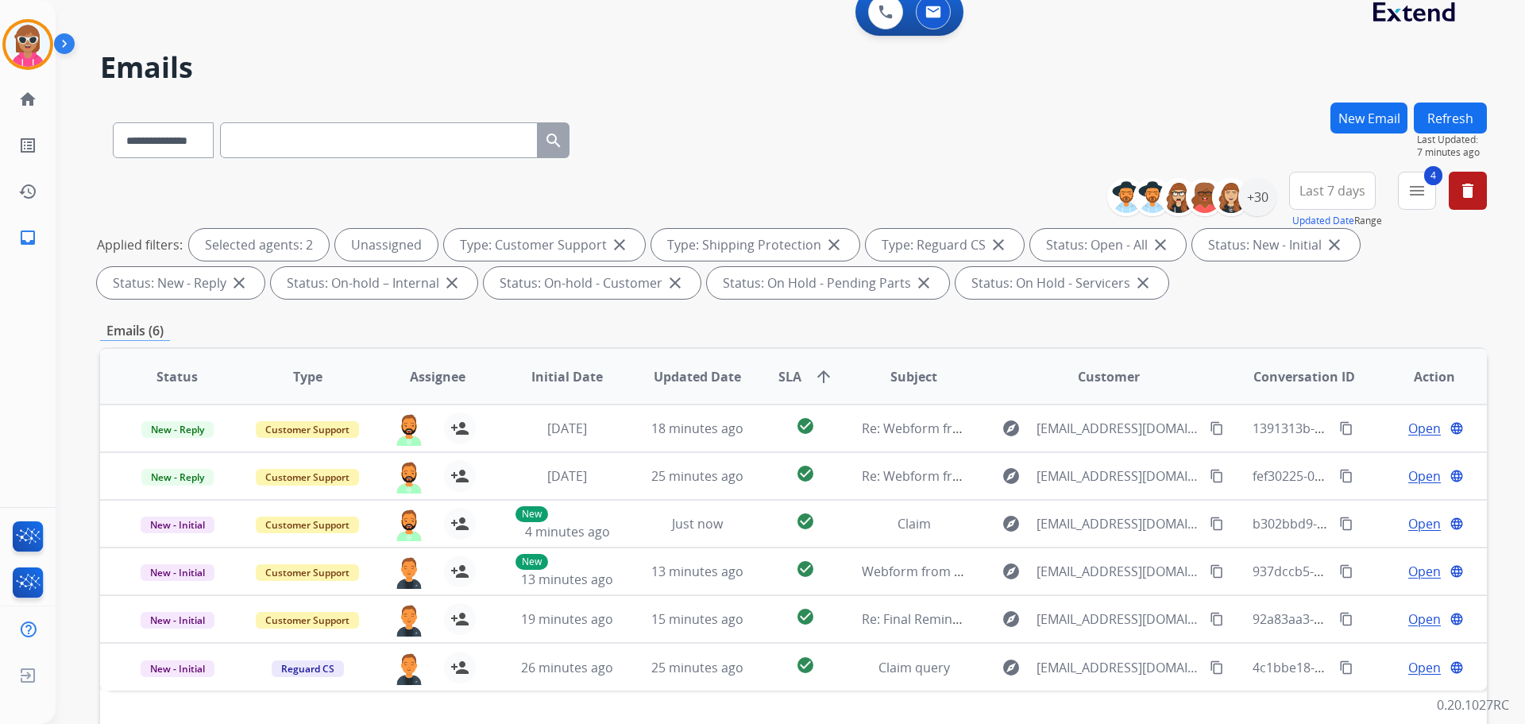
scroll to position [0, 0]
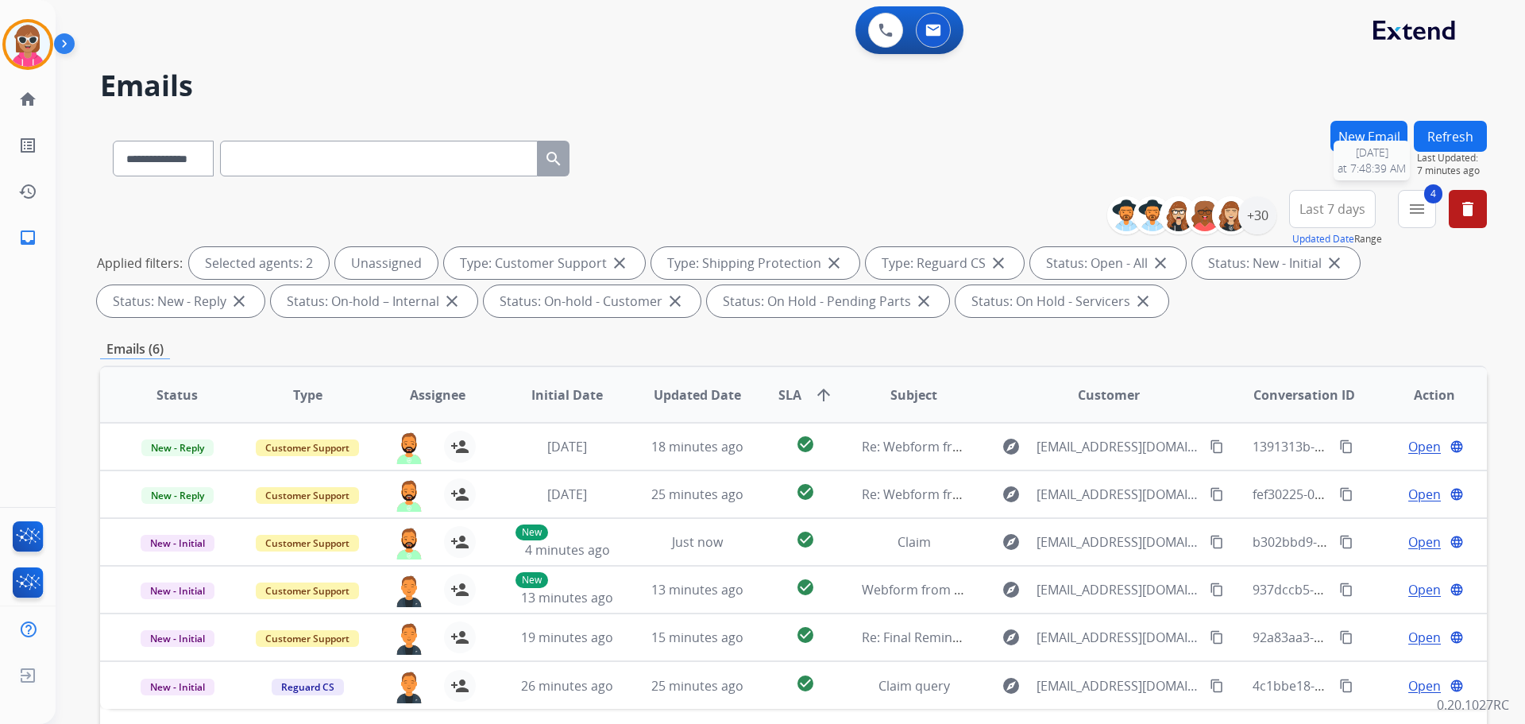
click at [1444, 152] on span "Last Updated:" at bounding box center [1452, 158] width 70 height 13
click at [1417, 127] on button "Refresh" at bounding box center [1450, 136] width 73 height 31
click at [589, 46] on div "0 Voice Interactions 0 Email Interactions" at bounding box center [781, 31] width 1412 height 51
click at [1460, 126] on button "Refresh" at bounding box center [1450, 136] width 73 height 31
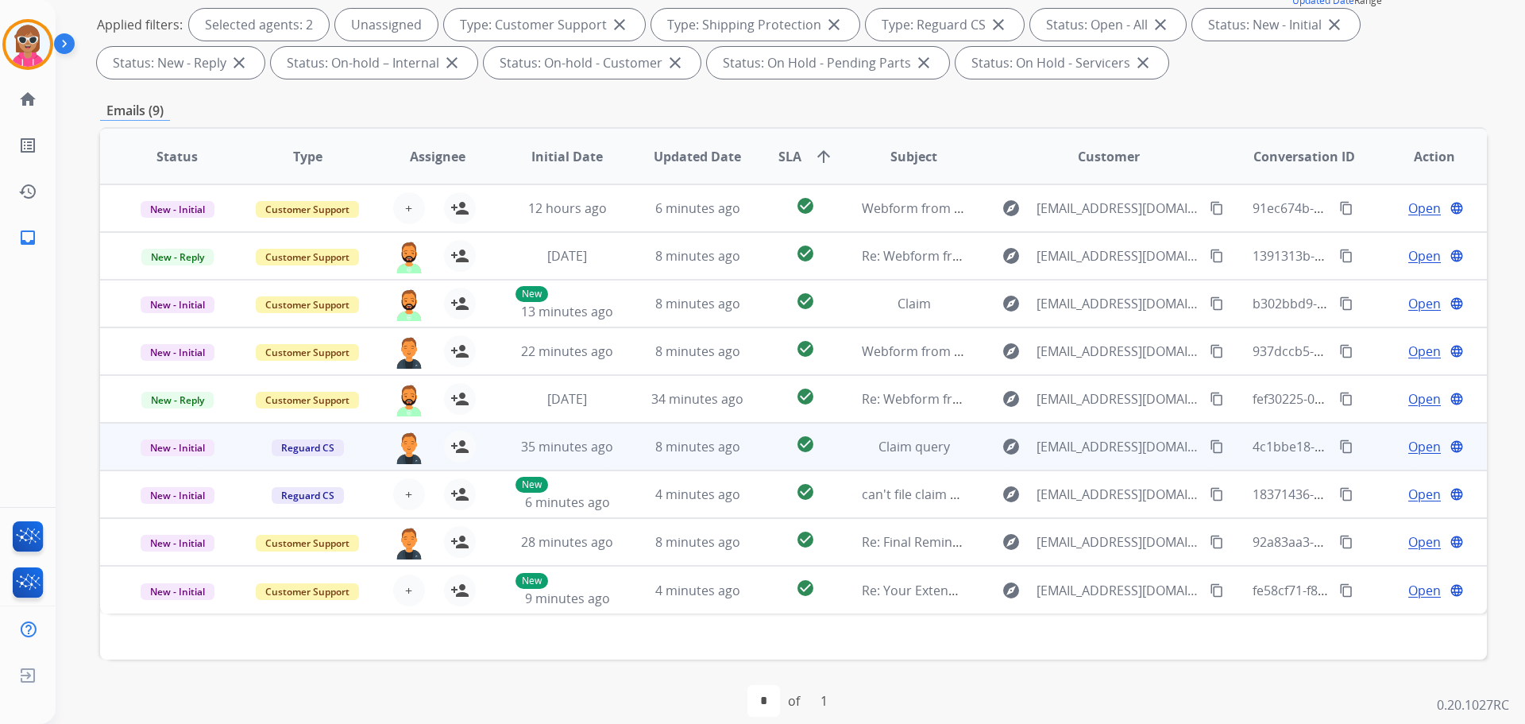
scroll to position [257, 0]
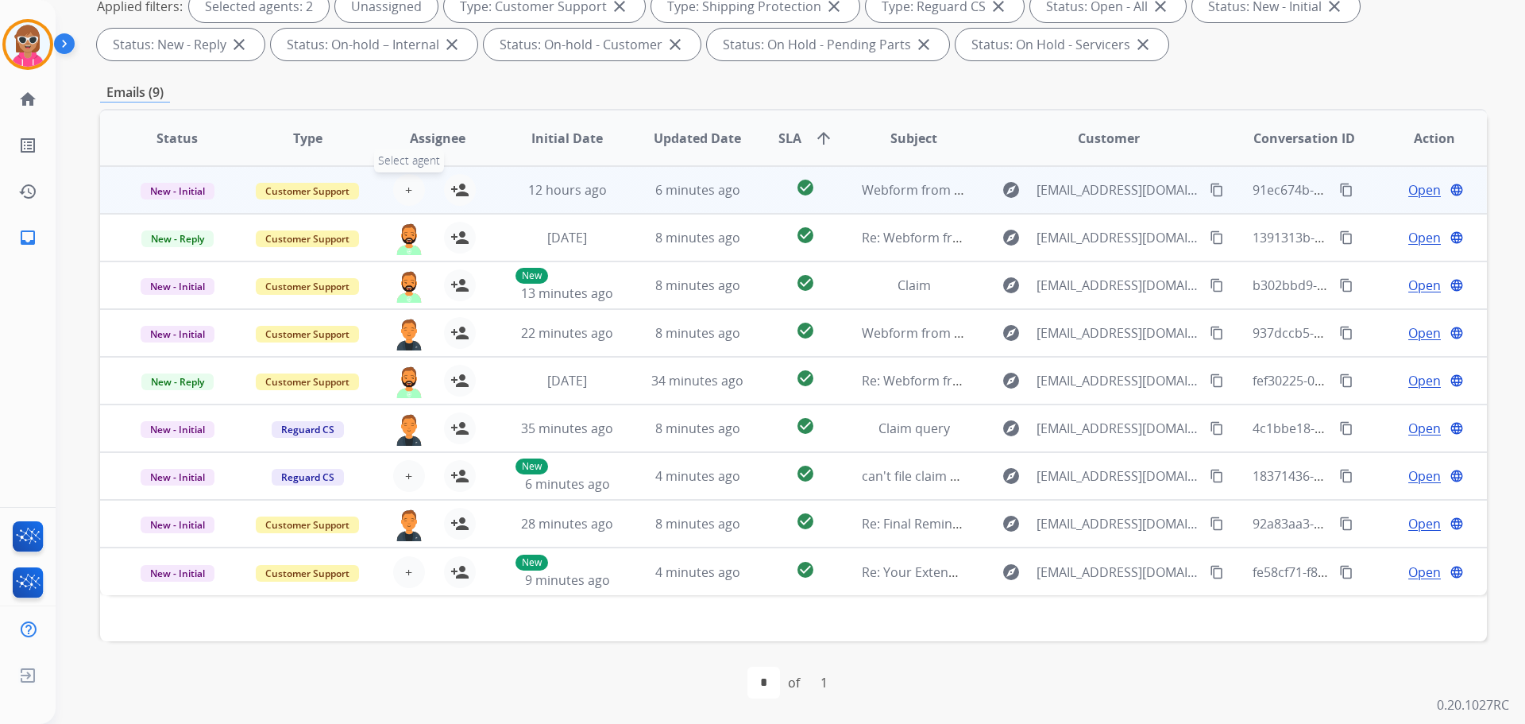
click at [408, 190] on span "+" at bounding box center [408, 189] width 7 height 19
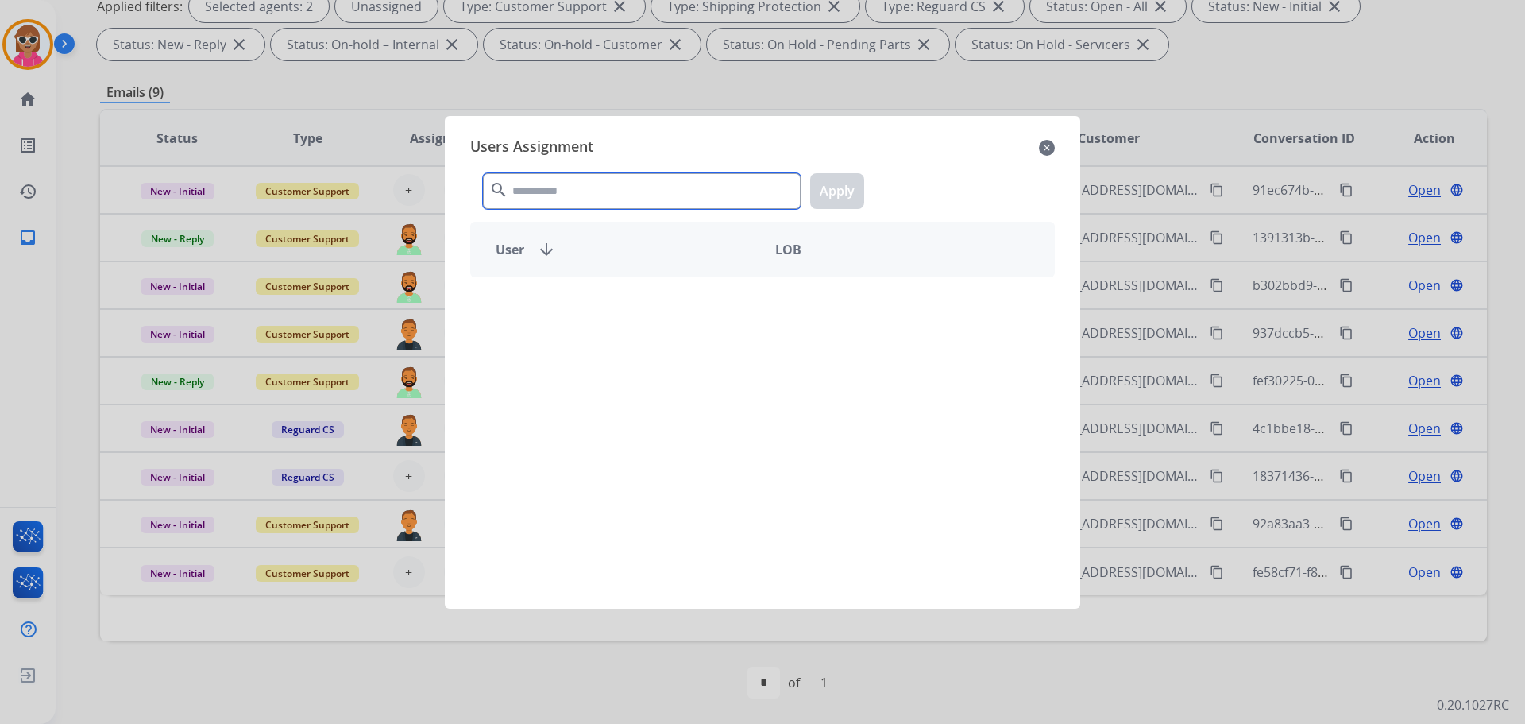
click at [607, 179] on input "text" at bounding box center [642, 191] width 318 height 36
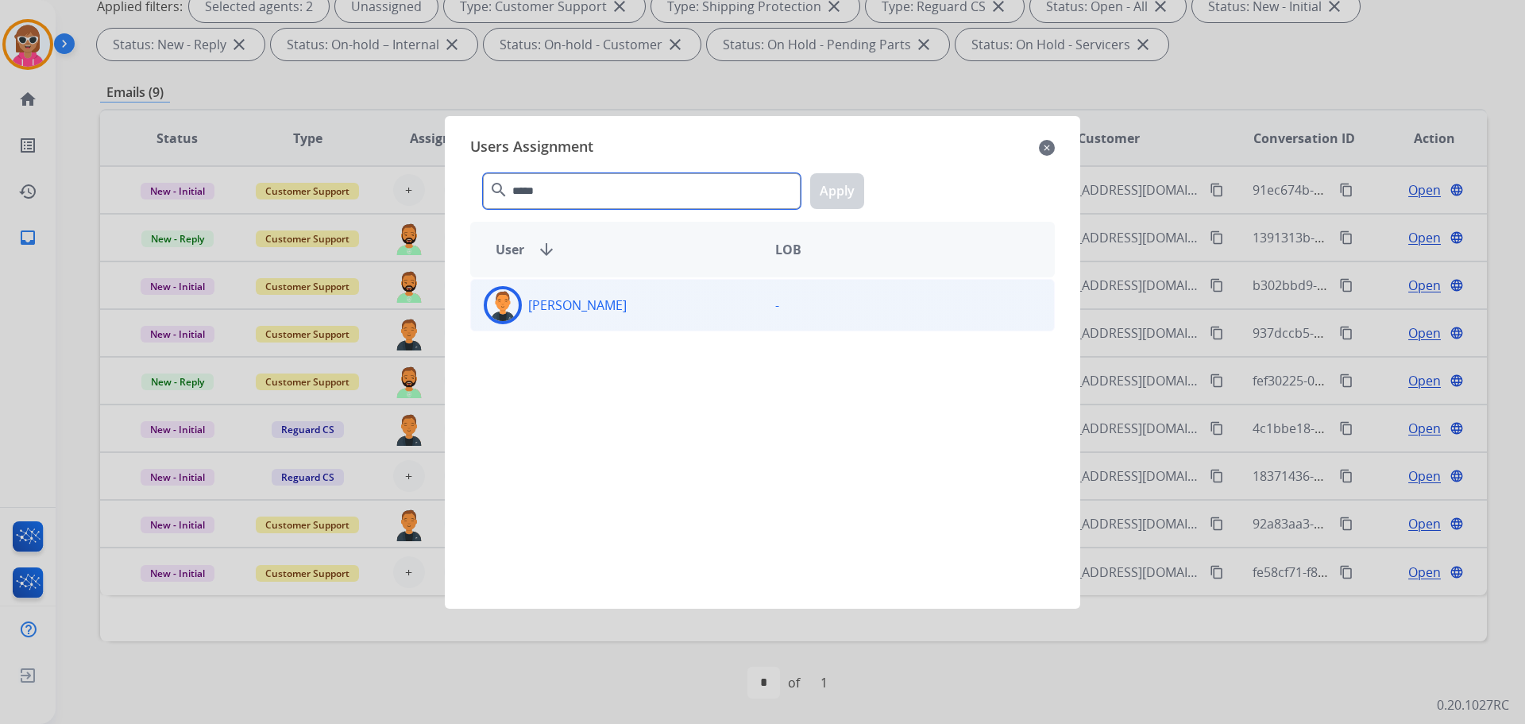
type input "*****"
click at [581, 330] on div "[PERSON_NAME] -" at bounding box center [762, 305] width 585 height 52
click at [834, 195] on button "Apply" at bounding box center [837, 191] width 54 height 36
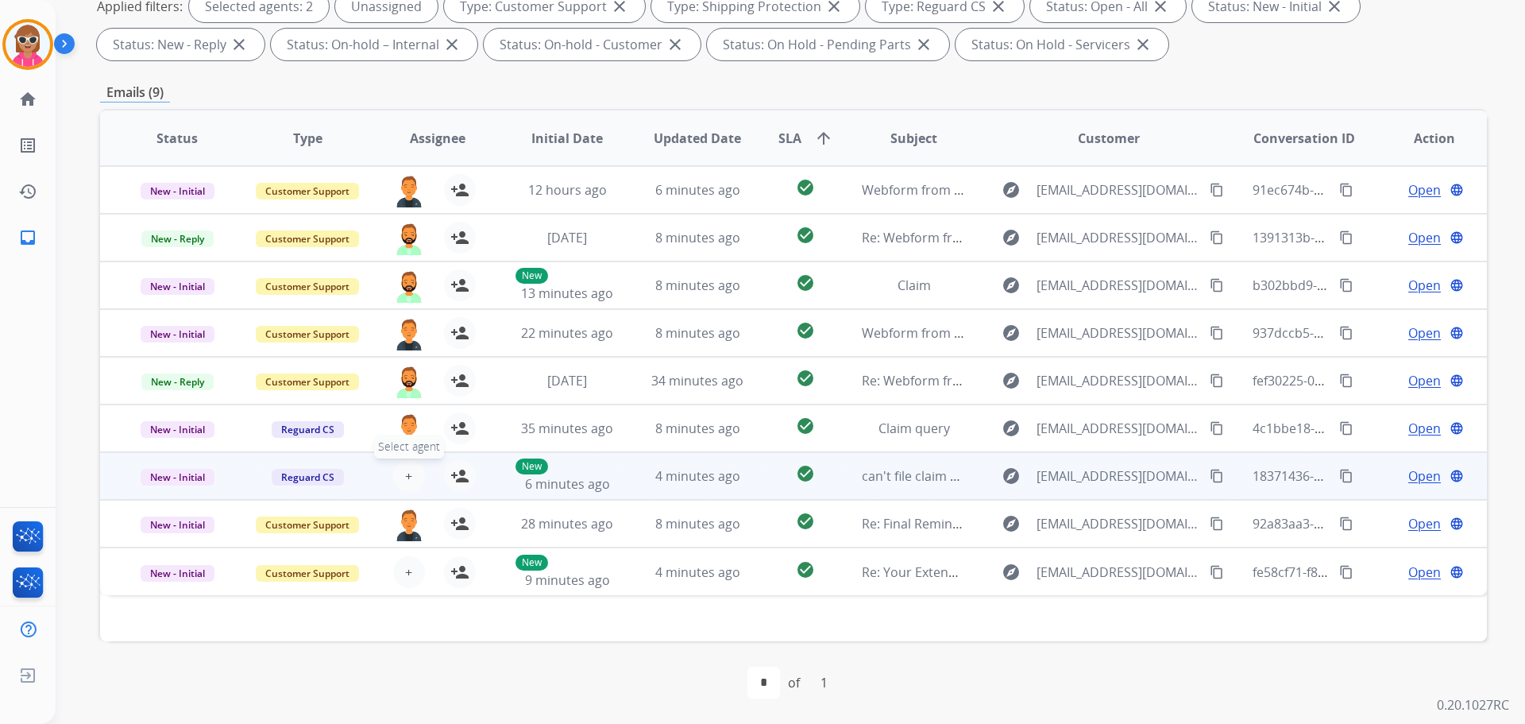
click at [407, 476] on span "+" at bounding box center [408, 475] width 7 height 19
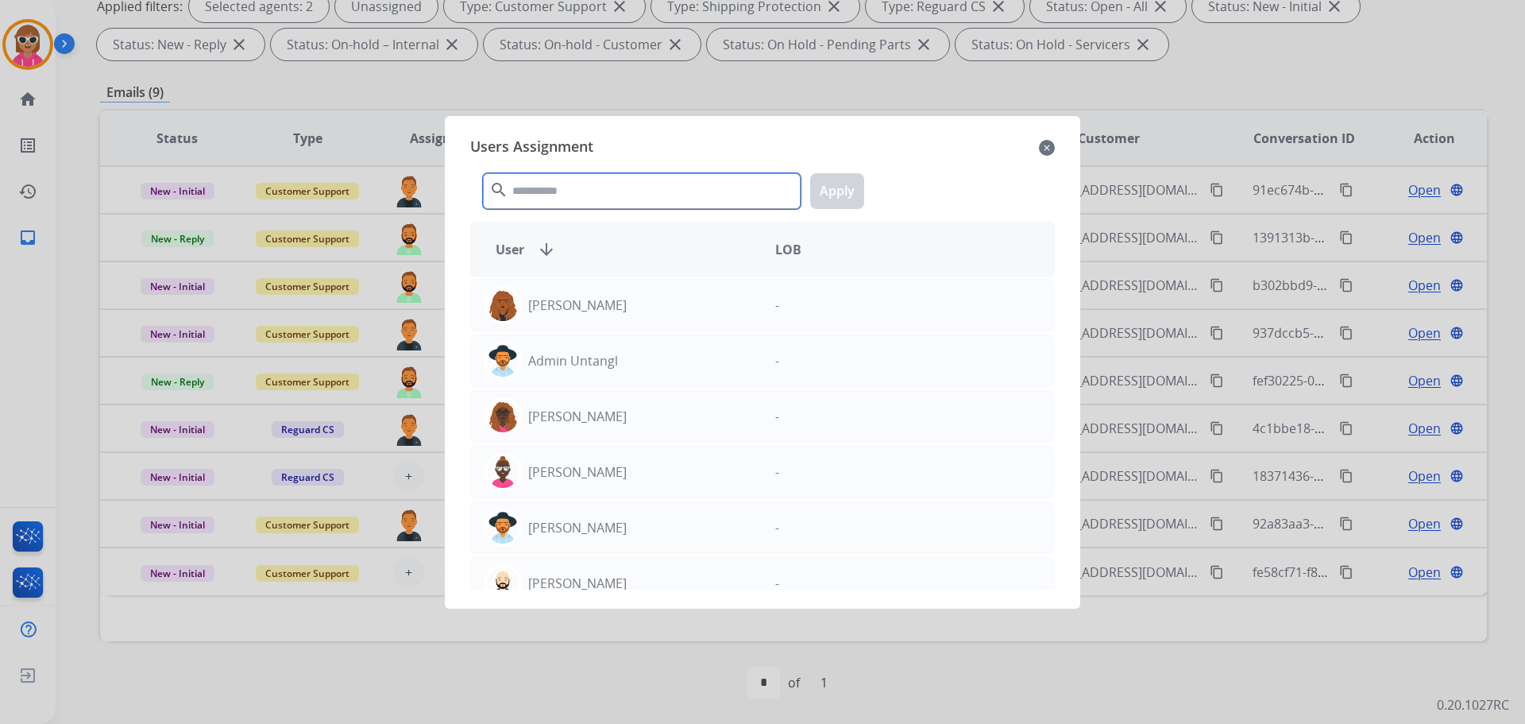
click at [585, 195] on input "text" at bounding box center [642, 191] width 318 height 36
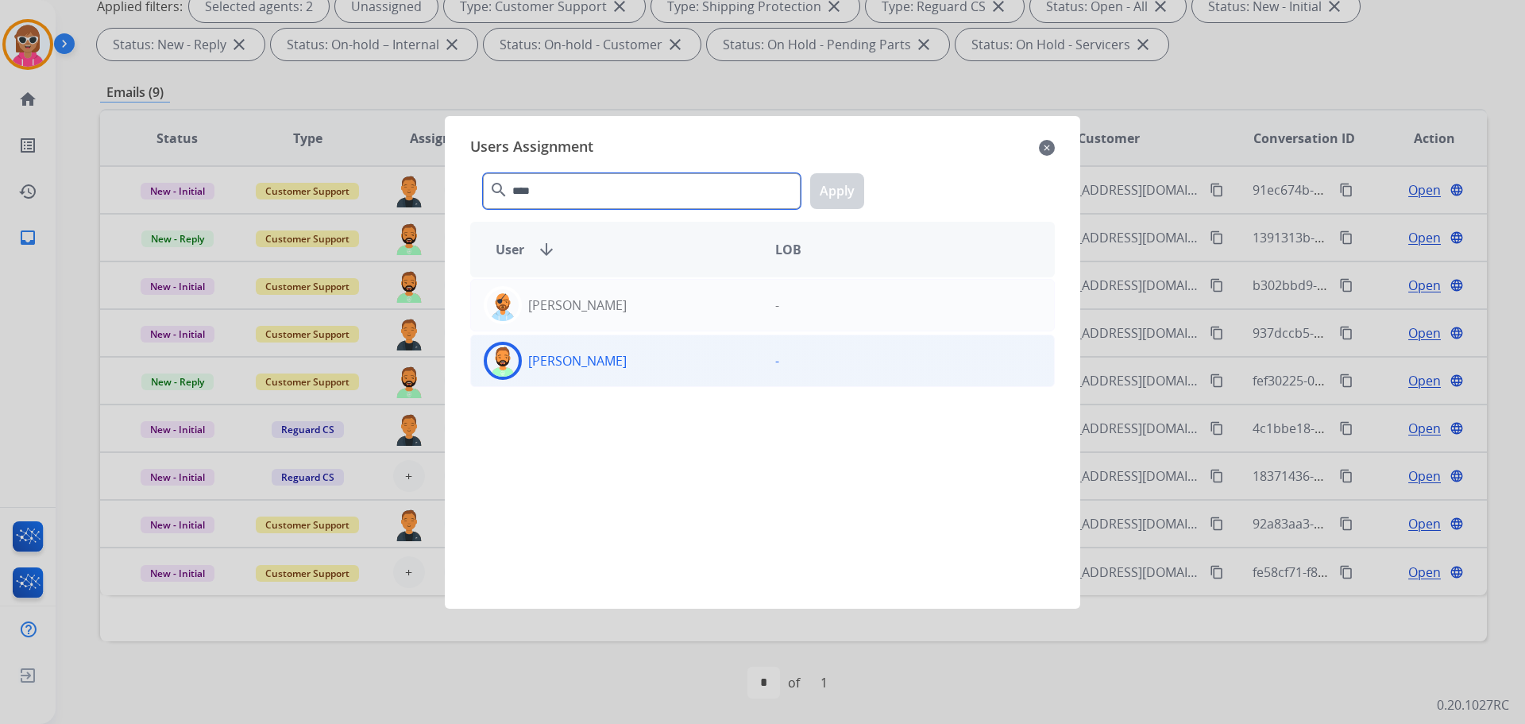
type input "****"
click at [658, 340] on div "[PERSON_NAME] -" at bounding box center [762, 360] width 585 height 52
click at [817, 187] on button "Apply" at bounding box center [837, 191] width 54 height 36
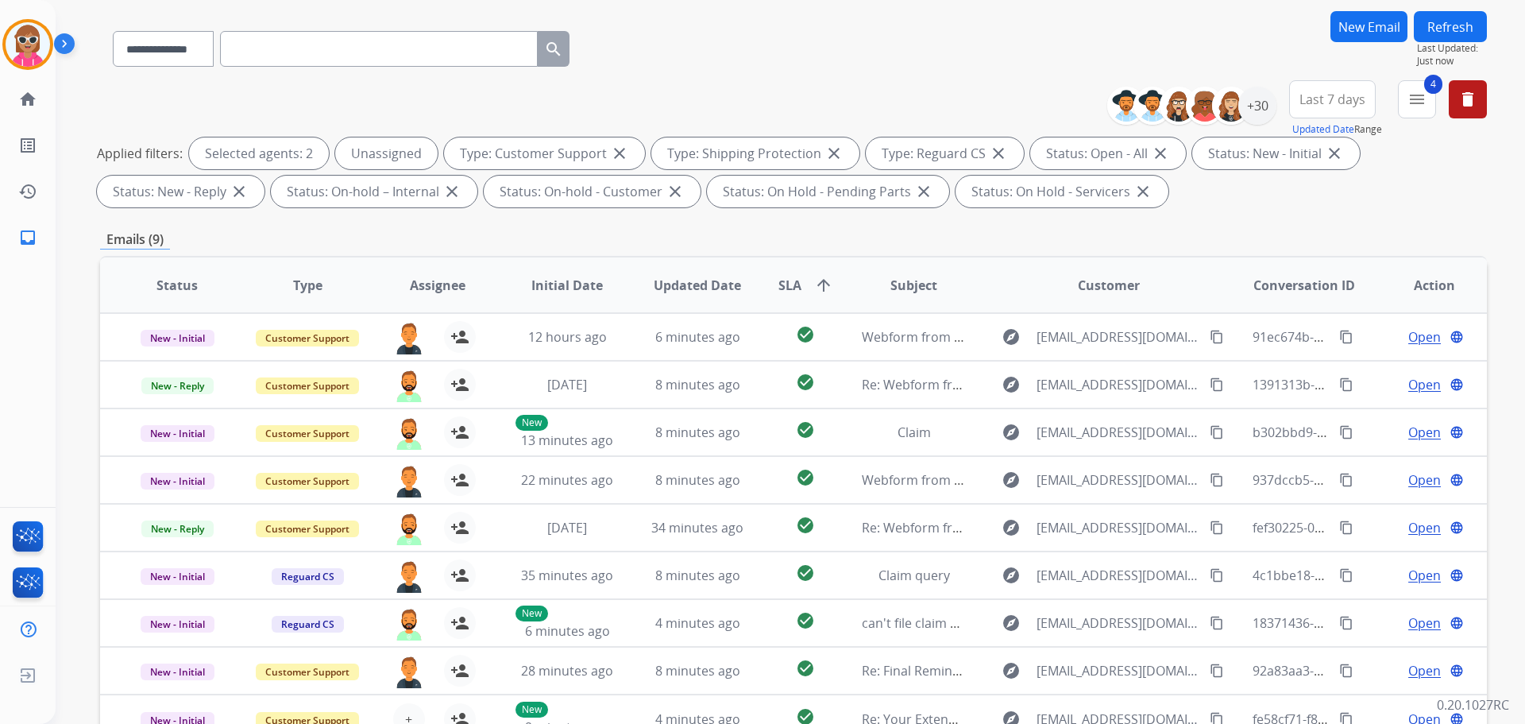
scroll to position [0, 0]
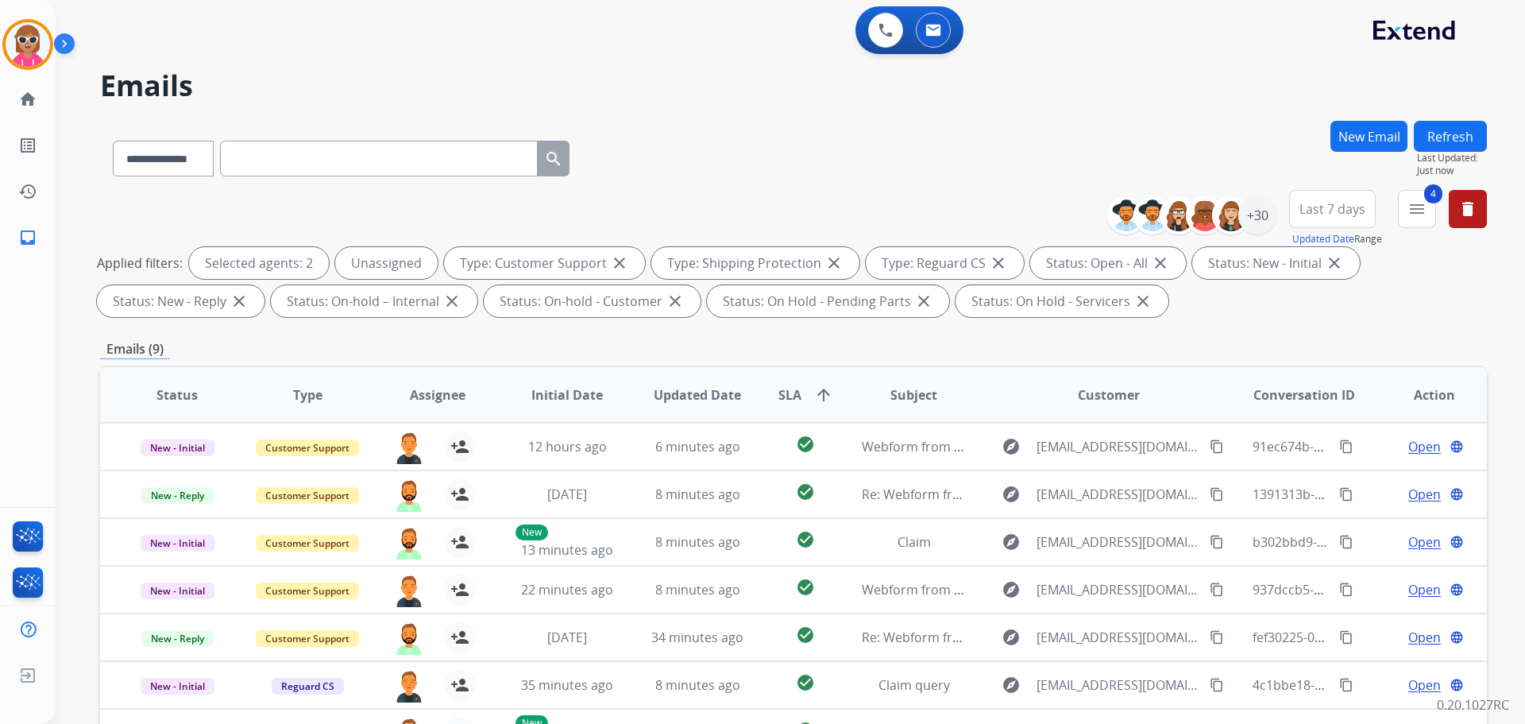
click at [1442, 136] on button "Refresh" at bounding box center [1450, 136] width 73 height 31
